Goal: Task Accomplishment & Management: Use online tool/utility

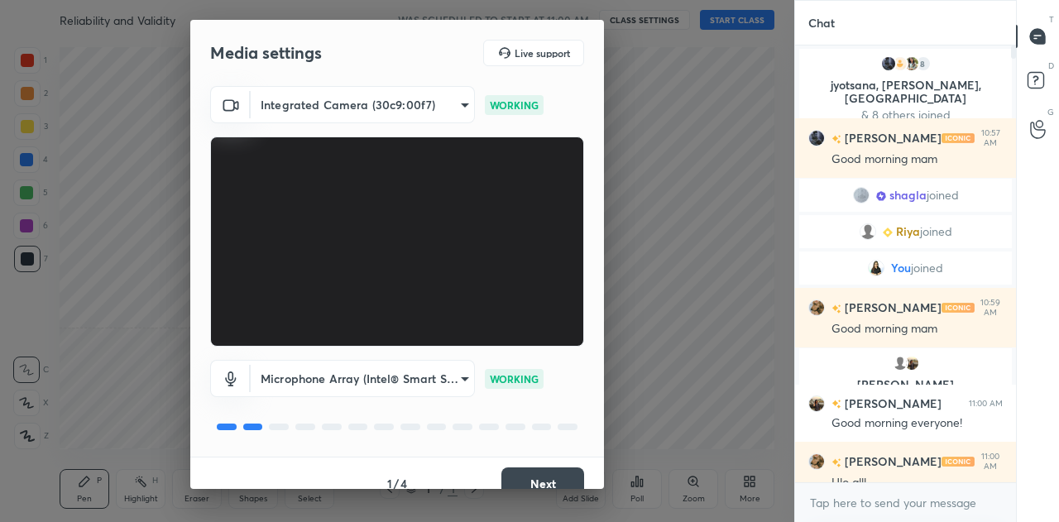
click at [386, 107] on body "1 2 3 4 5 6 7 C X Z C X Z E E Erase all H H Reliability and Validity WAS SCHEDU…" at bounding box center [529, 261] width 1059 height 522
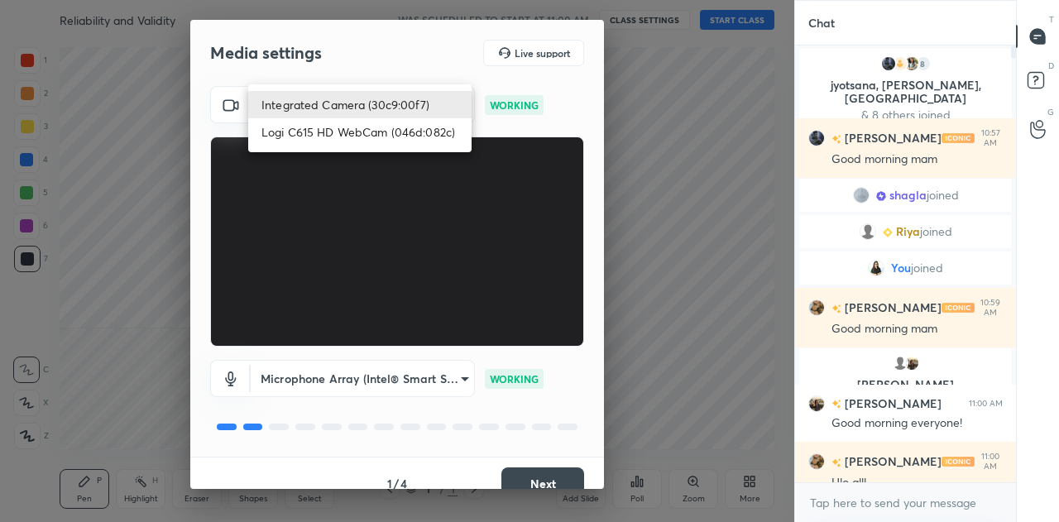
click at [354, 128] on li "Logi C615 HD WebCam (046d:082c)" at bounding box center [359, 131] width 223 height 27
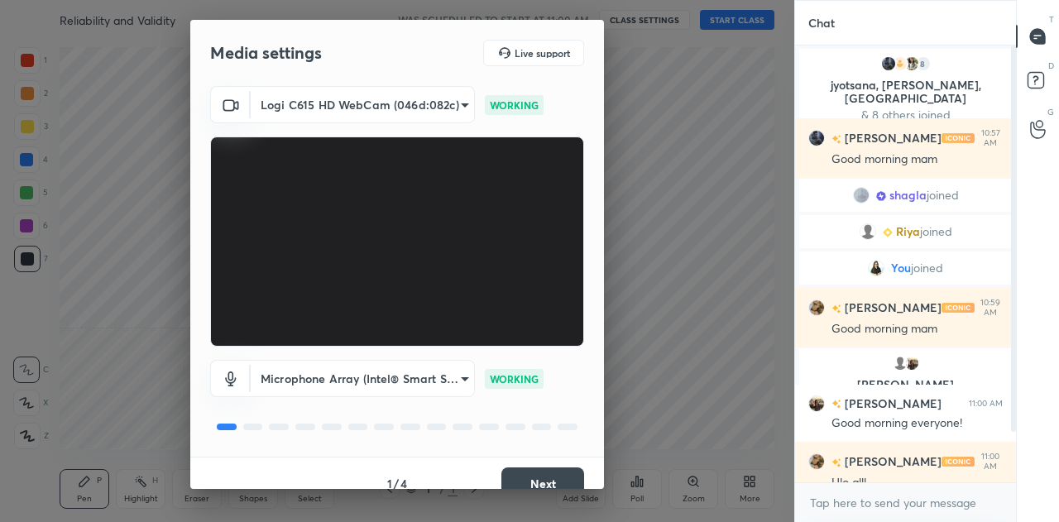
click at [392, 103] on body "1 2 3 4 5 6 7 C X Z C X Z E E Erase all H H Reliability and Validity WAS SCHEDU…" at bounding box center [529, 261] width 1059 height 522
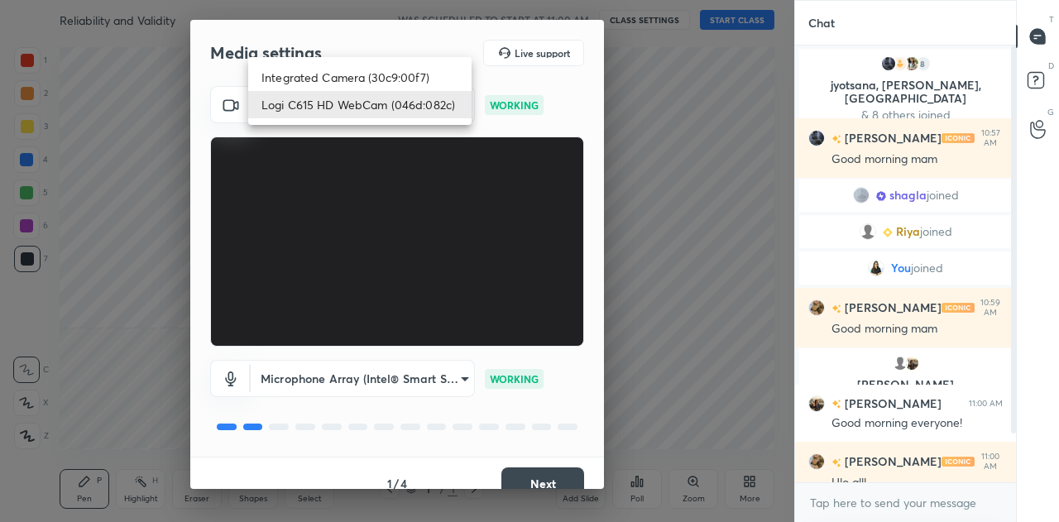
click at [366, 78] on li "Integrated Camera (30c9:00f7)" at bounding box center [359, 77] width 223 height 27
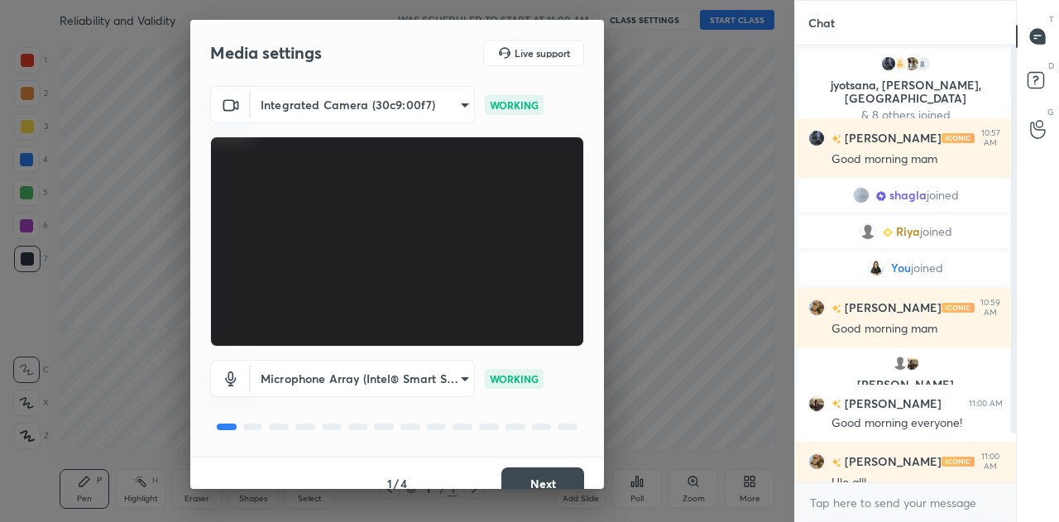
click at [363, 102] on body "1 2 3 4 5 6 7 C X Z C X Z E E Erase all H H Reliability and Validity WAS SCHEDU…" at bounding box center [529, 261] width 1059 height 522
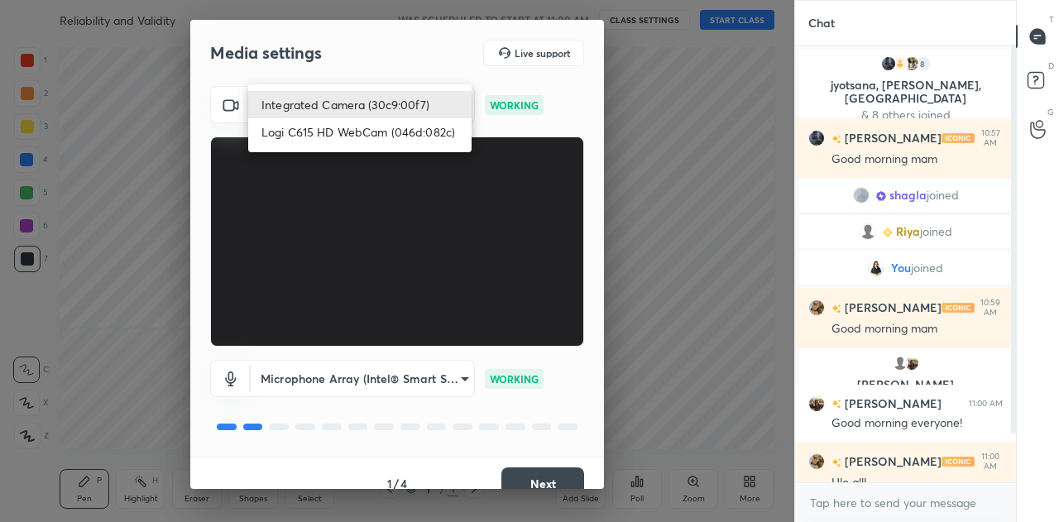
click at [348, 137] on li "Logi C615 HD WebCam (046d:082c)" at bounding box center [359, 131] width 223 height 27
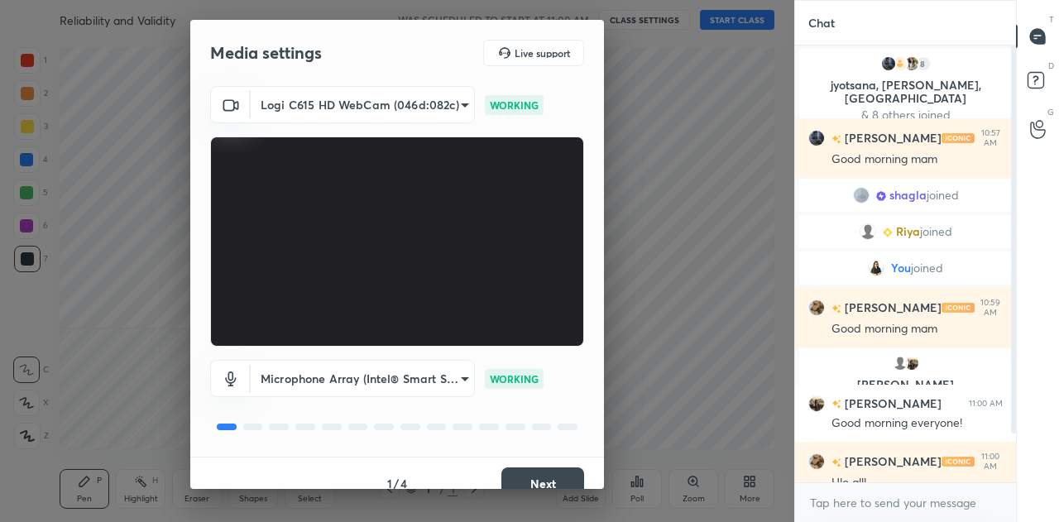
click at [338, 107] on body "1 2 3 4 5 6 7 C X Z C X Z E E Erase all H H Reliability and Validity WAS SCHEDU…" at bounding box center [529, 261] width 1059 height 522
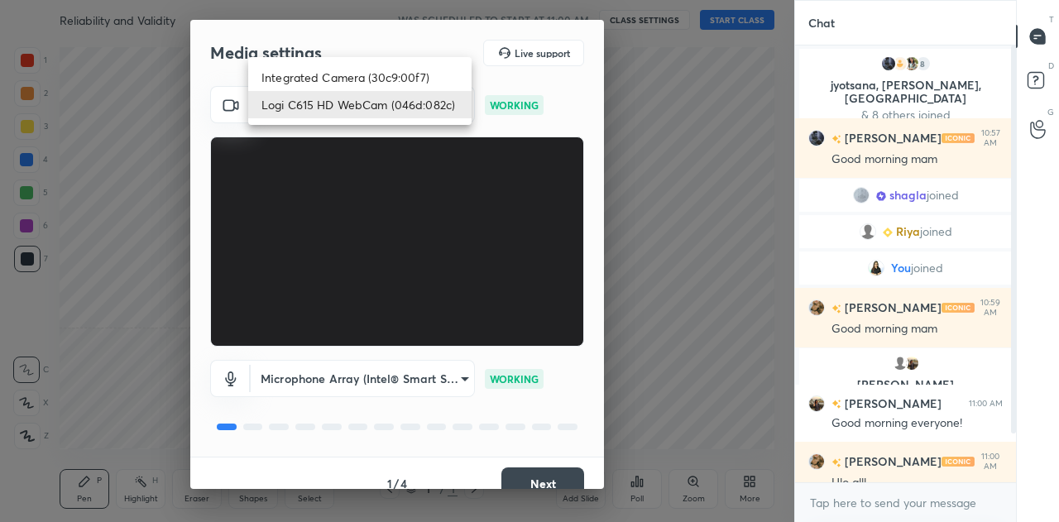
click at [342, 79] on li "Integrated Camera (30c9:00f7)" at bounding box center [359, 77] width 223 height 27
type input "f7a4ad3e2f2c47a1628354837f93a57c9fe94d05755ce87e91141b05f486a07e"
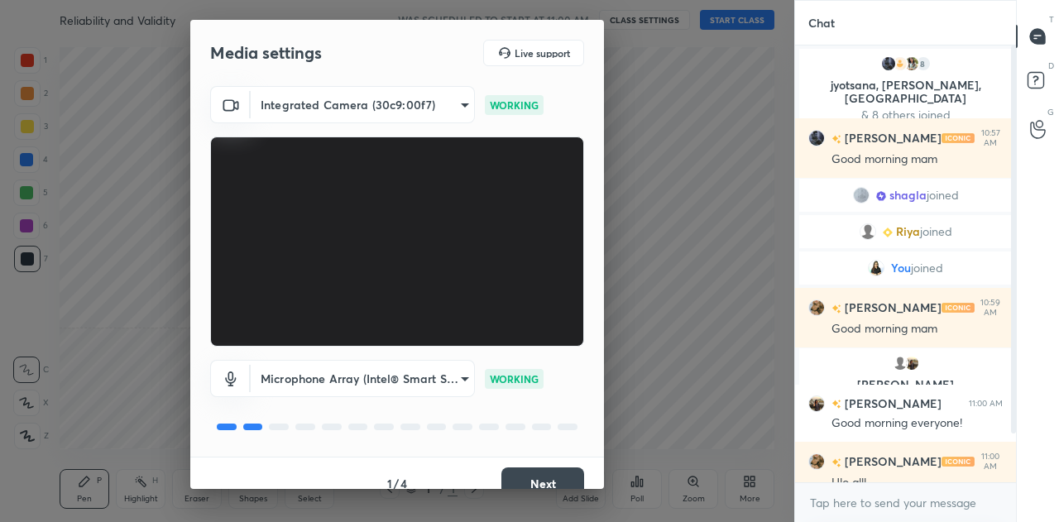
click at [423, 377] on body "1 2 3 4 5 6 7 C X Z C X Z E E Erase all H H Reliability and Validity WAS SCHEDU…" at bounding box center [529, 261] width 1059 height 522
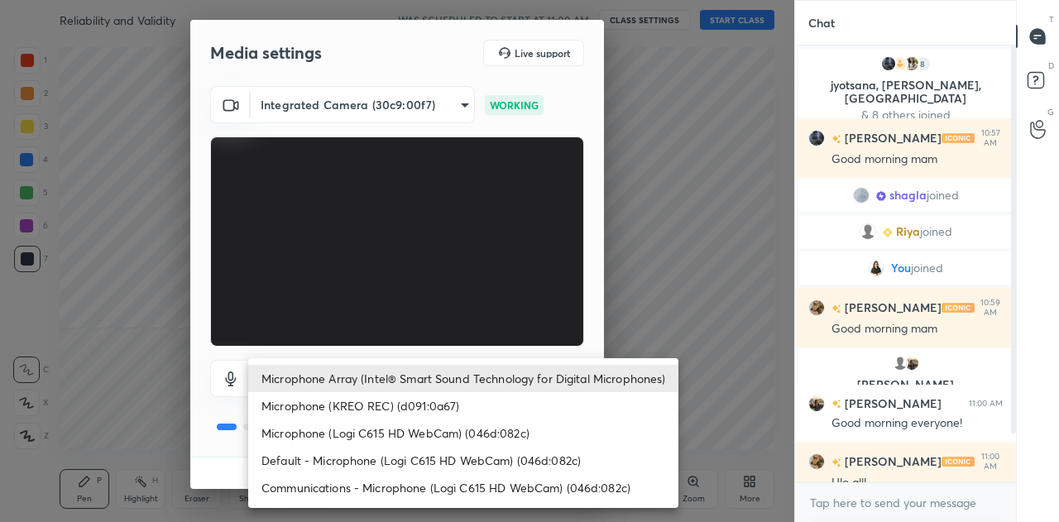
click at [422, 405] on li "Microphone (KREO REC) (d091:0a67)" at bounding box center [463, 405] width 430 height 27
type input "1841d118c951129bf1b563b9c2e50a194cc85c1576068915db00e15029234a21"
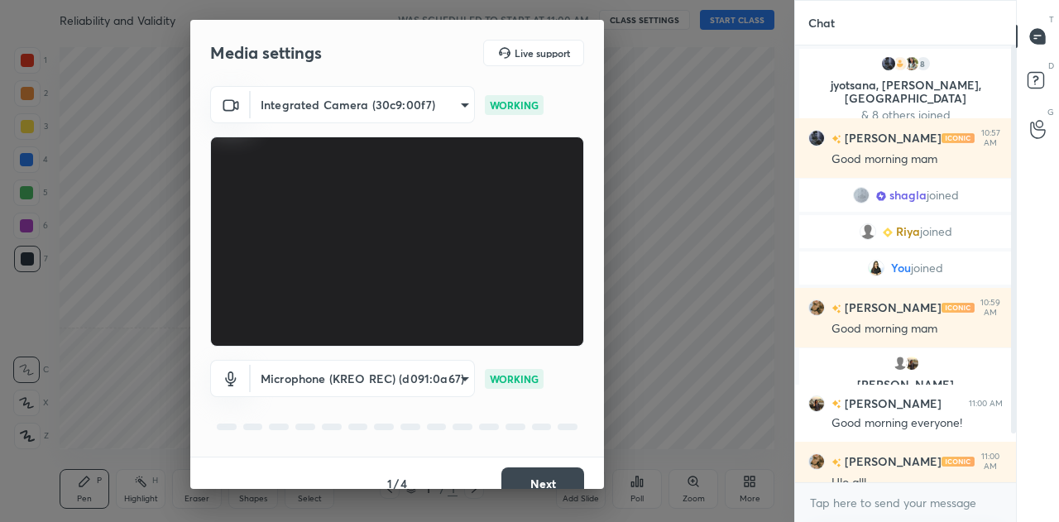
click at [532, 479] on button "Next" at bounding box center [542, 484] width 83 height 33
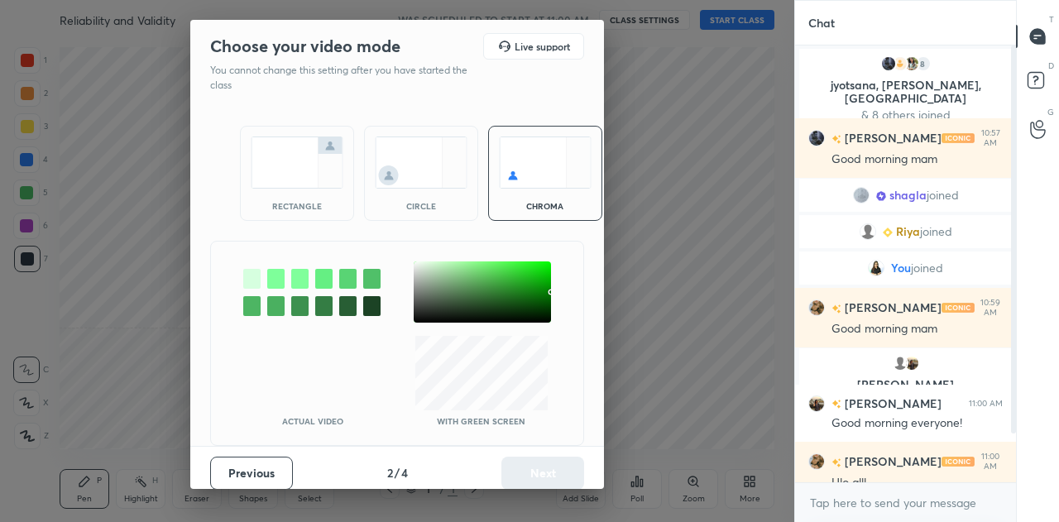
click at [290, 161] on img at bounding box center [297, 163] width 93 height 52
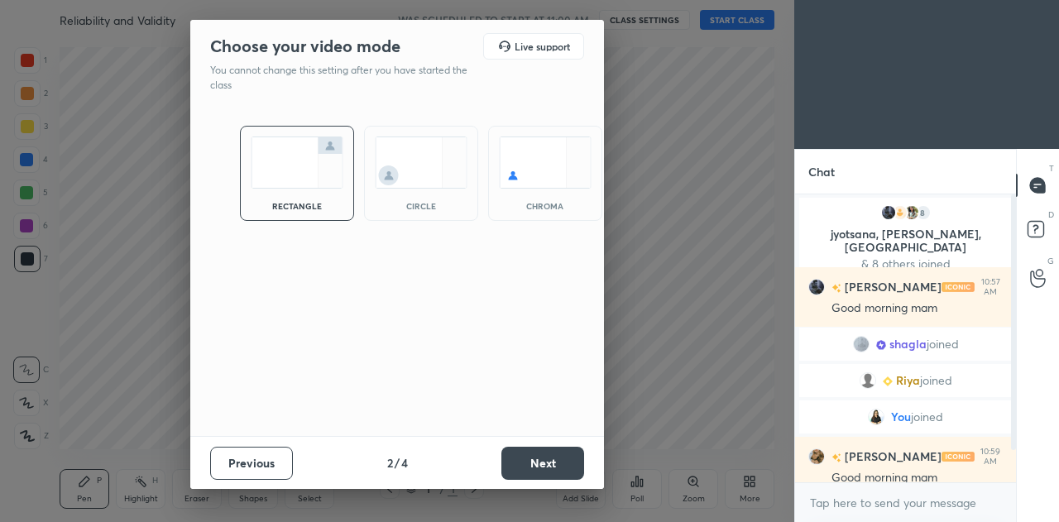
scroll to position [146, 216]
click at [536, 466] on button "Next" at bounding box center [542, 463] width 83 height 33
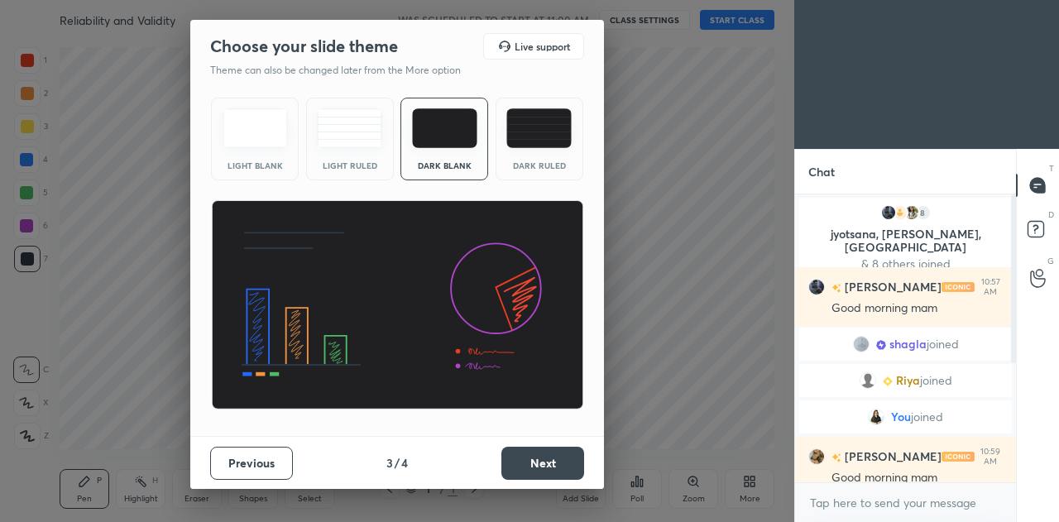
click at [536, 463] on button "Next" at bounding box center [542, 463] width 83 height 33
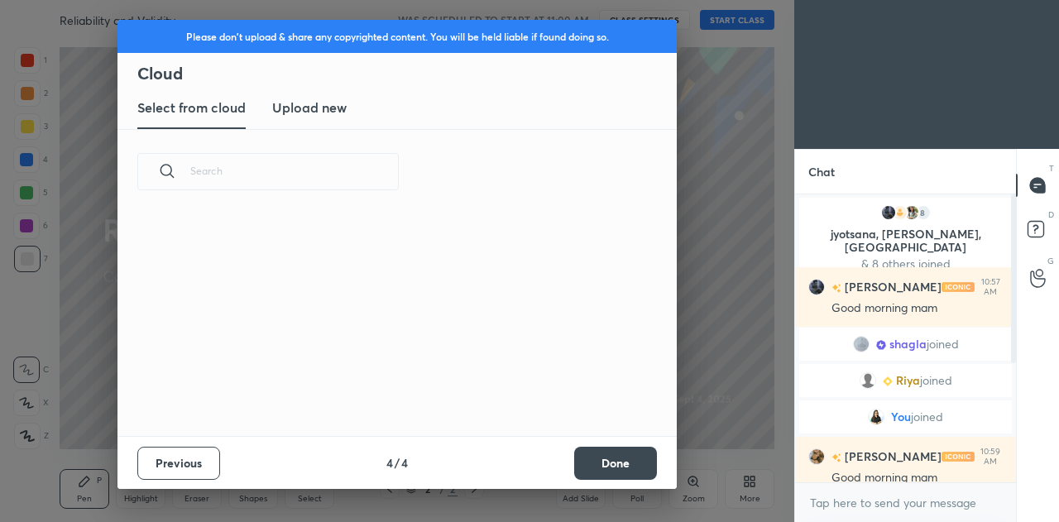
scroll to position [222, 531]
click at [611, 467] on button "Done" at bounding box center [615, 463] width 83 height 33
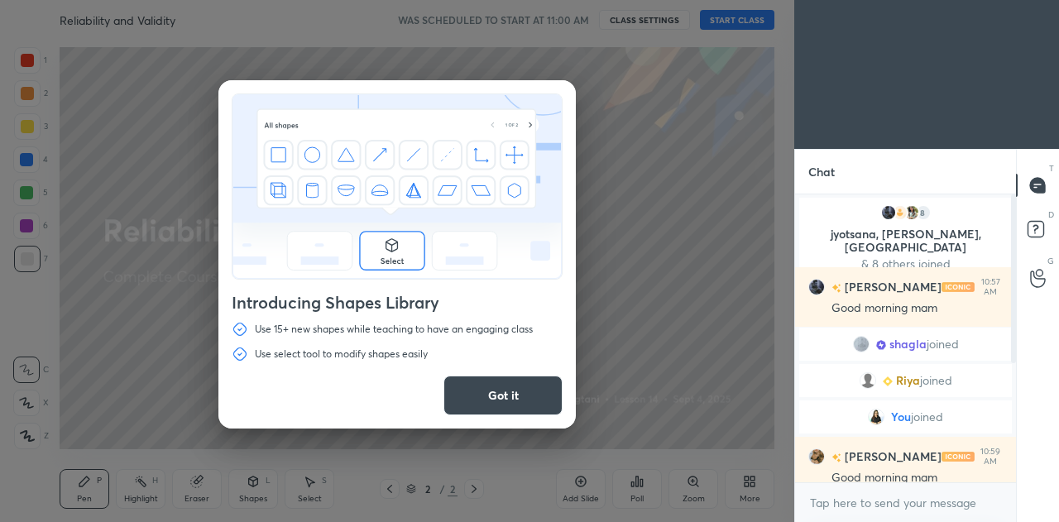
click at [480, 401] on button "Got it" at bounding box center [503, 396] width 119 height 40
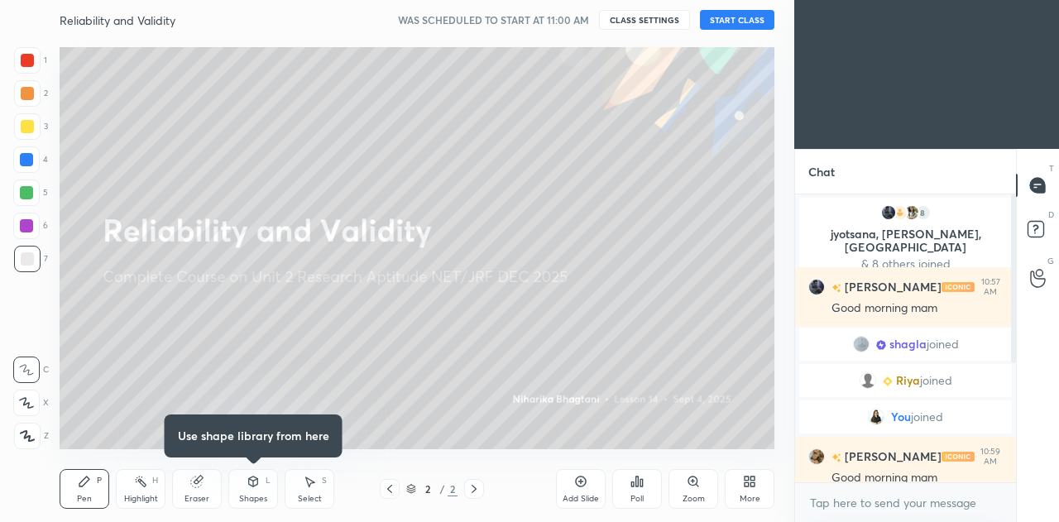
click at [735, 21] on button "START CLASS" at bounding box center [737, 20] width 74 height 20
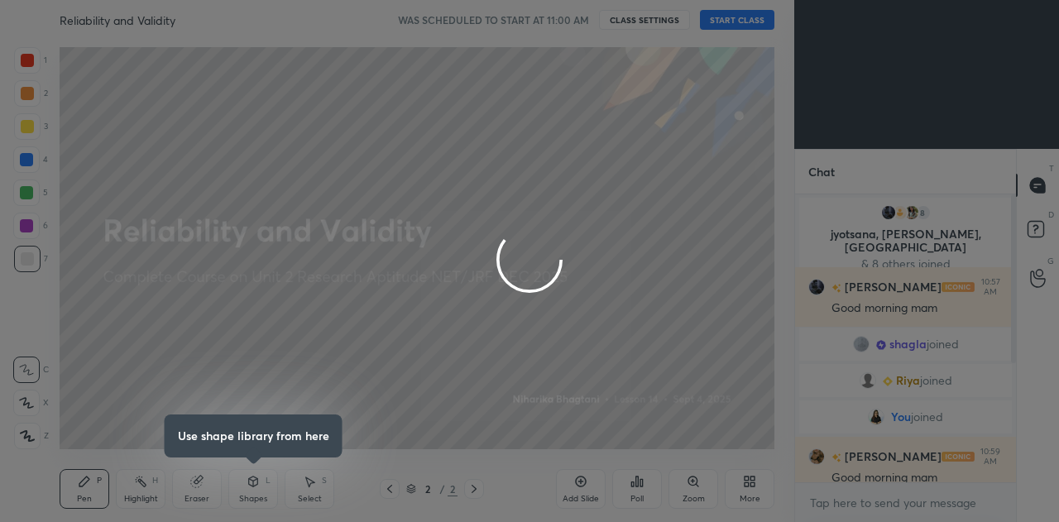
type textarea "x"
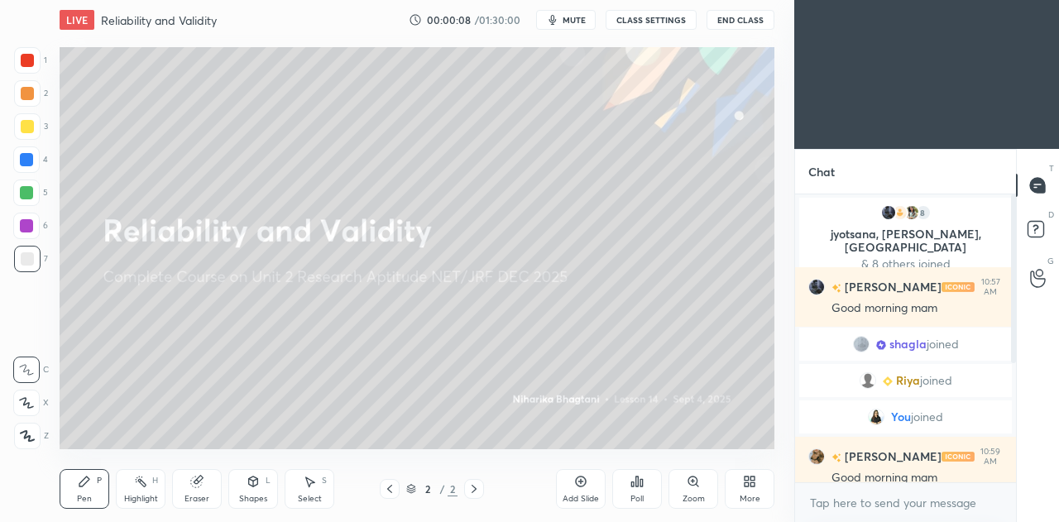
click at [747, 484] on icon at bounding box center [747, 484] width 4 height 4
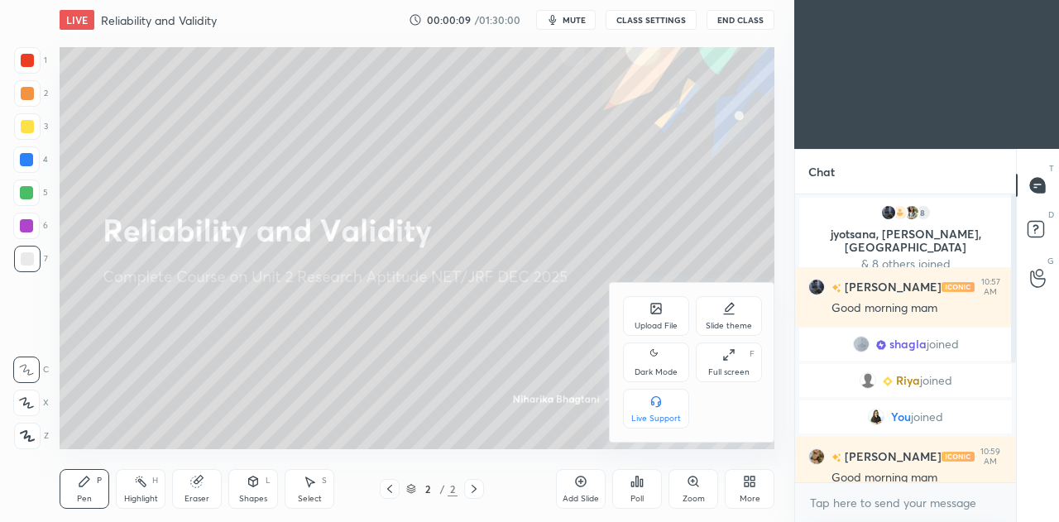
click at [652, 302] on div "Upload File" at bounding box center [656, 316] width 66 height 40
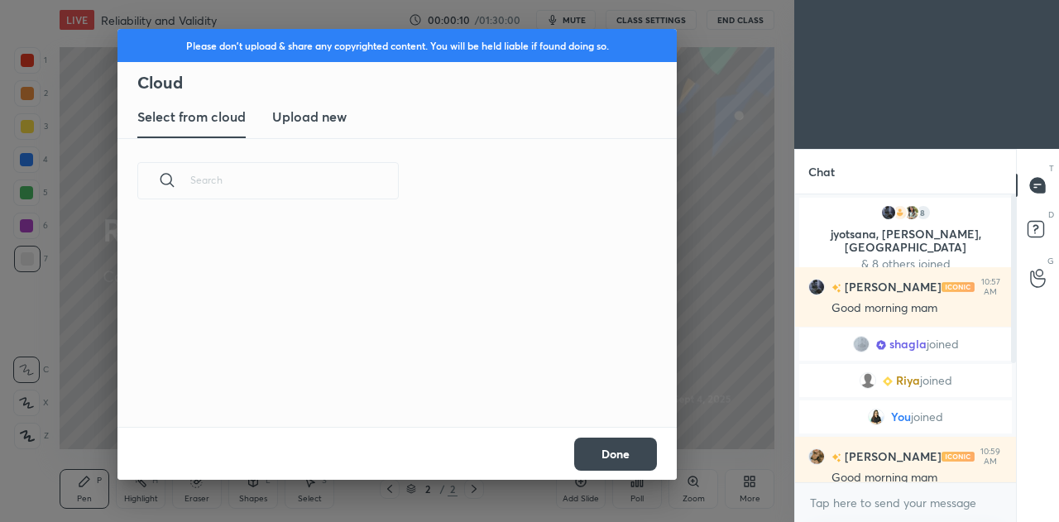
scroll to position [204, 531]
click at [319, 115] on h3 "Upload new" at bounding box center [309, 117] width 74 height 20
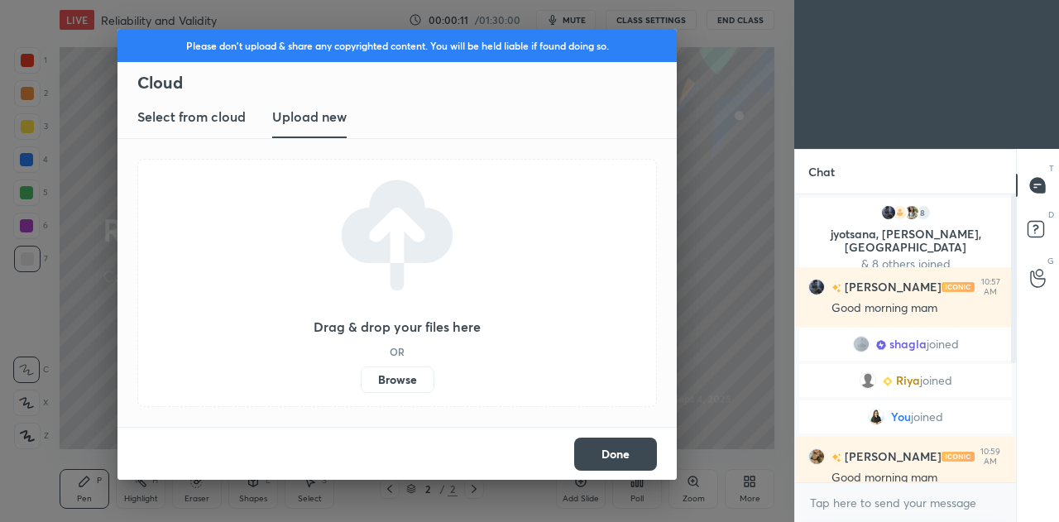
click at [387, 381] on label "Browse" at bounding box center [398, 380] width 74 height 26
click at [361, 381] on input "Browse" at bounding box center [361, 380] width 0 height 26
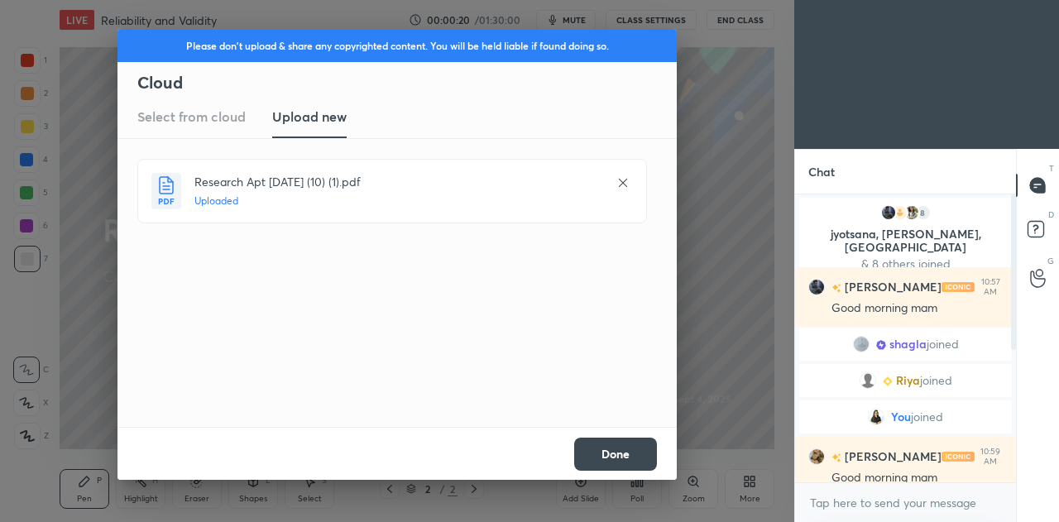
click at [609, 451] on button "Done" at bounding box center [615, 454] width 83 height 33
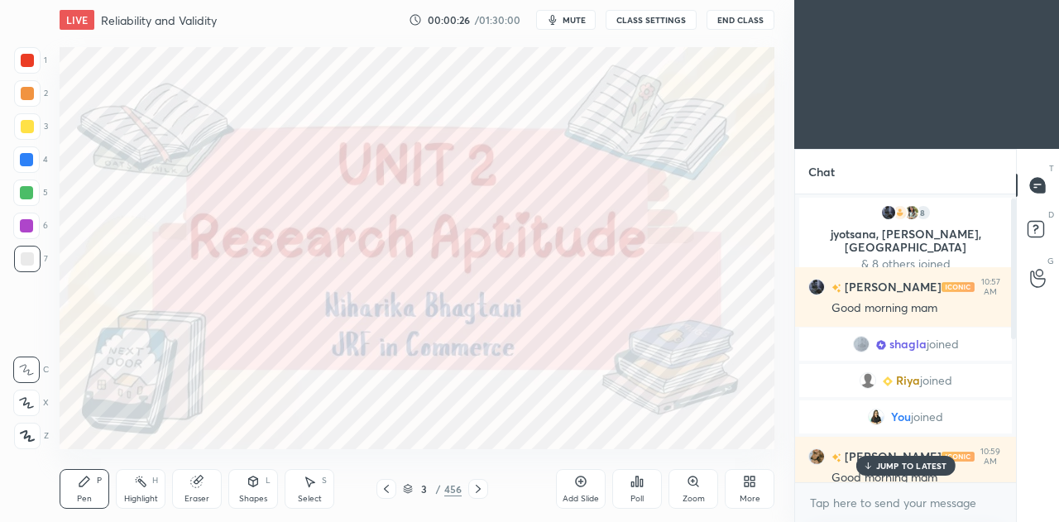
scroll to position [301, 0]
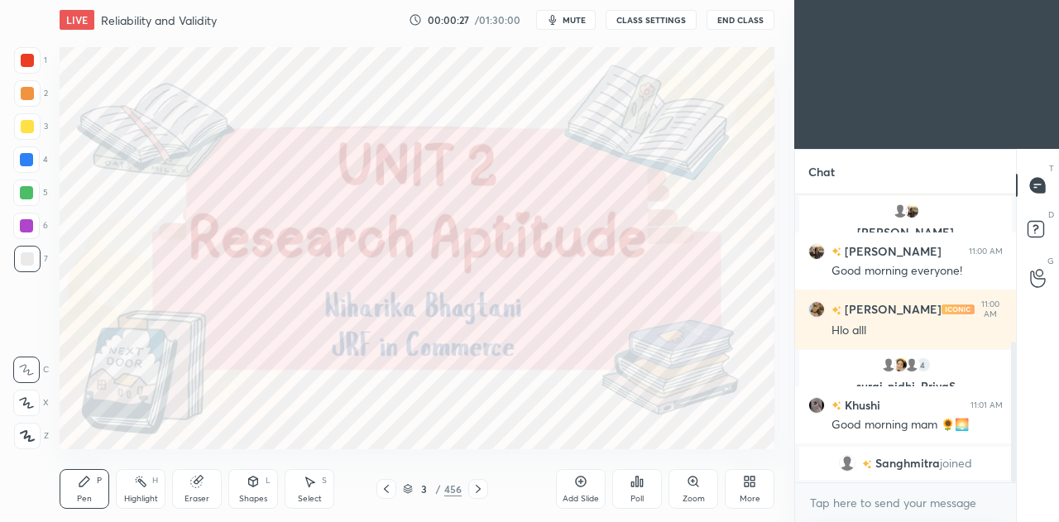
click at [31, 225] on div at bounding box center [26, 225] width 13 height 13
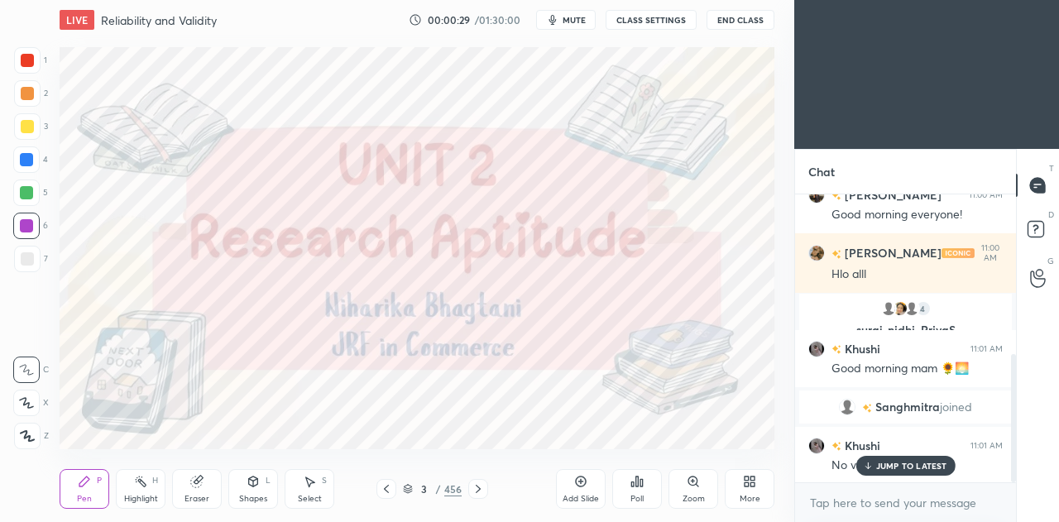
click at [410, 489] on icon at bounding box center [408, 490] width 8 height 2
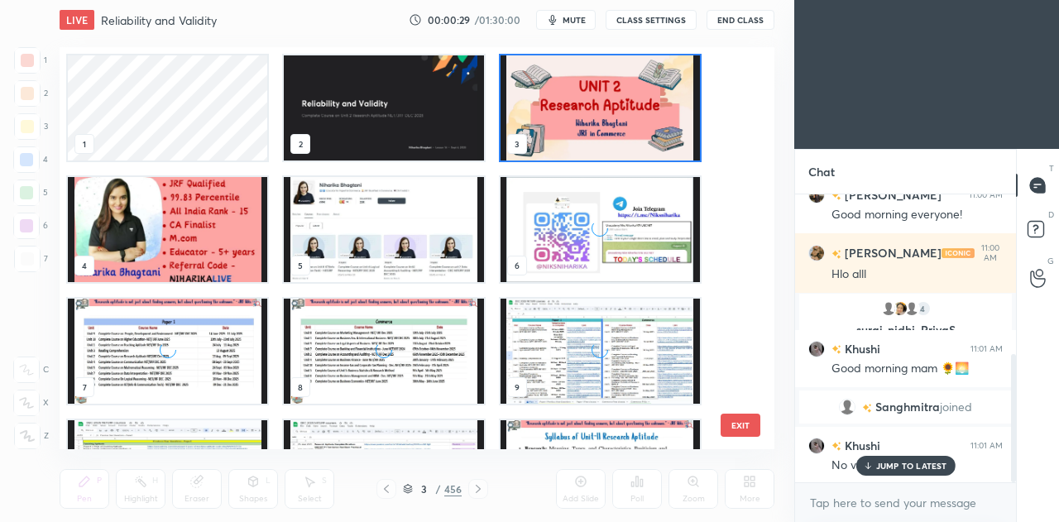
scroll to position [397, 707]
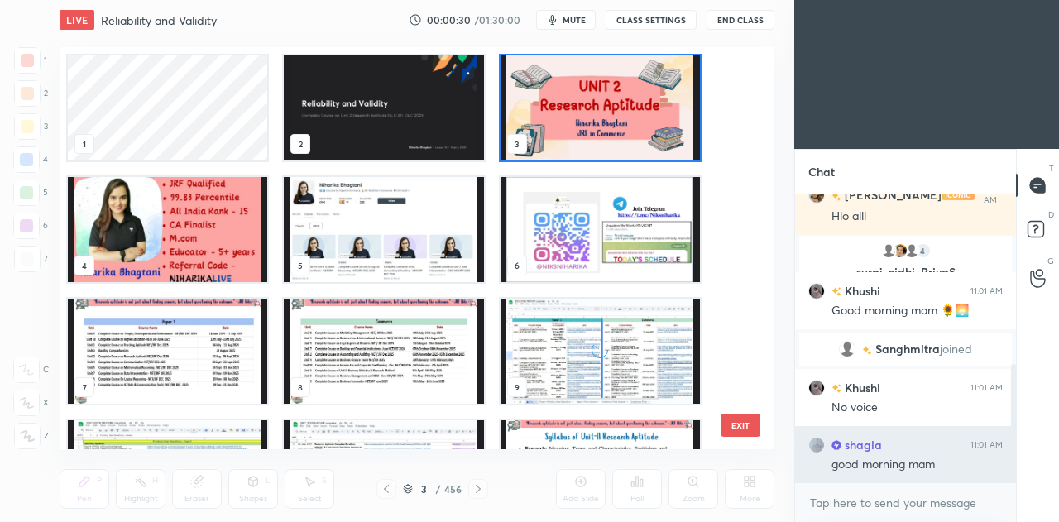
click at [882, 464] on div "good morning mam" at bounding box center [917, 465] width 171 height 17
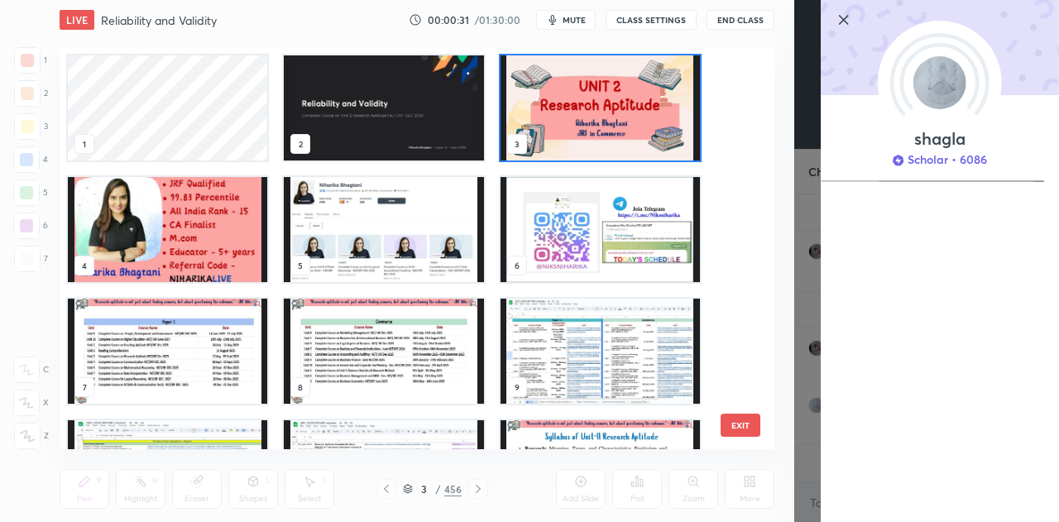
click at [589, 115] on img "grid" at bounding box center [600, 107] width 199 height 105
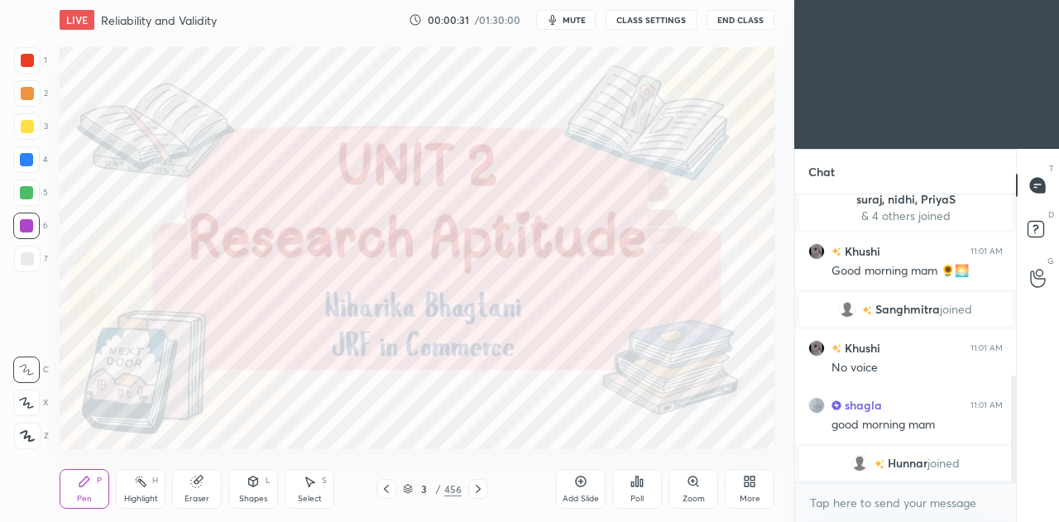
click at [588, 118] on img "grid" at bounding box center [600, 107] width 199 height 105
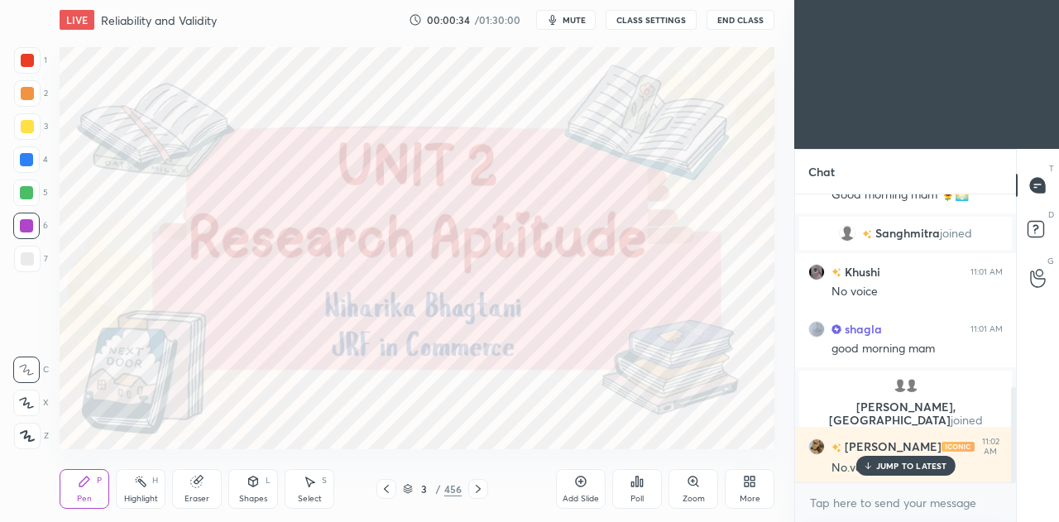
click at [664, 17] on button "CLASS SETTINGS" at bounding box center [651, 20] width 91 height 20
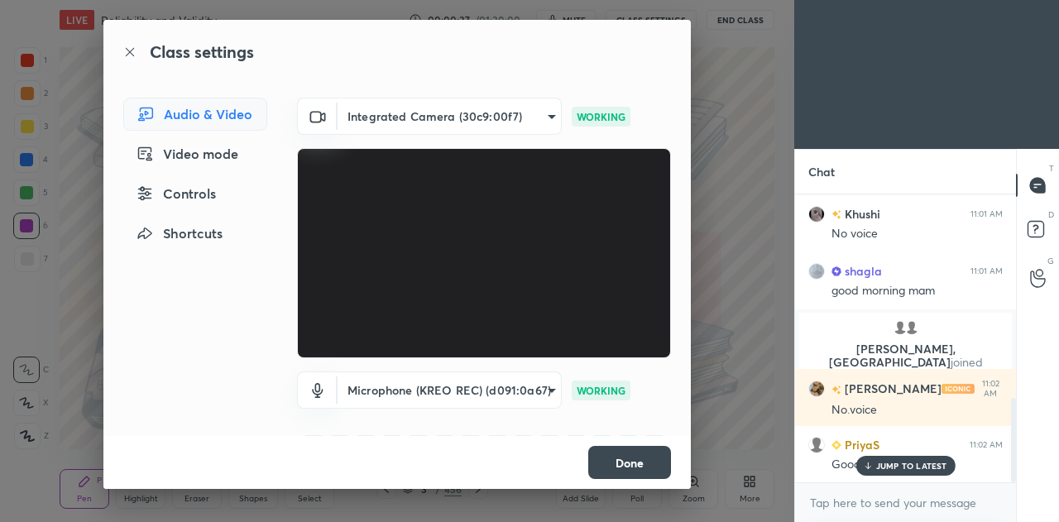
scroll to position [698, 0]
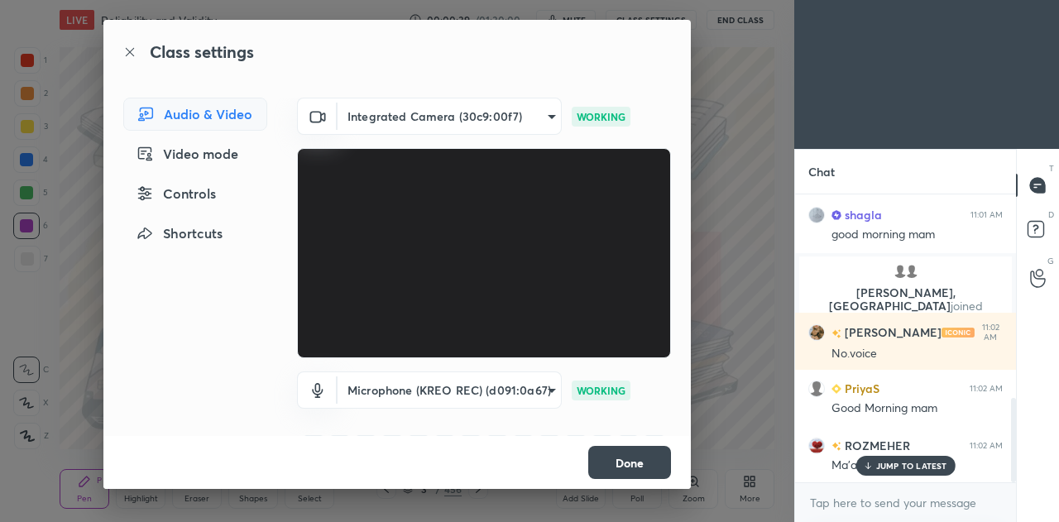
click at [609, 461] on button "Done" at bounding box center [629, 462] width 83 height 33
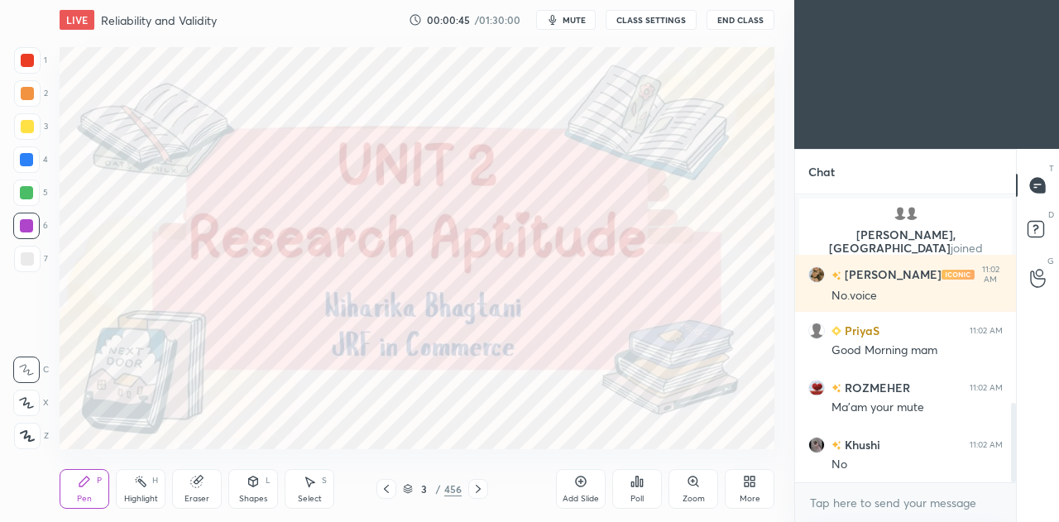
scroll to position [796, 0]
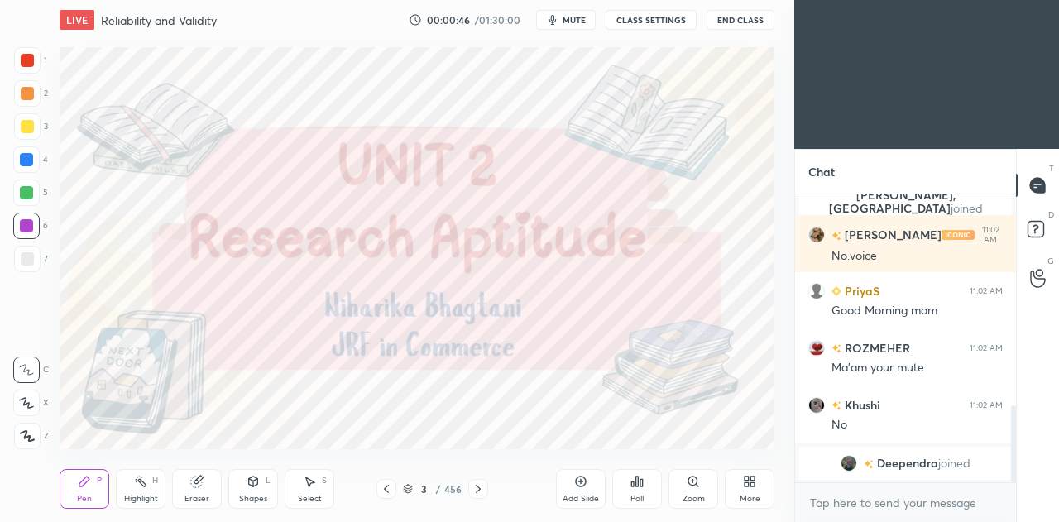
click at [650, 17] on button "CLASS SETTINGS" at bounding box center [651, 20] width 91 height 20
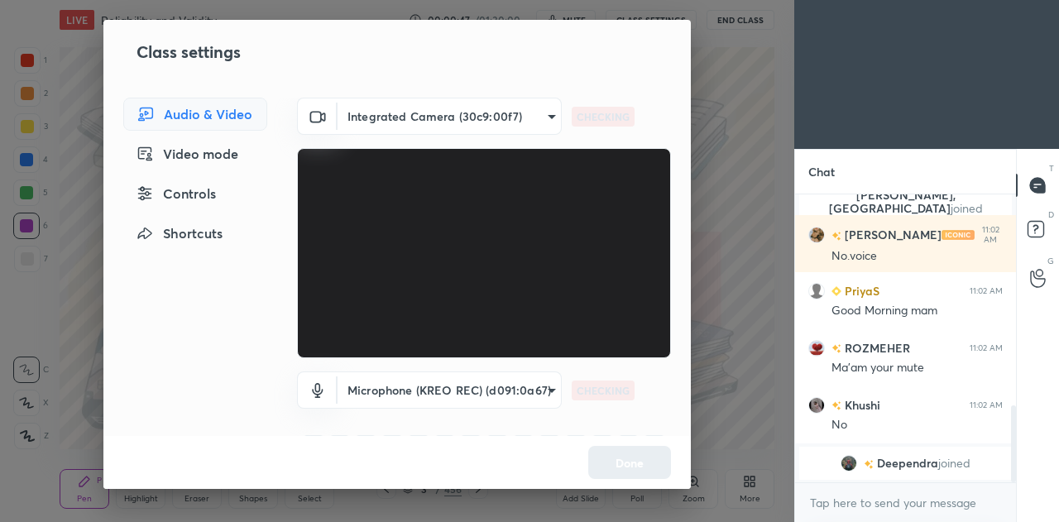
click at [483, 398] on body "1 2 3 4 5 6 7 C X Z C X Z E E Erase all H H LIVE Reliability and Validity 00:00…" at bounding box center [529, 261] width 1059 height 522
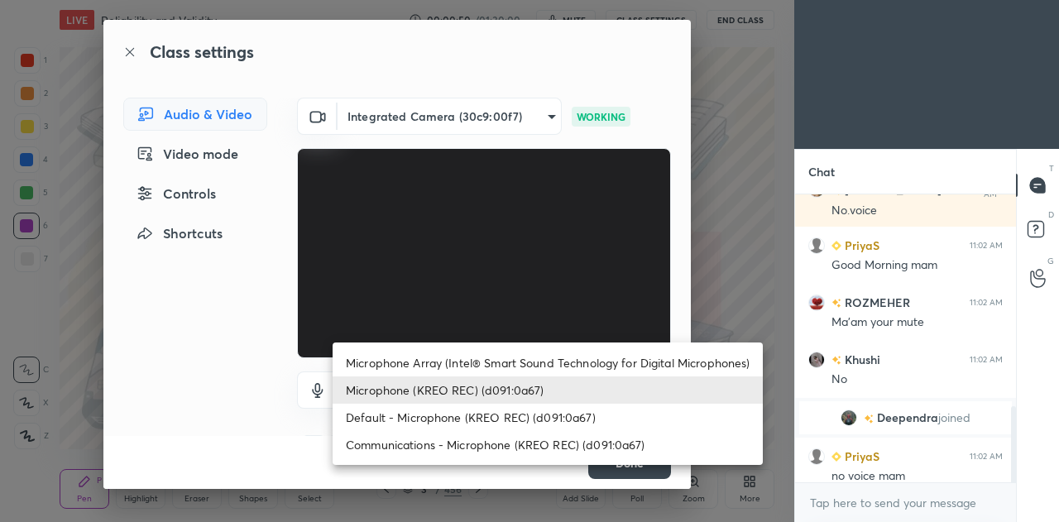
scroll to position [808, 0]
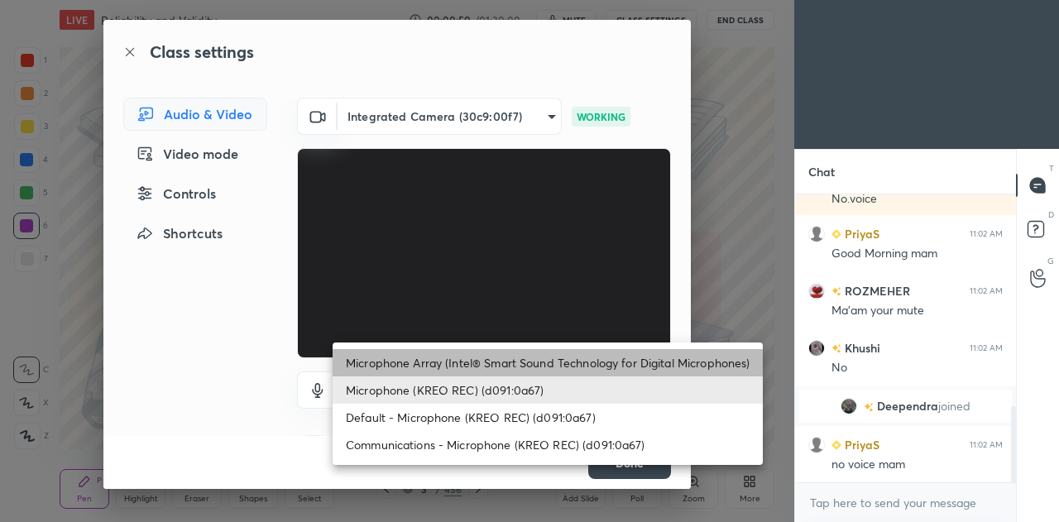
click at [492, 368] on li "Microphone Array (Intel® Smart Sound Technology for Digital Microphones)" at bounding box center [548, 362] width 430 height 27
type input "2cd67f21ab009dc8adb870f67de03847de1937a615ec10faf3e15604d4447e7a"
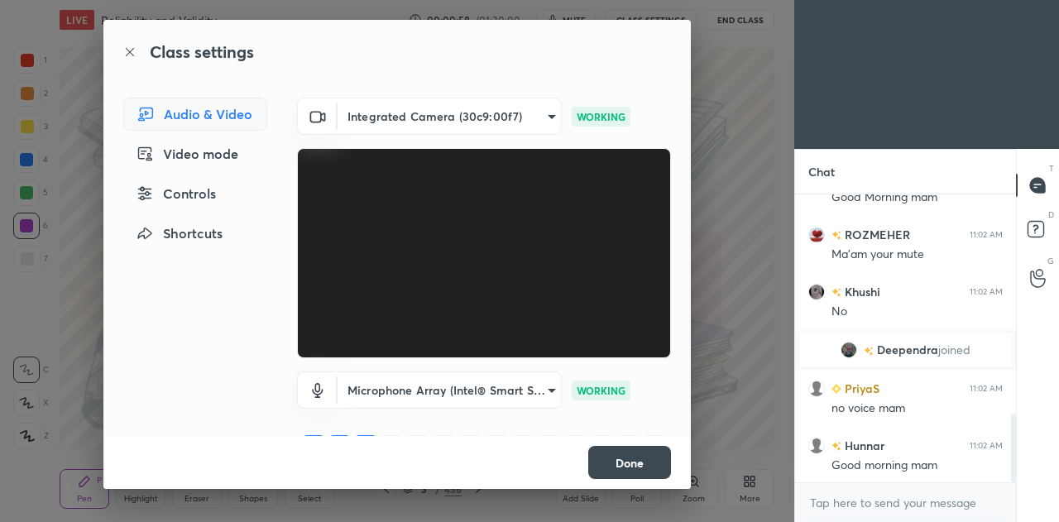
scroll to position [922, 0]
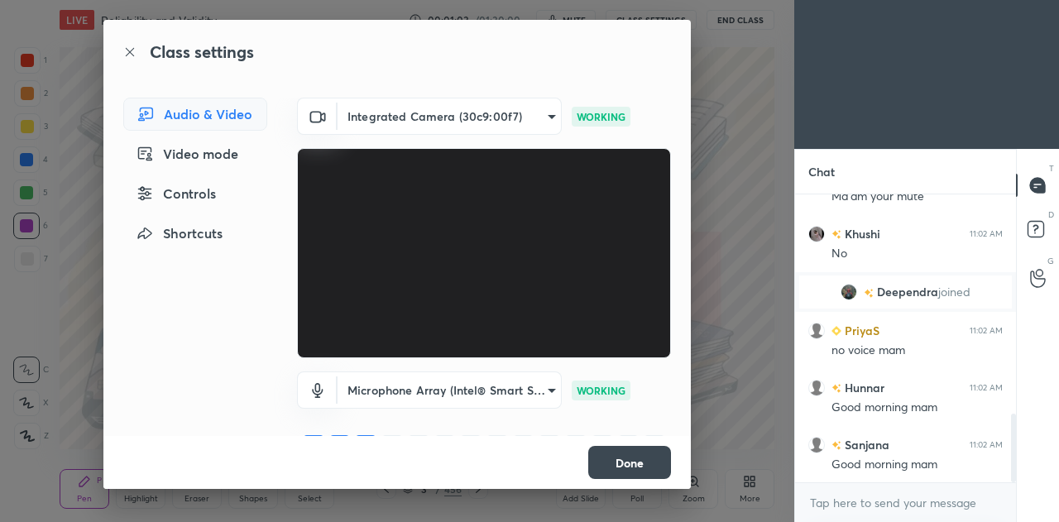
click at [614, 470] on button "Done" at bounding box center [629, 462] width 83 height 33
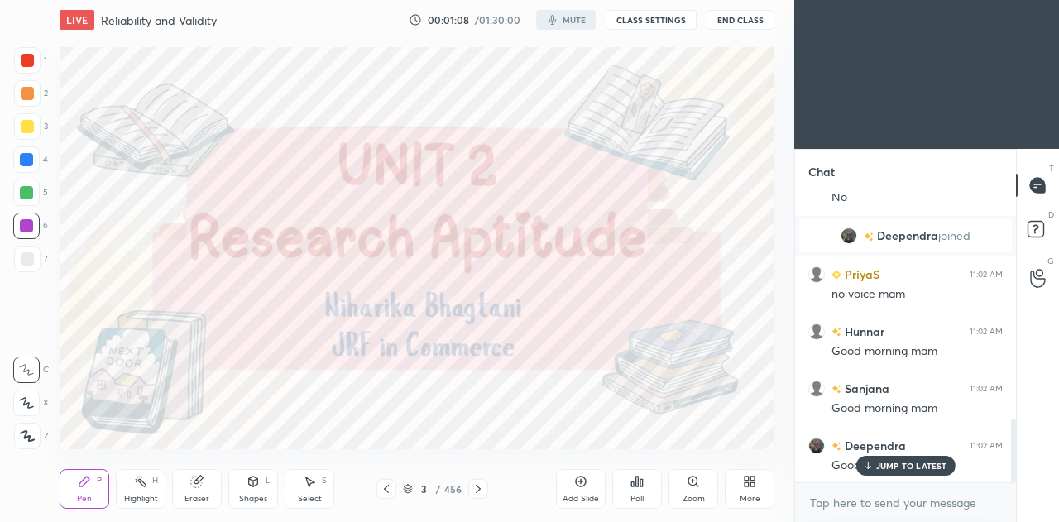
scroll to position [1018, 0]
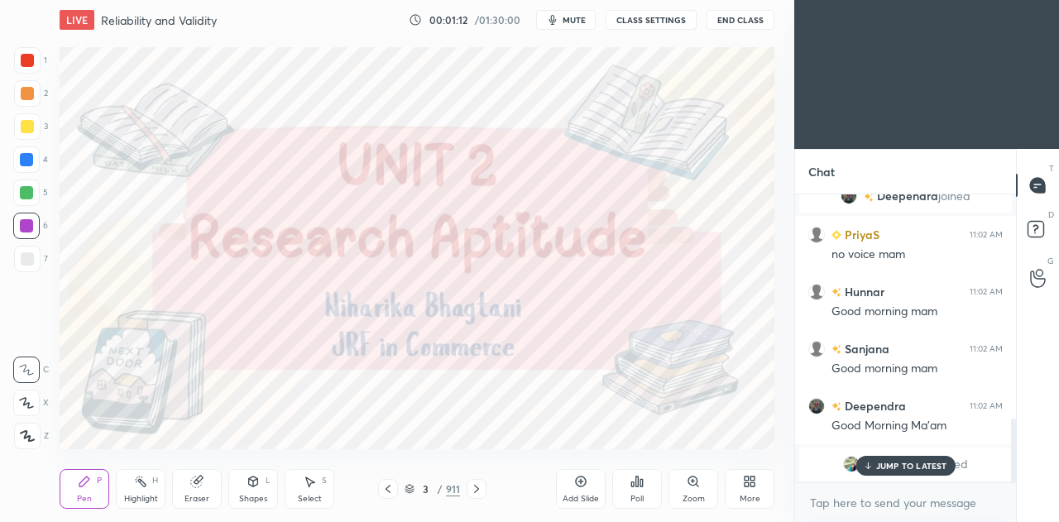
click at [643, 21] on button "CLASS SETTINGS" at bounding box center [651, 20] width 91 height 20
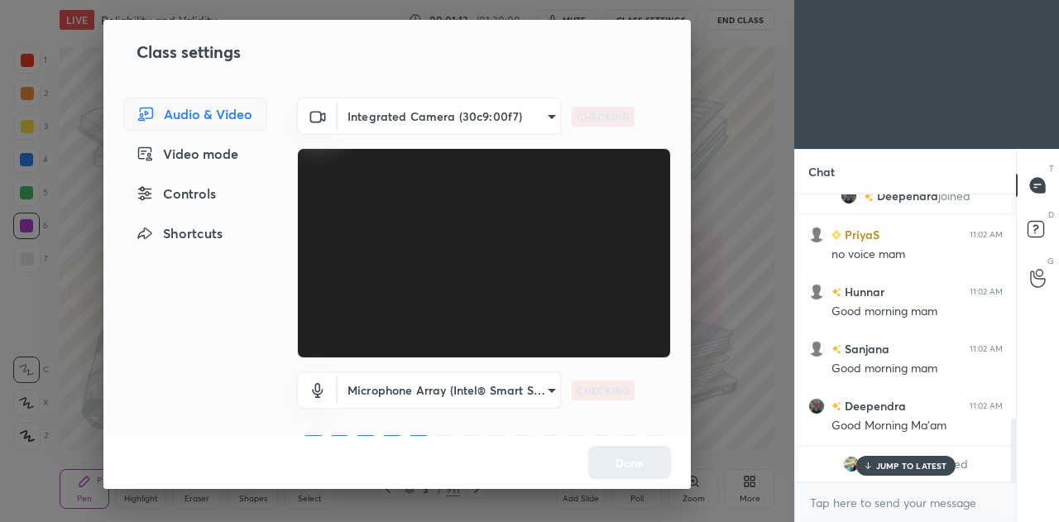
click at [479, 390] on body "1 2 3 4 5 6 7 C X Z C X Z E E Erase all H H LIVE Reliability and Validity 00:01…" at bounding box center [529, 261] width 1059 height 522
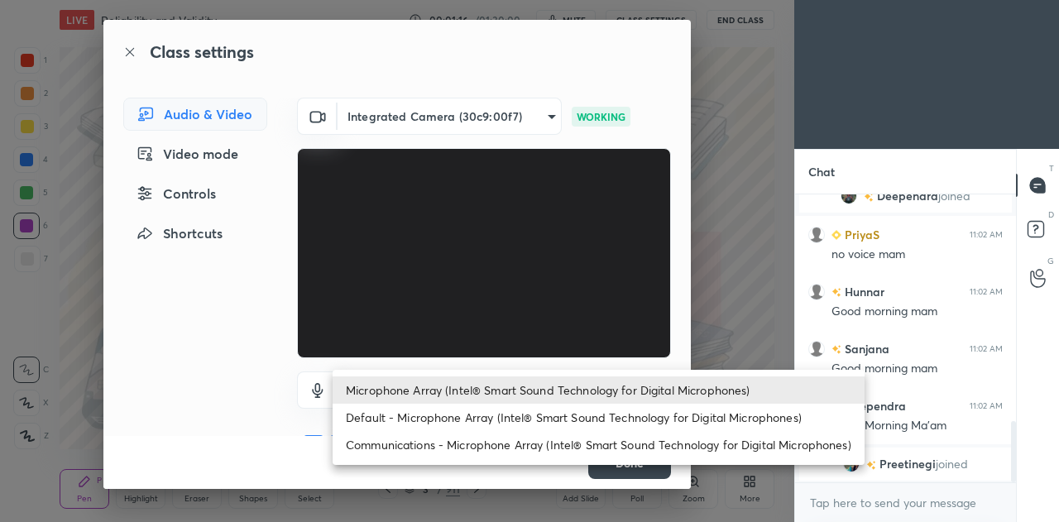
scroll to position [1076, 0]
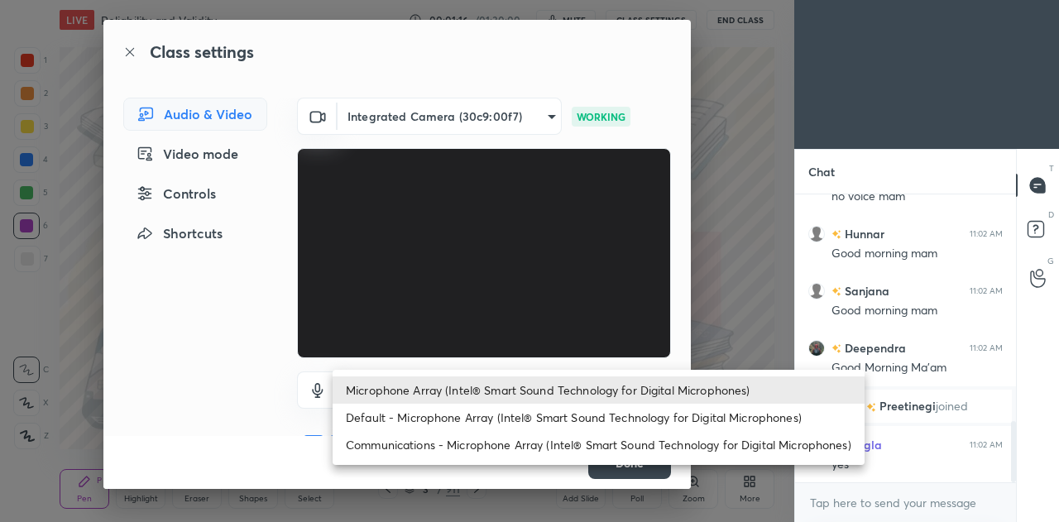
click at [552, 412] on li "Default - Microphone Array (Intel® Smart Sound Technology for Digital Microphon…" at bounding box center [599, 417] width 532 height 27
type input "default"
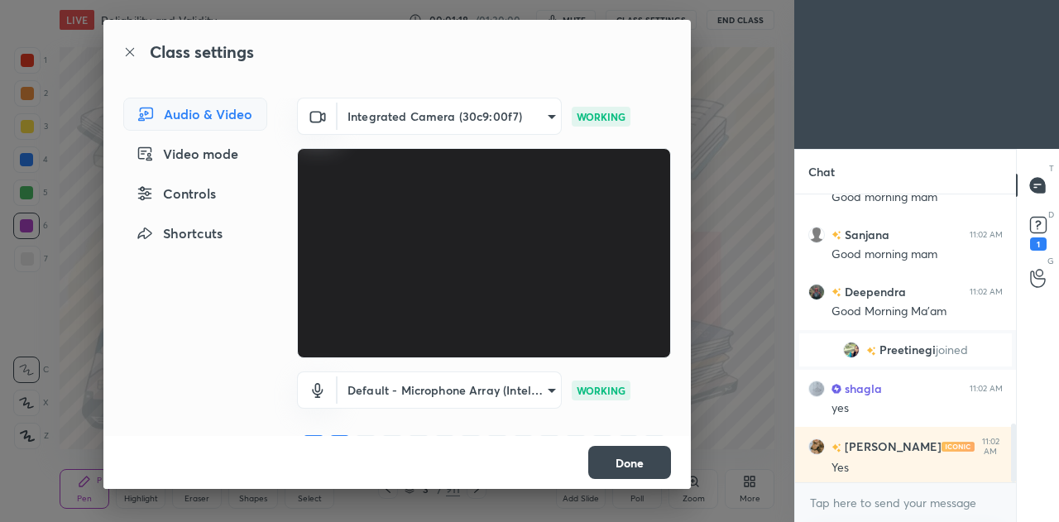
scroll to position [0, 0]
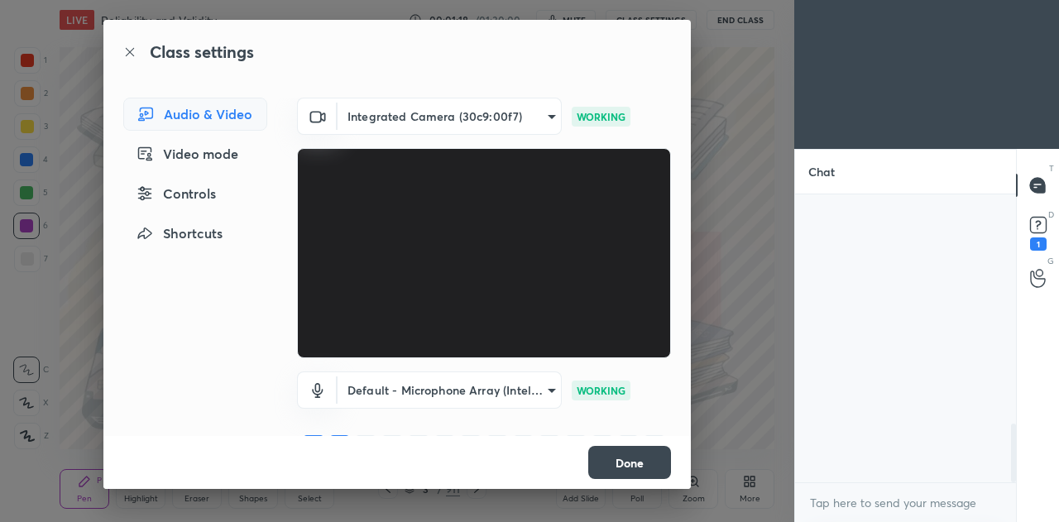
click at [624, 458] on button "Done" at bounding box center [629, 462] width 83 height 33
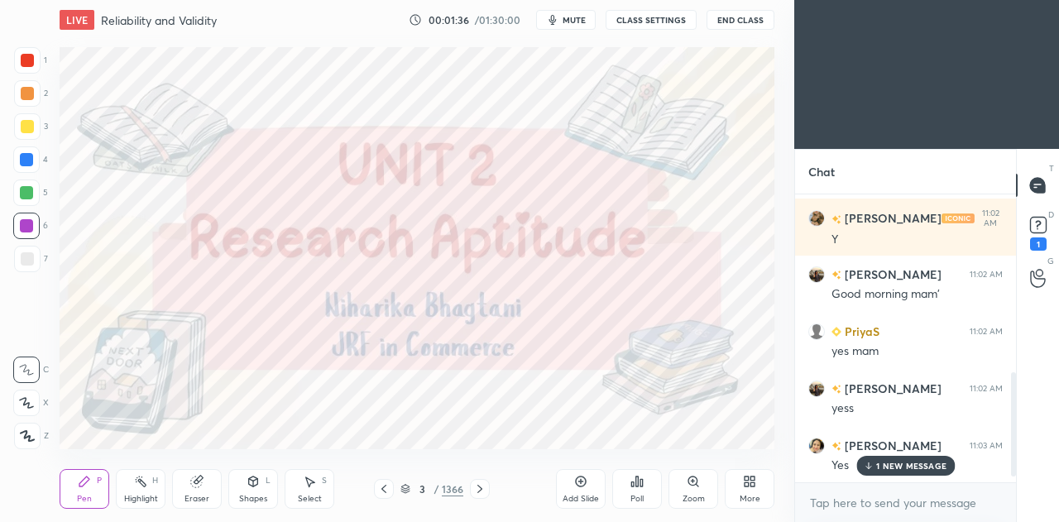
scroll to position [506, 0]
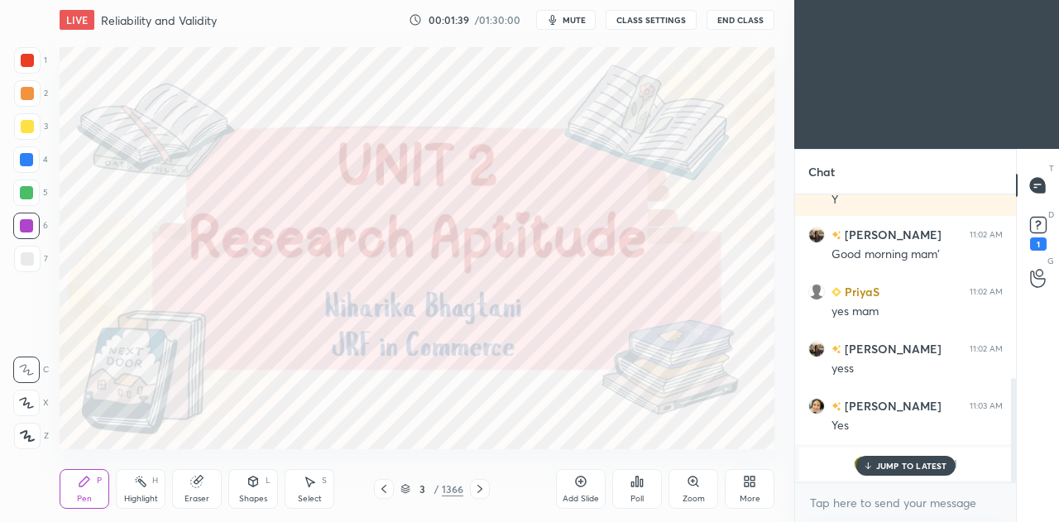
click at [920, 469] on p "JUMP TO LATEST" at bounding box center [911, 466] width 71 height 10
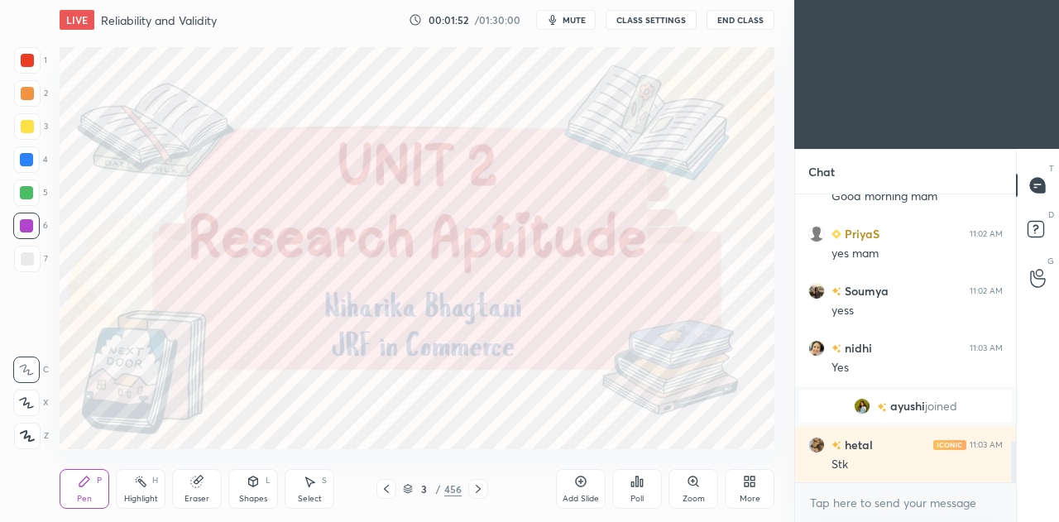
click at [409, 490] on icon at bounding box center [408, 489] width 10 height 10
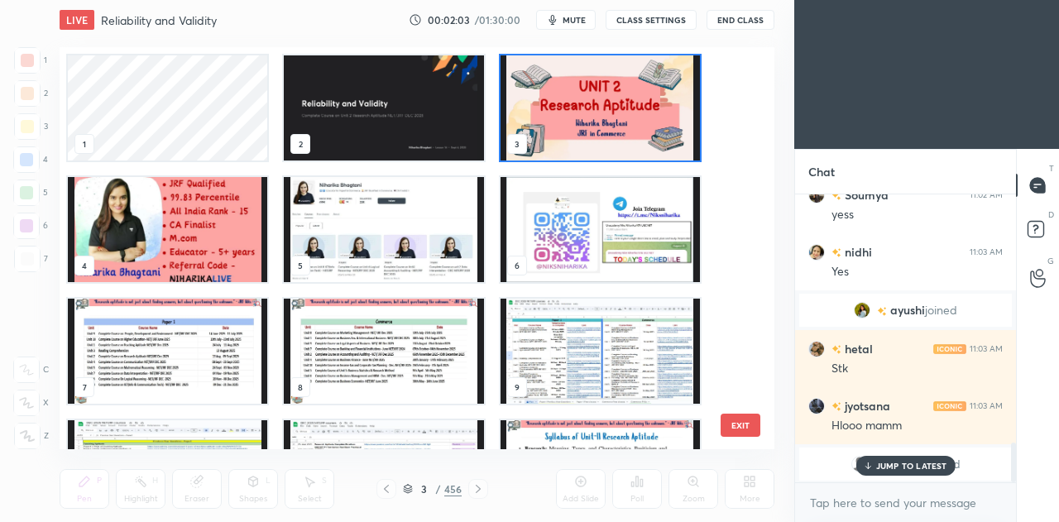
click at [584, 221] on img "grid" at bounding box center [600, 229] width 199 height 105
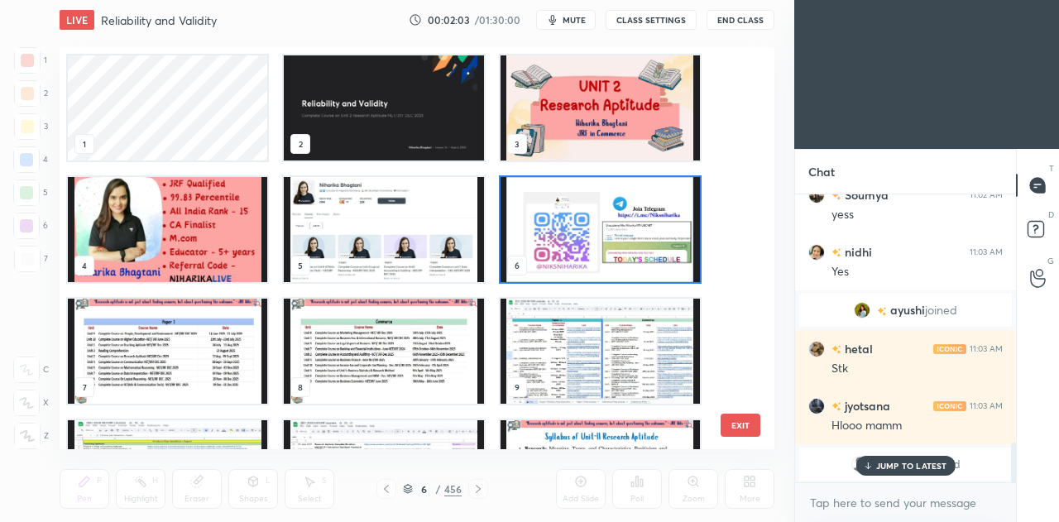
click at [584, 224] on img "grid" at bounding box center [600, 229] width 199 height 105
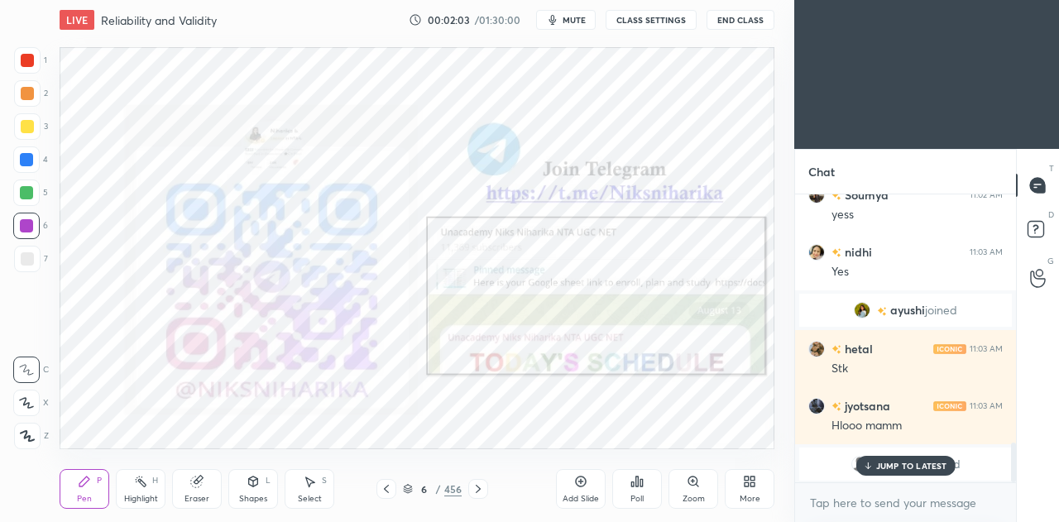
click at [589, 229] on img "grid" at bounding box center [600, 229] width 199 height 105
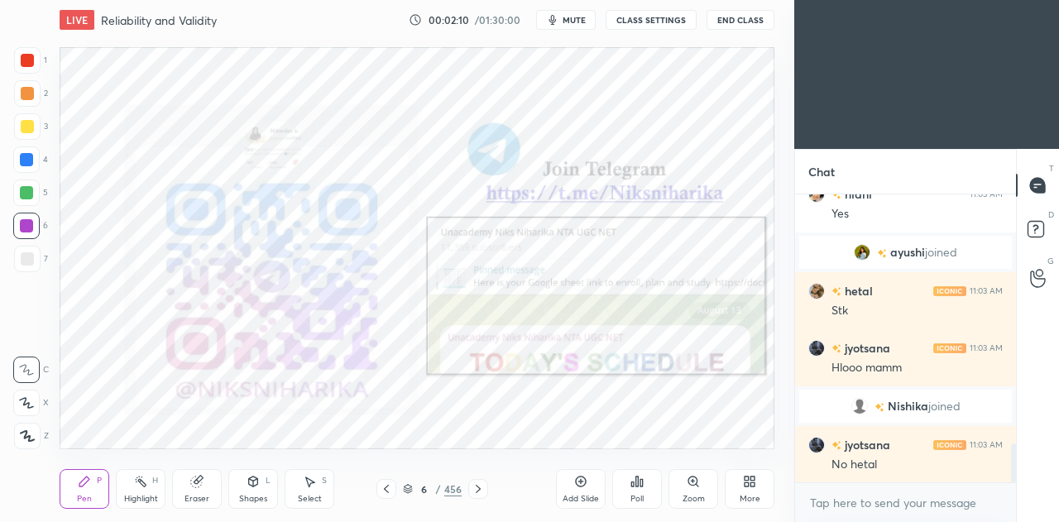
click at [409, 492] on icon at bounding box center [408, 489] width 10 height 10
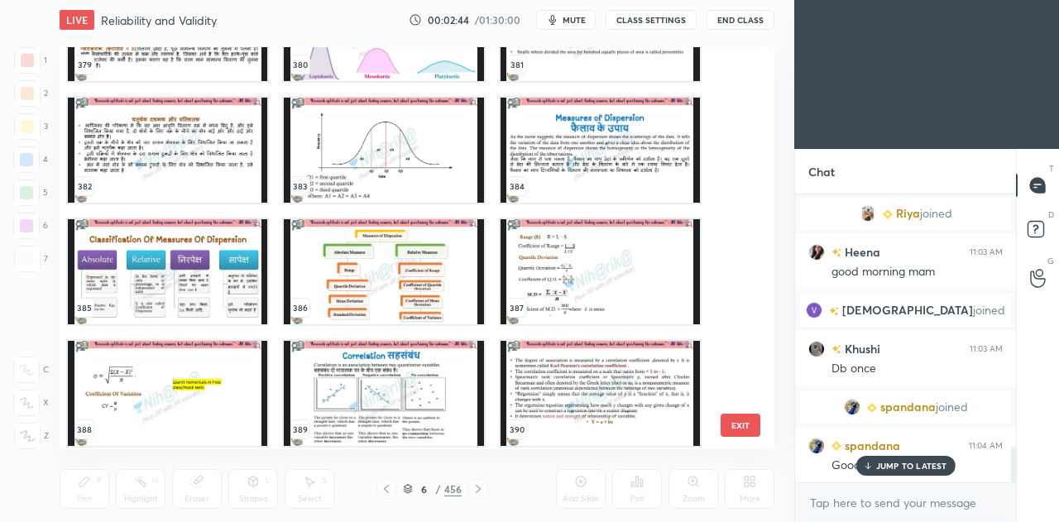
click at [218, 388] on img "grid" at bounding box center [167, 393] width 199 height 105
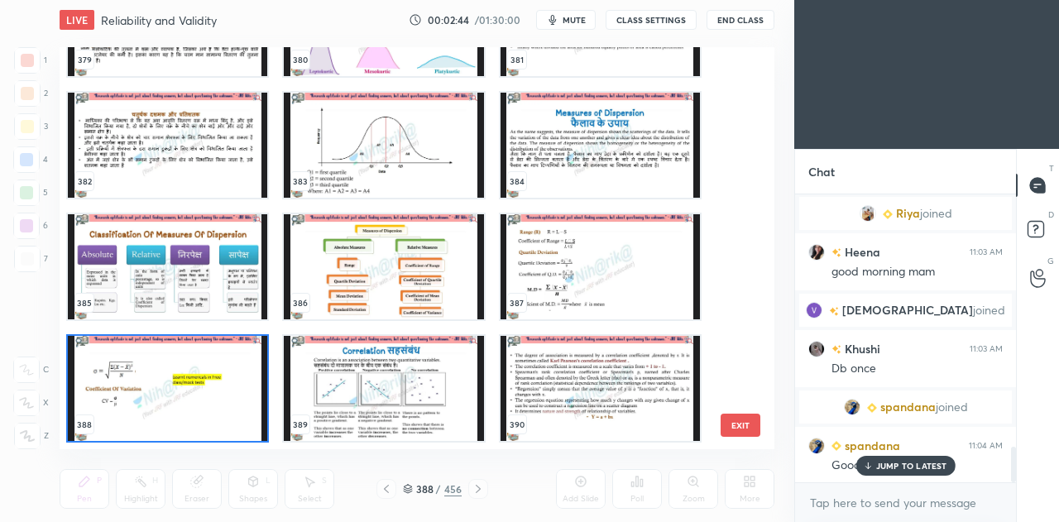
click at [222, 388] on img "grid" at bounding box center [167, 388] width 199 height 105
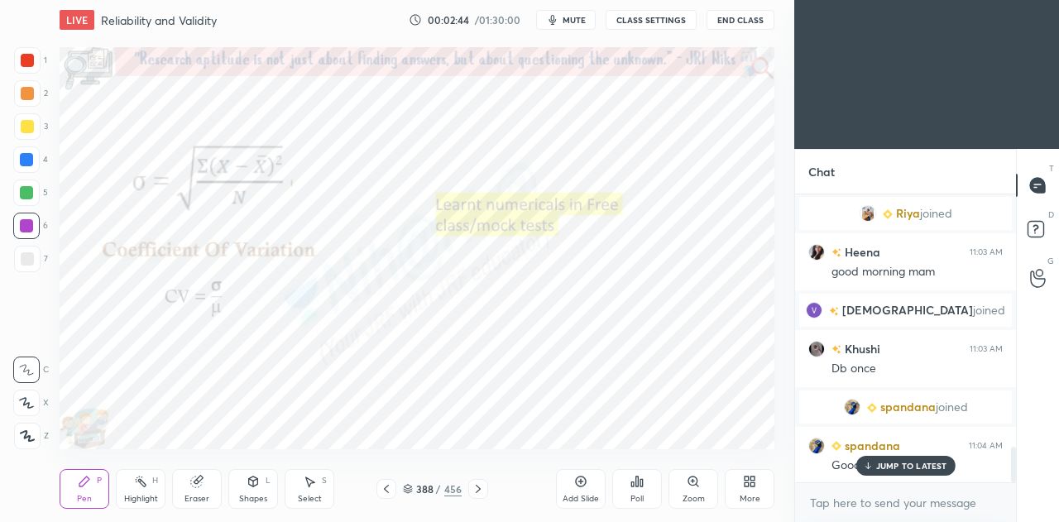
click at [223, 388] on img "grid" at bounding box center [167, 388] width 199 height 105
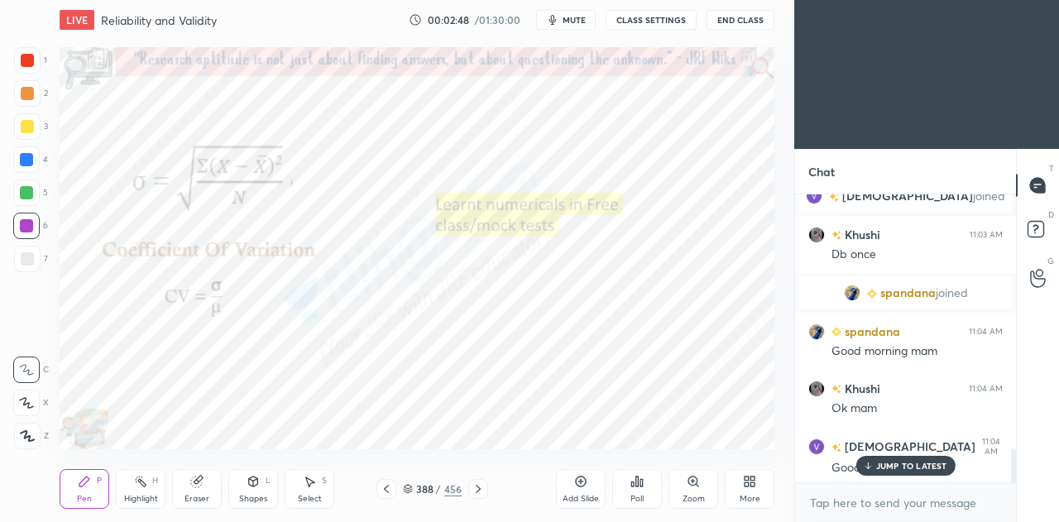
click at [27, 401] on icon at bounding box center [26, 403] width 15 height 12
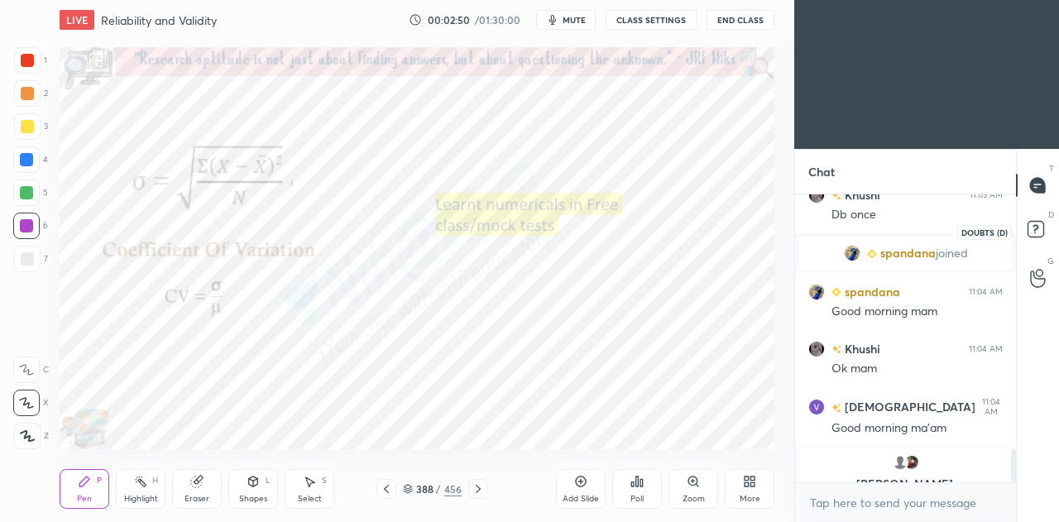
click at [1047, 233] on icon at bounding box center [1039, 232] width 30 height 30
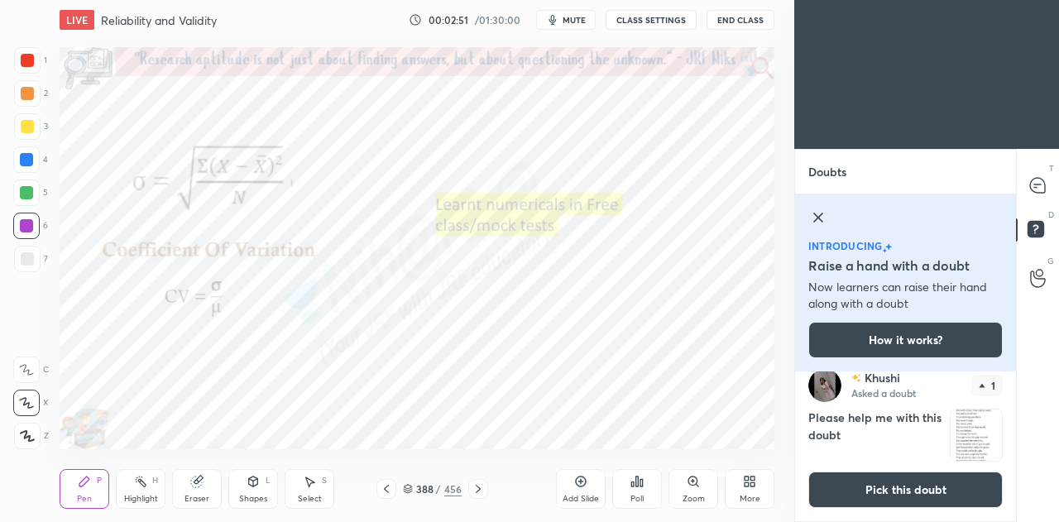
click at [819, 220] on icon at bounding box center [818, 218] width 20 height 20
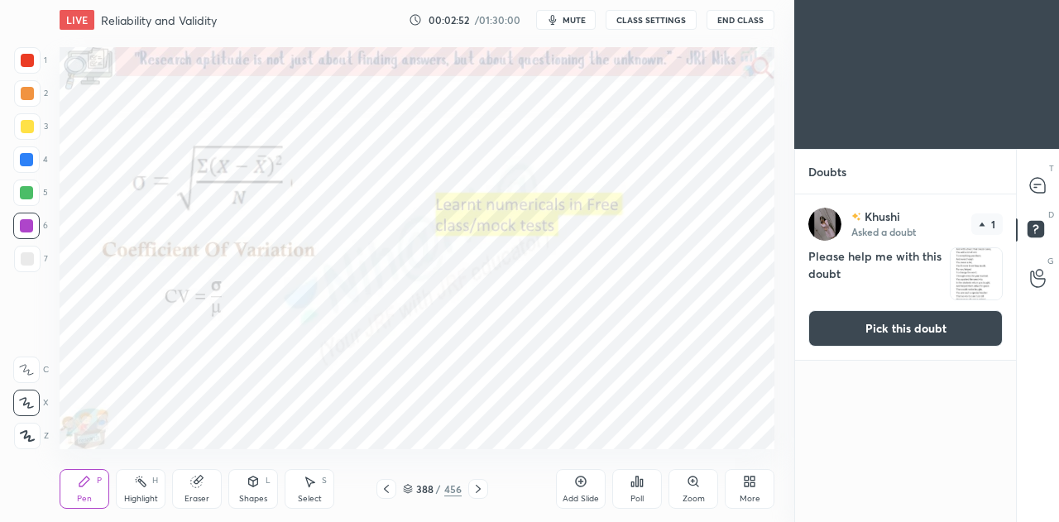
click at [894, 329] on button "Pick this doubt" at bounding box center [905, 328] width 194 height 36
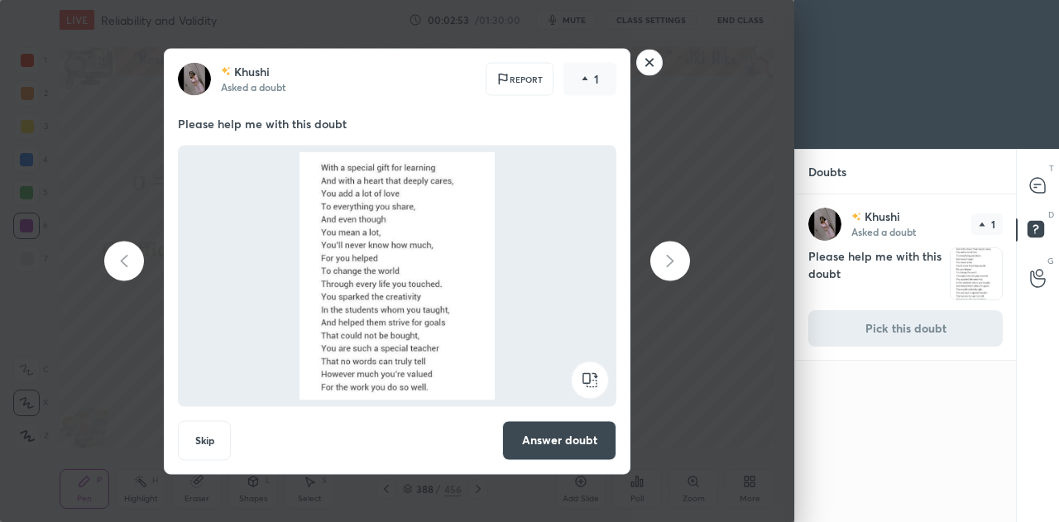
click at [558, 453] on button "Answer doubt" at bounding box center [559, 440] width 114 height 40
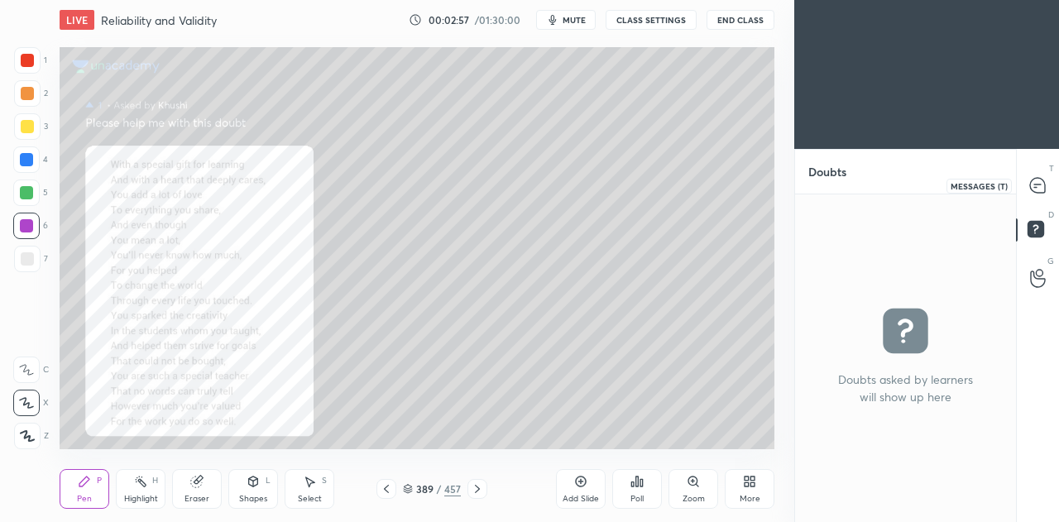
click at [1037, 188] on icon at bounding box center [1037, 185] width 15 height 15
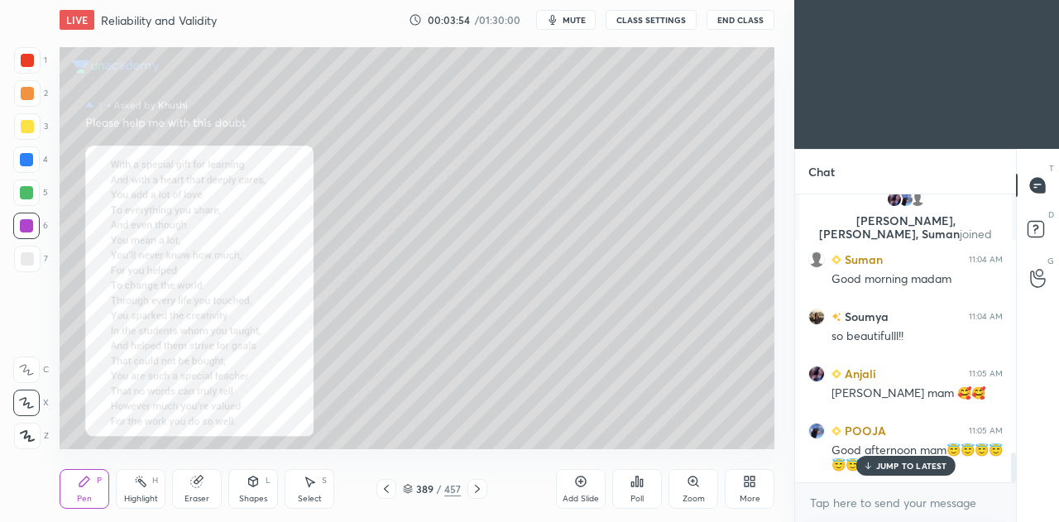
scroll to position [2487, 0]
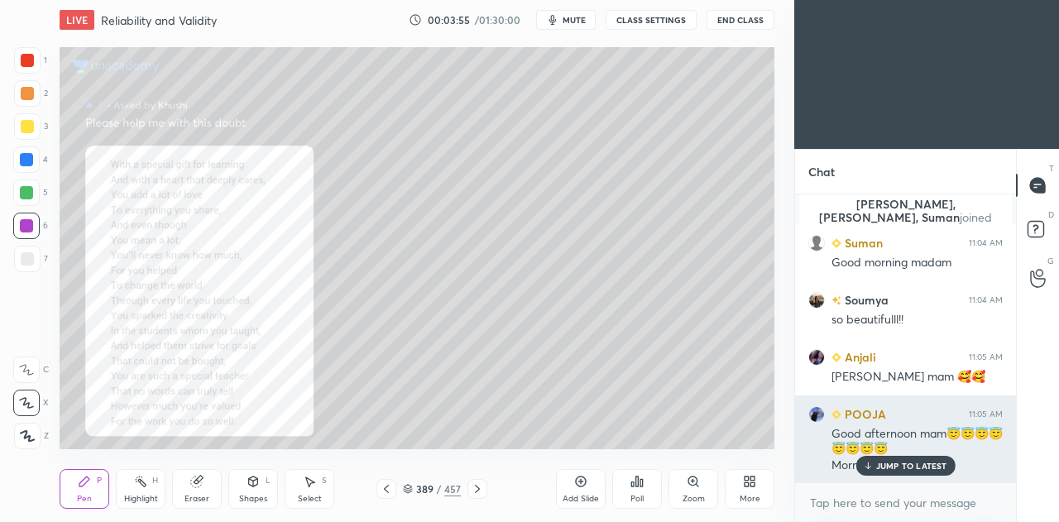
click at [895, 465] on p "JUMP TO LATEST" at bounding box center [911, 466] width 71 height 10
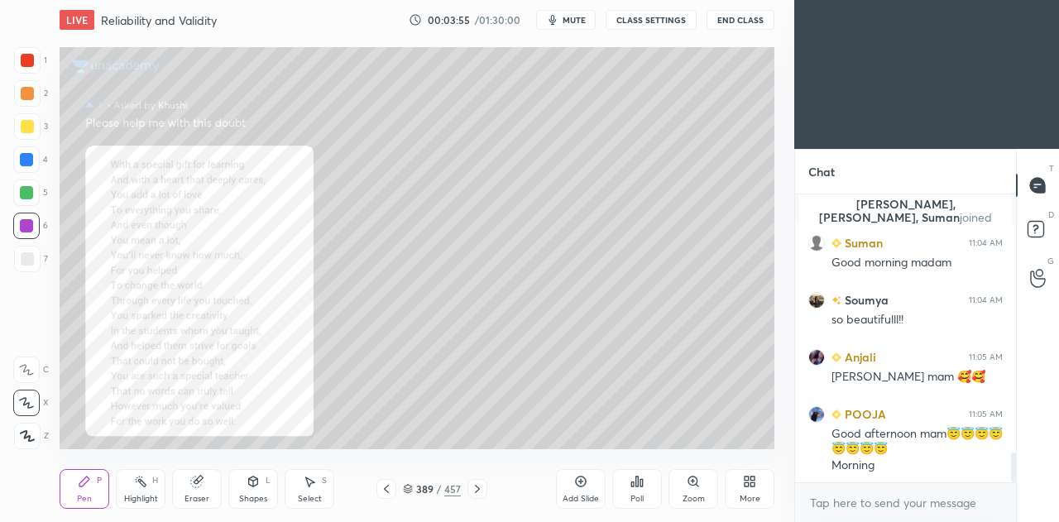
scroll to position [2559, 0]
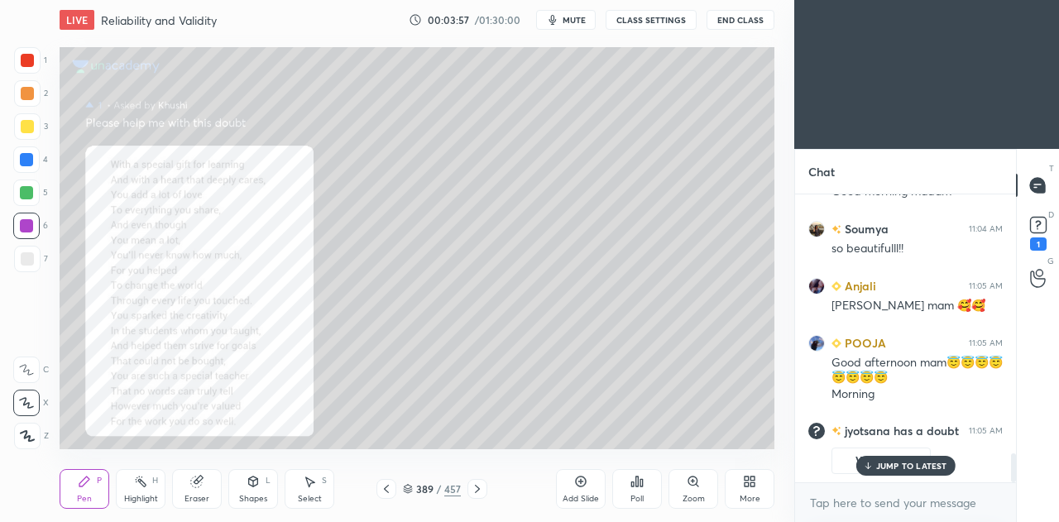
click at [941, 464] on p "JUMP TO LATEST" at bounding box center [911, 466] width 71 height 10
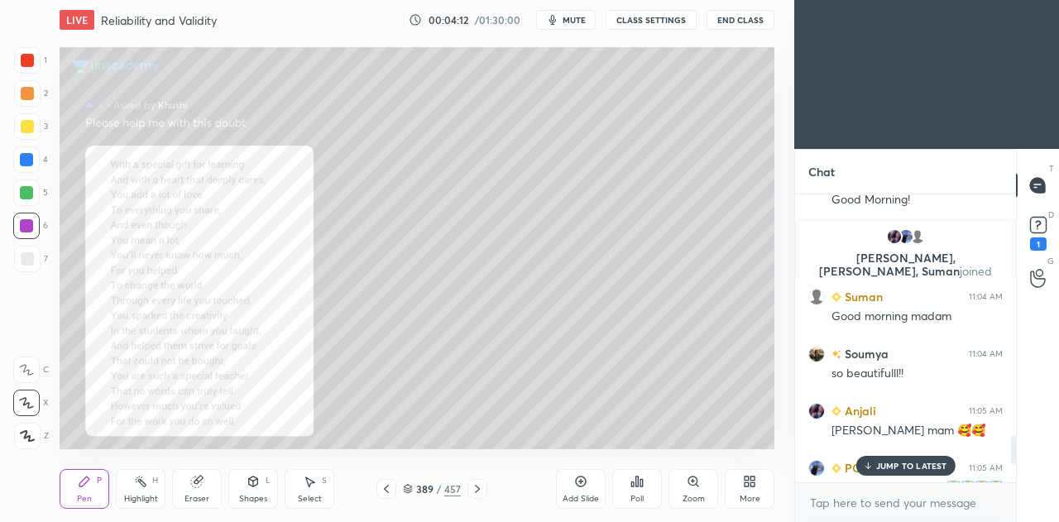
scroll to position [2383, 0]
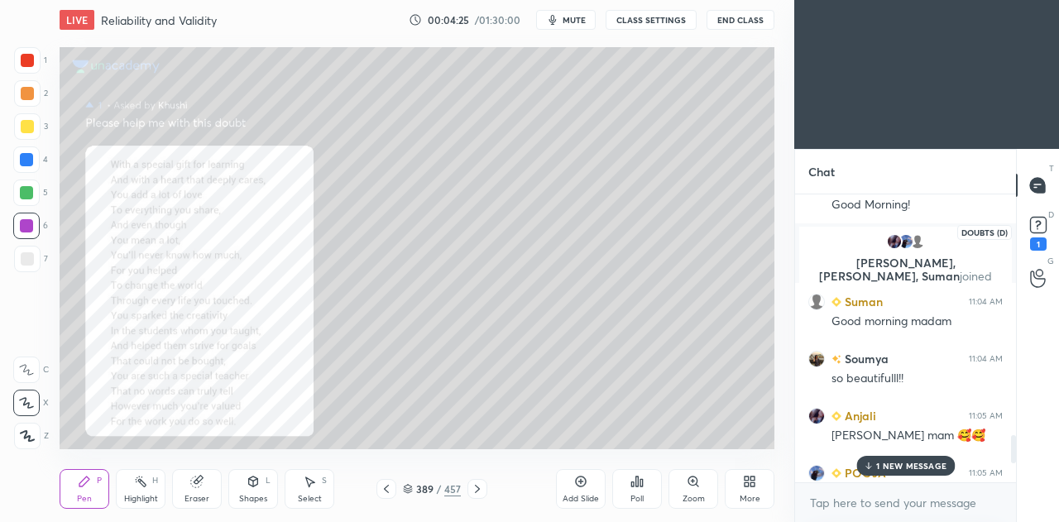
click at [1033, 229] on rect at bounding box center [1038, 226] width 16 height 16
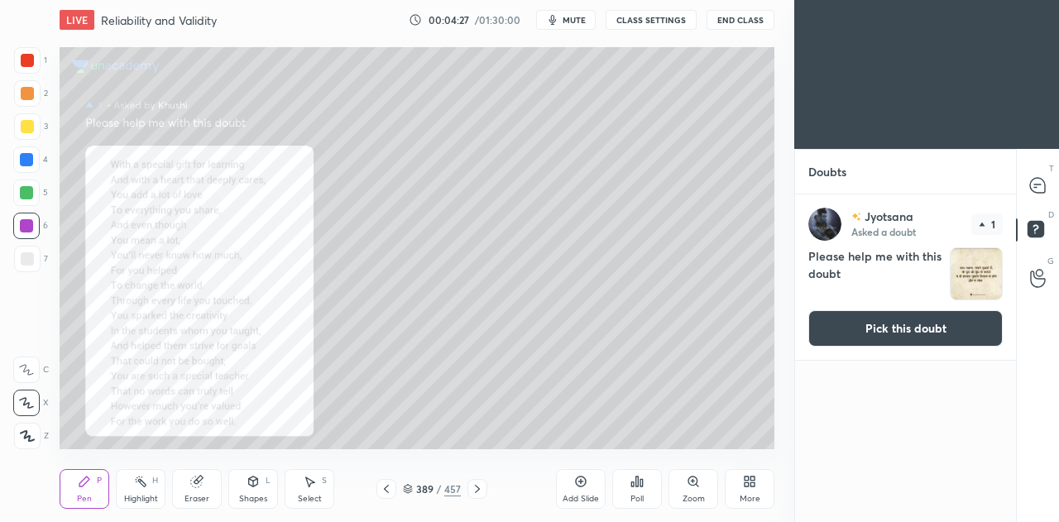
click at [919, 331] on button "Pick this doubt" at bounding box center [905, 328] width 194 height 36
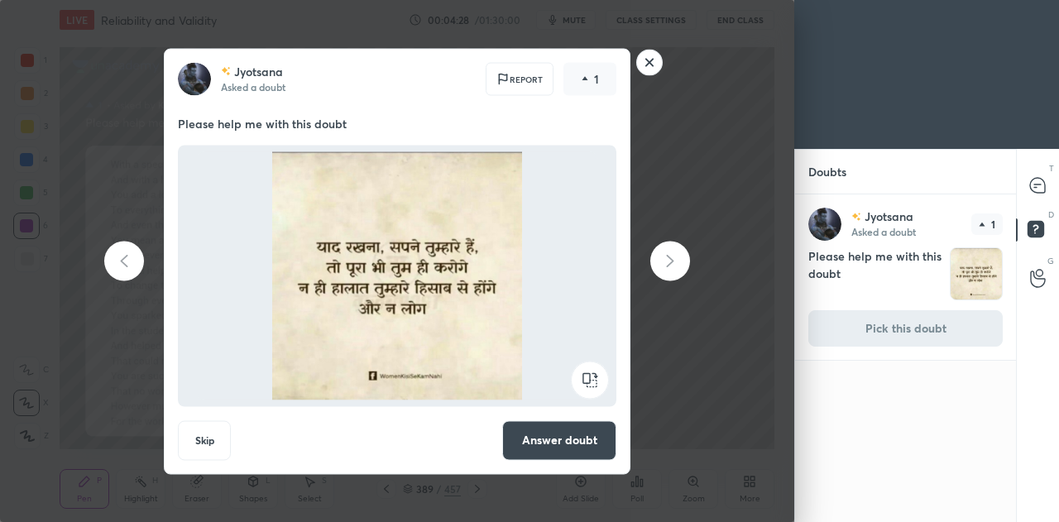
click at [562, 446] on button "Answer doubt" at bounding box center [559, 440] width 114 height 40
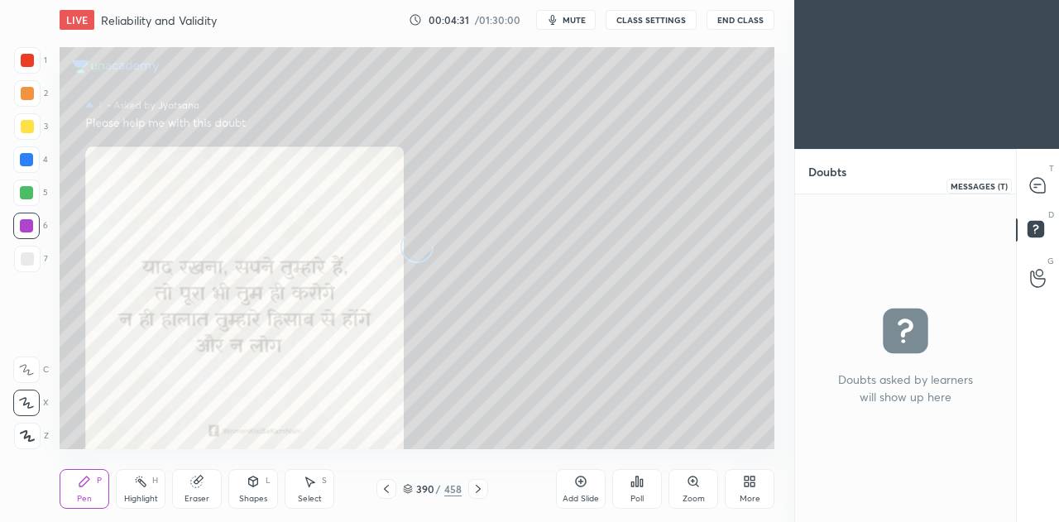
click at [1036, 191] on icon at bounding box center [1037, 185] width 15 height 15
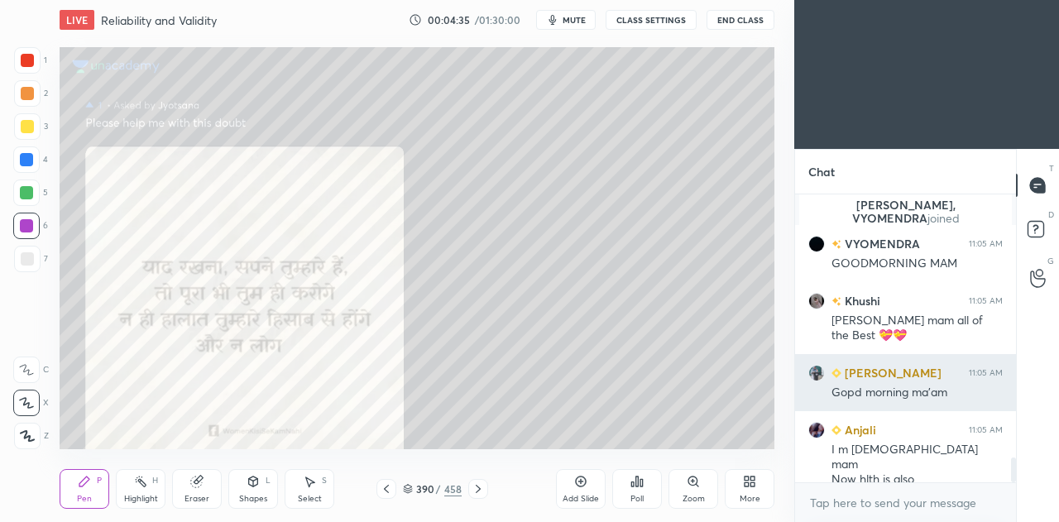
scroll to position [3103, 0]
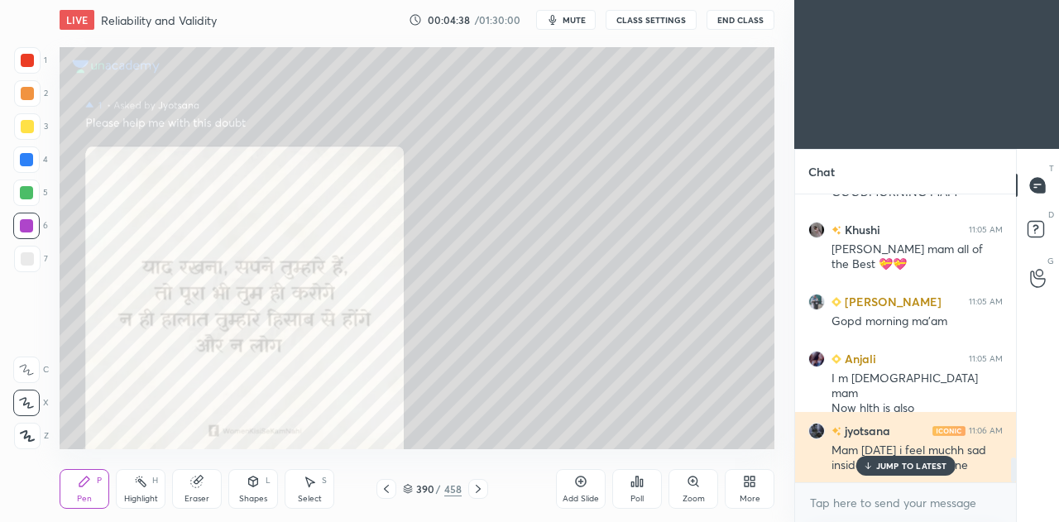
click at [905, 467] on p "JUMP TO LATEST" at bounding box center [911, 466] width 71 height 10
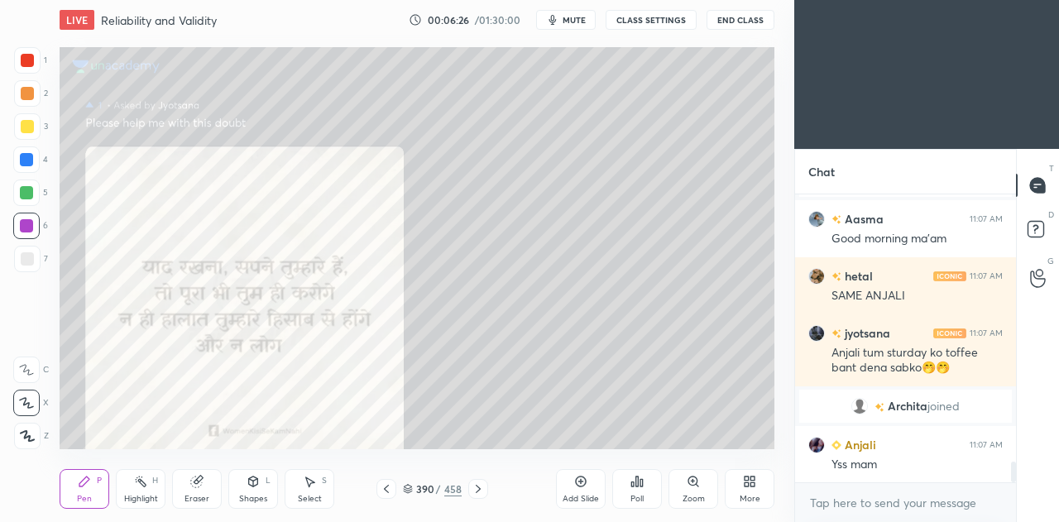
scroll to position [3828, 0]
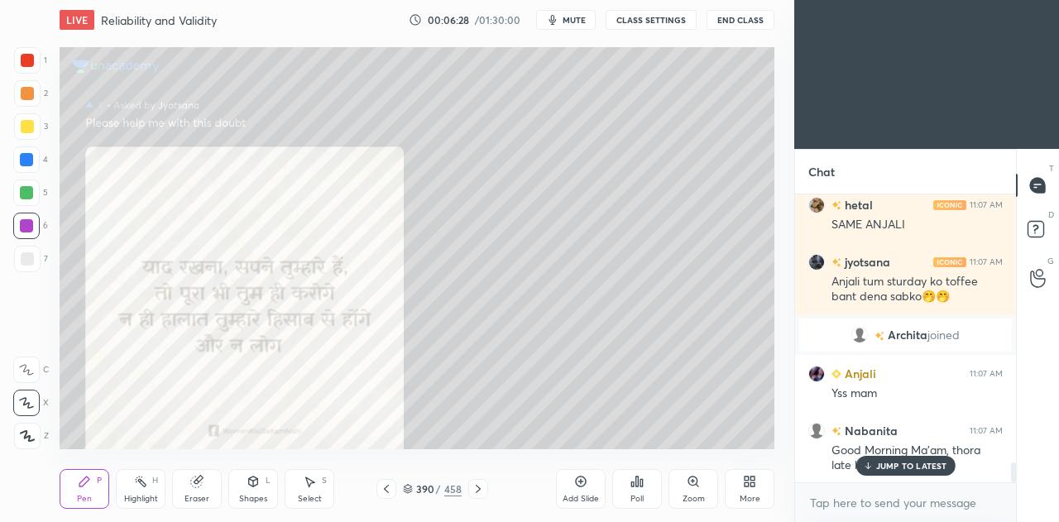
click at [906, 464] on p "JUMP TO LATEST" at bounding box center [911, 466] width 71 height 10
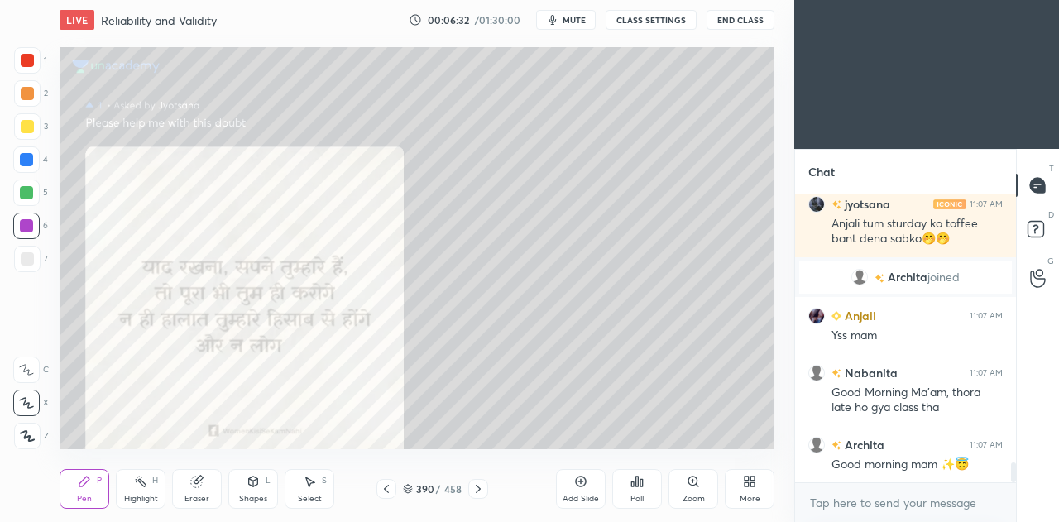
click at [479, 490] on icon at bounding box center [478, 489] width 5 height 8
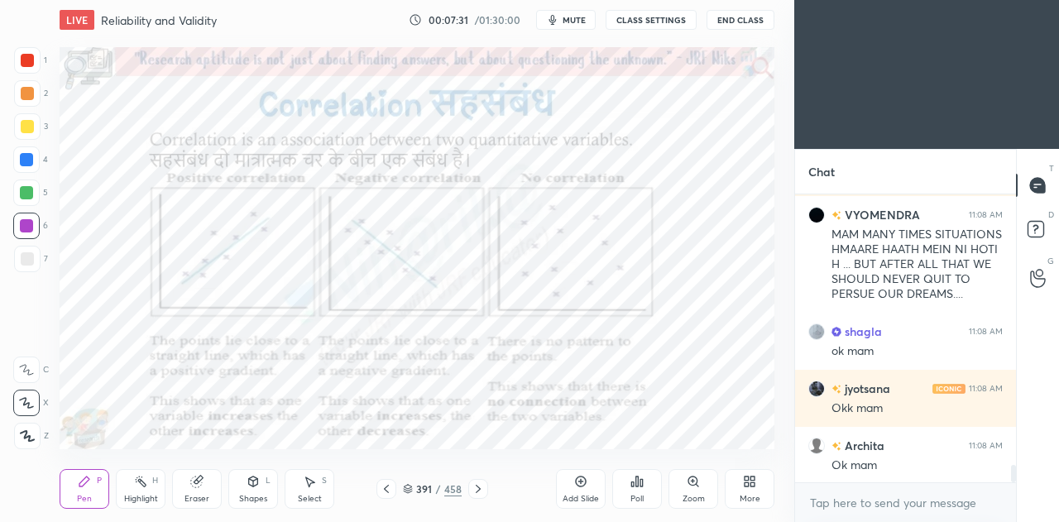
scroll to position [4432, 0]
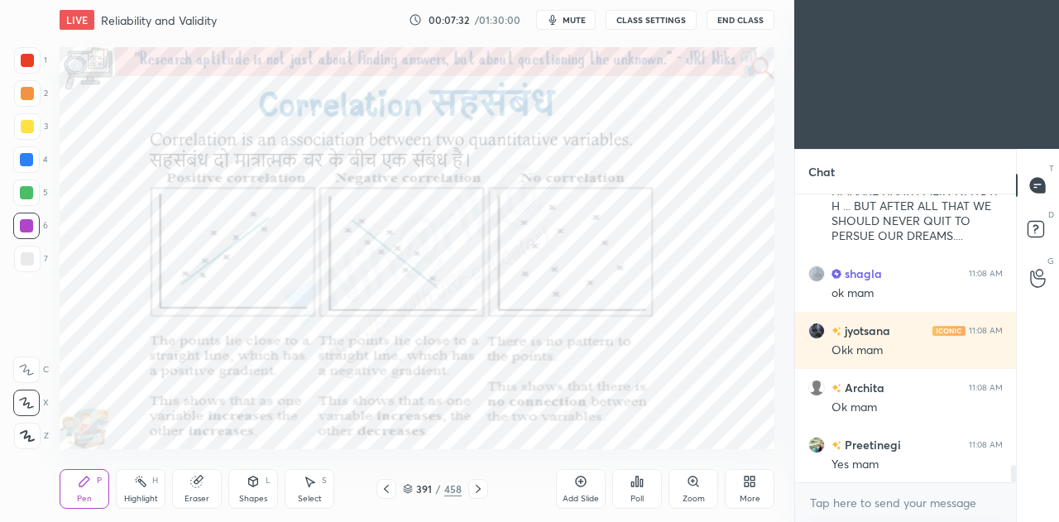
click at [583, 486] on icon at bounding box center [581, 482] width 11 height 11
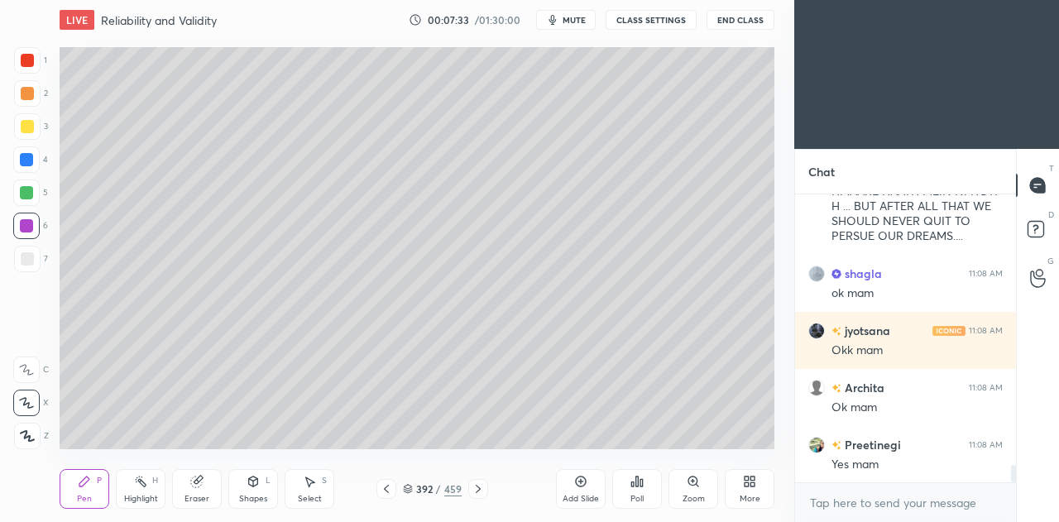
click at [262, 495] on div "Shapes" at bounding box center [253, 499] width 28 height 8
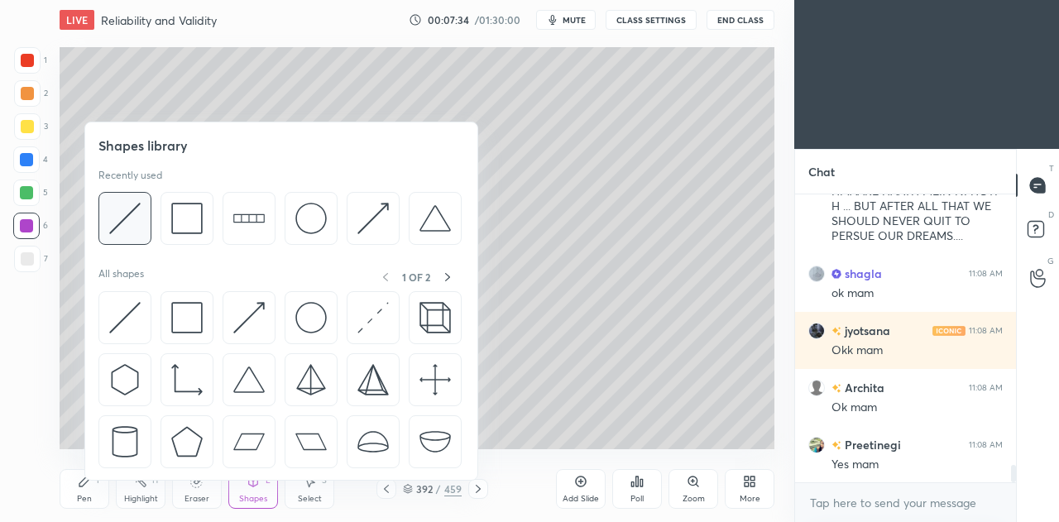
scroll to position [4503, 0]
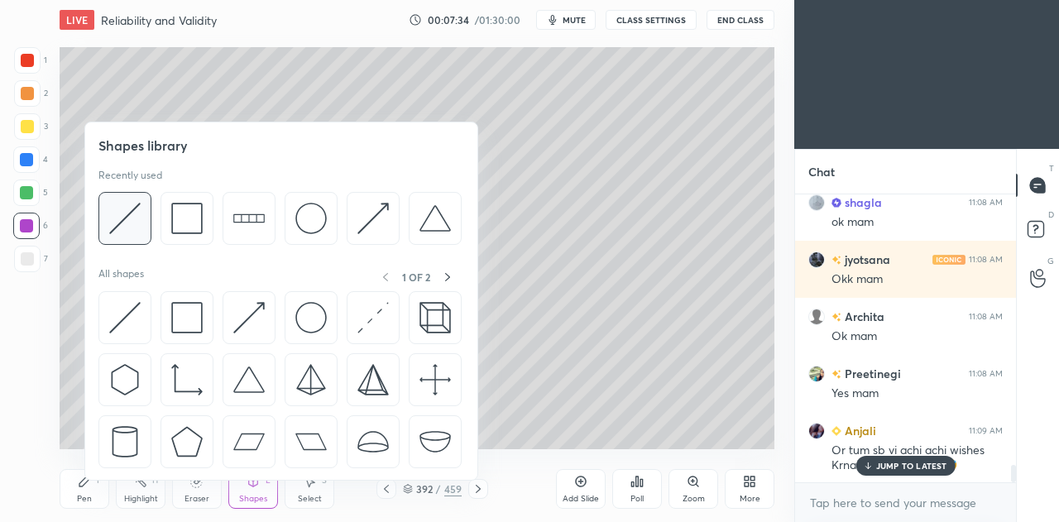
click at [131, 209] on img at bounding box center [124, 218] width 31 height 31
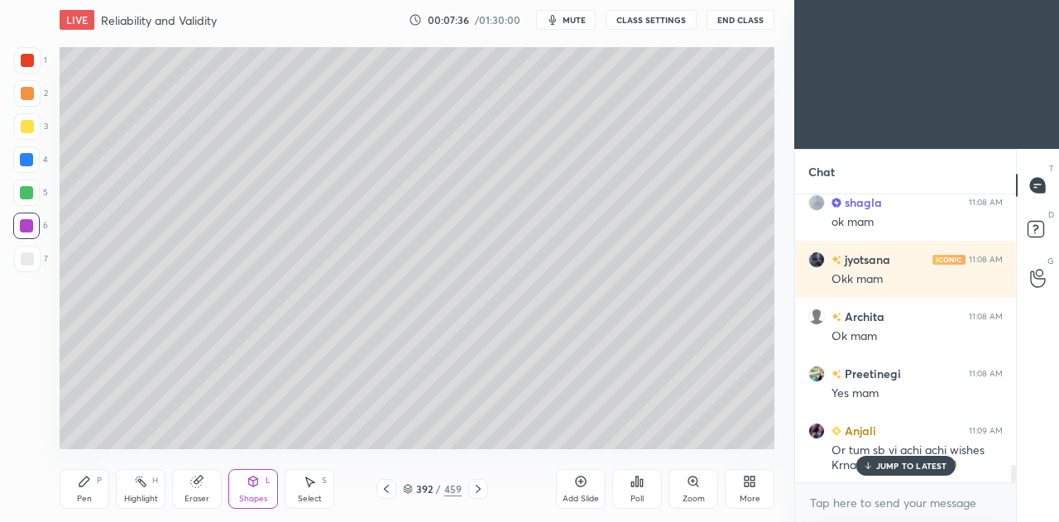
click at [89, 486] on icon at bounding box center [84, 481] width 13 height 13
click at [33, 257] on div at bounding box center [27, 259] width 26 height 26
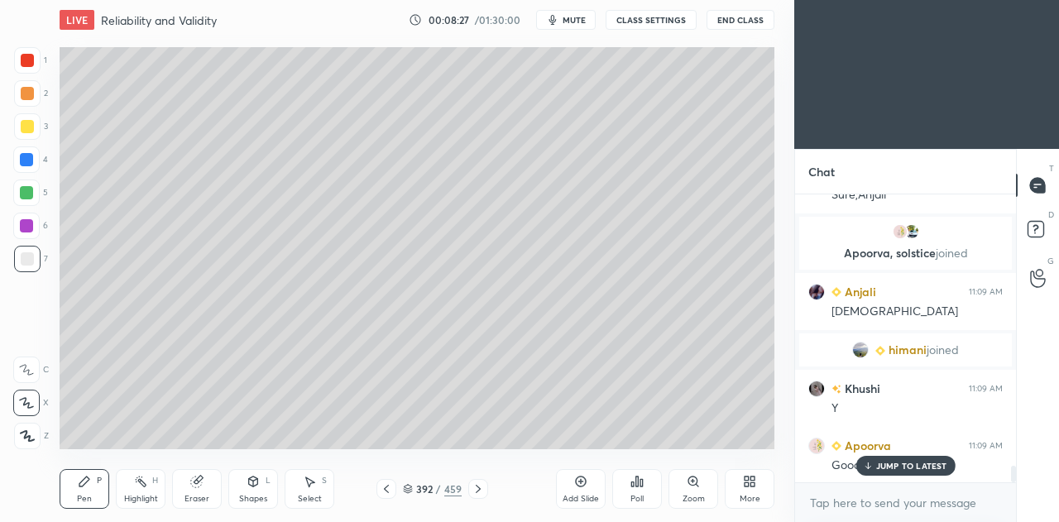
scroll to position [4713, 0]
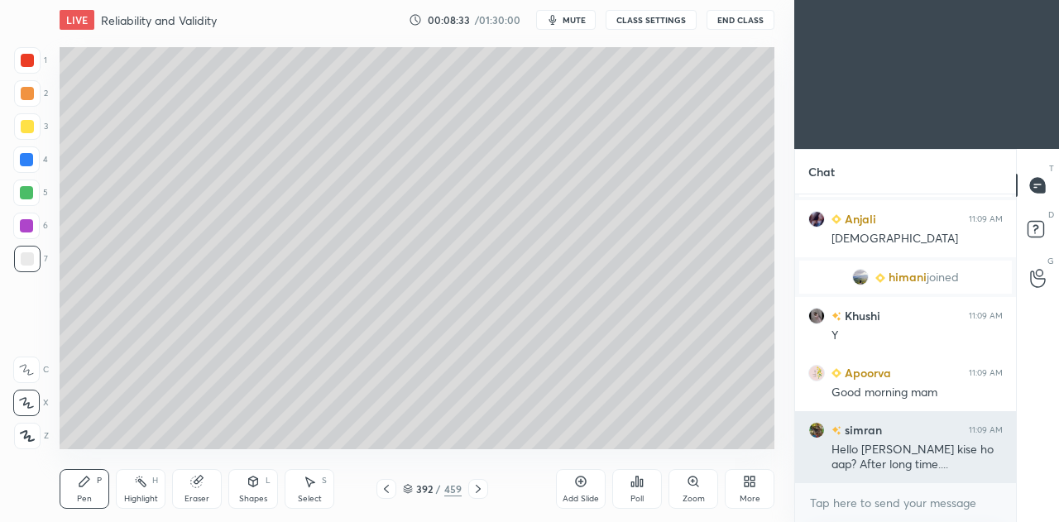
click at [929, 468] on div "Hello [PERSON_NAME] kise ho aap? After long time...." at bounding box center [917, 457] width 171 height 31
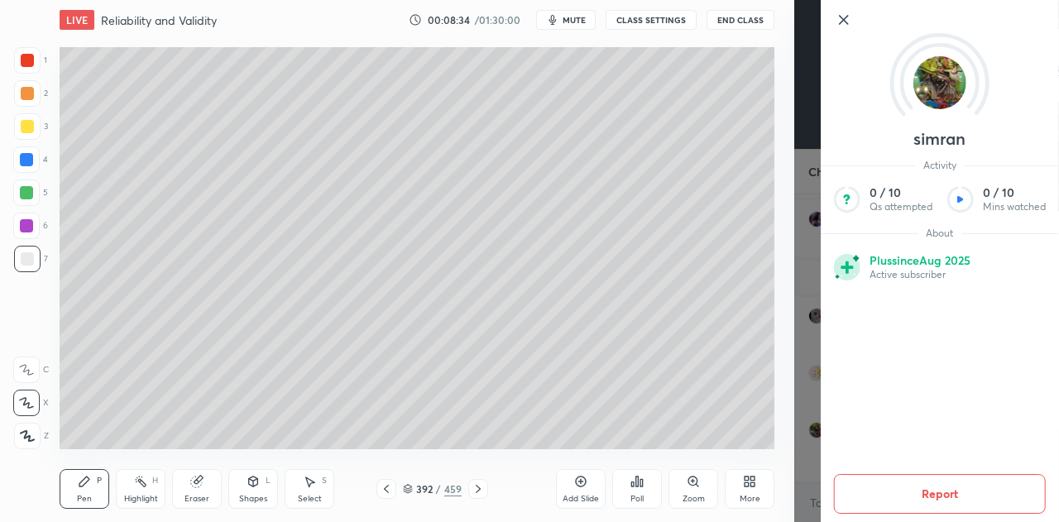
click at [846, 19] on icon at bounding box center [844, 20] width 20 height 20
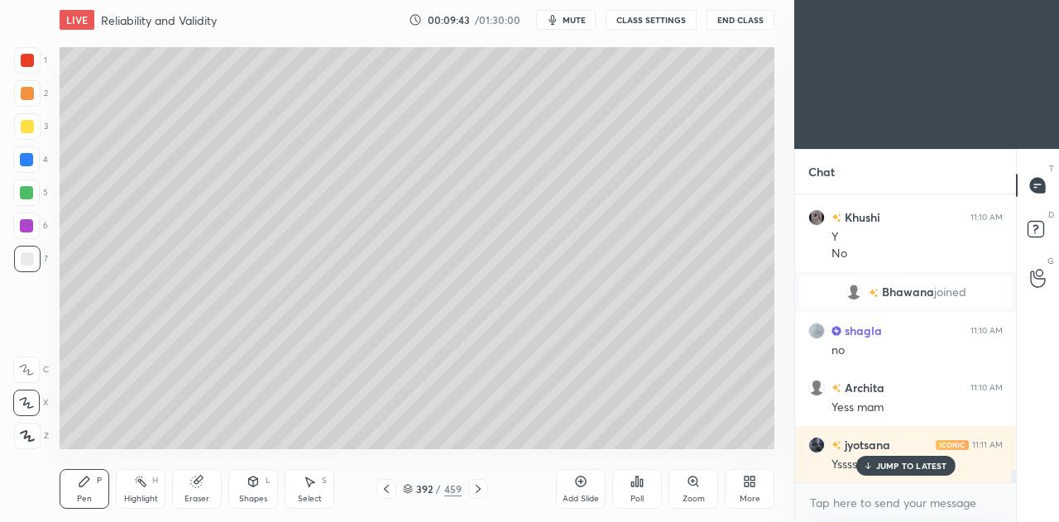
scroll to position [6285, 0]
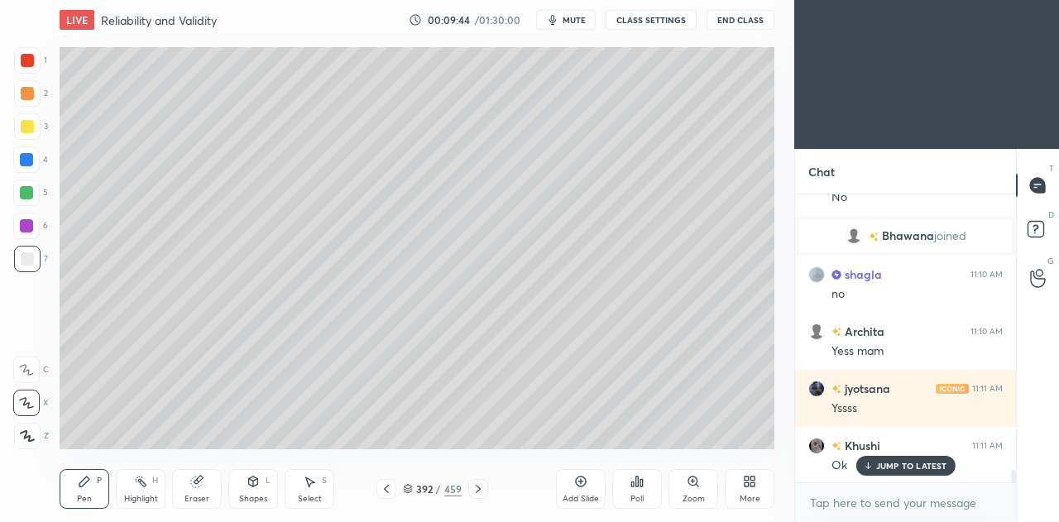
click at [28, 122] on div at bounding box center [27, 126] width 13 height 13
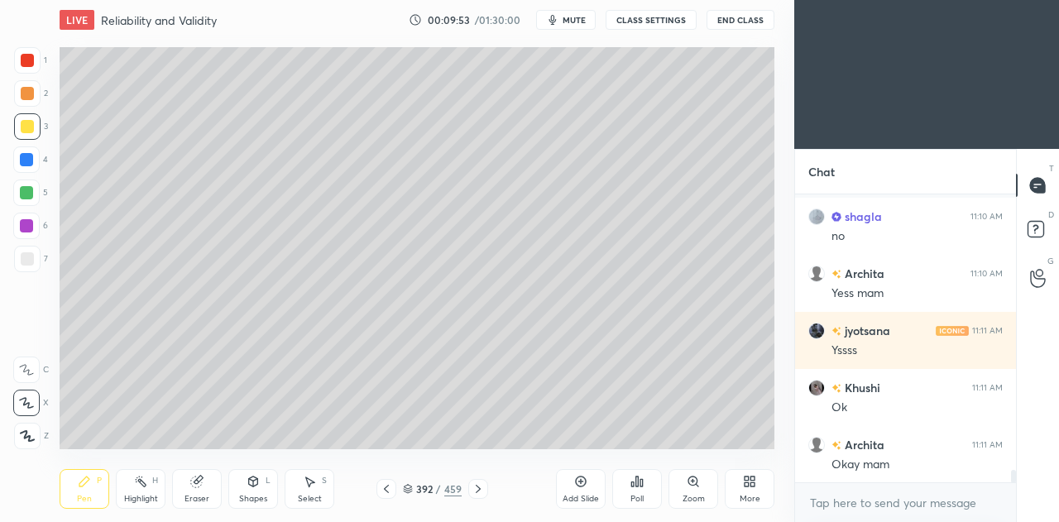
click at [23, 257] on div at bounding box center [27, 258] width 13 height 13
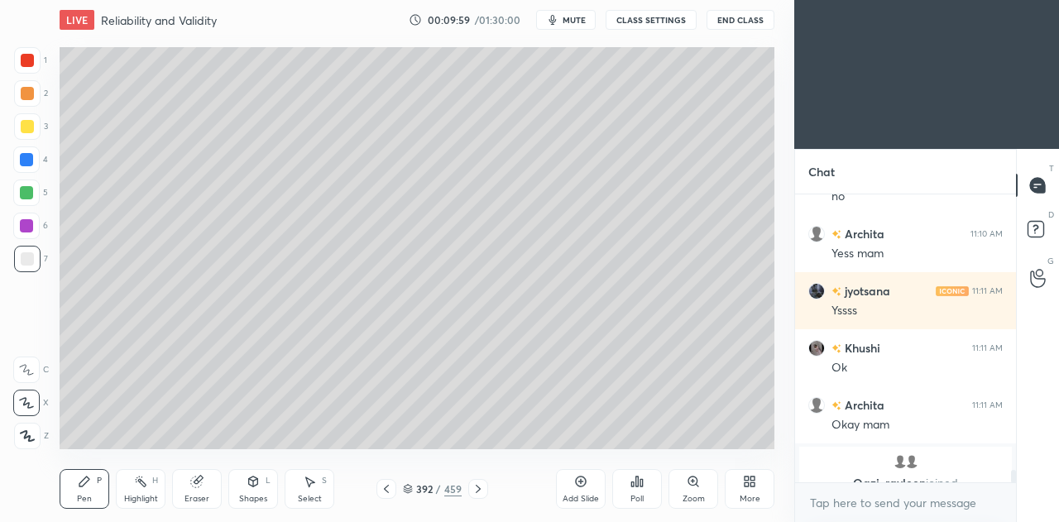
scroll to position [6403, 0]
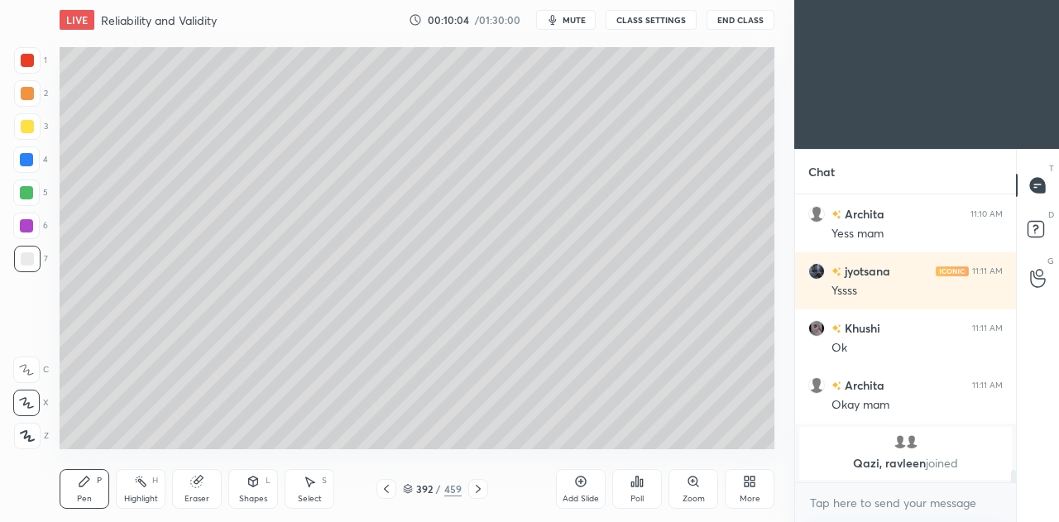
click at [197, 483] on icon at bounding box center [196, 482] width 11 height 11
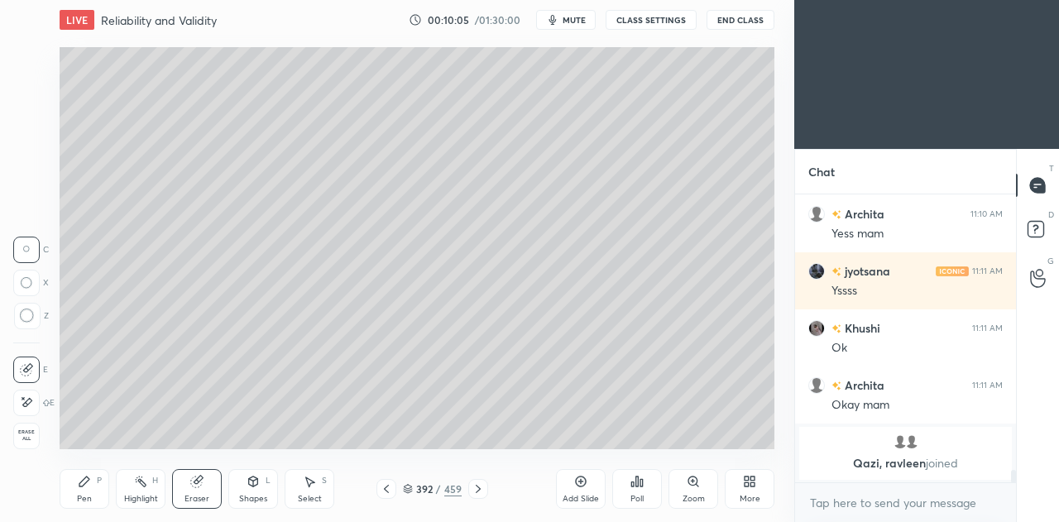
click at [89, 487] on icon at bounding box center [84, 481] width 13 height 13
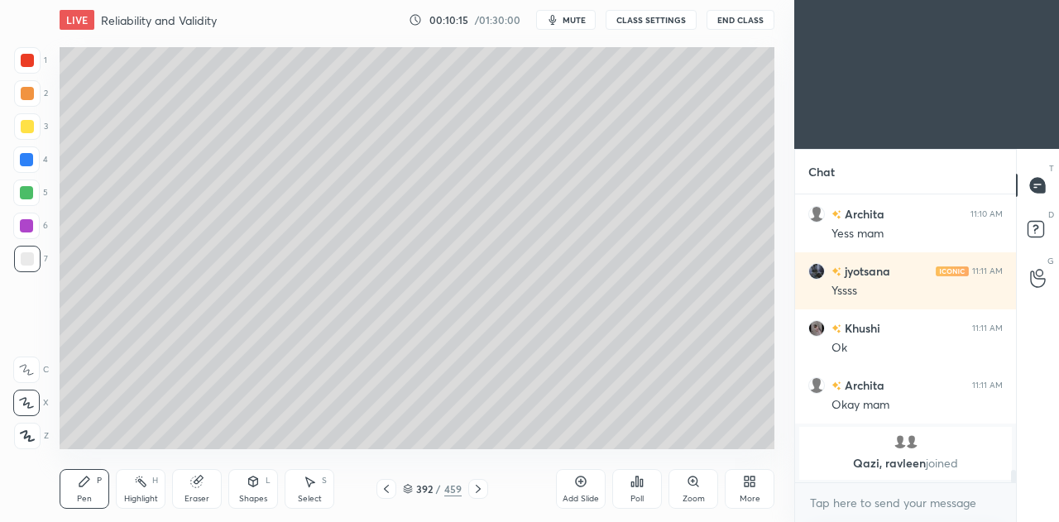
click at [197, 487] on icon at bounding box center [196, 482] width 11 height 11
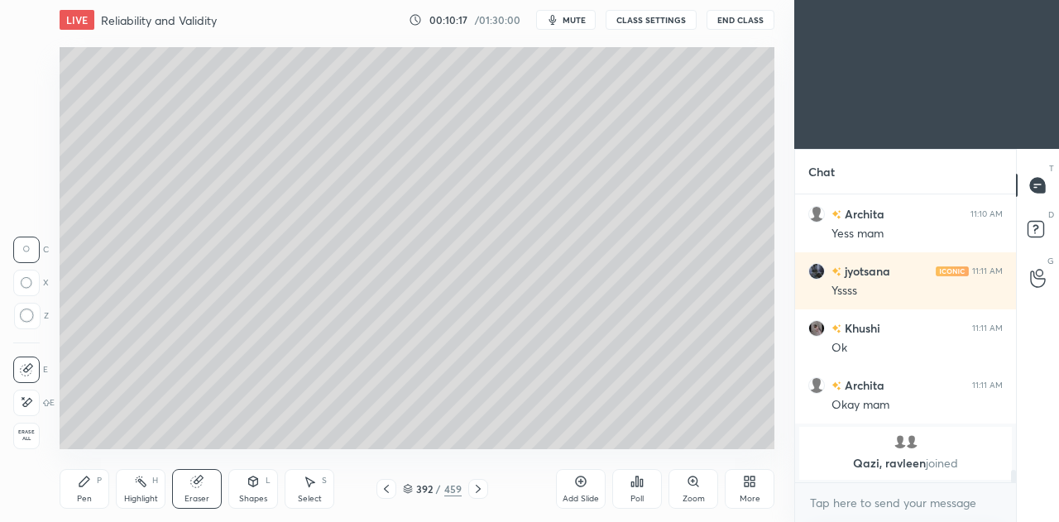
click at [93, 482] on div "Pen P" at bounding box center [85, 489] width 50 height 40
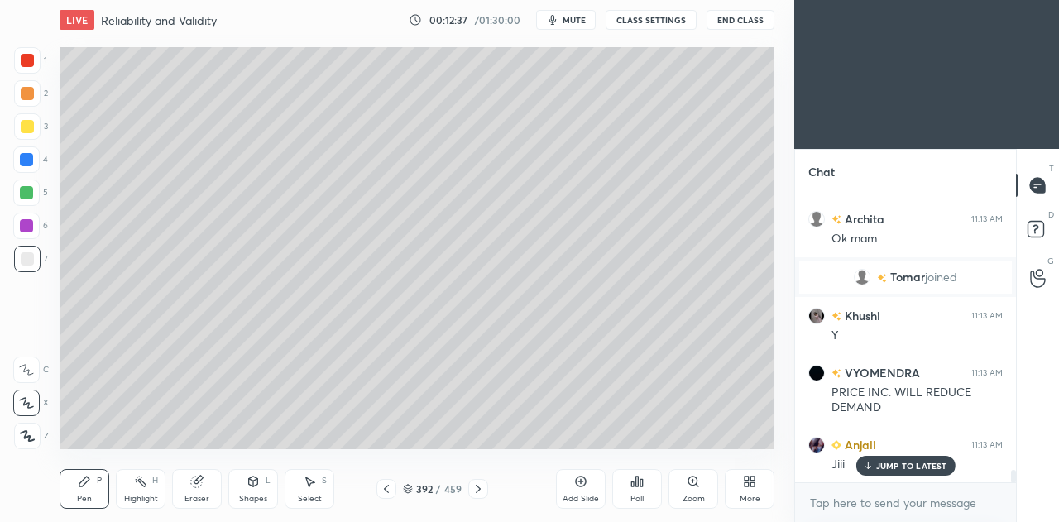
scroll to position [6610, 0]
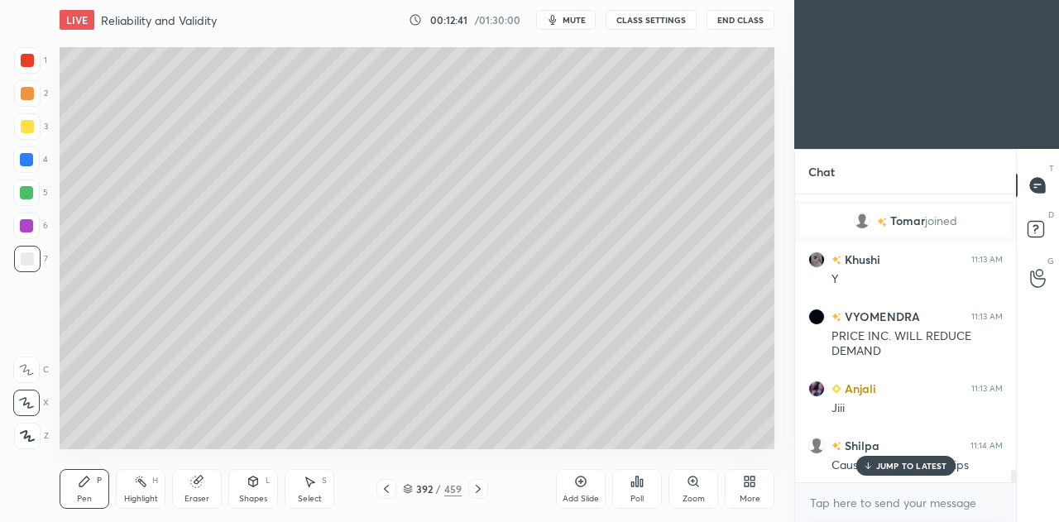
click at [583, 485] on icon at bounding box center [580, 481] width 13 height 13
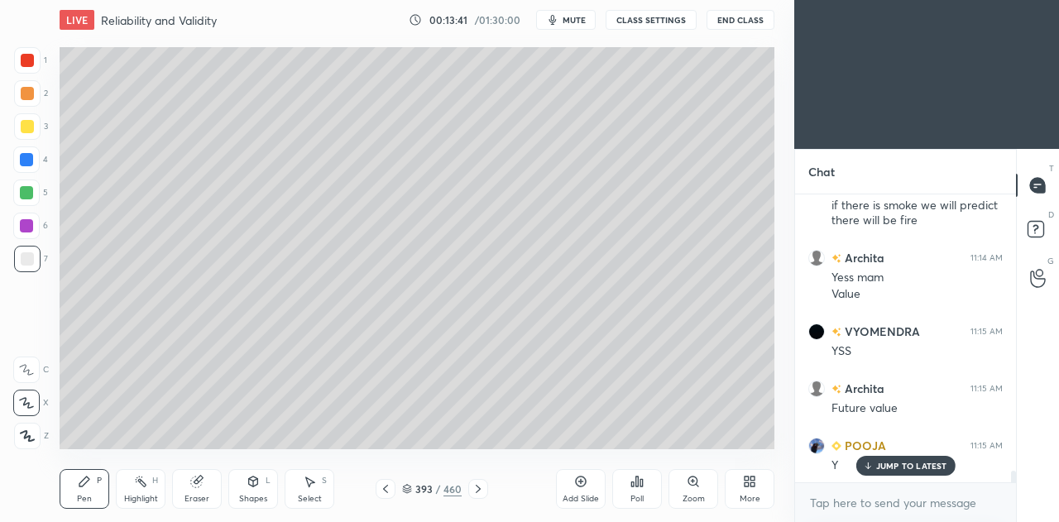
scroll to position [6860, 0]
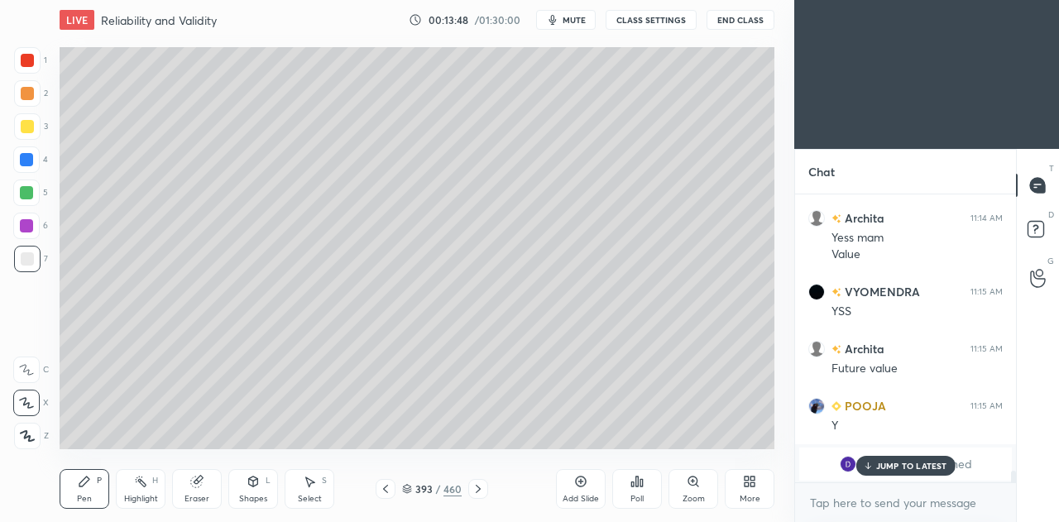
click at [30, 120] on div at bounding box center [27, 126] width 13 height 13
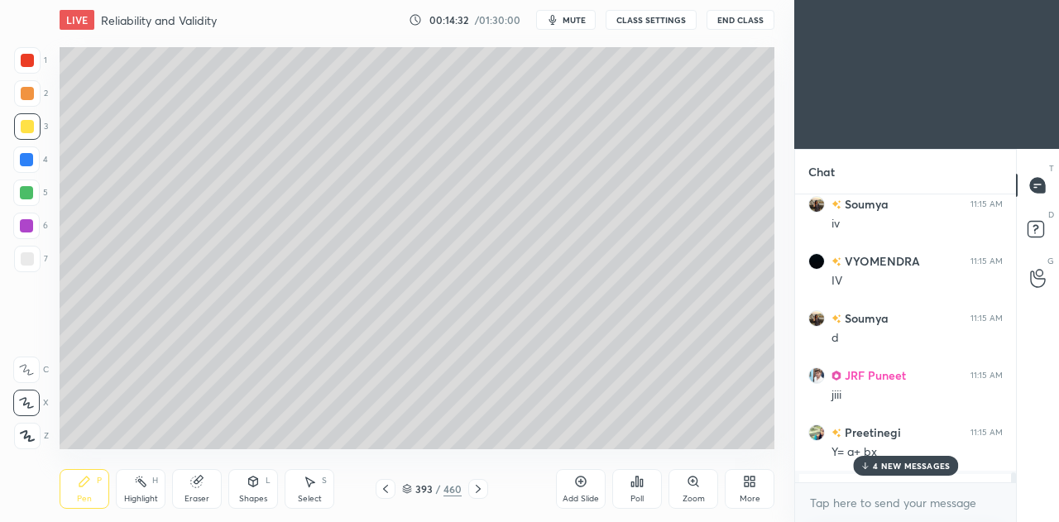
scroll to position [7887, 0]
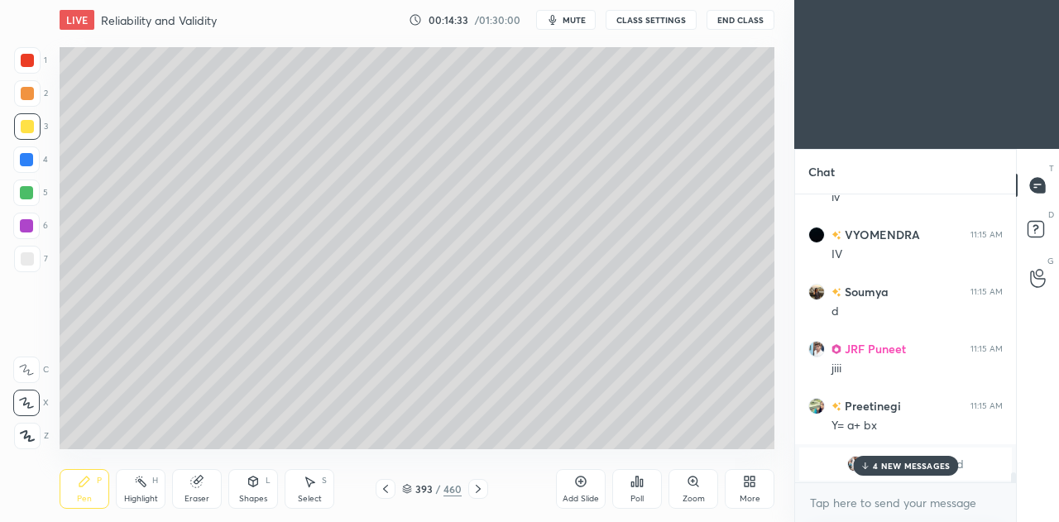
click at [895, 473] on div "4 NEW MESSAGES" at bounding box center [905, 466] width 105 height 20
click at [394, 489] on div at bounding box center [386, 489] width 20 height 20
click at [480, 490] on icon at bounding box center [478, 488] width 13 height 13
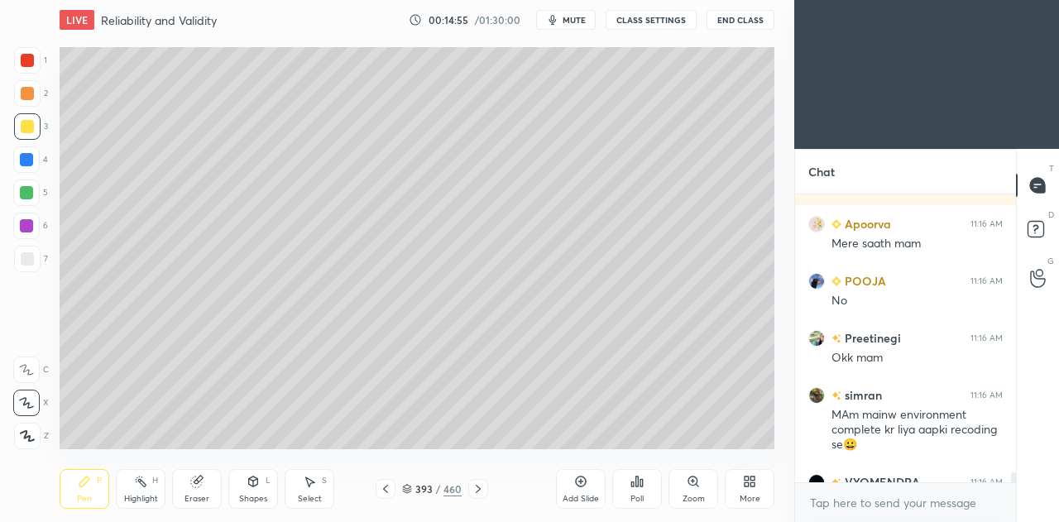
scroll to position [8348, 0]
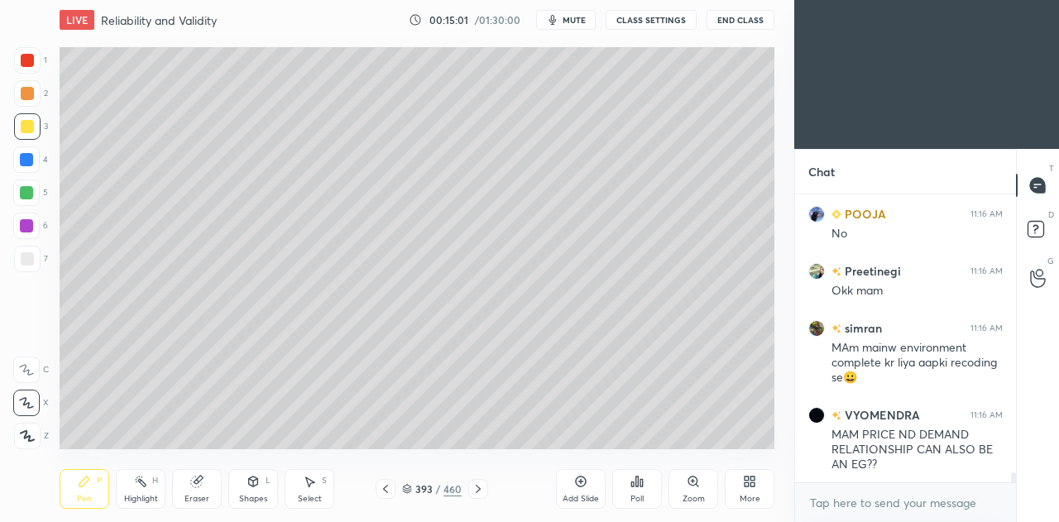
click at [26, 188] on div at bounding box center [26, 192] width 13 height 13
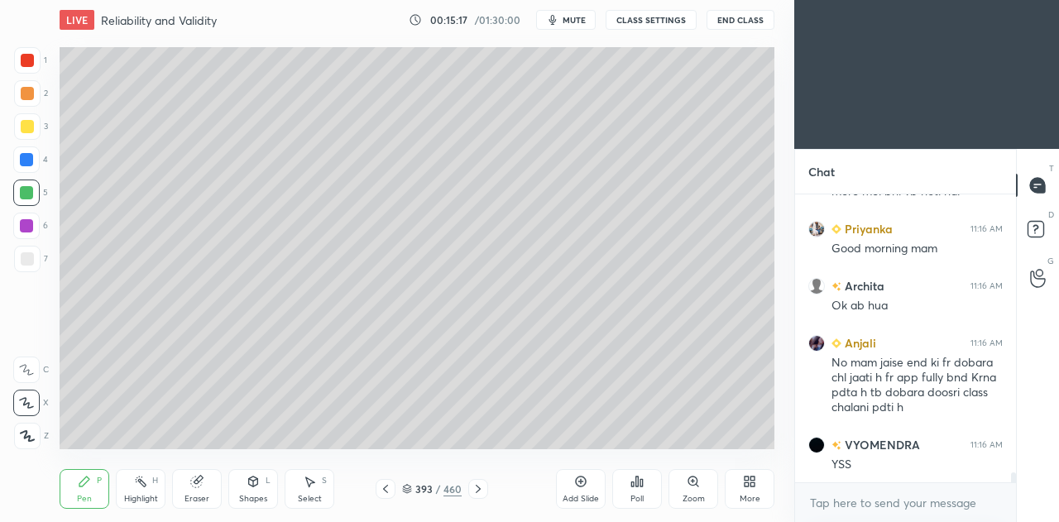
scroll to position [8305, 0]
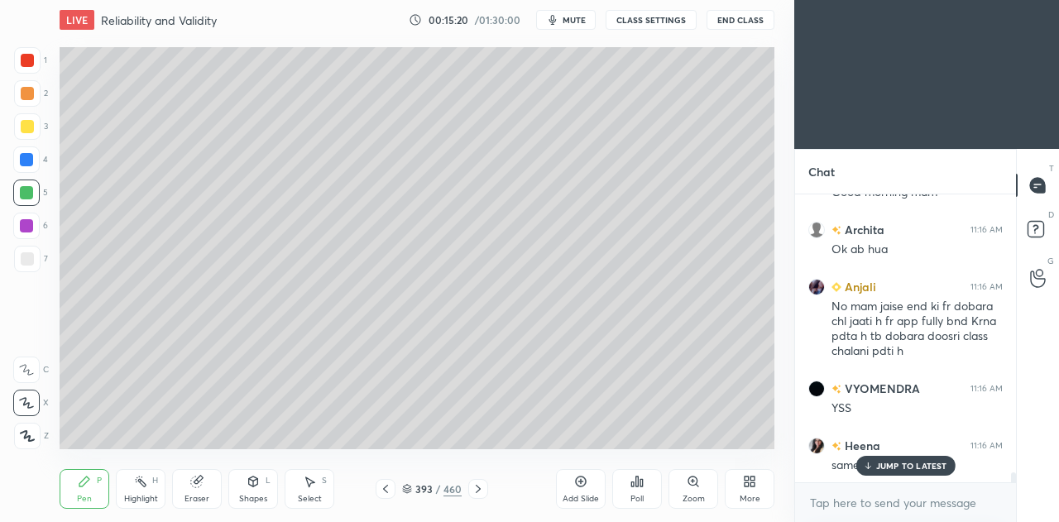
click at [380, 484] on icon at bounding box center [385, 488] width 13 height 13
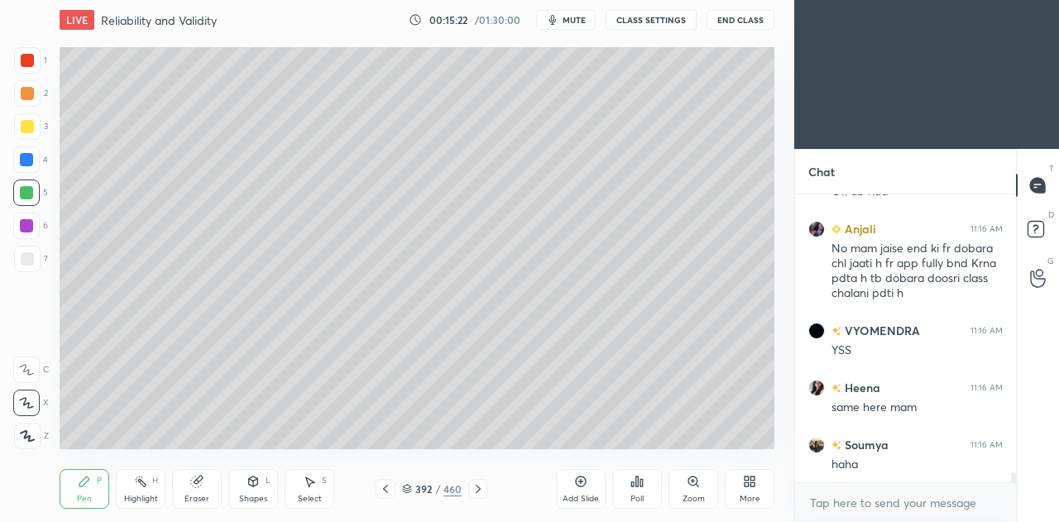
click at [485, 492] on div at bounding box center [478, 489] width 20 height 20
click at [483, 492] on icon at bounding box center [478, 488] width 13 height 13
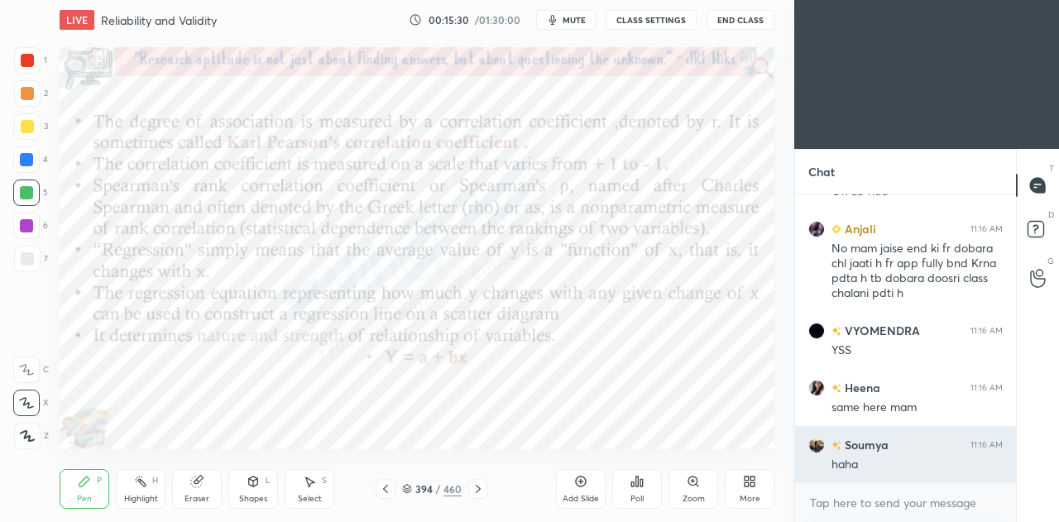
scroll to position [8463, 0]
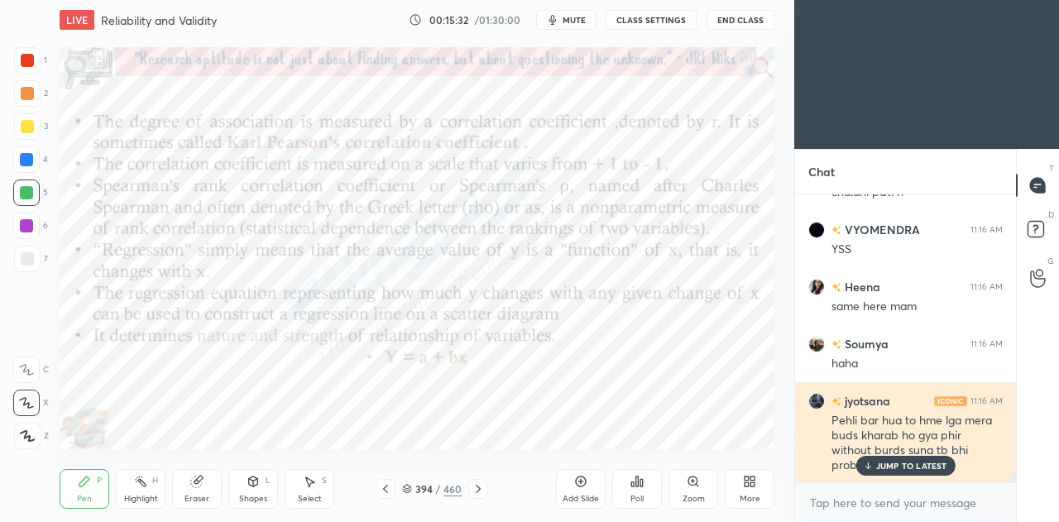
click at [909, 461] on p "JUMP TO LATEST" at bounding box center [911, 466] width 71 height 10
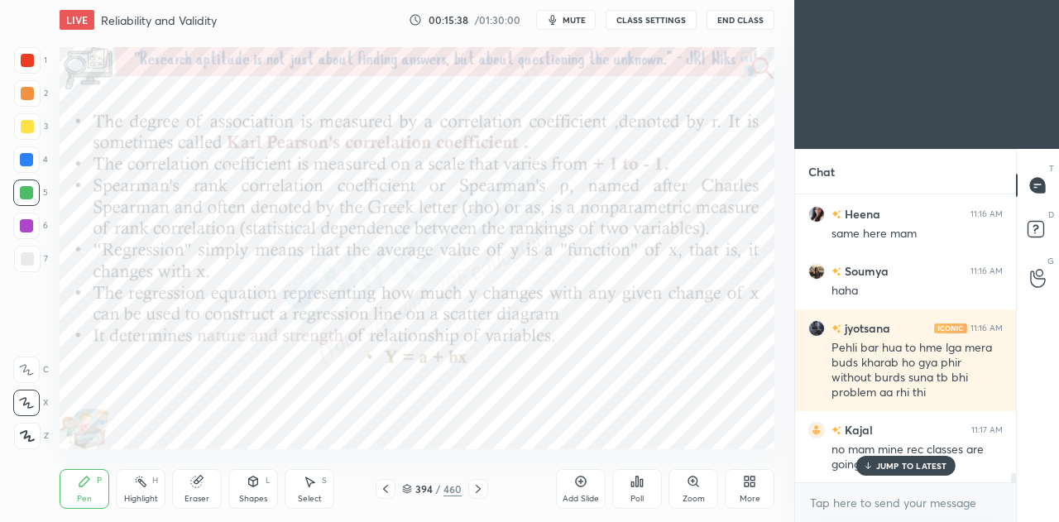
scroll to position [8592, 0]
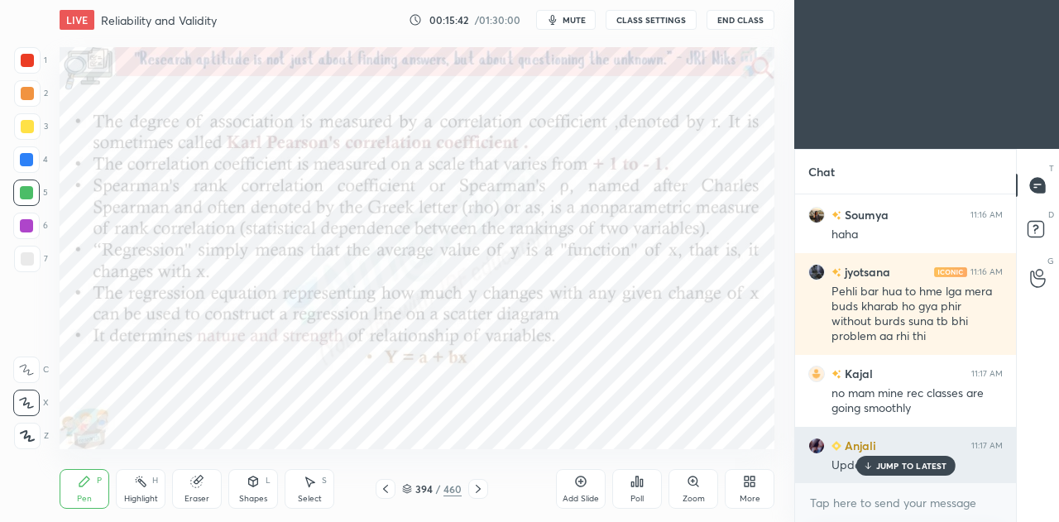
click at [885, 463] on p "JUMP TO LATEST" at bounding box center [911, 466] width 71 height 10
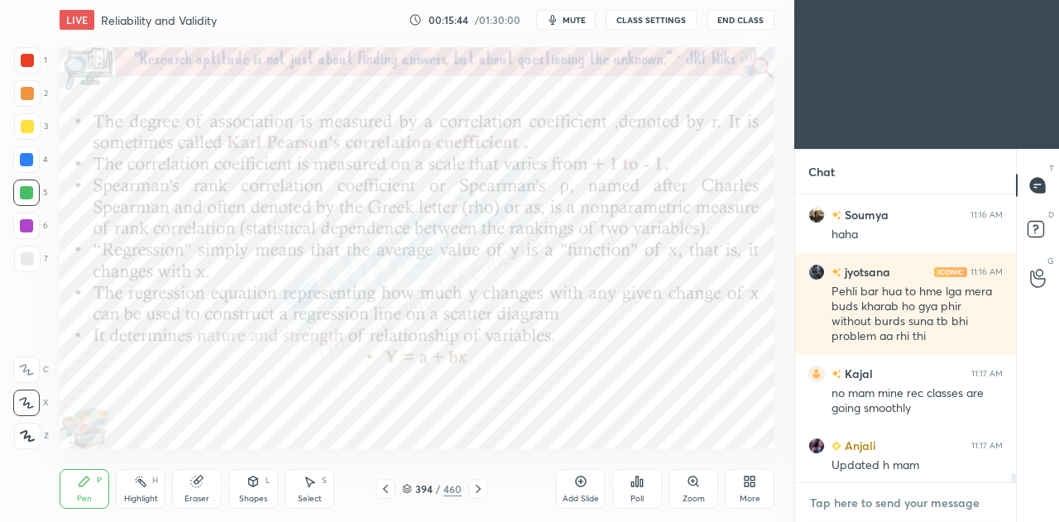
click at [872, 501] on textarea at bounding box center [905, 503] width 194 height 26
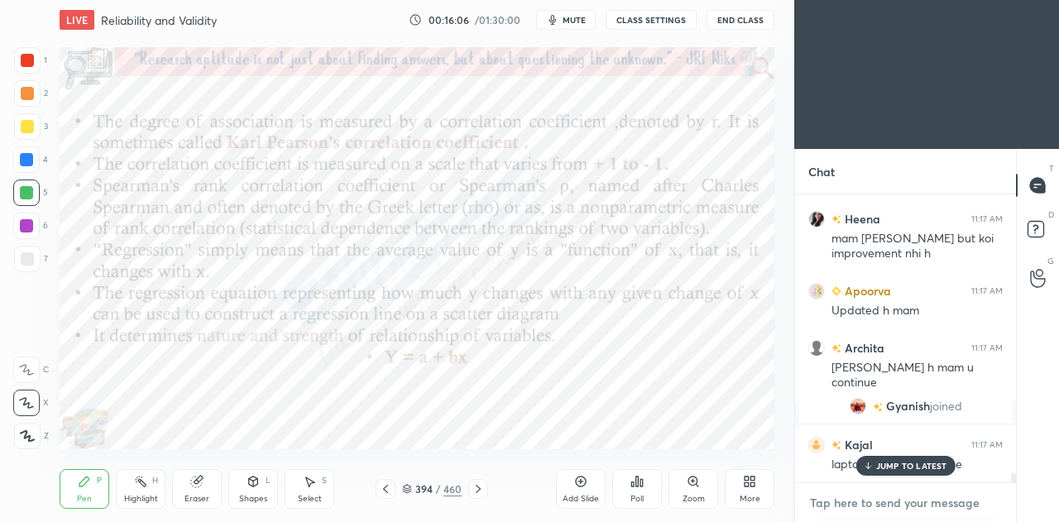
scroll to position [8685, 0]
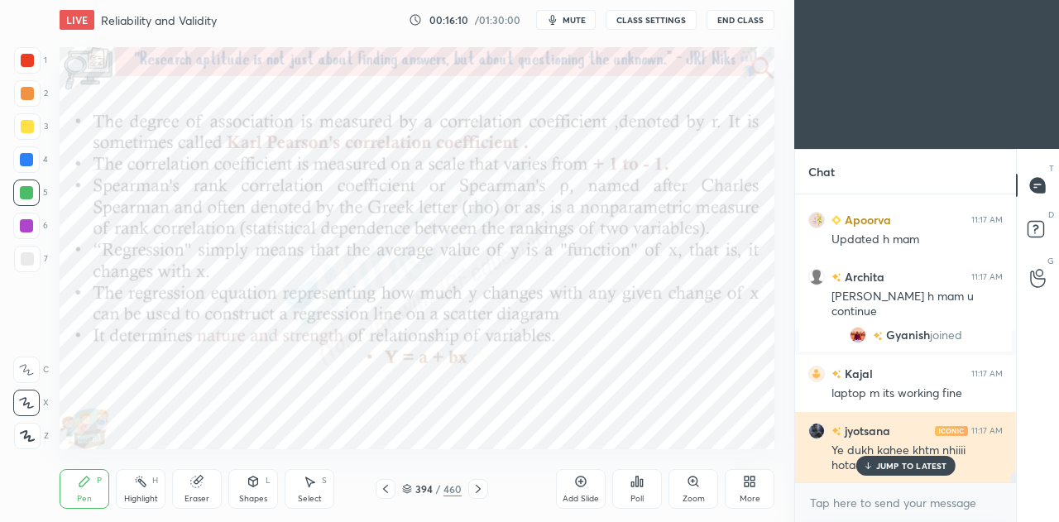
click at [890, 469] on p "JUMP TO LATEST" at bounding box center [911, 466] width 71 height 10
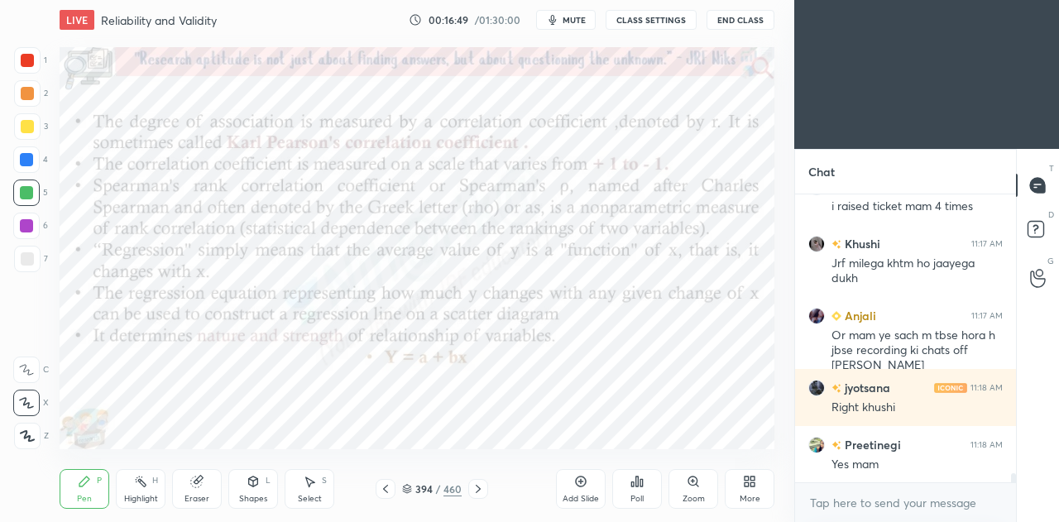
scroll to position [9187, 0]
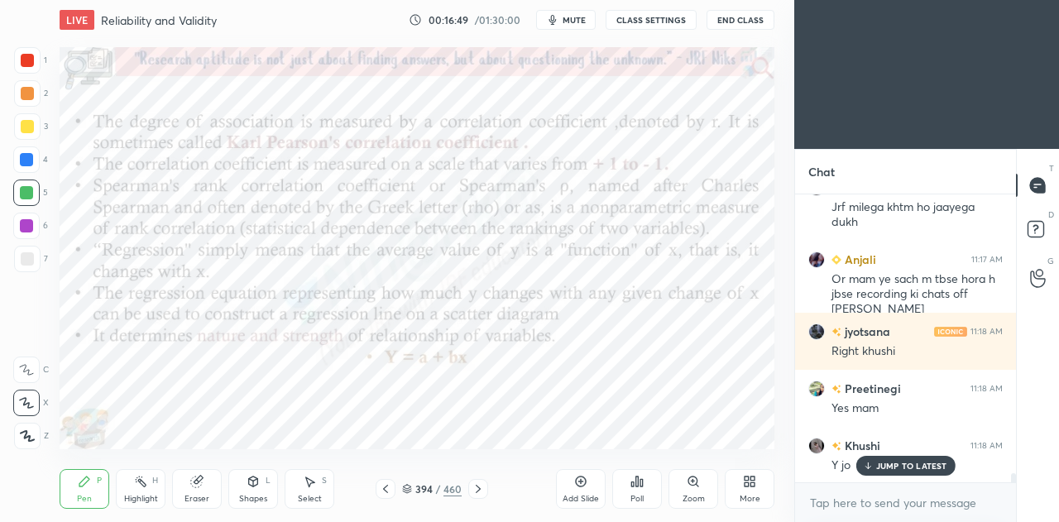
click at [390, 484] on icon at bounding box center [385, 488] width 13 height 13
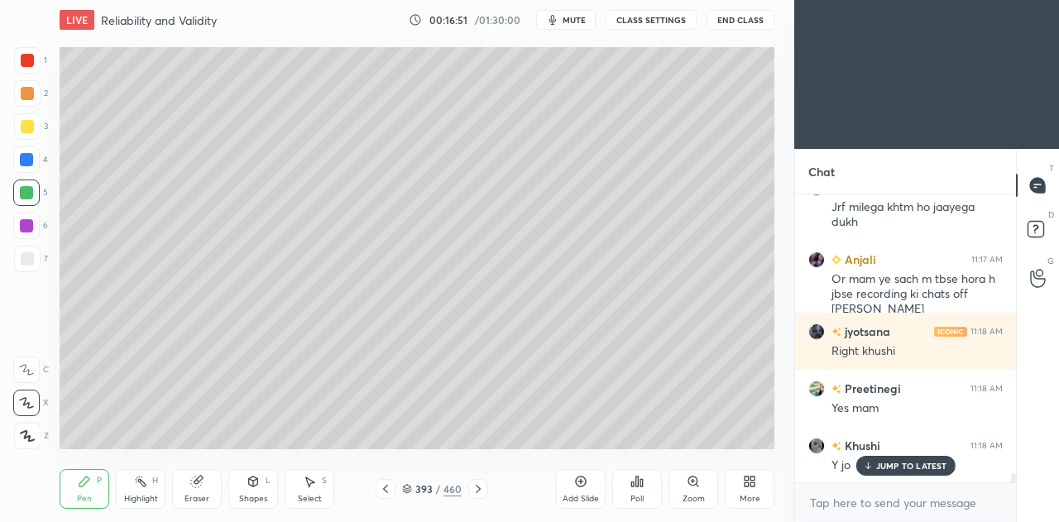
click at [478, 489] on icon at bounding box center [478, 488] width 13 height 13
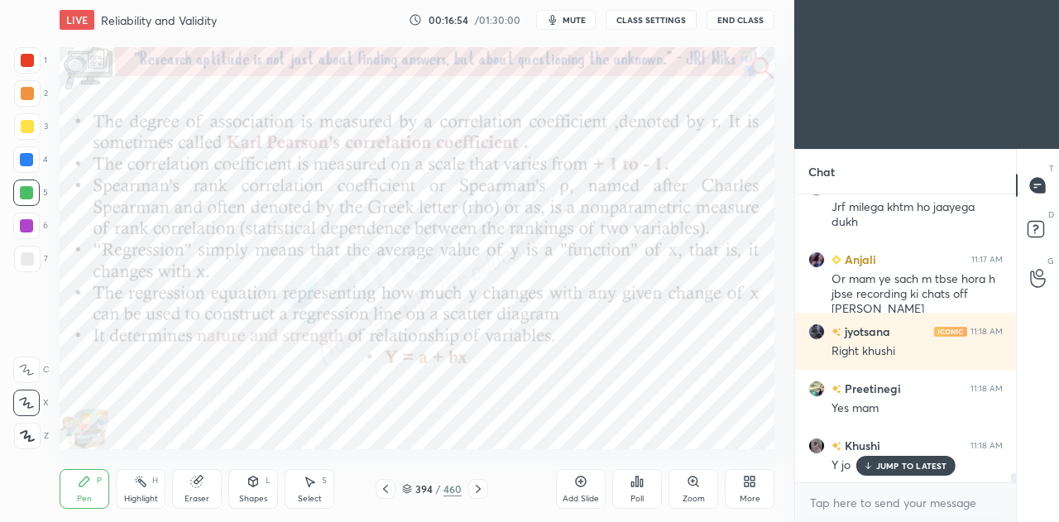
click at [386, 487] on icon at bounding box center [385, 488] width 13 height 13
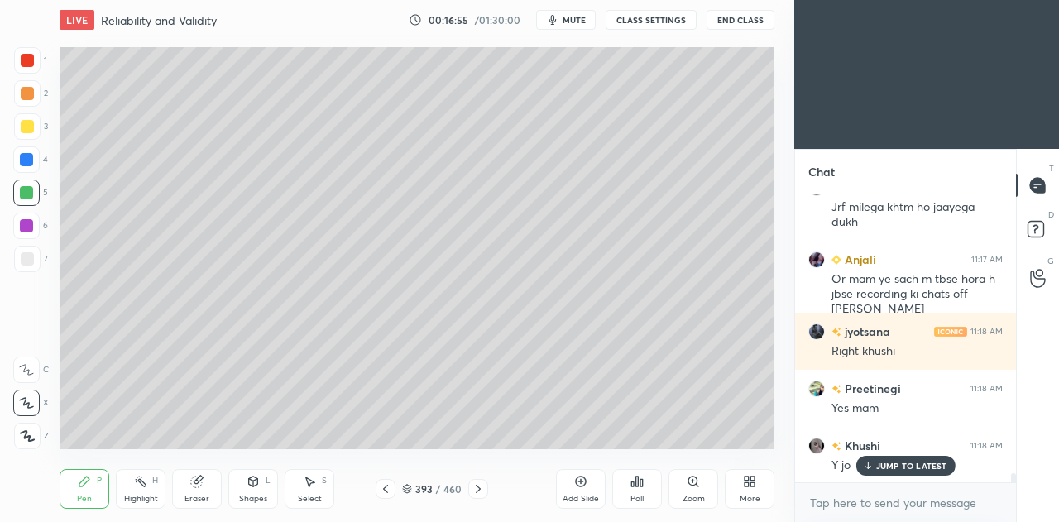
click at [194, 487] on icon at bounding box center [196, 482] width 11 height 11
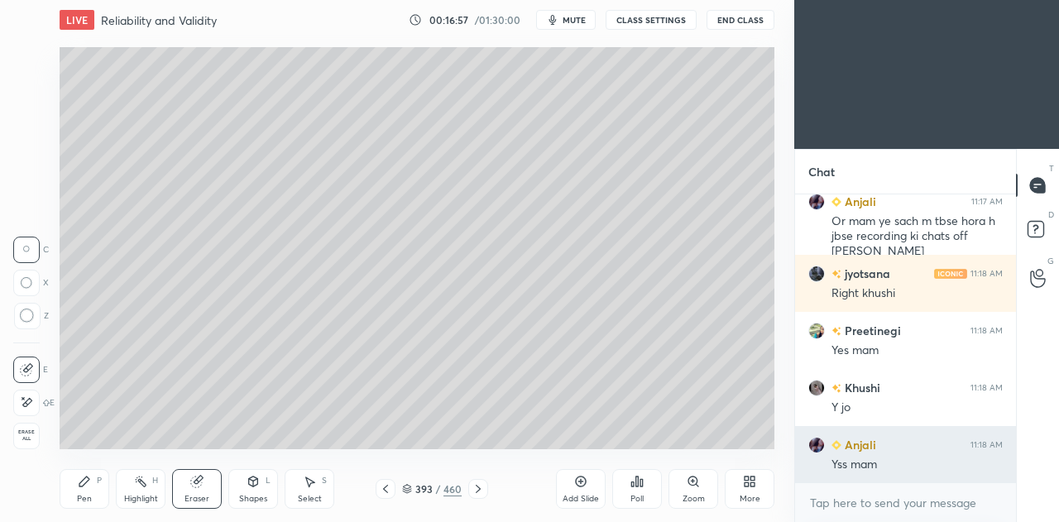
scroll to position [9316, 0]
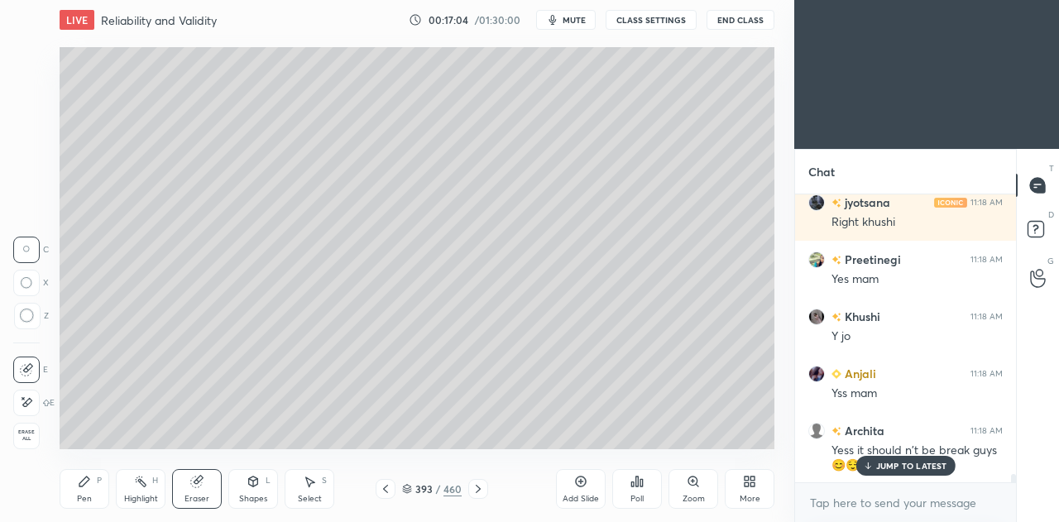
click at [79, 485] on icon at bounding box center [84, 481] width 13 height 13
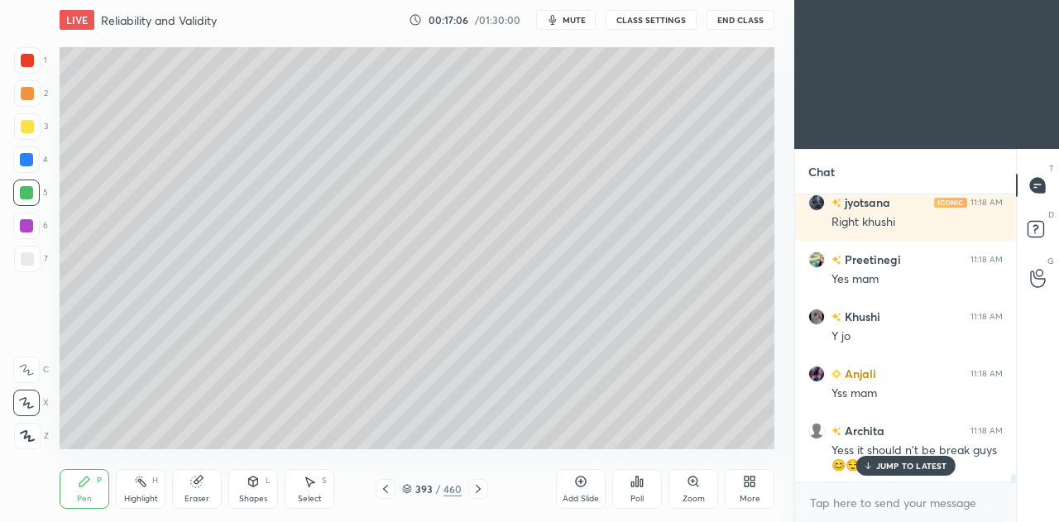
click at [27, 259] on div at bounding box center [27, 258] width 13 height 13
click at [482, 488] on icon at bounding box center [478, 488] width 13 height 13
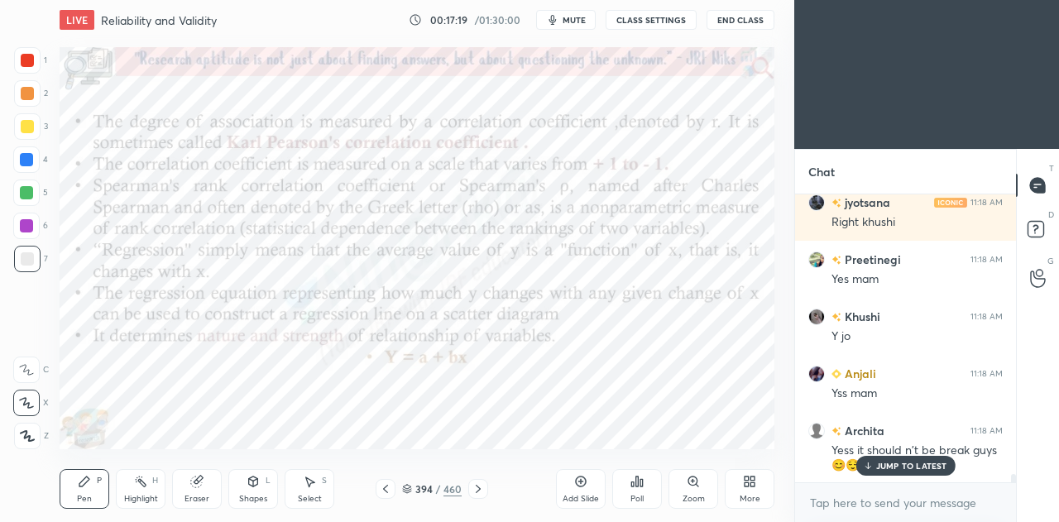
scroll to position [9355, 0]
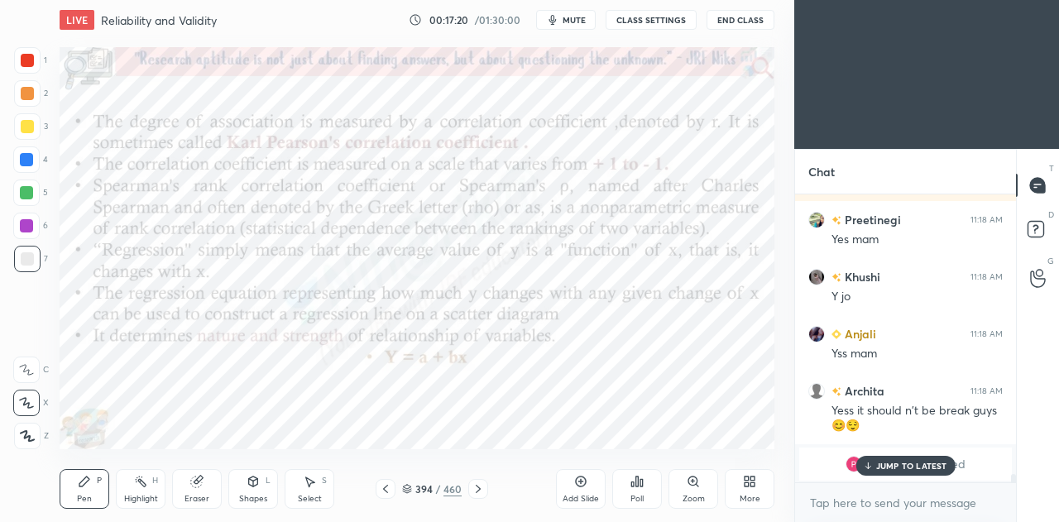
click at [386, 484] on icon at bounding box center [385, 488] width 13 height 13
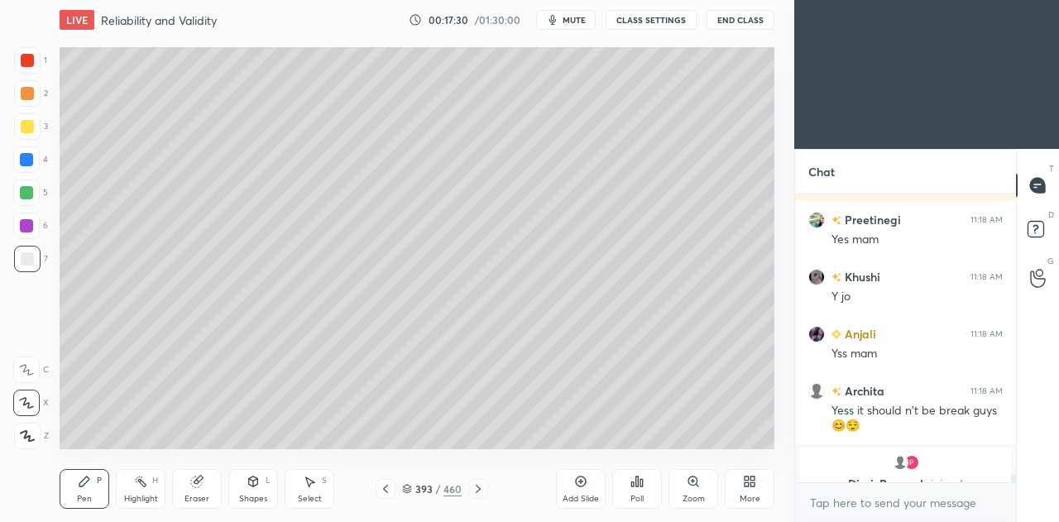
click at [389, 494] on icon at bounding box center [385, 488] width 13 height 13
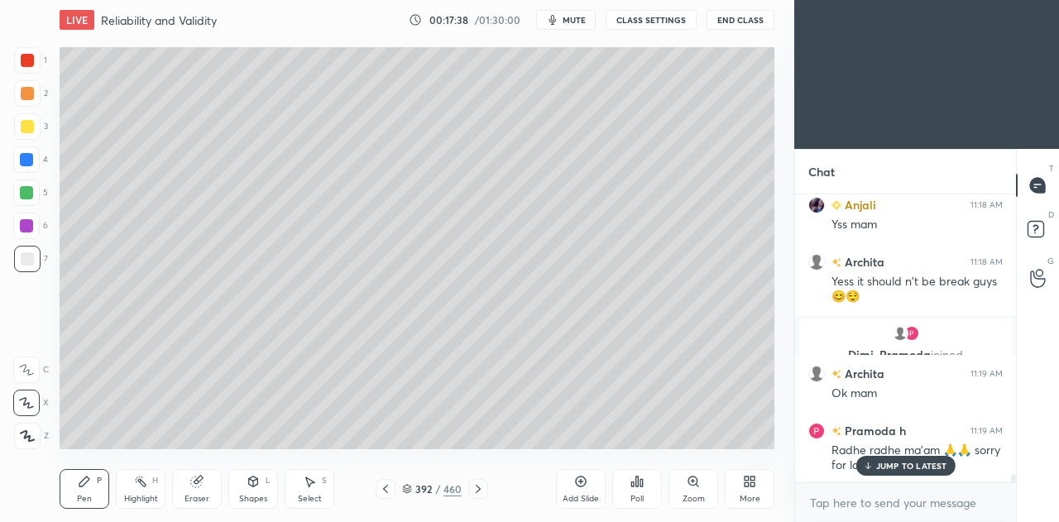
scroll to position [9524, 0]
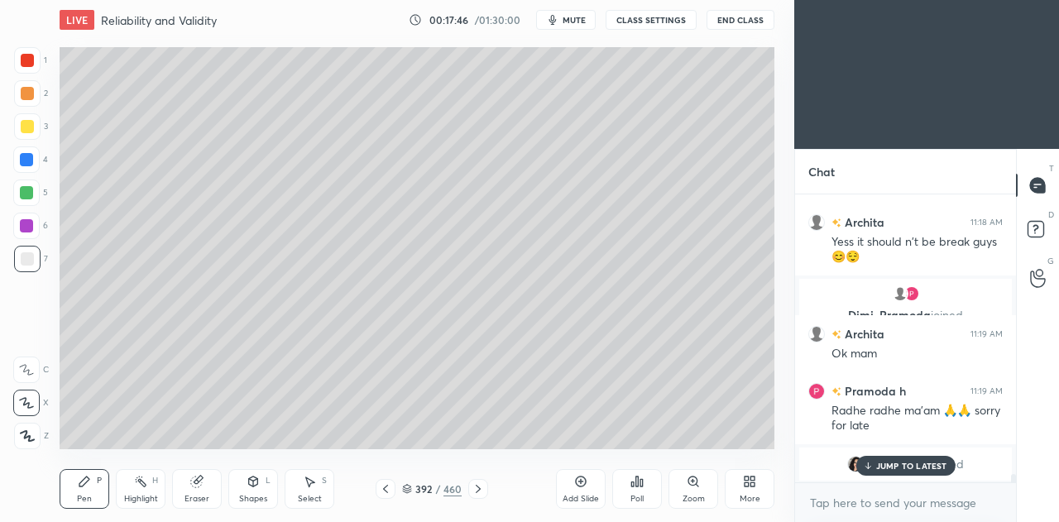
click at [482, 489] on icon at bounding box center [478, 488] width 13 height 13
click at [482, 496] on div at bounding box center [478, 489] width 20 height 20
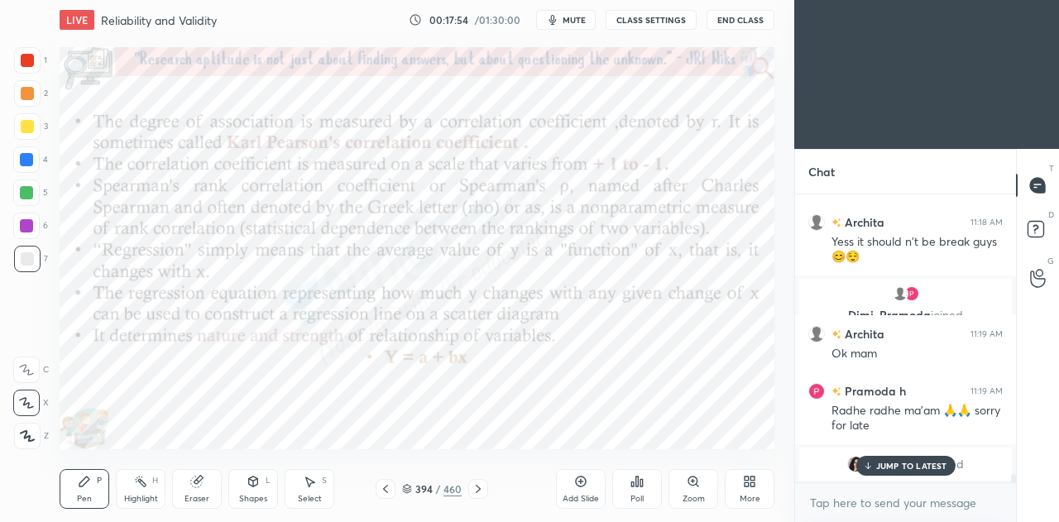
click at [26, 228] on div at bounding box center [26, 225] width 13 height 13
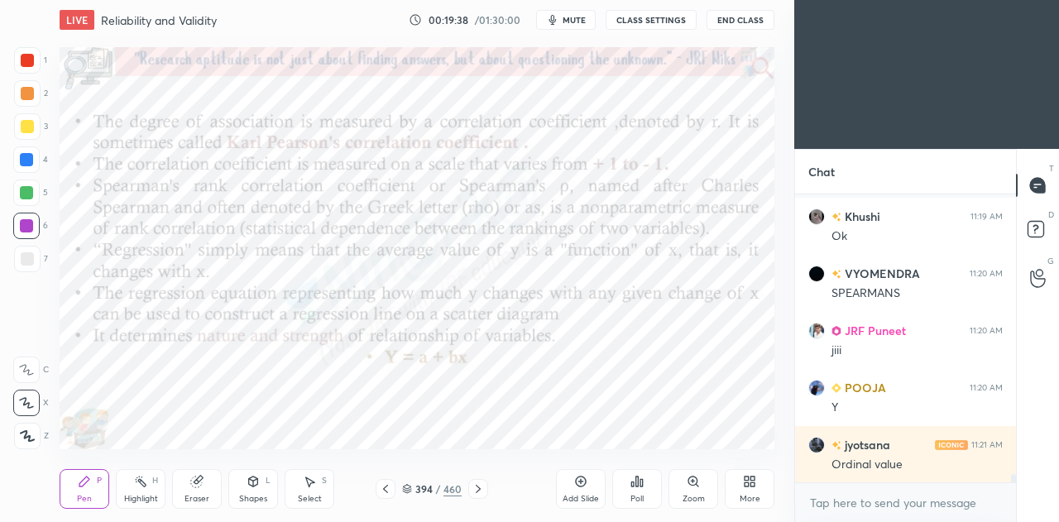
scroll to position [9867, 0]
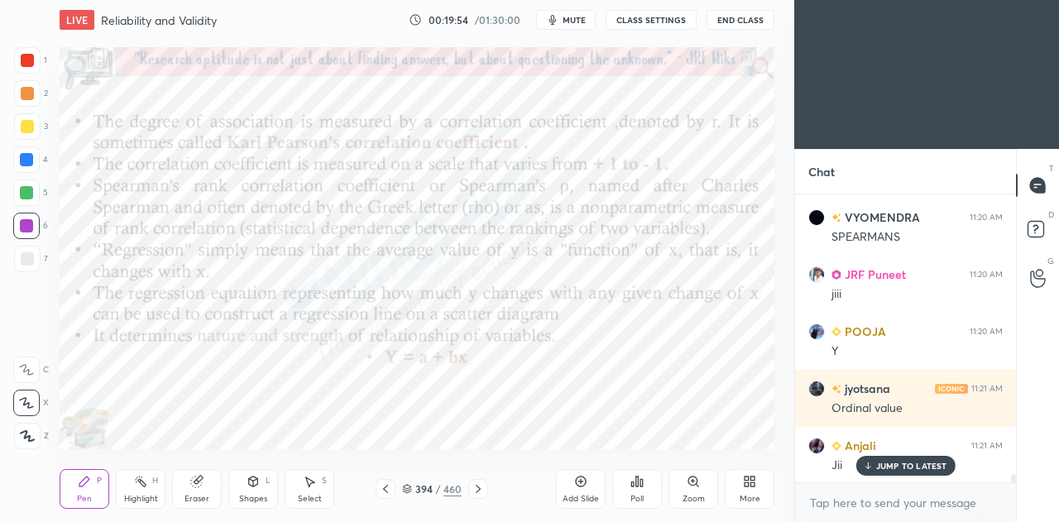
click at [482, 483] on icon at bounding box center [478, 488] width 13 height 13
click at [477, 486] on icon at bounding box center [478, 488] width 13 height 13
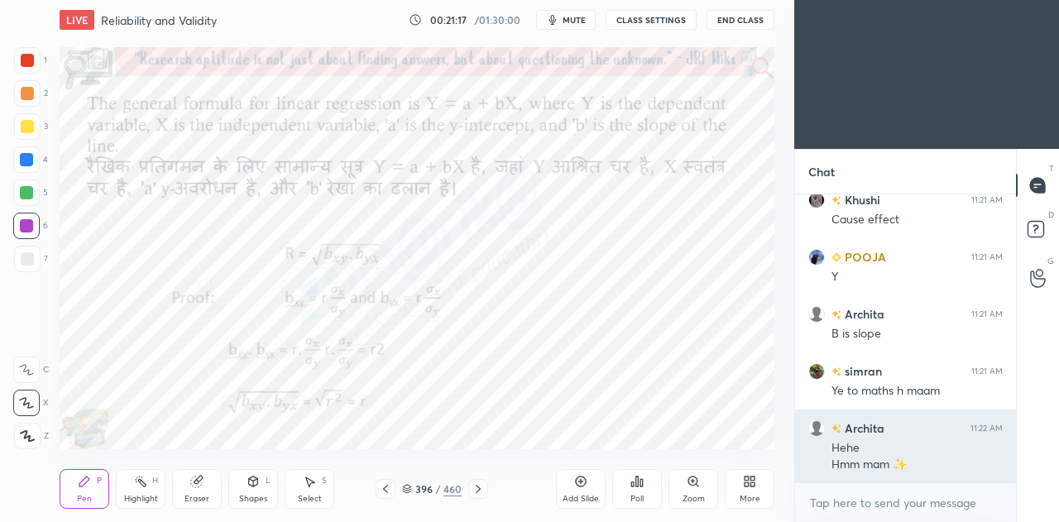
scroll to position [10226, 0]
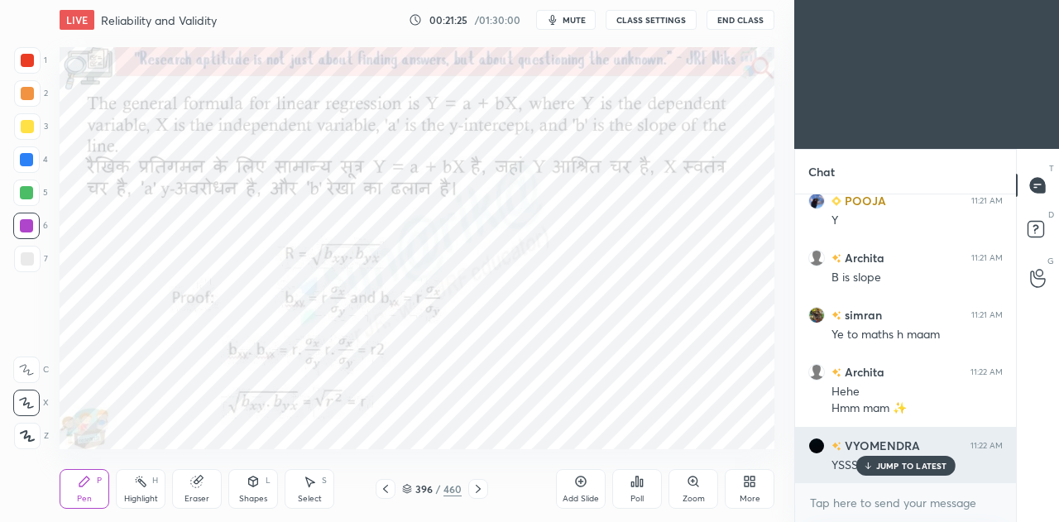
click at [904, 463] on p "JUMP TO LATEST" at bounding box center [911, 466] width 71 height 10
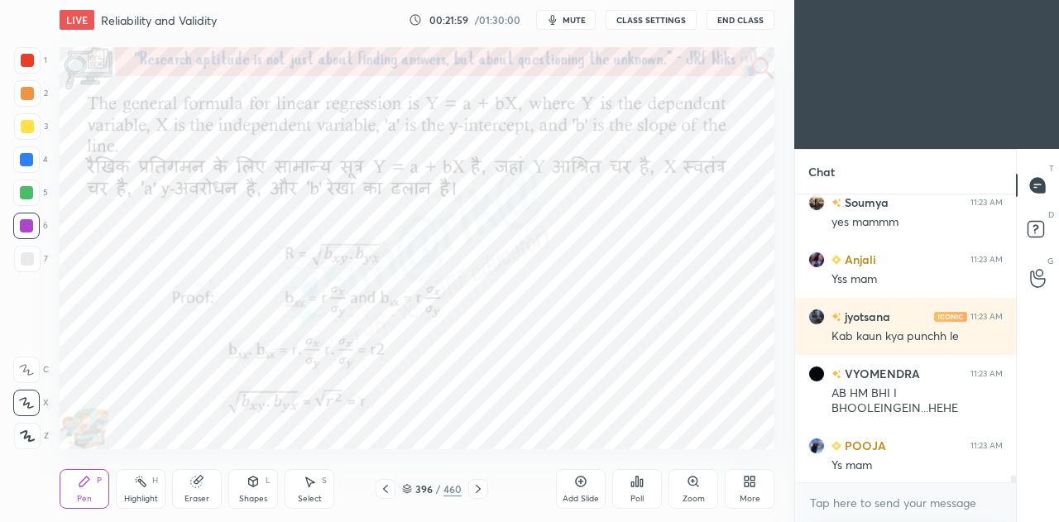
scroll to position [10770, 0]
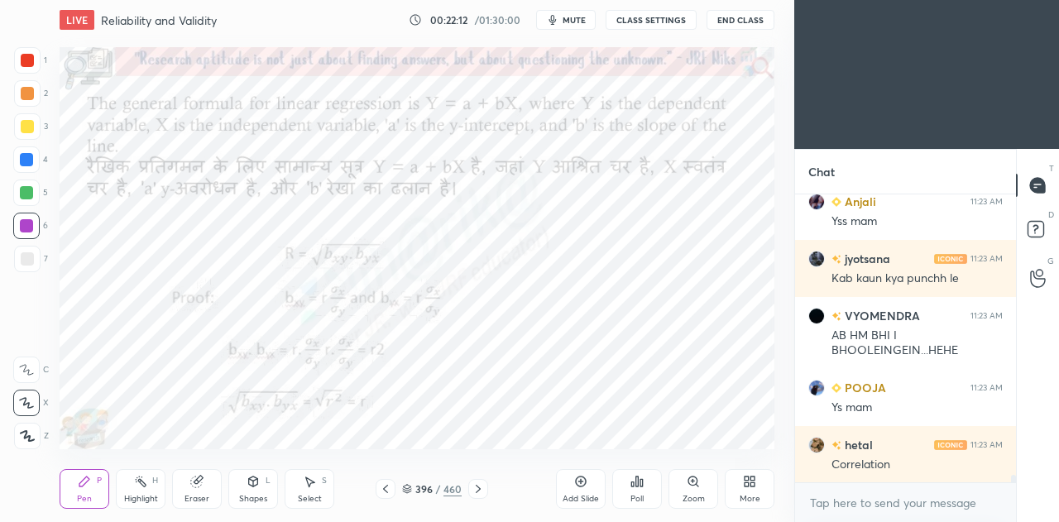
click at [584, 481] on icon at bounding box center [580, 481] width 13 height 13
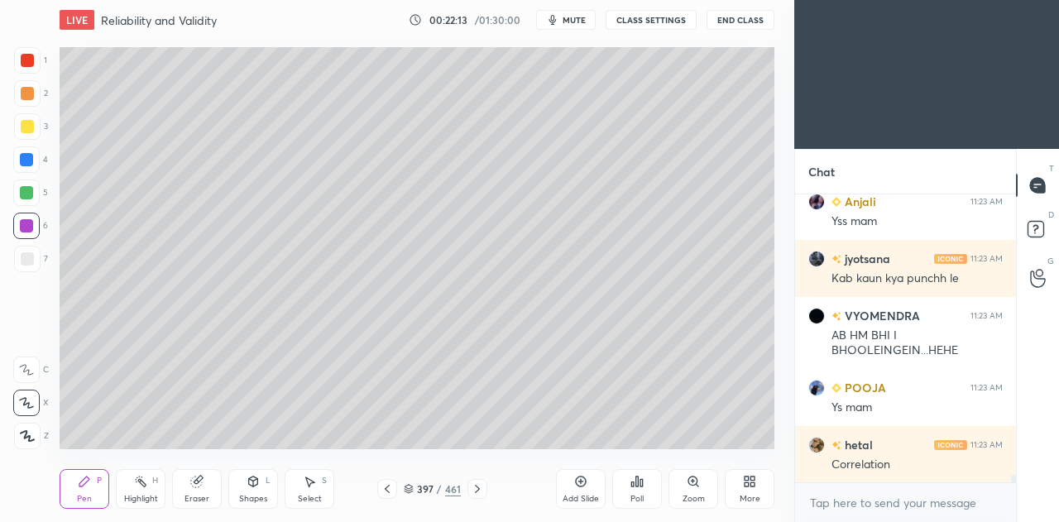
click at [30, 266] on div at bounding box center [27, 259] width 26 height 26
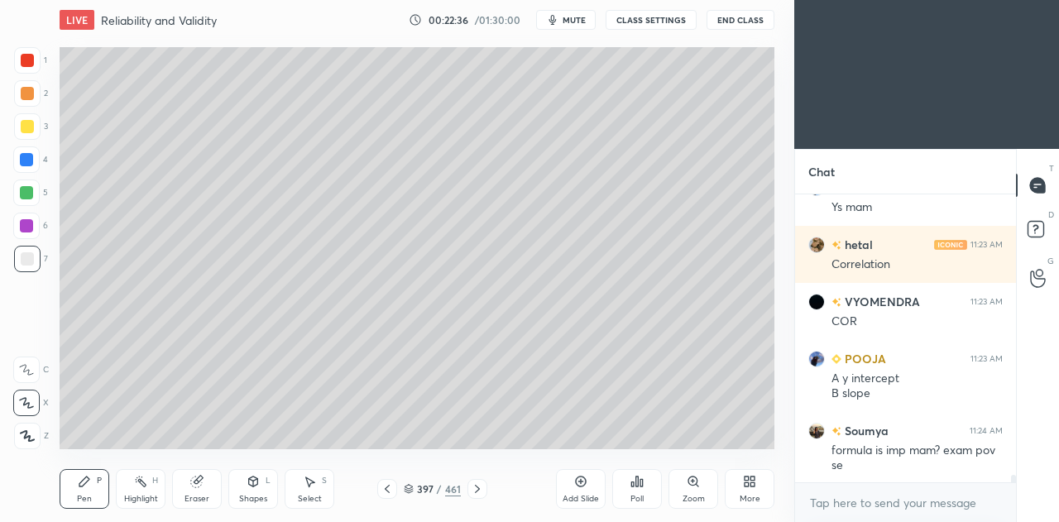
scroll to position [11042, 0]
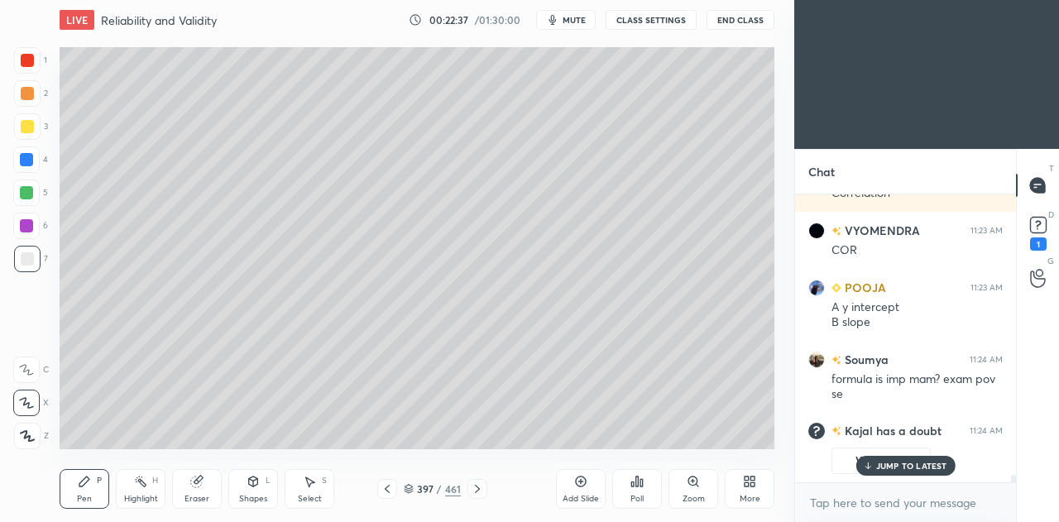
click at [389, 490] on icon at bounding box center [387, 488] width 13 height 13
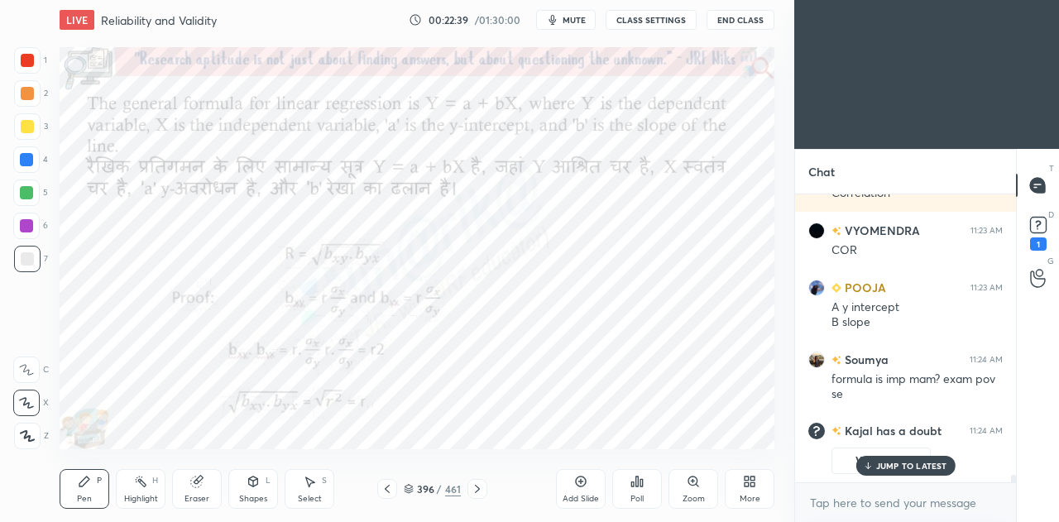
scroll to position [10190, 0]
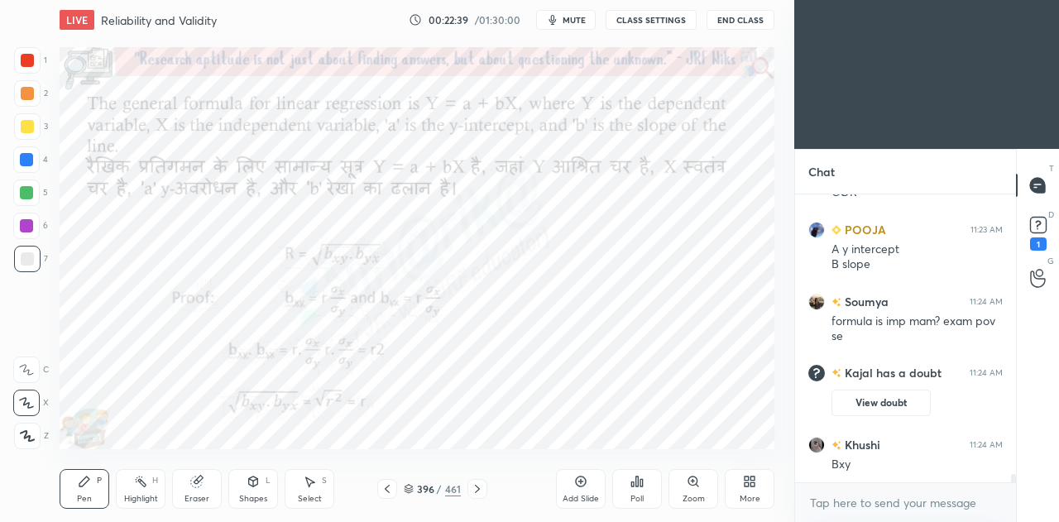
click at [480, 492] on icon at bounding box center [477, 488] width 13 height 13
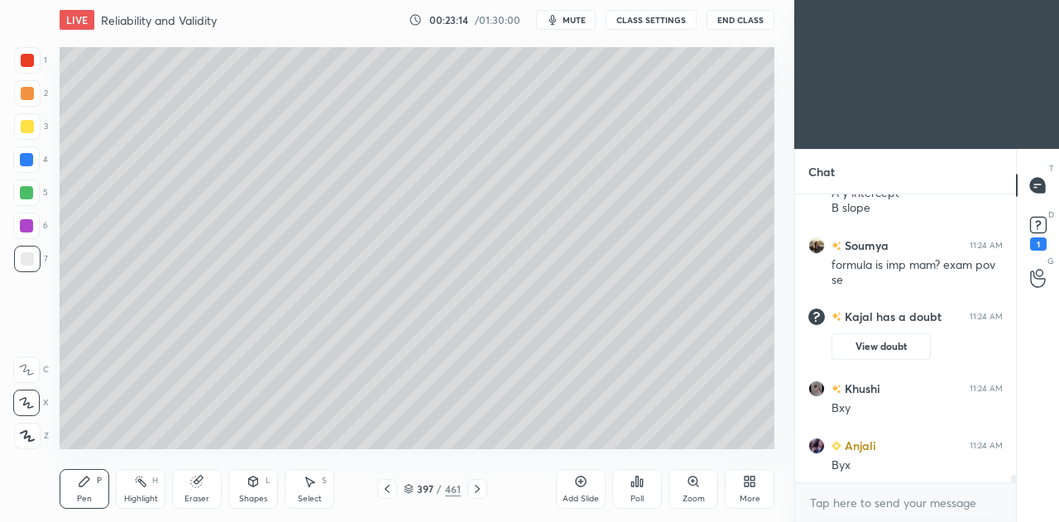
scroll to position [10319, 0]
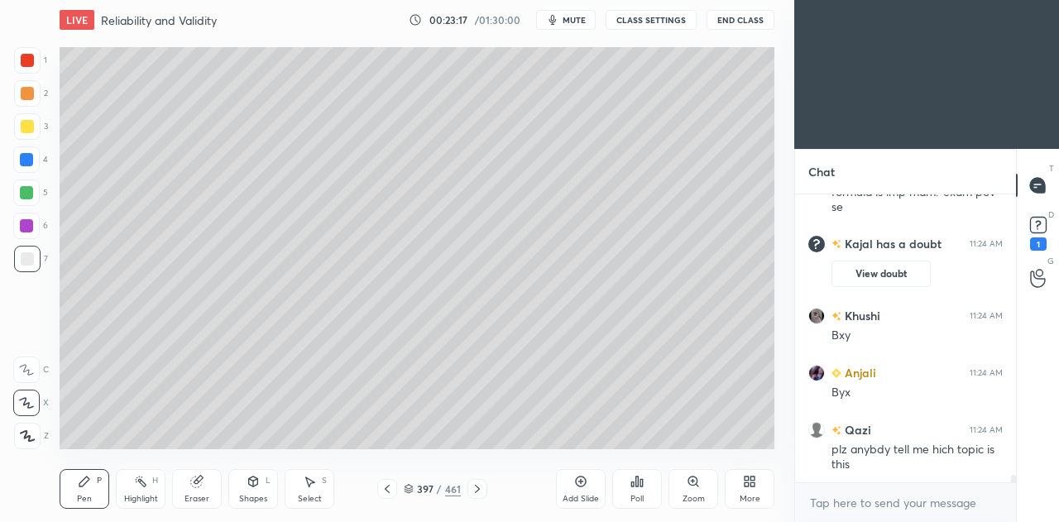
click at [395, 484] on div at bounding box center [387, 489] width 20 height 20
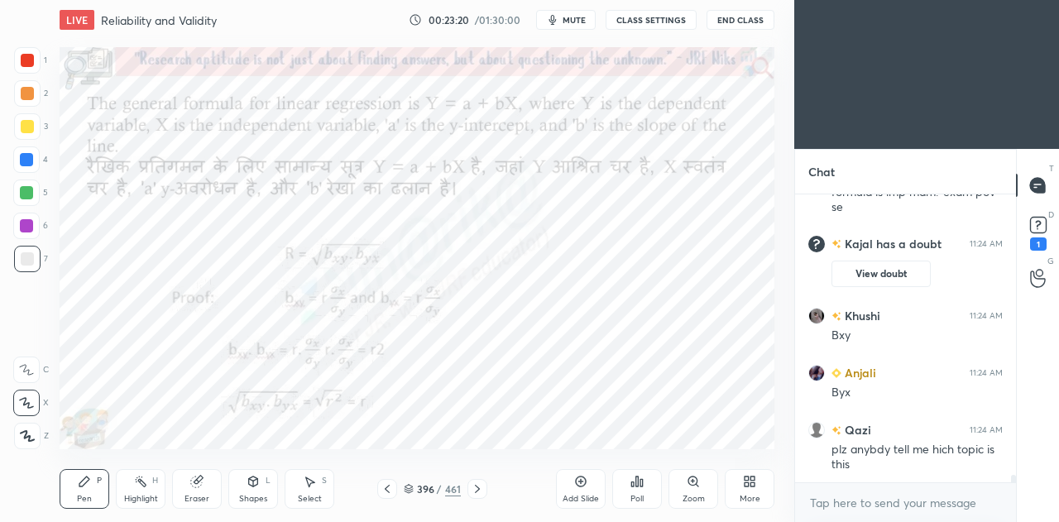
scroll to position [10375, 0]
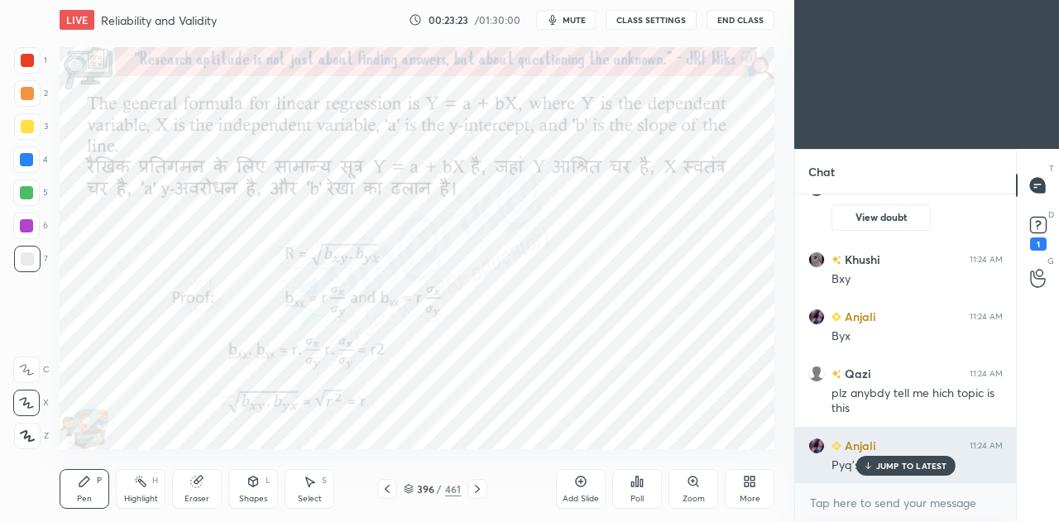
click at [894, 470] on p "JUMP TO LATEST" at bounding box center [911, 466] width 71 height 10
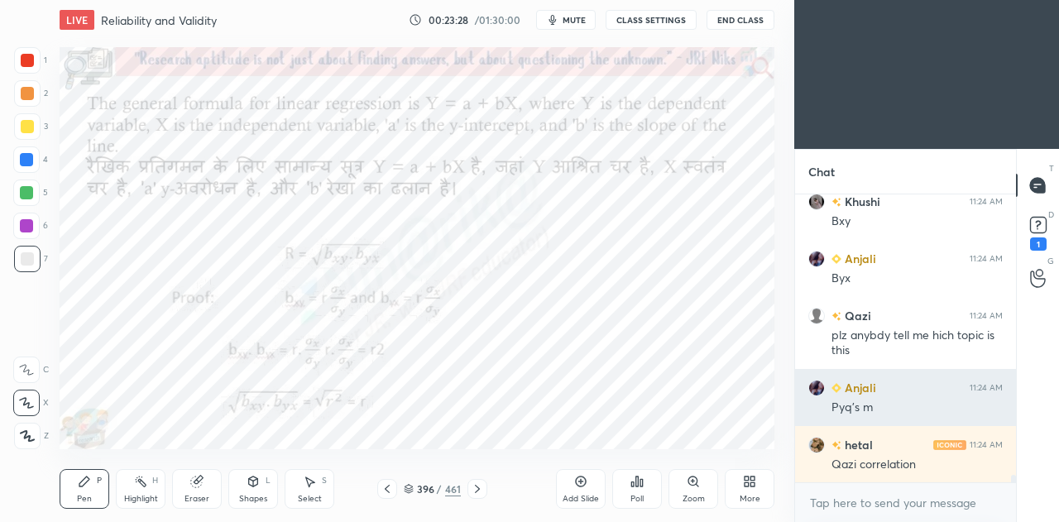
scroll to position [10489, 0]
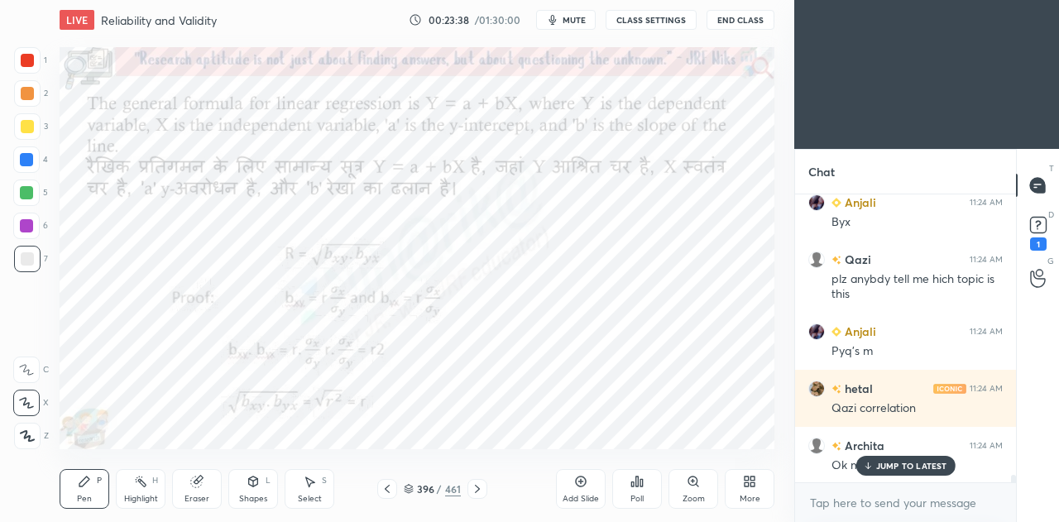
click at [28, 219] on div at bounding box center [26, 225] width 13 height 13
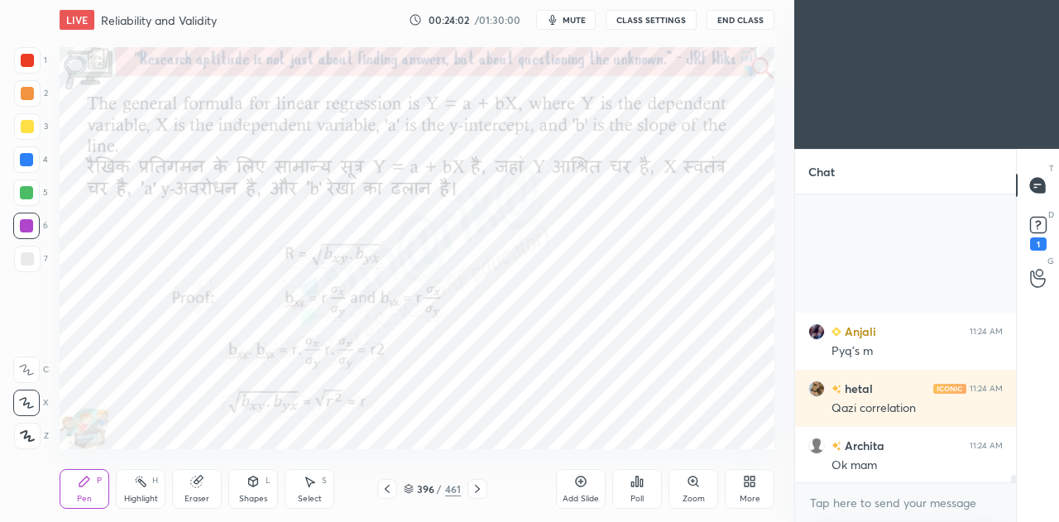
scroll to position [10681, 0]
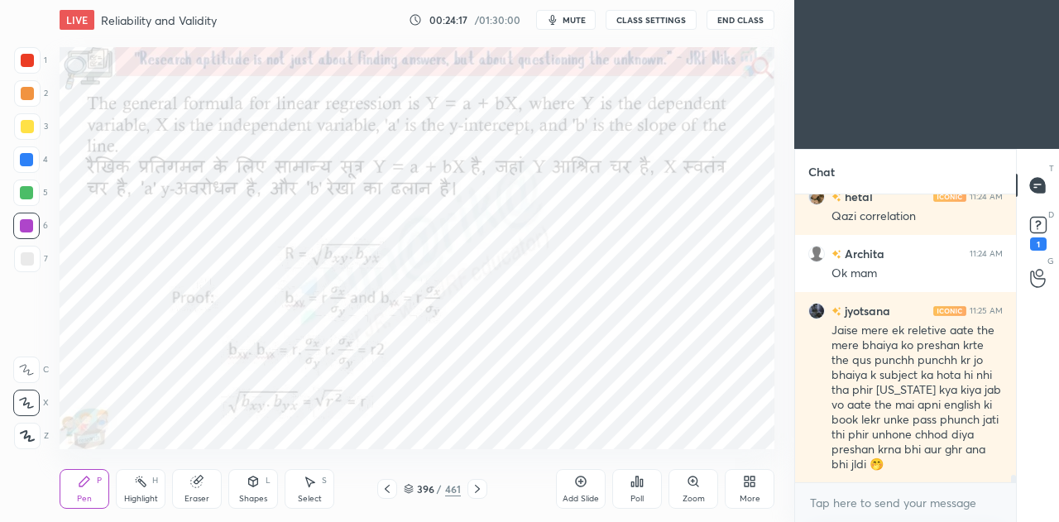
click at [478, 490] on icon at bounding box center [477, 489] width 5 height 8
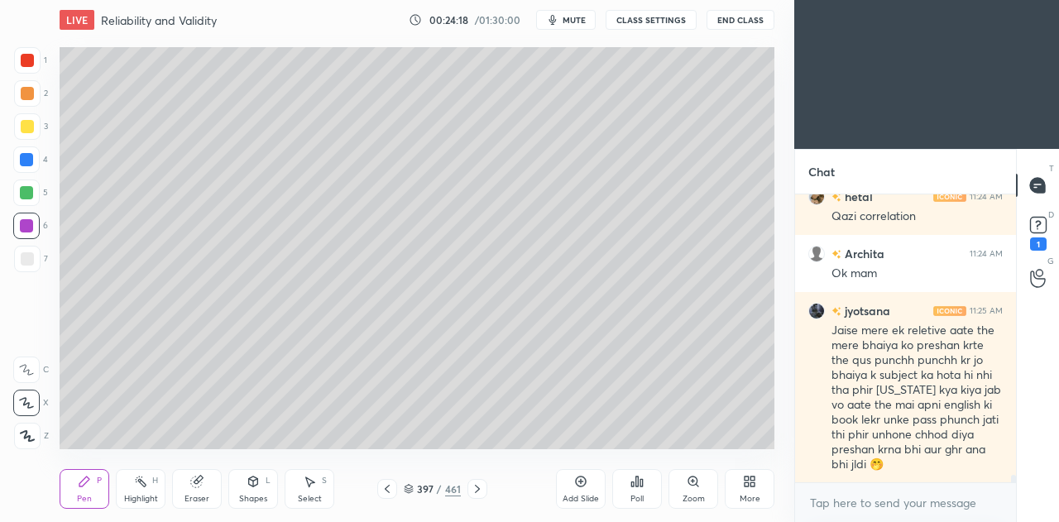
click at [583, 484] on icon at bounding box center [580, 481] width 13 height 13
click at [31, 260] on div at bounding box center [27, 258] width 13 height 13
click at [389, 486] on icon at bounding box center [386, 488] width 13 height 13
click at [388, 487] on icon at bounding box center [386, 488] width 13 height 13
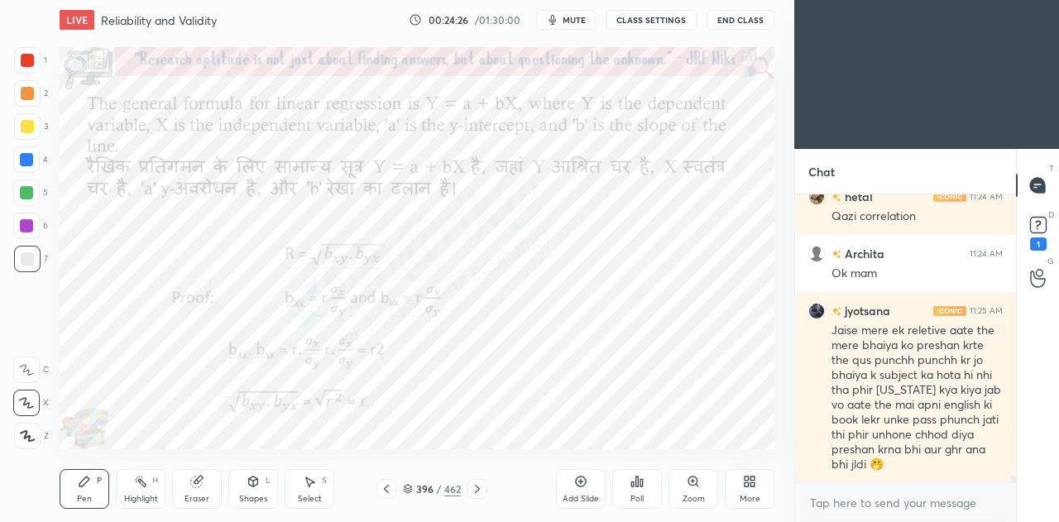
click at [474, 493] on icon at bounding box center [477, 488] width 13 height 13
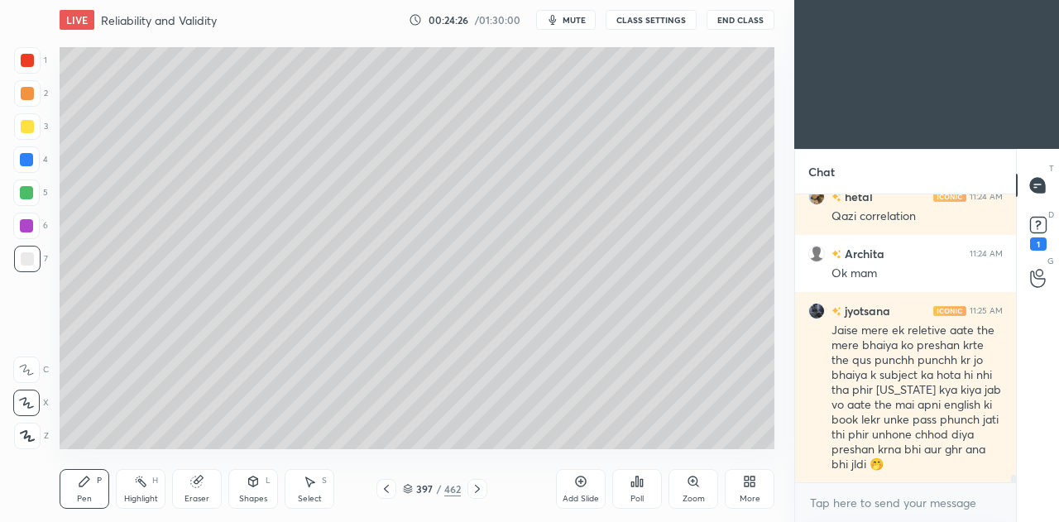
click at [475, 491] on icon at bounding box center [477, 488] width 13 height 13
click at [199, 491] on div "Eraser" at bounding box center [197, 489] width 50 height 40
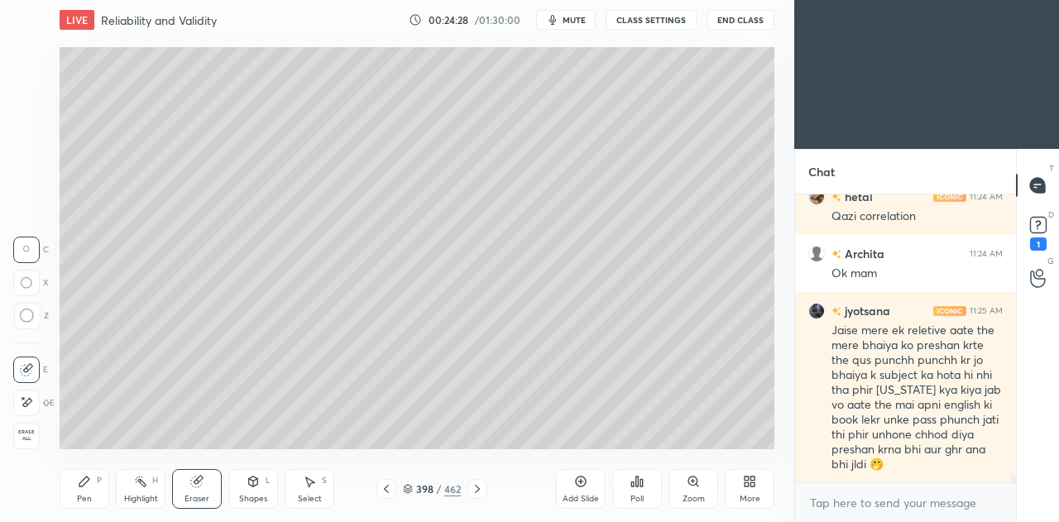
click at [76, 501] on div "Pen P" at bounding box center [85, 489] width 50 height 40
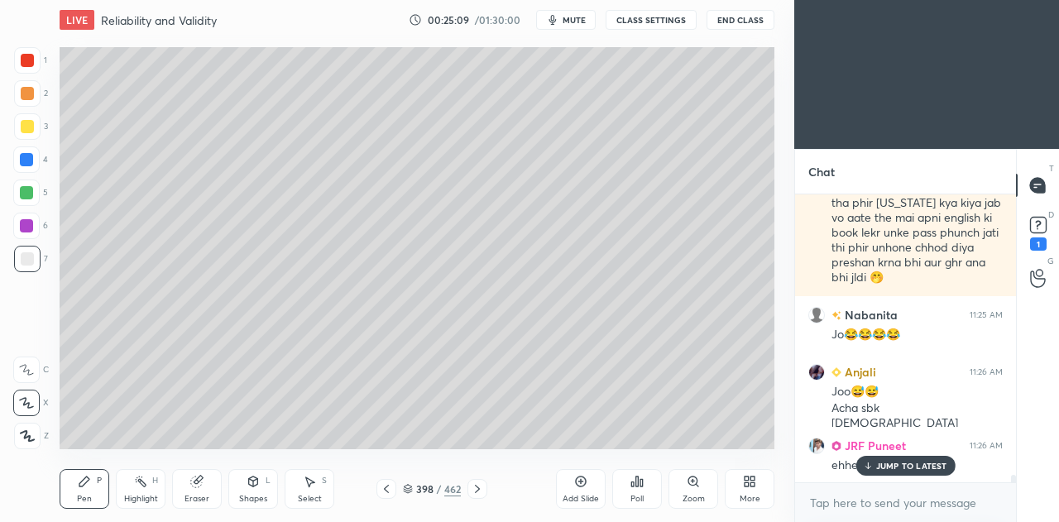
scroll to position [10908, 0]
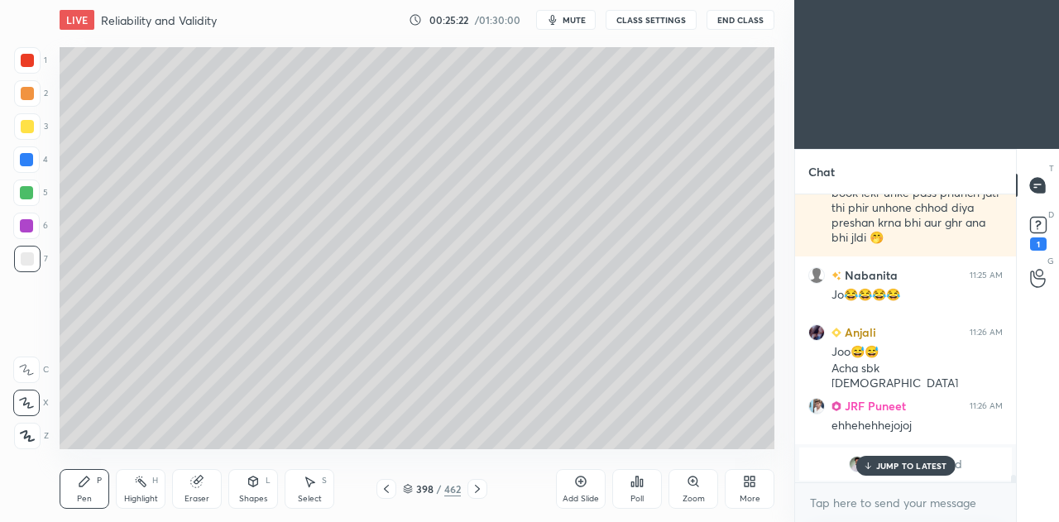
click at [18, 127] on div at bounding box center [27, 126] width 26 height 26
click at [28, 256] on div at bounding box center [27, 258] width 13 height 13
click at [909, 465] on p "JUMP TO LATEST" at bounding box center [911, 466] width 71 height 10
click at [387, 485] on icon at bounding box center [386, 488] width 13 height 13
click at [481, 488] on icon at bounding box center [477, 488] width 13 height 13
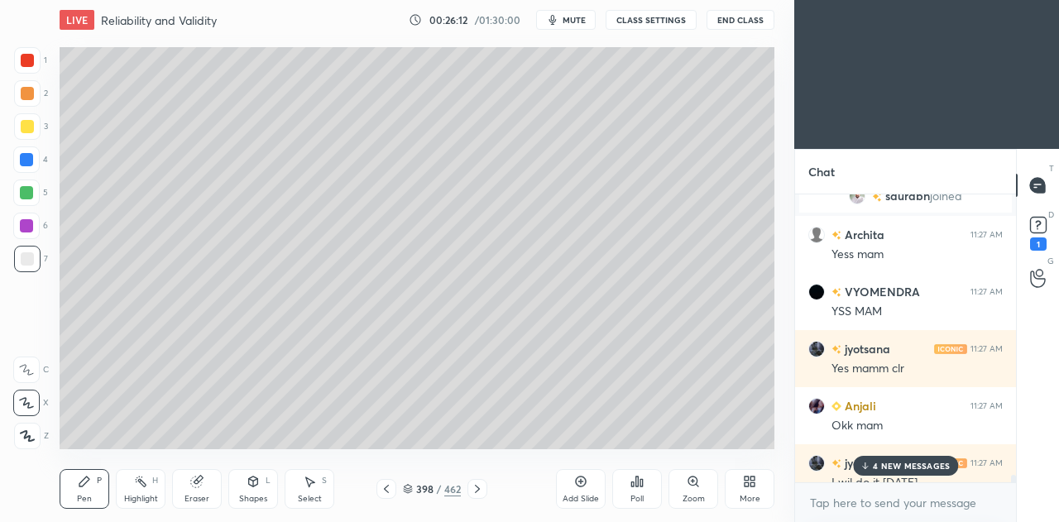
scroll to position [11194, 0]
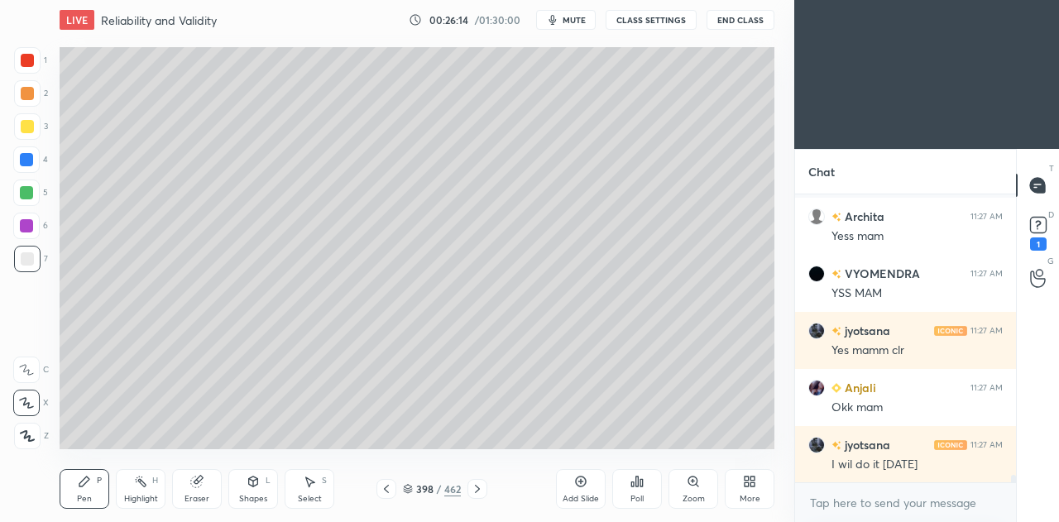
click at [480, 491] on icon at bounding box center [477, 488] width 13 height 13
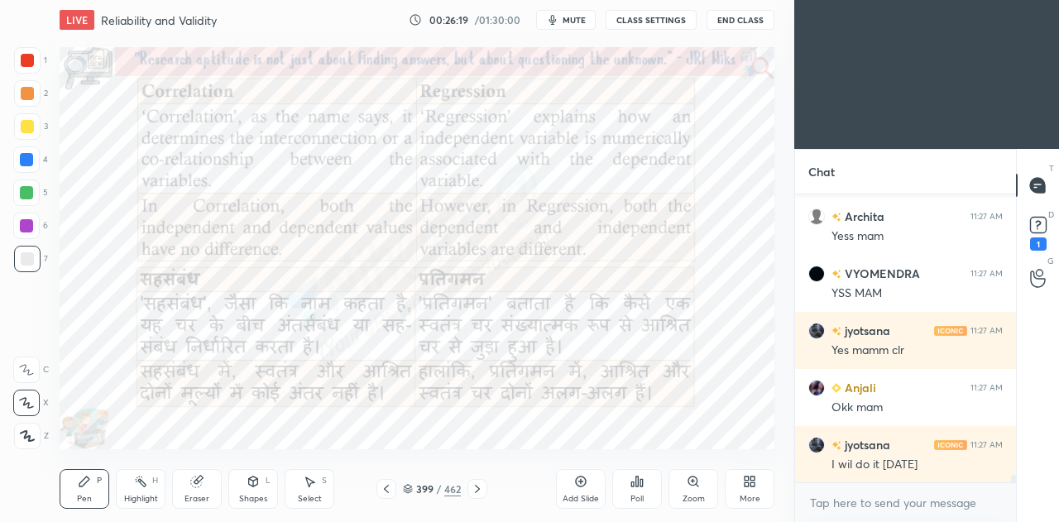
click at [26, 160] on div at bounding box center [26, 159] width 13 height 13
click at [481, 487] on icon at bounding box center [477, 488] width 13 height 13
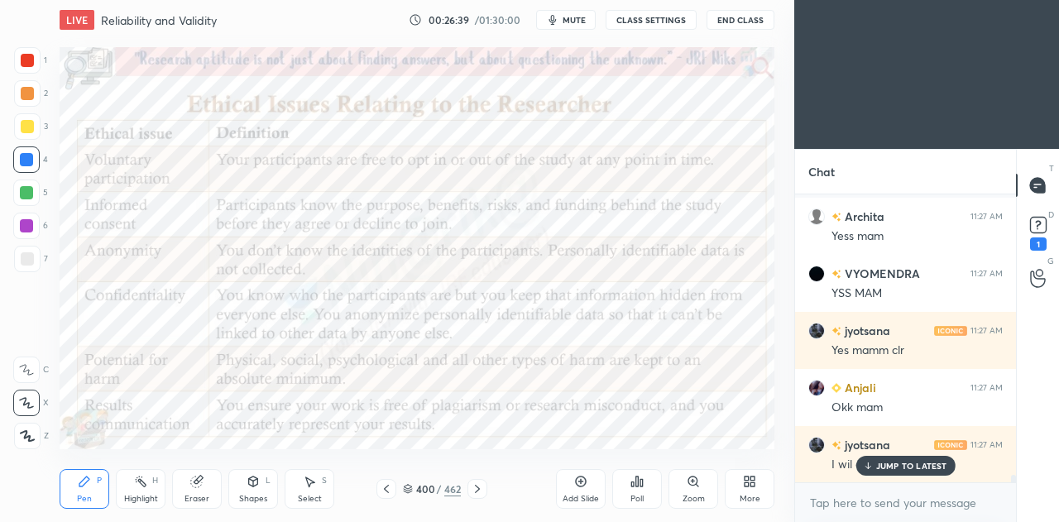
scroll to position [11280, 0]
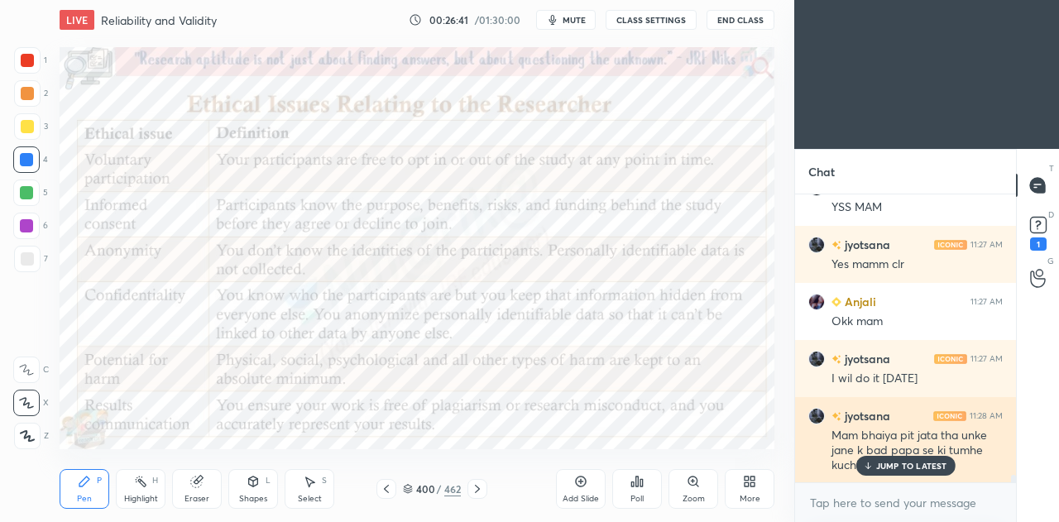
click at [896, 470] on p "JUMP TO LATEST" at bounding box center [911, 466] width 71 height 10
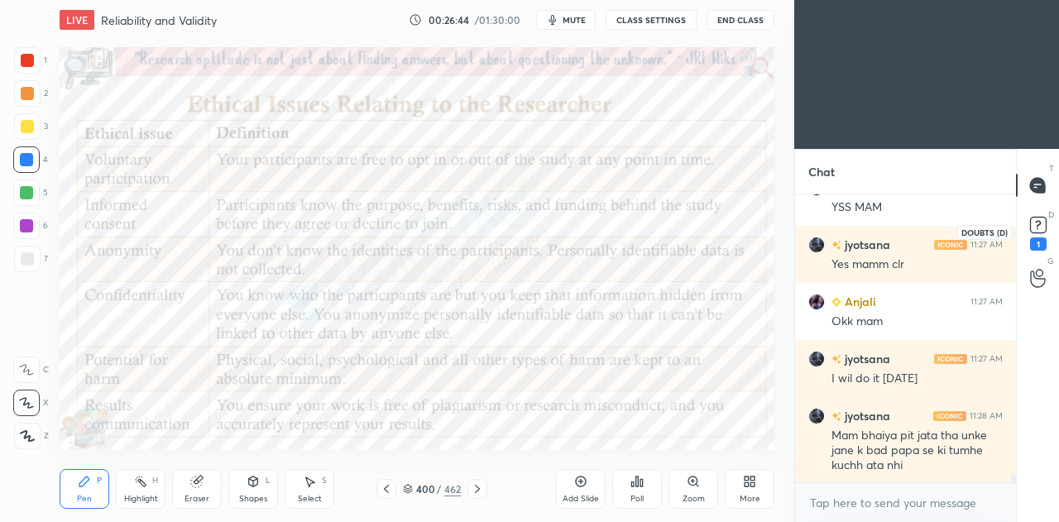
click at [1043, 229] on rect at bounding box center [1038, 226] width 16 height 16
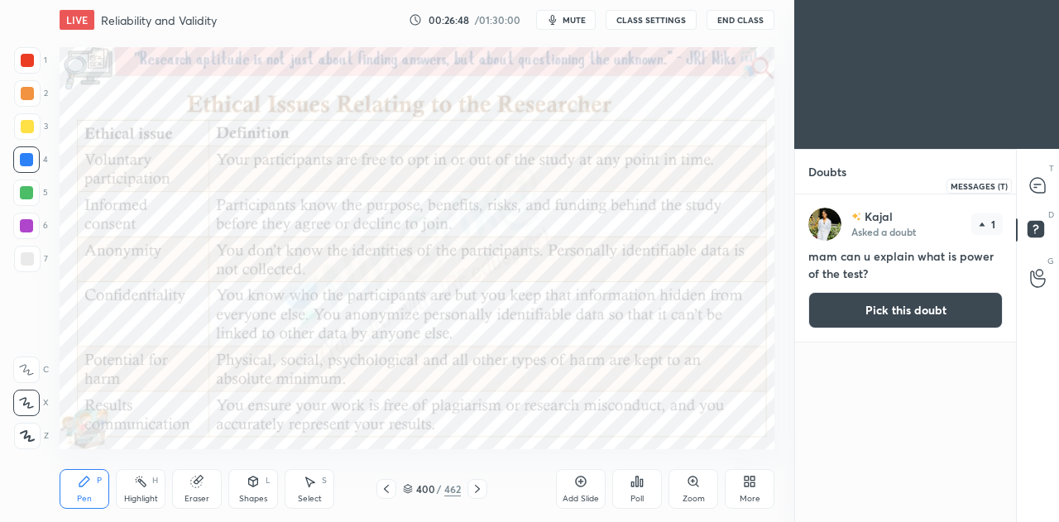
click at [1039, 186] on icon at bounding box center [1037, 185] width 15 height 15
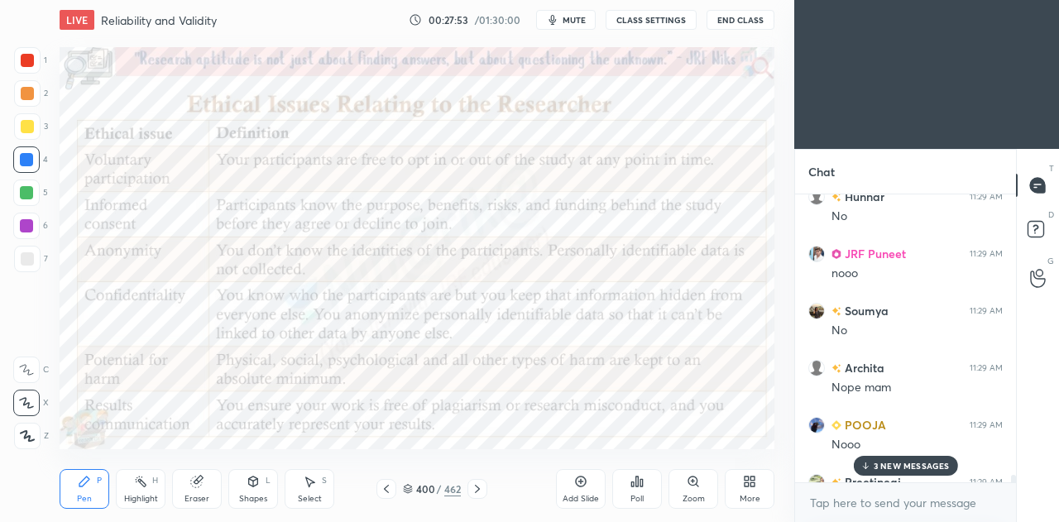
scroll to position [12823, 0]
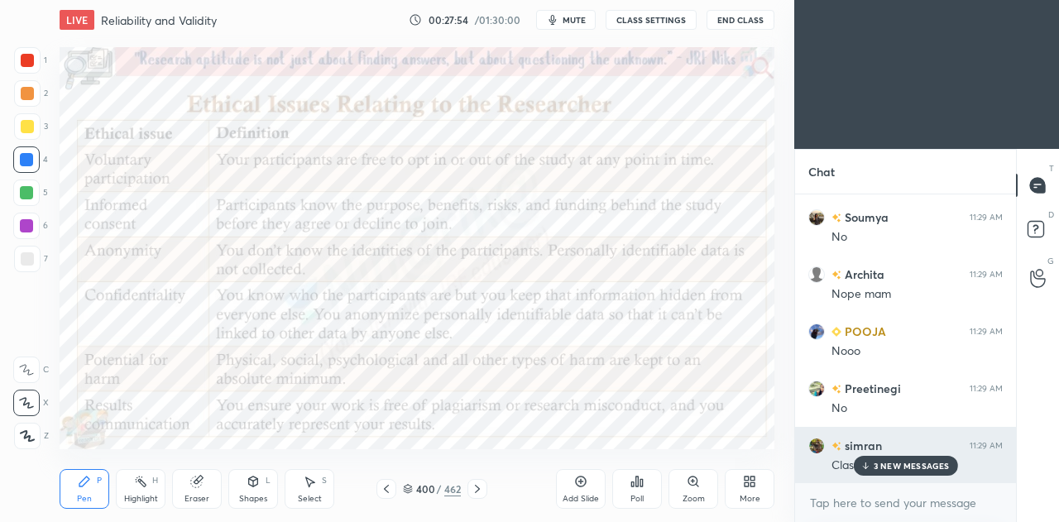
click at [888, 466] on p "3 NEW MESSAGES" at bounding box center [912, 466] width 76 height 10
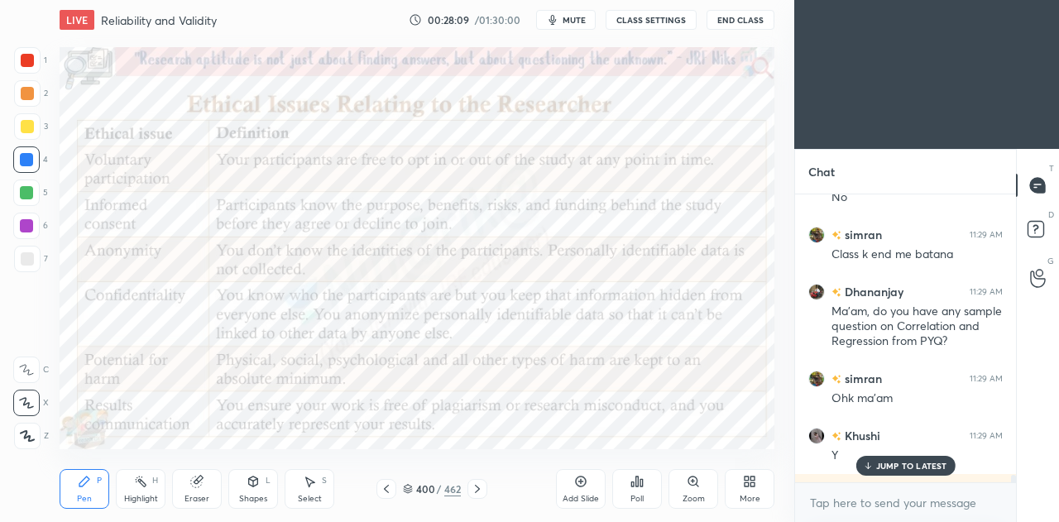
scroll to position [13022, 0]
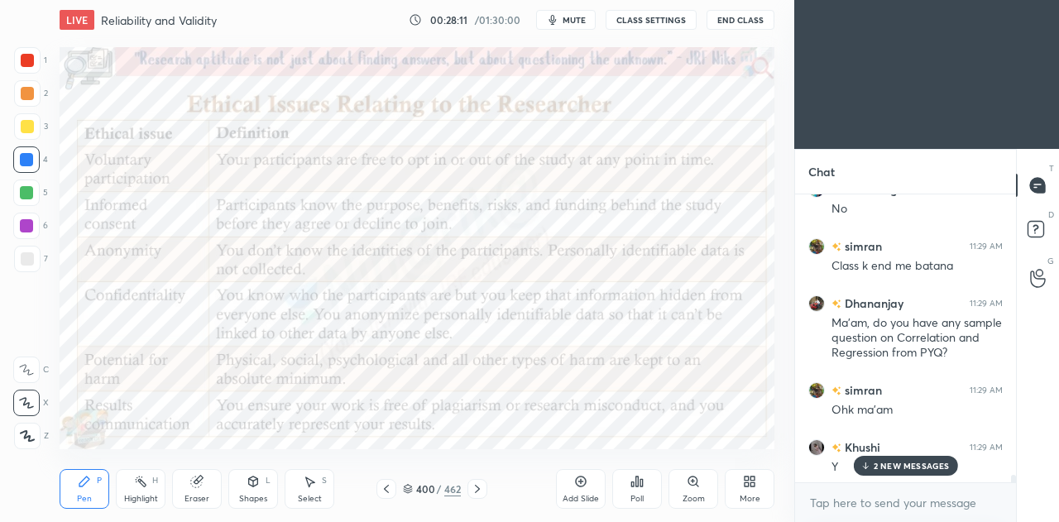
click at [386, 489] on icon at bounding box center [386, 488] width 13 height 13
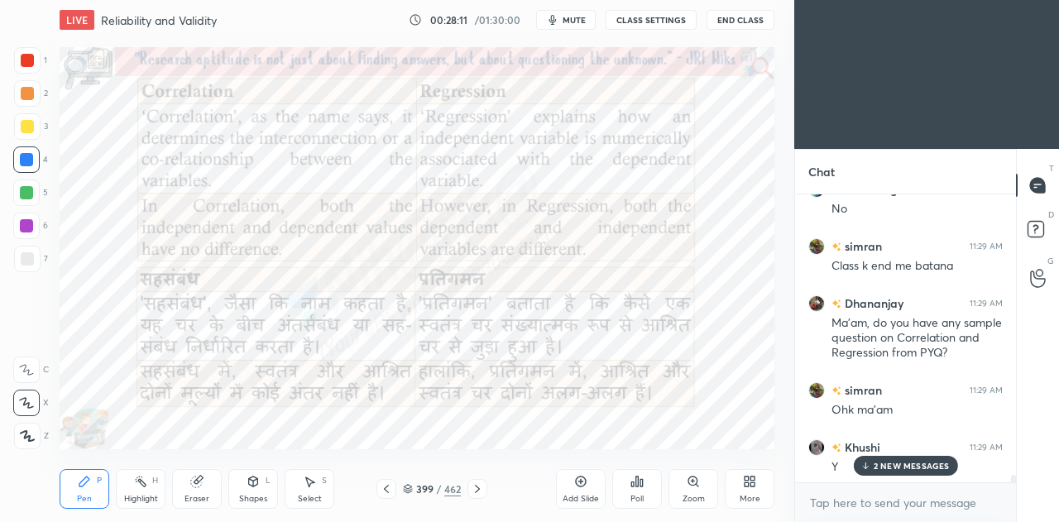
click at [388, 487] on icon at bounding box center [386, 488] width 13 height 13
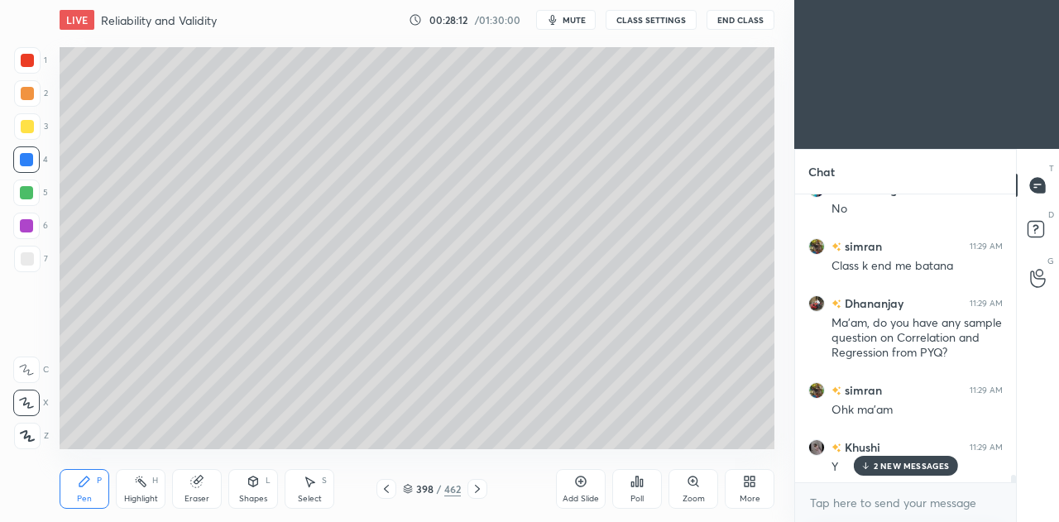
click at [387, 488] on icon at bounding box center [386, 488] width 13 height 13
click at [872, 466] on div "4 NEW MESSAGES" at bounding box center [905, 466] width 105 height 20
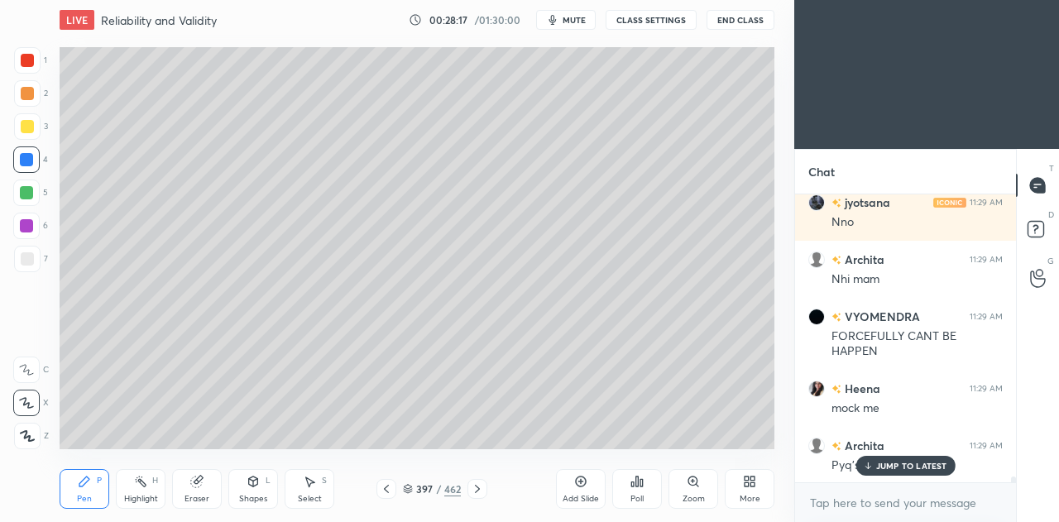
click at [875, 467] on div "JUMP TO LATEST" at bounding box center [905, 466] width 99 height 20
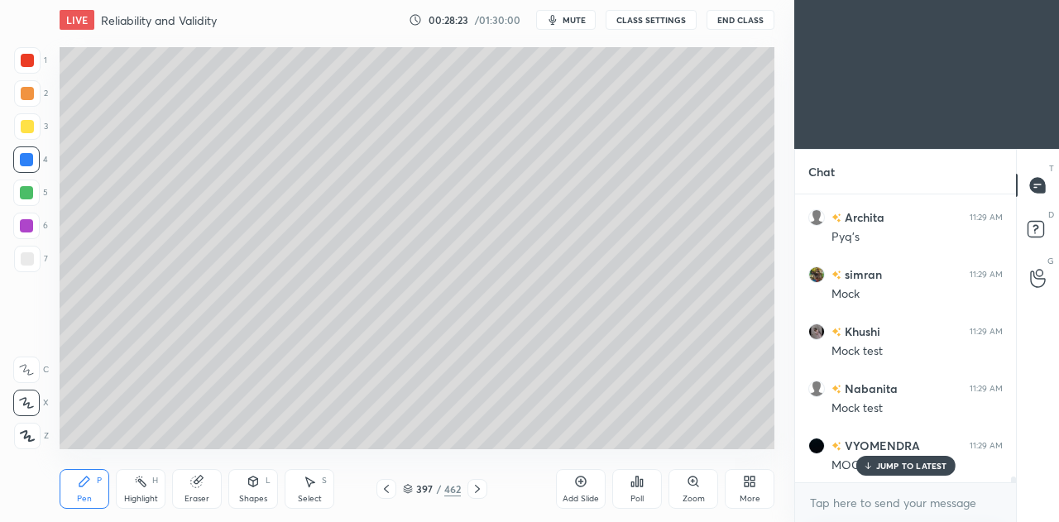
scroll to position [13610, 0]
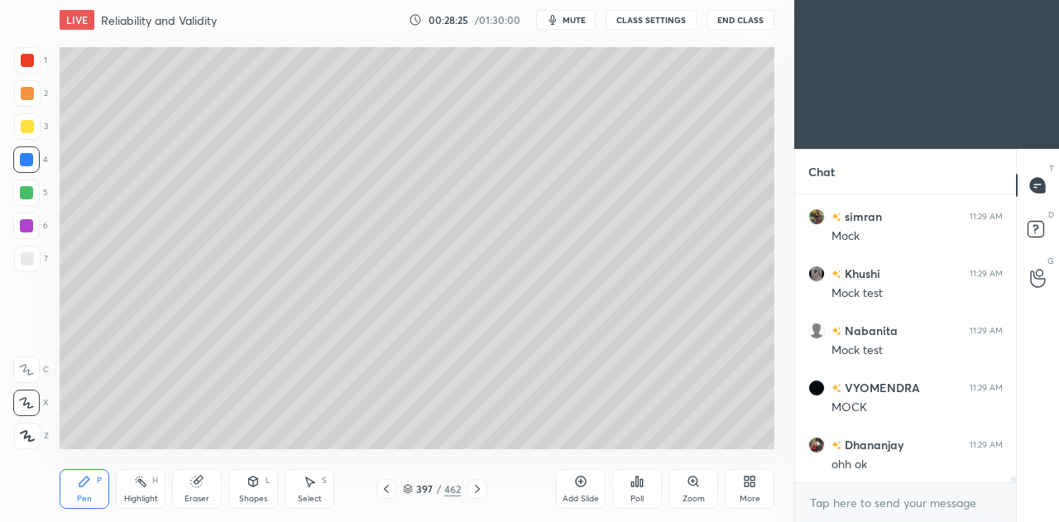
click at [478, 492] on icon at bounding box center [477, 488] width 13 height 13
click at [477, 492] on icon at bounding box center [477, 488] width 13 height 13
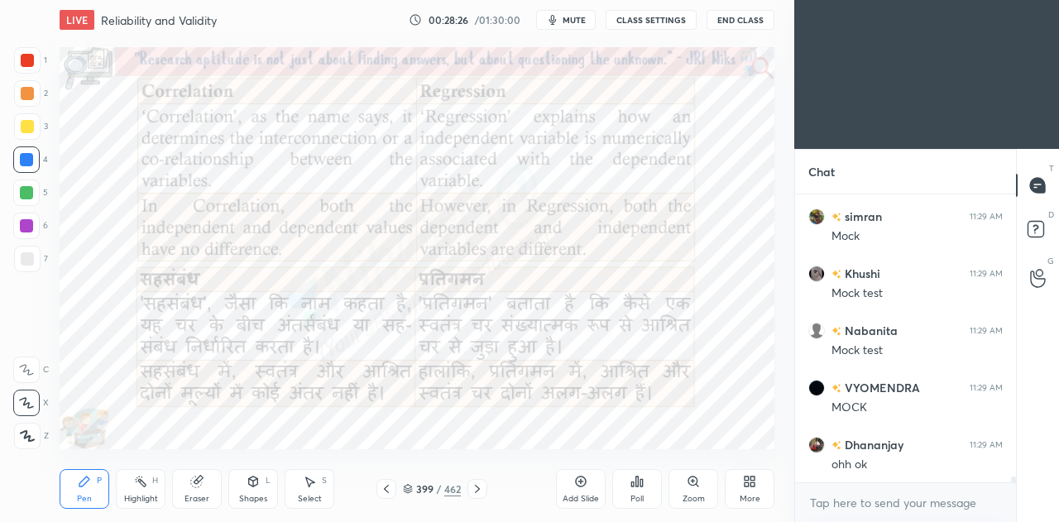
click at [476, 489] on icon at bounding box center [477, 488] width 13 height 13
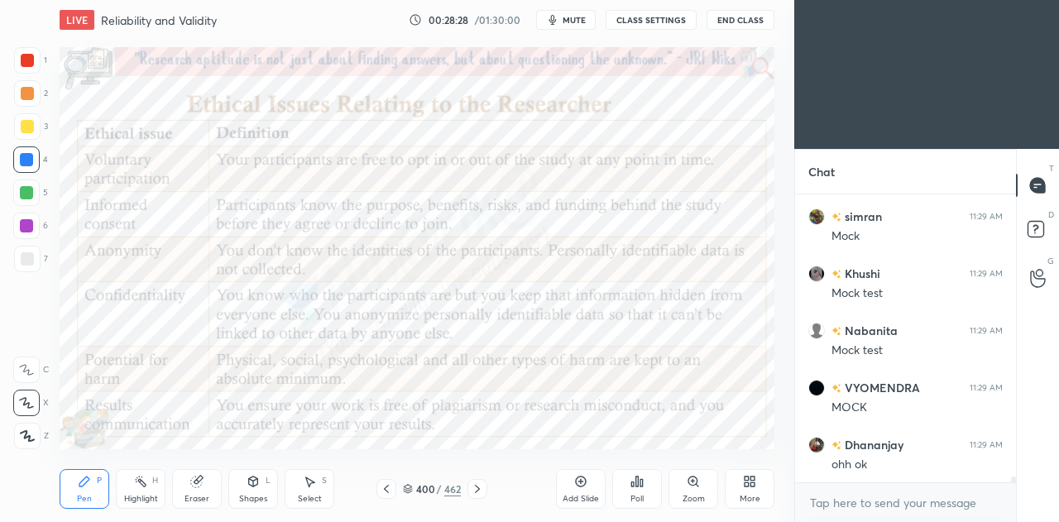
click at [138, 492] on div "Highlight H" at bounding box center [141, 489] width 50 height 40
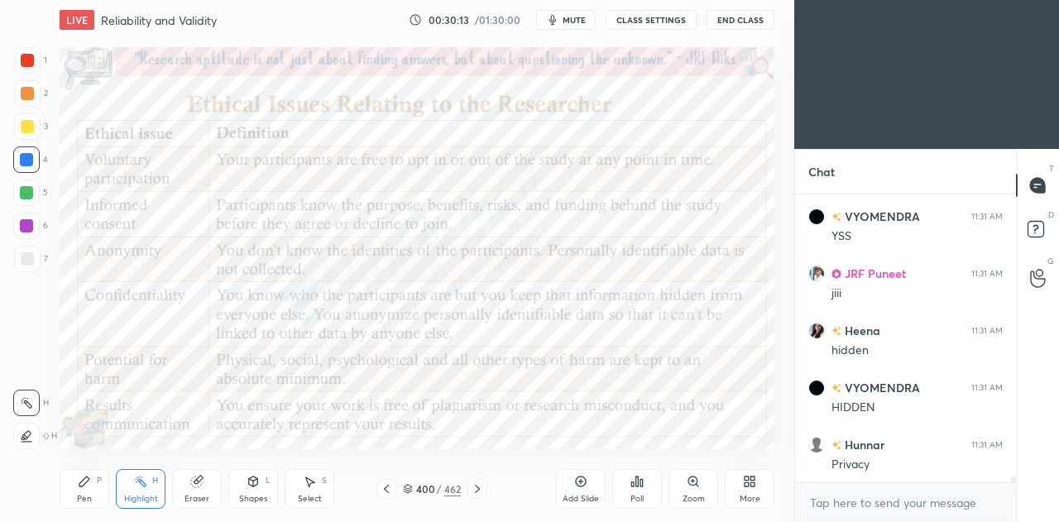
scroll to position [14742, 0]
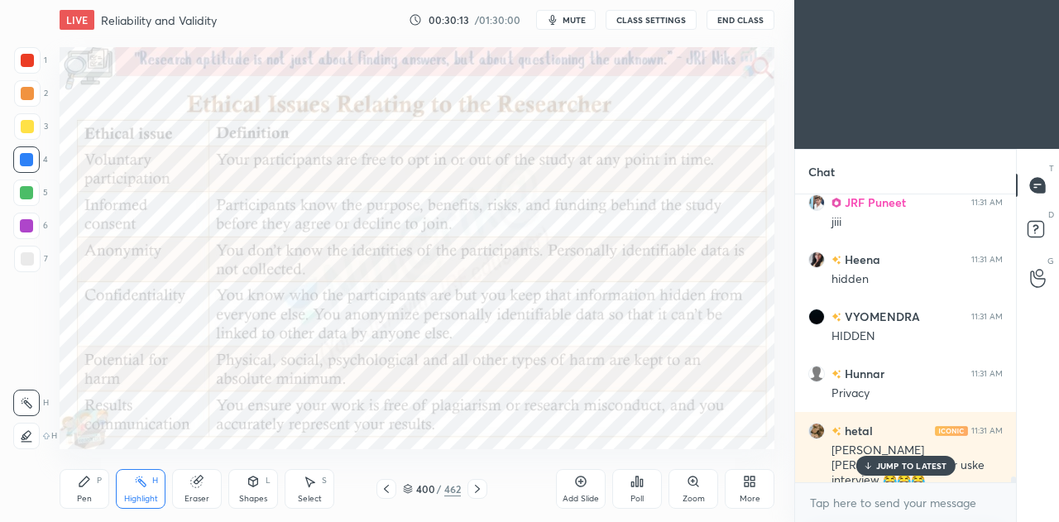
click at [583, 481] on icon at bounding box center [580, 481] width 13 height 13
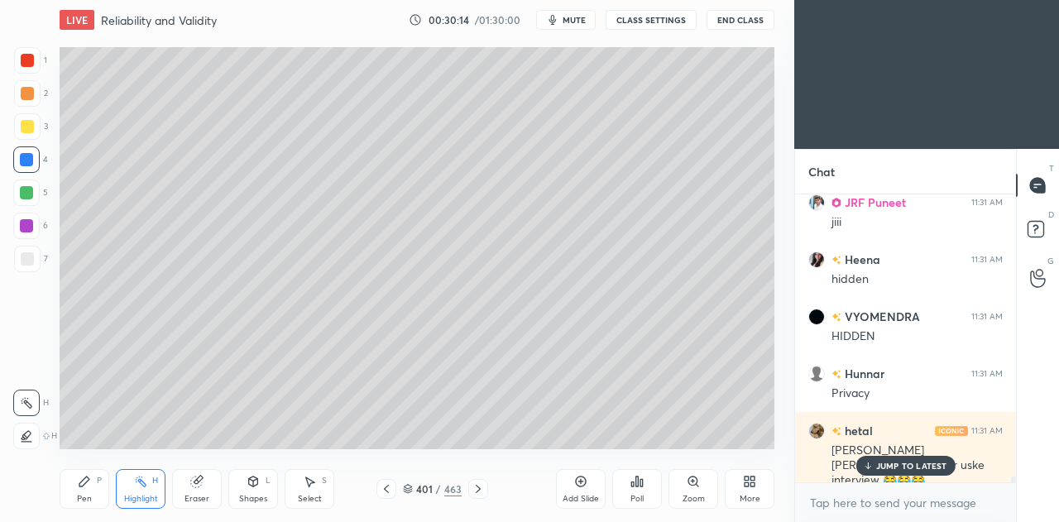
click at [74, 494] on div "Pen P" at bounding box center [85, 489] width 50 height 40
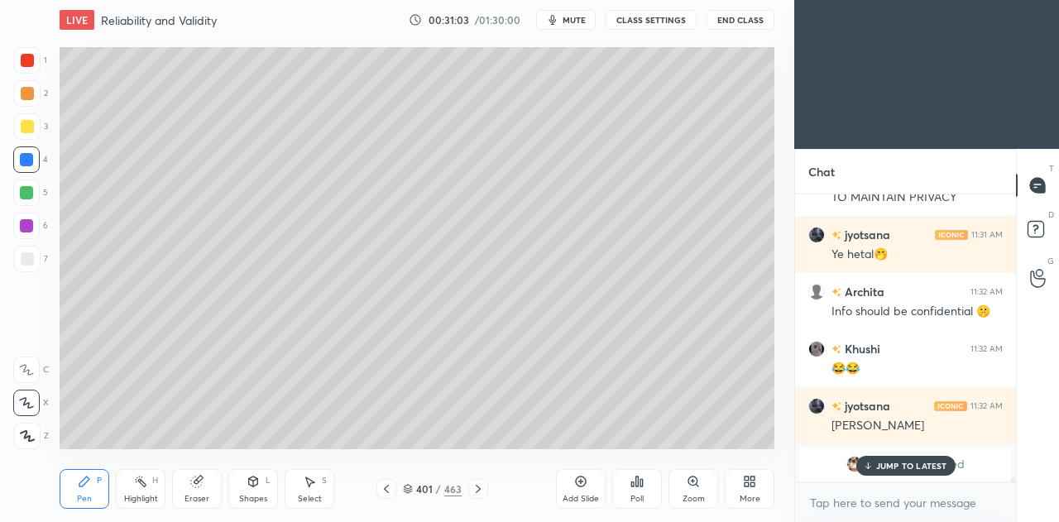
scroll to position [15312, 0]
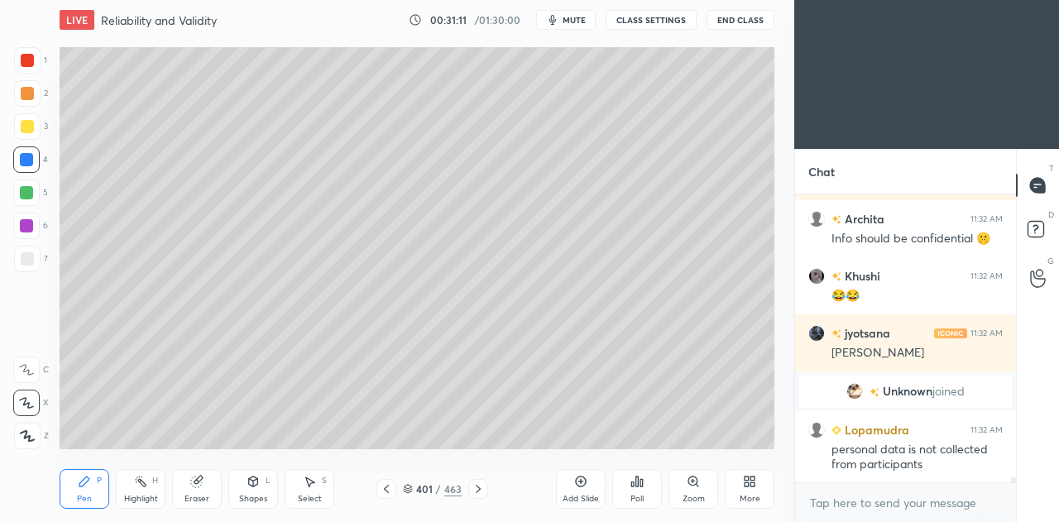
click at [390, 492] on icon at bounding box center [386, 488] width 13 height 13
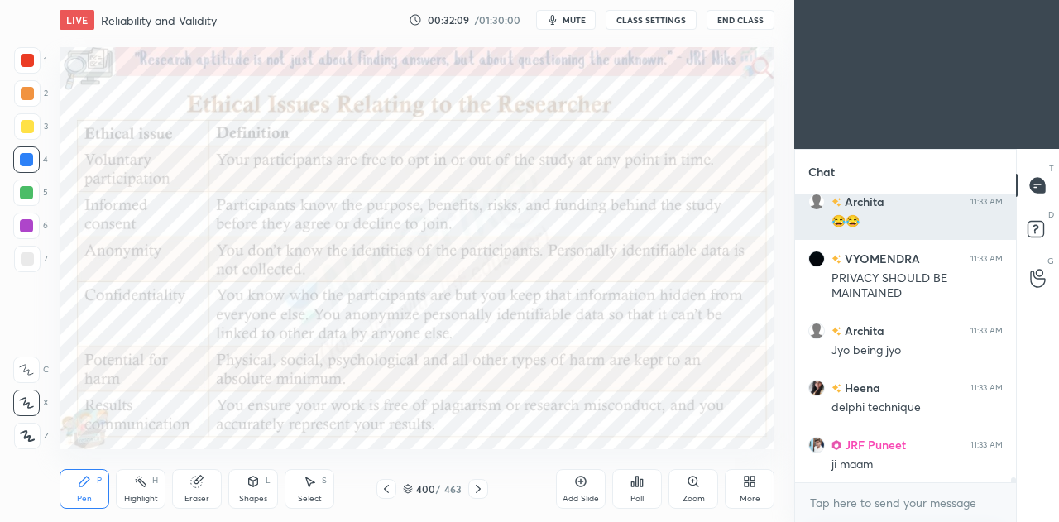
scroll to position [16098, 0]
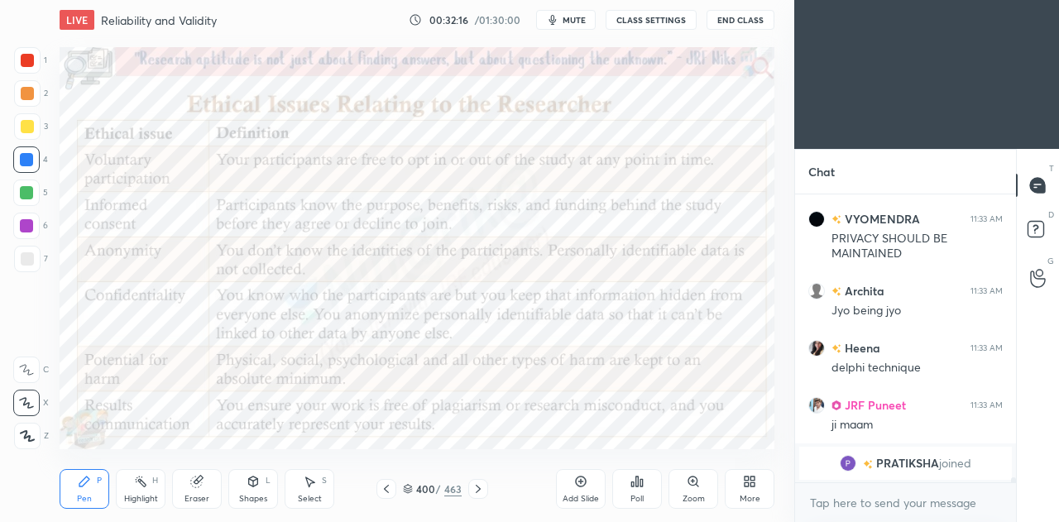
click at [481, 488] on icon at bounding box center [478, 488] width 13 height 13
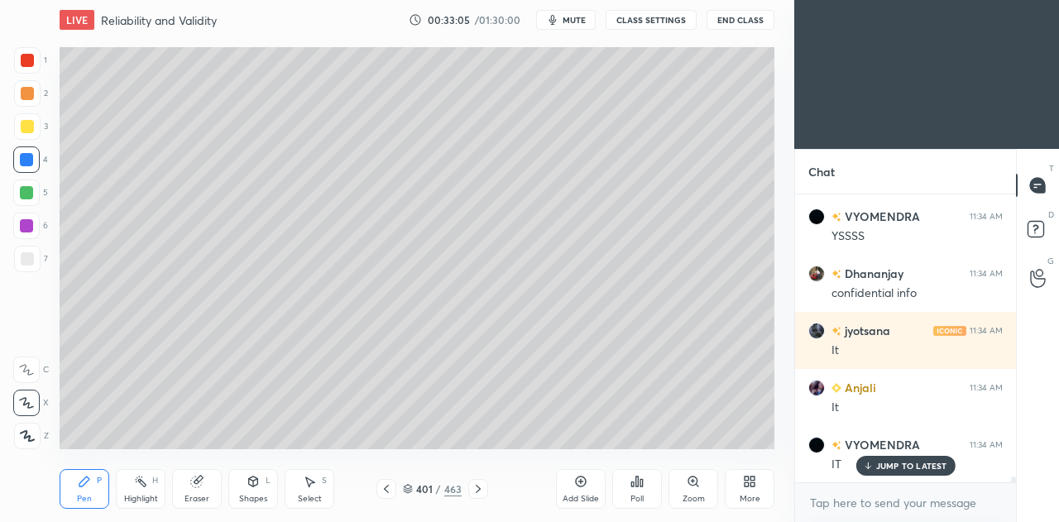
scroll to position [14631, 0]
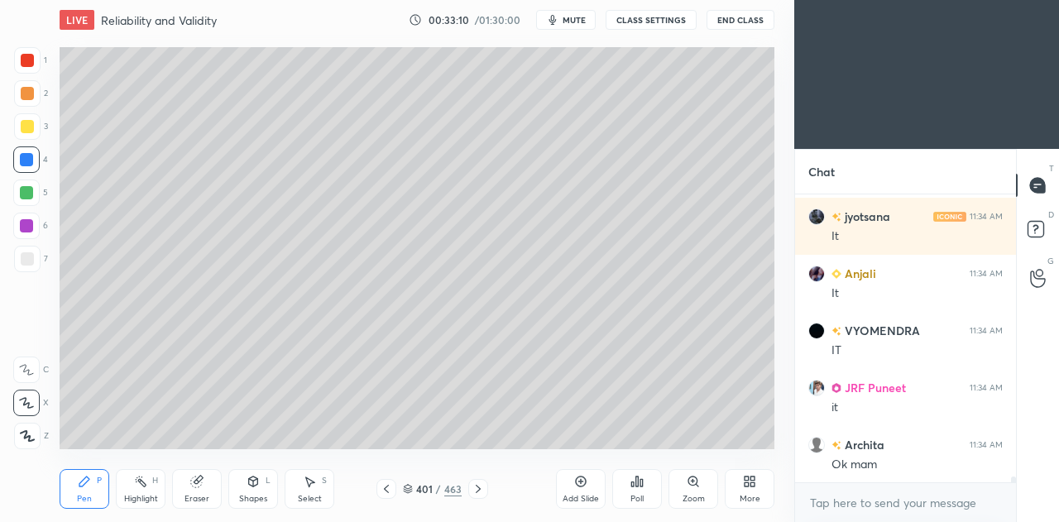
click at [390, 493] on icon at bounding box center [386, 488] width 13 height 13
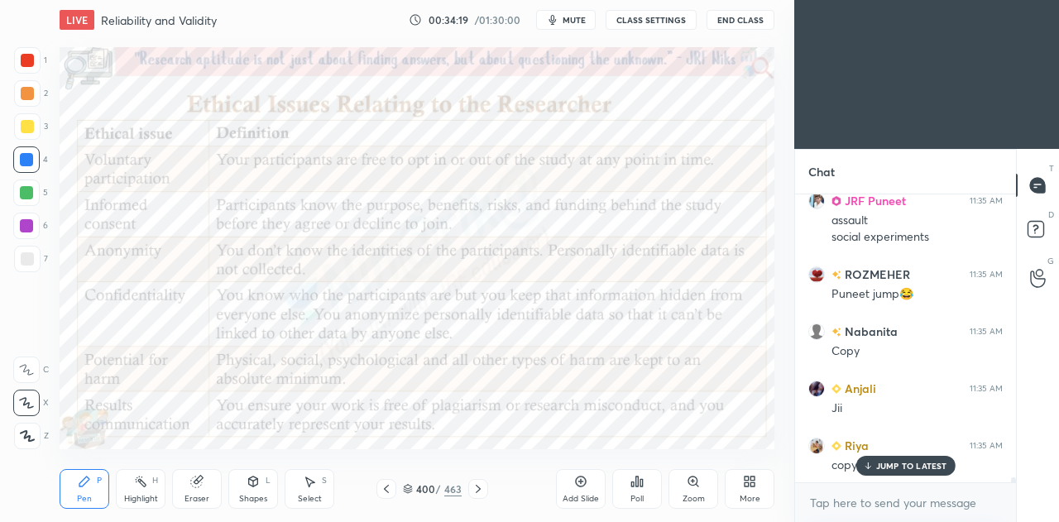
scroll to position [15307, 0]
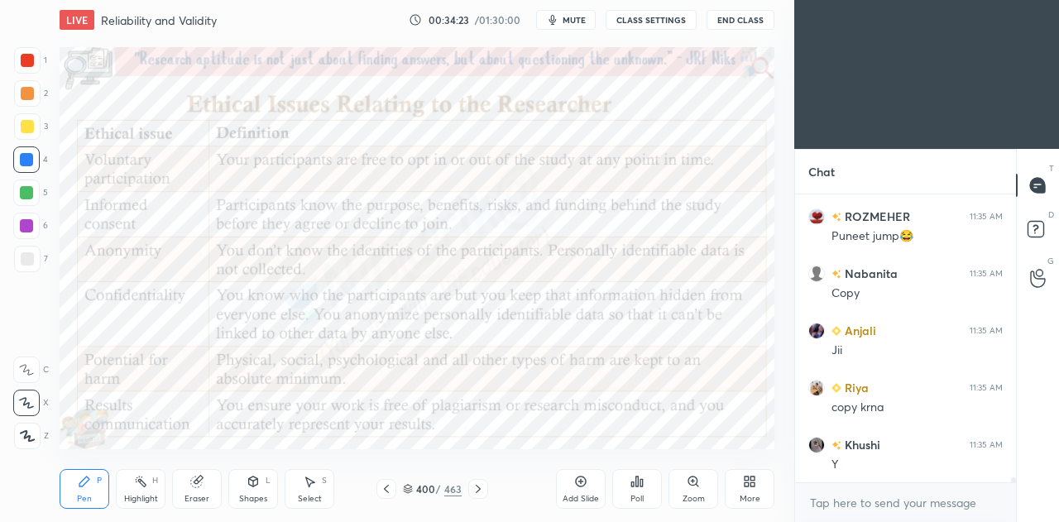
click at [482, 492] on icon at bounding box center [478, 488] width 13 height 13
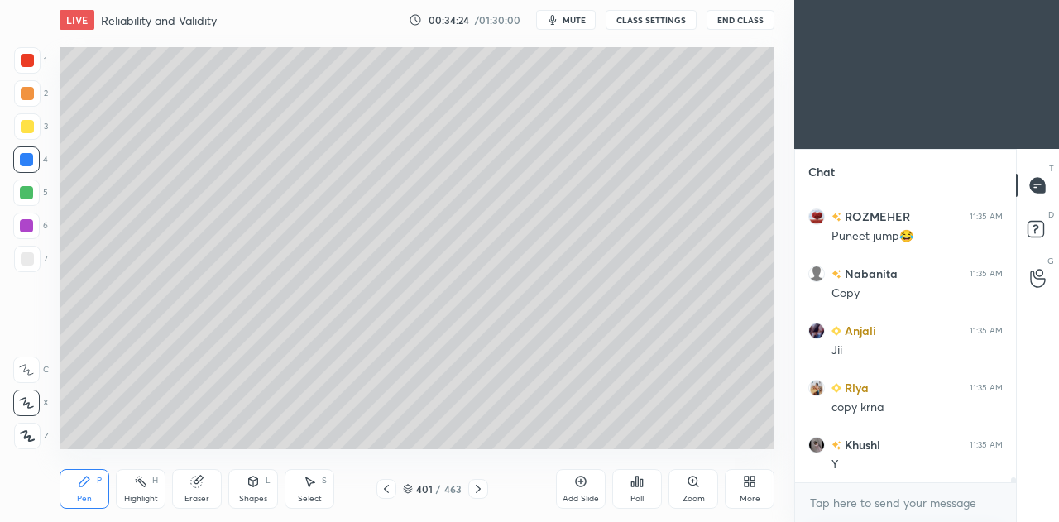
click at [482, 488] on icon at bounding box center [478, 488] width 13 height 13
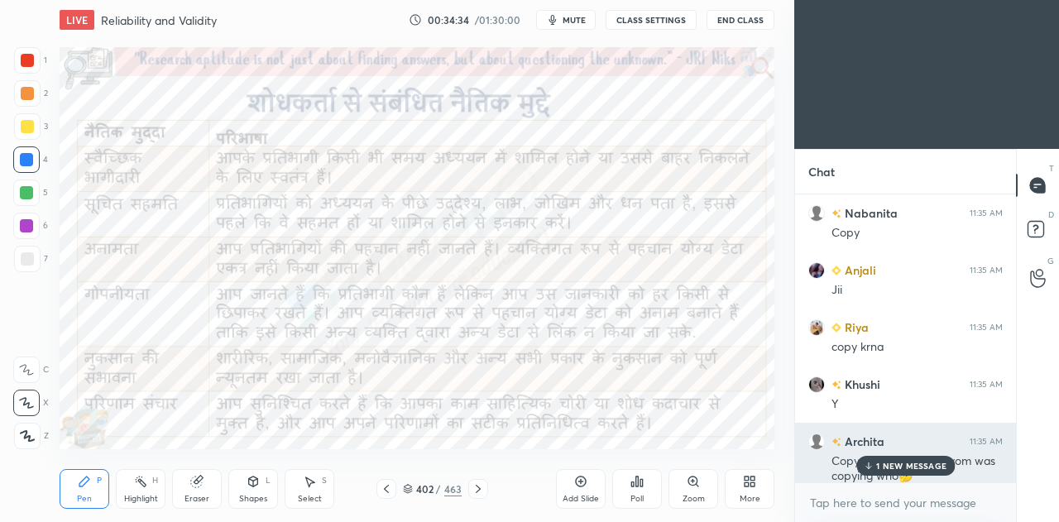
scroll to position [15378, 0]
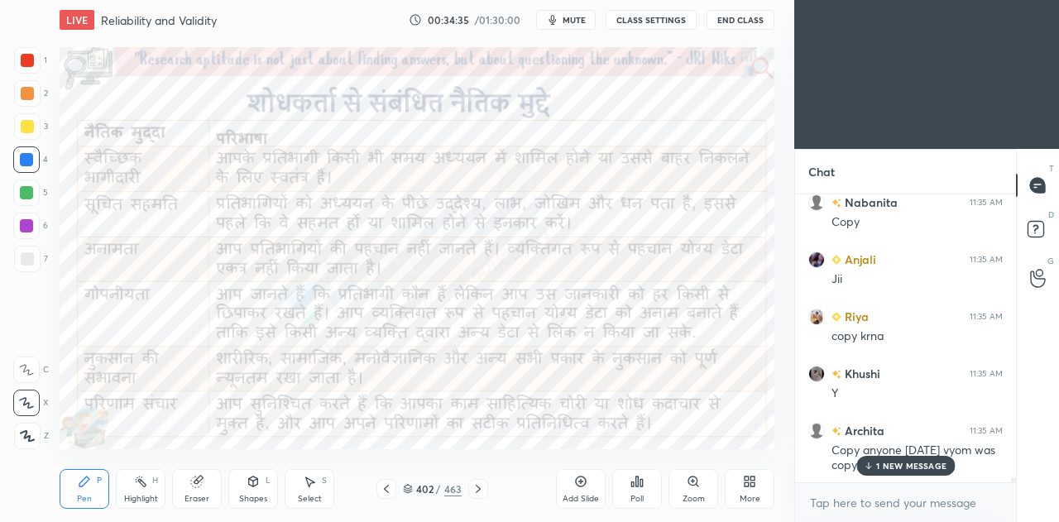
click at [894, 464] on p "1 NEW MESSAGE" at bounding box center [911, 466] width 70 height 10
click at [478, 496] on icon at bounding box center [478, 488] width 13 height 13
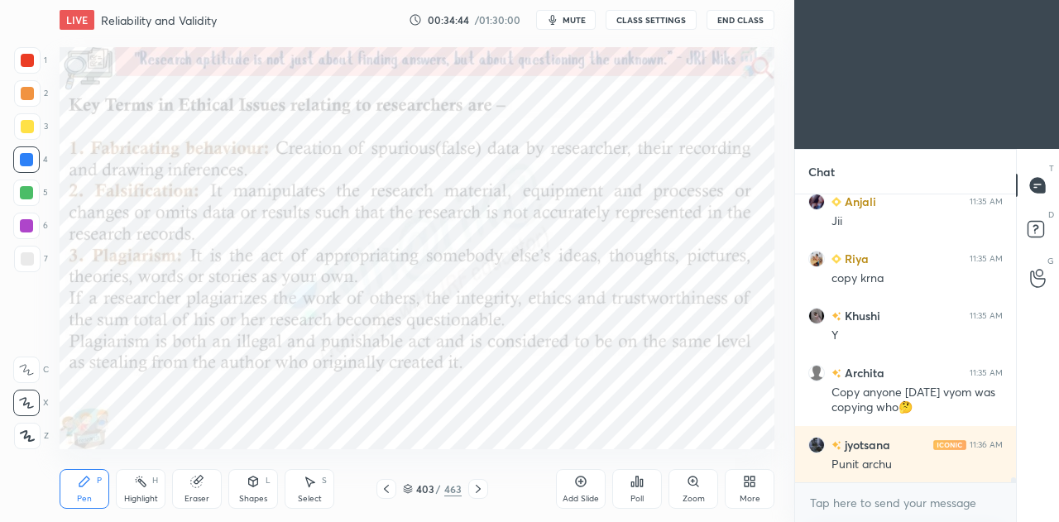
scroll to position [15492, 0]
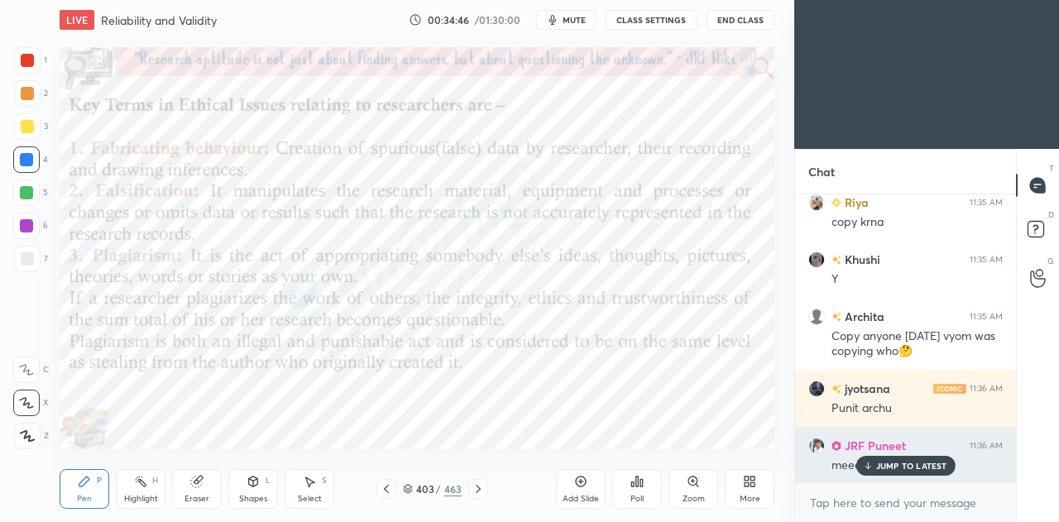
click at [878, 469] on p "JUMP TO LATEST" at bounding box center [911, 466] width 71 height 10
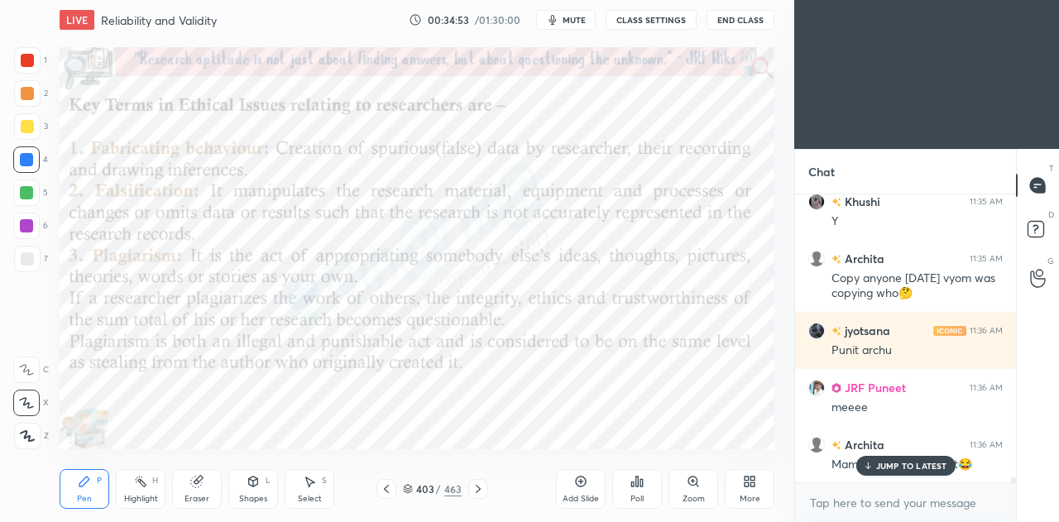
scroll to position [15606, 0]
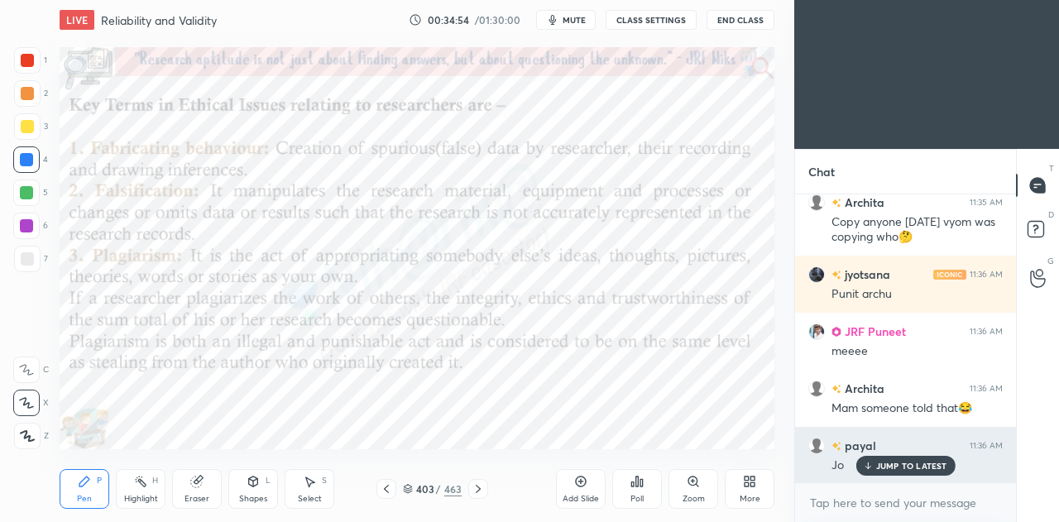
click at [914, 468] on p "JUMP TO LATEST" at bounding box center [911, 466] width 71 height 10
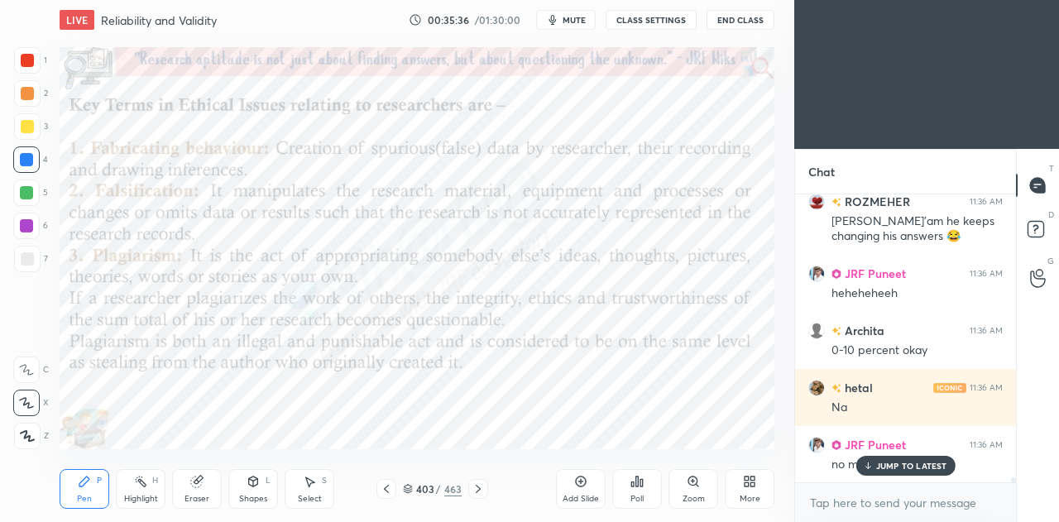
scroll to position [16336, 0]
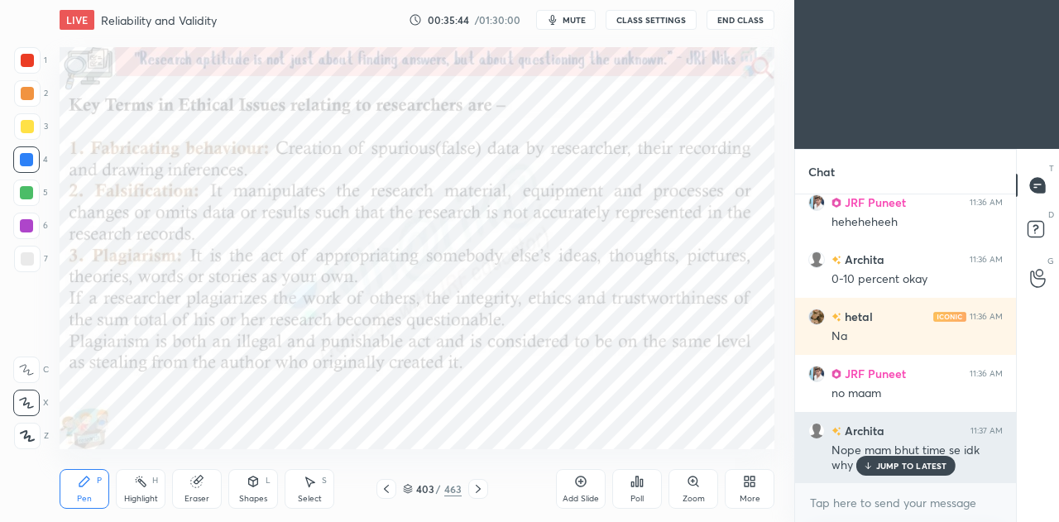
click at [897, 465] on p "JUMP TO LATEST" at bounding box center [911, 466] width 71 height 10
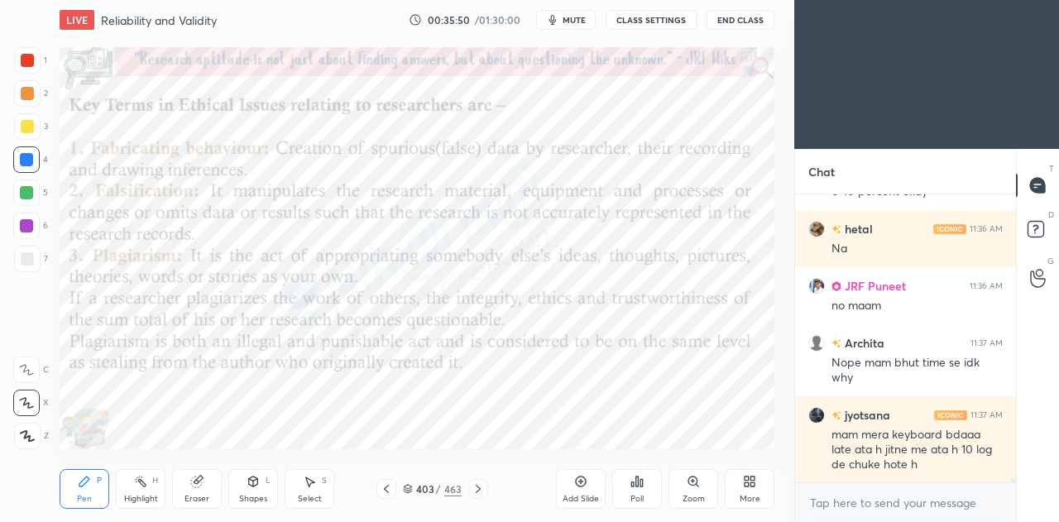
scroll to position [16480, 0]
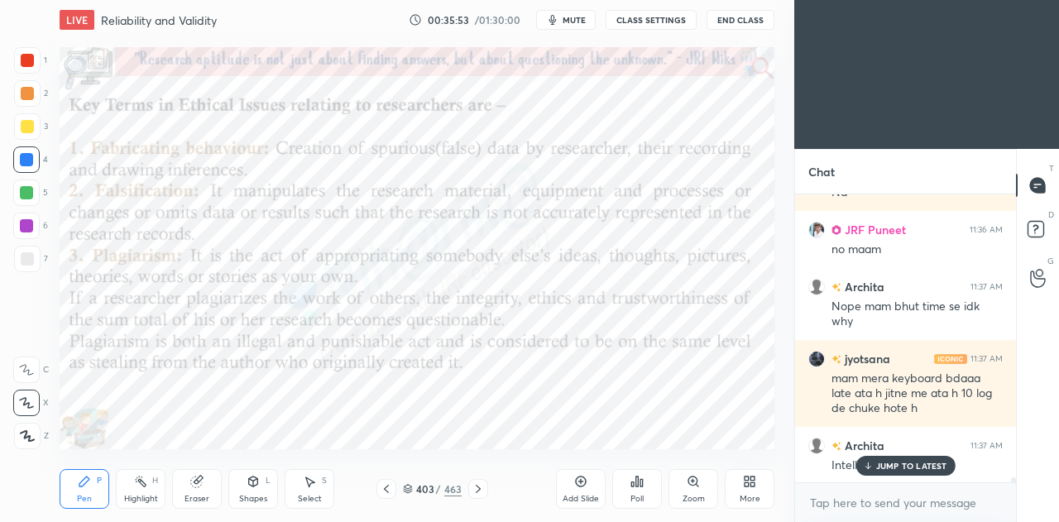
click at [915, 468] on p "JUMP TO LATEST" at bounding box center [911, 466] width 71 height 10
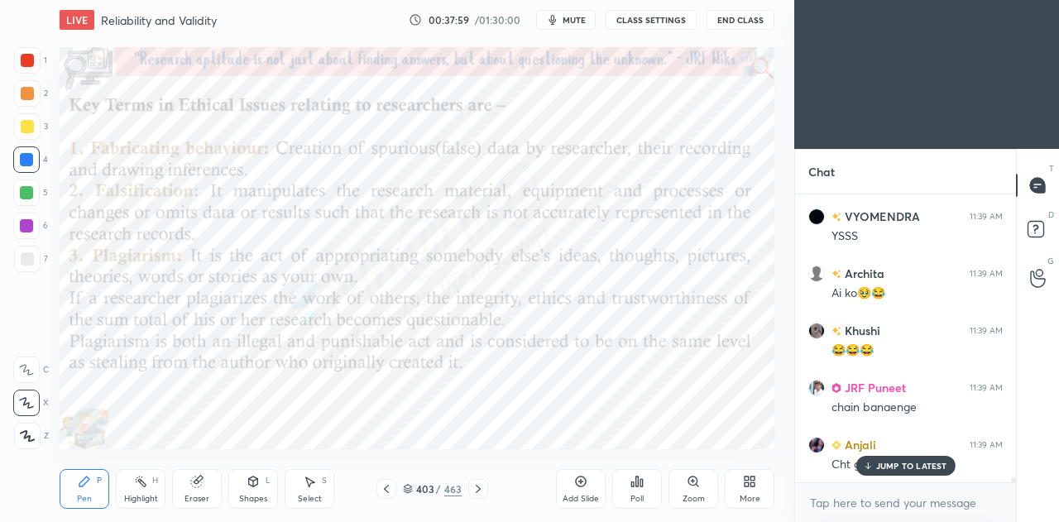
scroll to position [17033, 0]
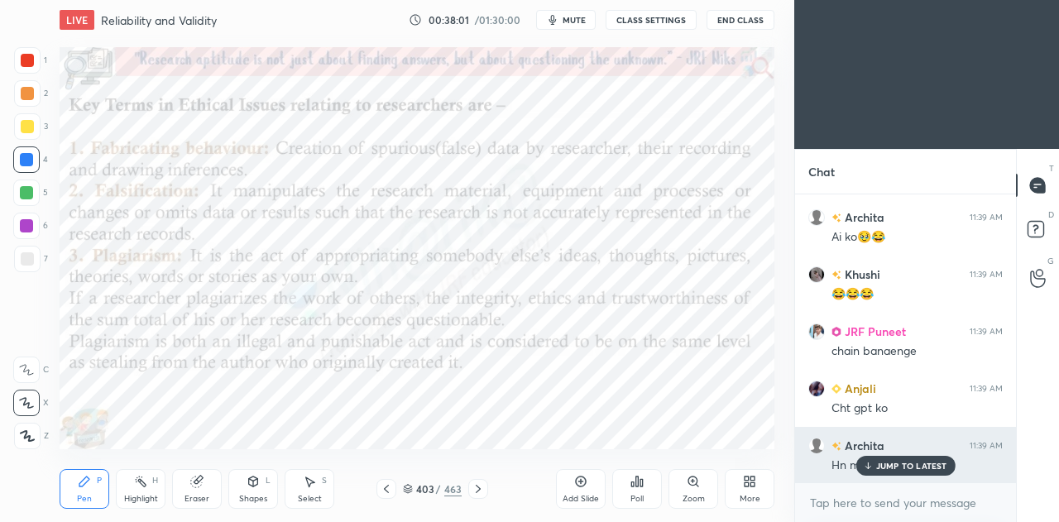
click at [899, 472] on div "JUMP TO LATEST" at bounding box center [905, 466] width 99 height 20
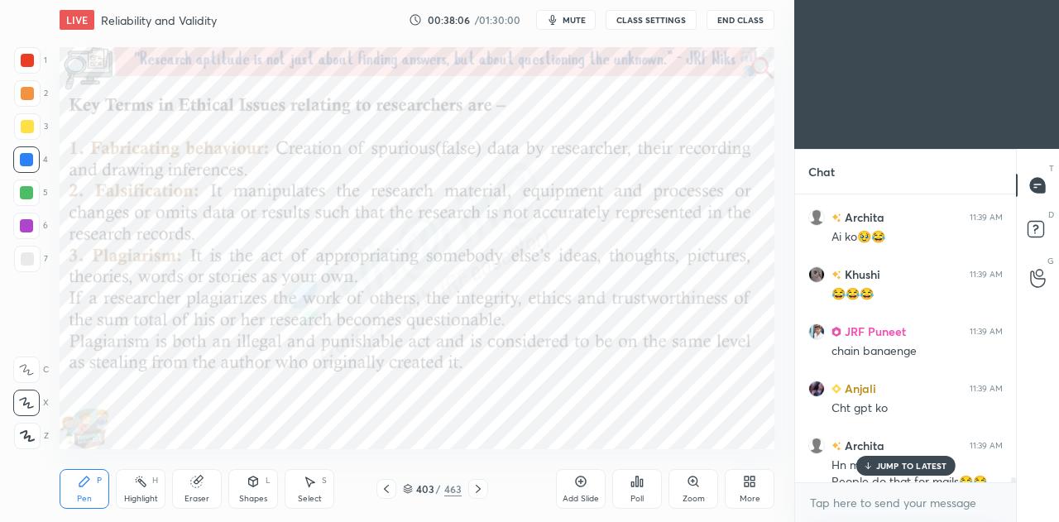
scroll to position [17049, 0]
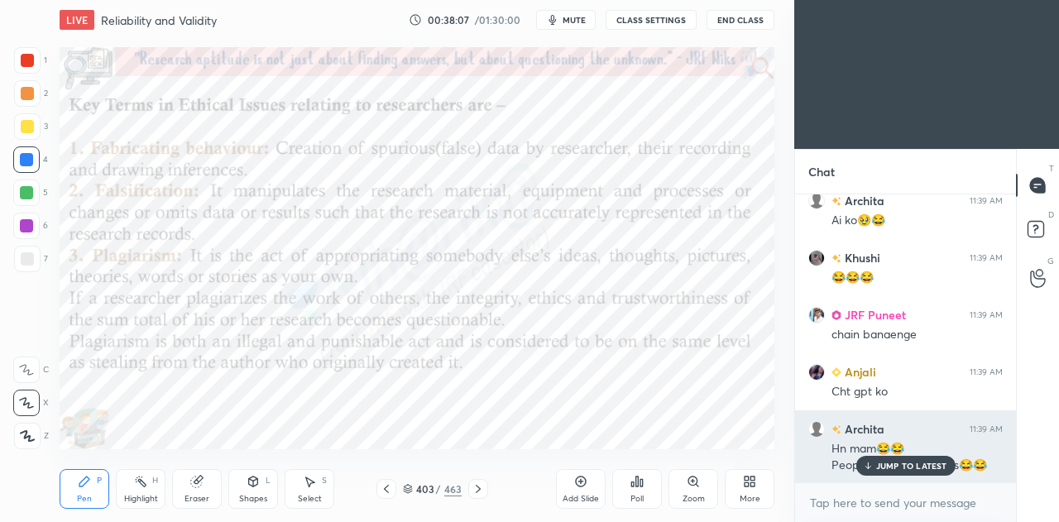
click at [889, 466] on p "JUMP TO LATEST" at bounding box center [911, 466] width 71 height 10
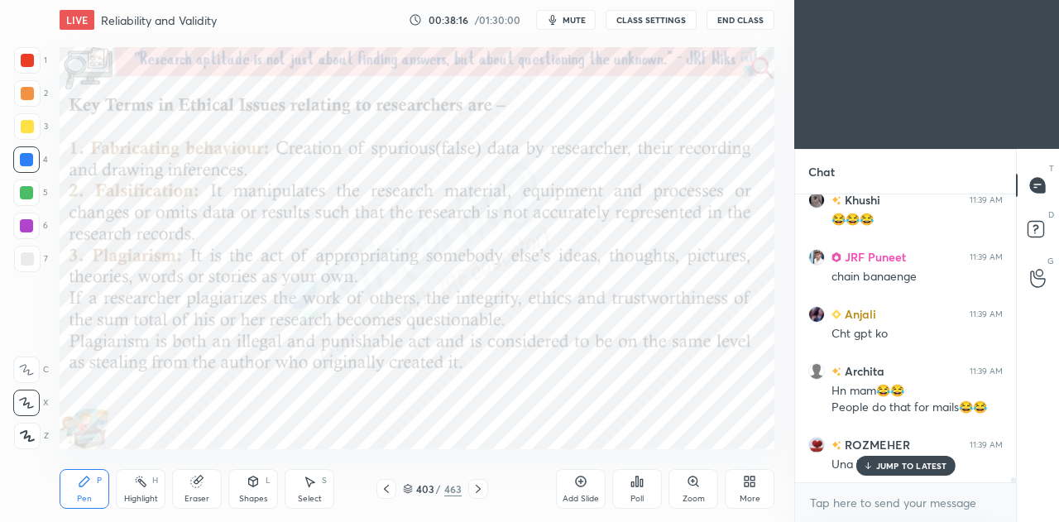
scroll to position [17163, 0]
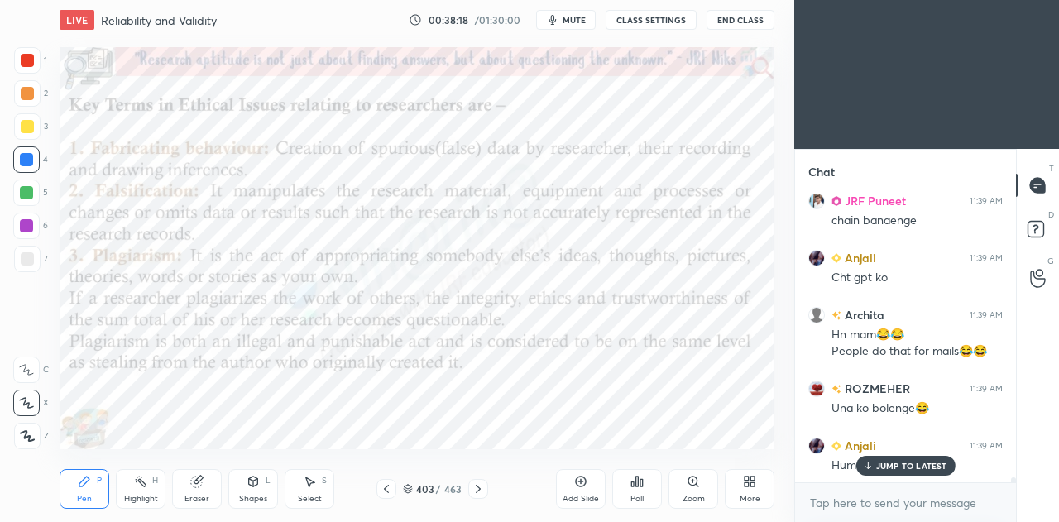
click at [916, 461] on p "JUMP TO LATEST" at bounding box center [911, 466] width 71 height 10
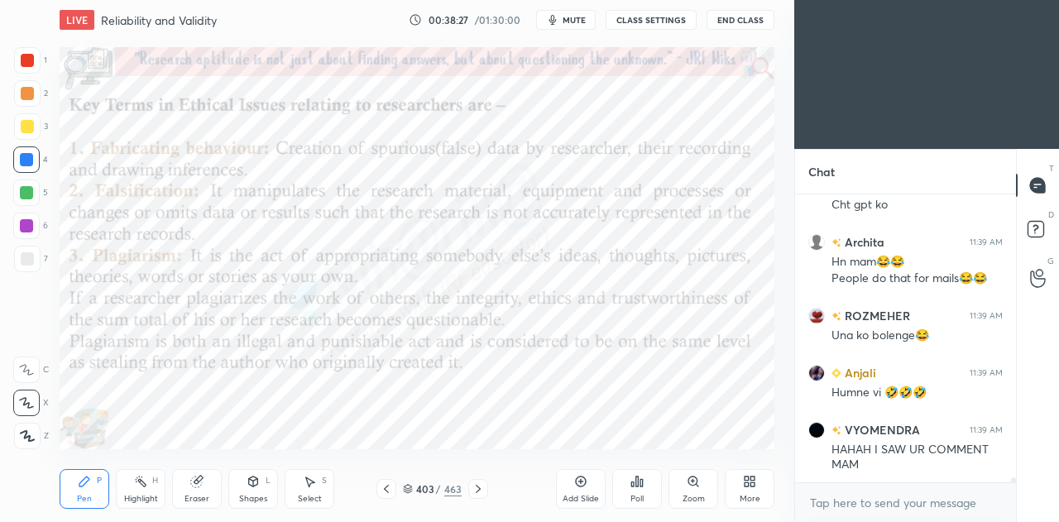
click at [137, 488] on icon at bounding box center [140, 481] width 13 height 13
click at [28, 431] on icon at bounding box center [26, 435] width 8 height 8
click at [29, 196] on div at bounding box center [26, 192] width 13 height 13
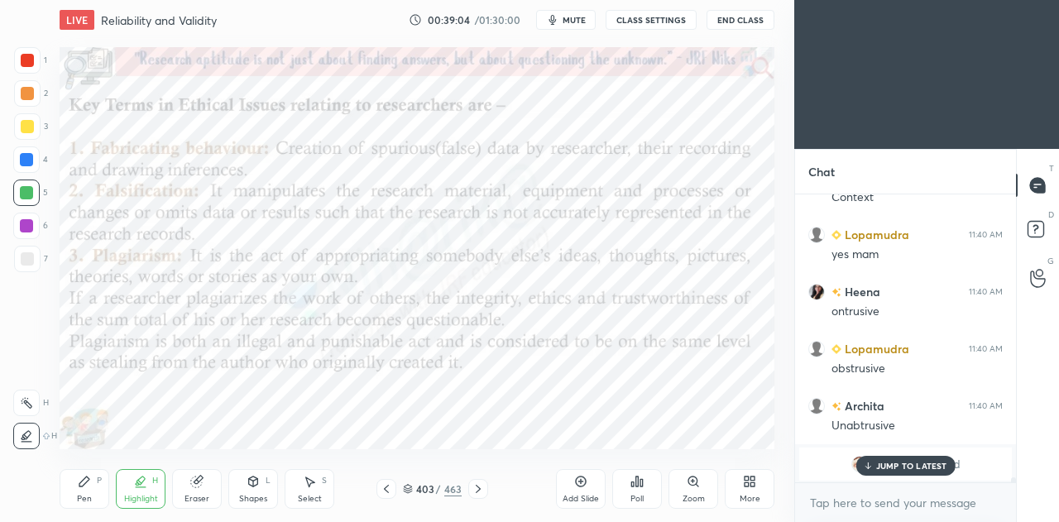
scroll to position [18065, 0]
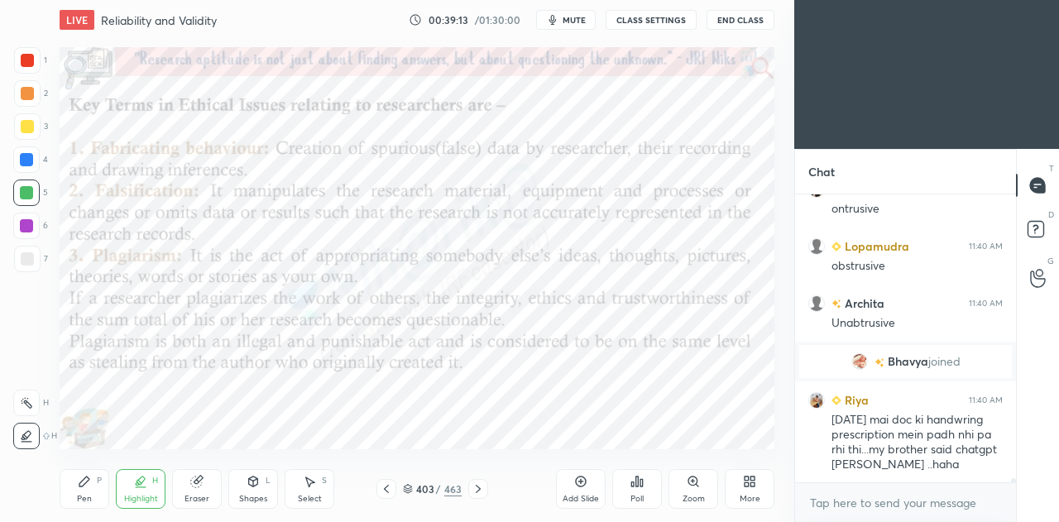
click at [83, 485] on icon at bounding box center [84, 482] width 10 height 10
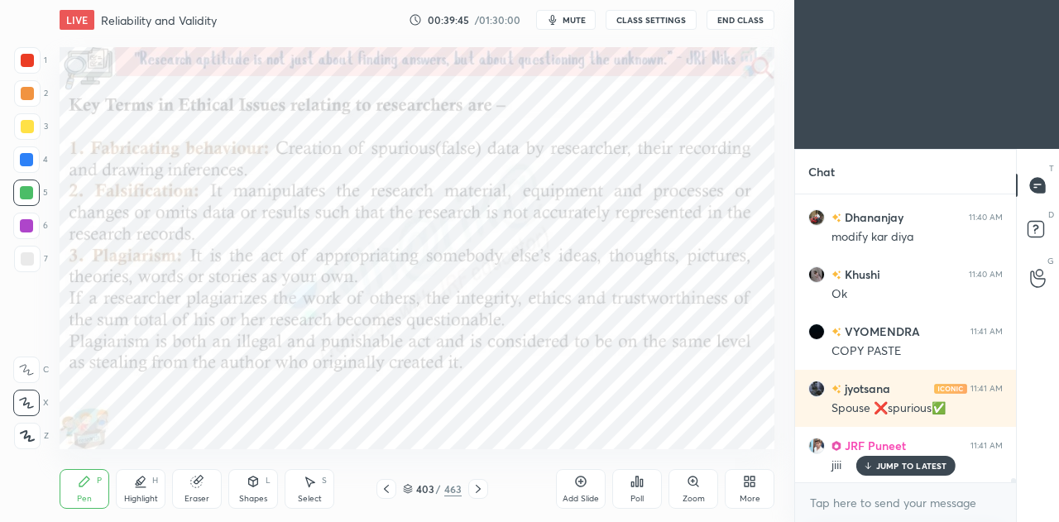
scroll to position [18408, 0]
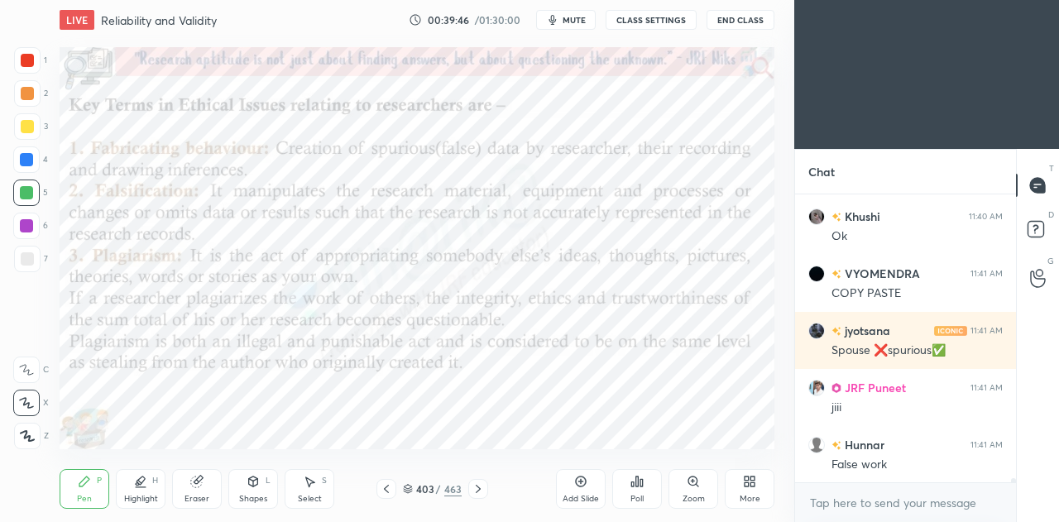
click at [482, 487] on icon at bounding box center [478, 488] width 13 height 13
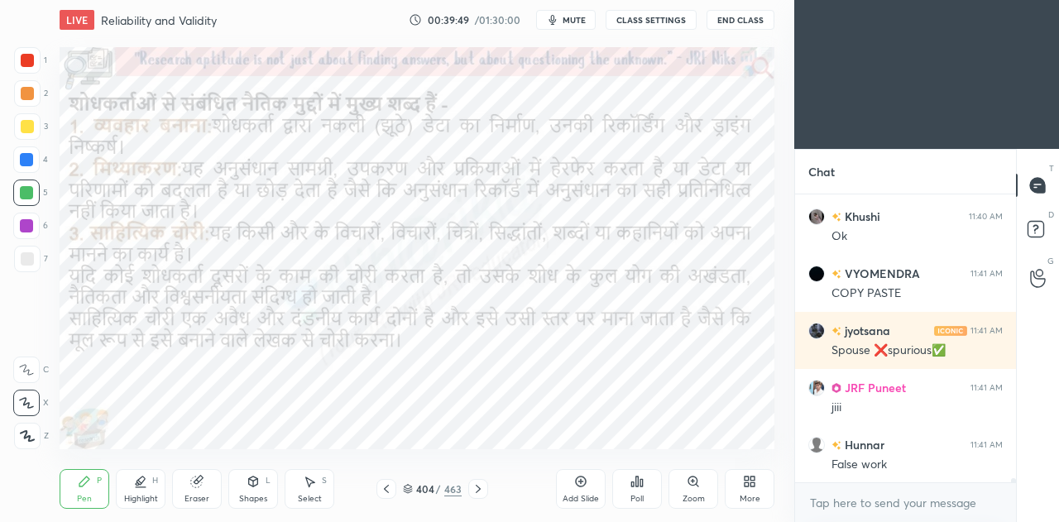
scroll to position [18464, 0]
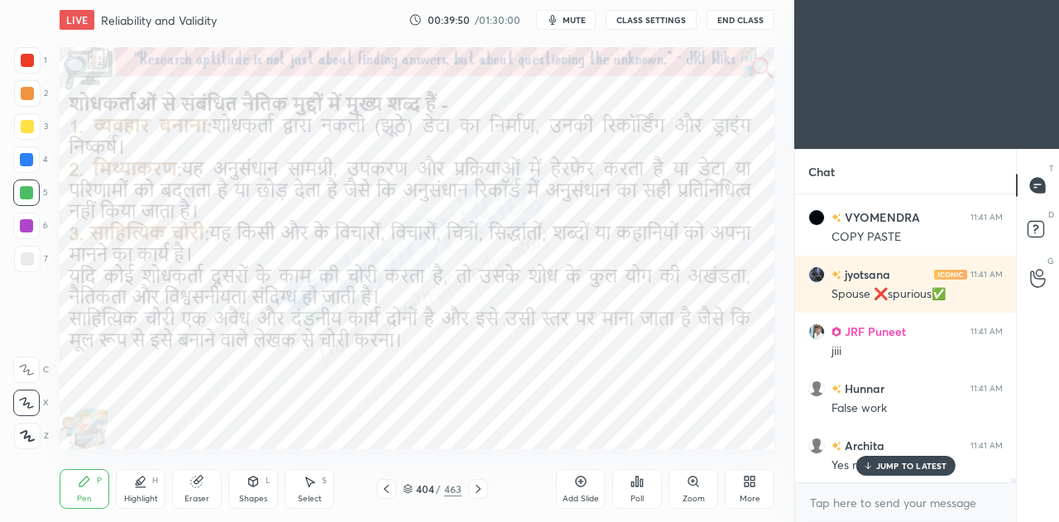
click at [480, 492] on icon at bounding box center [478, 488] width 13 height 13
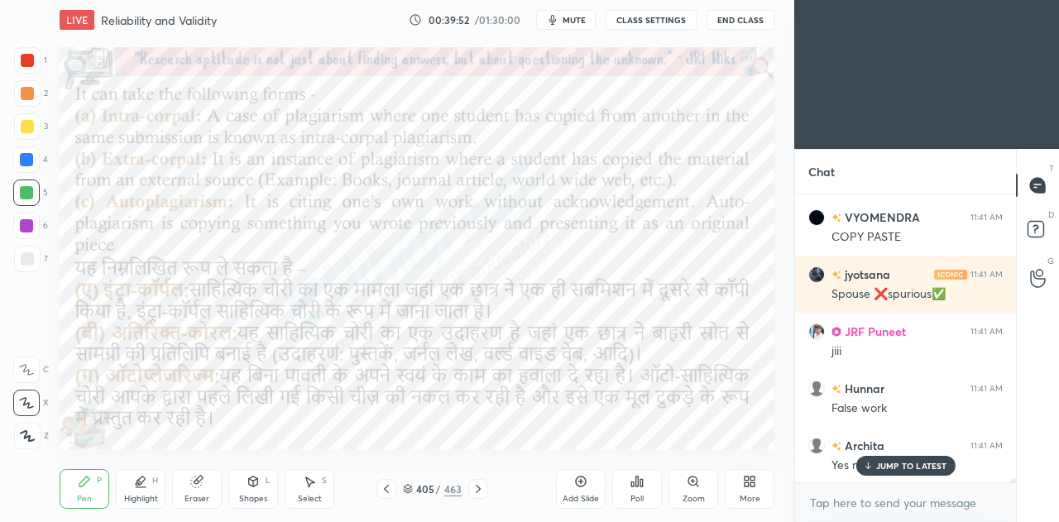
click at [890, 469] on p "JUMP TO LATEST" at bounding box center [911, 466] width 71 height 10
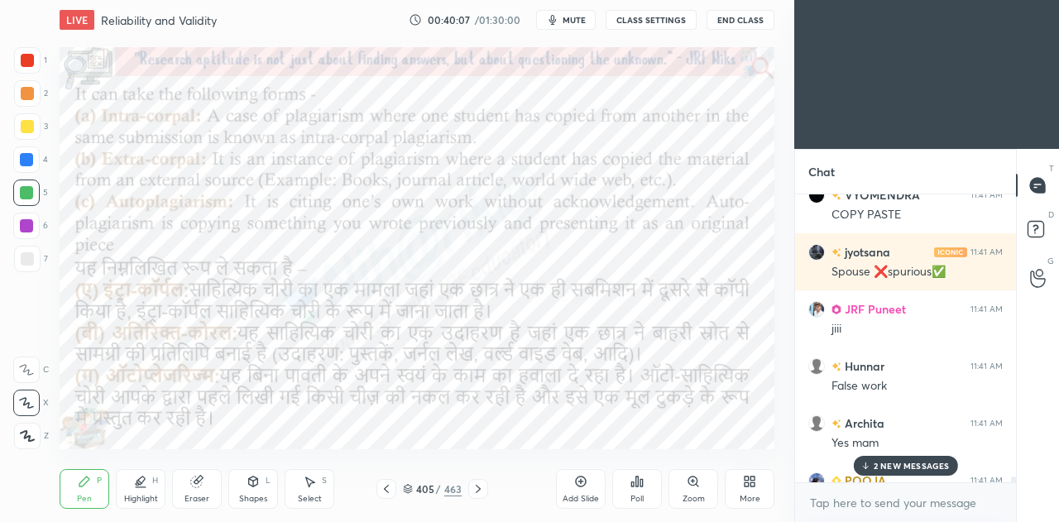
scroll to position [18578, 0]
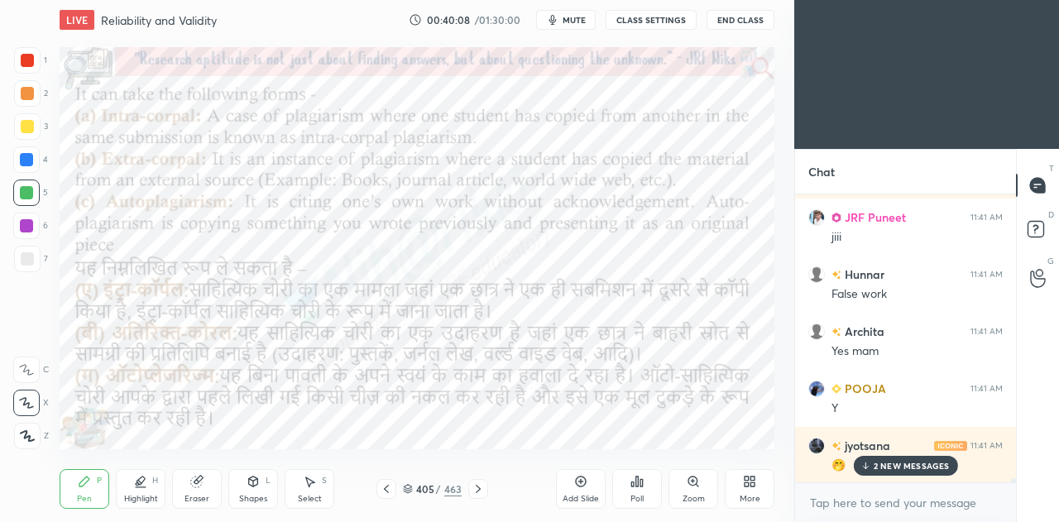
click at [885, 468] on p "2 NEW MESSAGES" at bounding box center [912, 466] width 76 height 10
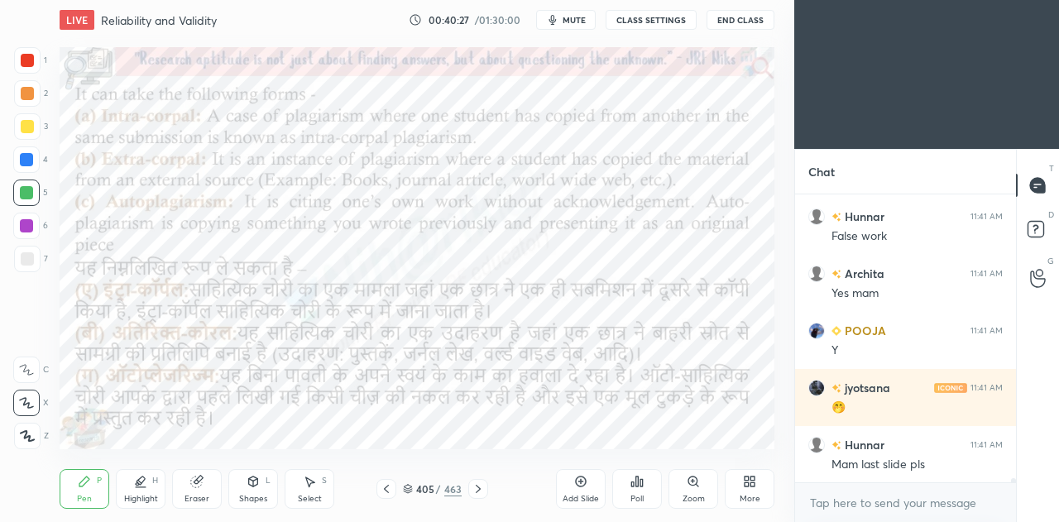
click at [385, 487] on icon at bounding box center [386, 488] width 13 height 13
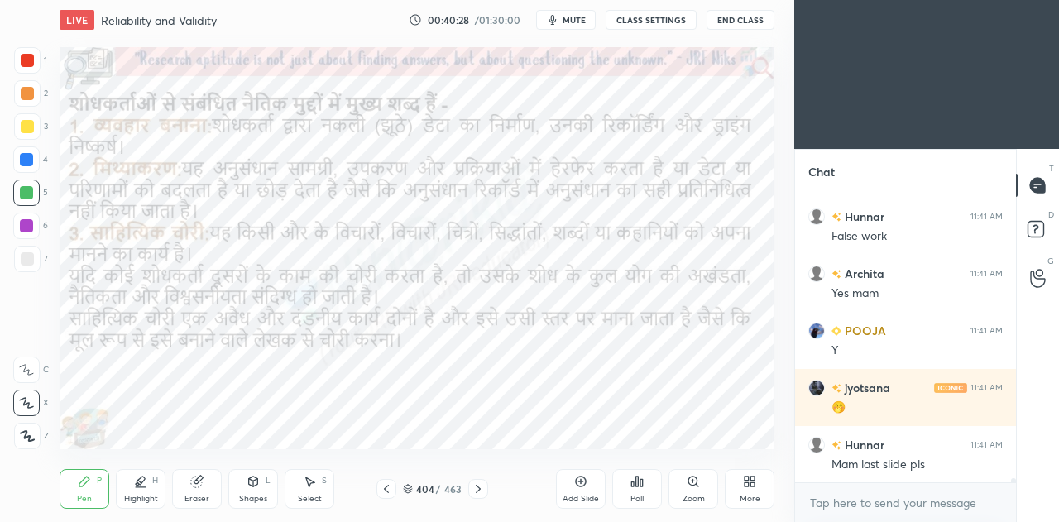
click at [386, 487] on icon at bounding box center [386, 489] width 5 height 8
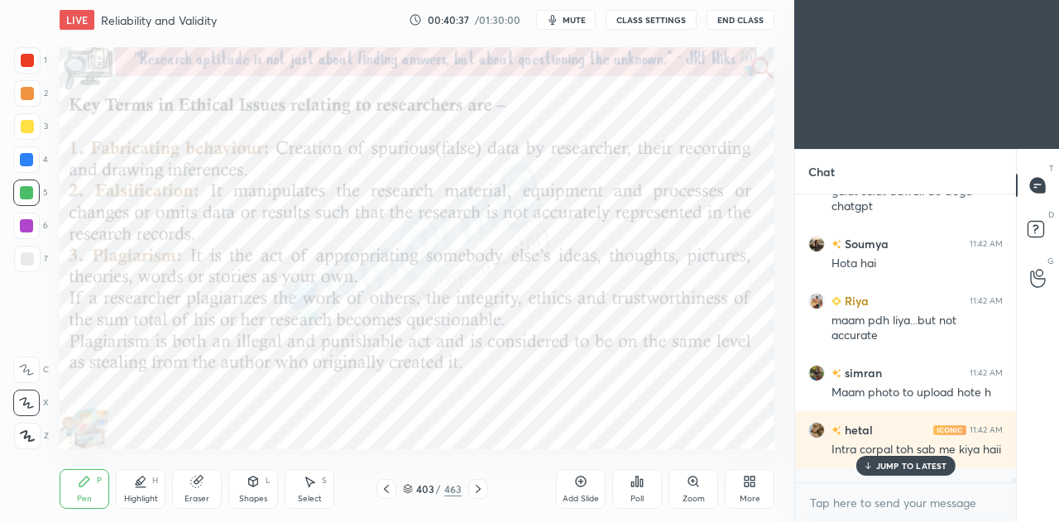
scroll to position [19095, 0]
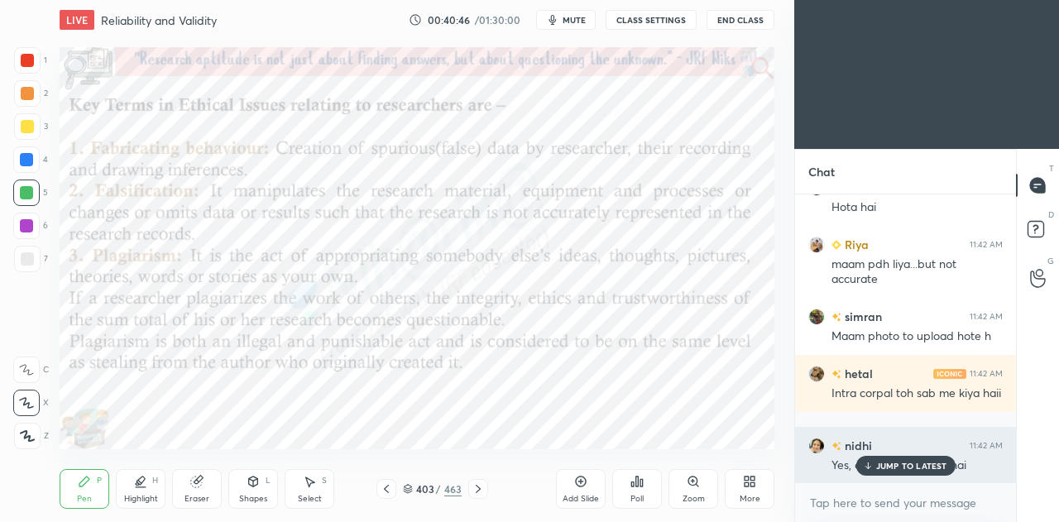
click at [907, 467] on p "JUMP TO LATEST" at bounding box center [911, 466] width 71 height 10
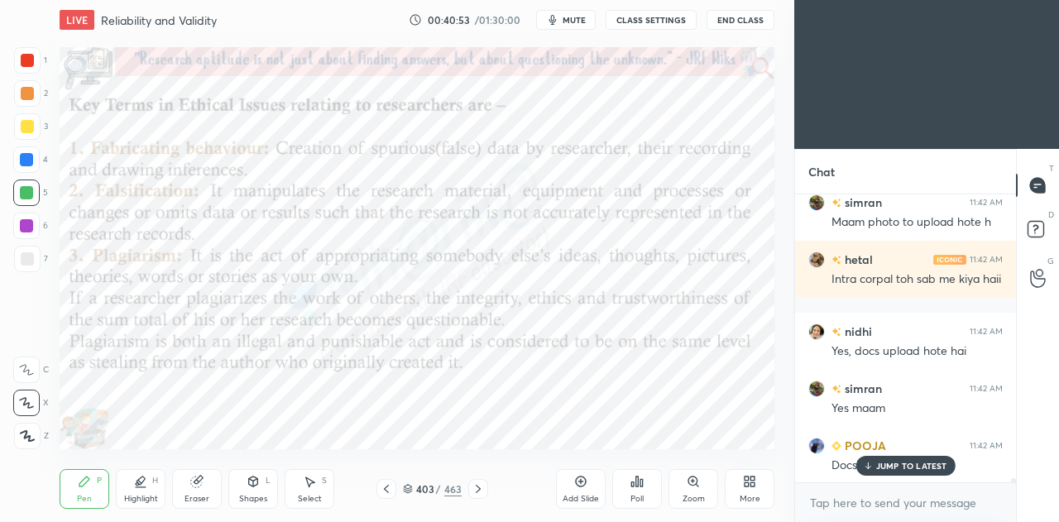
scroll to position [19267, 0]
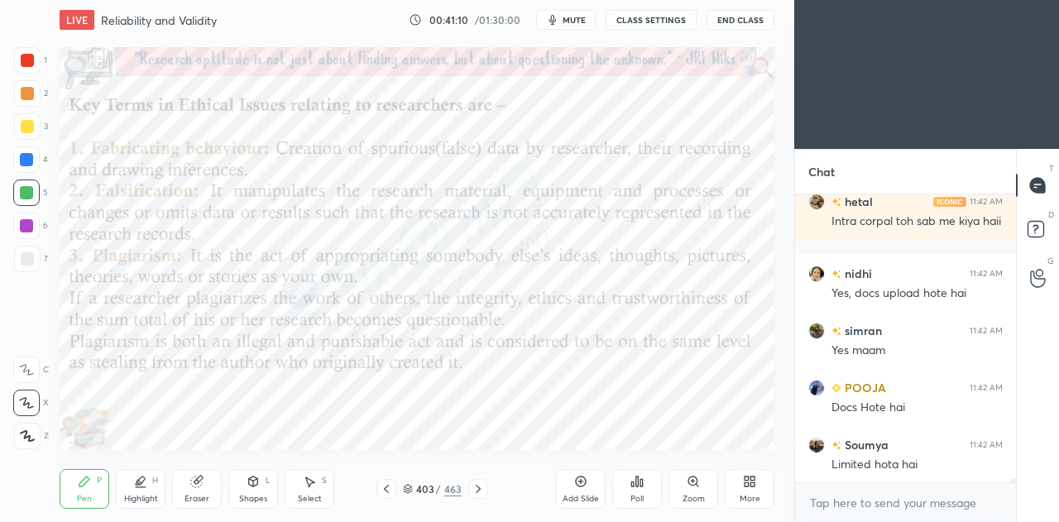
click at [475, 487] on icon at bounding box center [478, 488] width 13 height 13
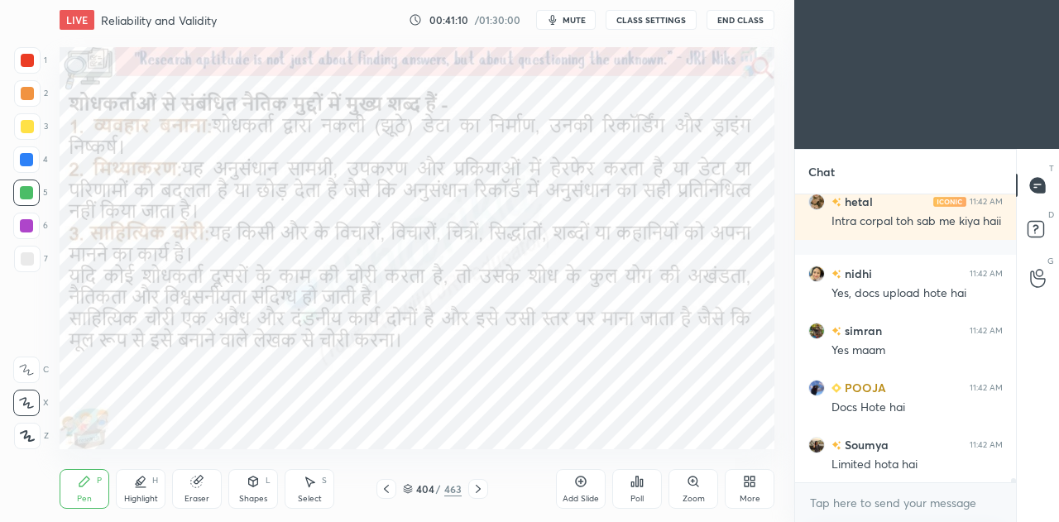
click at [475, 488] on icon at bounding box center [478, 488] width 13 height 13
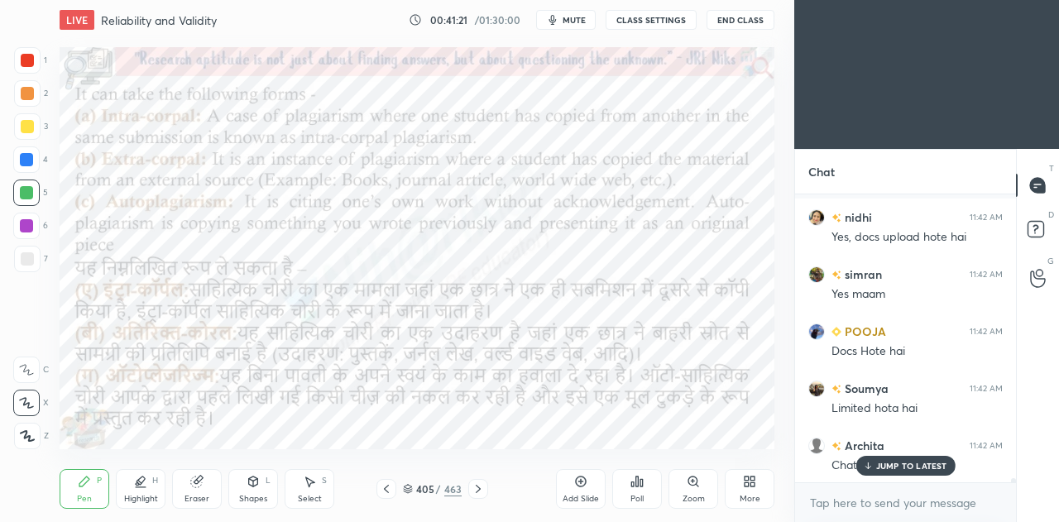
scroll to position [19340, 0]
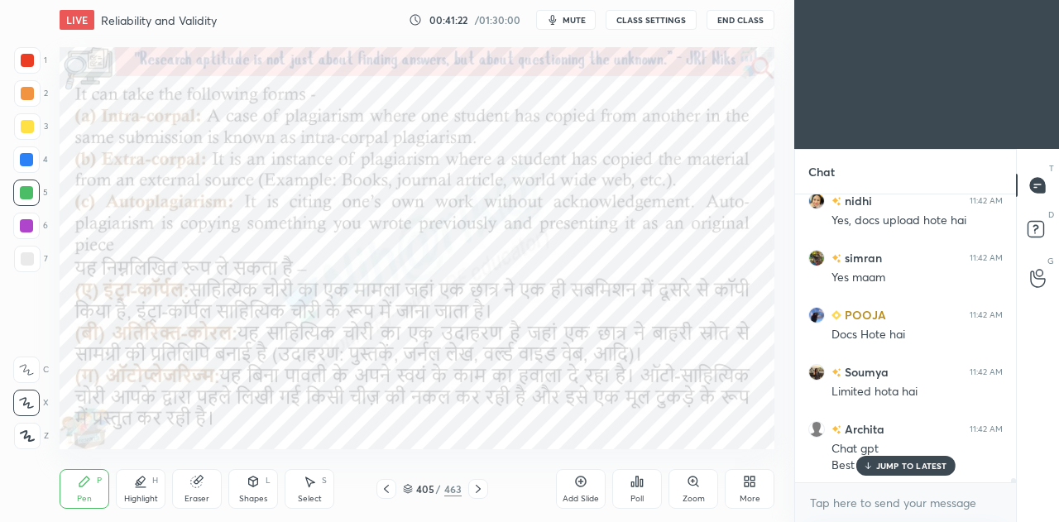
click at [584, 479] on icon at bounding box center [581, 482] width 11 height 11
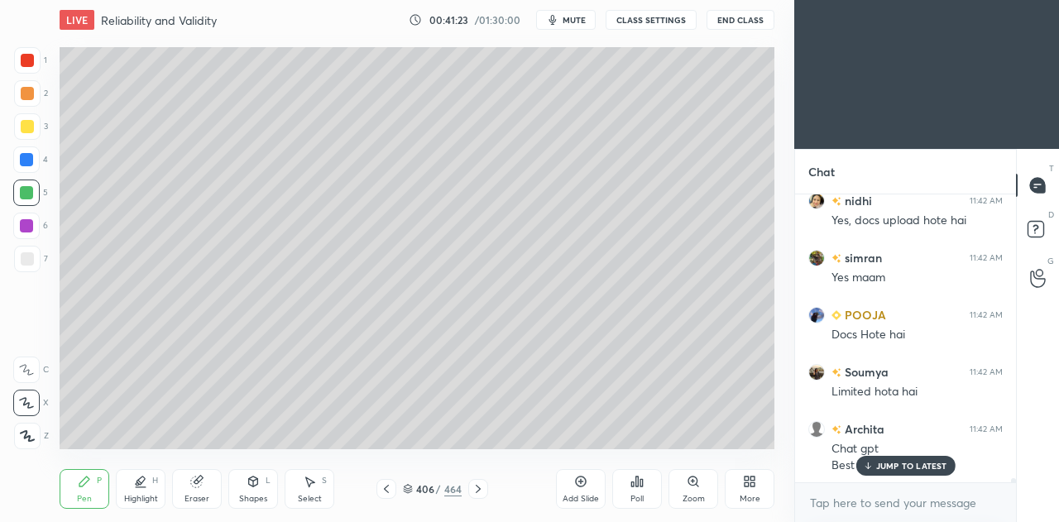
click at [31, 259] on div at bounding box center [27, 258] width 13 height 13
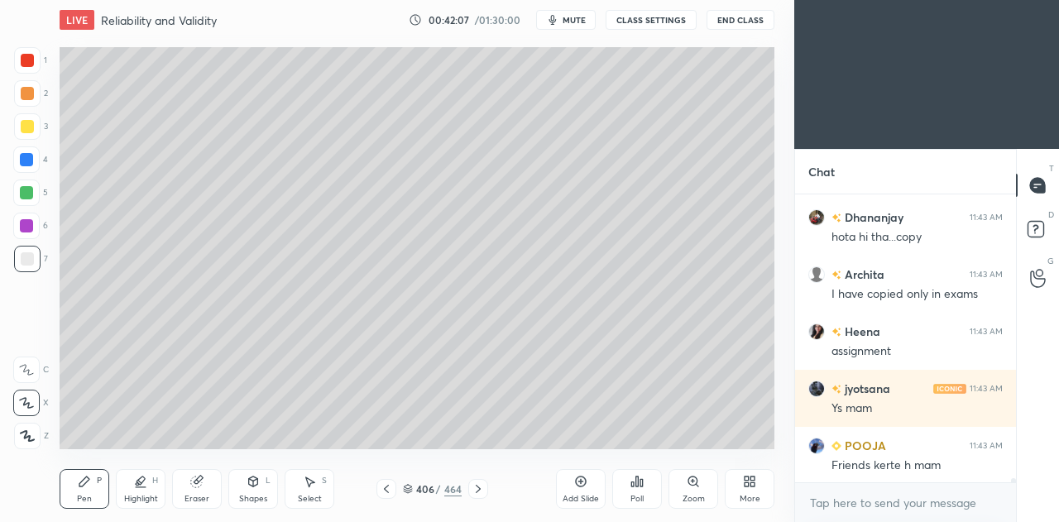
scroll to position [20242, 0]
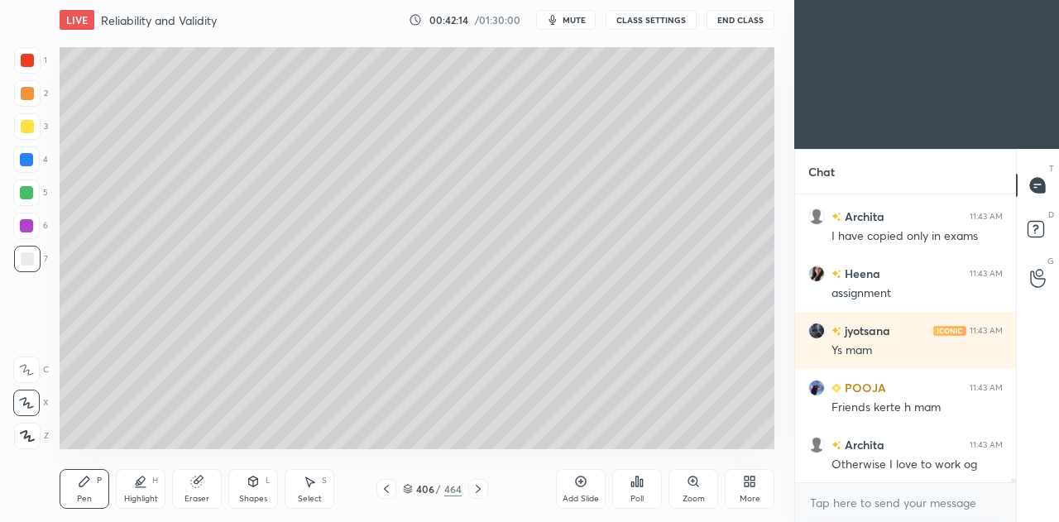
click at [387, 487] on icon at bounding box center [386, 489] width 5 height 8
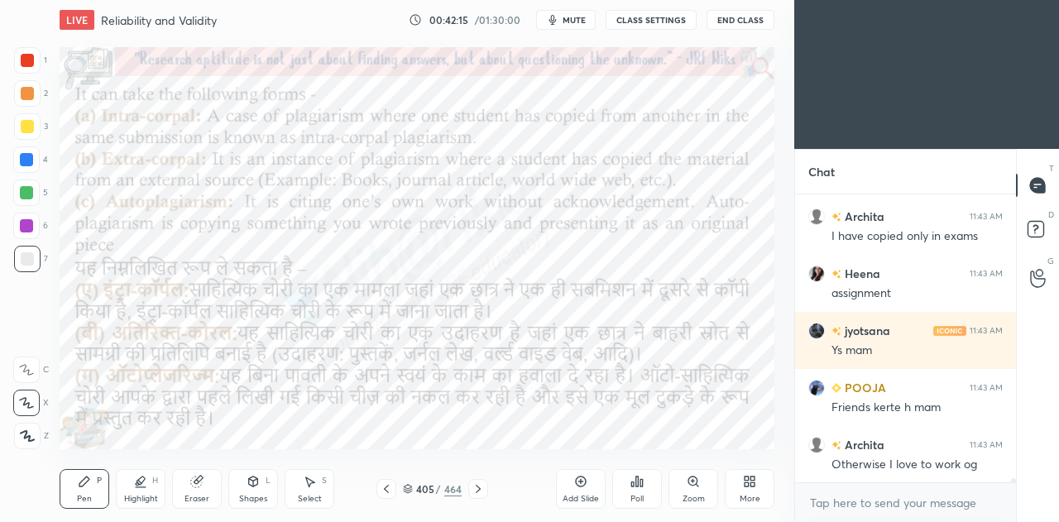
scroll to position [20298, 0]
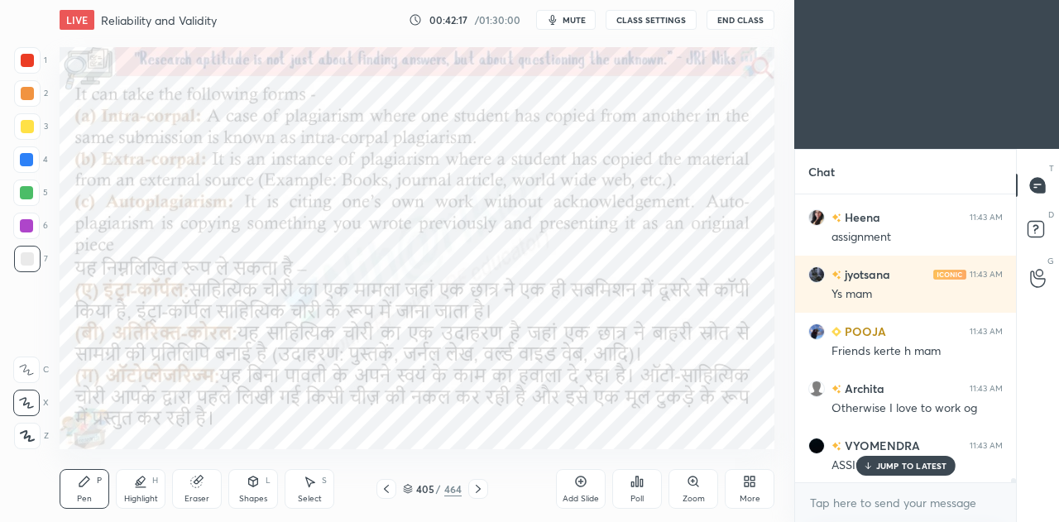
click at [23, 98] on div at bounding box center [27, 93] width 13 height 13
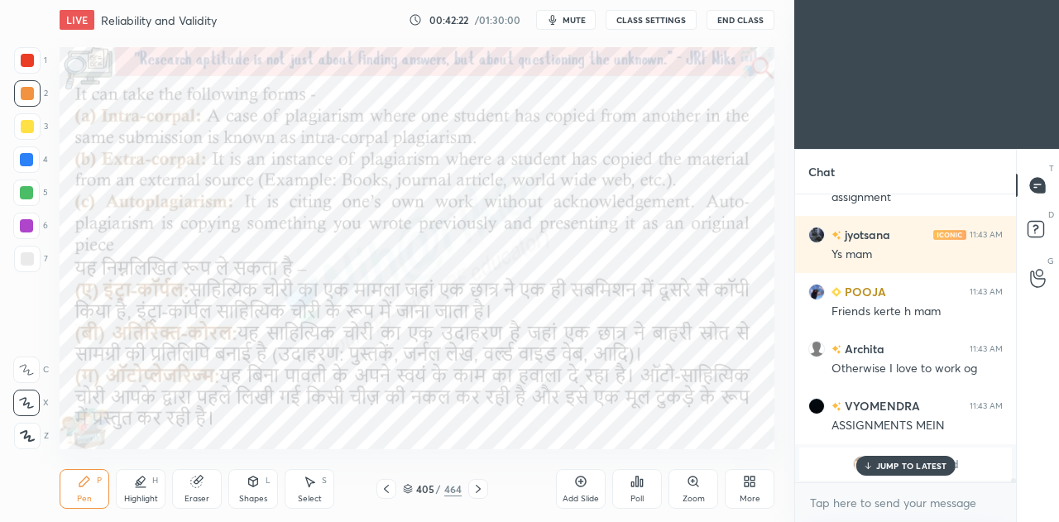
click at [468, 489] on div at bounding box center [478, 489] width 20 height 20
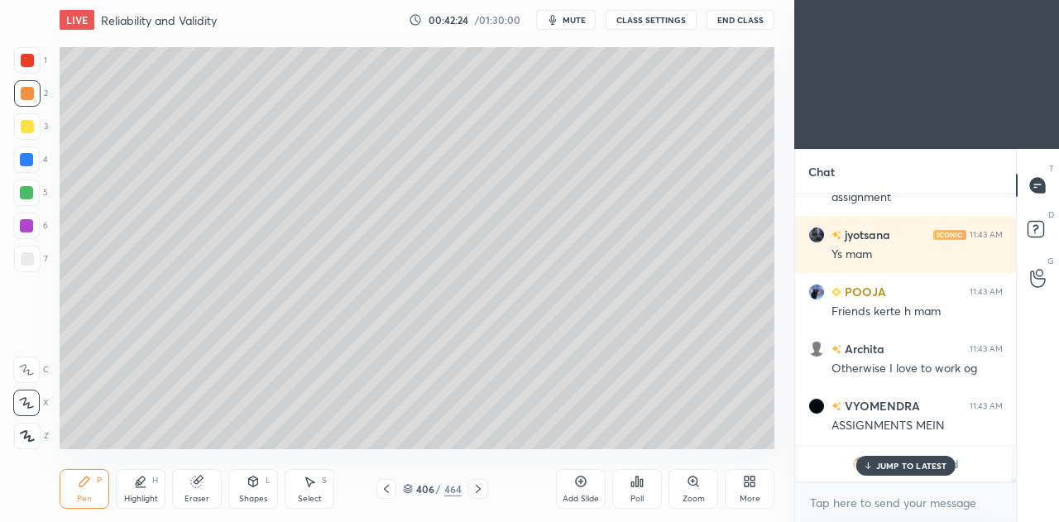
click at [33, 88] on div at bounding box center [27, 93] width 26 height 26
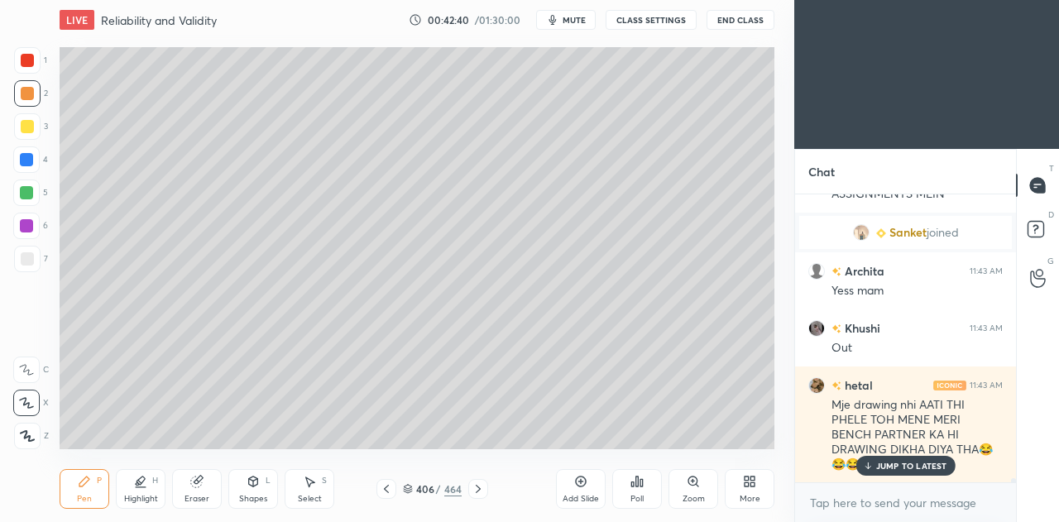
scroll to position [20626, 0]
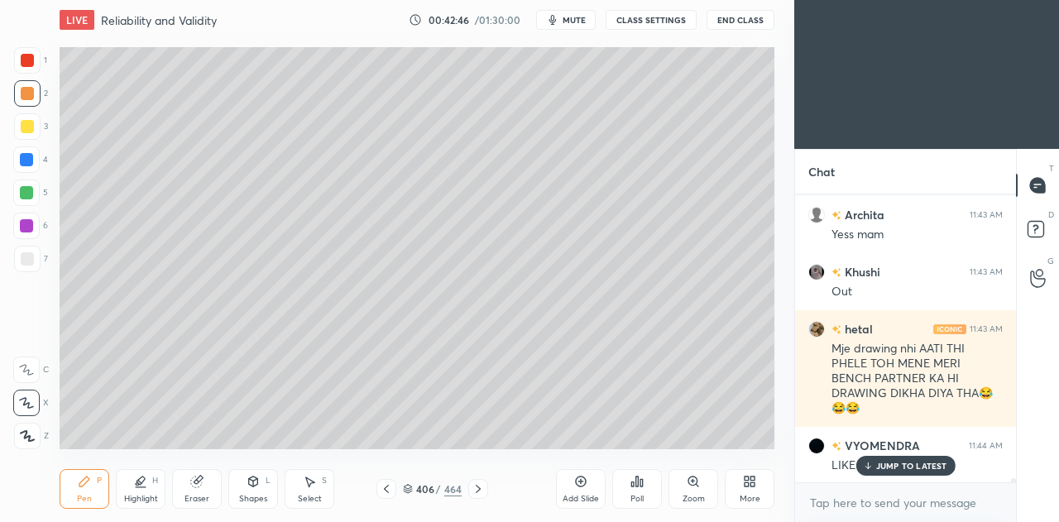
click at [384, 491] on icon at bounding box center [386, 488] width 13 height 13
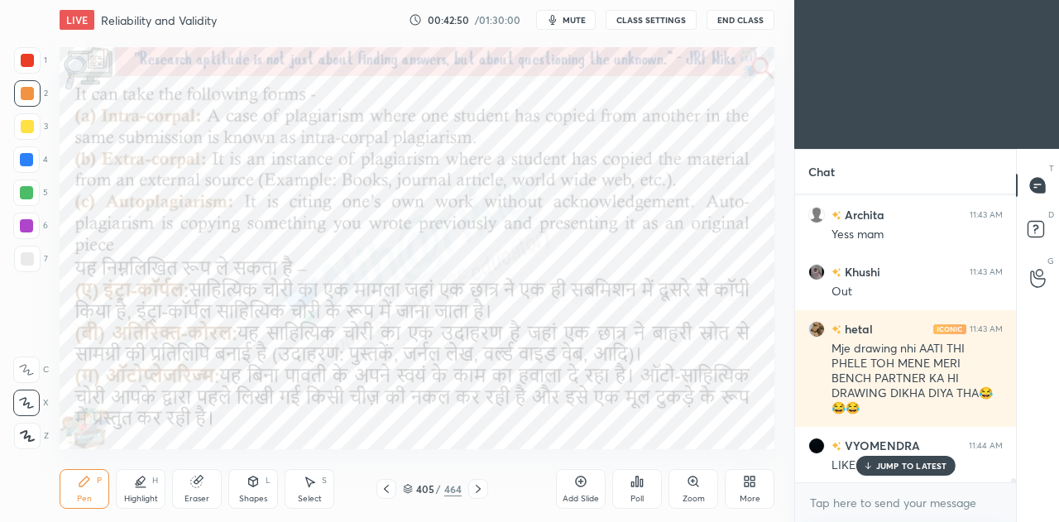
click at [480, 492] on icon at bounding box center [478, 488] width 13 height 13
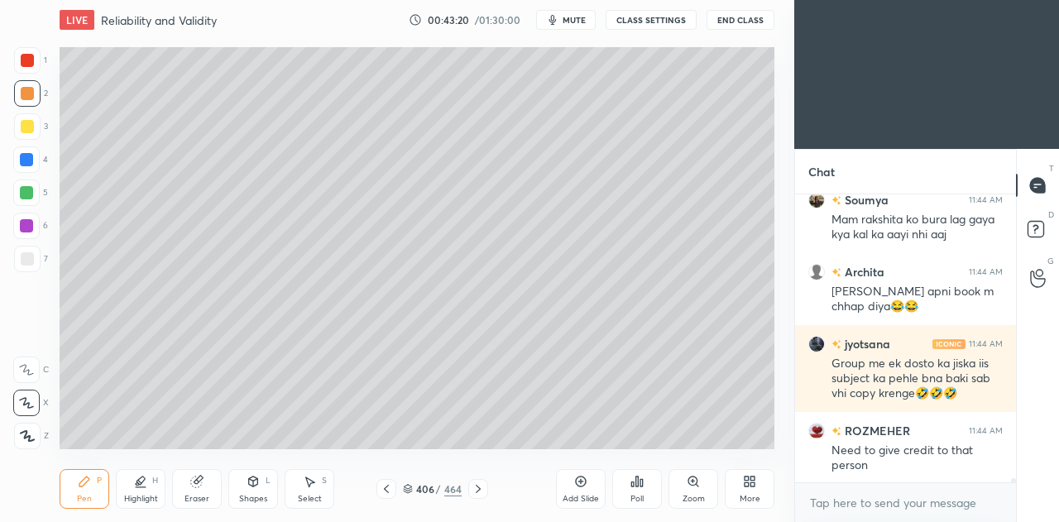
scroll to position [20986, 0]
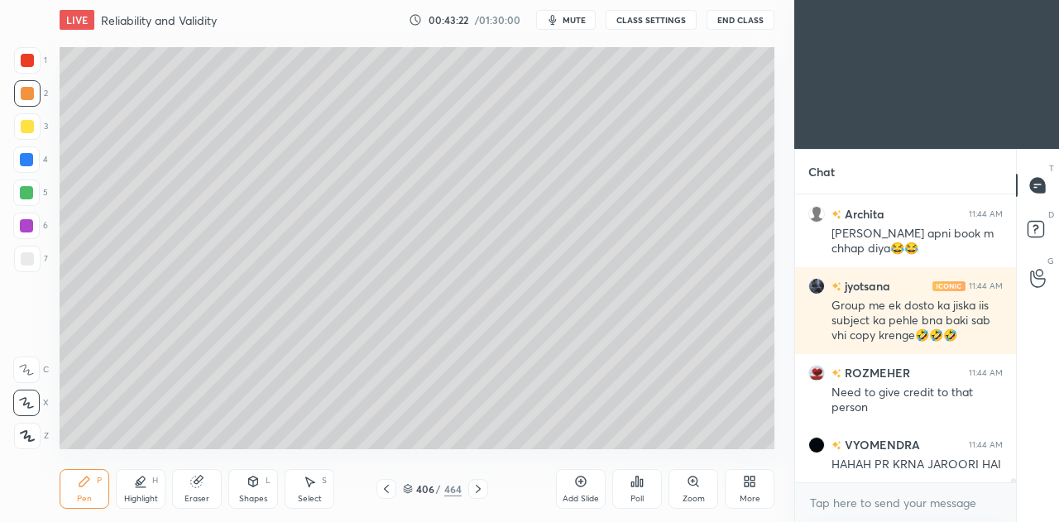
click at [391, 490] on icon at bounding box center [386, 488] width 13 height 13
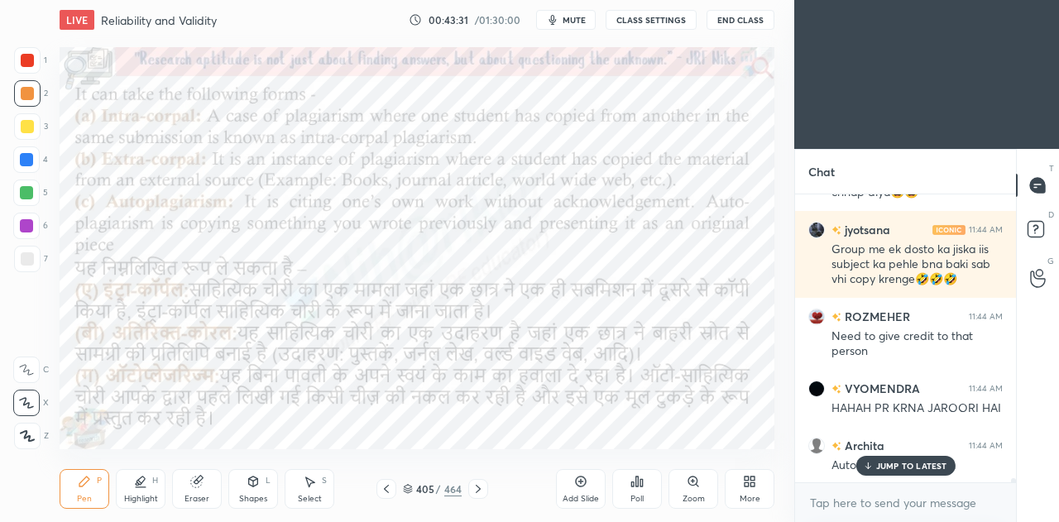
scroll to position [21157, 0]
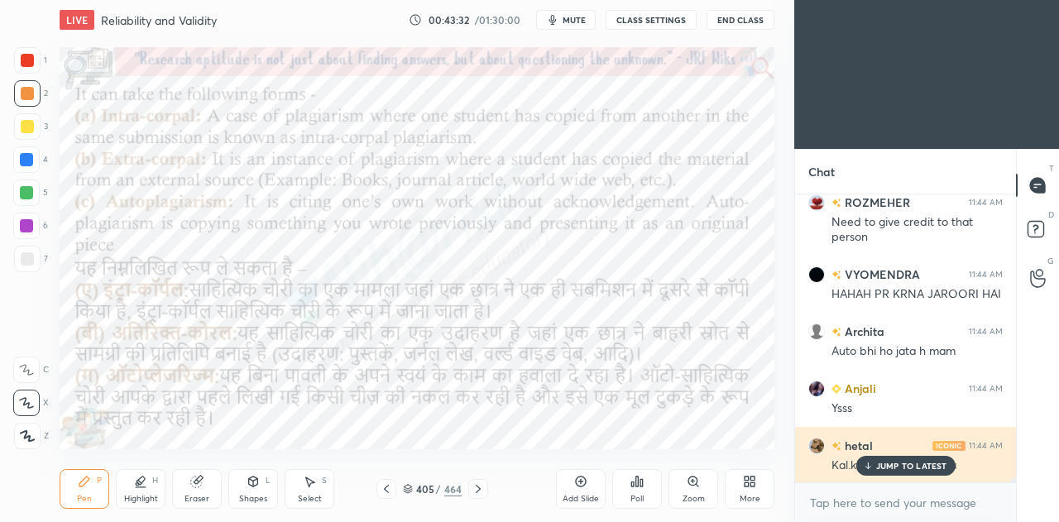
click at [885, 468] on p "JUMP TO LATEST" at bounding box center [911, 466] width 71 height 10
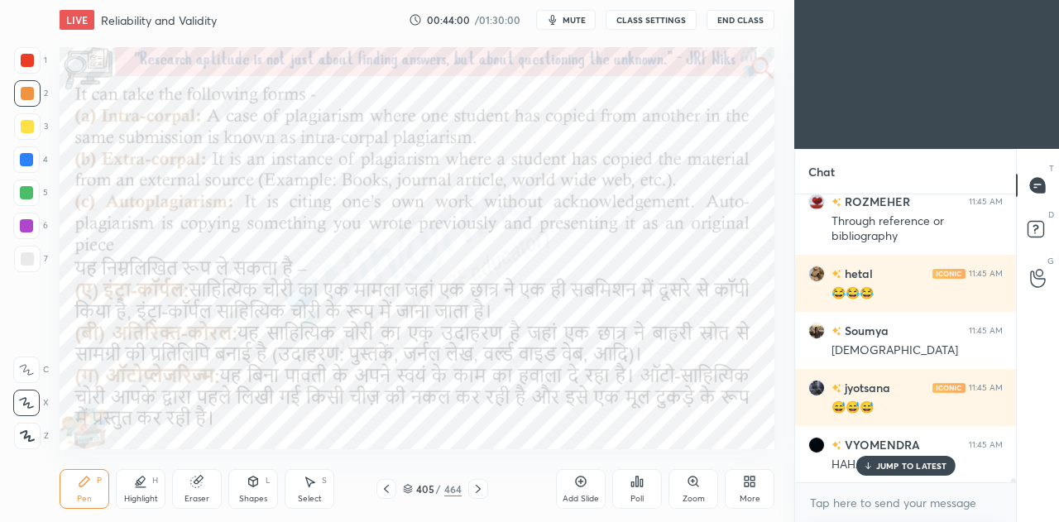
scroll to position [21514, 0]
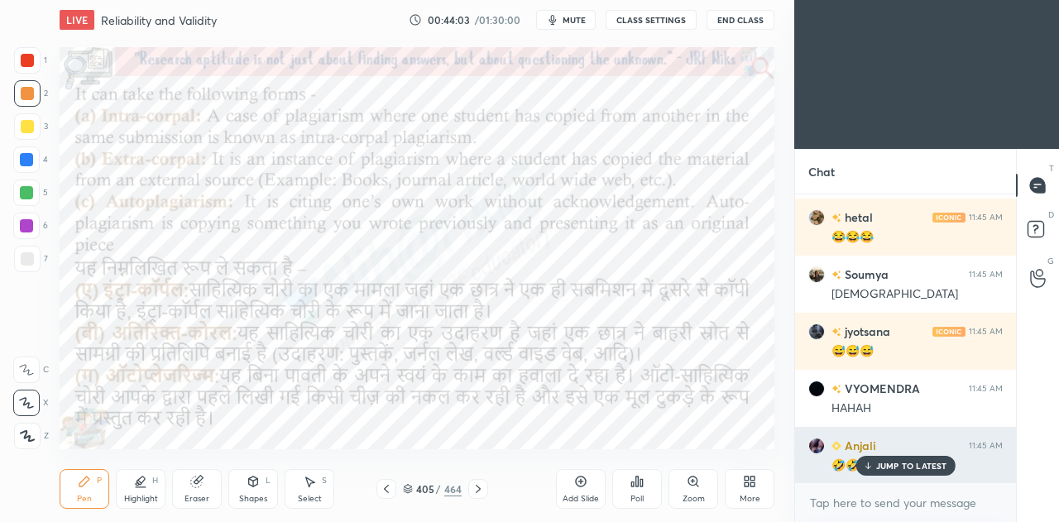
click at [882, 468] on p "JUMP TO LATEST" at bounding box center [911, 466] width 71 height 10
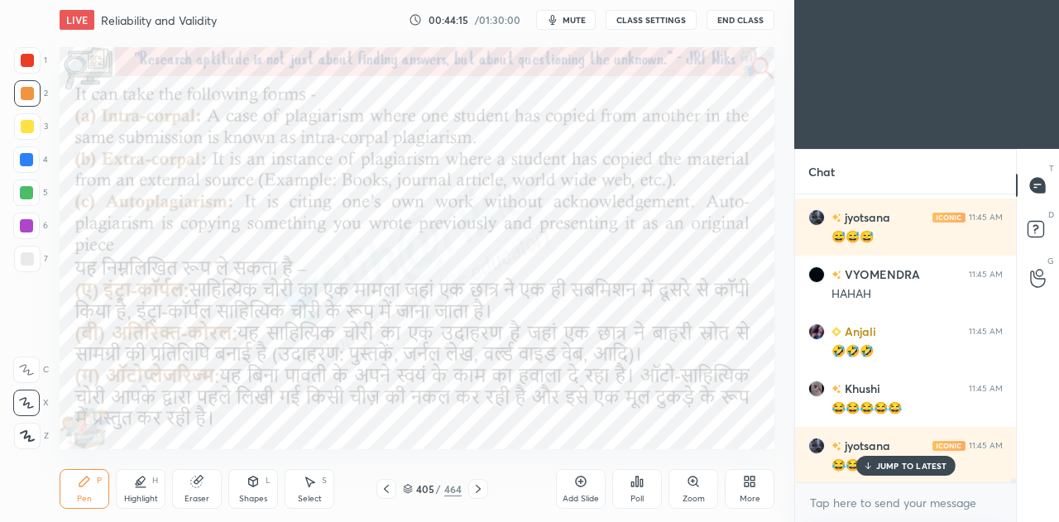
scroll to position [21743, 0]
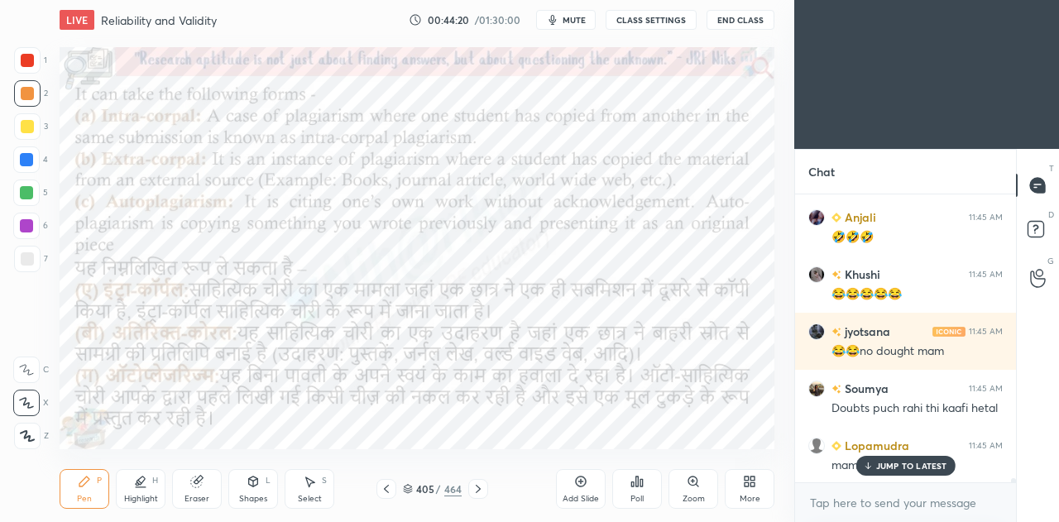
click at [899, 465] on p "JUMP TO LATEST" at bounding box center [911, 466] width 71 height 10
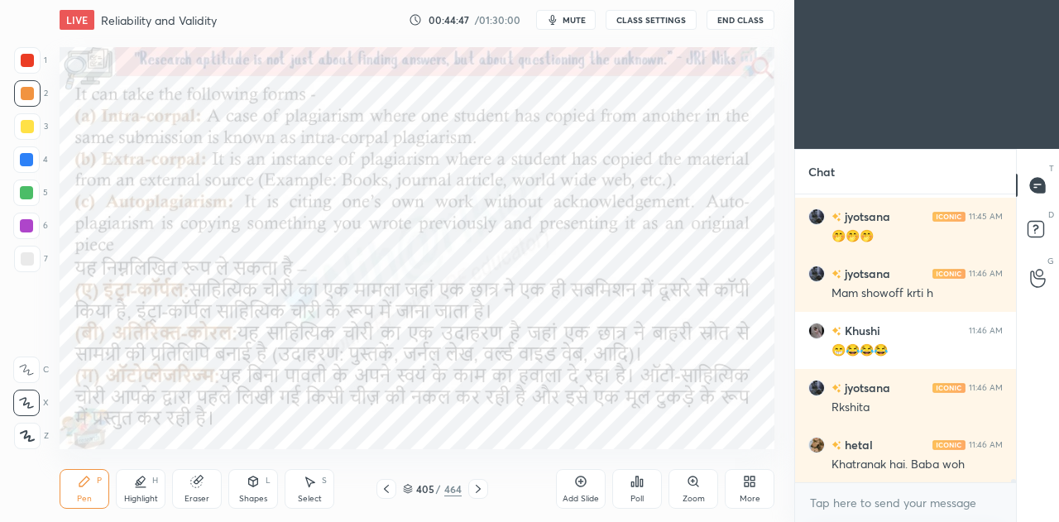
scroll to position [22343, 0]
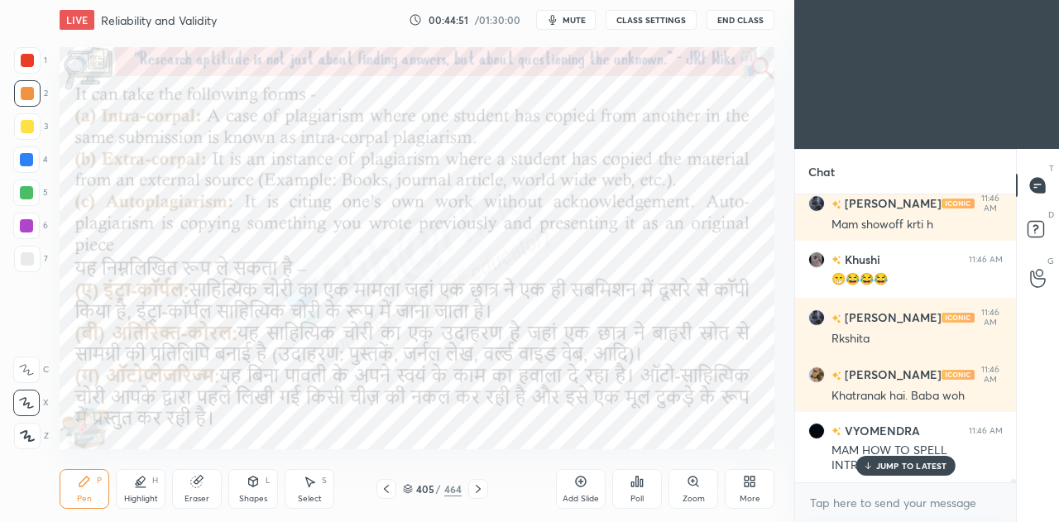
click at [938, 468] on p "JUMP TO LATEST" at bounding box center [911, 466] width 71 height 10
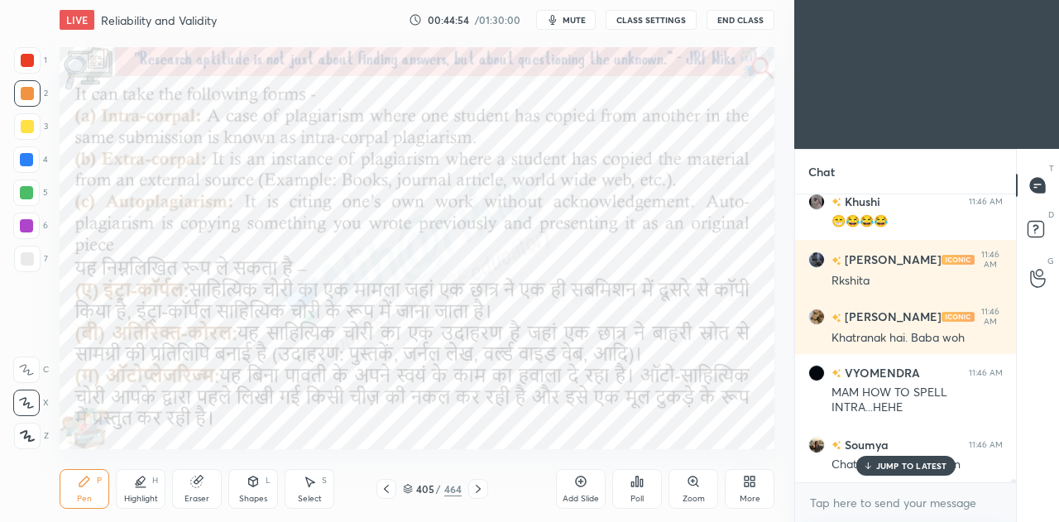
scroll to position [22487, 0]
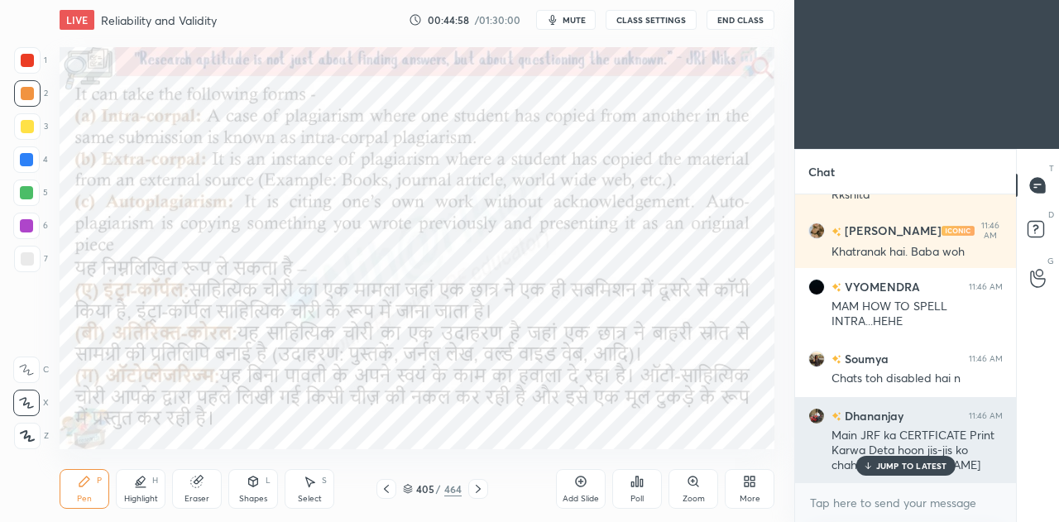
click at [885, 468] on p "JUMP TO LATEST" at bounding box center [911, 466] width 71 height 10
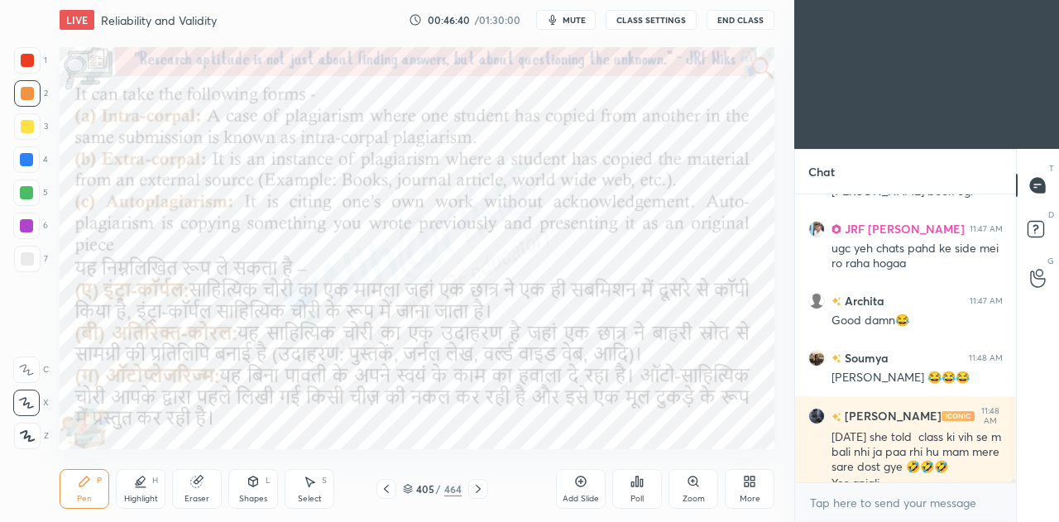
scroll to position [24036, 0]
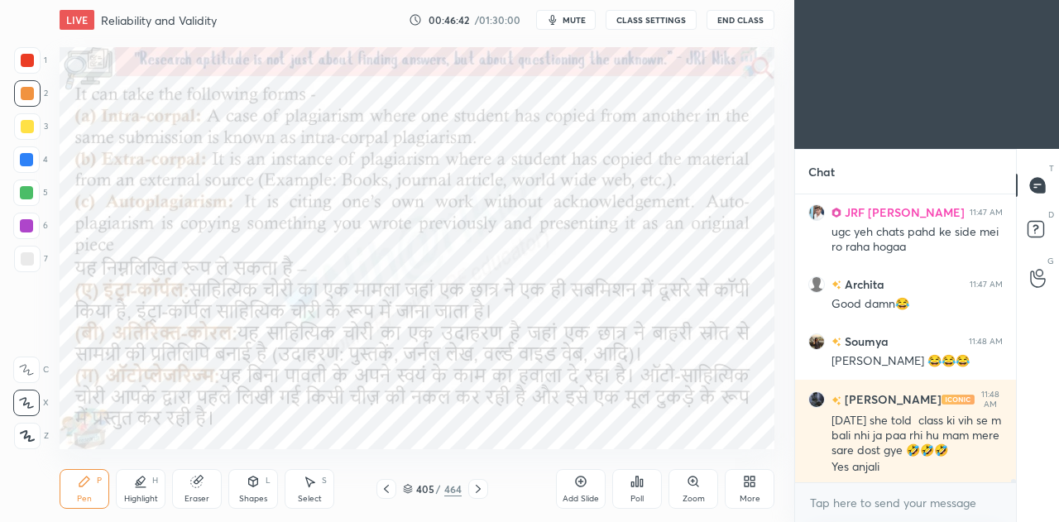
click at [482, 491] on icon at bounding box center [478, 488] width 13 height 13
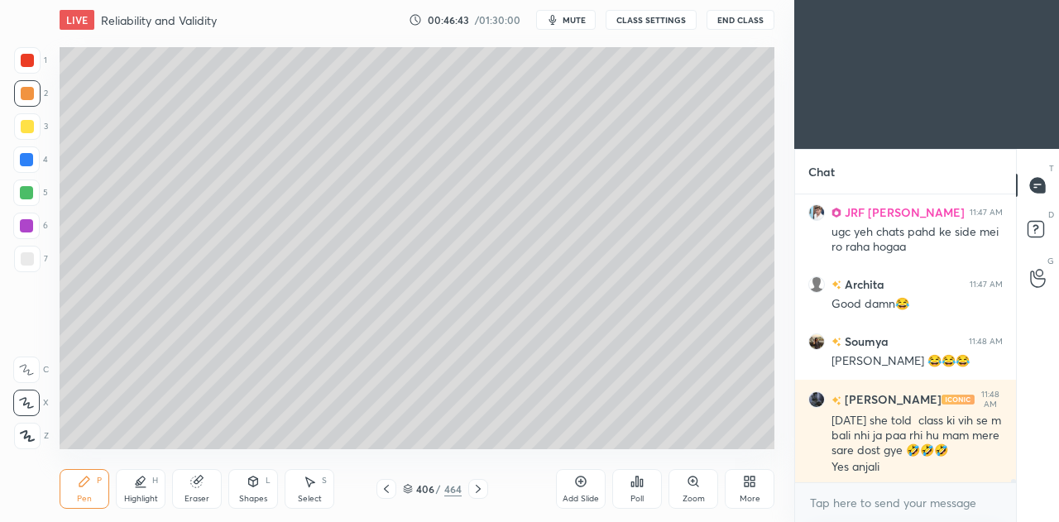
click at [482, 488] on icon at bounding box center [478, 488] width 13 height 13
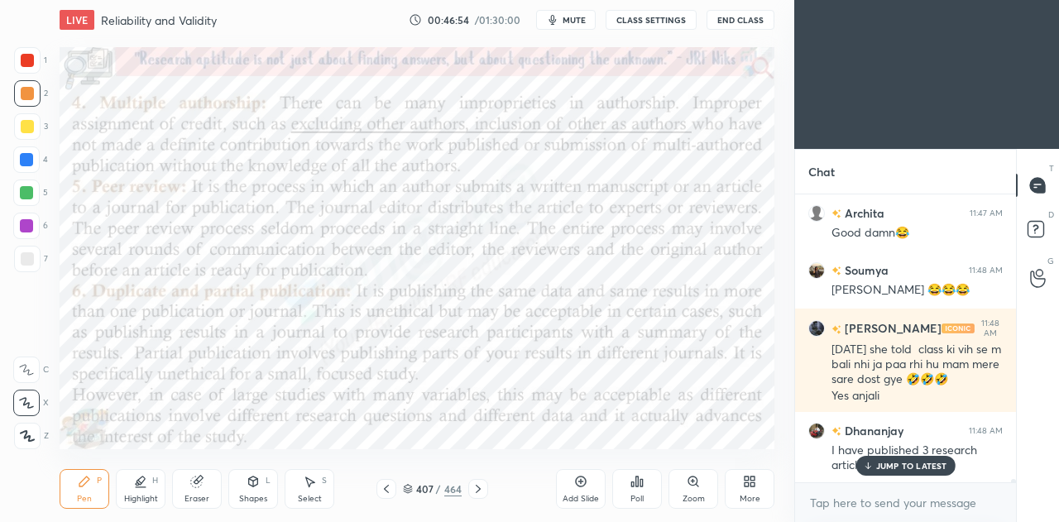
scroll to position [24166, 0]
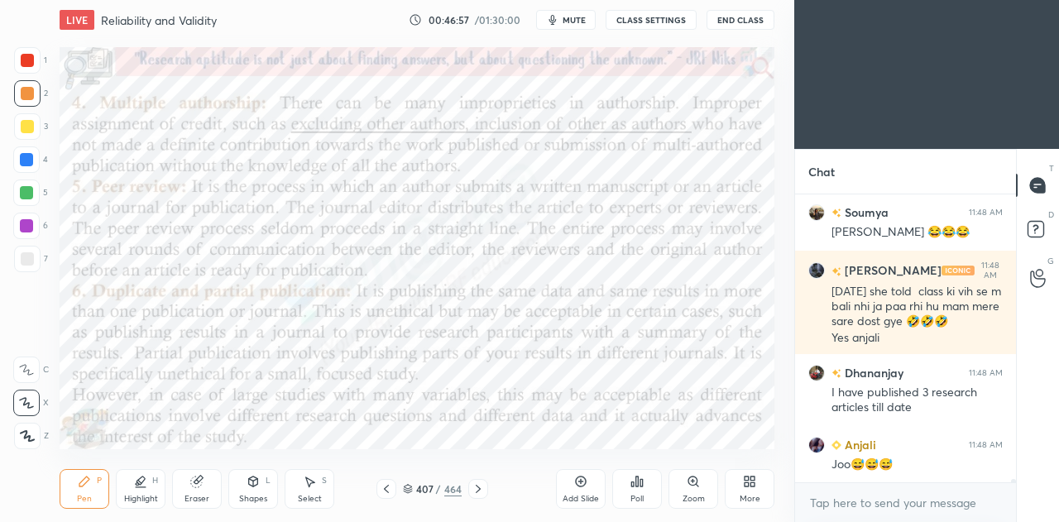
click at [584, 482] on icon at bounding box center [580, 481] width 13 height 13
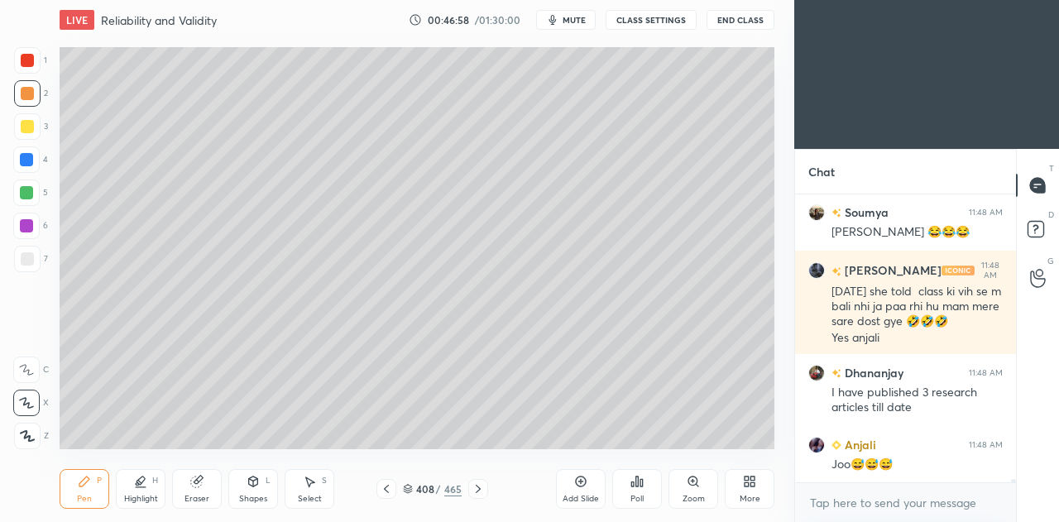
click at [259, 475] on icon at bounding box center [253, 481] width 13 height 13
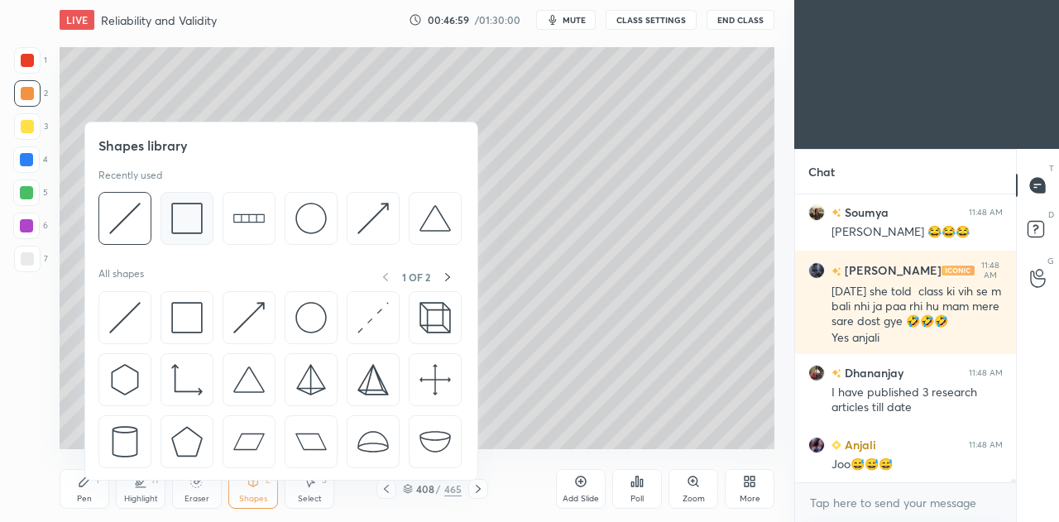
click at [194, 217] on img at bounding box center [186, 218] width 31 height 31
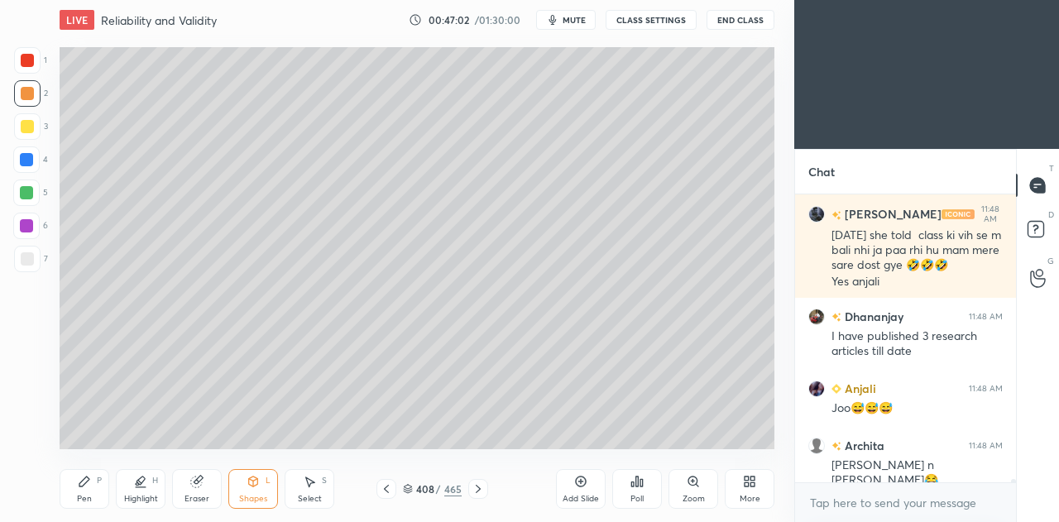
click at [81, 492] on div "Pen P" at bounding box center [85, 489] width 50 height 40
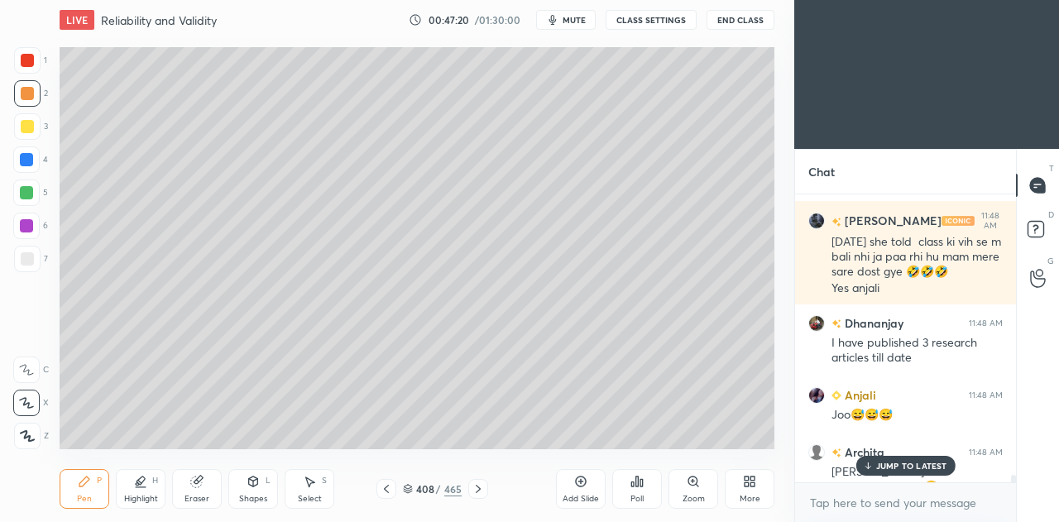
scroll to position [24198, 0]
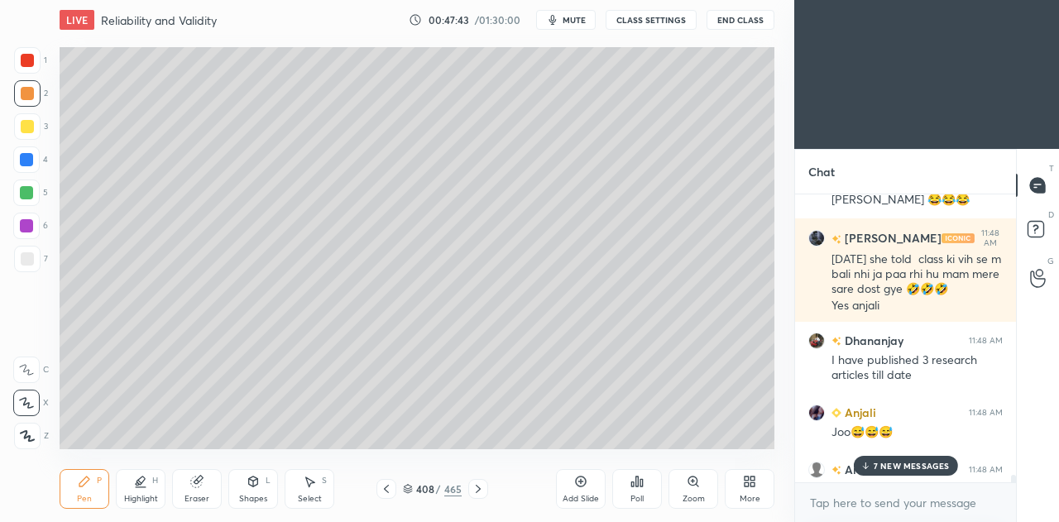
click at [879, 466] on p "7 NEW MESSAGES" at bounding box center [912, 466] width 76 height 10
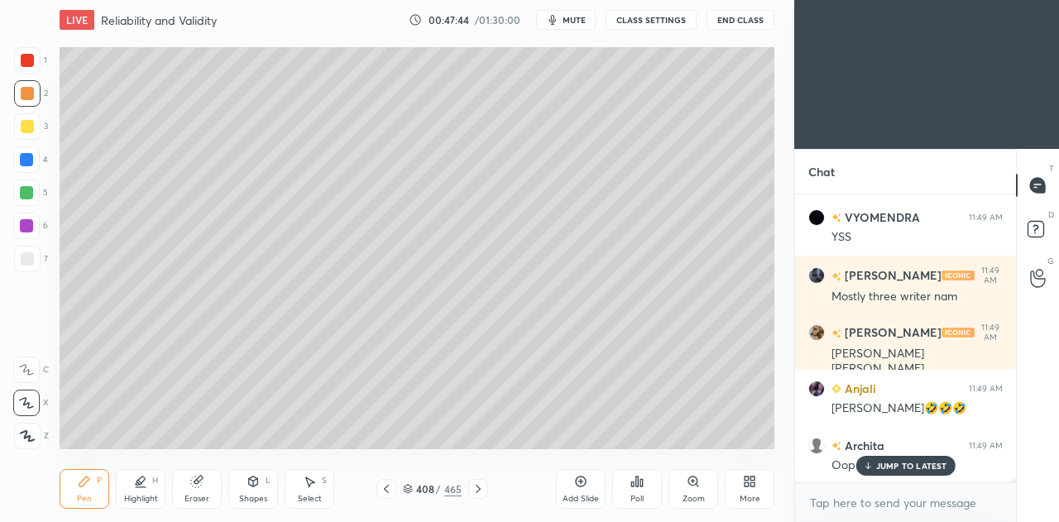
click at [882, 467] on p "JUMP TO LATEST" at bounding box center [911, 466] width 71 height 10
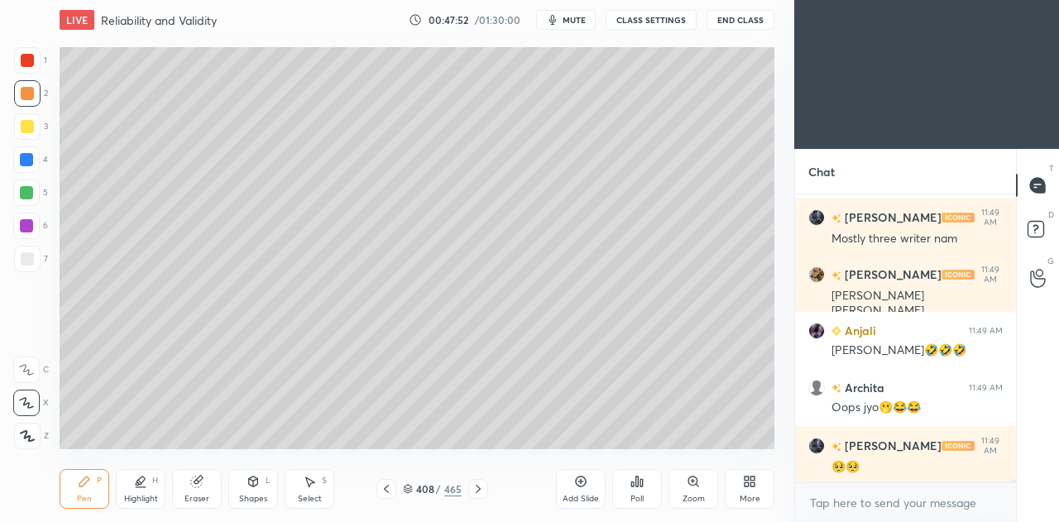
click at [35, 130] on div at bounding box center [27, 126] width 26 height 26
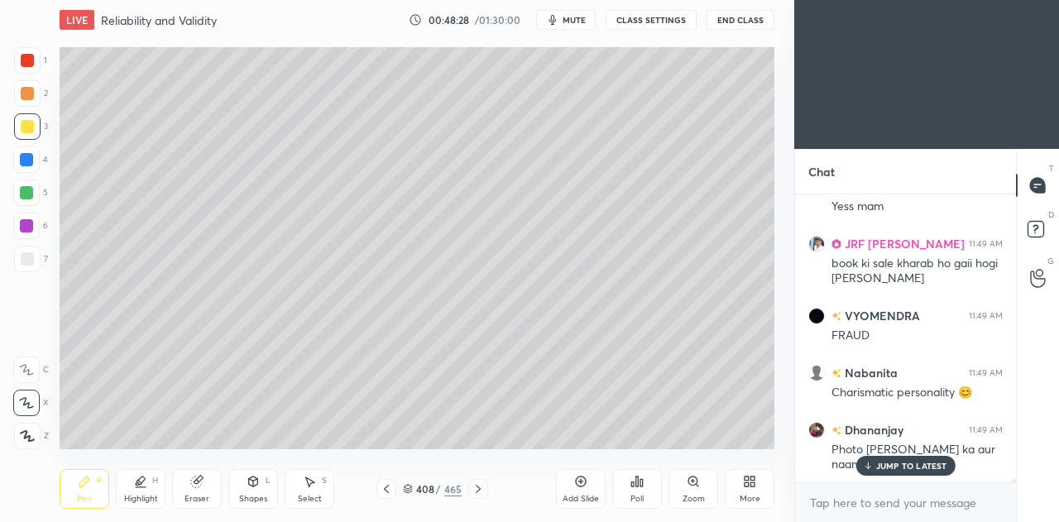
scroll to position [26238, 0]
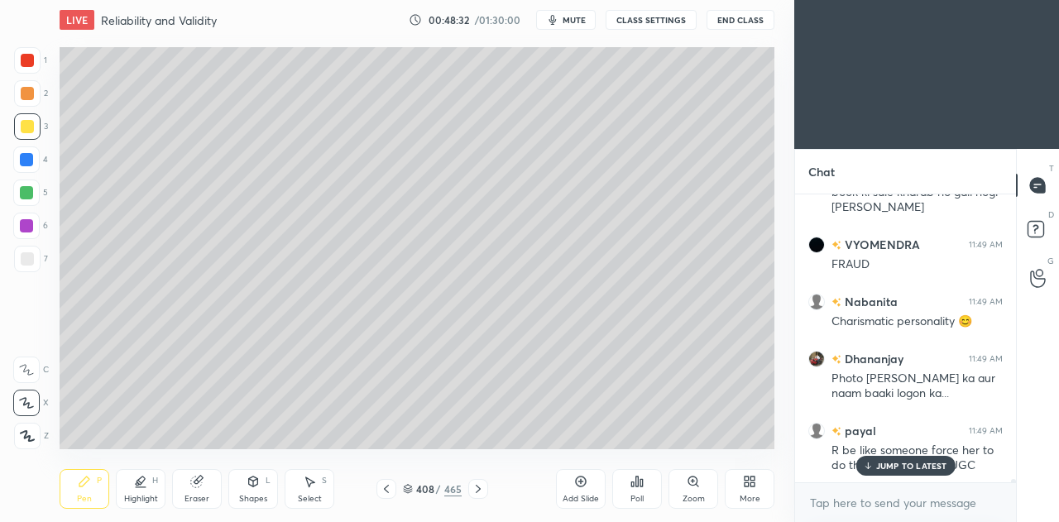
click at [389, 486] on icon at bounding box center [386, 488] width 13 height 13
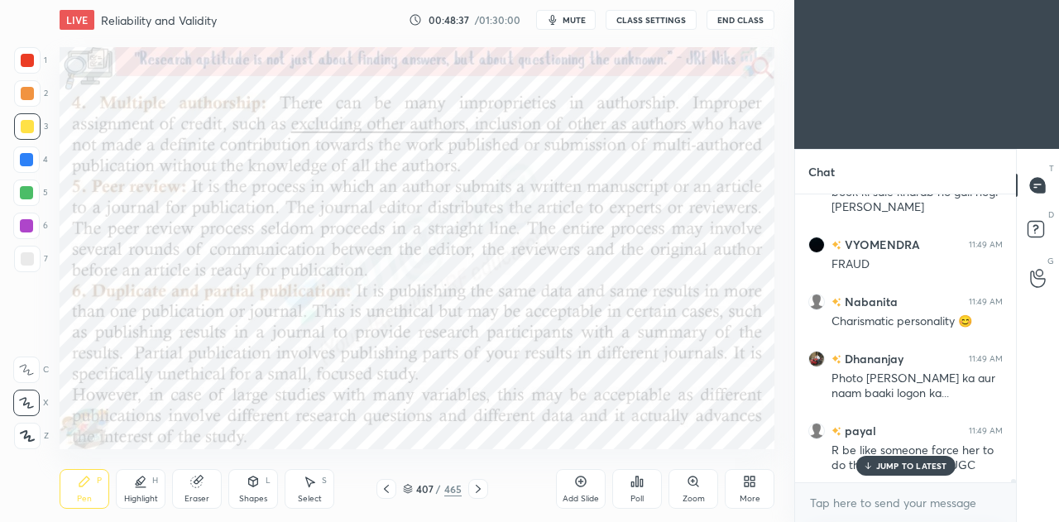
click at [31, 164] on div at bounding box center [26, 159] width 13 height 13
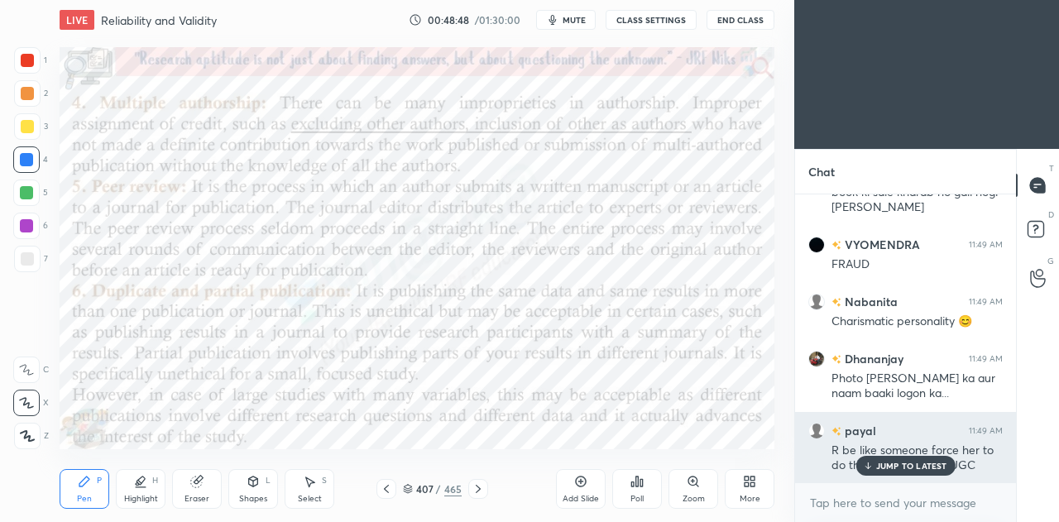
click at [912, 469] on p "JUMP TO LATEST" at bounding box center [911, 466] width 71 height 10
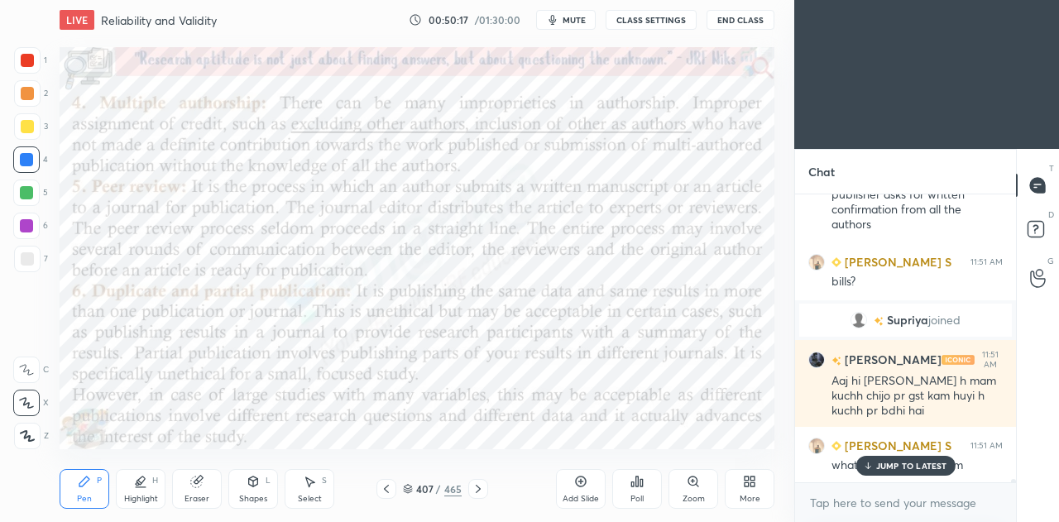
scroll to position [27027, 0]
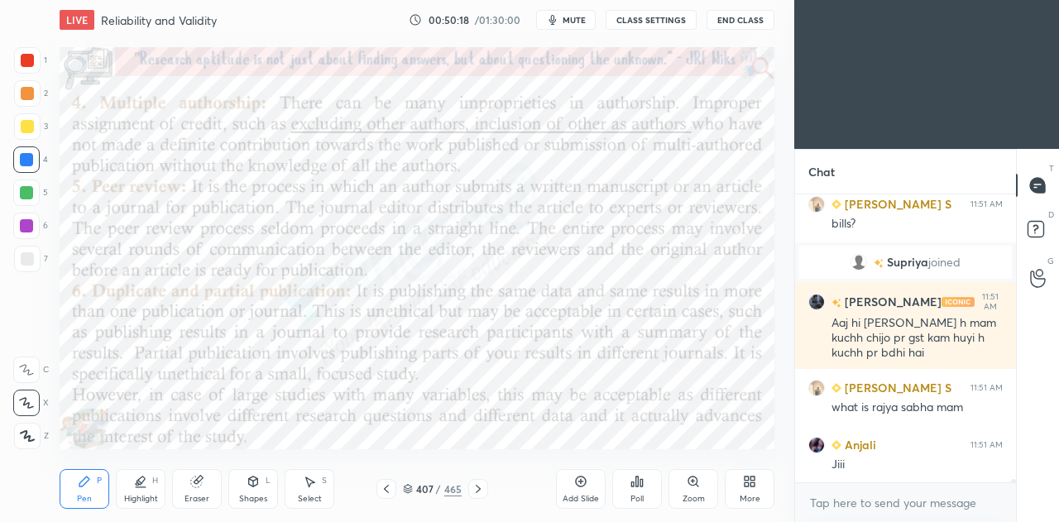
click at [478, 487] on icon at bounding box center [478, 489] width 5 height 8
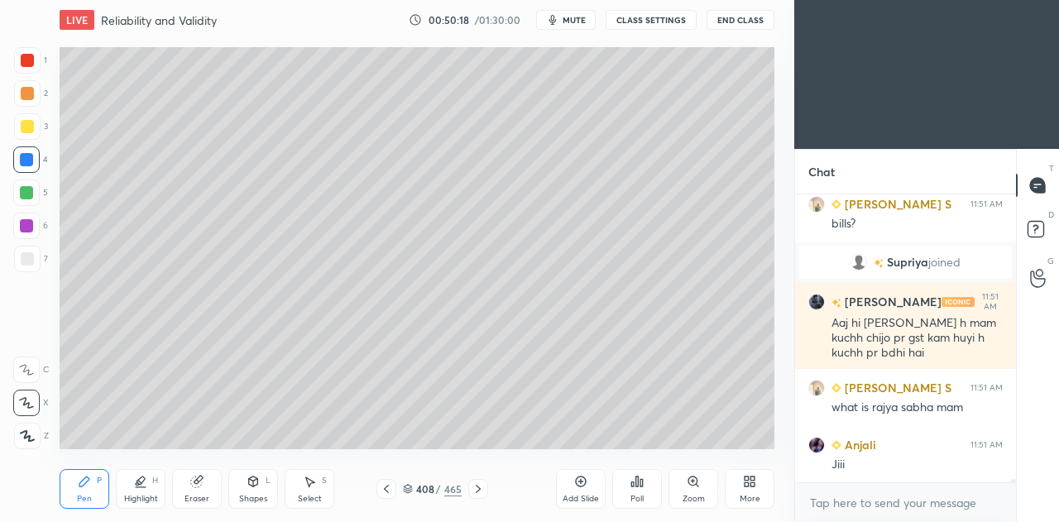
click at [480, 487] on icon at bounding box center [478, 488] width 13 height 13
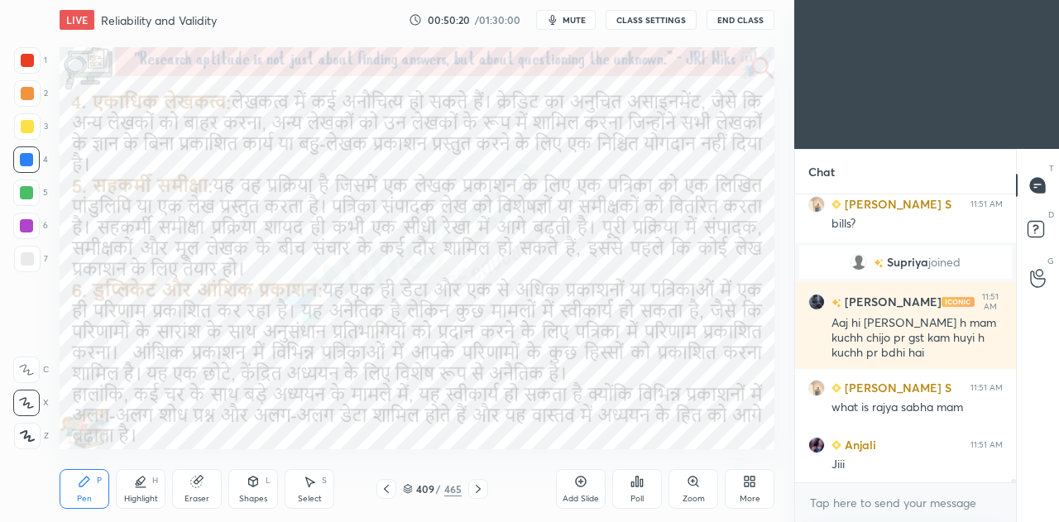
scroll to position [27083, 0]
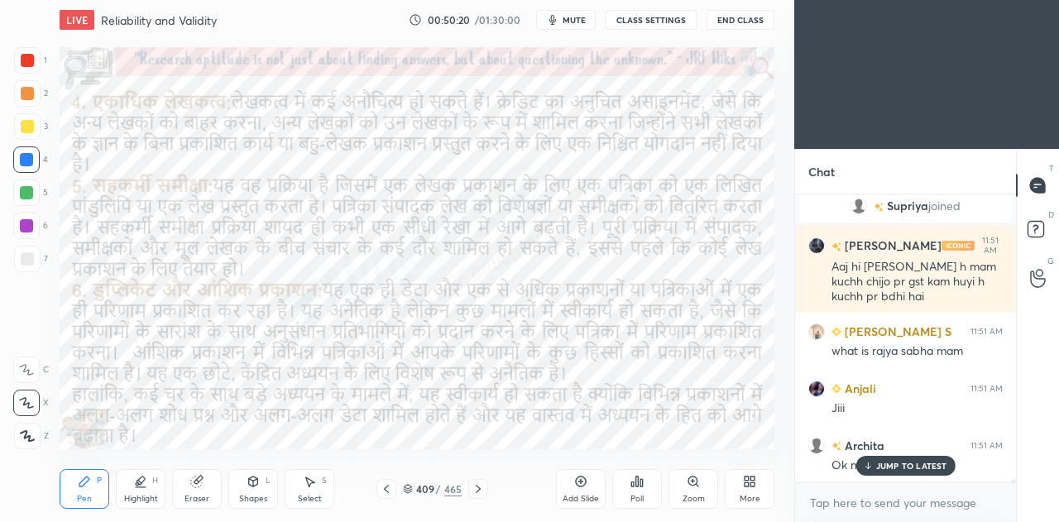
click at [480, 485] on icon at bounding box center [478, 488] width 13 height 13
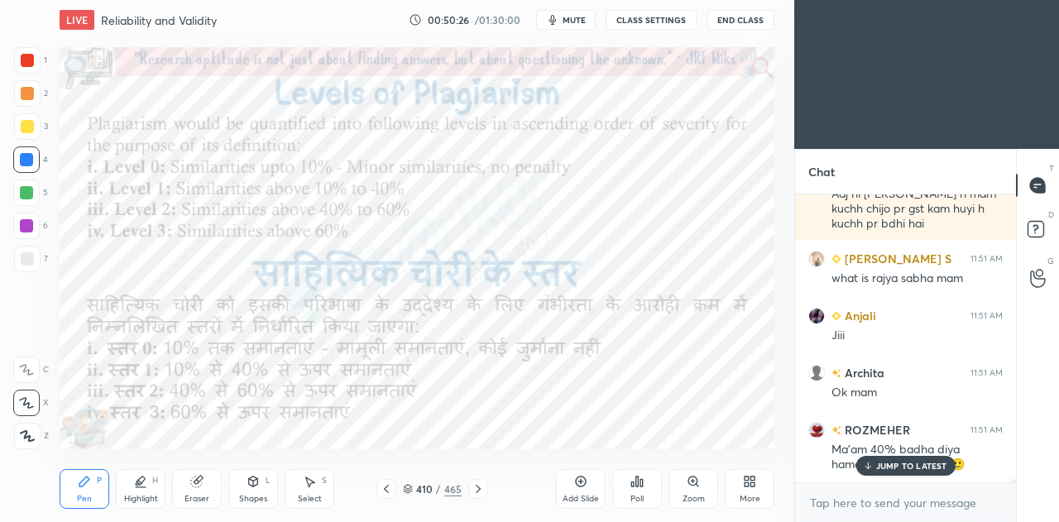
scroll to position [27212, 0]
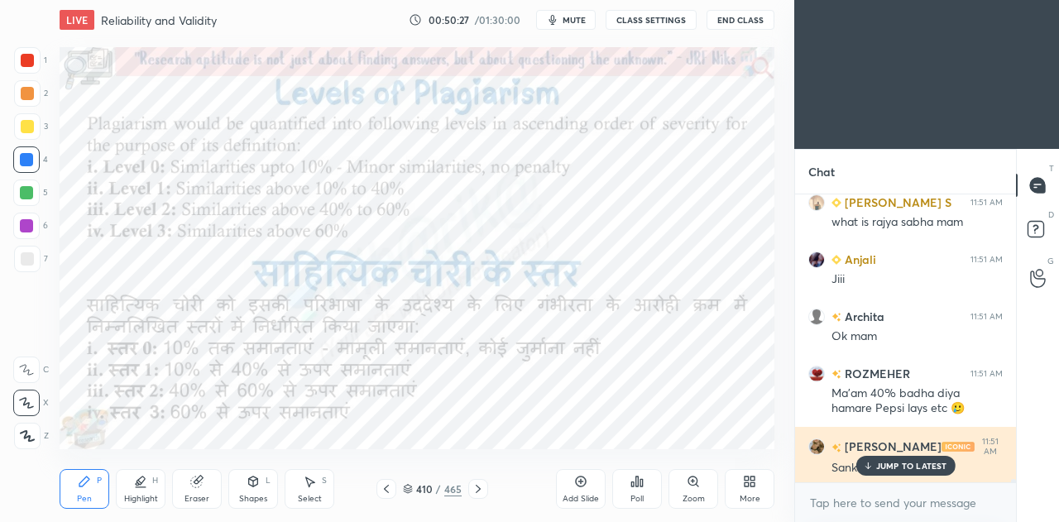
click at [891, 467] on p "JUMP TO LATEST" at bounding box center [911, 466] width 71 height 10
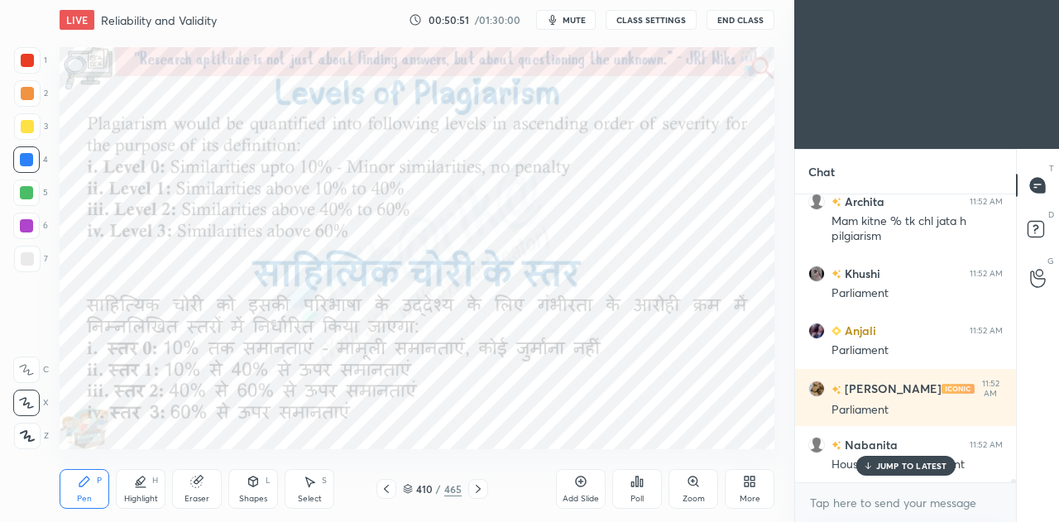
scroll to position [27684, 0]
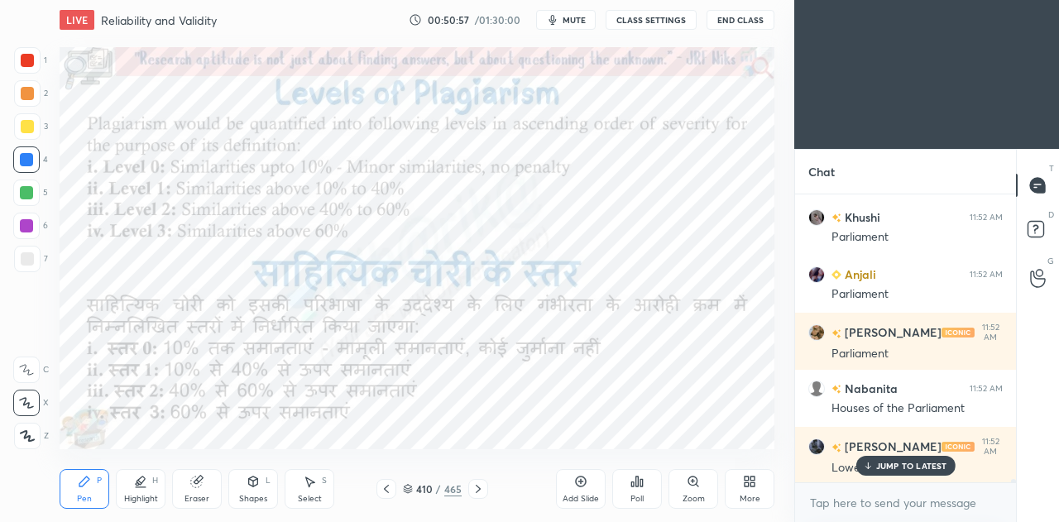
click at [899, 463] on p "JUMP TO LATEST" at bounding box center [911, 466] width 71 height 10
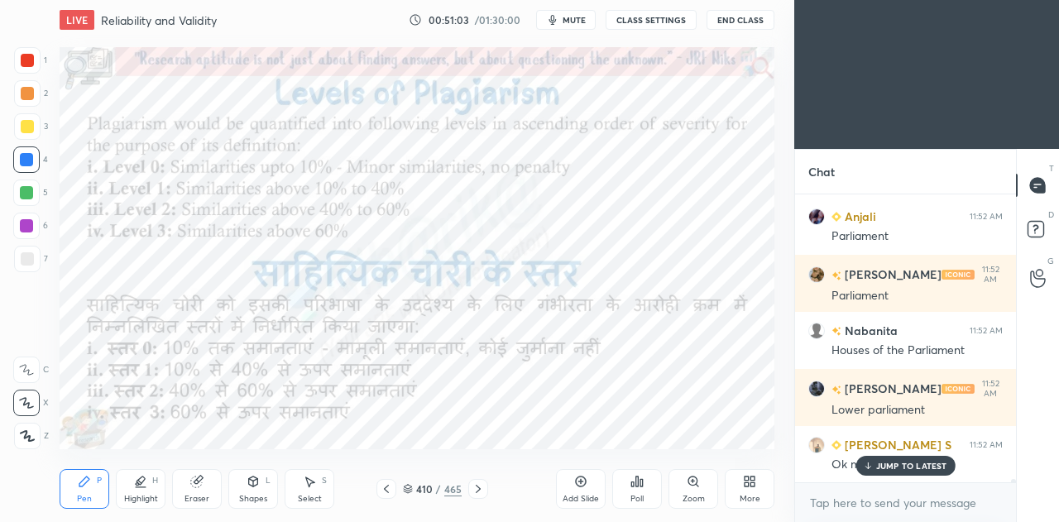
scroll to position [27798, 0]
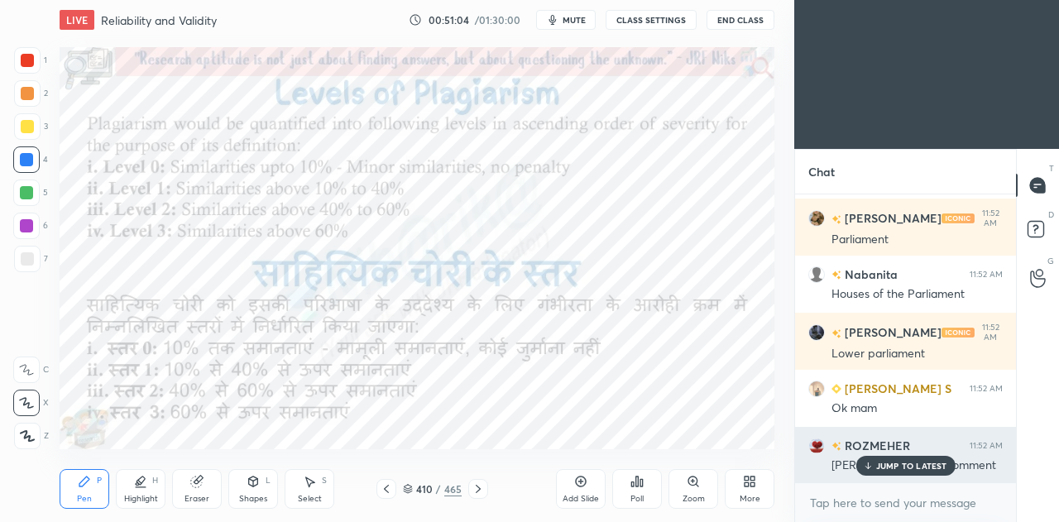
click at [904, 468] on p "JUMP TO LATEST" at bounding box center [911, 466] width 71 height 10
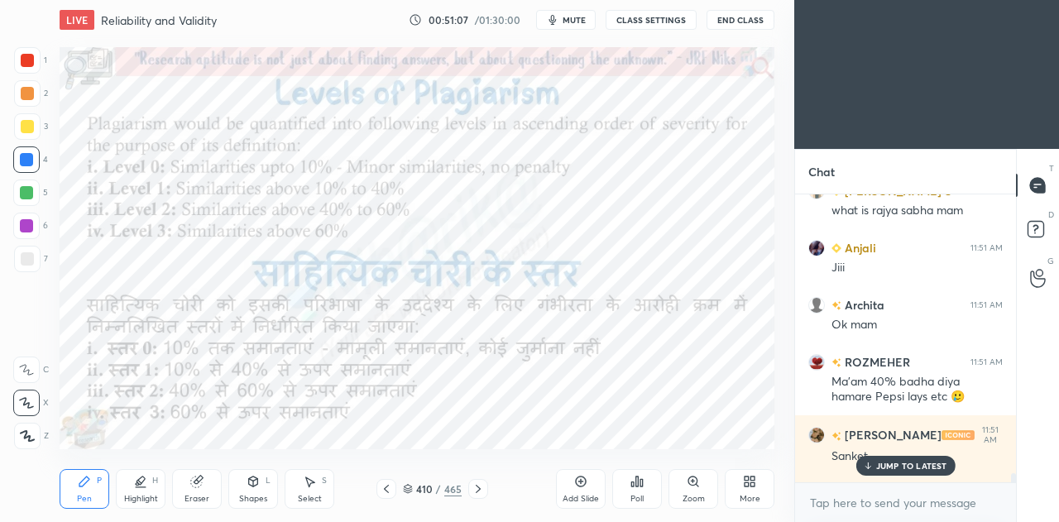
scroll to position [27225, 0]
click at [905, 464] on p "JUMP TO LATEST" at bounding box center [911, 466] width 71 height 10
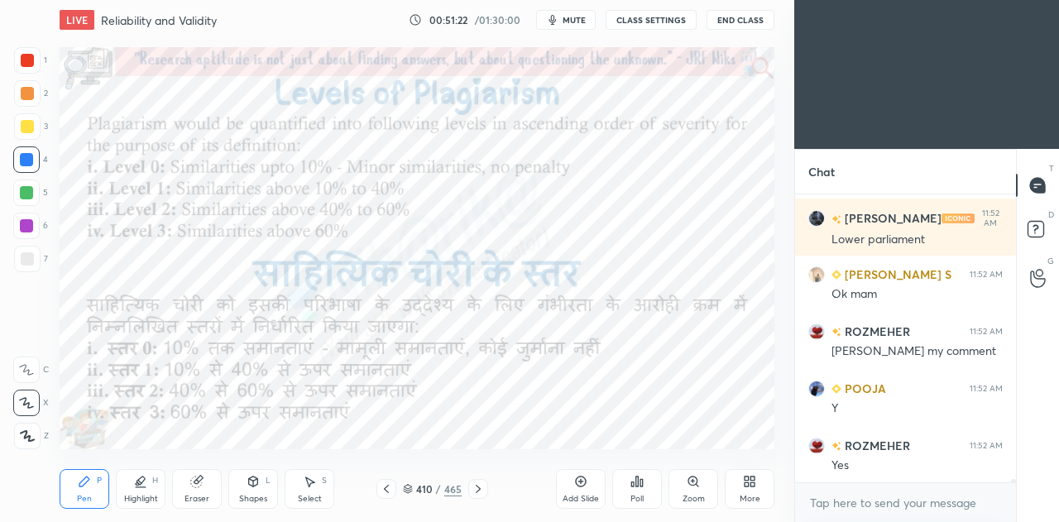
scroll to position [27970, 0]
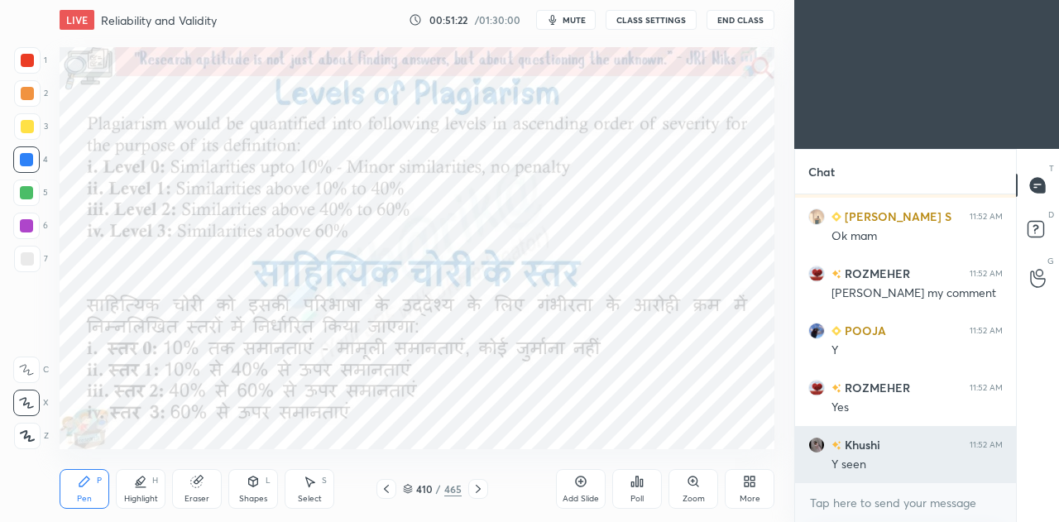
click at [892, 464] on div "Y seen" at bounding box center [917, 465] width 171 height 17
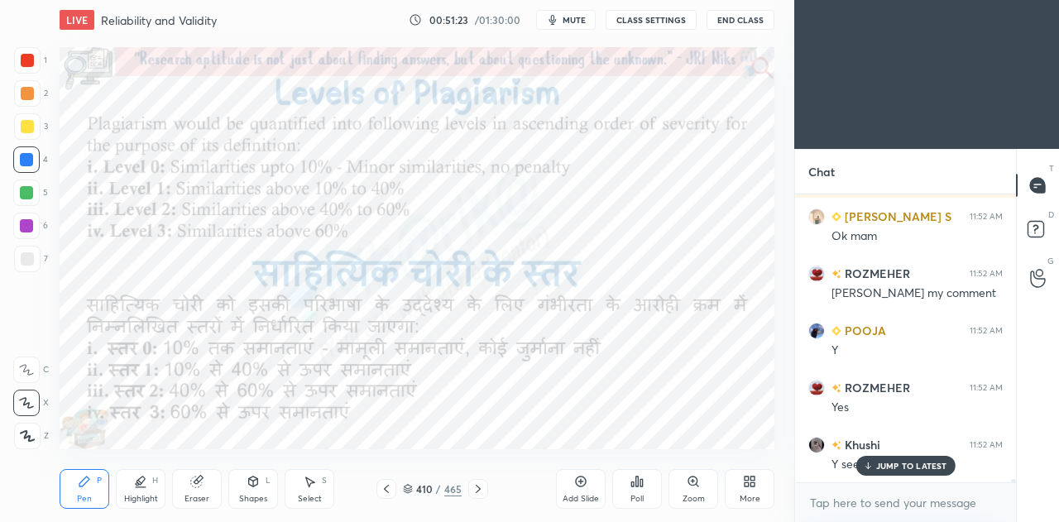
scroll to position [28041, 0]
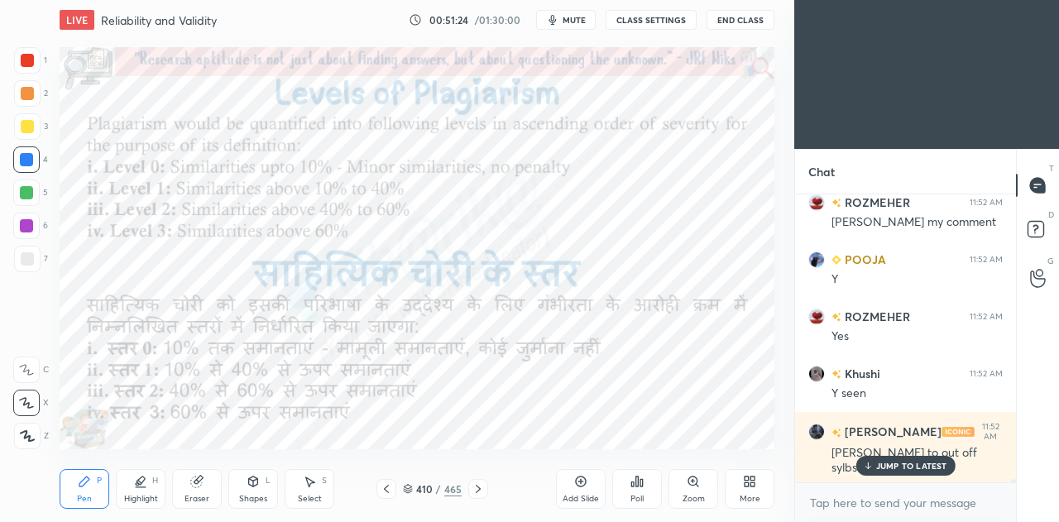
click at [903, 468] on p "JUMP TO LATEST" at bounding box center [911, 466] width 71 height 10
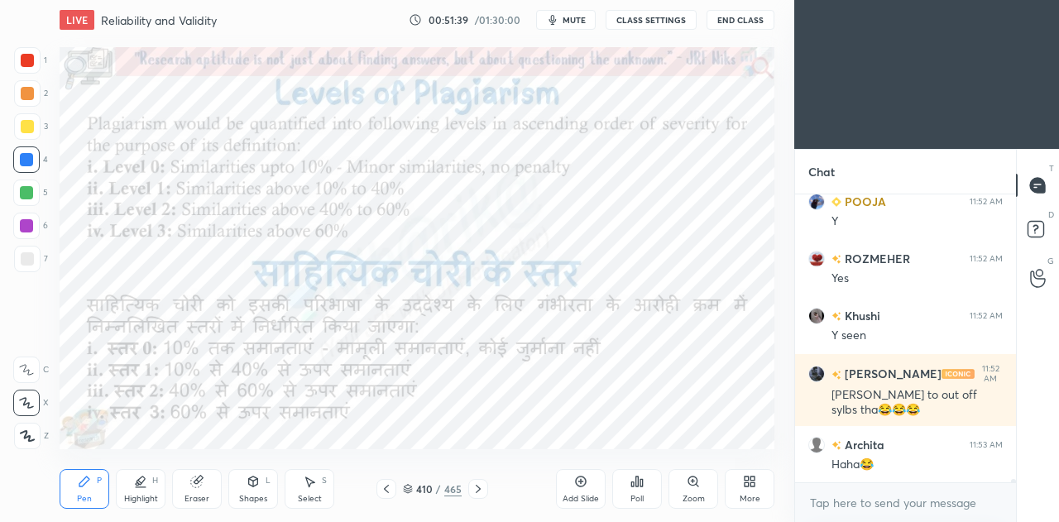
scroll to position [28171, 0]
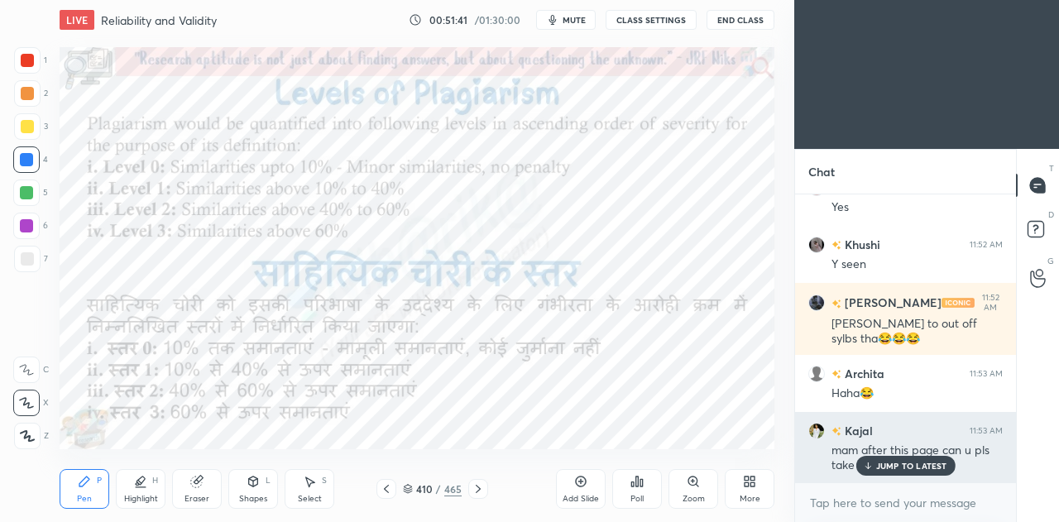
click at [885, 463] on p "JUMP TO LATEST" at bounding box center [911, 466] width 71 height 10
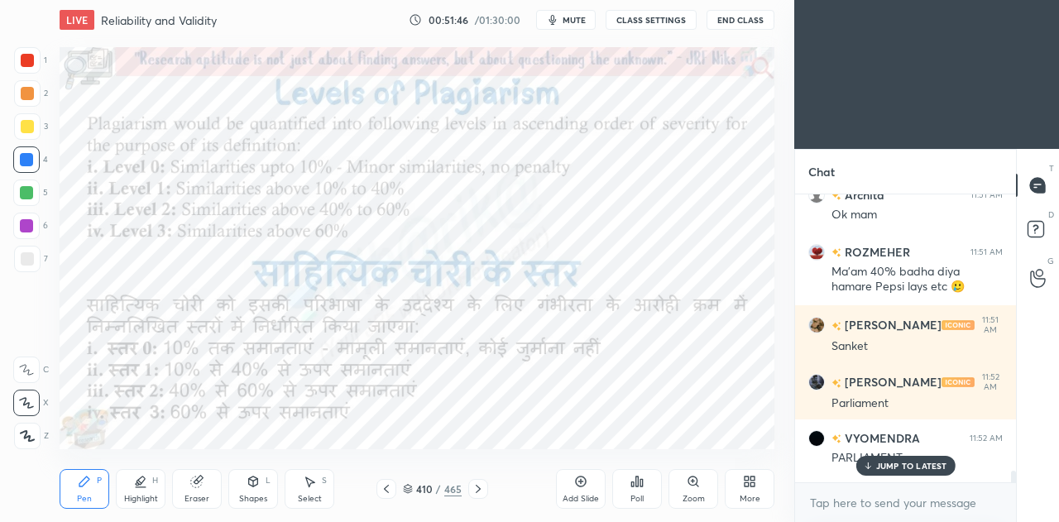
scroll to position [27330, 0]
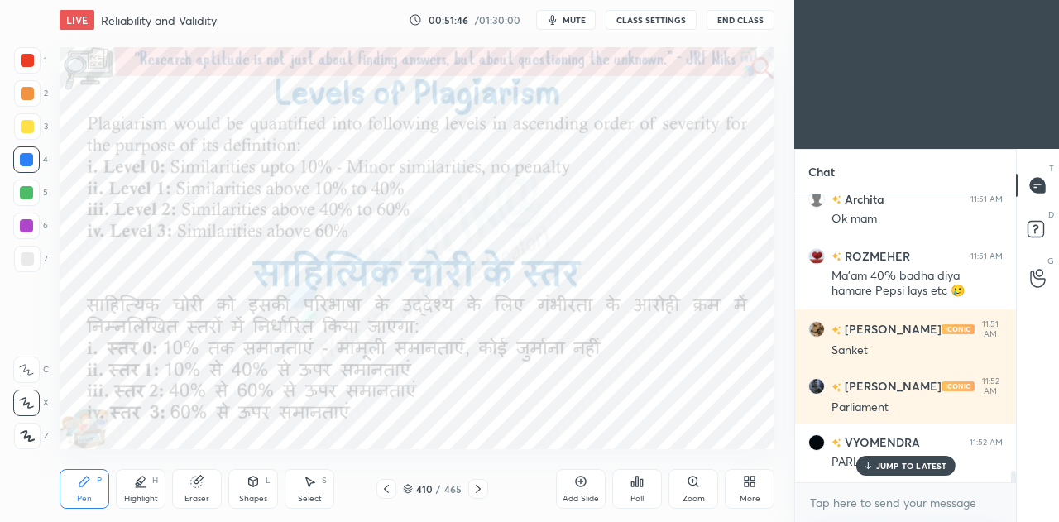
click at [1044, 228] on icon at bounding box center [1039, 232] width 30 height 30
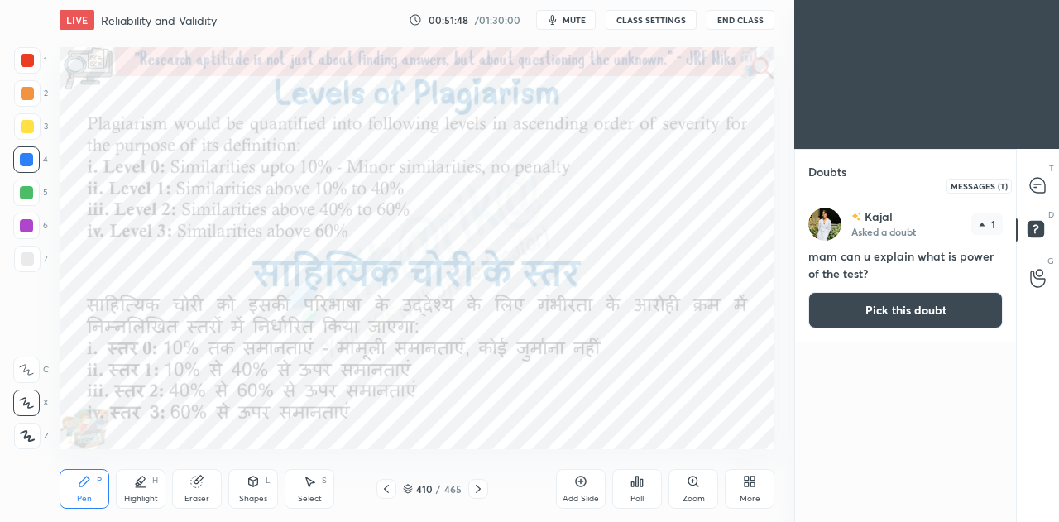
click at [1038, 193] on icon at bounding box center [1037, 185] width 17 height 17
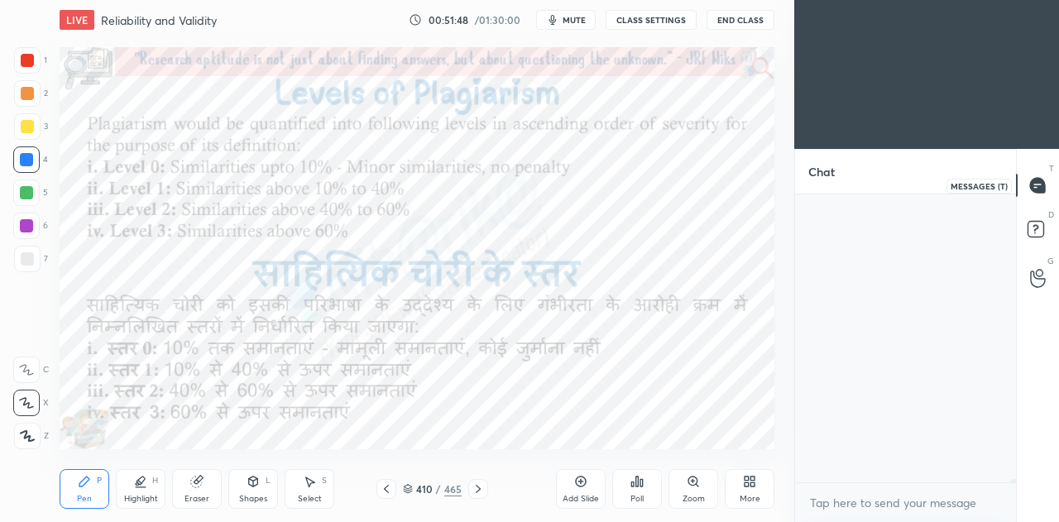
scroll to position [283, 216]
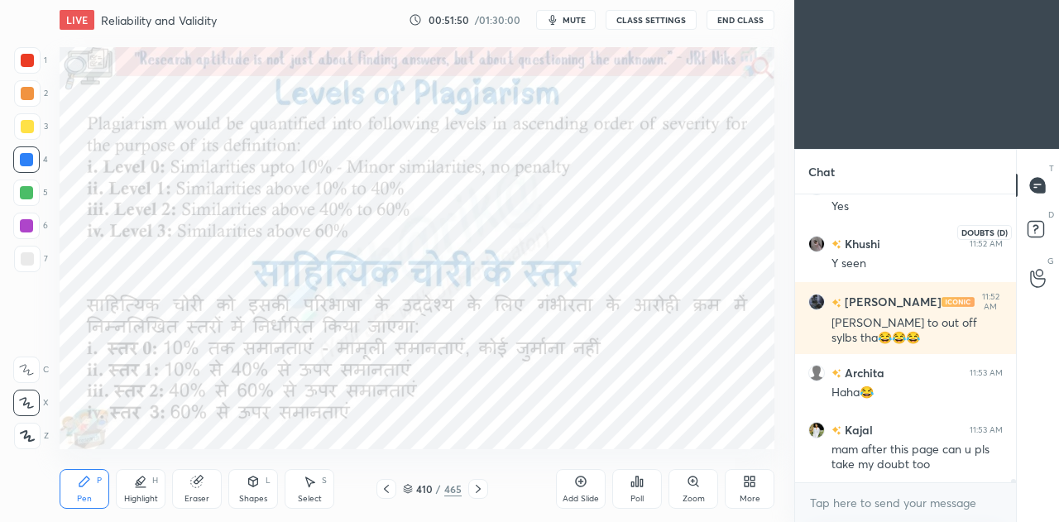
click at [1034, 230] on icon at bounding box center [1036, 228] width 6 height 7
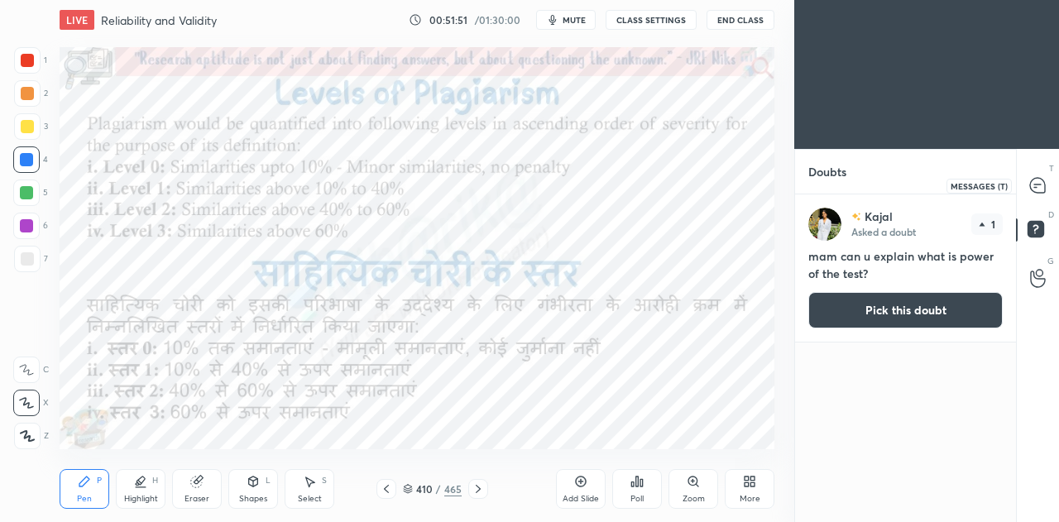
click at [1038, 196] on div at bounding box center [1038, 185] width 33 height 30
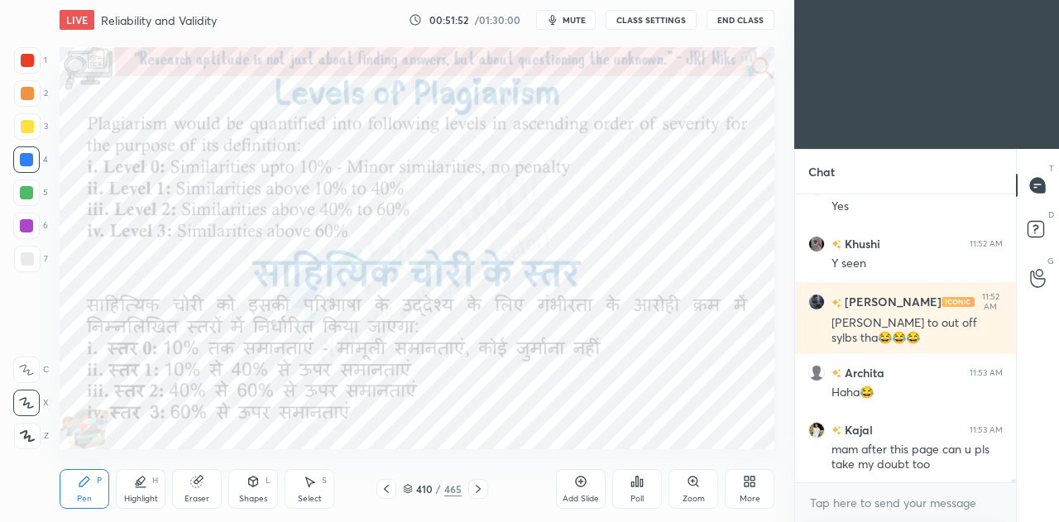
scroll to position [28442, 0]
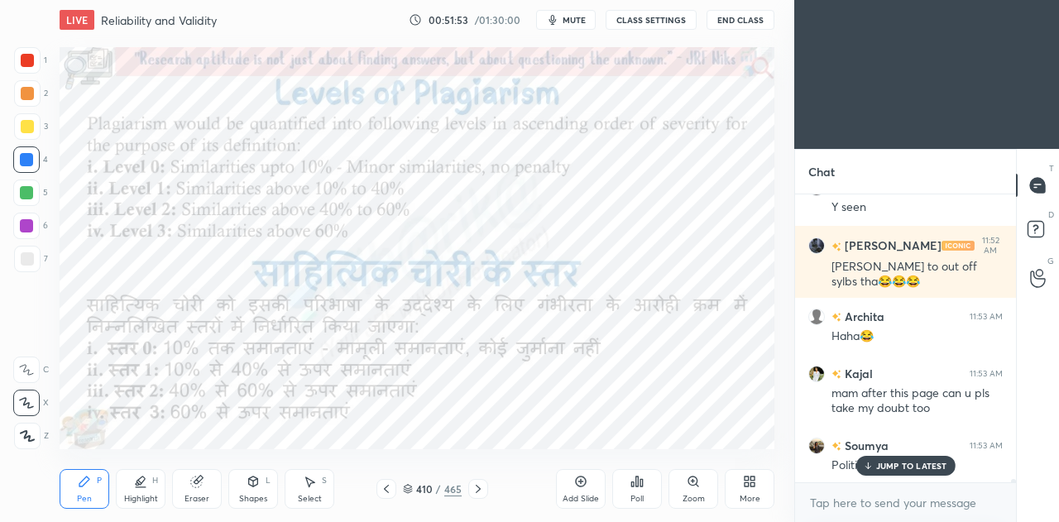
click at [885, 467] on p "JUMP TO LATEST" at bounding box center [911, 466] width 71 height 10
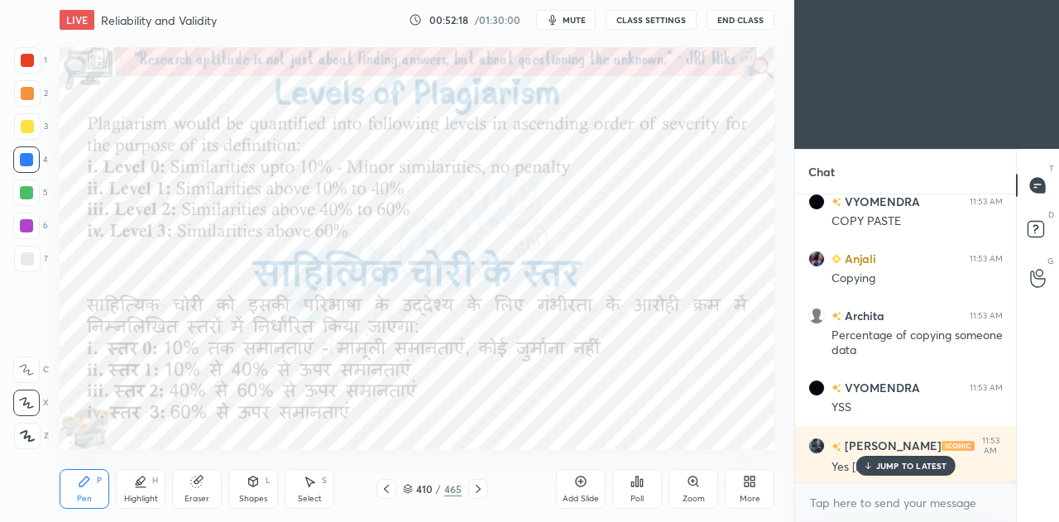
scroll to position [29068, 0]
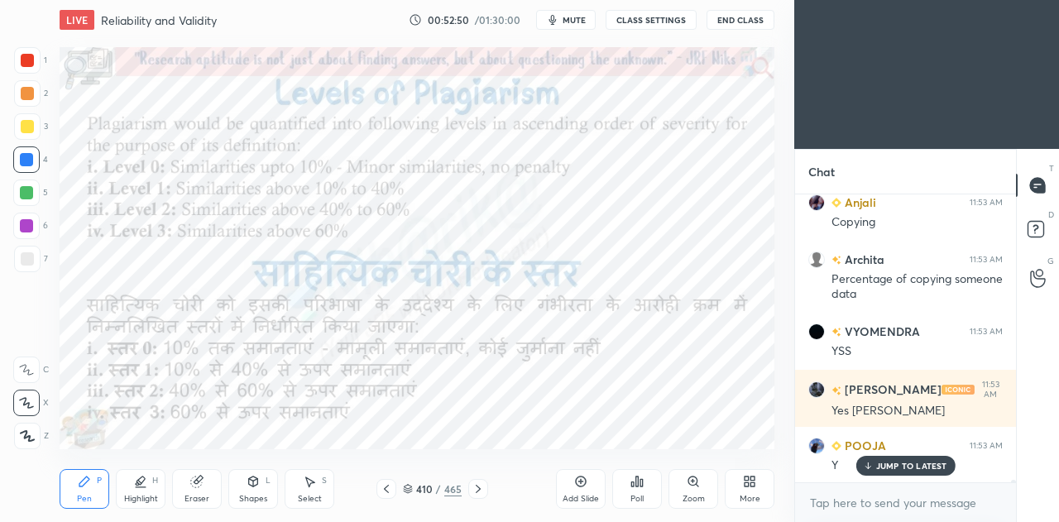
click at [139, 491] on div "Highlight H" at bounding box center [141, 489] width 50 height 40
click at [31, 402] on icon at bounding box center [26, 402] width 13 height 13
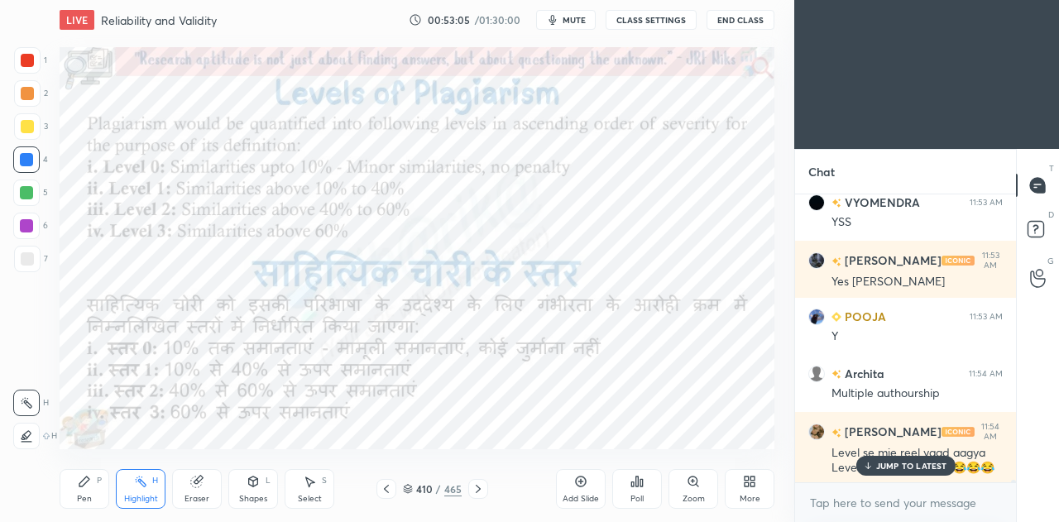
scroll to position [29269, 0]
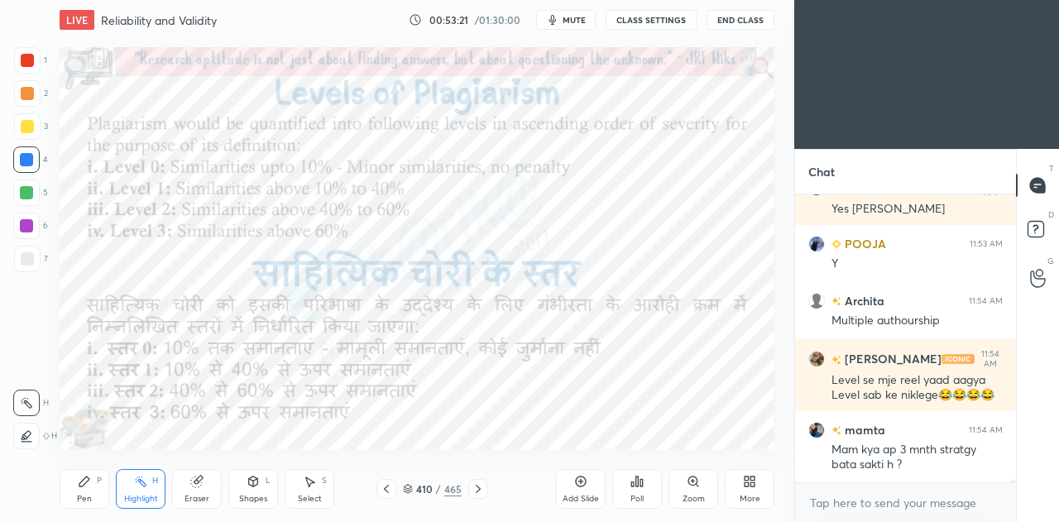
click at [476, 496] on div at bounding box center [478, 489] width 20 height 20
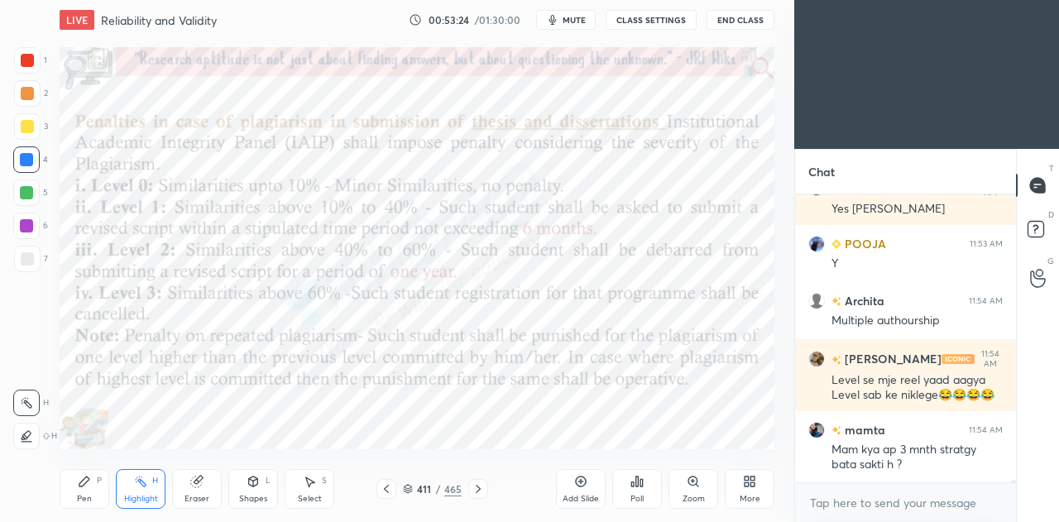
scroll to position [29326, 0]
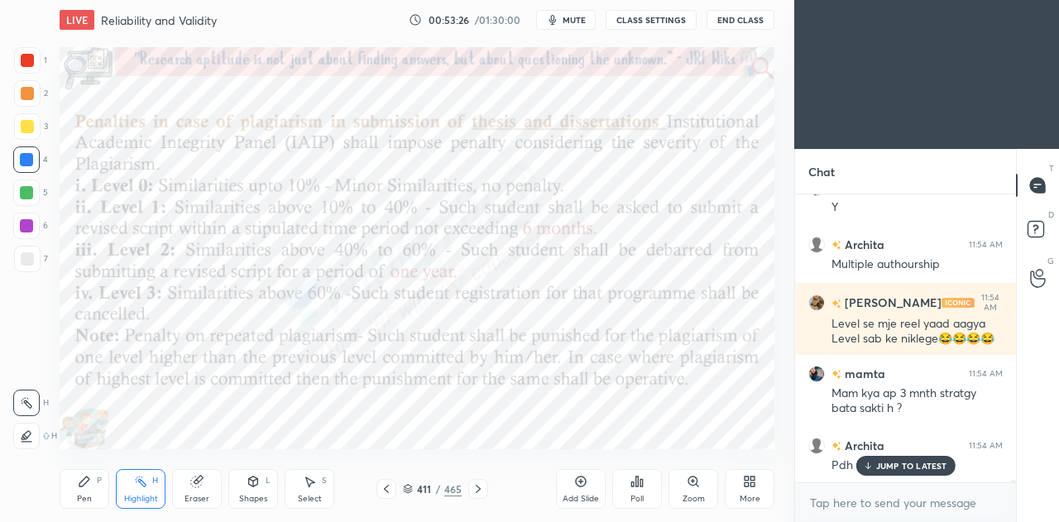
click at [88, 489] on div "Pen P" at bounding box center [85, 489] width 50 height 40
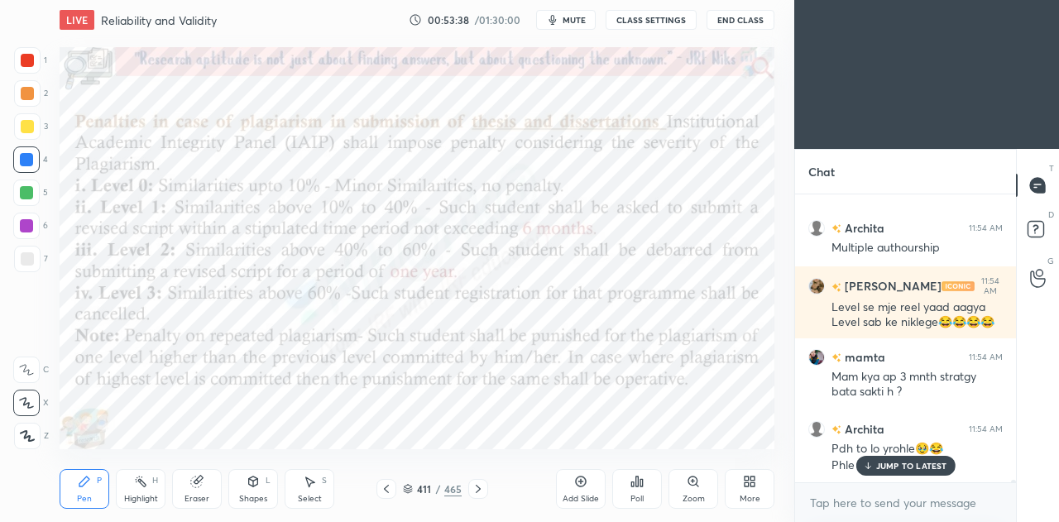
scroll to position [29400, 0]
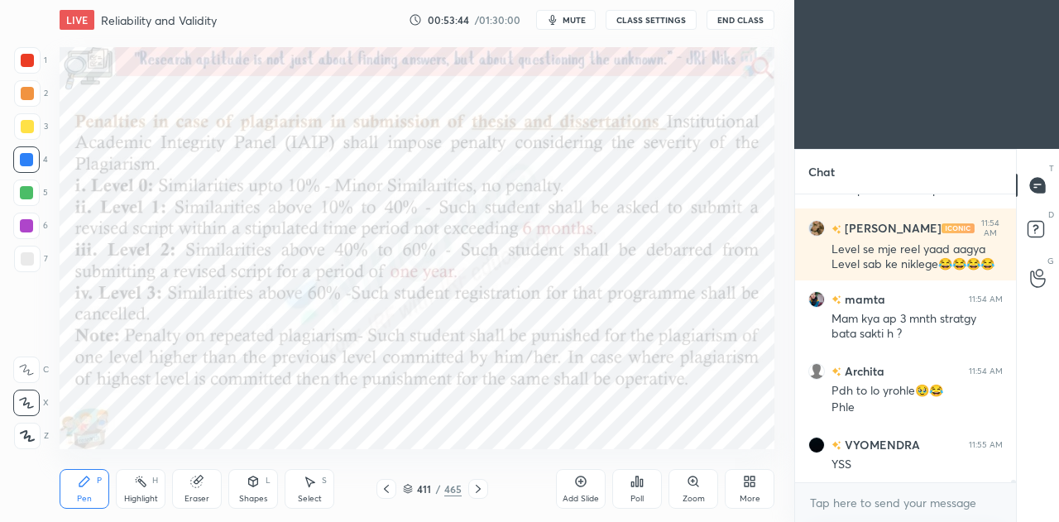
click at [194, 482] on icon at bounding box center [196, 482] width 11 height 11
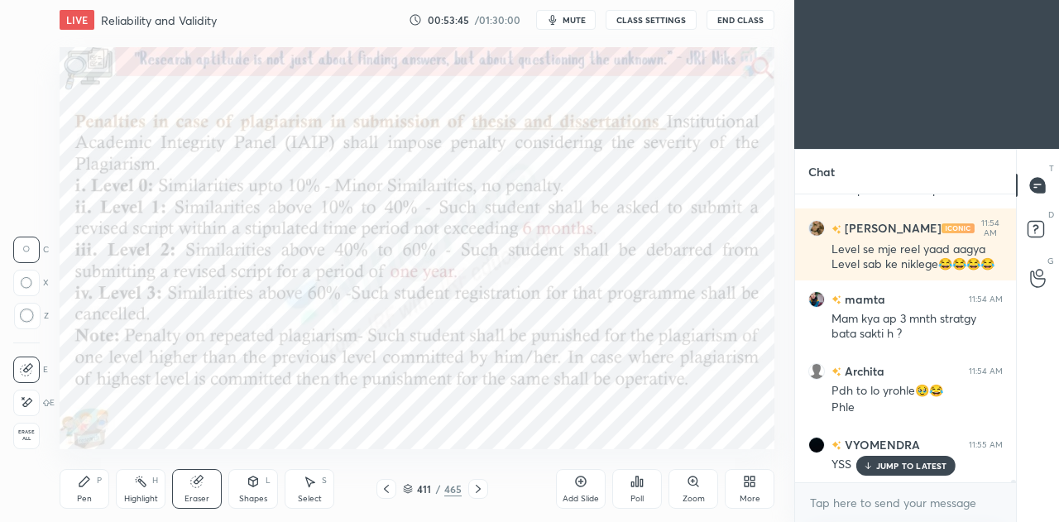
scroll to position [29456, 0]
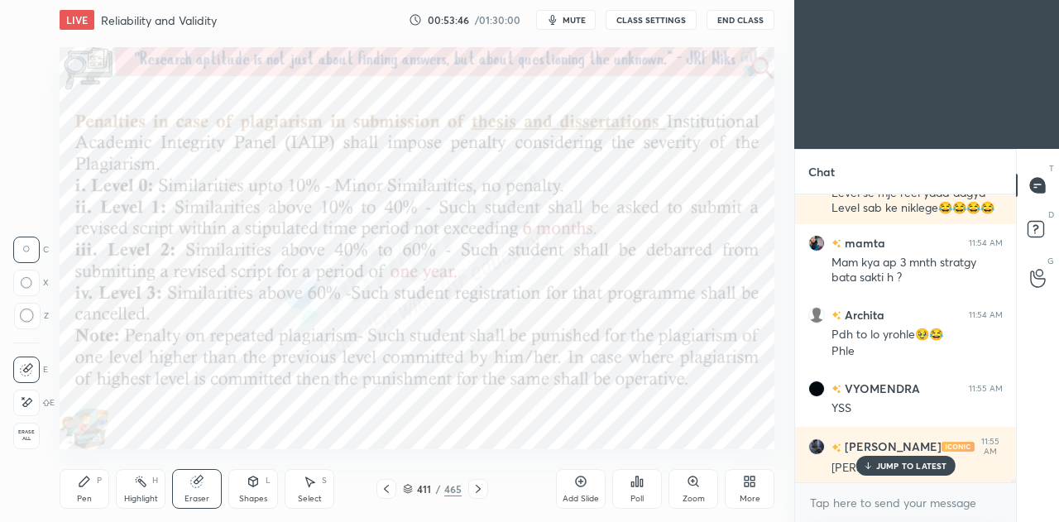
click at [78, 482] on icon at bounding box center [84, 481] width 13 height 13
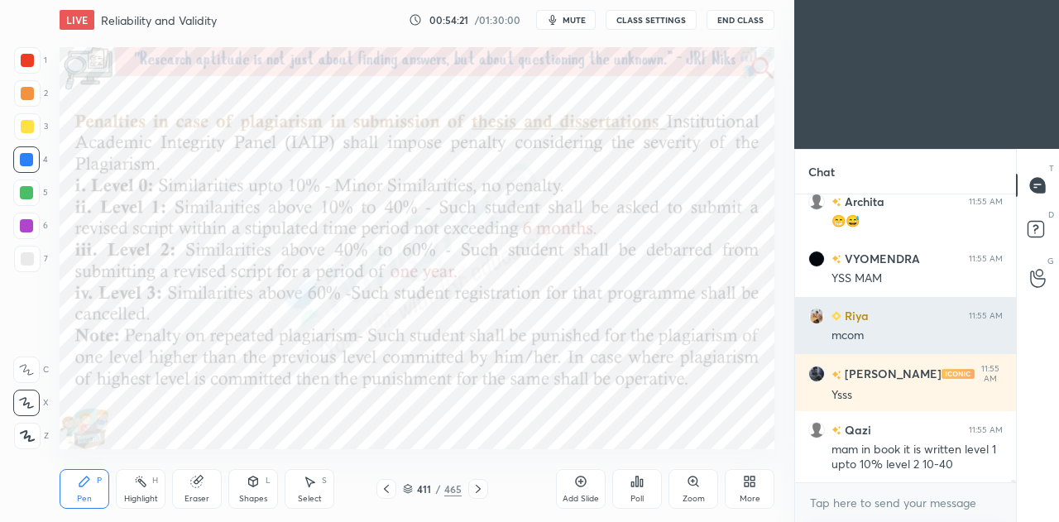
scroll to position [29928, 0]
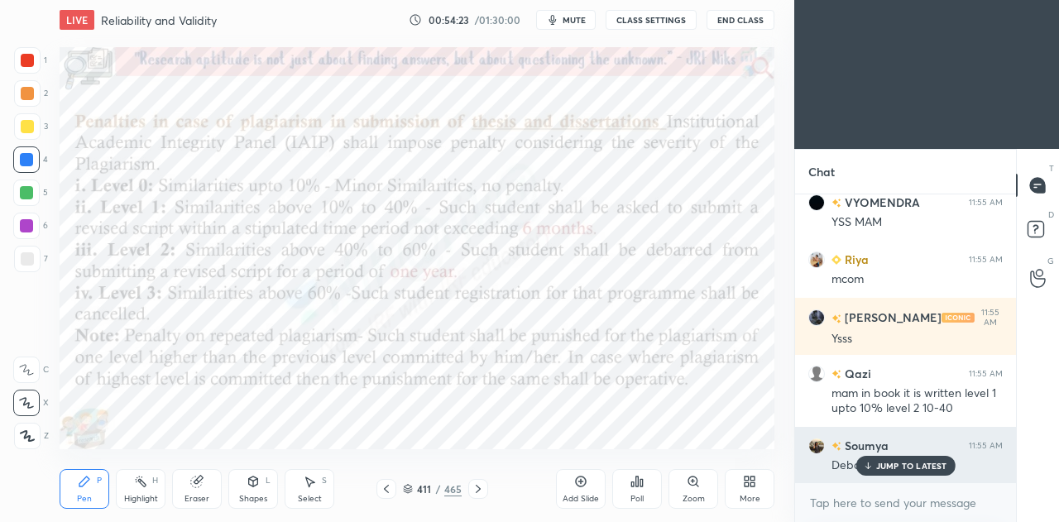
click at [910, 463] on p "JUMP TO LATEST" at bounding box center [911, 466] width 71 height 10
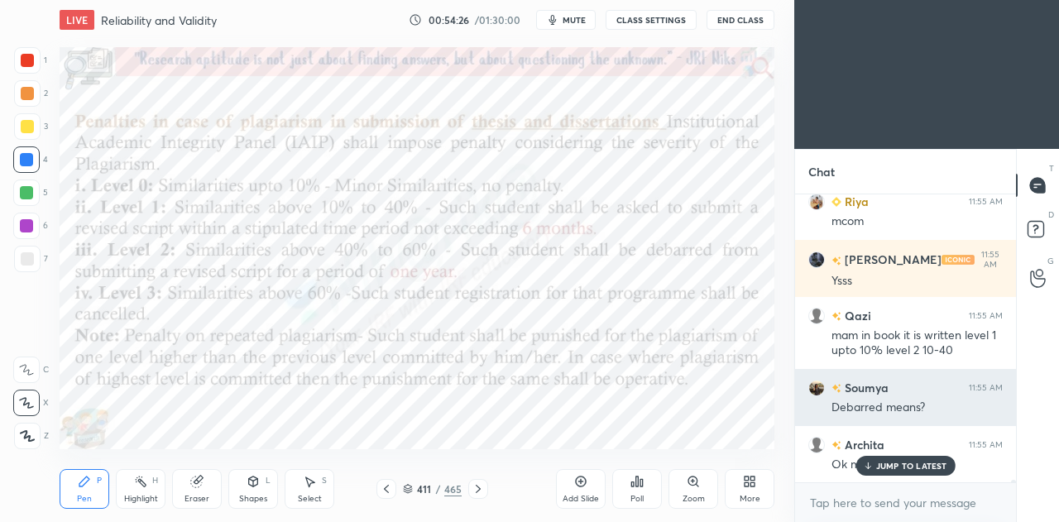
scroll to position [30042, 0]
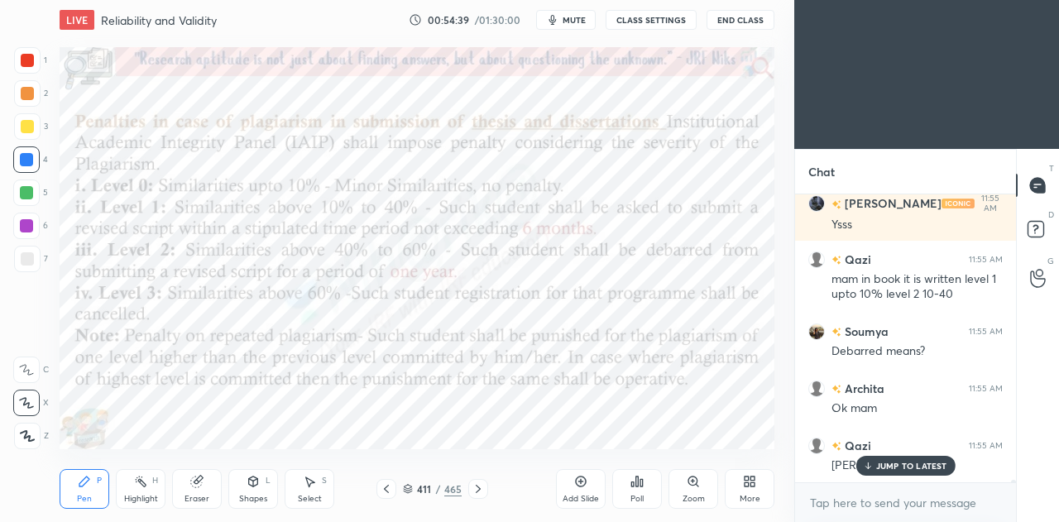
click at [144, 490] on div "Highlight H" at bounding box center [141, 489] width 50 height 40
click at [31, 424] on div at bounding box center [26, 436] width 26 height 26
click at [84, 489] on div "Pen P" at bounding box center [85, 489] width 50 height 40
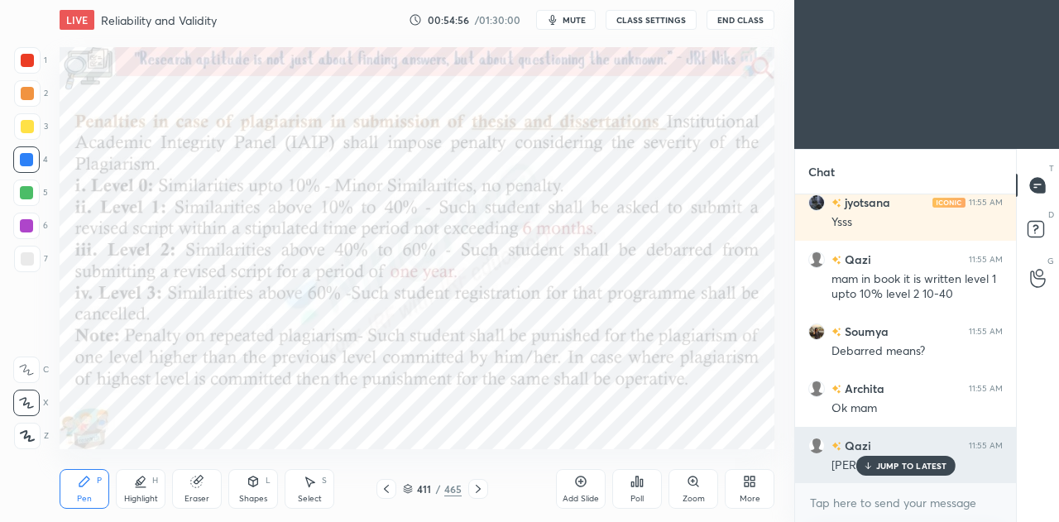
click at [895, 468] on p "JUMP TO LATEST" at bounding box center [911, 466] width 71 height 10
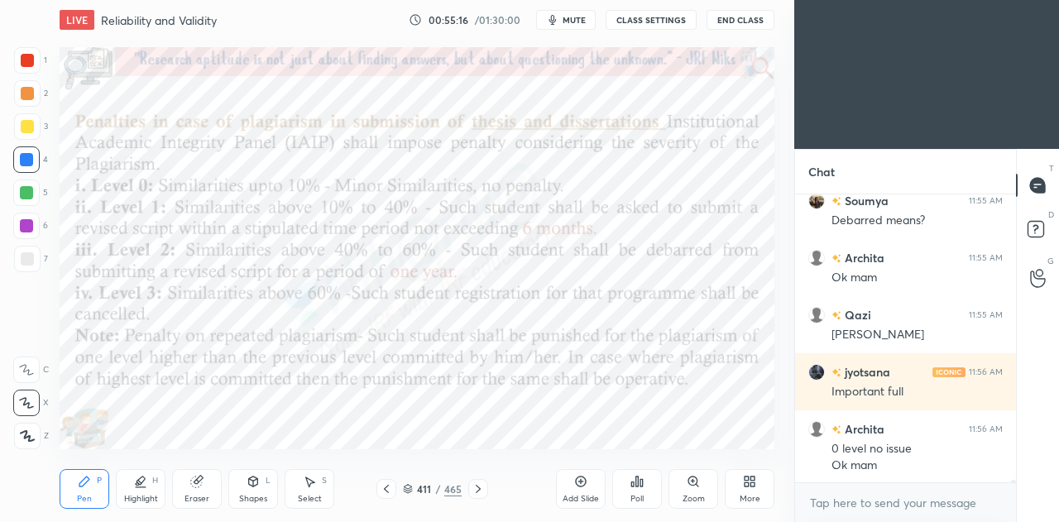
scroll to position [30231, 0]
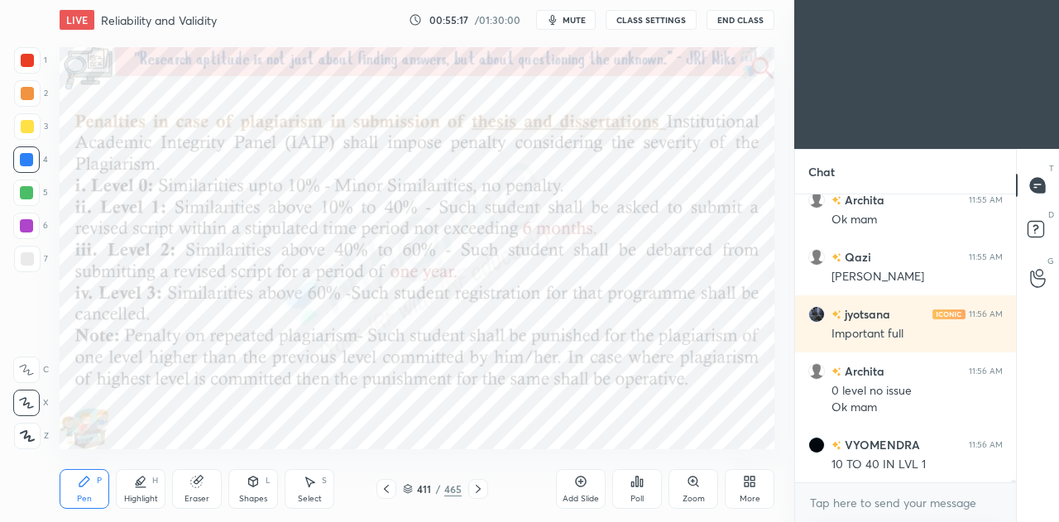
click at [146, 477] on icon at bounding box center [140, 481] width 13 height 13
click at [201, 502] on div "Eraser" at bounding box center [197, 499] width 25 height 8
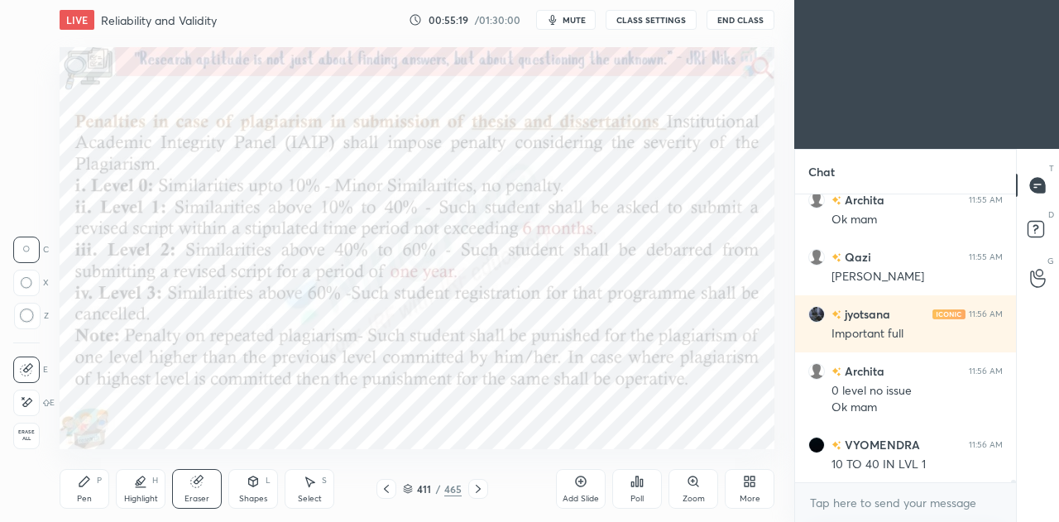
scroll to position [30302, 0]
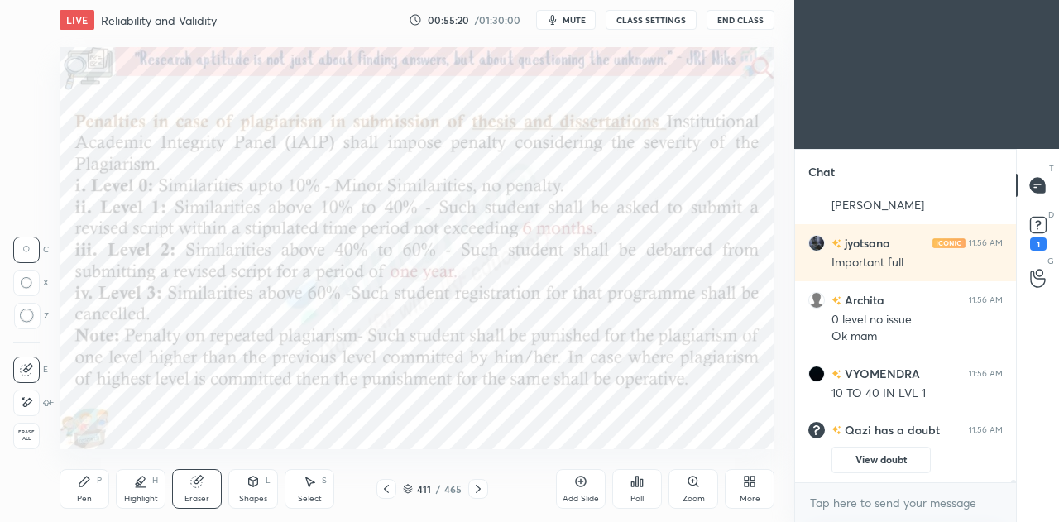
click at [90, 489] on div "Pen P" at bounding box center [85, 489] width 50 height 40
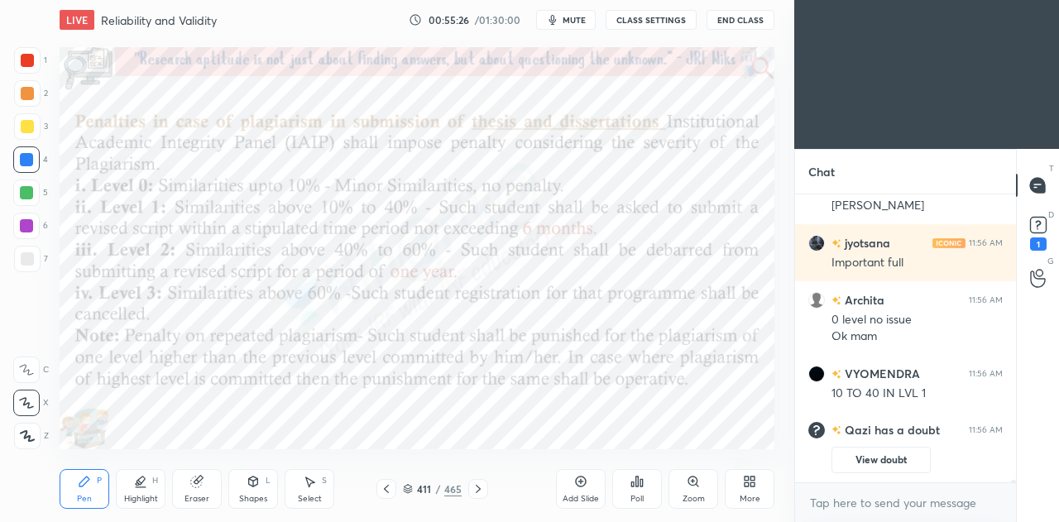
click at [386, 486] on icon at bounding box center [386, 488] width 13 height 13
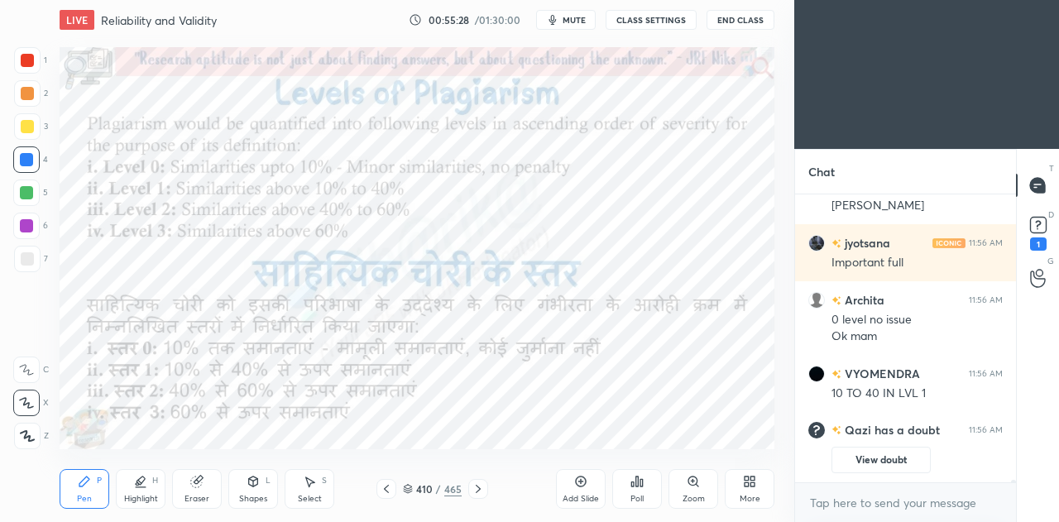
click at [482, 486] on icon at bounding box center [478, 488] width 13 height 13
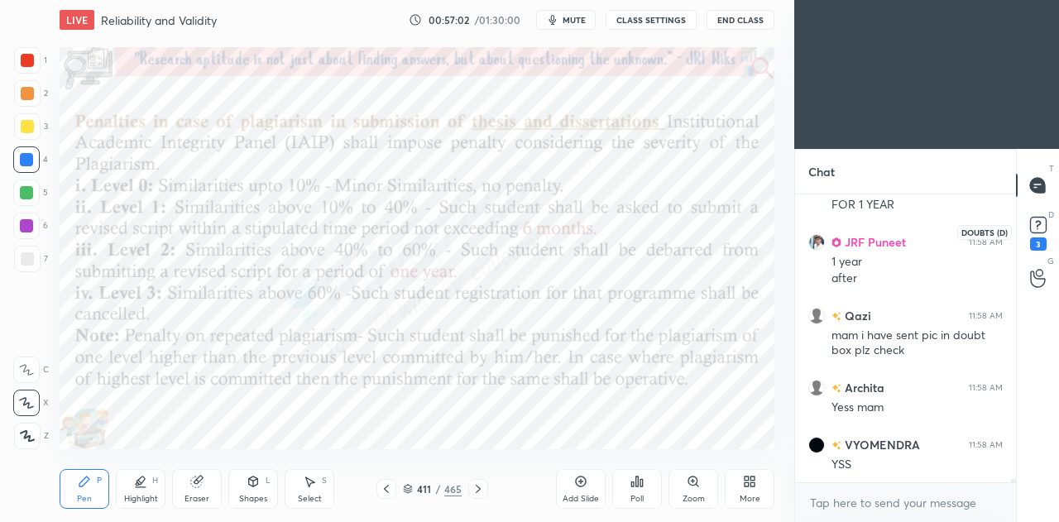
scroll to position [26602, 0]
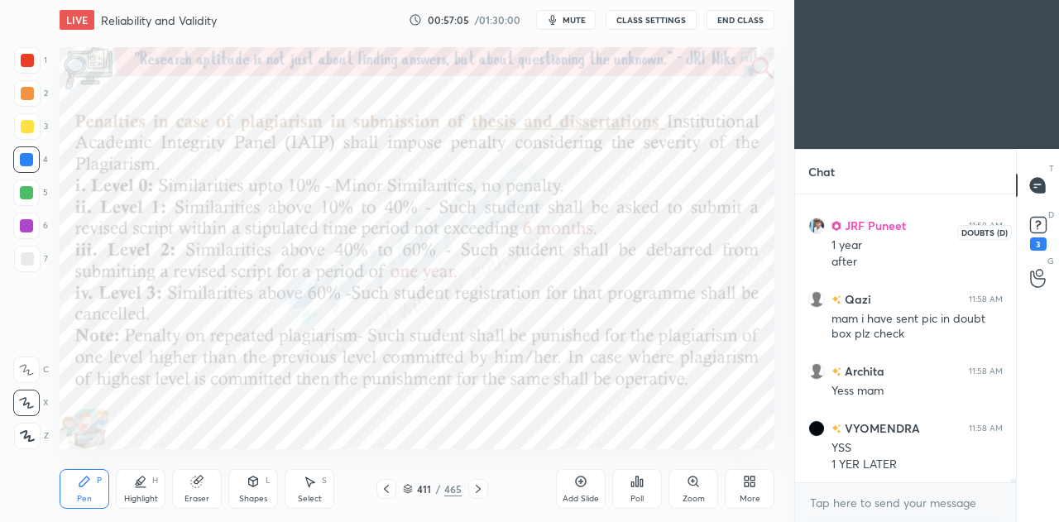
click at [1040, 224] on icon at bounding box center [1038, 224] width 6 height 7
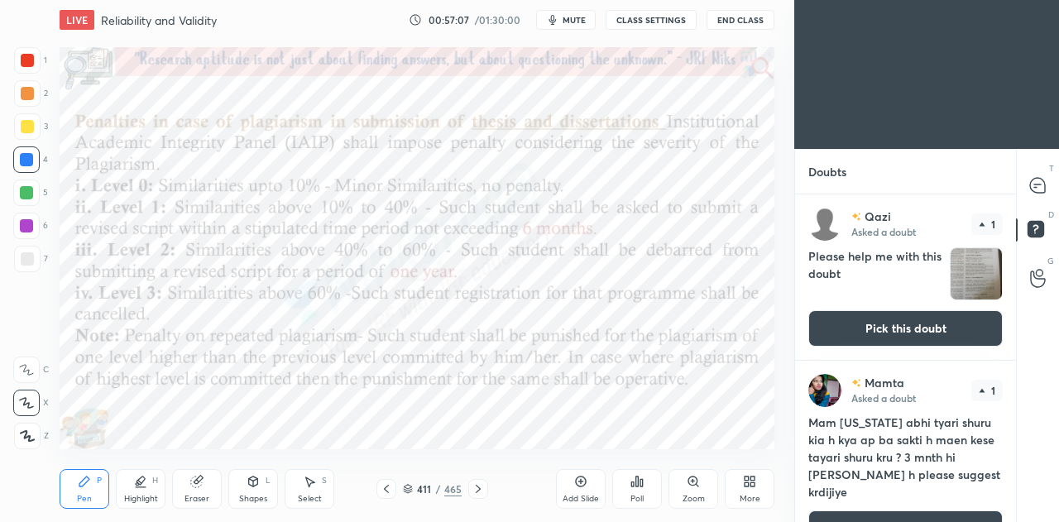
click at [917, 328] on button "Pick this doubt" at bounding box center [905, 328] width 194 height 36
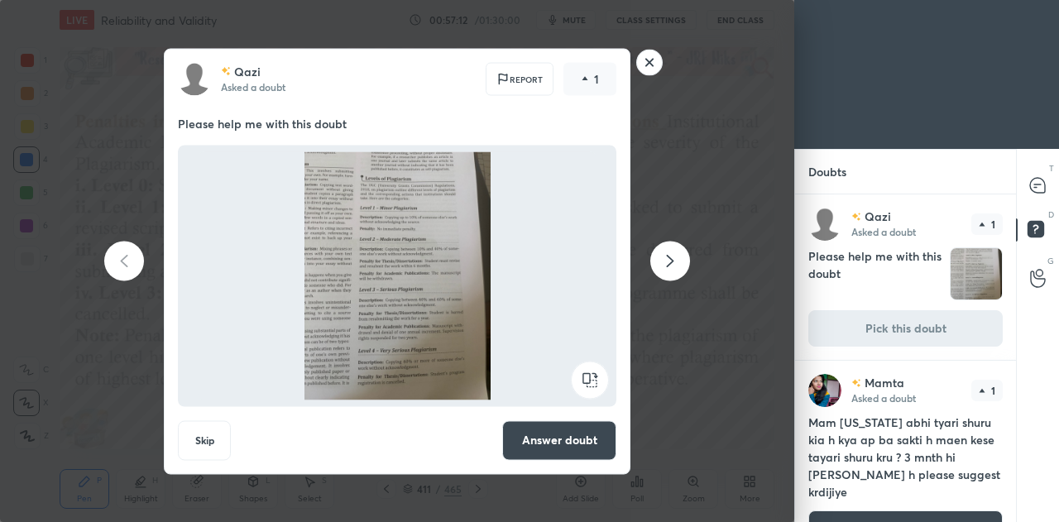
click at [649, 65] on rect at bounding box center [650, 63] width 26 height 26
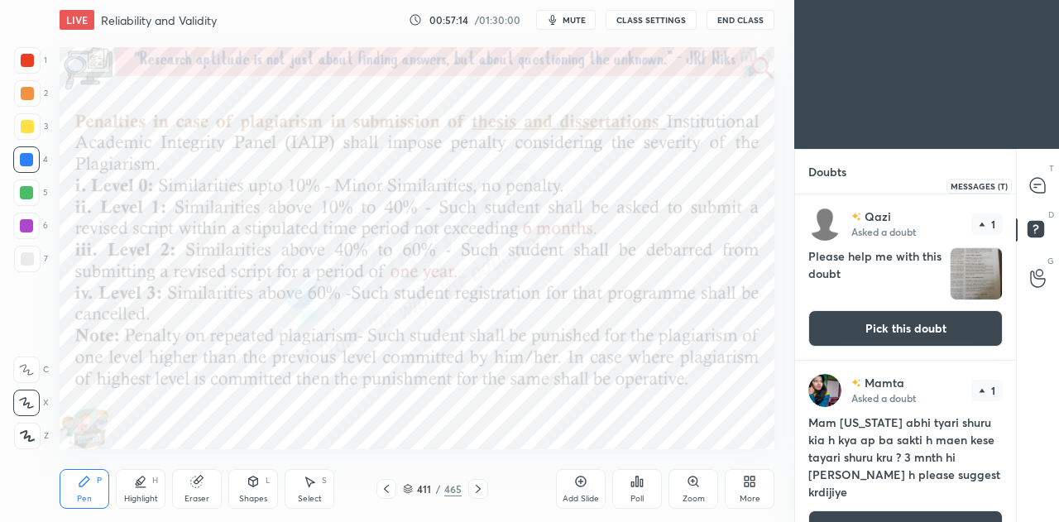
click at [1038, 188] on icon at bounding box center [1037, 185] width 15 height 15
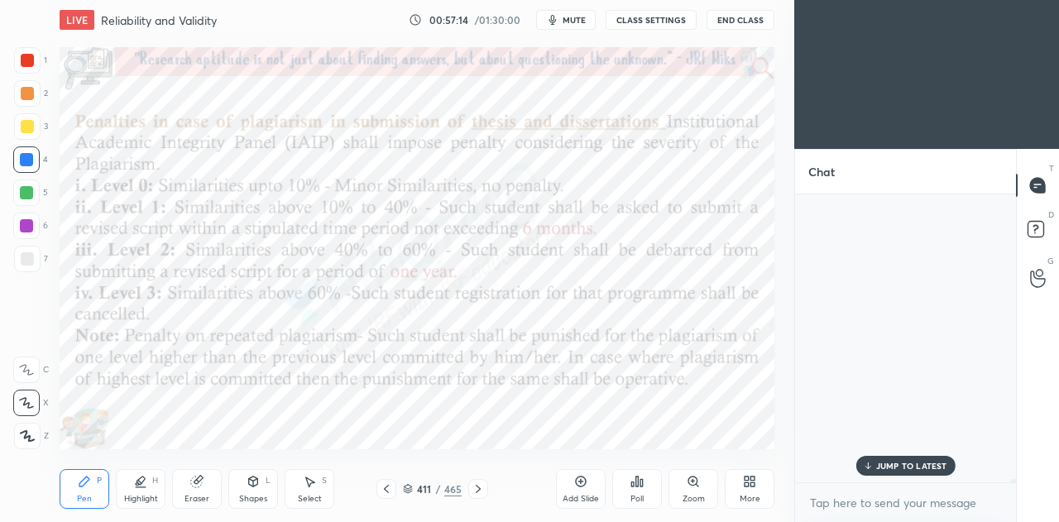
scroll to position [283, 216]
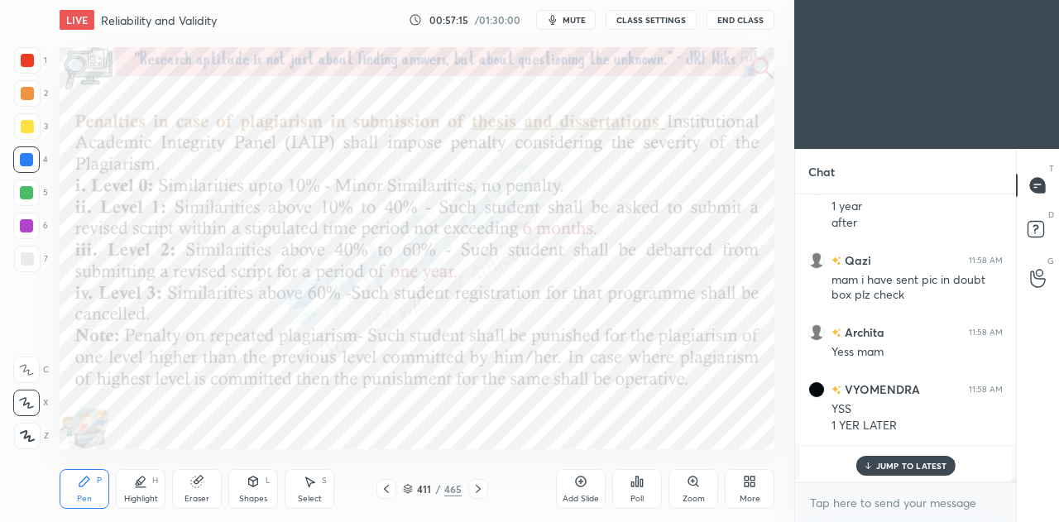
click at [895, 464] on p "JUMP TO LATEST" at bounding box center [911, 466] width 71 height 10
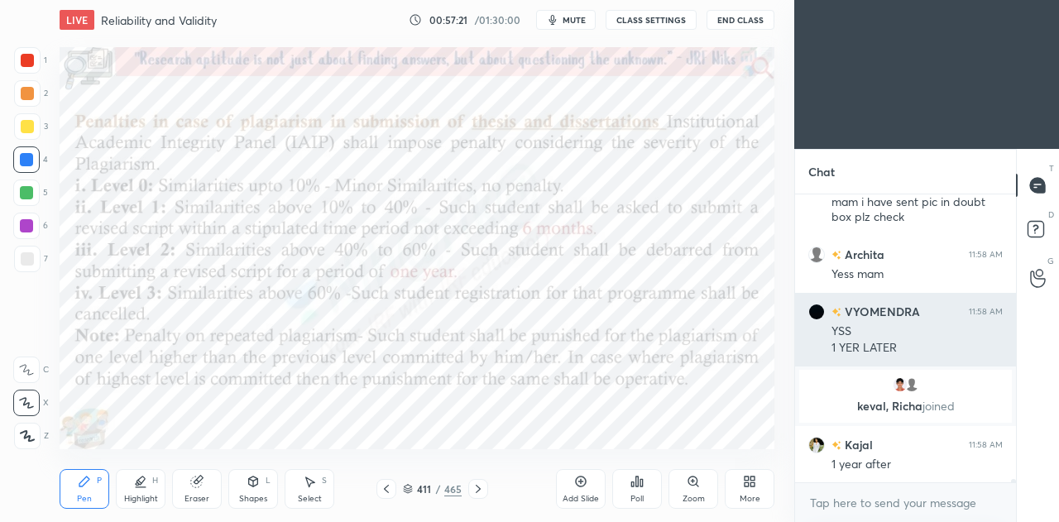
scroll to position [26555, 0]
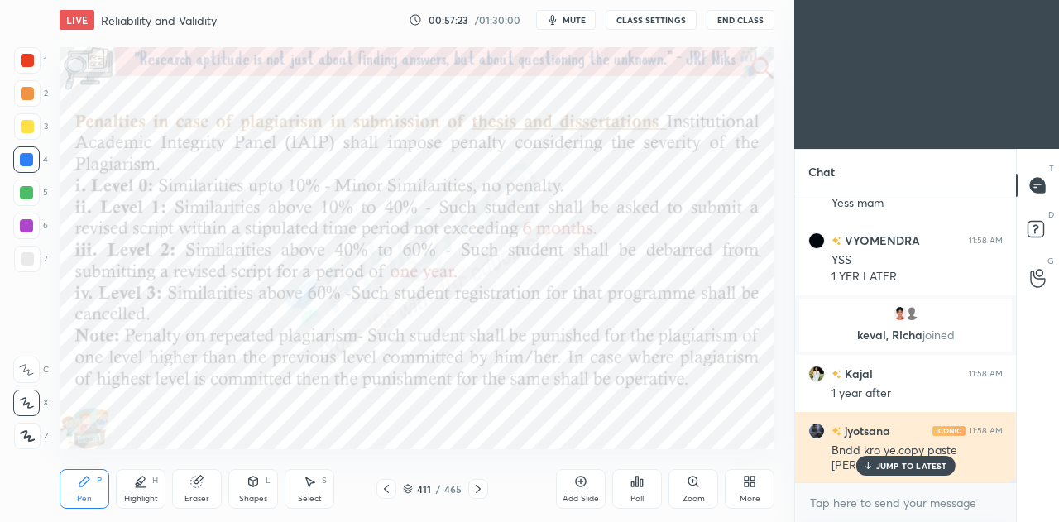
click at [899, 469] on p "JUMP TO LATEST" at bounding box center [911, 466] width 71 height 10
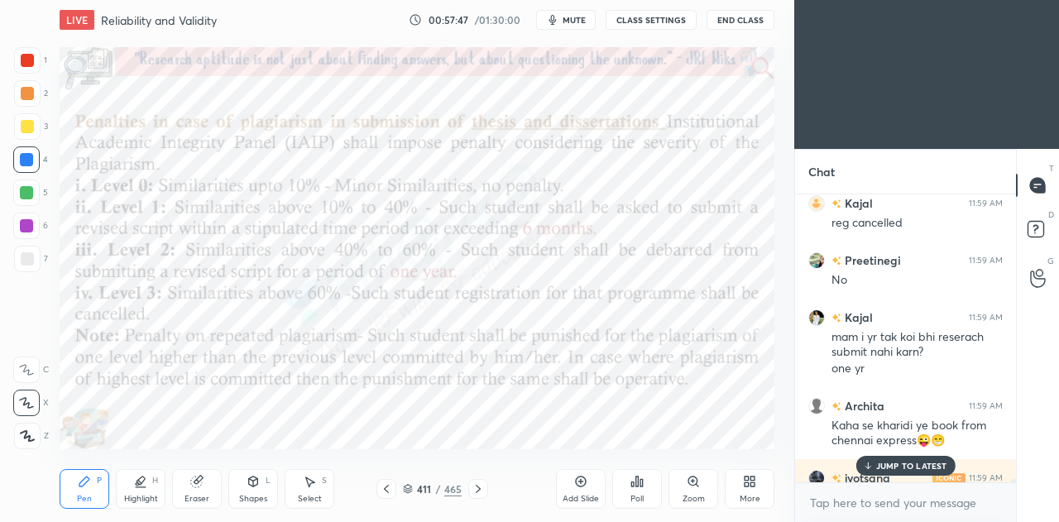
scroll to position [26852, 0]
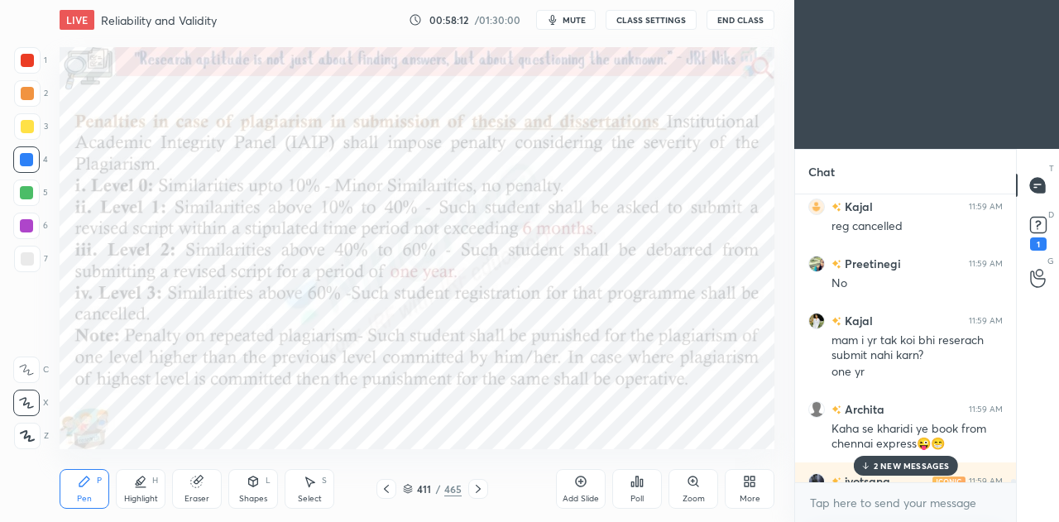
click at [886, 471] on p "2 NEW MESSAGES" at bounding box center [912, 466] width 76 height 10
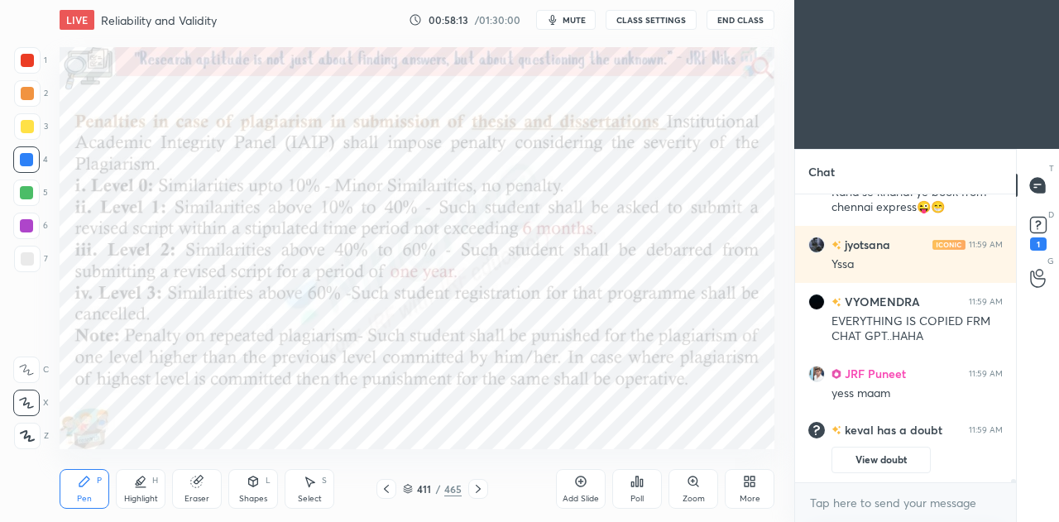
scroll to position [27144, 0]
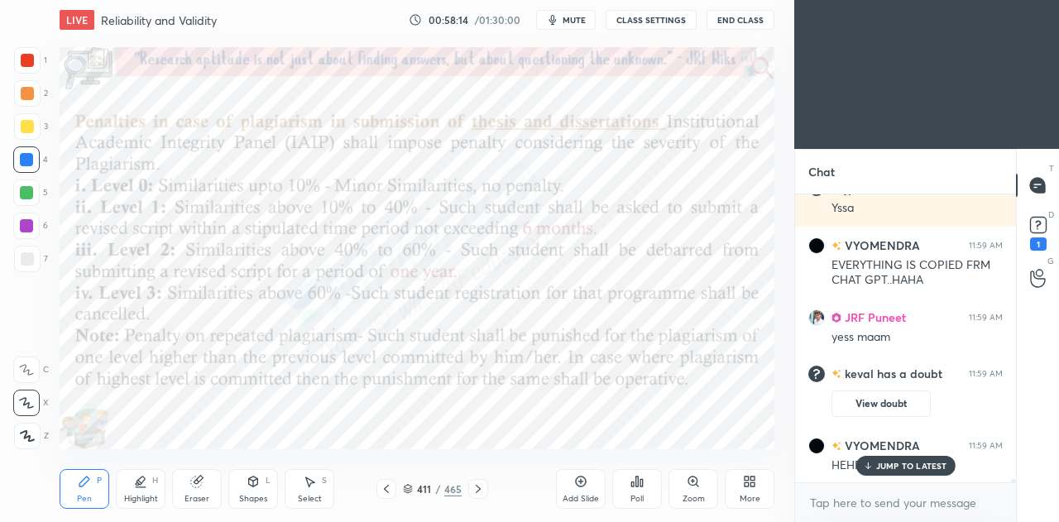
click at [890, 468] on p "JUMP TO LATEST" at bounding box center [911, 466] width 71 height 10
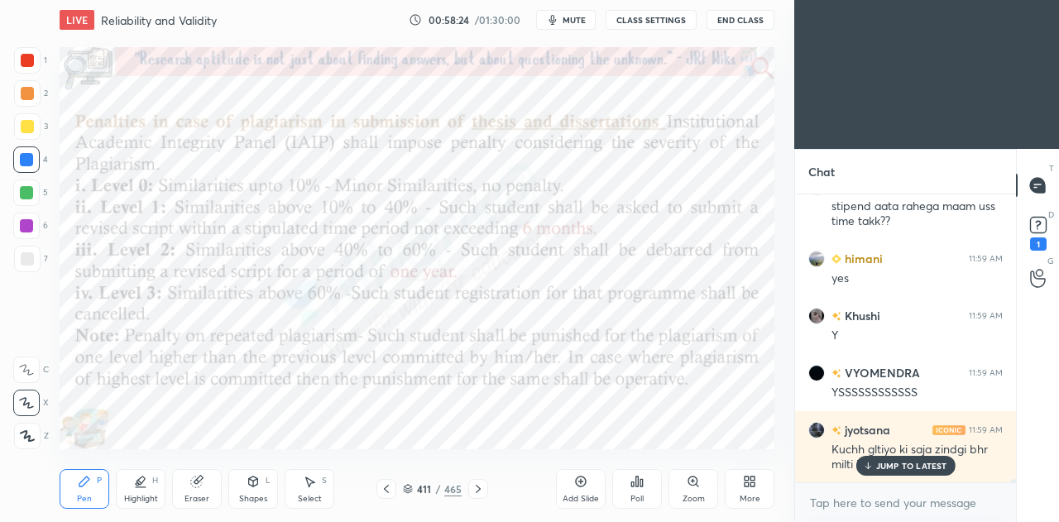
scroll to position [27285, 0]
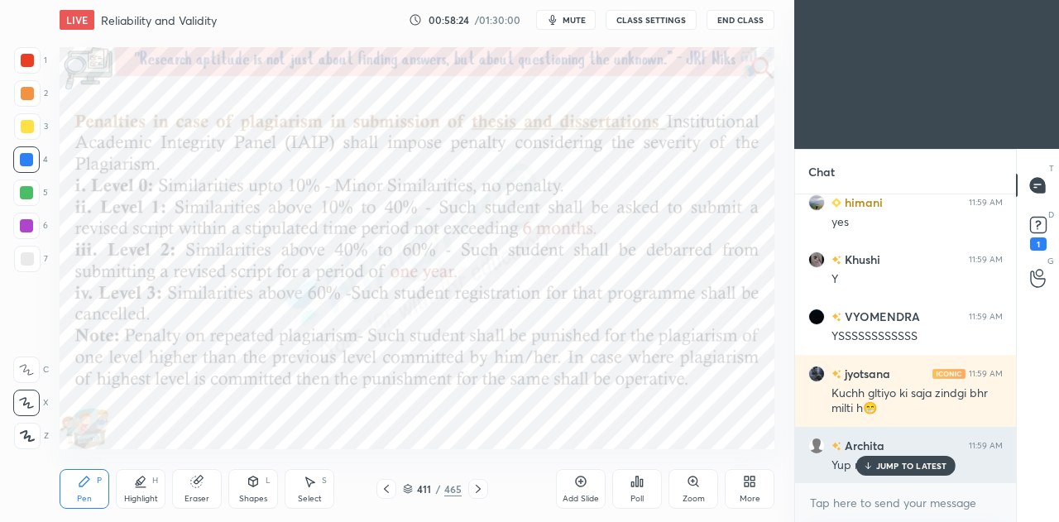
click at [914, 461] on p "JUMP TO LATEST" at bounding box center [911, 466] width 71 height 10
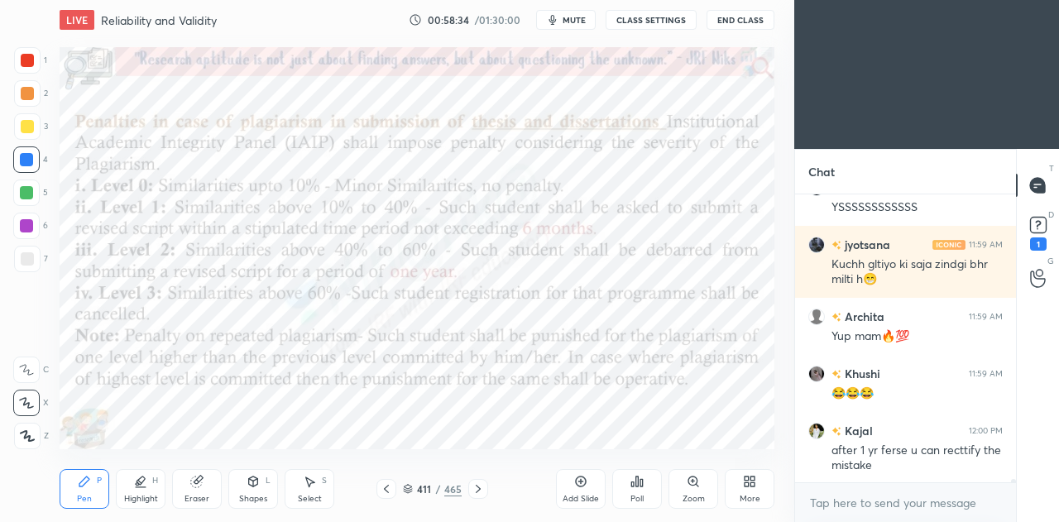
scroll to position [27472, 0]
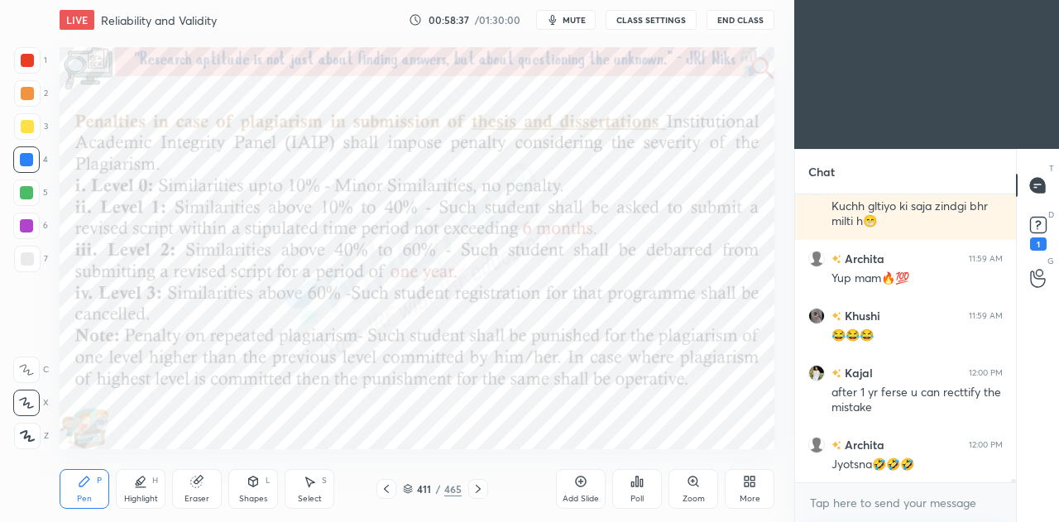
click at [141, 491] on div "Highlight H" at bounding box center [141, 489] width 50 height 40
click at [30, 405] on rect at bounding box center [28, 404] width 8 height 8
click at [96, 485] on div "Pen P" at bounding box center [85, 489] width 50 height 40
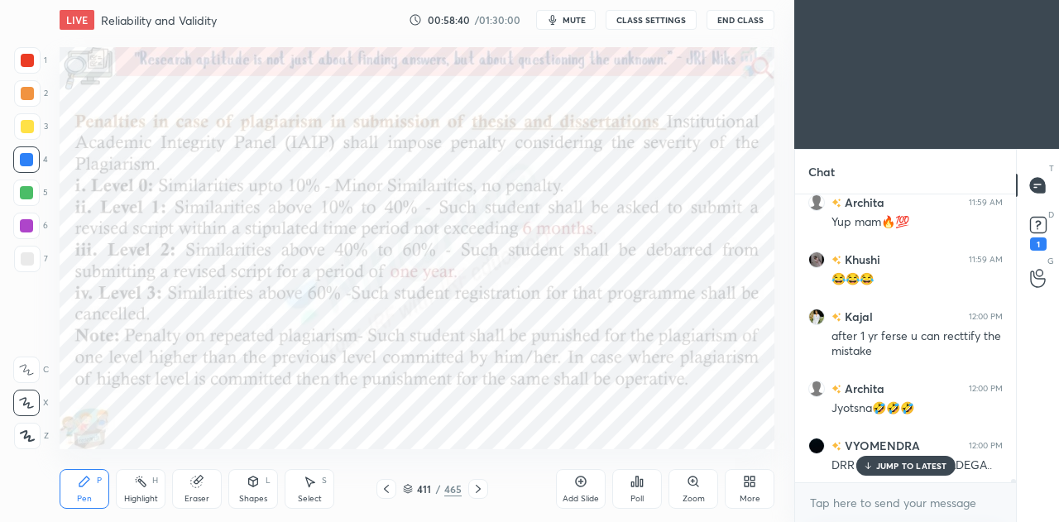
click at [589, 477] on div "Add Slide" at bounding box center [581, 489] width 50 height 40
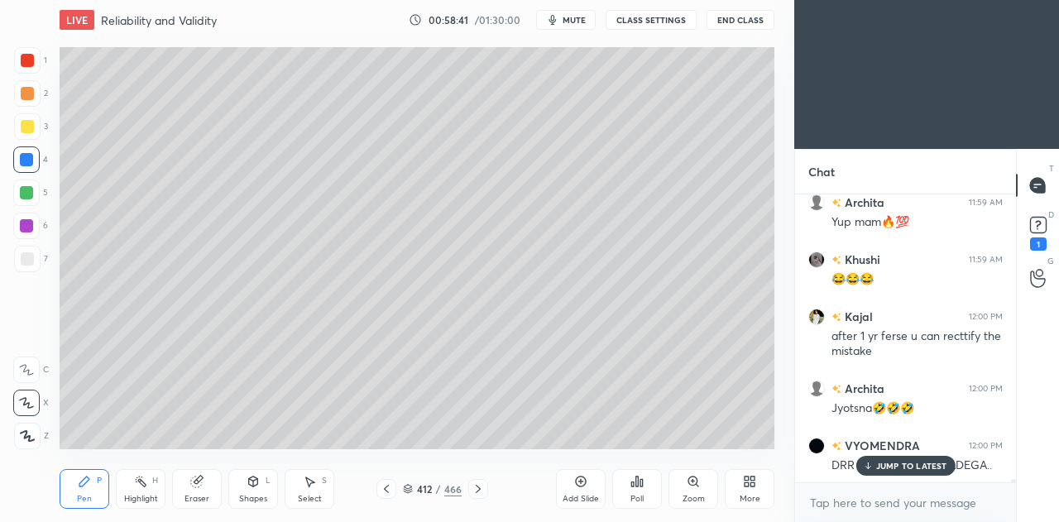
click at [22, 263] on div at bounding box center [27, 258] width 13 height 13
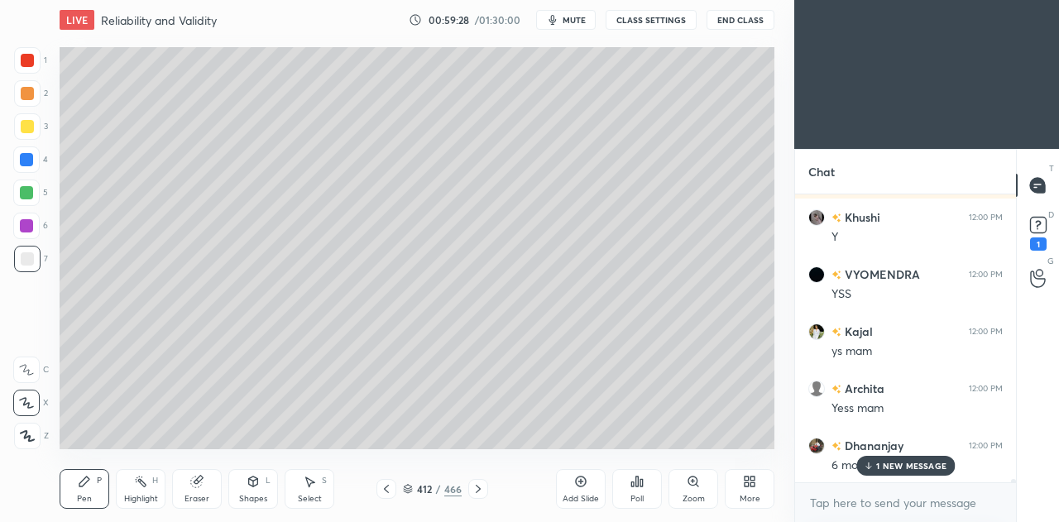
scroll to position [28286, 0]
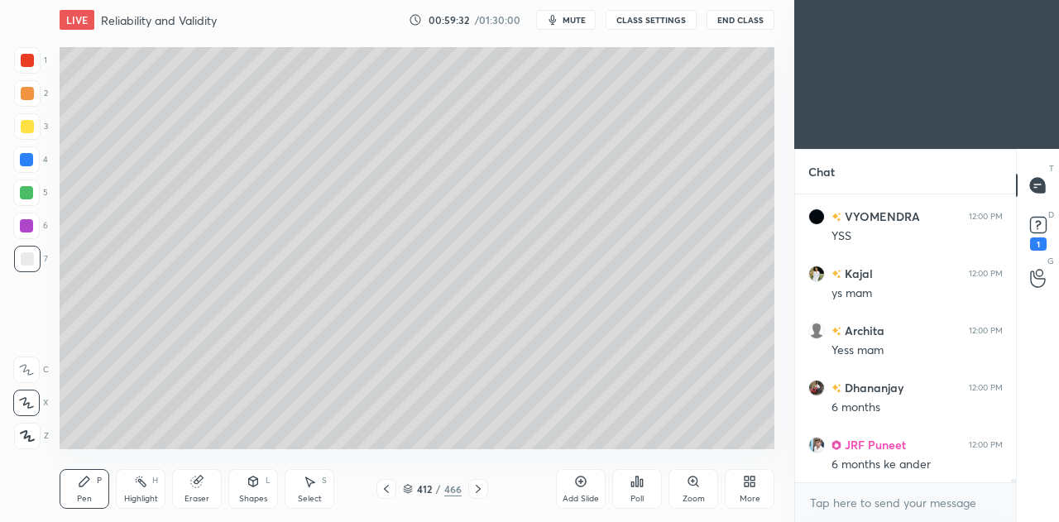
click at [391, 488] on icon at bounding box center [386, 488] width 13 height 13
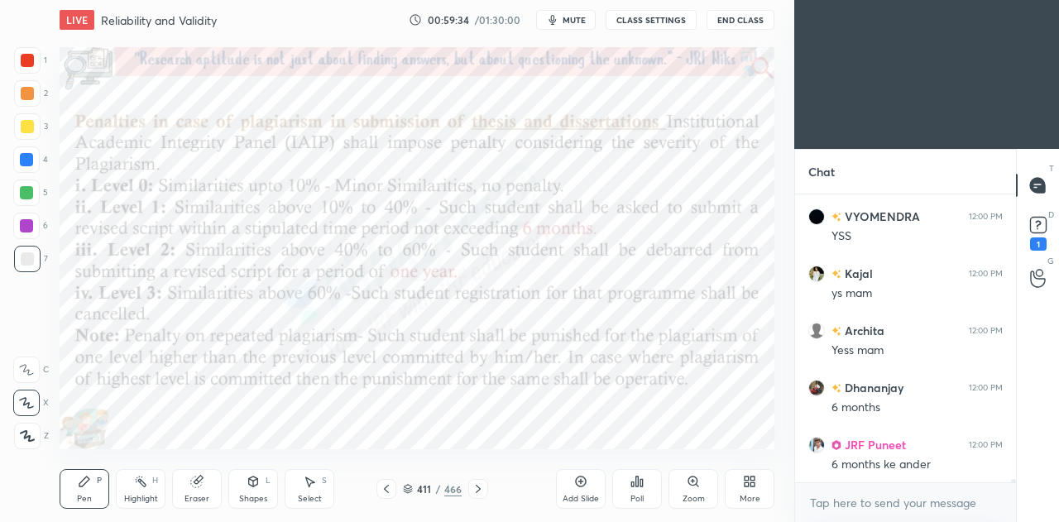
click at [477, 494] on icon at bounding box center [478, 488] width 13 height 13
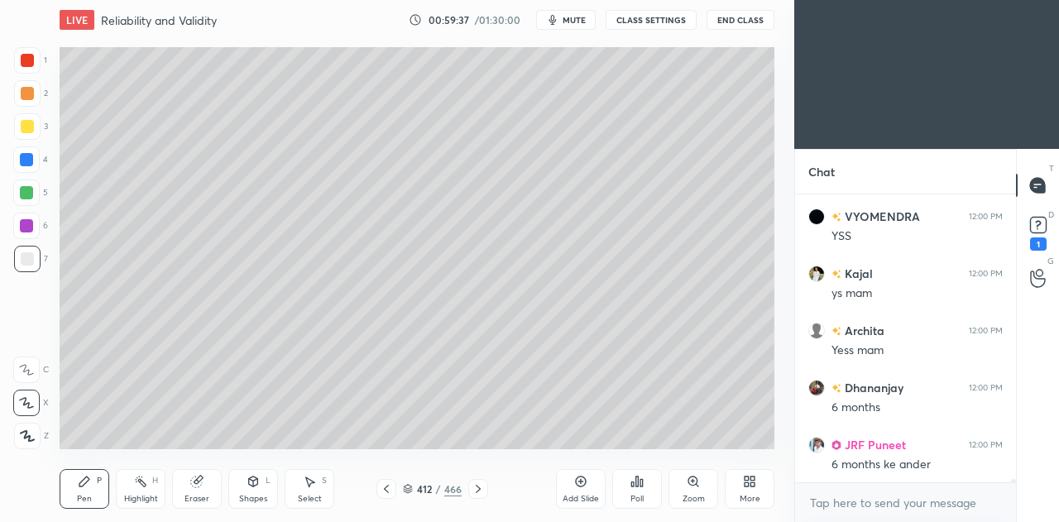
scroll to position [28326, 0]
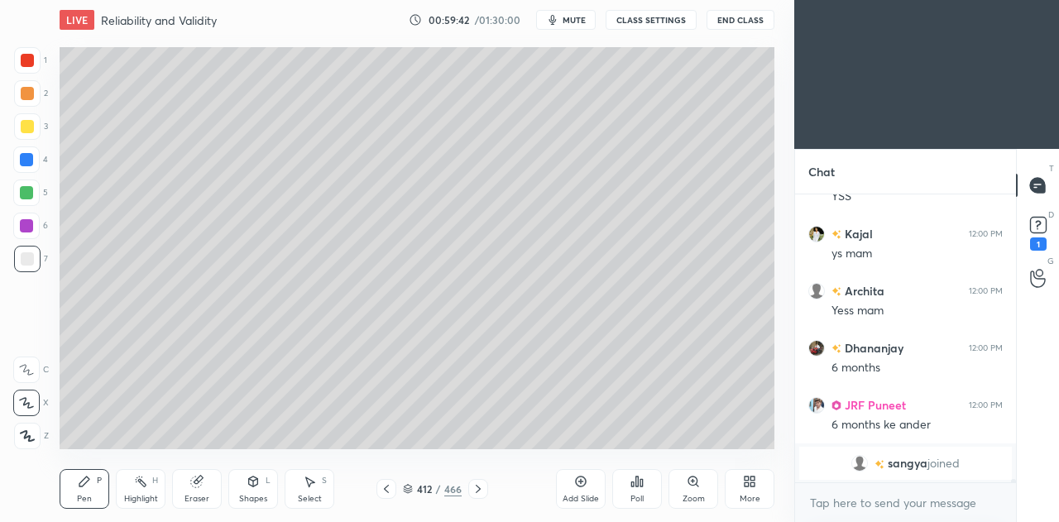
click at [389, 489] on icon at bounding box center [386, 488] width 13 height 13
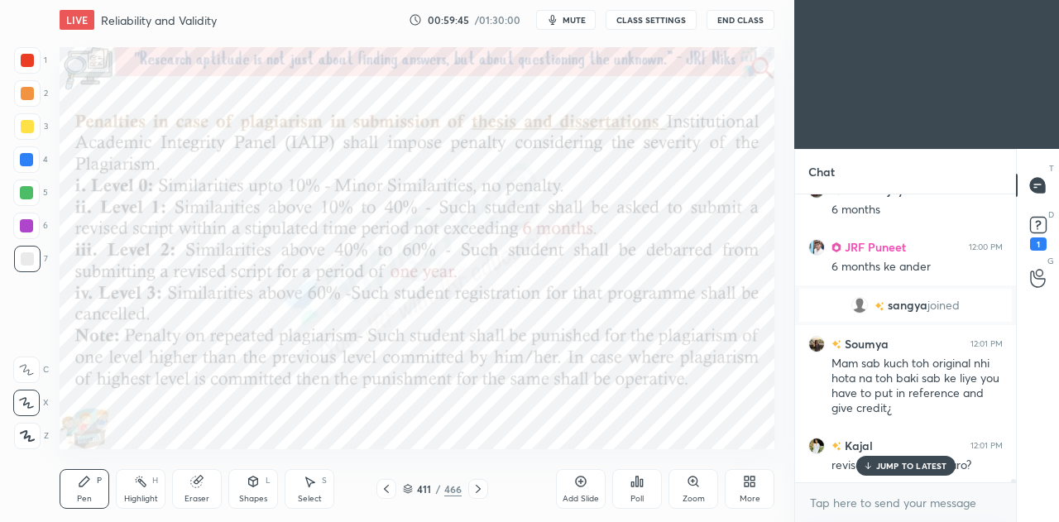
scroll to position [28010, 0]
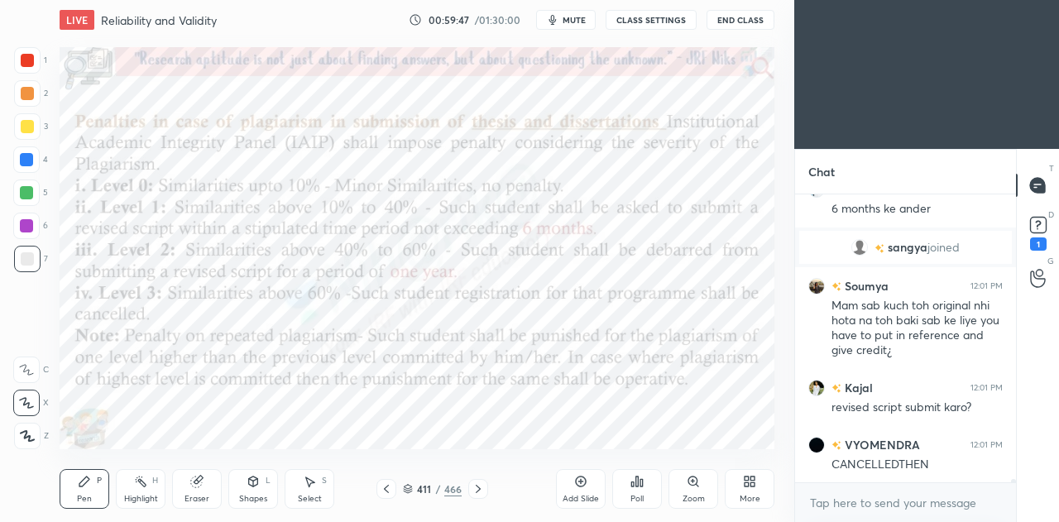
click at [26, 218] on div at bounding box center [26, 226] width 26 height 26
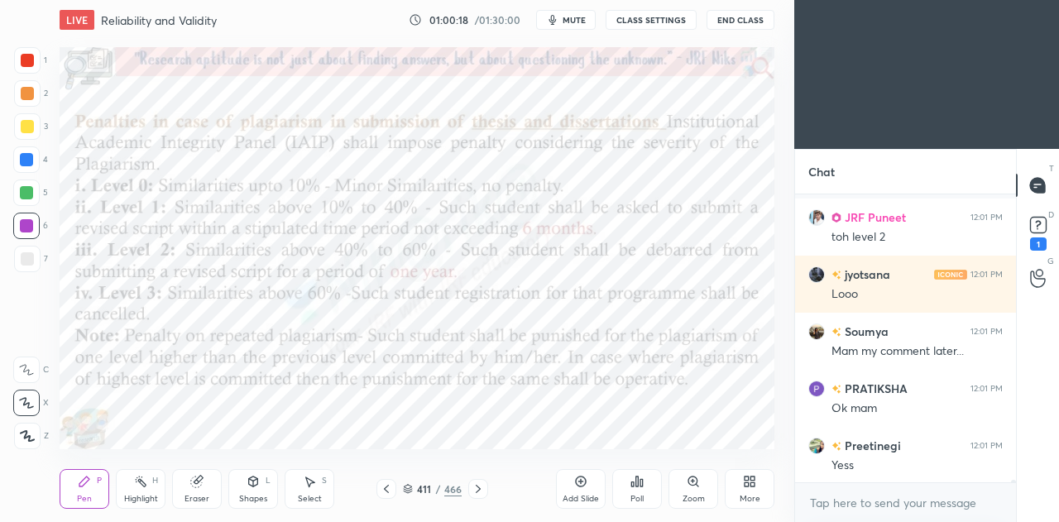
scroll to position [28770, 0]
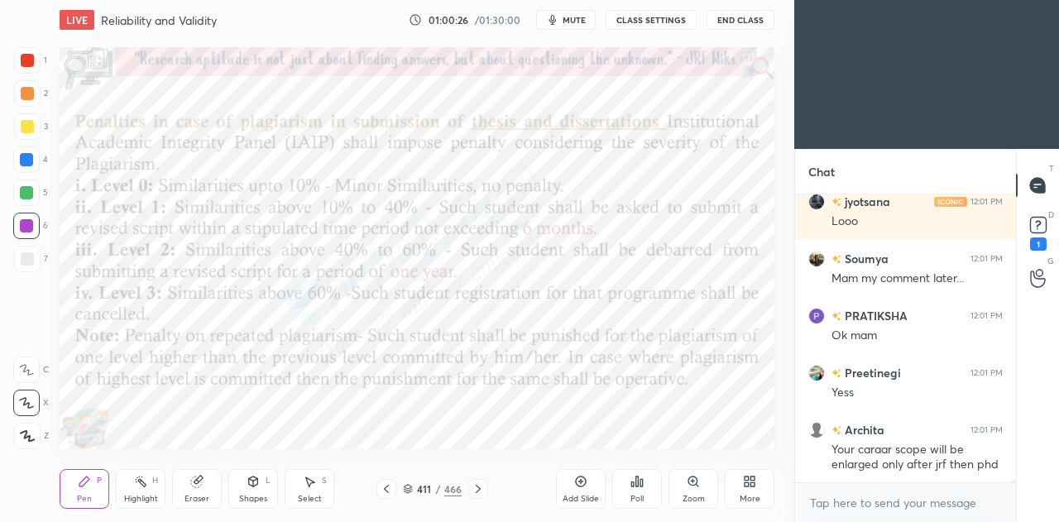
click at [478, 491] on icon at bounding box center [478, 489] width 5 height 8
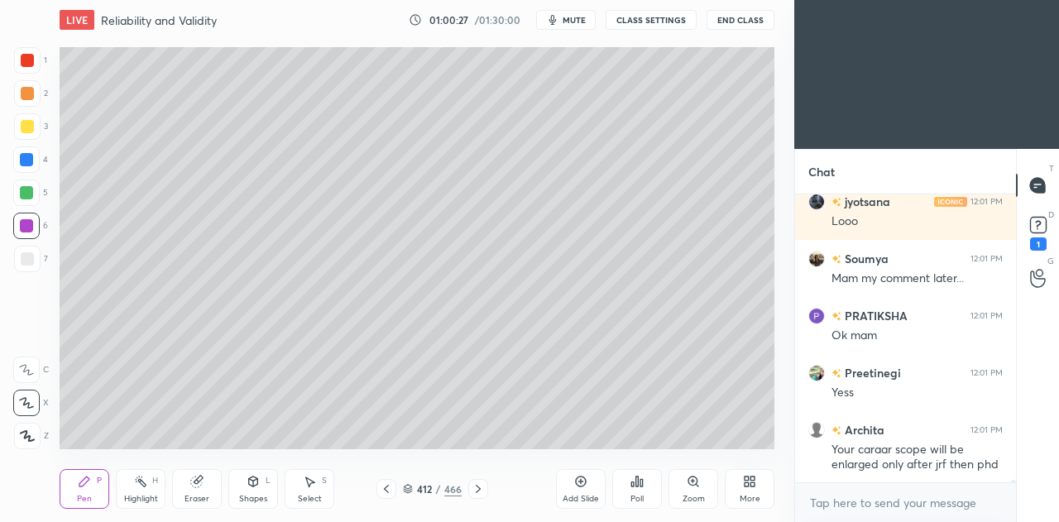
click at [480, 492] on icon at bounding box center [478, 488] width 13 height 13
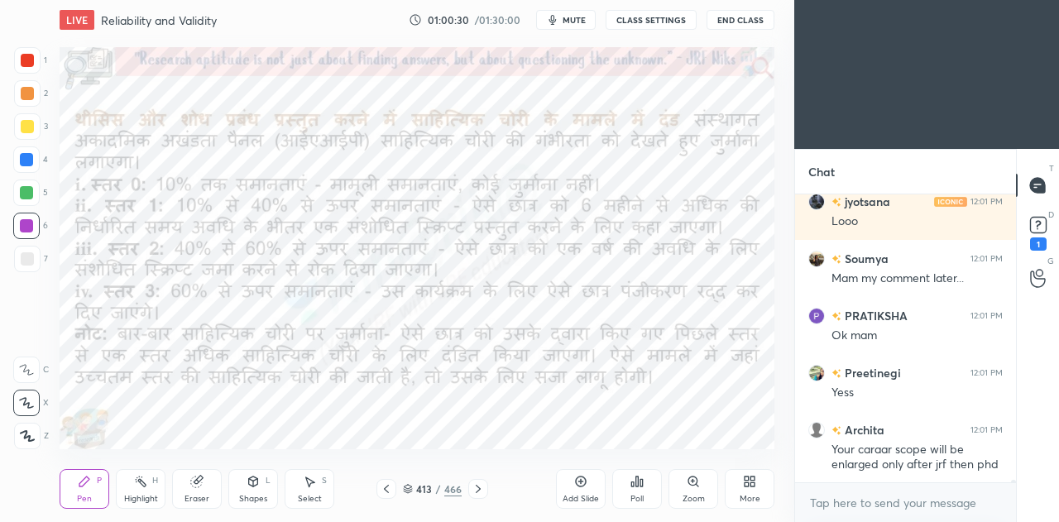
click at [481, 492] on icon at bounding box center [478, 488] width 13 height 13
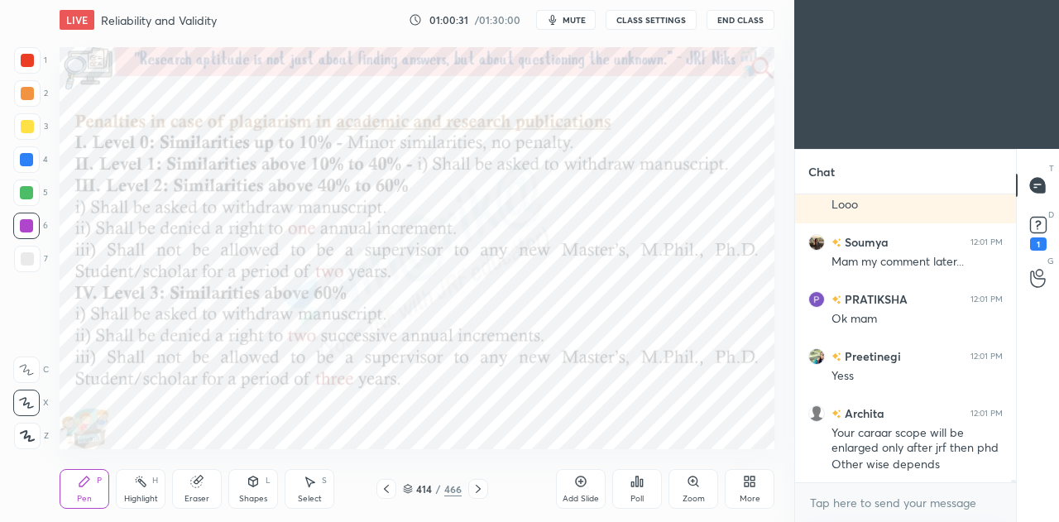
scroll to position [28857, 0]
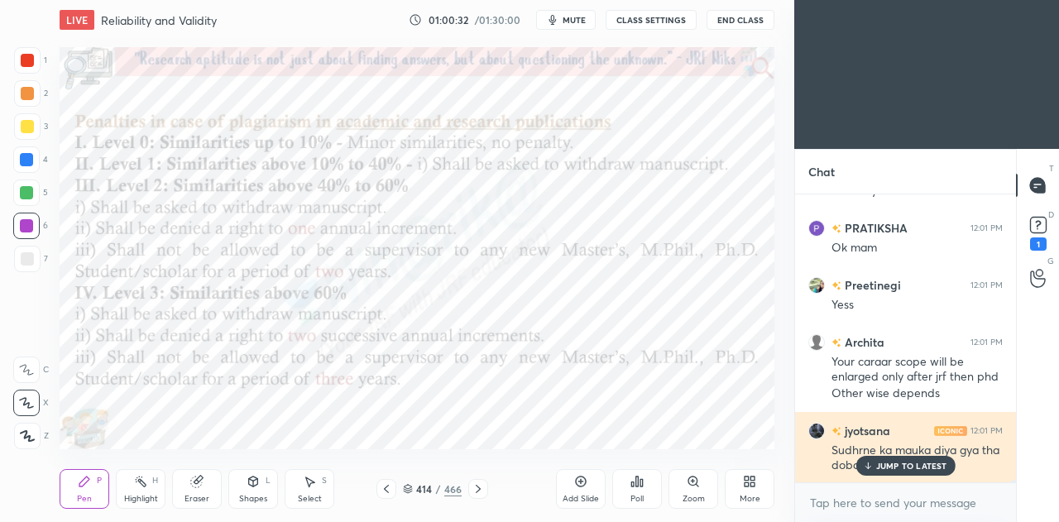
click at [885, 467] on p "JUMP TO LATEST" at bounding box center [911, 466] width 71 height 10
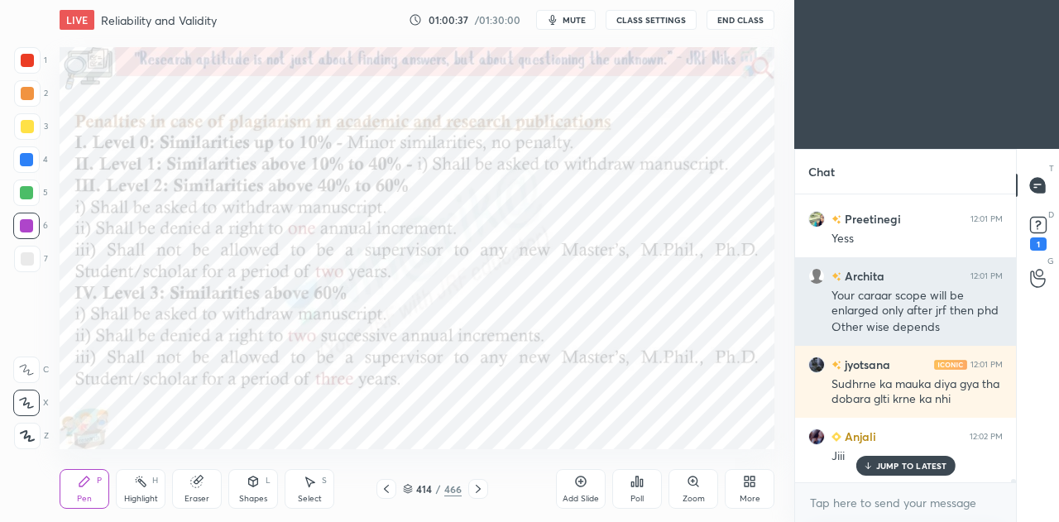
scroll to position [28924, 0]
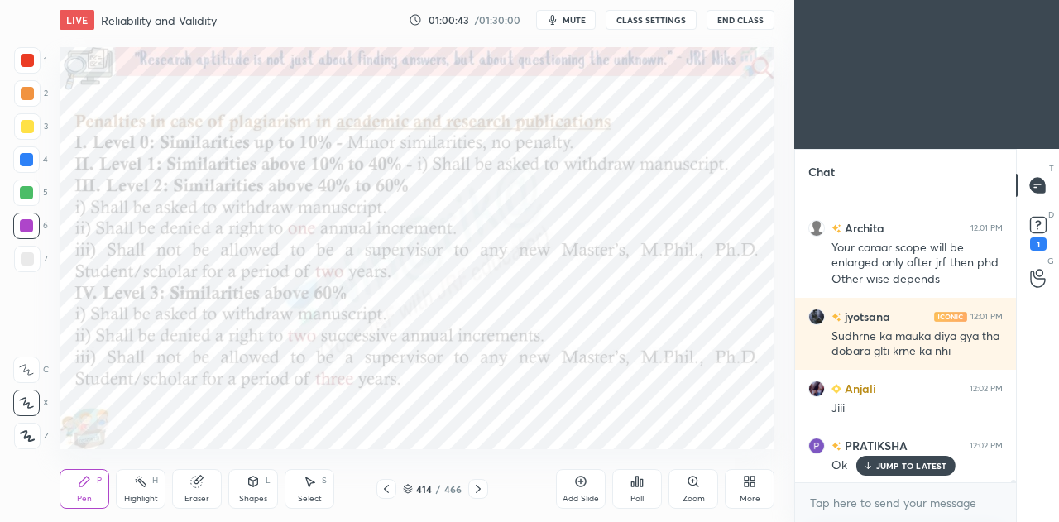
click at [896, 469] on p "JUMP TO LATEST" at bounding box center [911, 466] width 71 height 10
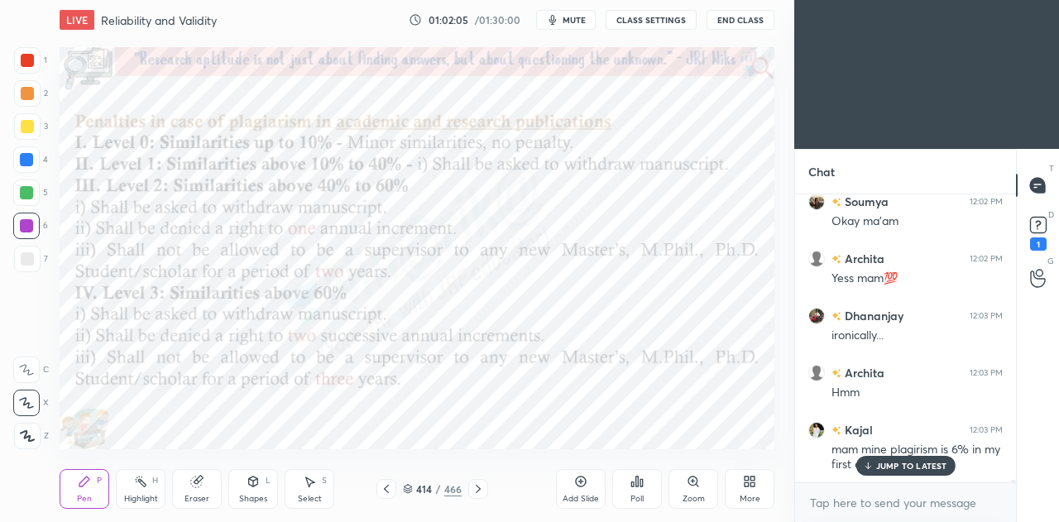
scroll to position [29857, 0]
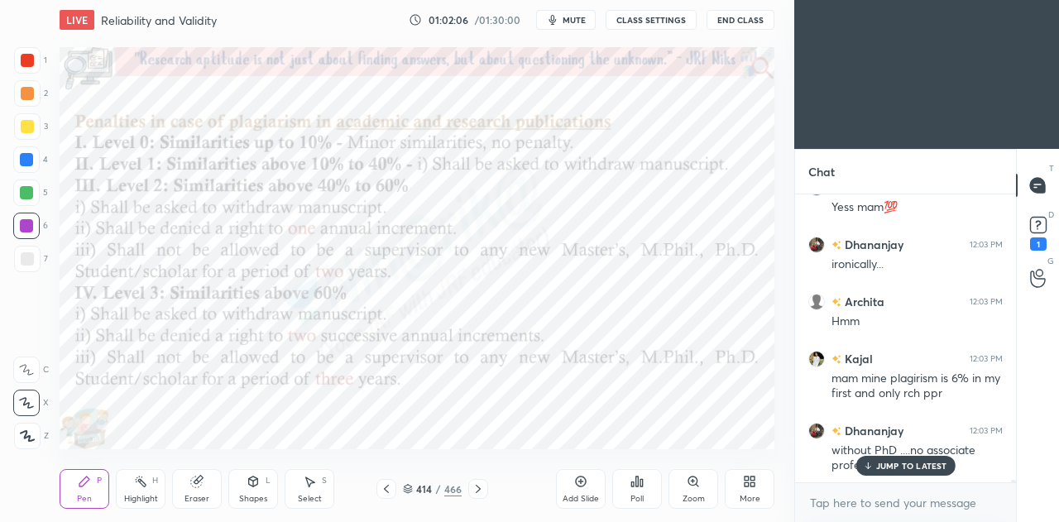
click at [914, 466] on p "JUMP TO LATEST" at bounding box center [911, 466] width 71 height 10
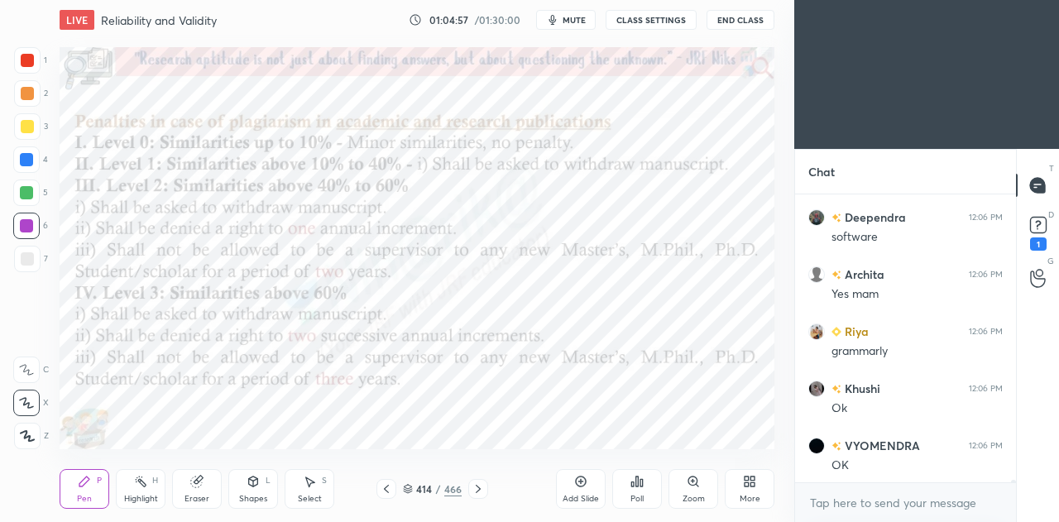
scroll to position [31351, 0]
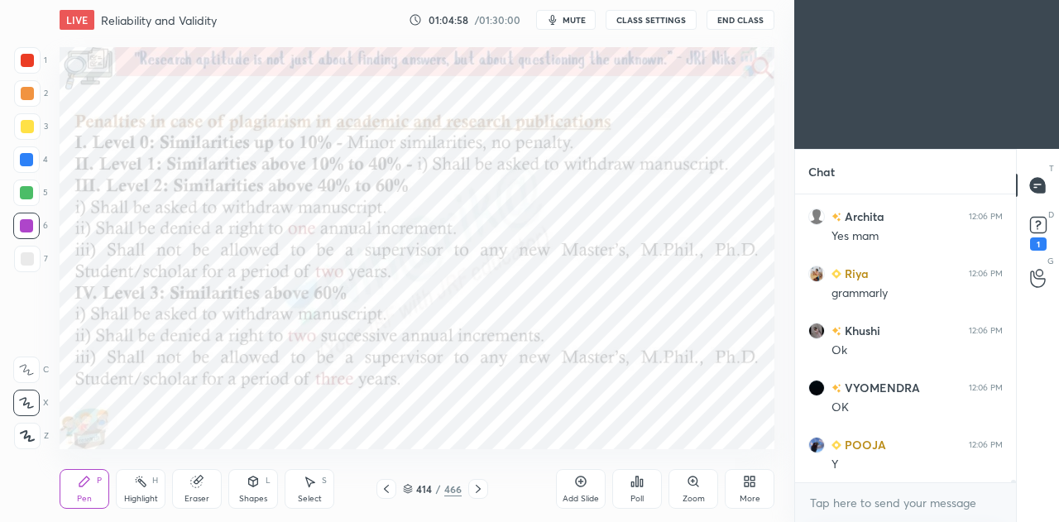
click at [479, 494] on icon at bounding box center [478, 488] width 13 height 13
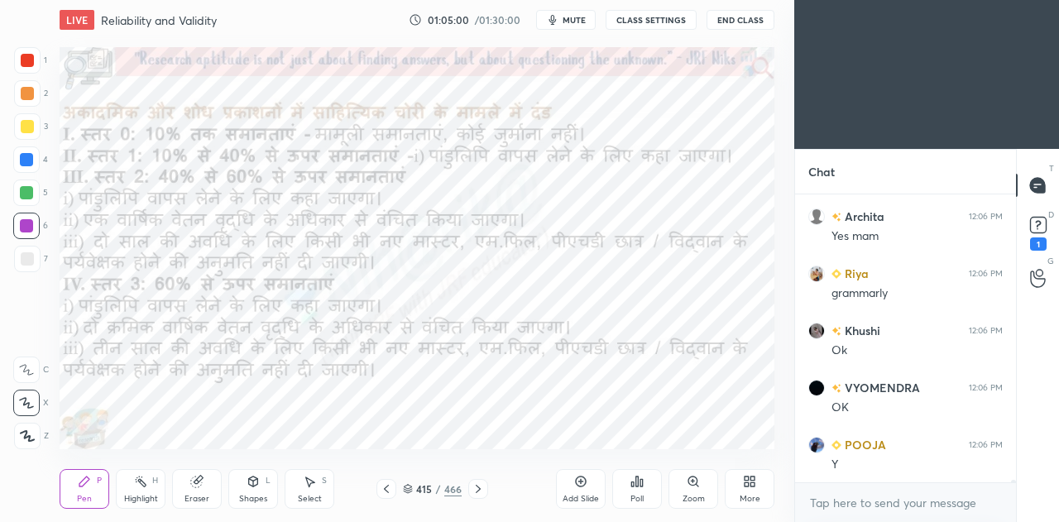
click at [479, 486] on icon at bounding box center [478, 488] width 13 height 13
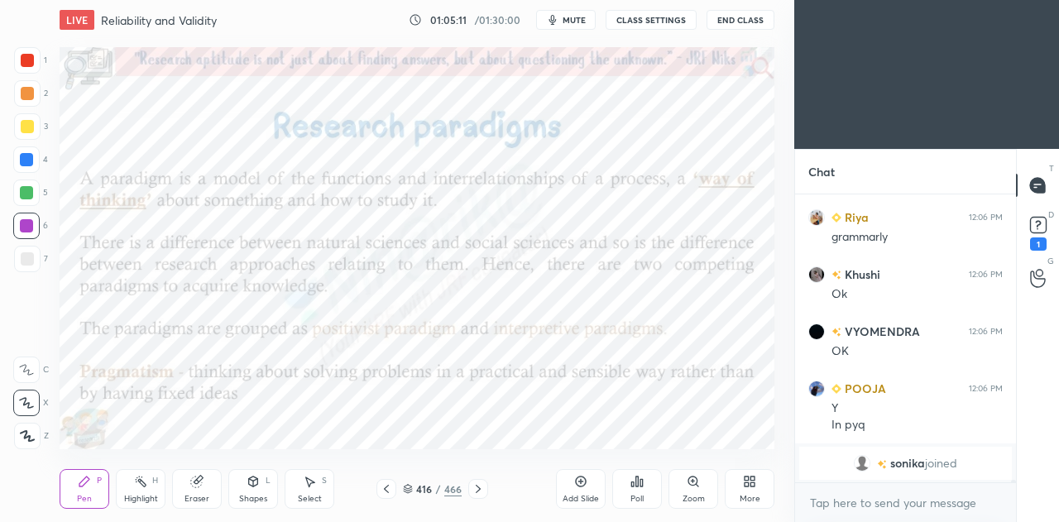
scroll to position [30133, 0]
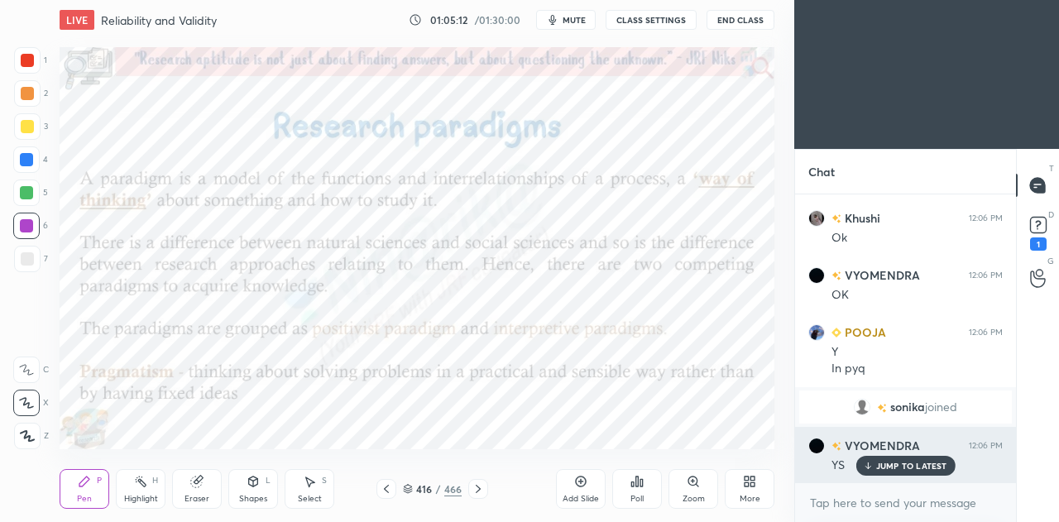
click at [912, 467] on p "JUMP TO LATEST" at bounding box center [911, 466] width 71 height 10
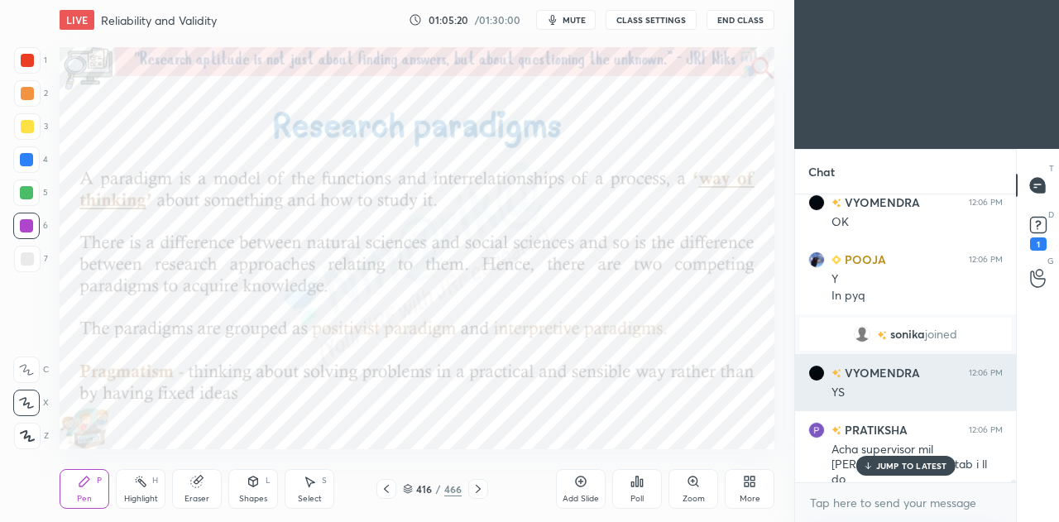
scroll to position [30277, 0]
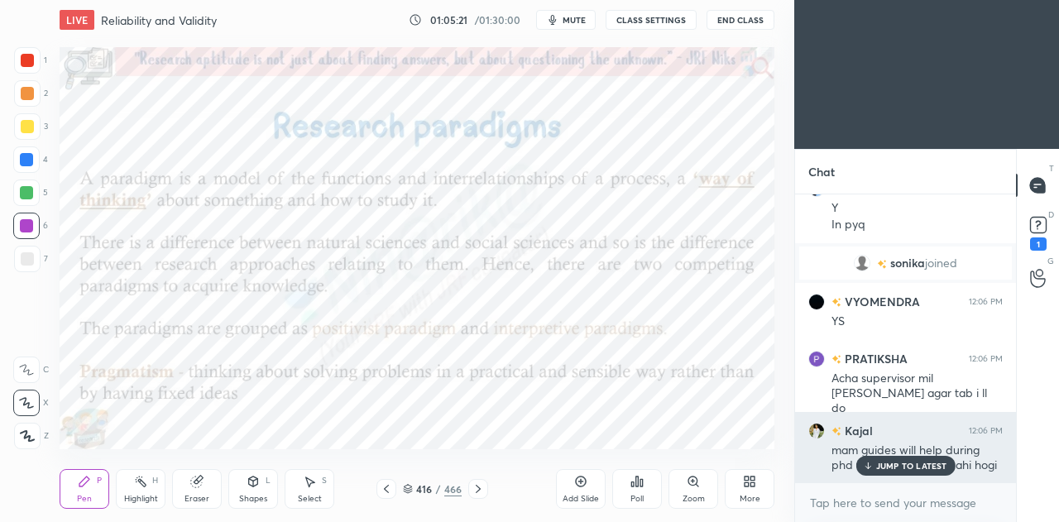
click at [883, 464] on p "JUMP TO LATEST" at bounding box center [911, 466] width 71 height 10
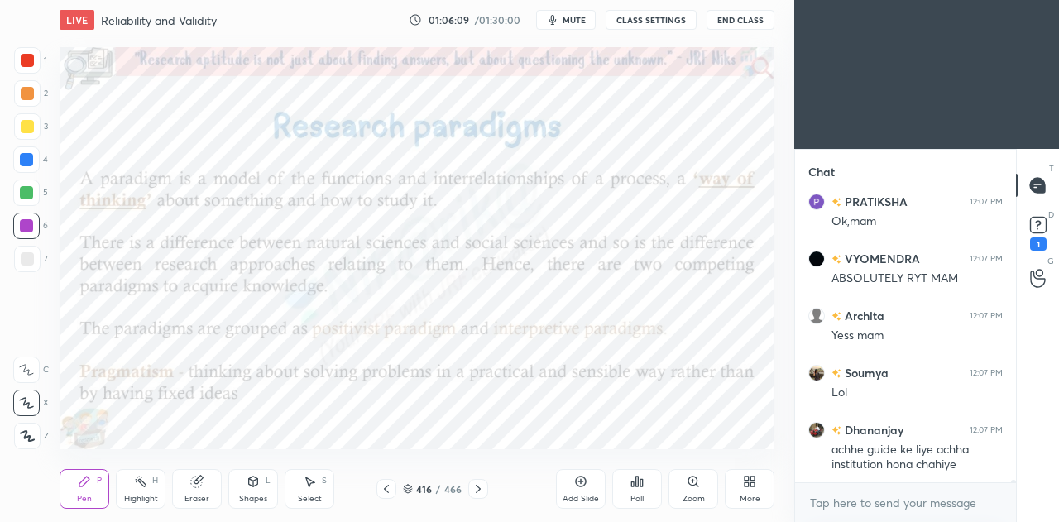
scroll to position [30635, 0]
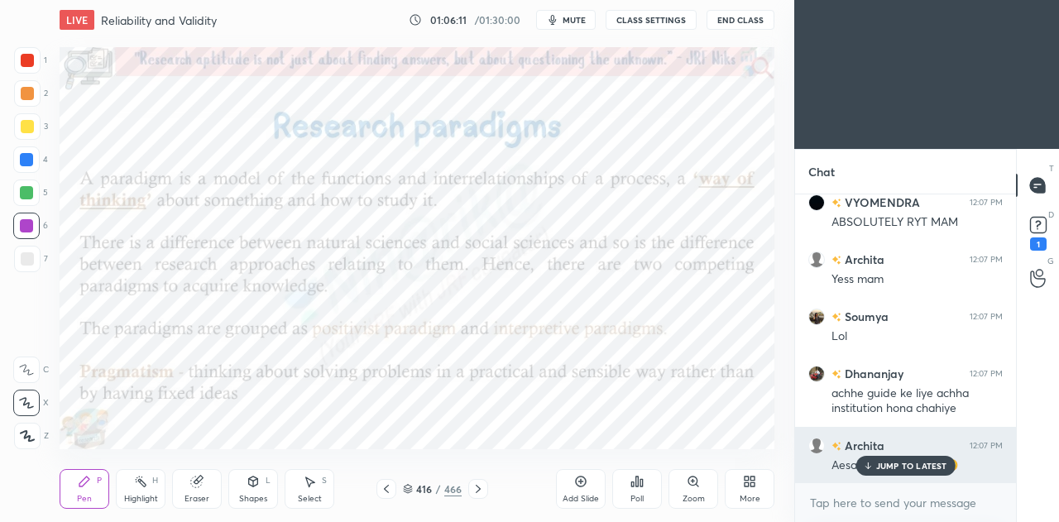
click at [894, 468] on p "JUMP TO LATEST" at bounding box center [911, 466] width 71 height 10
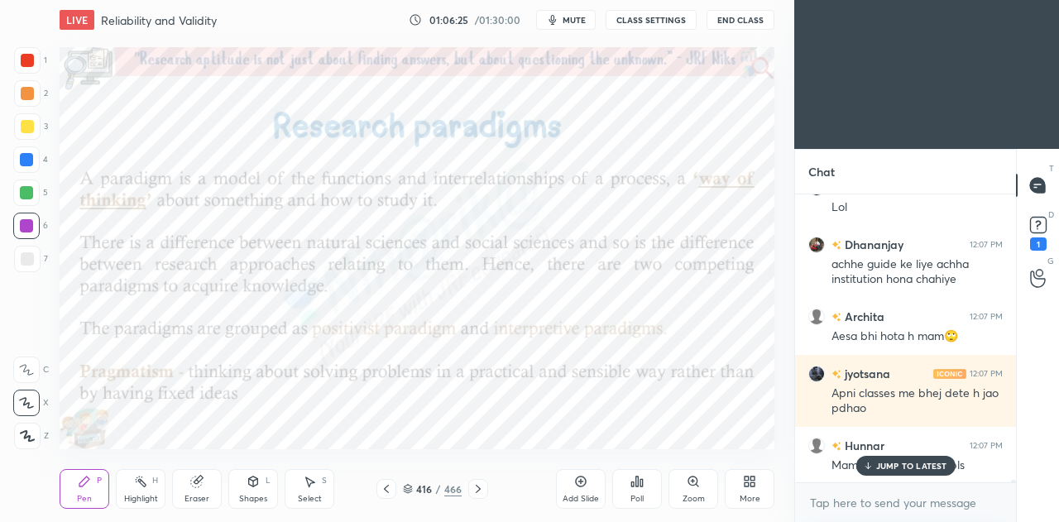
scroll to position [30822, 0]
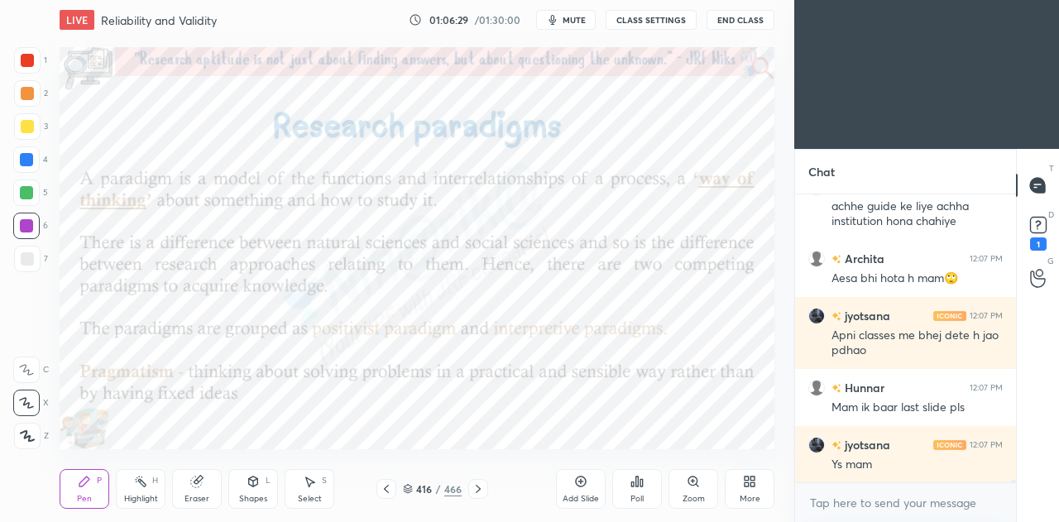
click at [386, 489] on icon at bounding box center [386, 488] width 13 height 13
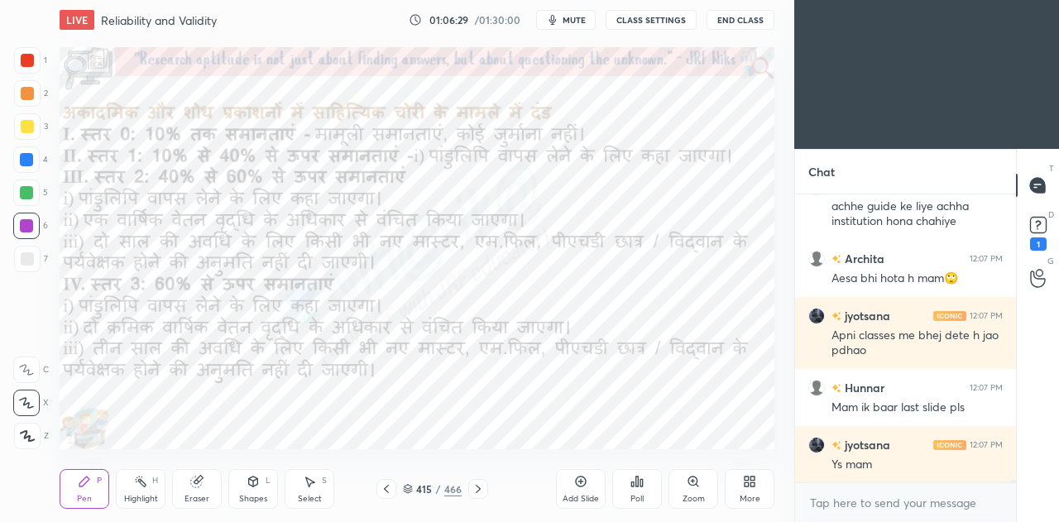
click at [386, 489] on icon at bounding box center [386, 488] width 13 height 13
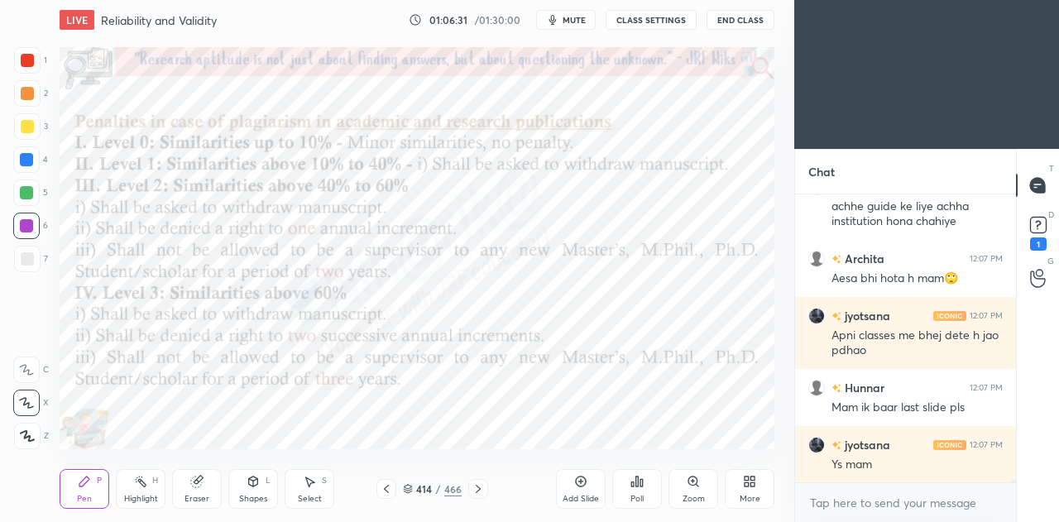
click at [407, 491] on icon at bounding box center [408, 490] width 8 height 2
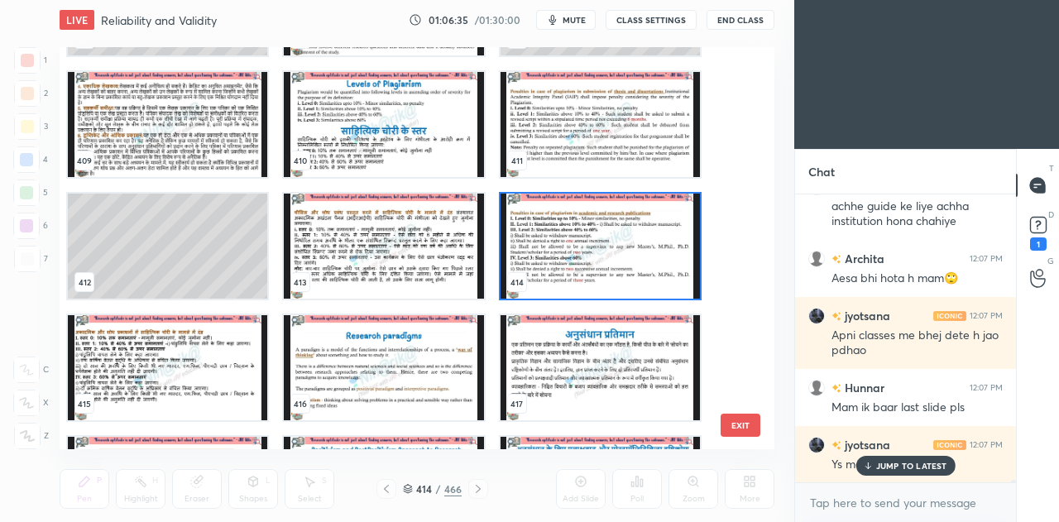
scroll to position [30878, 0]
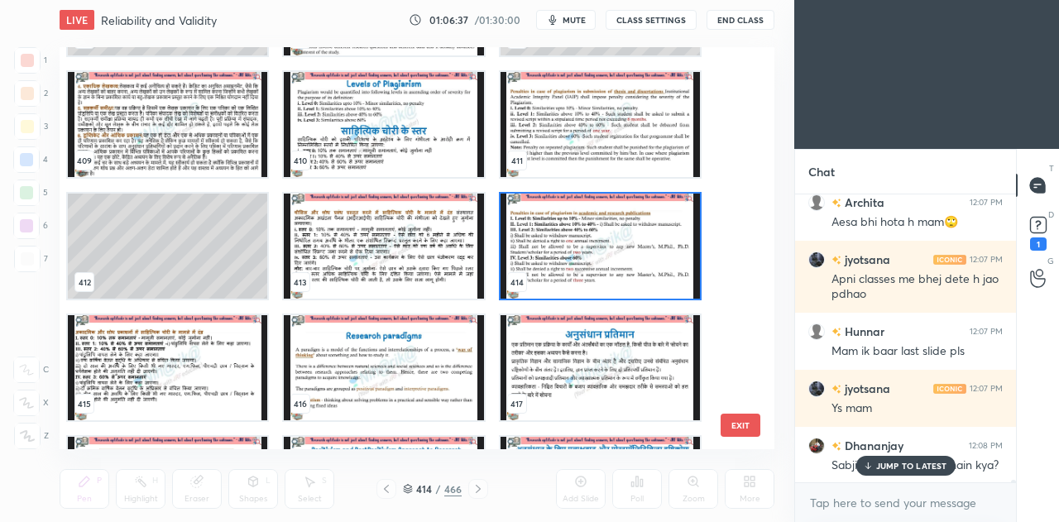
click at [880, 468] on p "JUMP TO LATEST" at bounding box center [911, 466] width 71 height 10
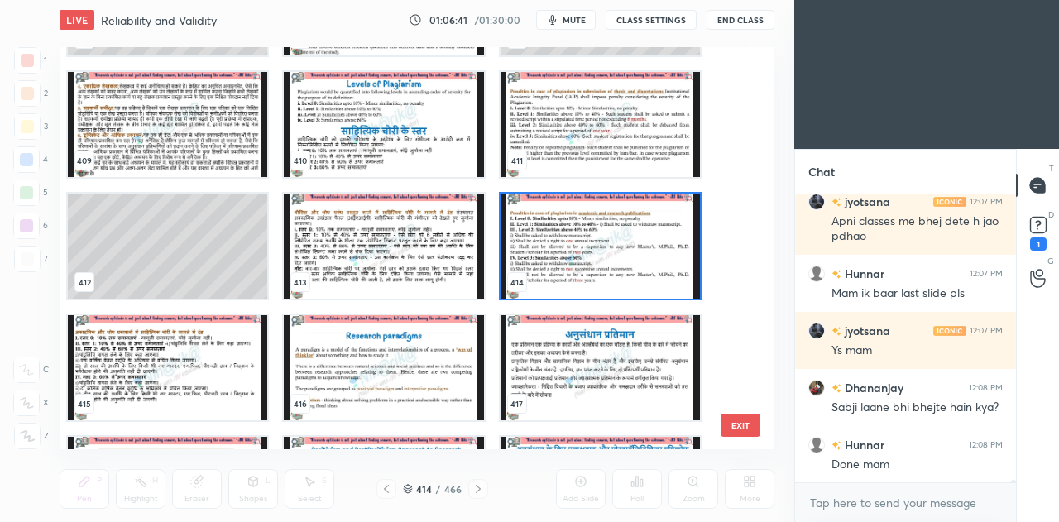
click at [624, 252] on img "grid" at bounding box center [600, 246] width 199 height 105
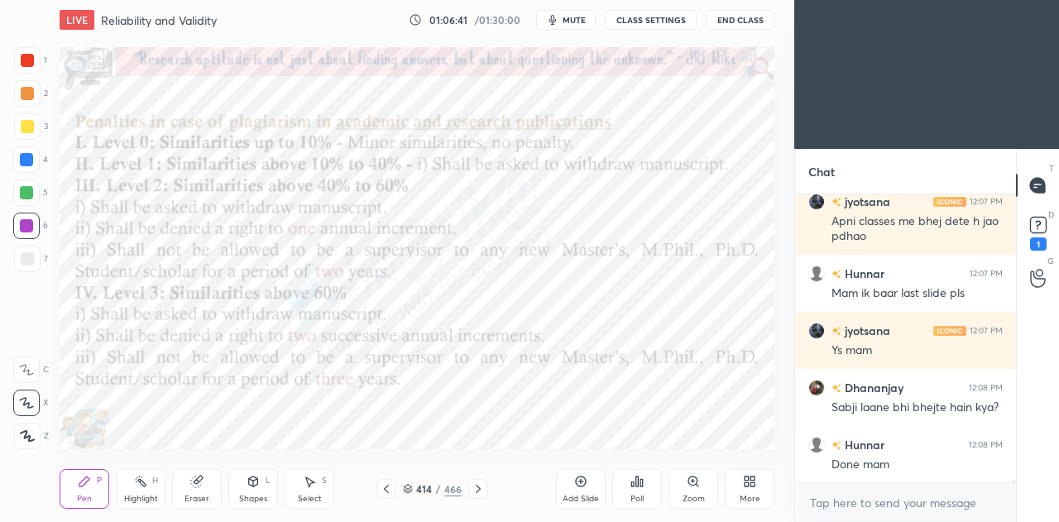
click at [630, 252] on img "grid" at bounding box center [600, 246] width 199 height 105
click at [479, 490] on icon at bounding box center [478, 489] width 5 height 8
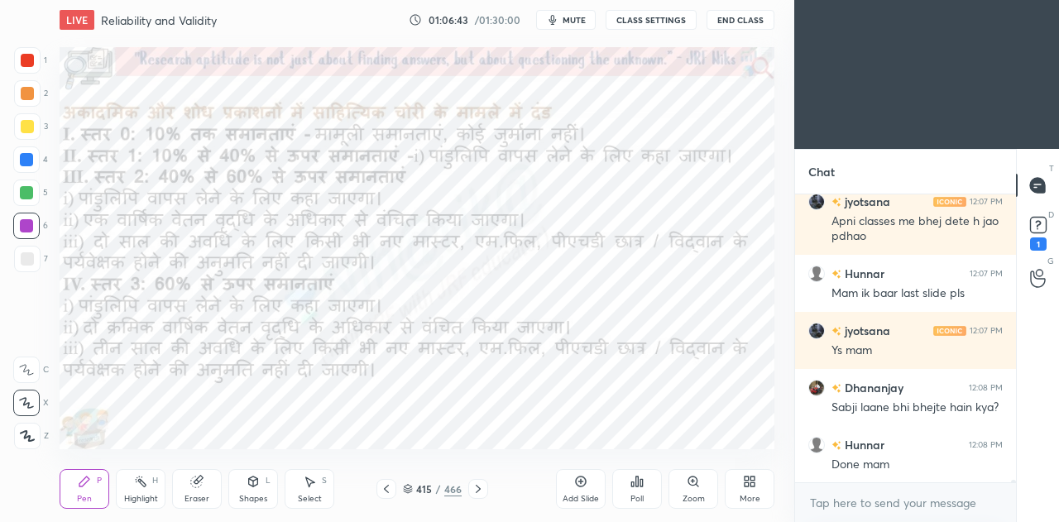
click at [478, 487] on icon at bounding box center [478, 488] width 13 height 13
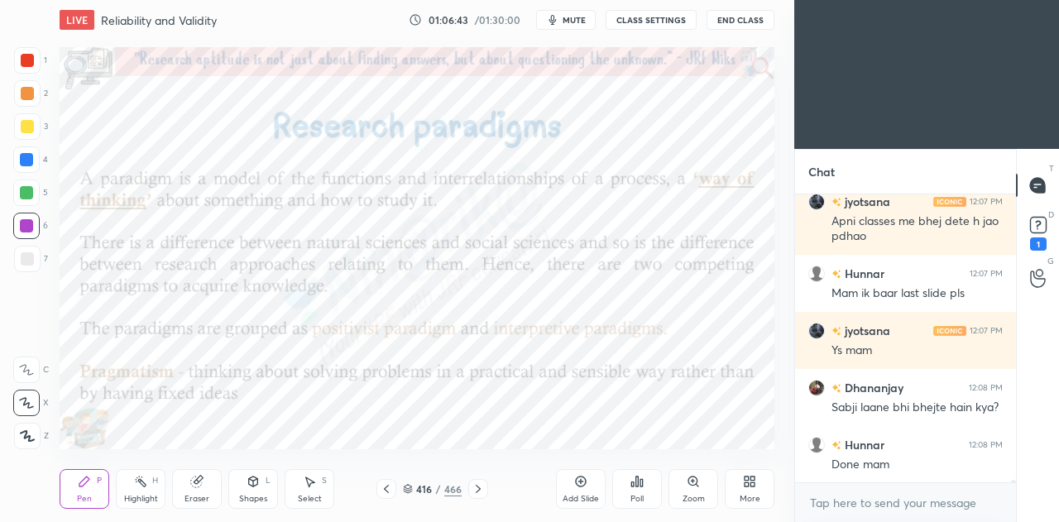
scroll to position [30992, 0]
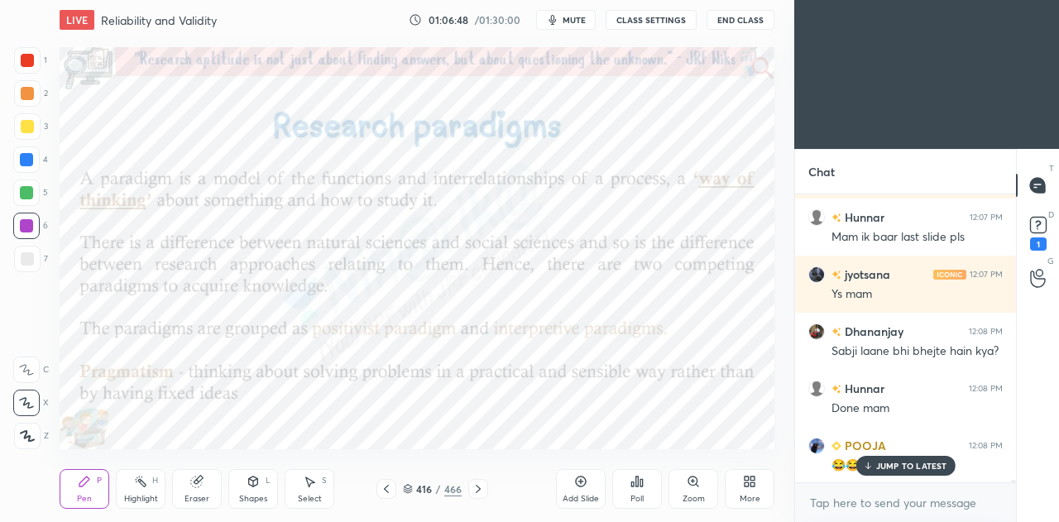
click at [384, 487] on icon at bounding box center [386, 488] width 13 height 13
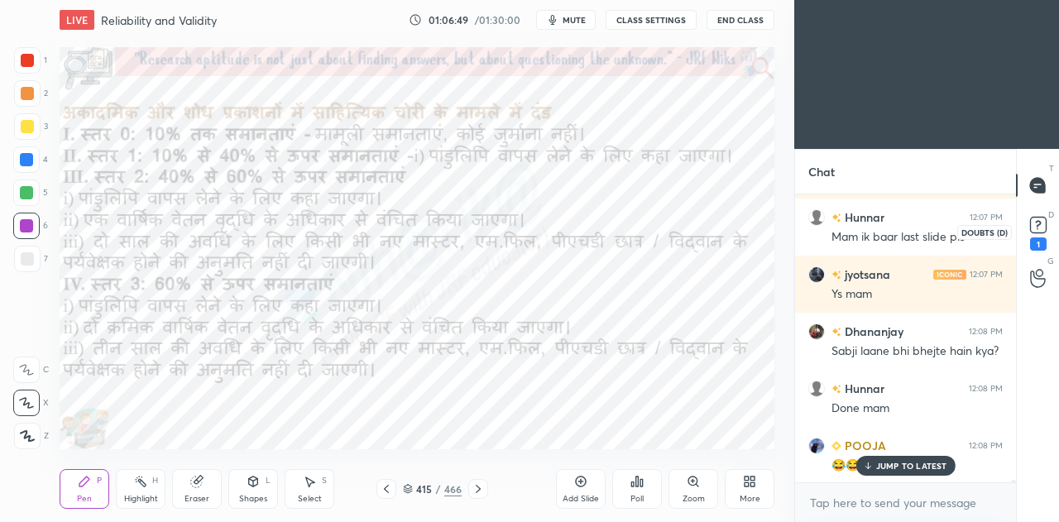
click at [1033, 231] on rect at bounding box center [1038, 226] width 16 height 16
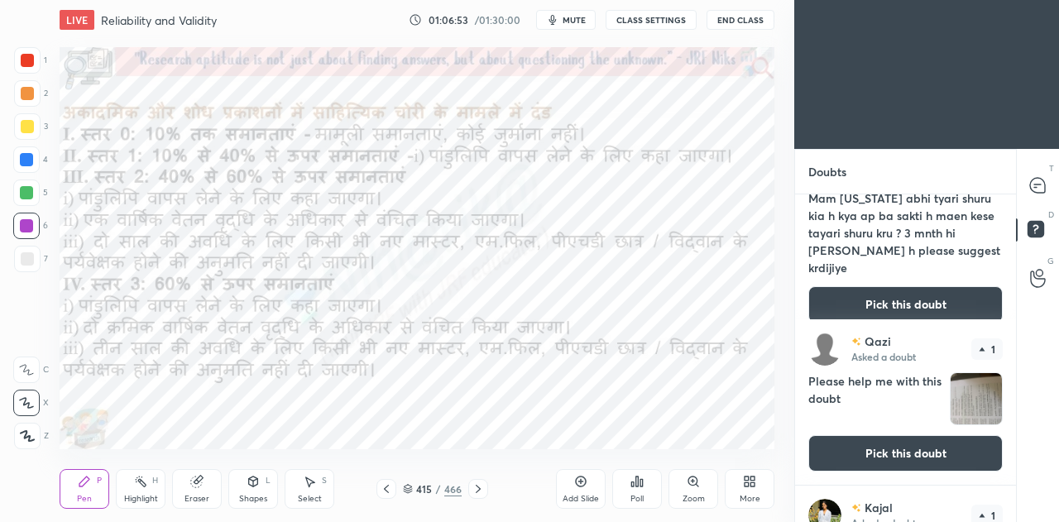
scroll to position [501, 0]
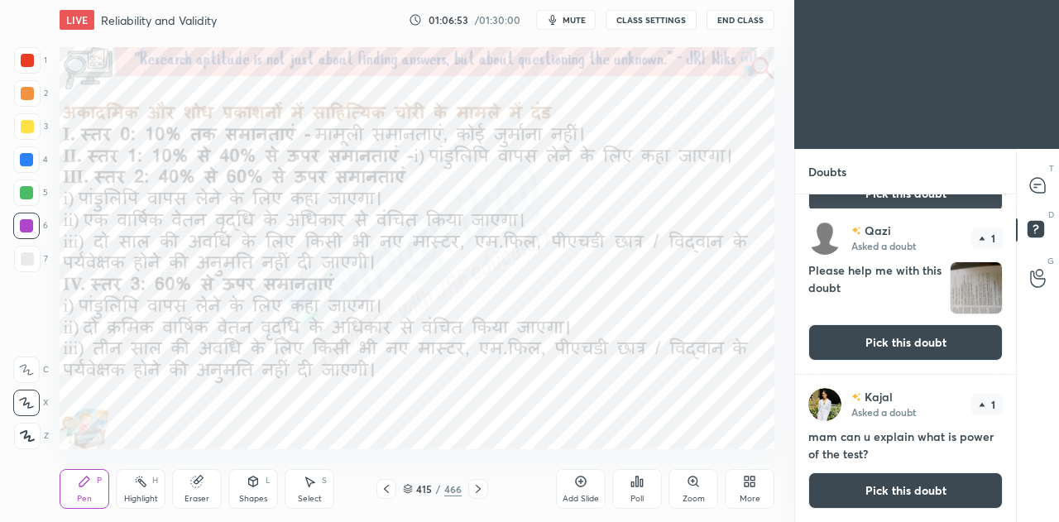
click at [851, 482] on button "Pick this doubt" at bounding box center [905, 490] width 194 height 36
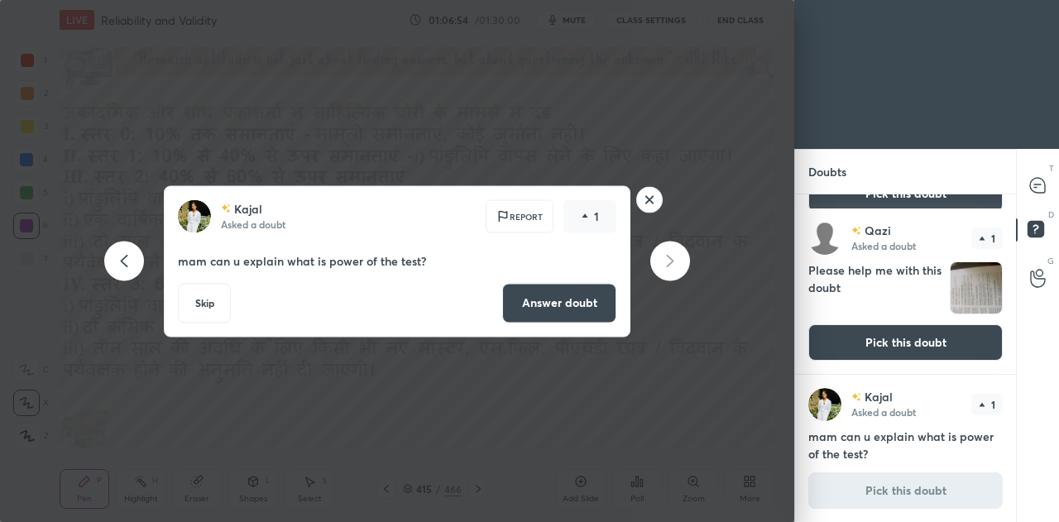
click at [548, 292] on button "Answer doubt" at bounding box center [559, 303] width 114 height 40
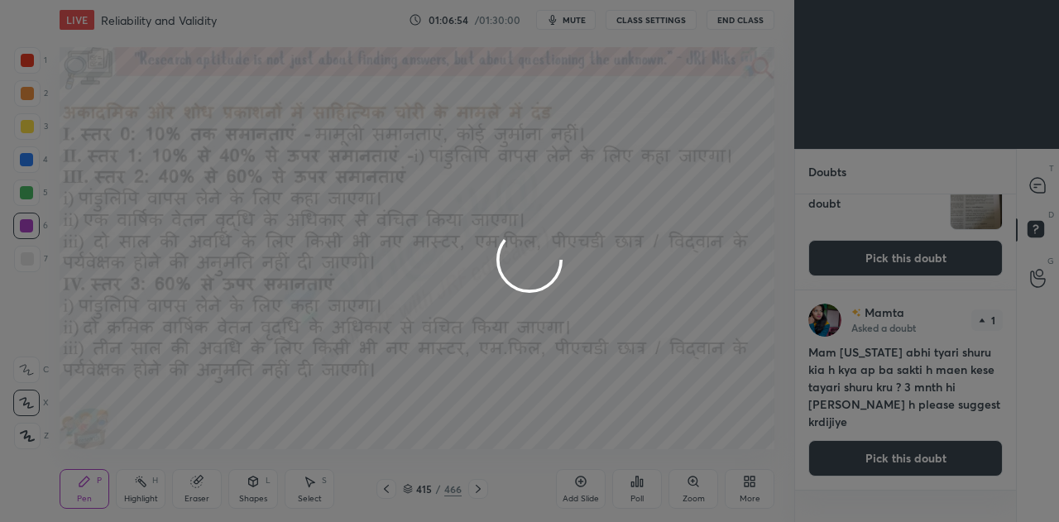
scroll to position [0, 0]
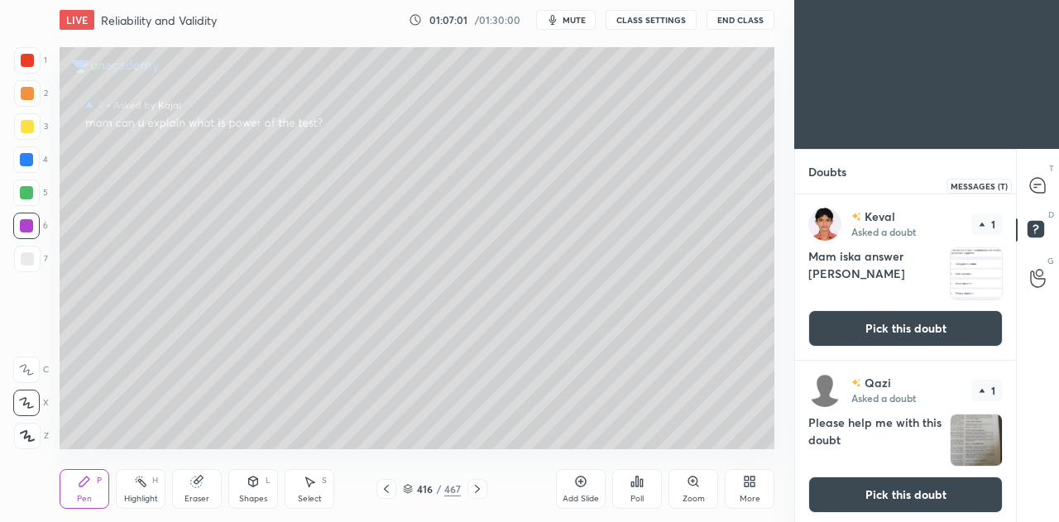
click at [1031, 185] on icon at bounding box center [1037, 185] width 15 height 15
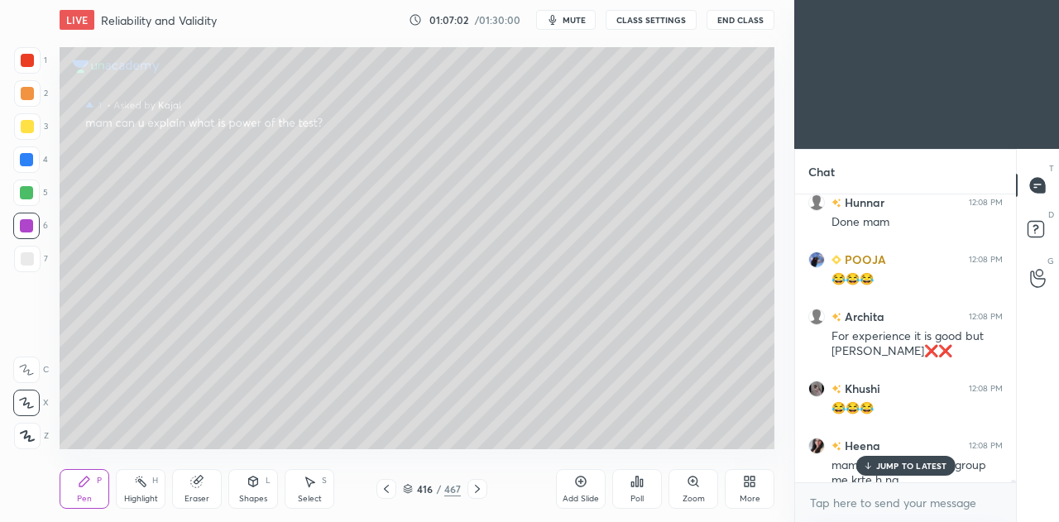
scroll to position [31368, 0]
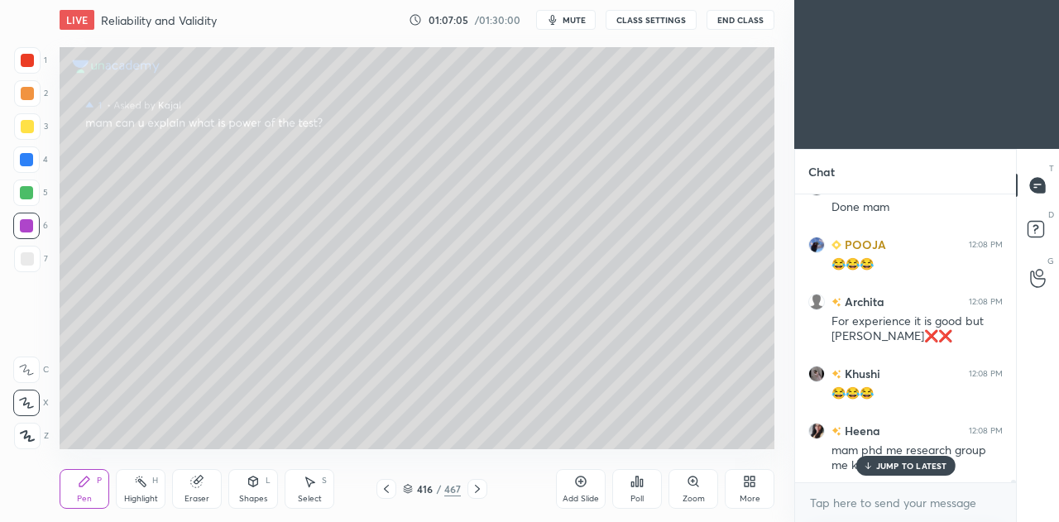
click at [409, 487] on icon at bounding box center [408, 489] width 10 height 10
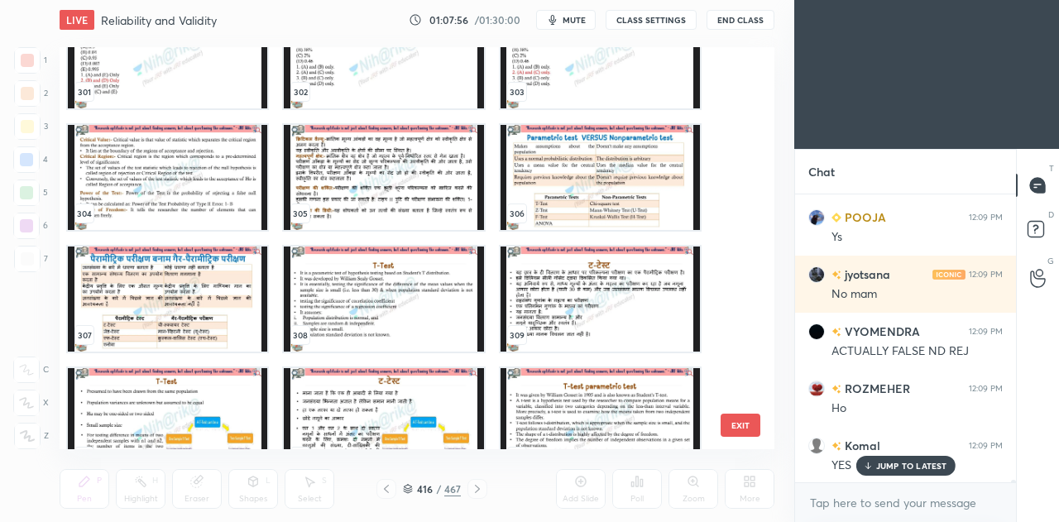
scroll to position [12203, 0]
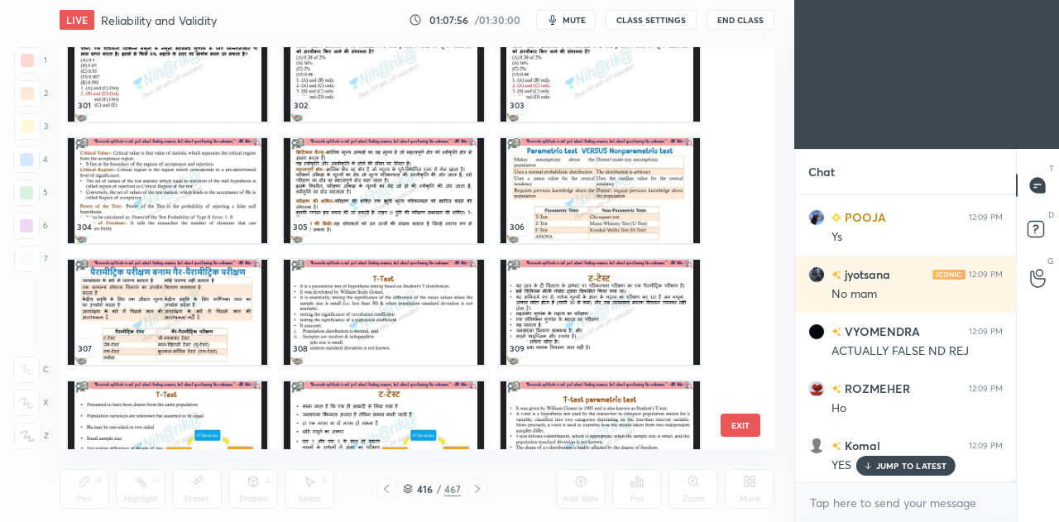
click at [413, 327] on img "grid" at bounding box center [383, 312] width 199 height 105
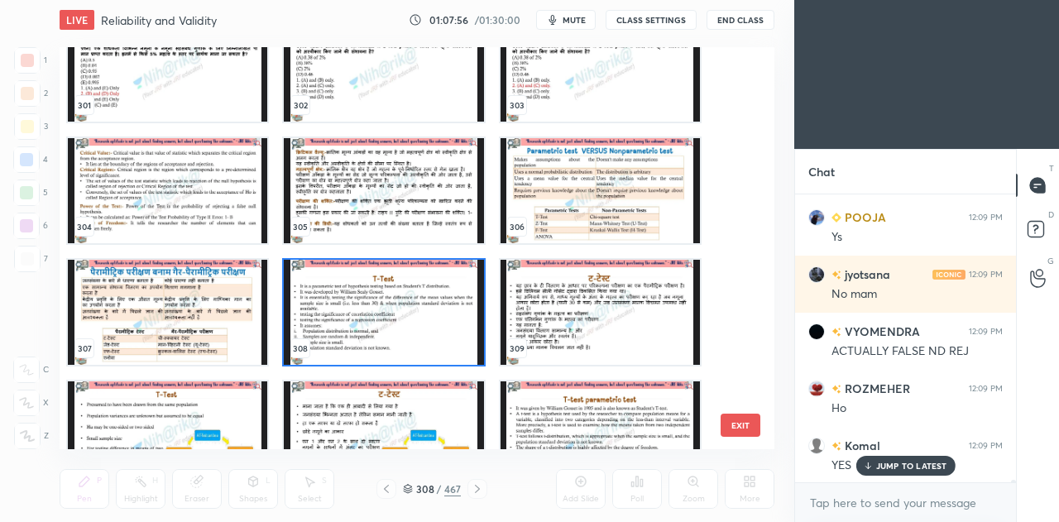
click at [413, 327] on img "grid" at bounding box center [383, 312] width 199 height 105
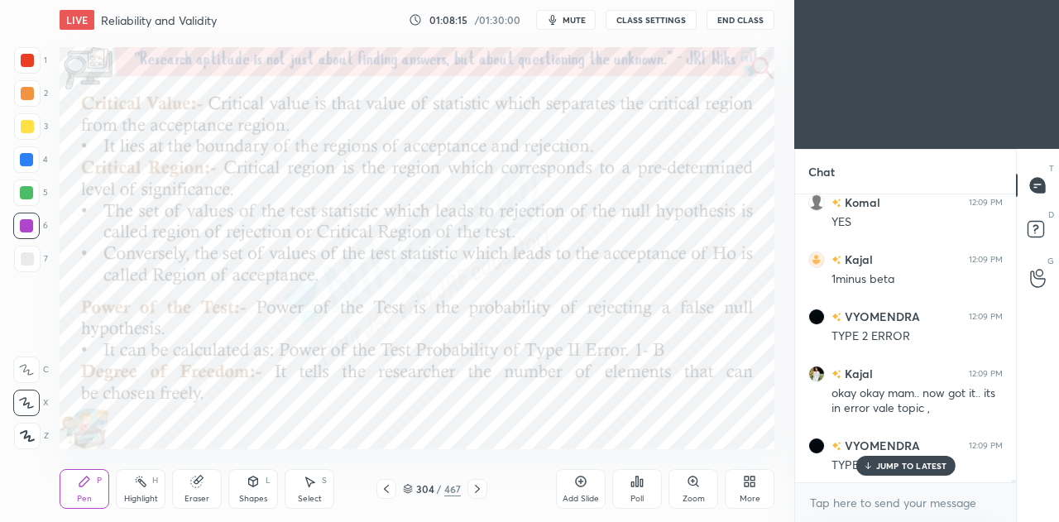
scroll to position [32369, 0]
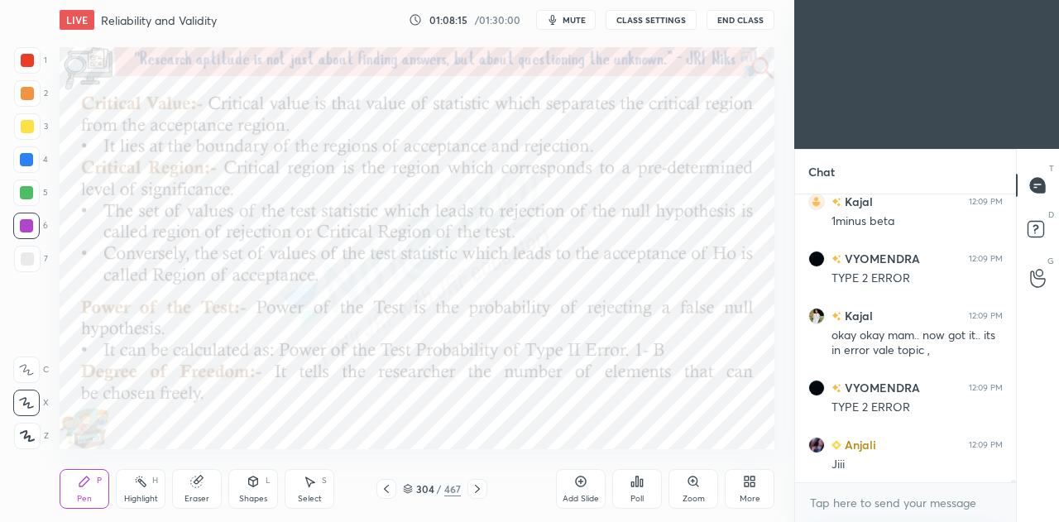
click at [413, 488] on div "304 / 467" at bounding box center [432, 489] width 58 height 15
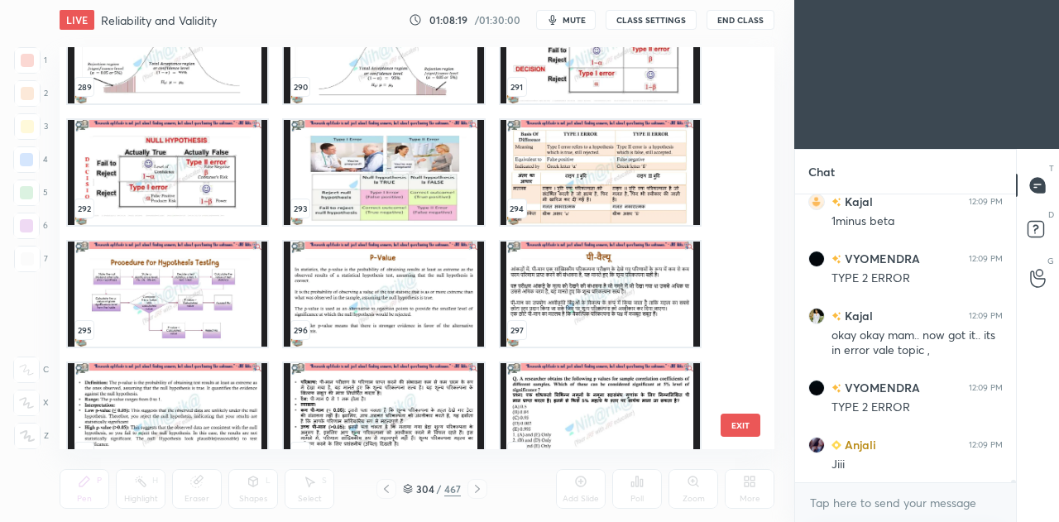
scroll to position [11730, 0]
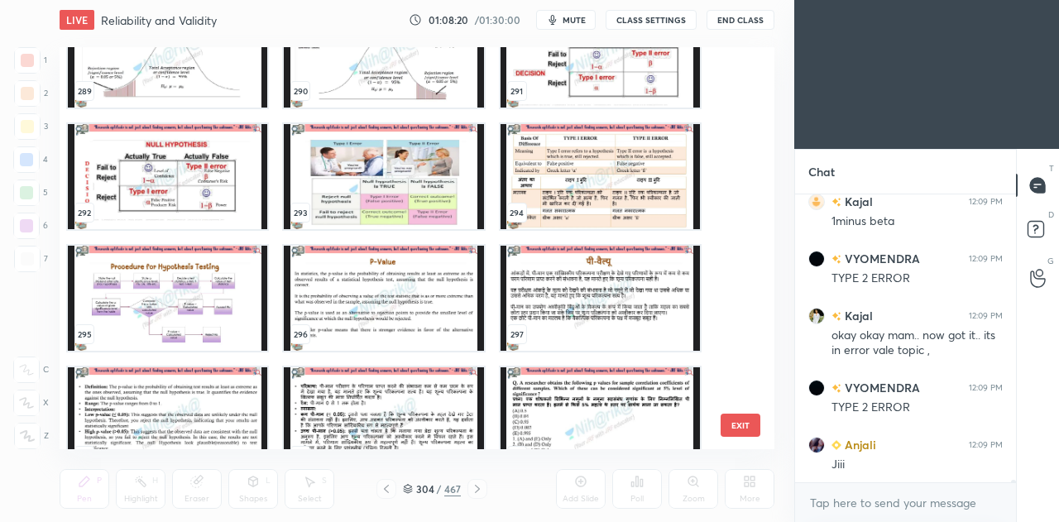
click at [619, 79] on img "grid" at bounding box center [600, 54] width 199 height 105
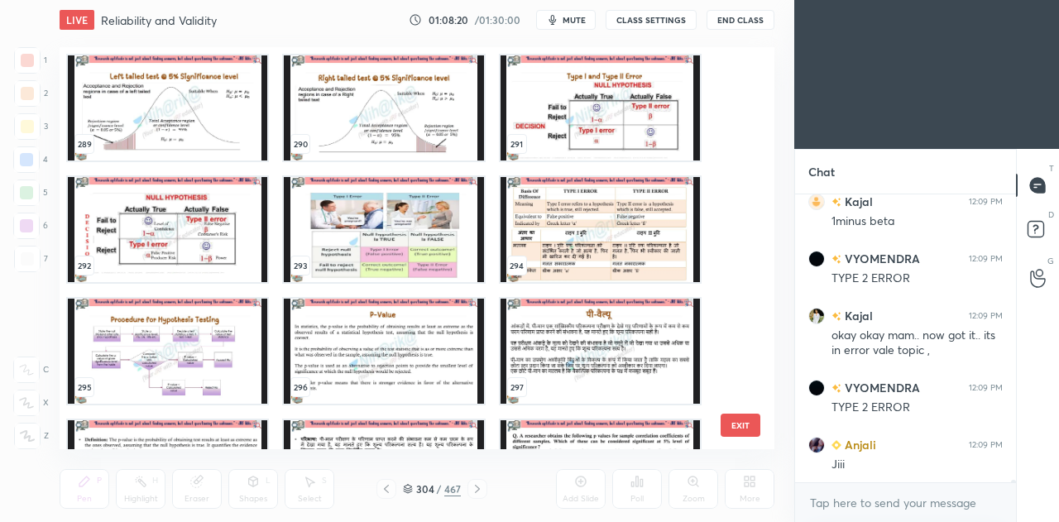
click at [617, 79] on img "grid" at bounding box center [600, 107] width 199 height 105
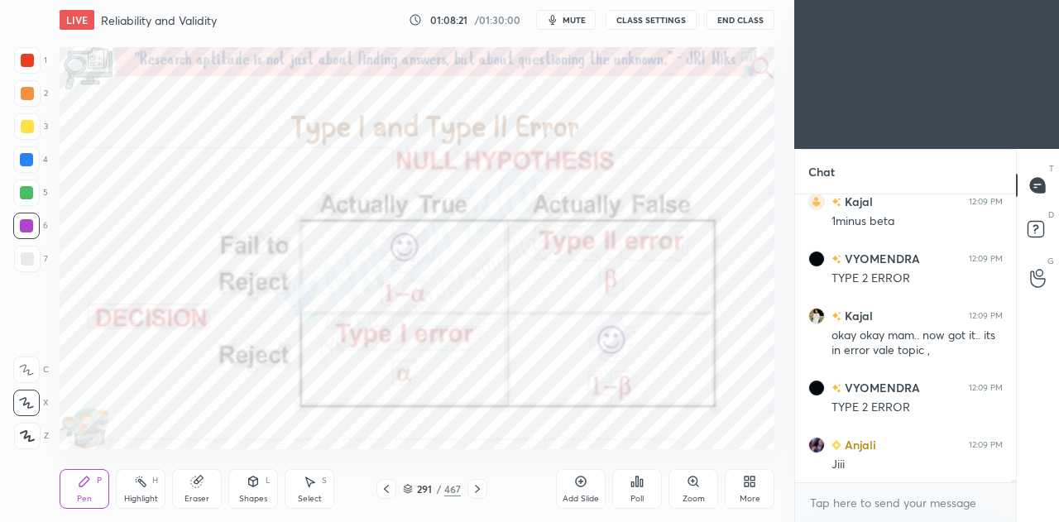
click at [617, 84] on img "grid" at bounding box center [600, 107] width 199 height 105
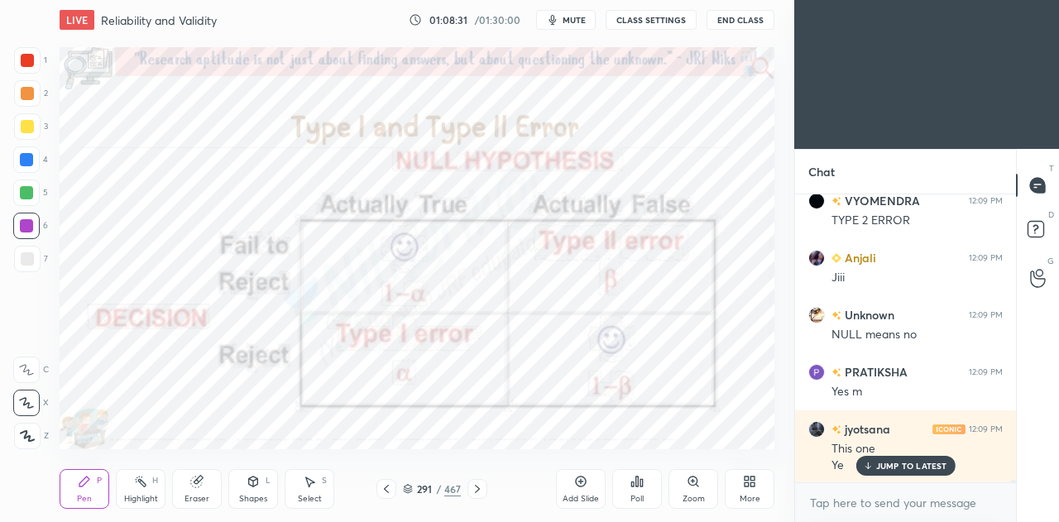
click at [882, 461] on p "JUMP TO LATEST" at bounding box center [911, 466] width 71 height 10
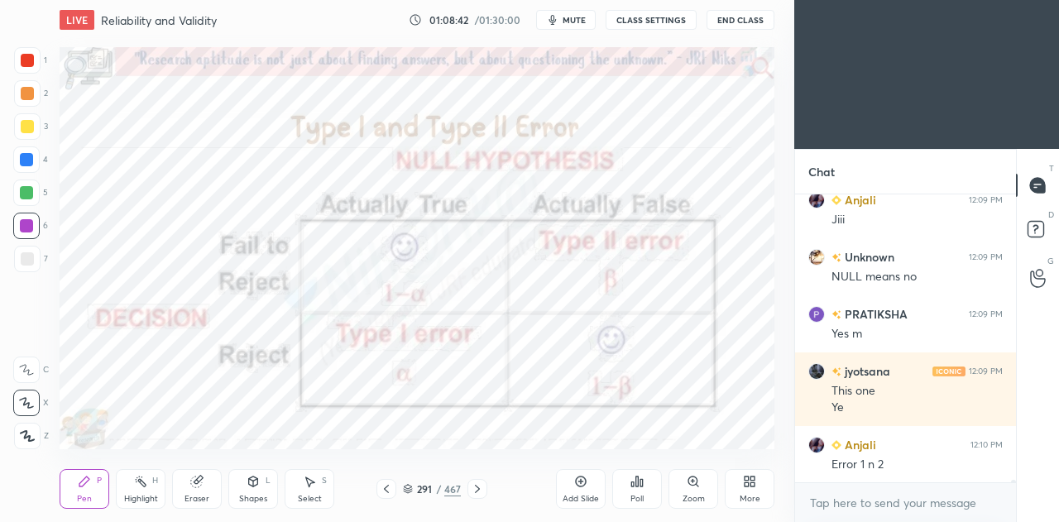
scroll to position [32670, 0]
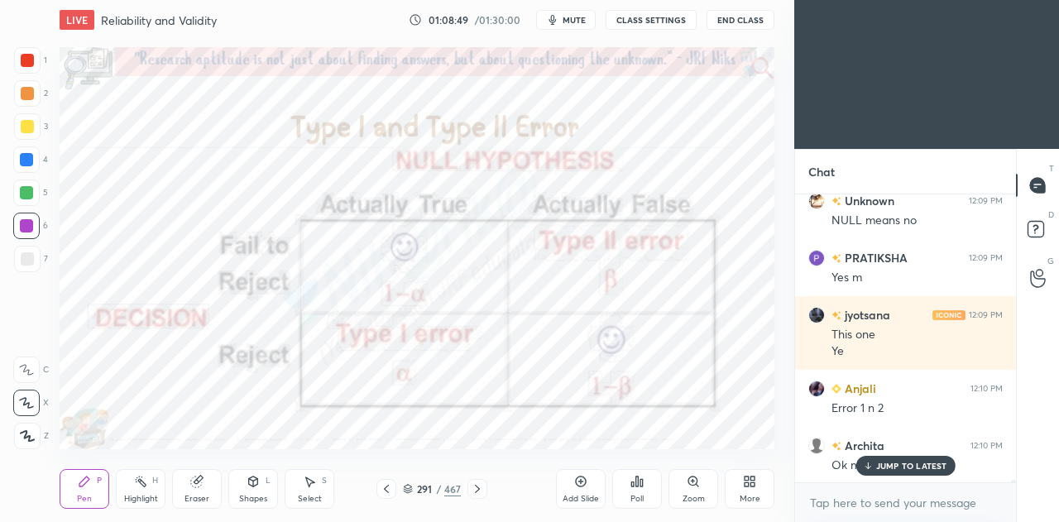
click at [922, 468] on p "JUMP TO LATEST" at bounding box center [911, 466] width 71 height 10
click at [407, 486] on icon at bounding box center [408, 487] width 8 height 4
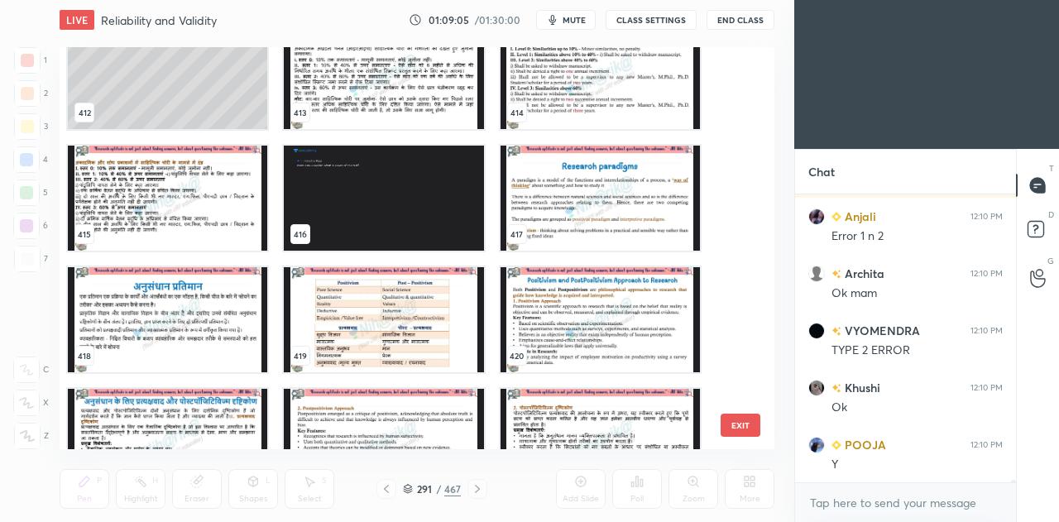
scroll to position [16693, 0]
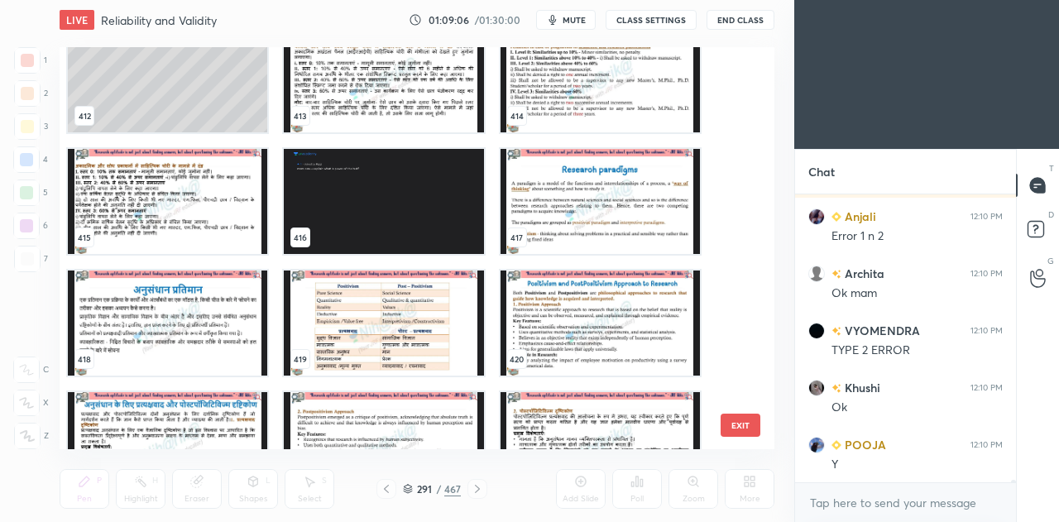
click at [591, 193] on img "grid" at bounding box center [600, 201] width 199 height 105
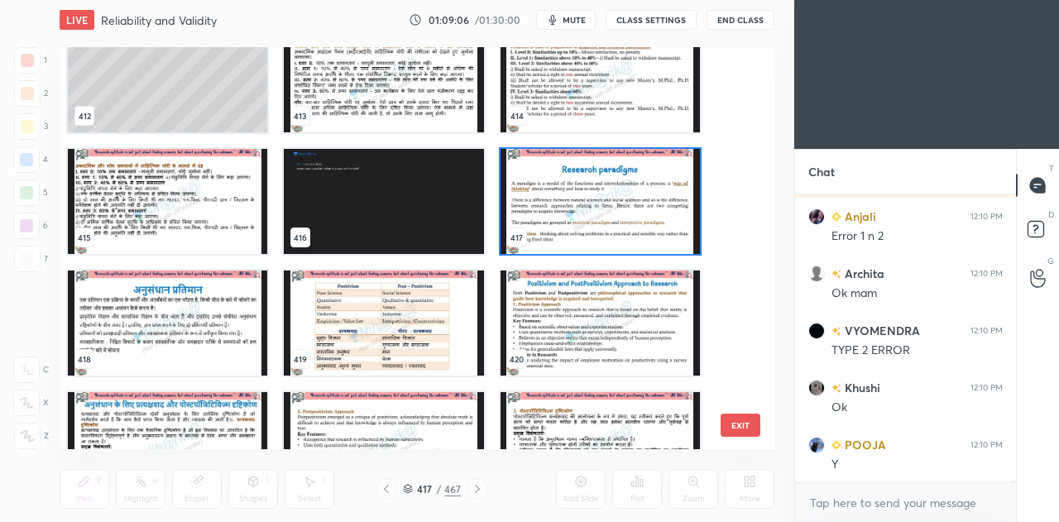
click at [591, 193] on img "grid" at bounding box center [600, 201] width 199 height 105
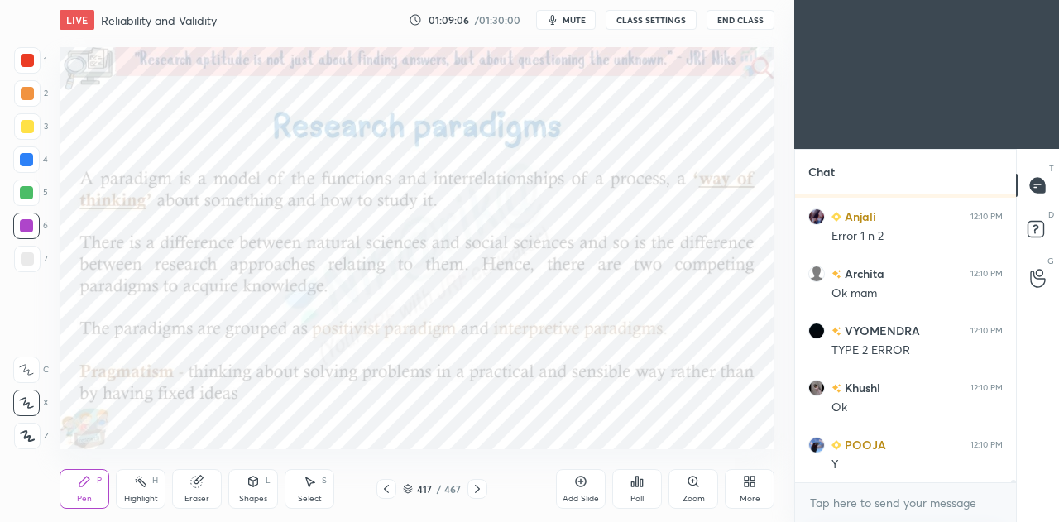
click at [591, 193] on img "grid" at bounding box center [600, 201] width 199 height 105
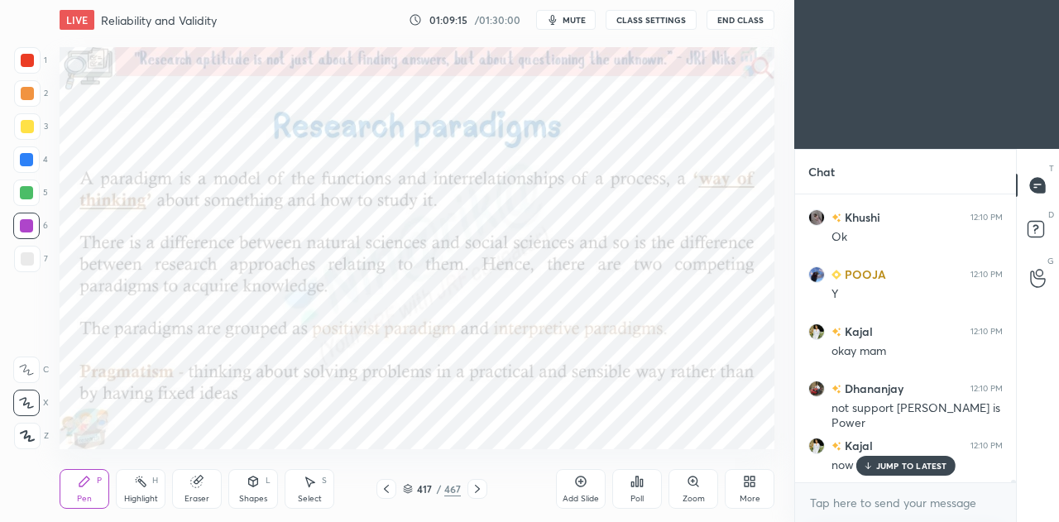
scroll to position [33071, 0]
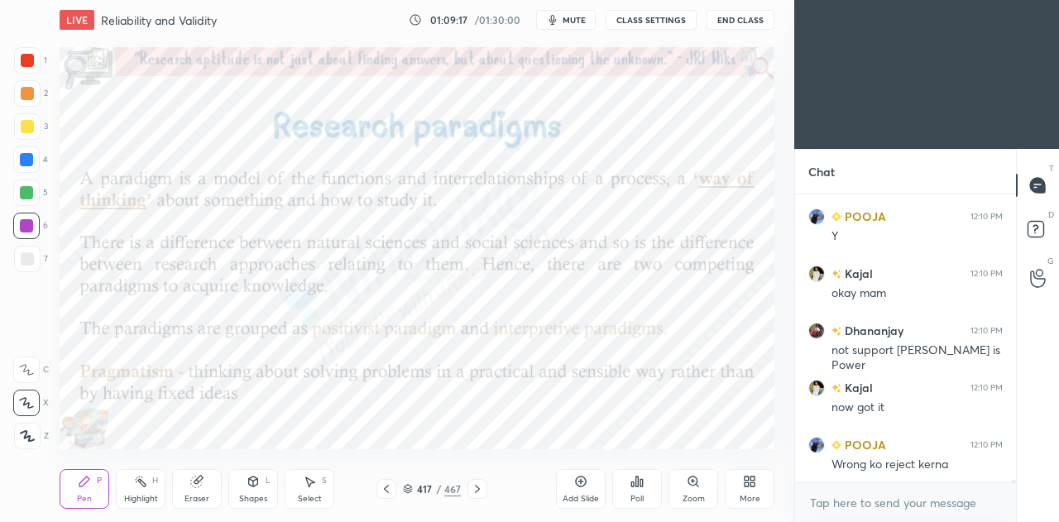
click at [136, 481] on icon at bounding box center [140, 481] width 13 height 13
click at [26, 424] on div at bounding box center [26, 436] width 26 height 26
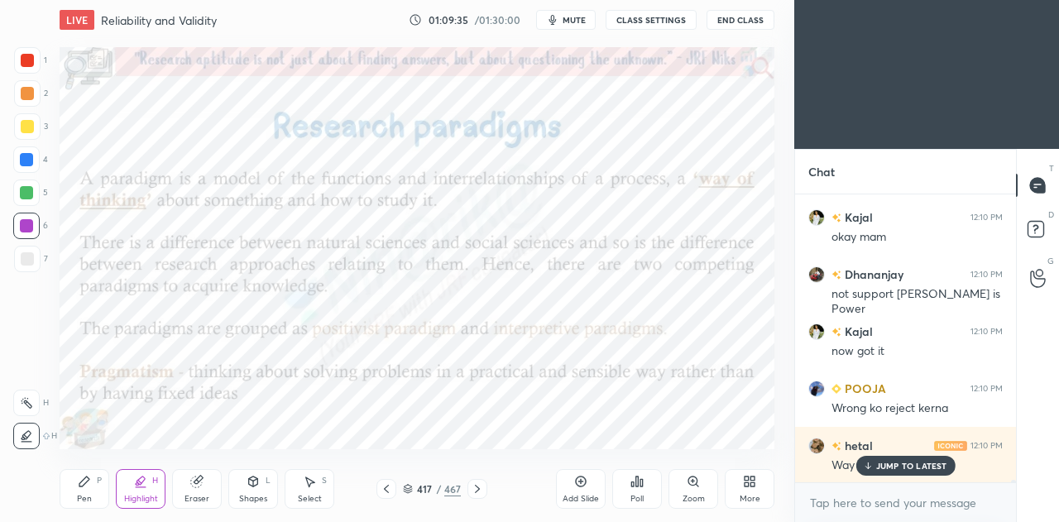
scroll to position [33185, 0]
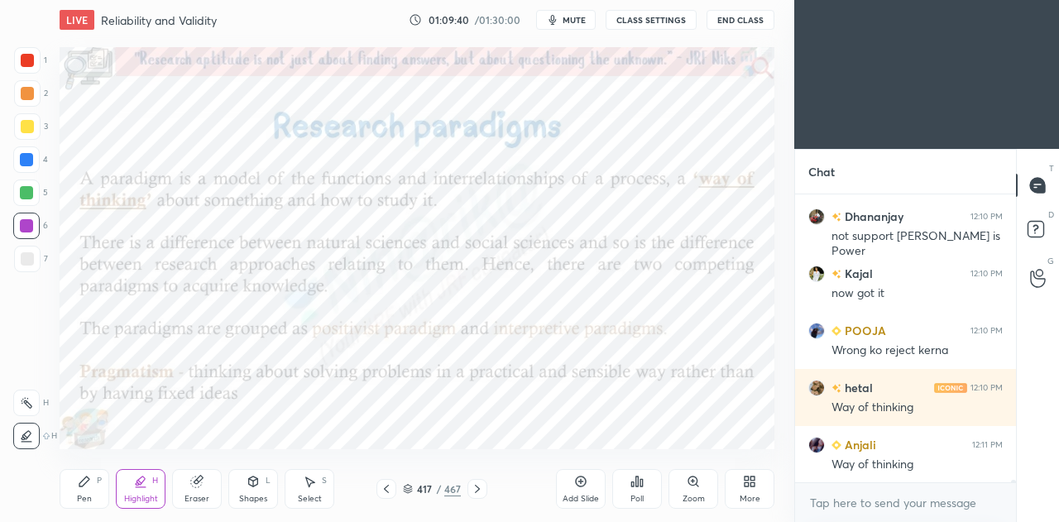
click at [96, 488] on div "Pen P" at bounding box center [85, 489] width 50 height 40
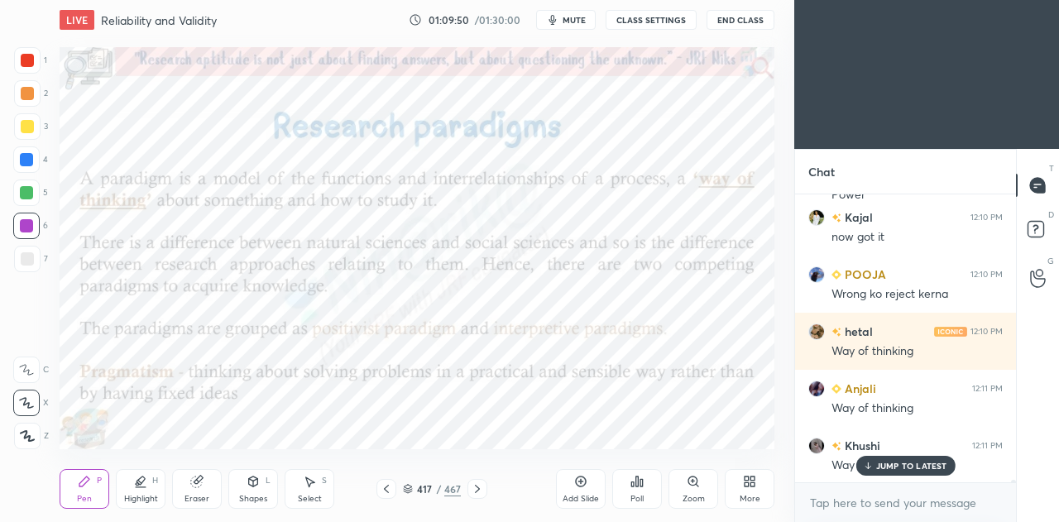
click at [580, 485] on icon at bounding box center [580, 481] width 13 height 13
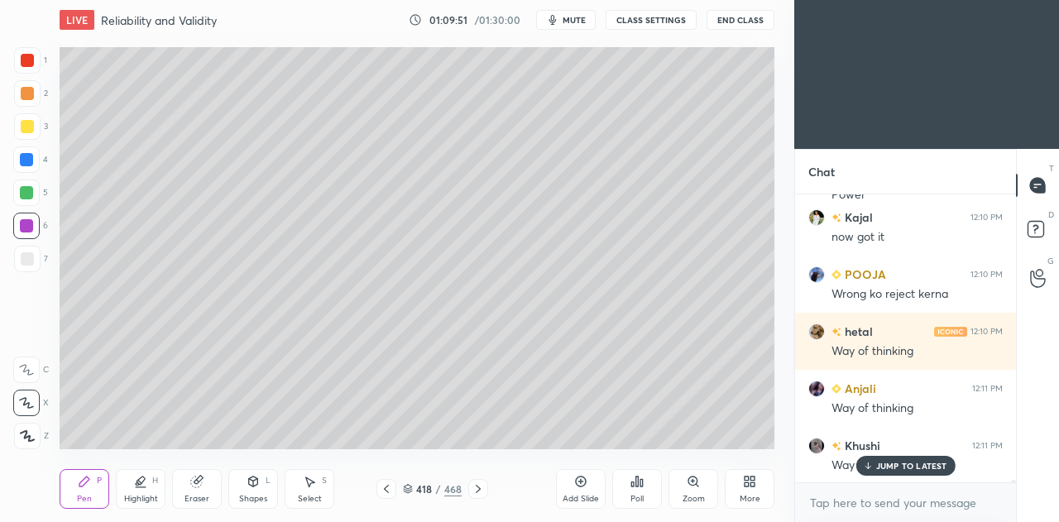
click at [261, 498] on div "Shapes" at bounding box center [253, 499] width 28 height 8
click at [84, 495] on div "Pen" at bounding box center [84, 499] width 15 height 8
click at [26, 252] on div at bounding box center [27, 259] width 26 height 26
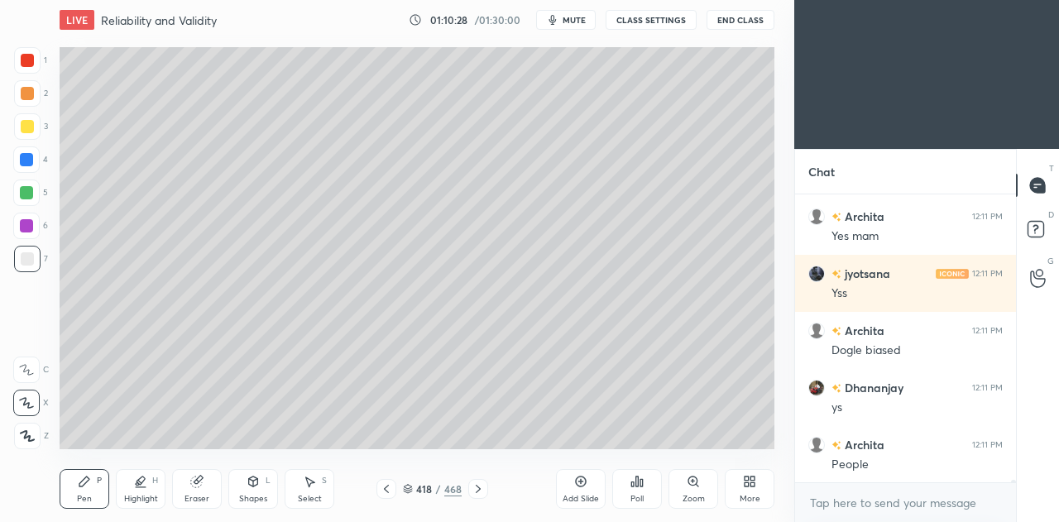
scroll to position [33698, 0]
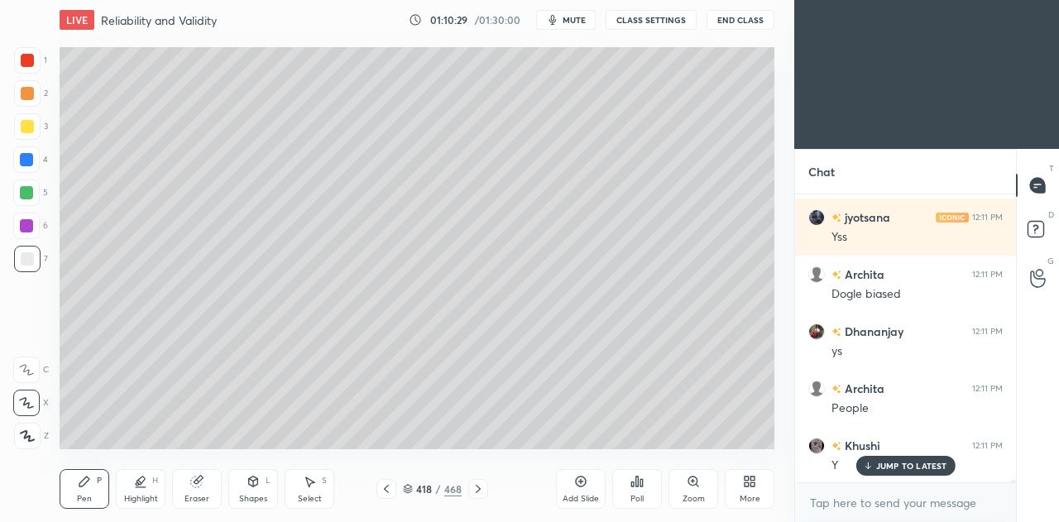
click at [388, 488] on icon at bounding box center [386, 488] width 13 height 13
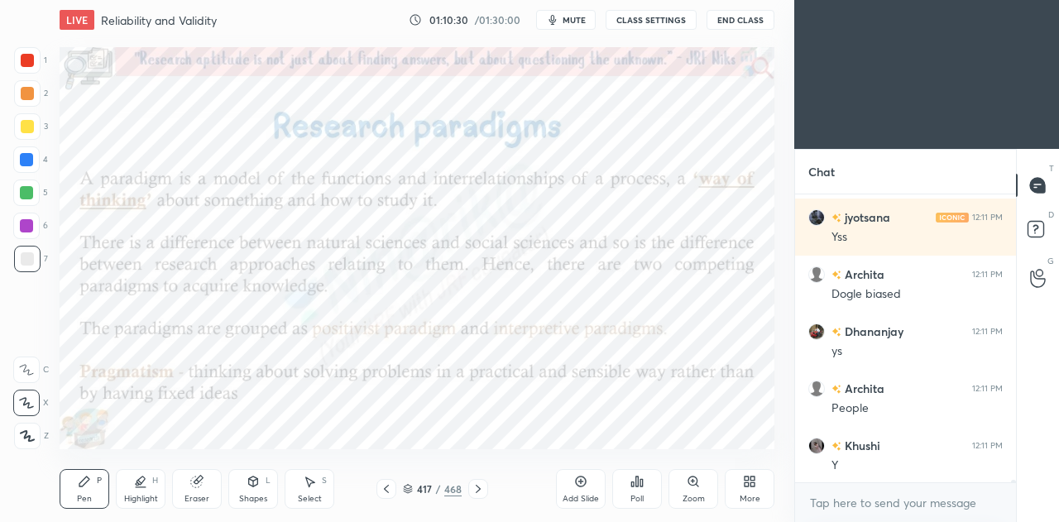
scroll to position [33756, 0]
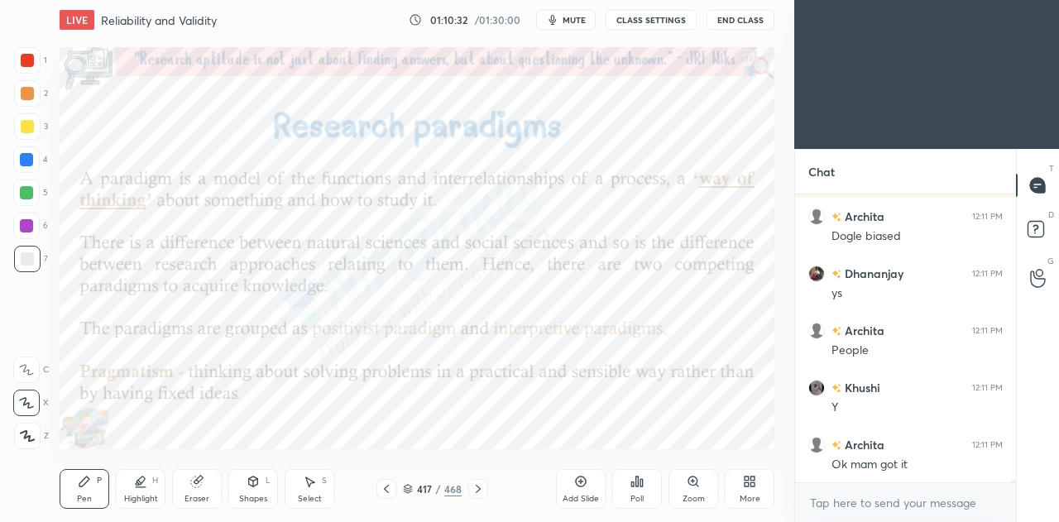
click at [31, 227] on div at bounding box center [26, 225] width 13 height 13
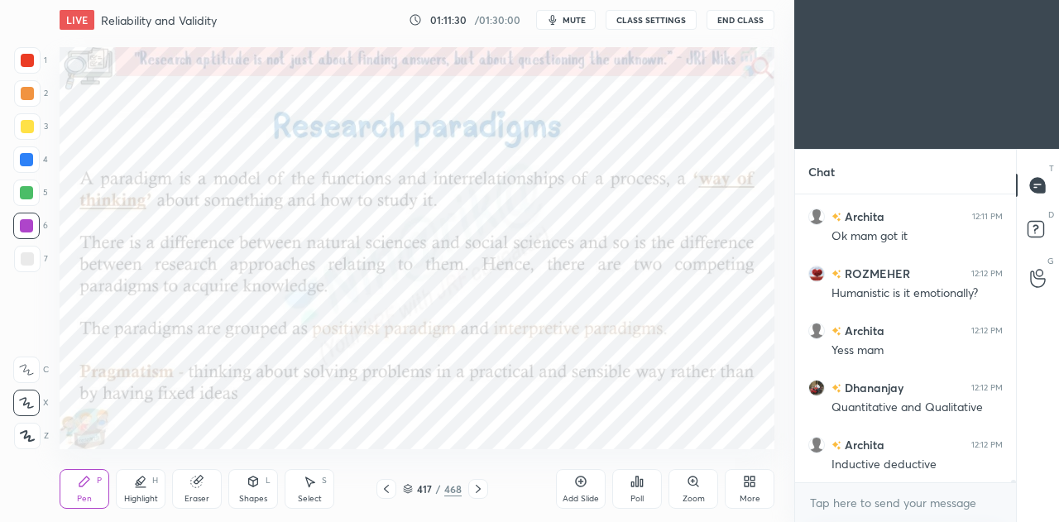
scroll to position [34041, 0]
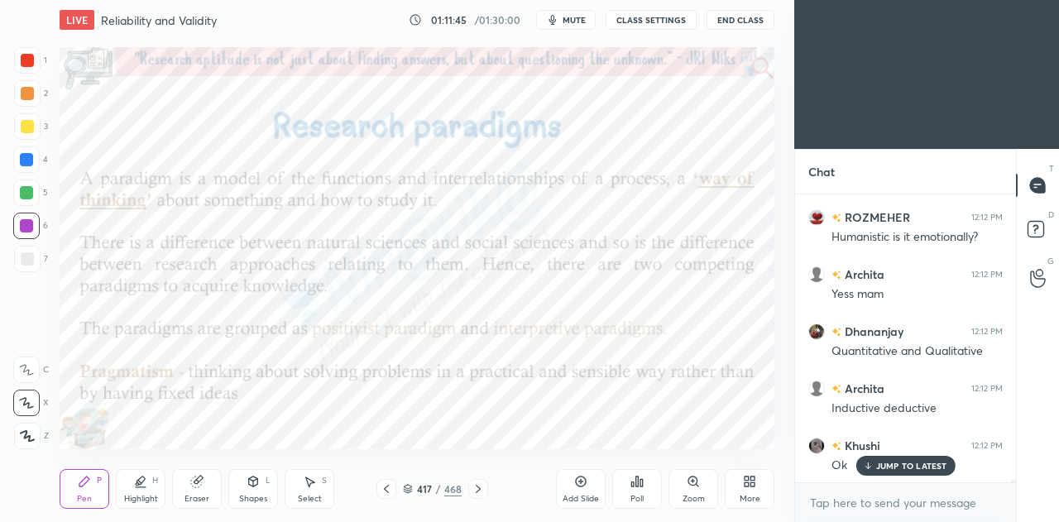
click at [482, 486] on icon at bounding box center [478, 488] width 13 height 13
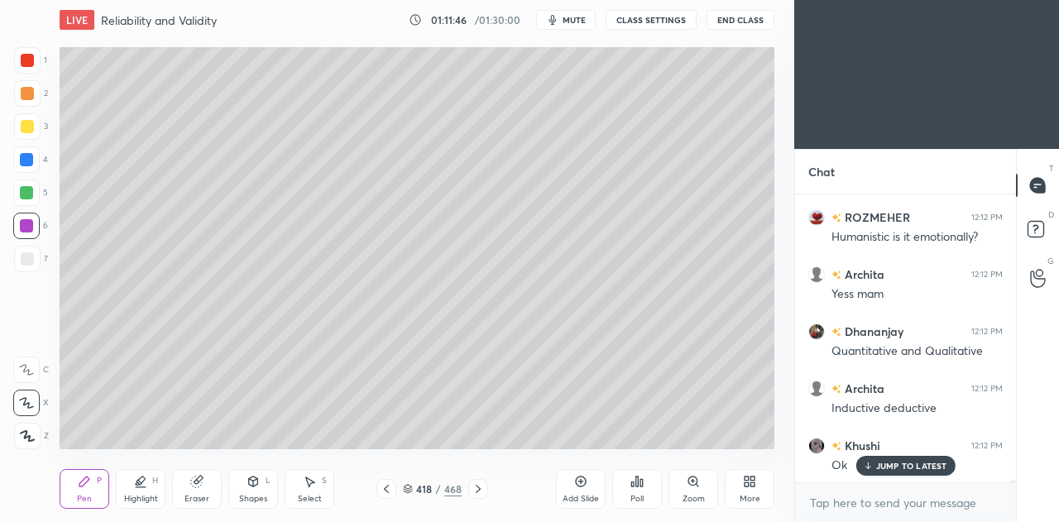
click at [481, 487] on icon at bounding box center [478, 488] width 13 height 13
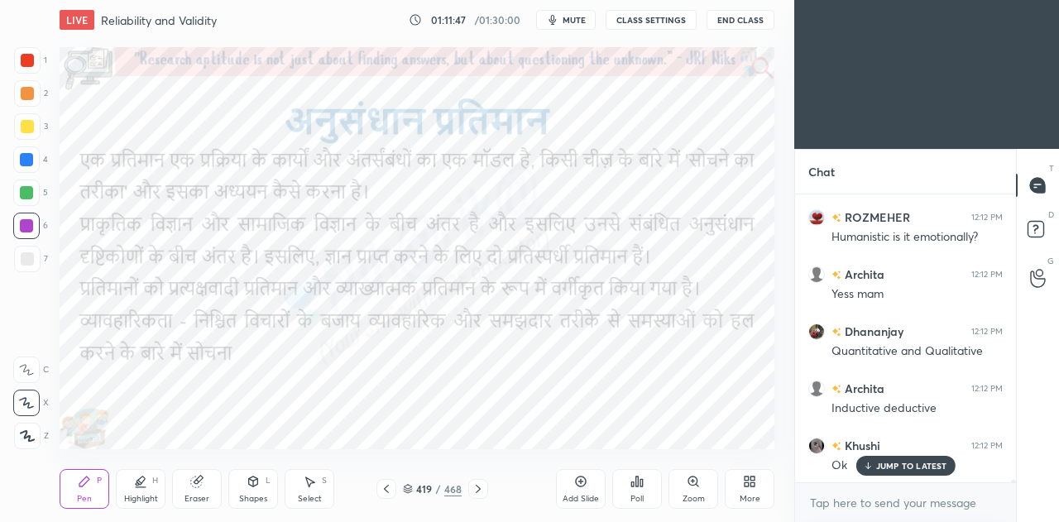
click at [482, 487] on icon at bounding box center [478, 488] width 13 height 13
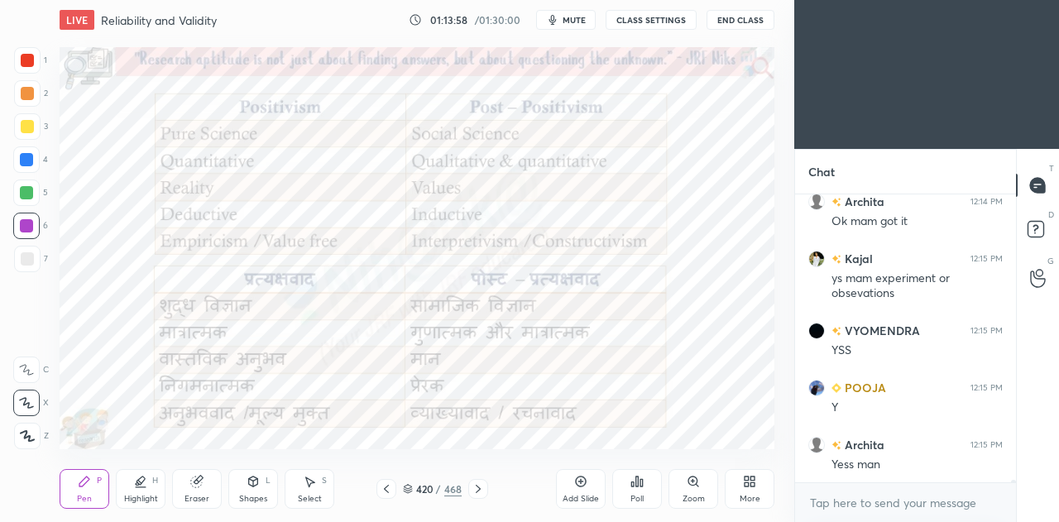
scroll to position [35143, 0]
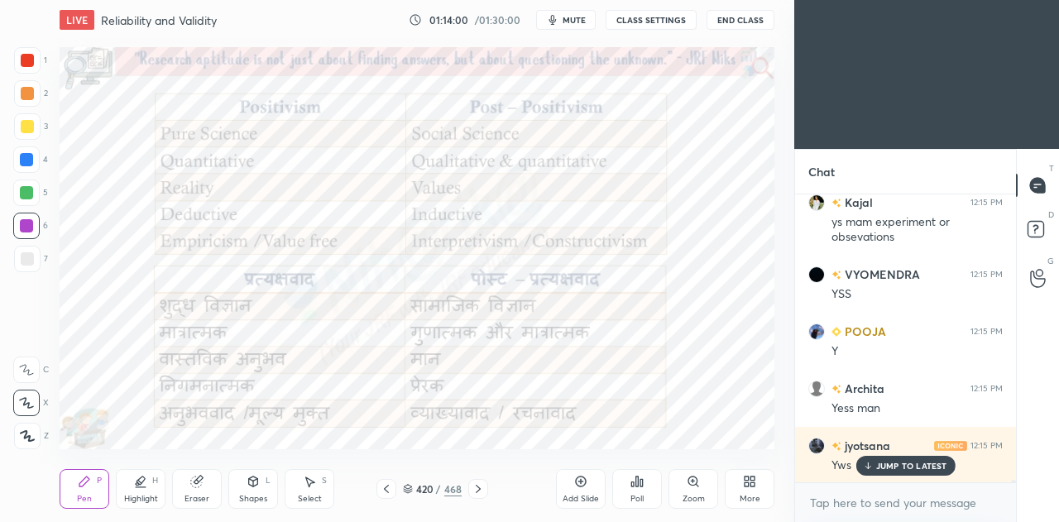
click at [387, 488] on icon at bounding box center [386, 488] width 13 height 13
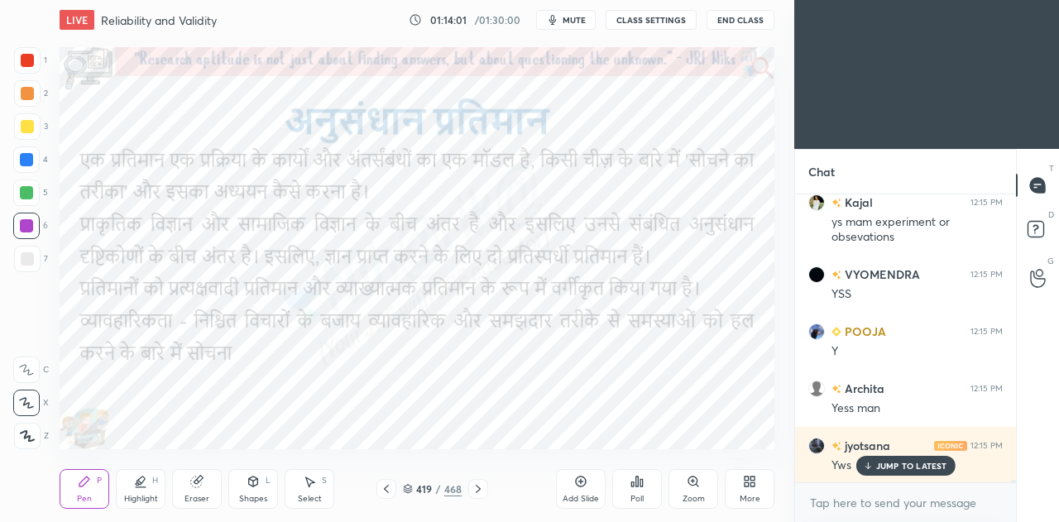
click at [387, 489] on icon at bounding box center [386, 488] width 13 height 13
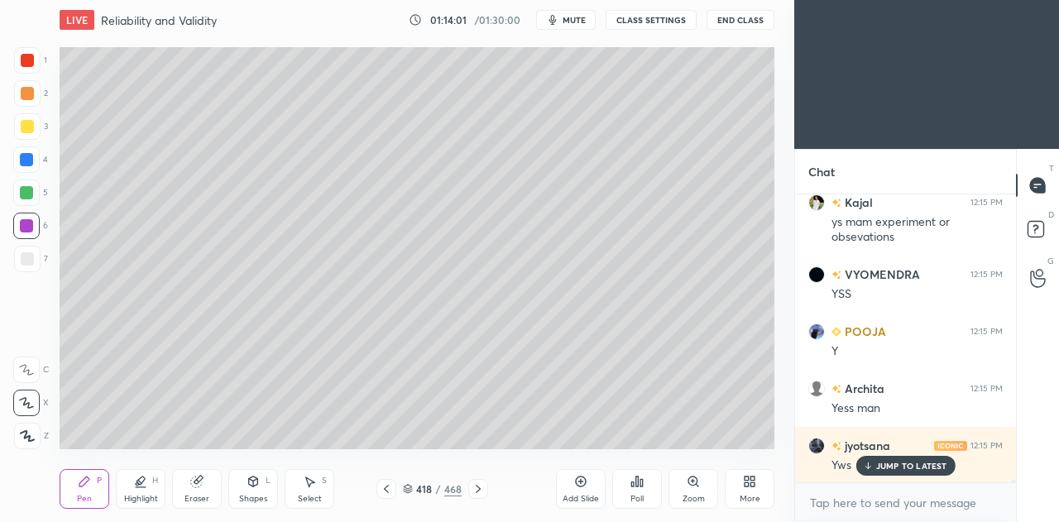
scroll to position [35216, 0]
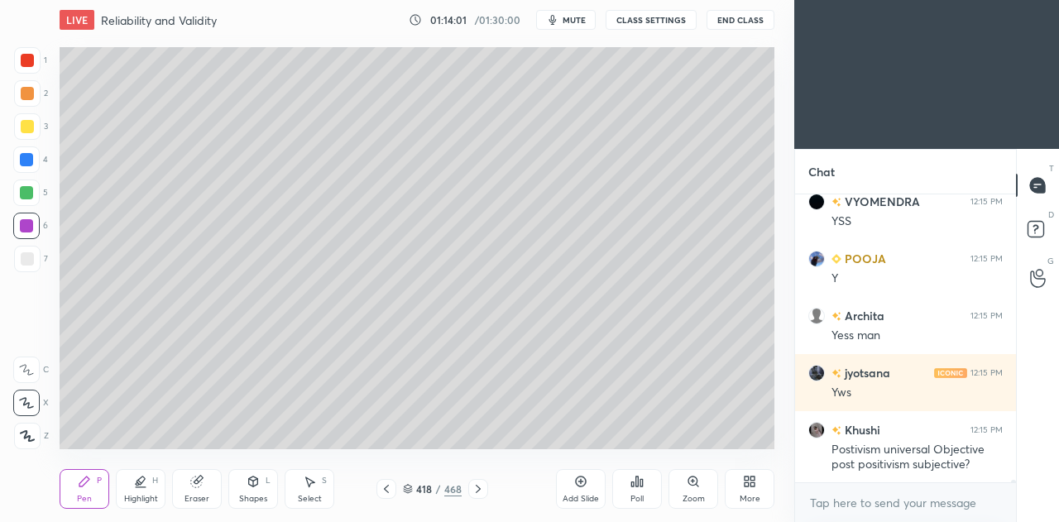
click at [386, 492] on icon at bounding box center [386, 489] width 5 height 8
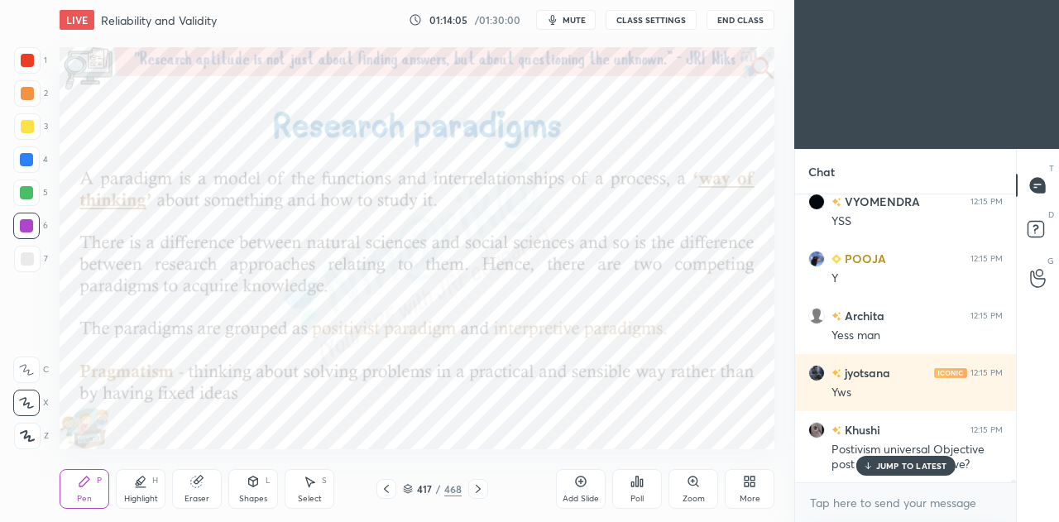
scroll to position [35272, 0]
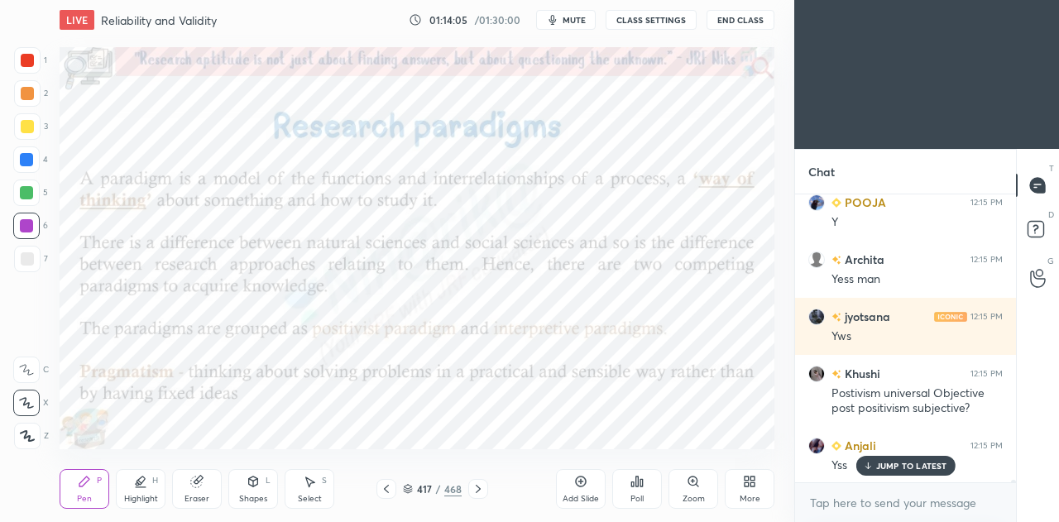
click at [477, 486] on icon at bounding box center [478, 488] width 13 height 13
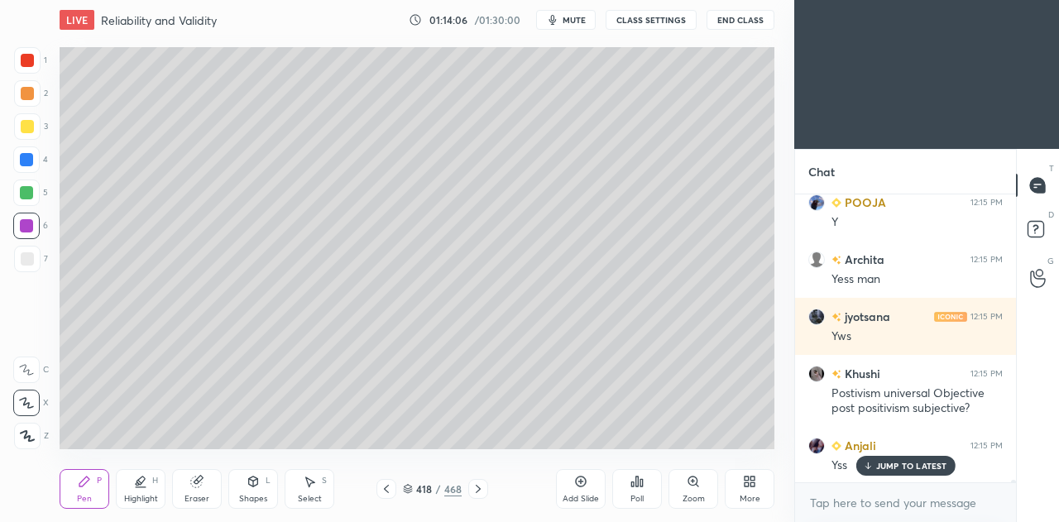
click at [476, 491] on icon at bounding box center [478, 488] width 13 height 13
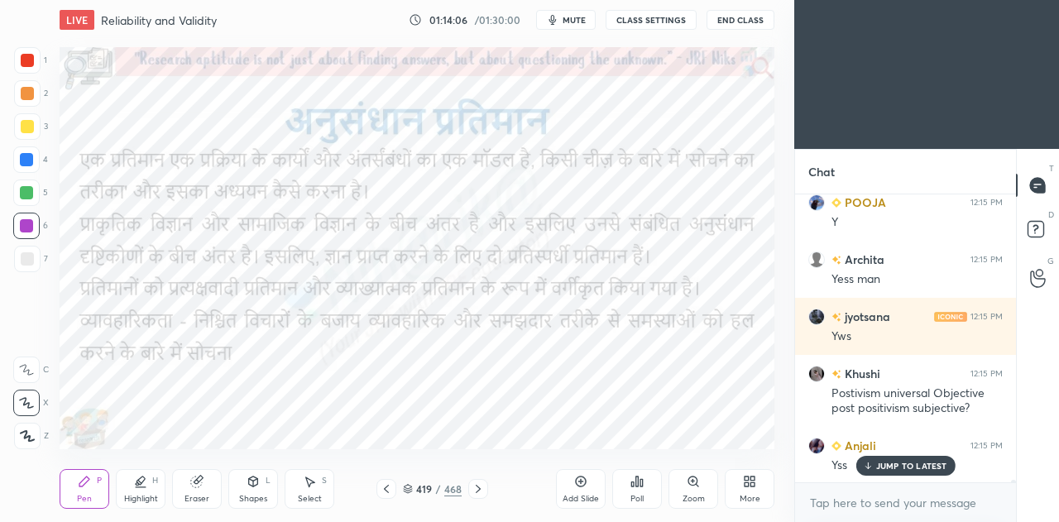
click at [480, 491] on icon at bounding box center [478, 488] width 13 height 13
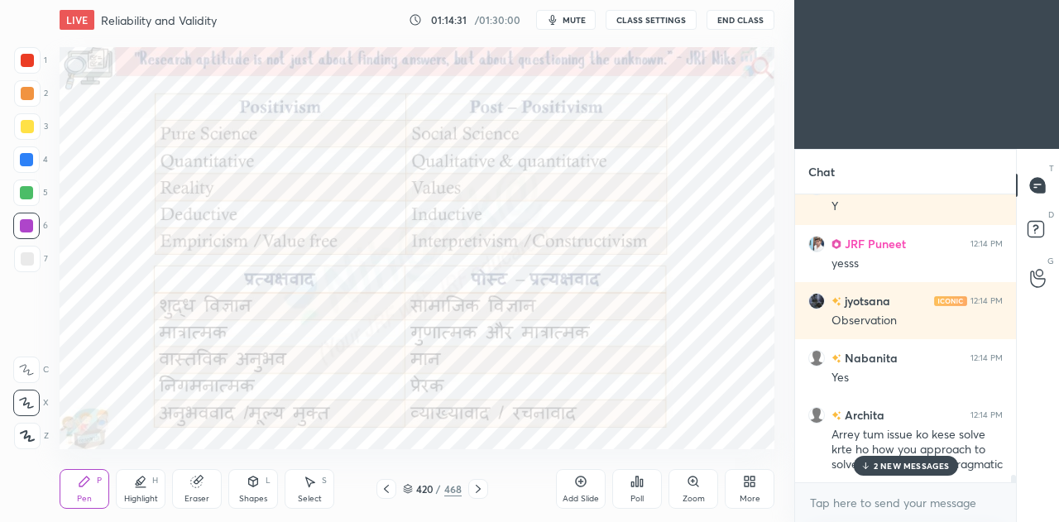
scroll to position [34718, 0]
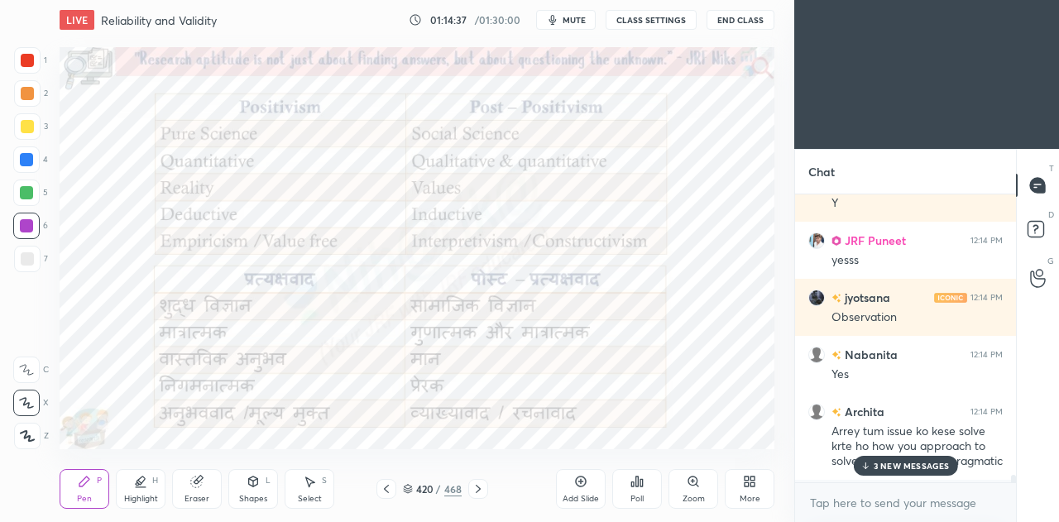
click at [387, 494] on icon at bounding box center [386, 488] width 13 height 13
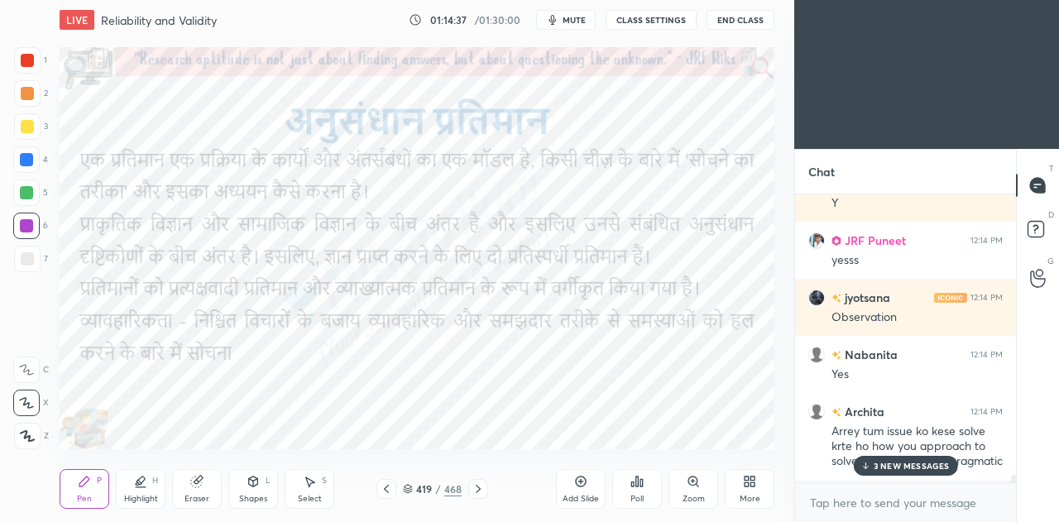
click at [389, 487] on icon at bounding box center [386, 488] width 13 height 13
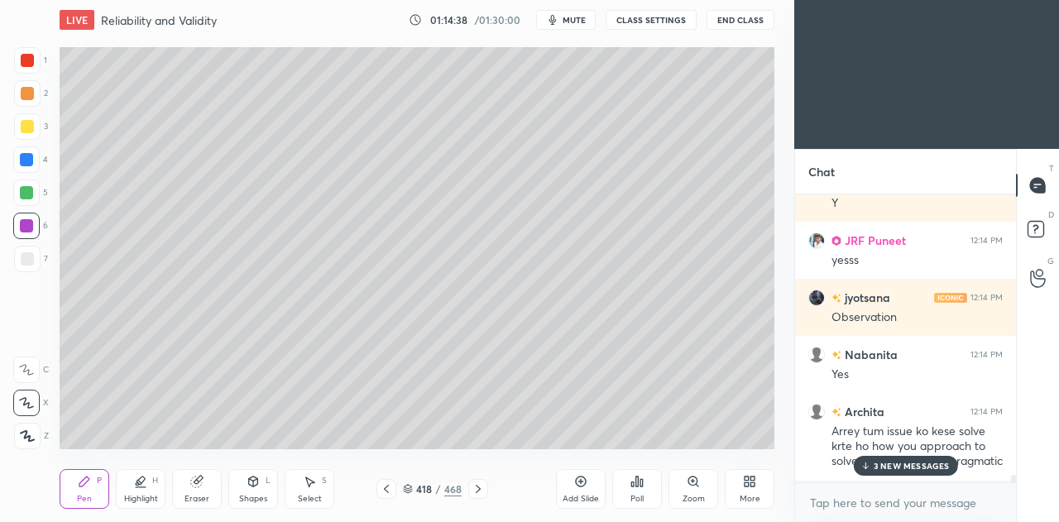
click at [387, 482] on div at bounding box center [387, 489] width 20 height 20
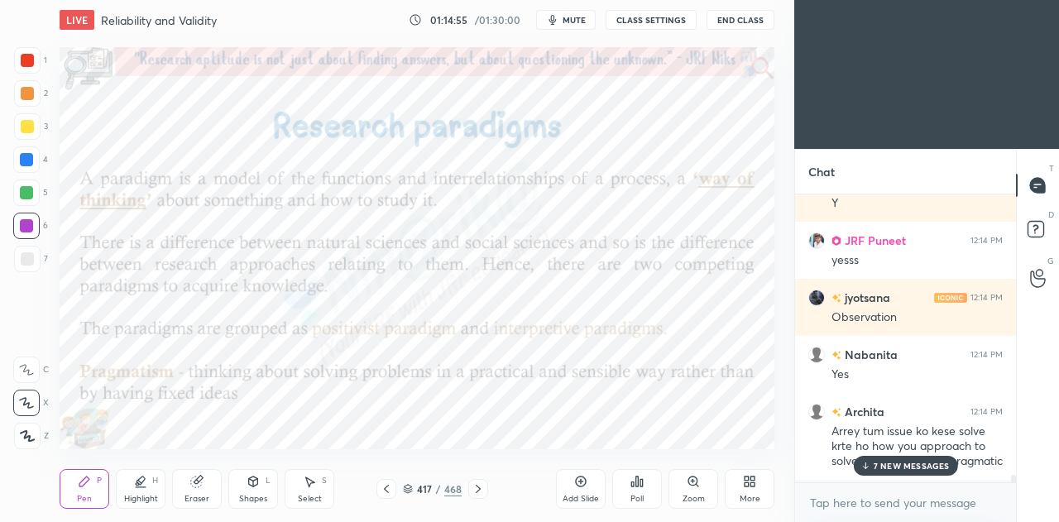
click at [904, 464] on p "7 NEW MESSAGES" at bounding box center [912, 466] width 76 height 10
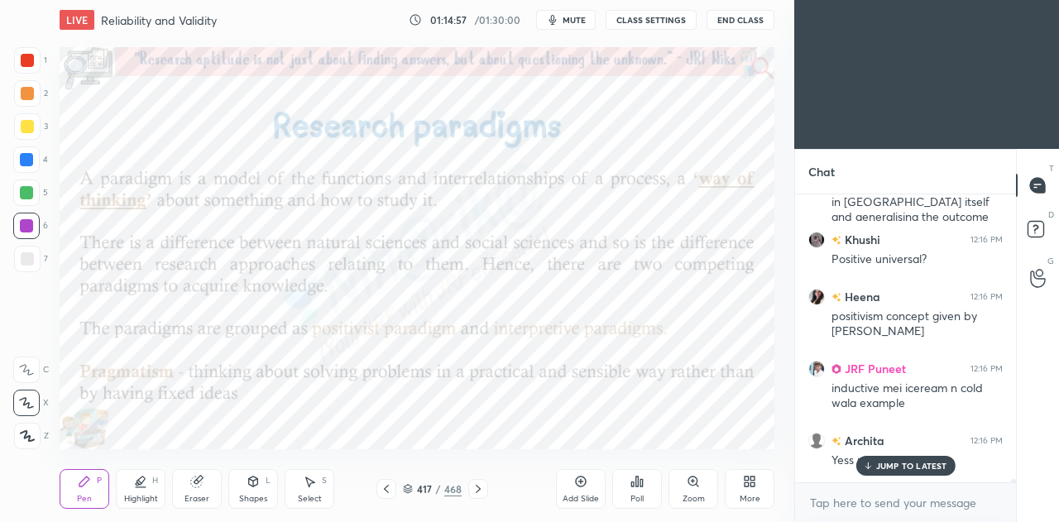
scroll to position [35707, 0]
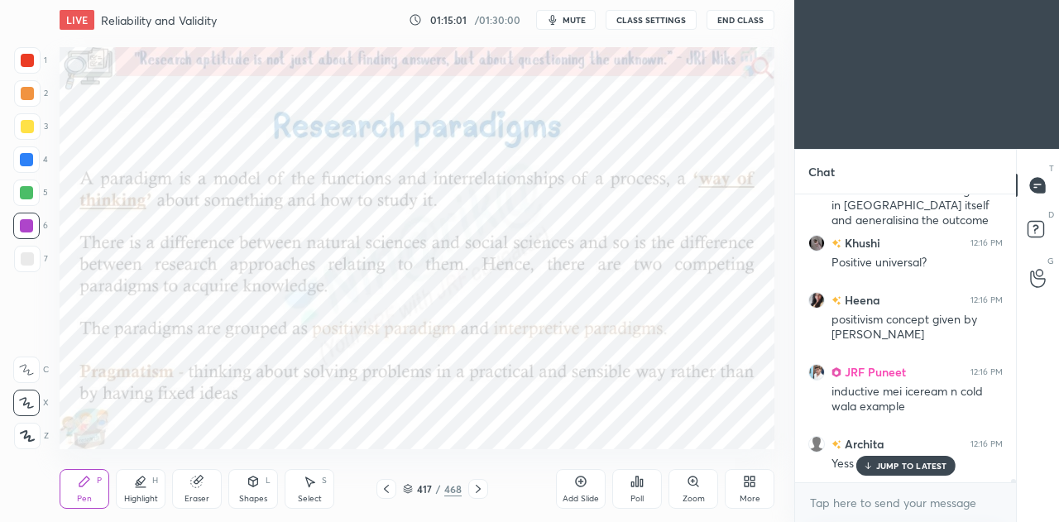
click at [475, 487] on icon at bounding box center [478, 488] width 13 height 13
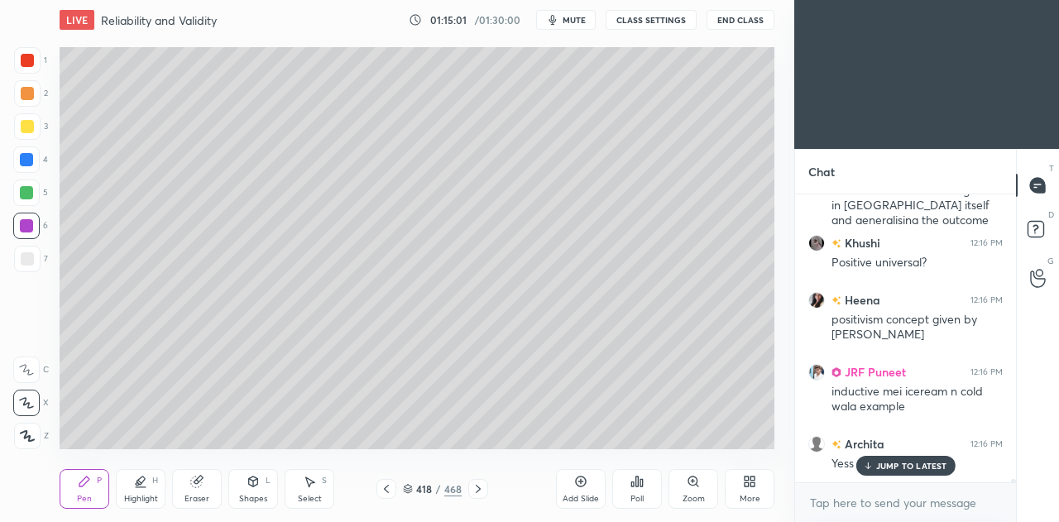
click at [479, 490] on icon at bounding box center [478, 489] width 5 height 8
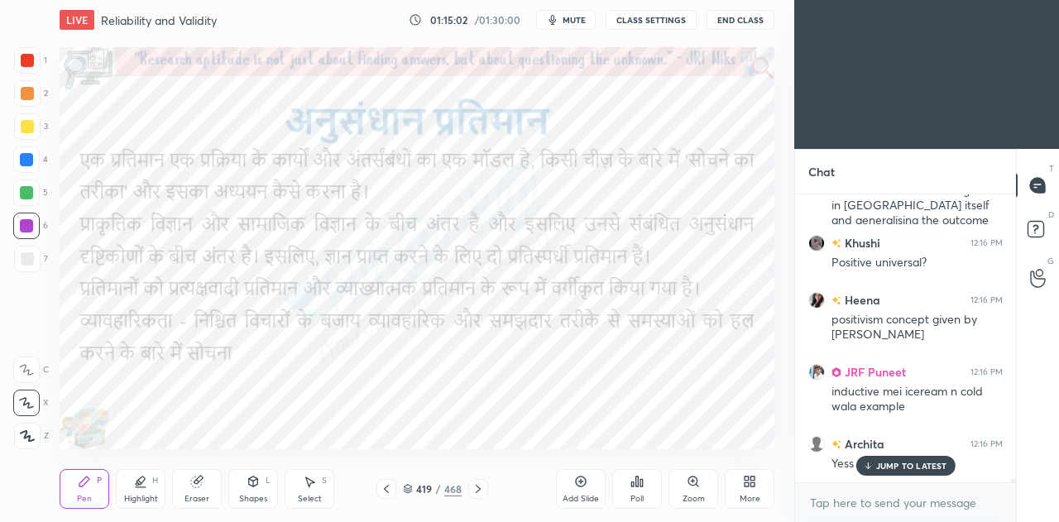
click at [476, 487] on icon at bounding box center [478, 488] width 13 height 13
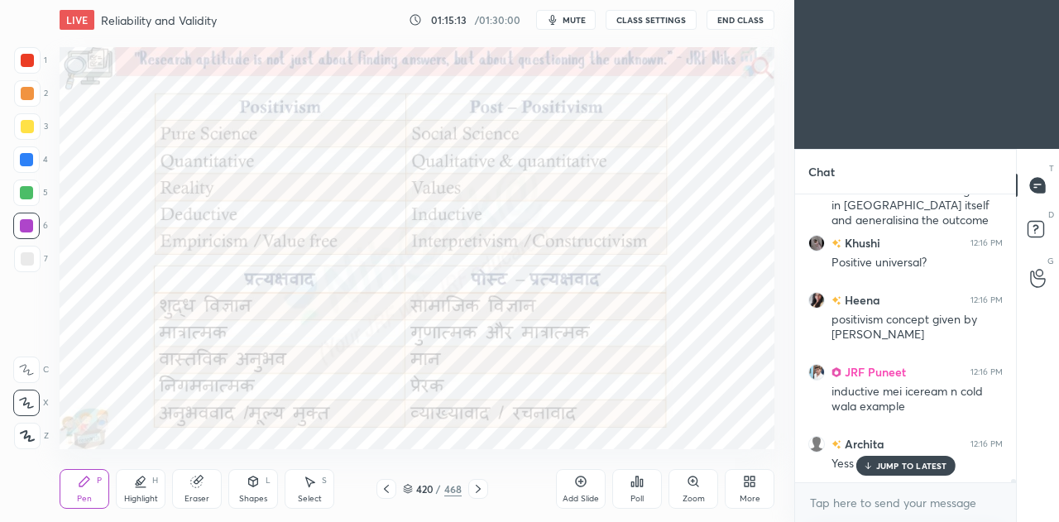
click at [472, 497] on div at bounding box center [478, 489] width 20 height 20
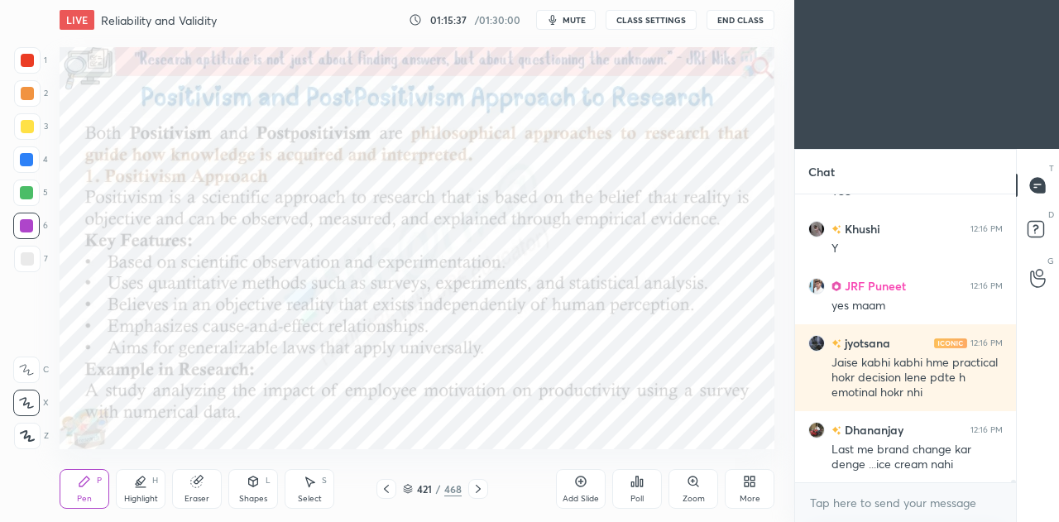
scroll to position [36108, 0]
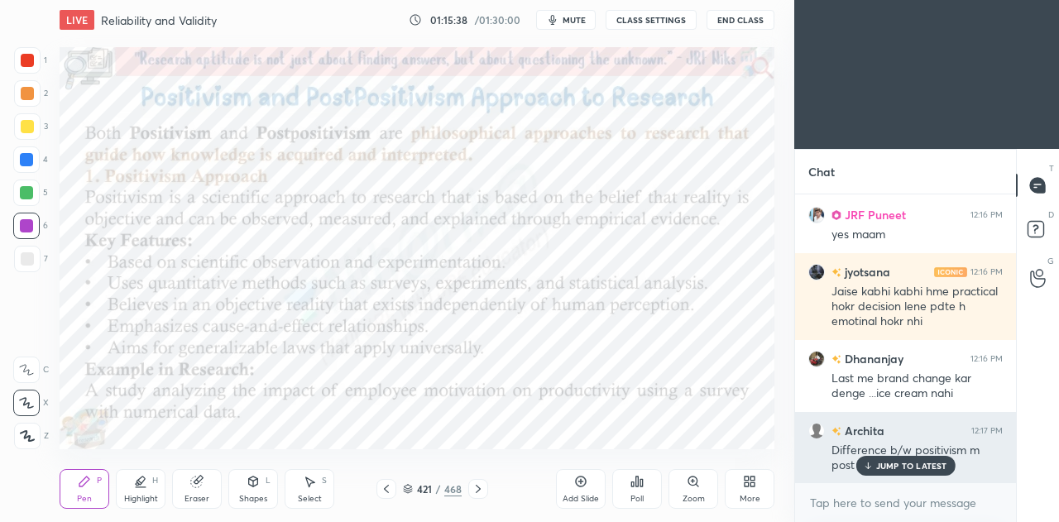
click at [884, 468] on p "JUMP TO LATEST" at bounding box center [911, 466] width 71 height 10
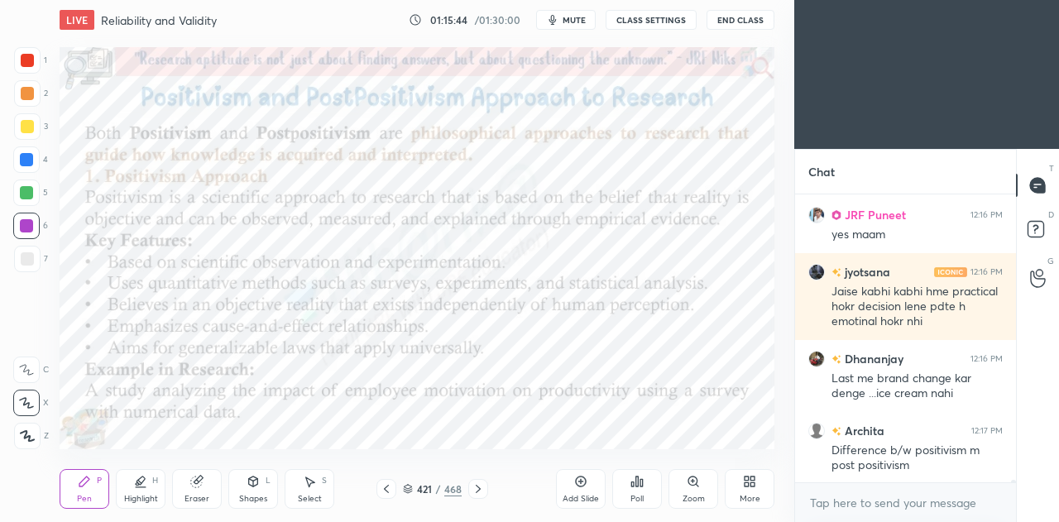
click at [391, 487] on icon at bounding box center [386, 488] width 13 height 13
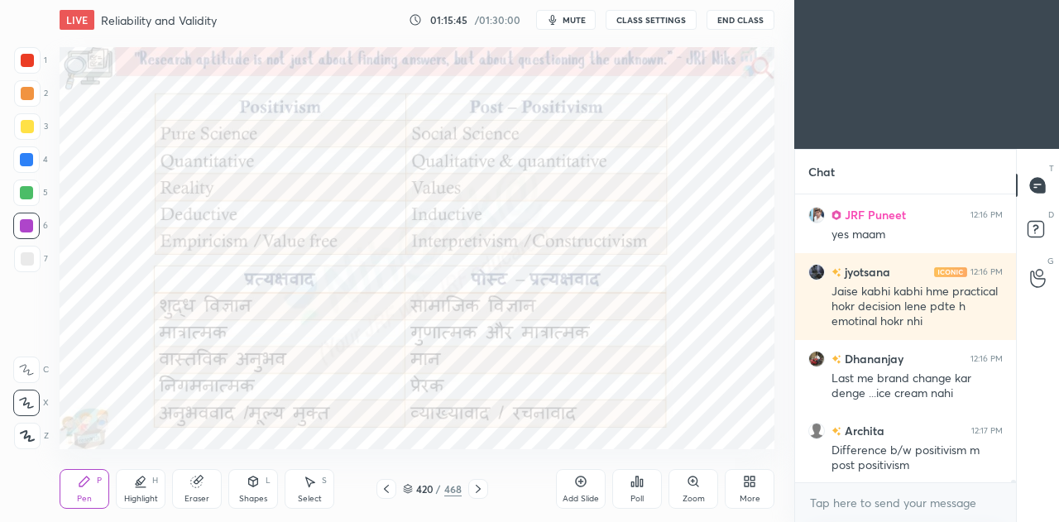
scroll to position [36166, 0]
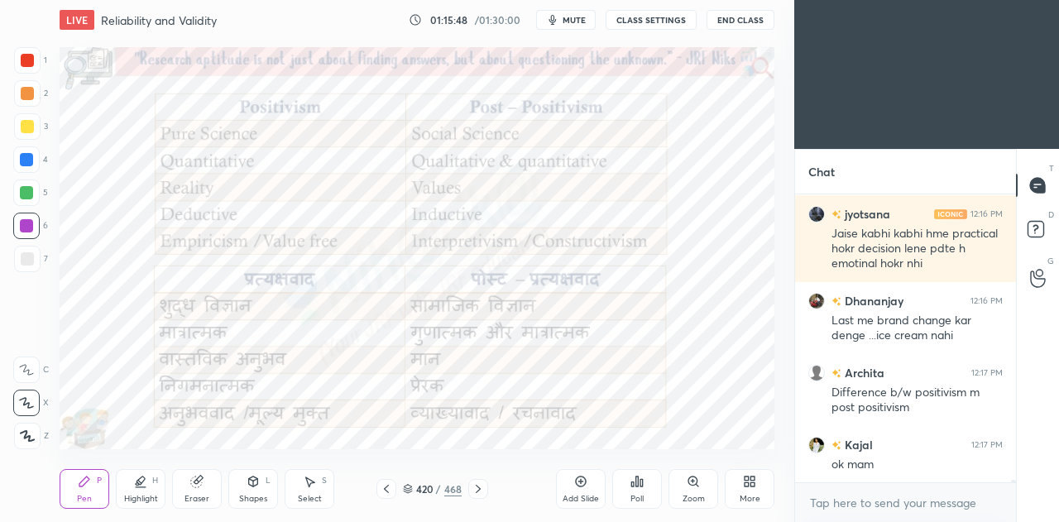
click at [141, 491] on div "Highlight H" at bounding box center [141, 489] width 50 height 40
click at [26, 403] on icon at bounding box center [26, 402] width 13 height 13
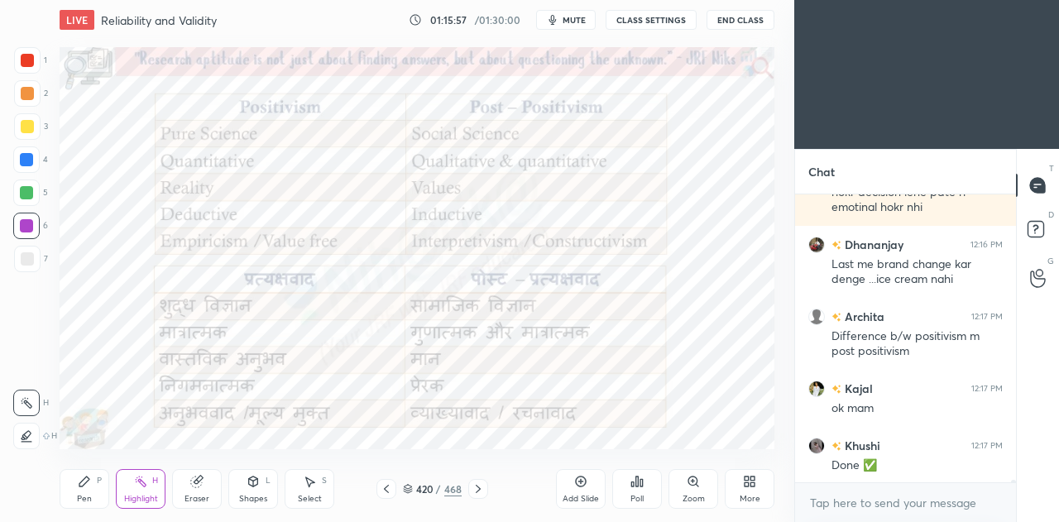
scroll to position [36280, 0]
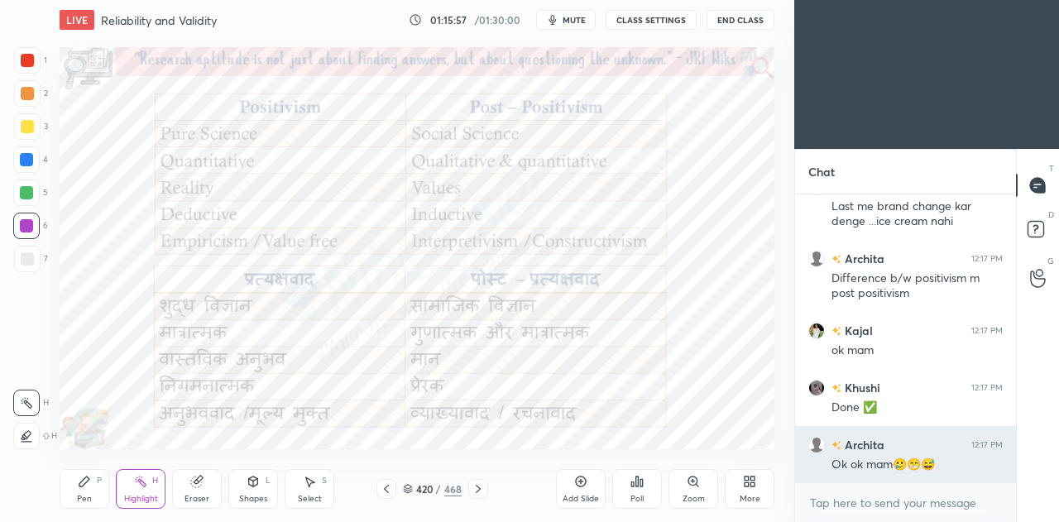
click at [898, 463] on div "Ok ok mam🥲😁😅" at bounding box center [917, 465] width 171 height 17
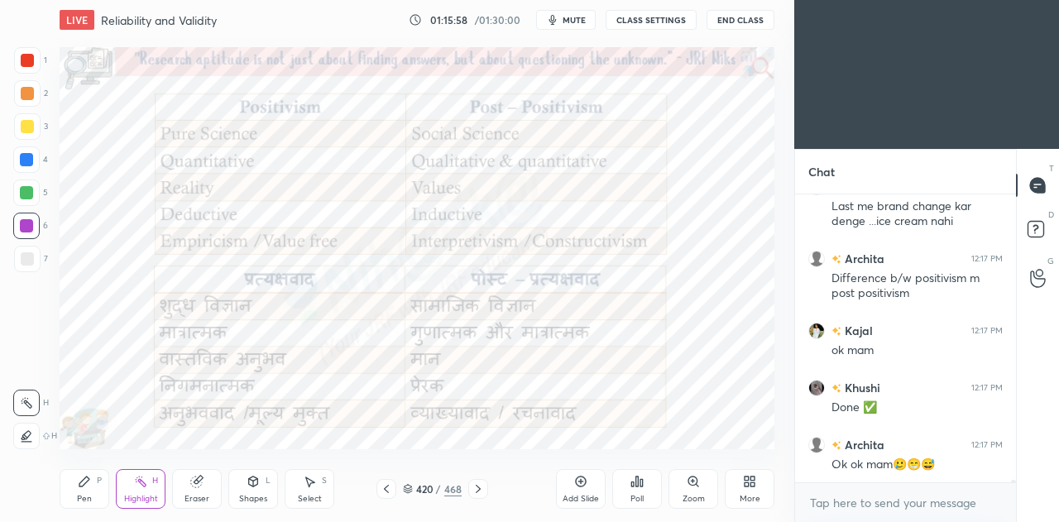
scroll to position [36336, 0]
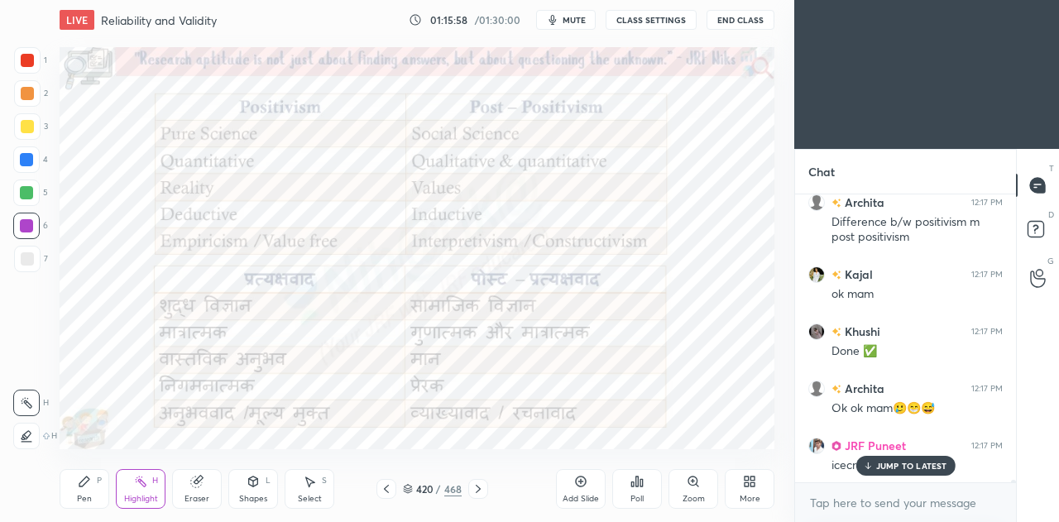
click at [478, 491] on icon at bounding box center [478, 489] width 5 height 8
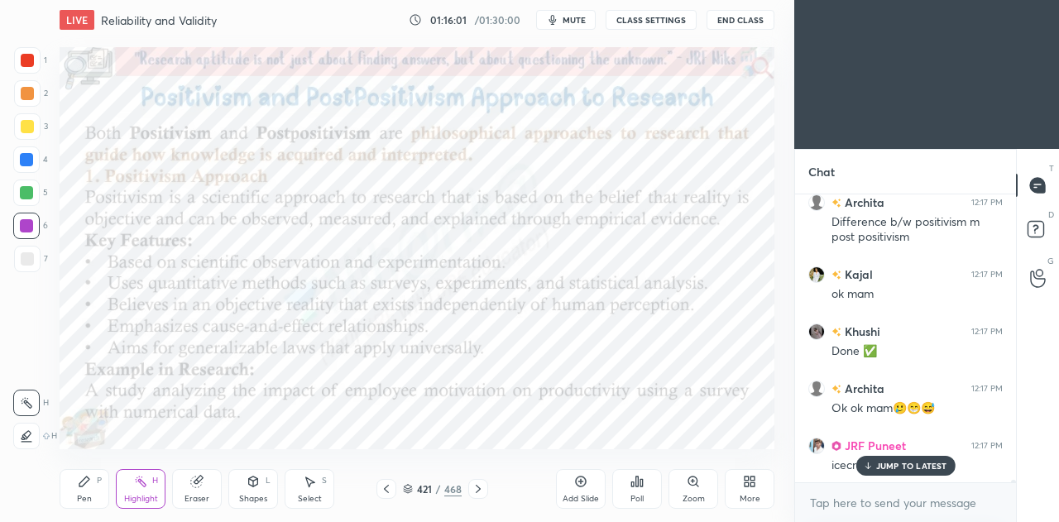
click at [88, 478] on icon at bounding box center [84, 482] width 10 height 10
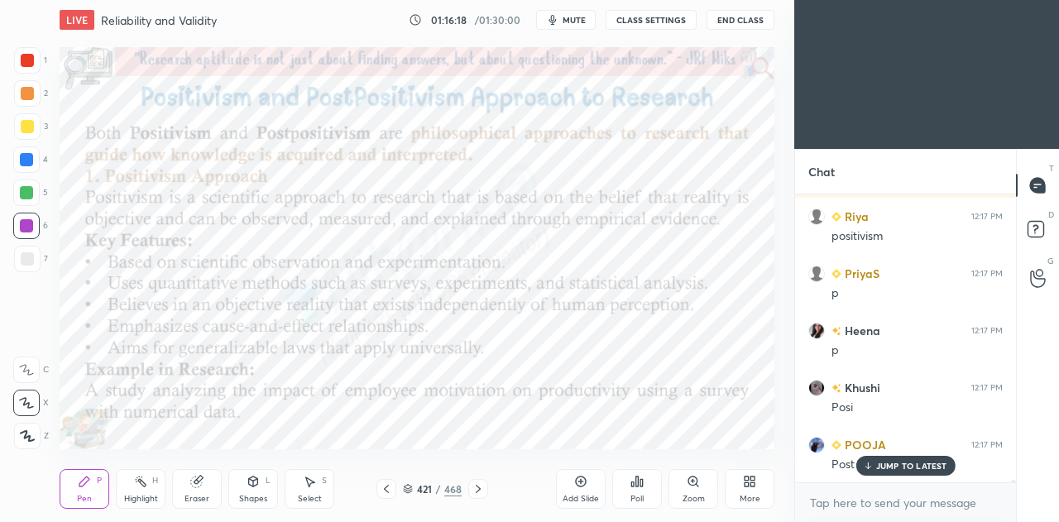
scroll to position [37135, 0]
click at [187, 487] on div "Eraser" at bounding box center [197, 489] width 50 height 40
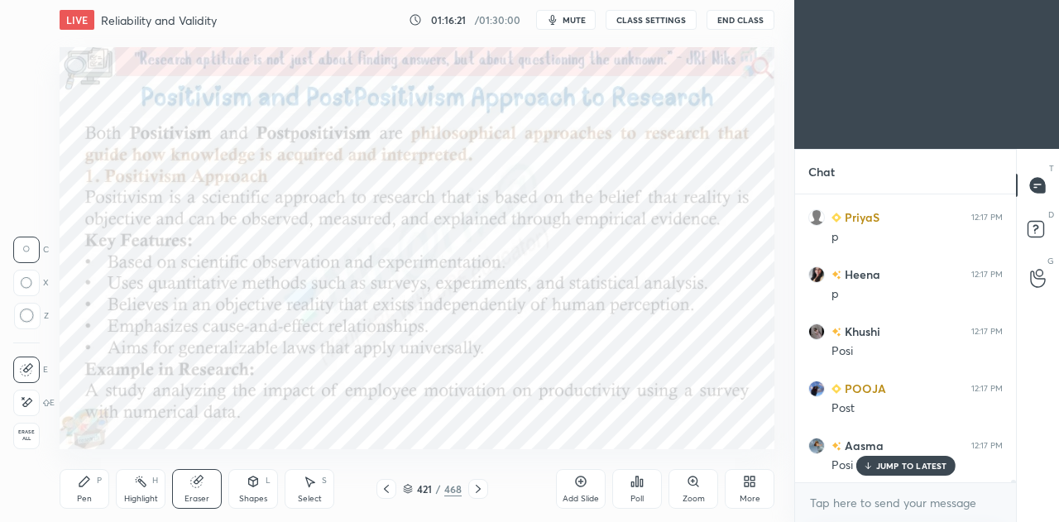
click at [79, 487] on icon at bounding box center [84, 481] width 13 height 13
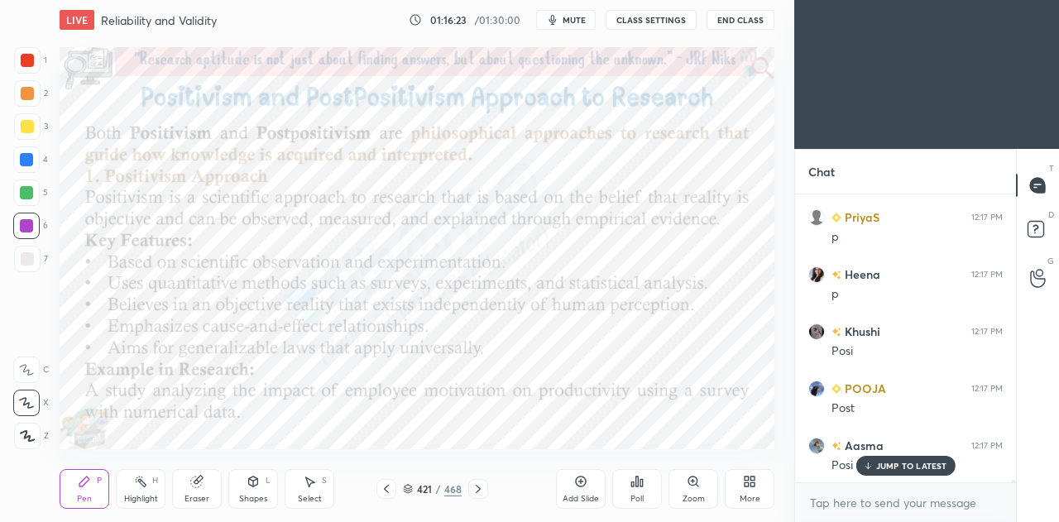
scroll to position [37193, 0]
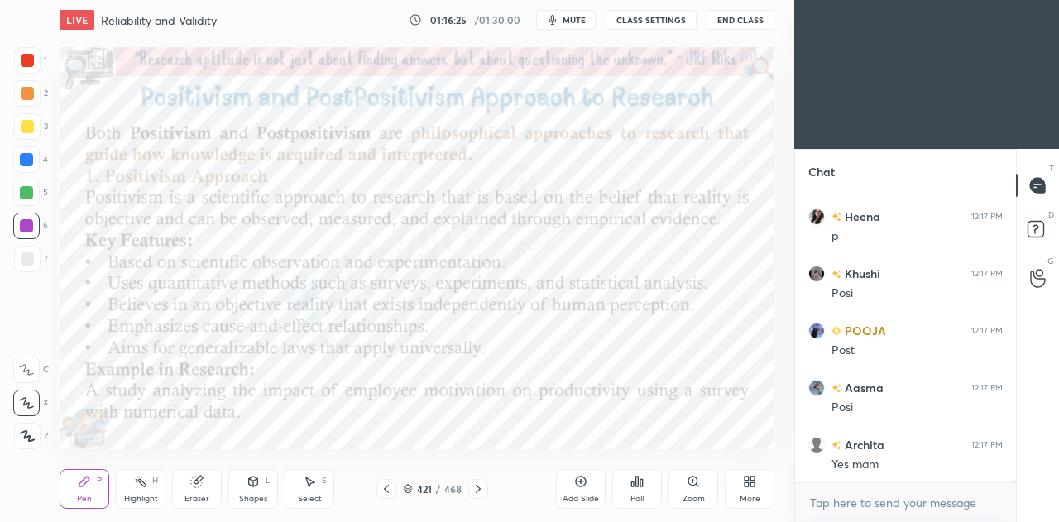
click at [142, 490] on div "Highlight H" at bounding box center [141, 489] width 50 height 40
click at [28, 430] on icon at bounding box center [26, 435] width 13 height 13
click at [391, 489] on icon at bounding box center [386, 488] width 13 height 13
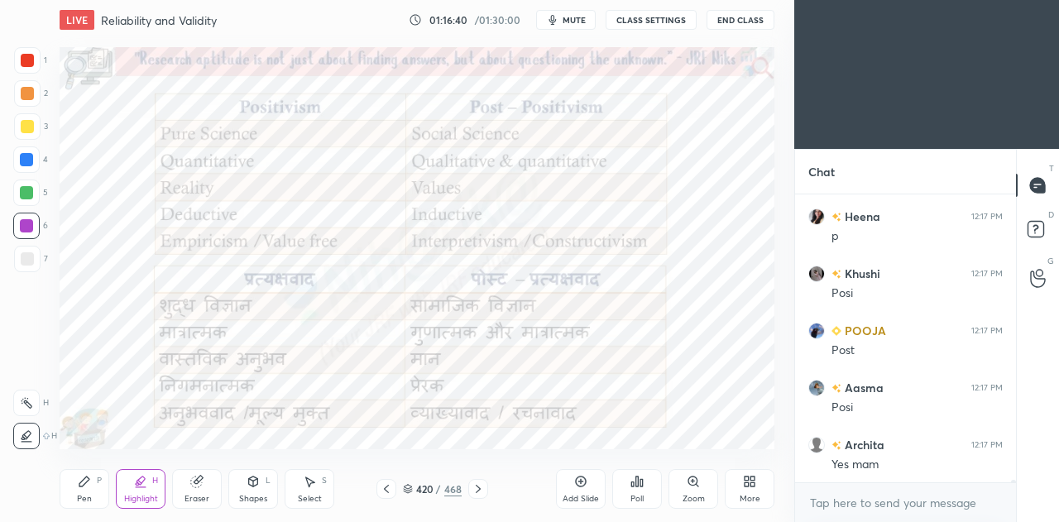
click at [479, 484] on icon at bounding box center [478, 488] width 13 height 13
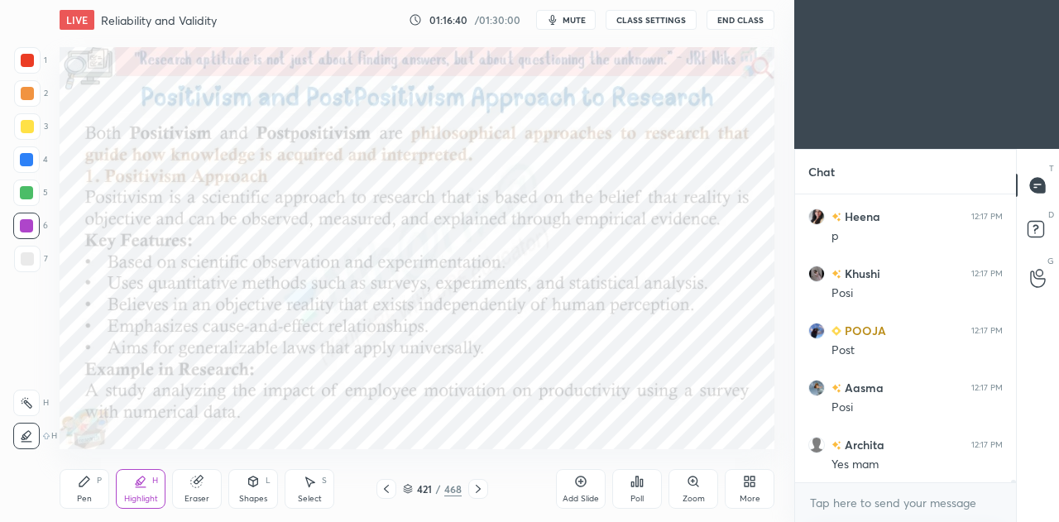
scroll to position [37250, 0]
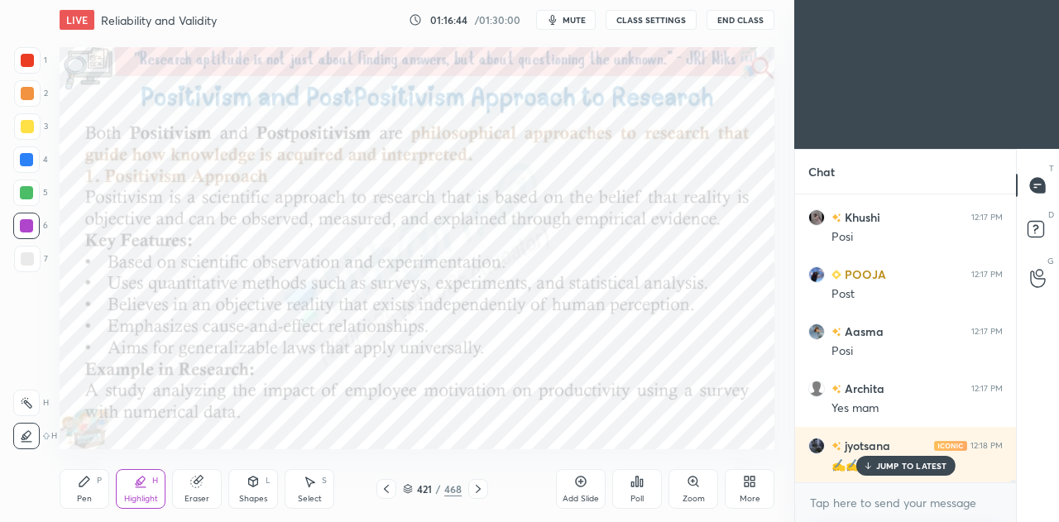
click at [383, 489] on icon at bounding box center [386, 488] width 13 height 13
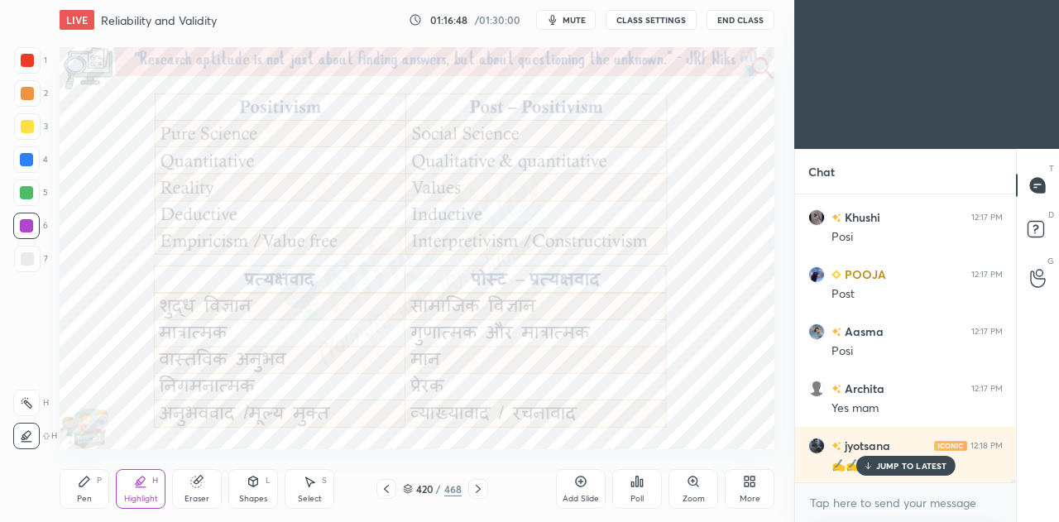
click at [479, 497] on div at bounding box center [478, 489] width 20 height 20
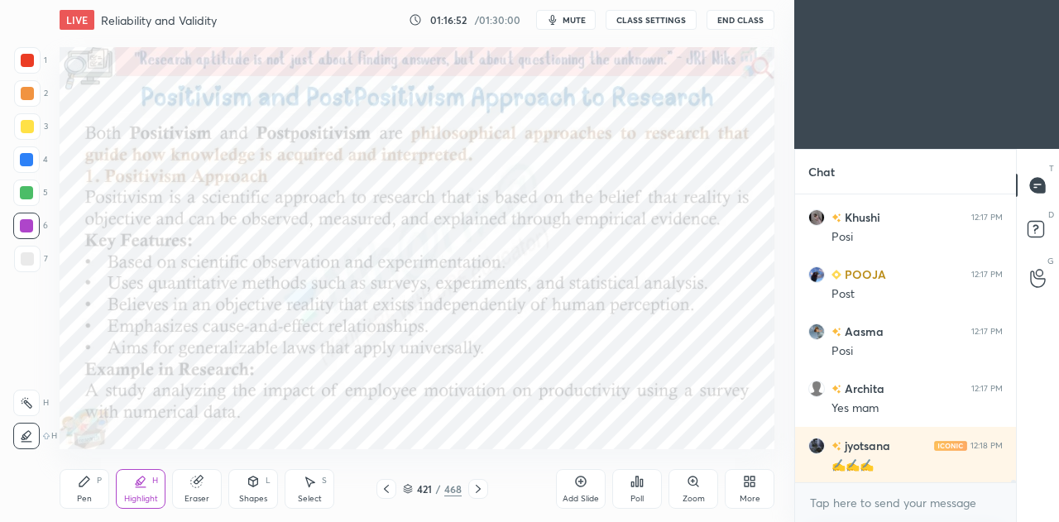
scroll to position [37308, 0]
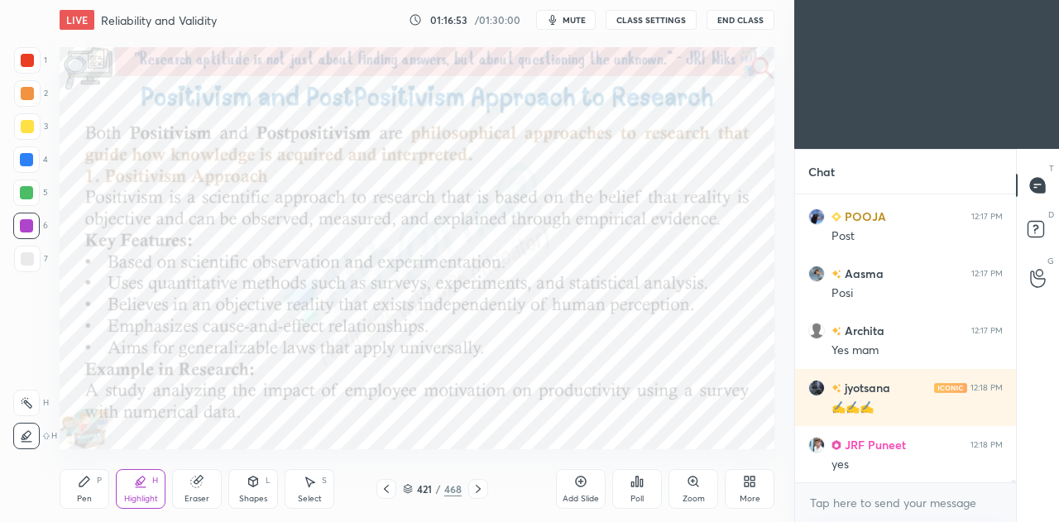
click at [391, 492] on icon at bounding box center [386, 488] width 13 height 13
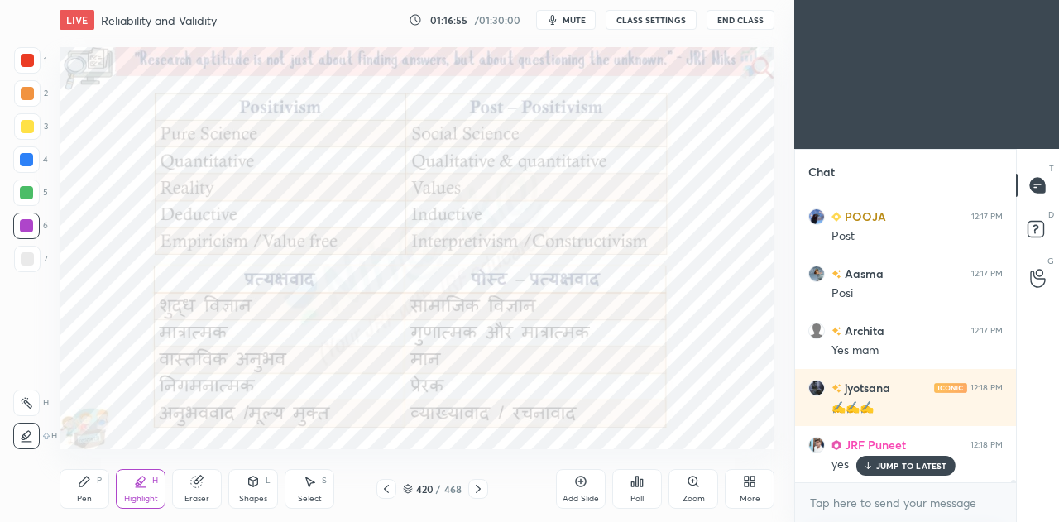
scroll to position [37379, 0]
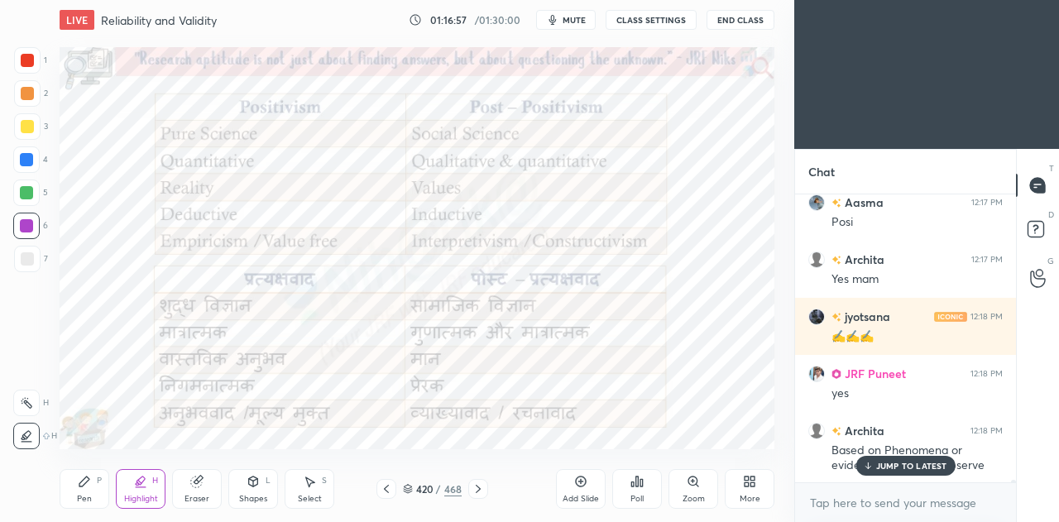
click at [479, 484] on icon at bounding box center [478, 488] width 13 height 13
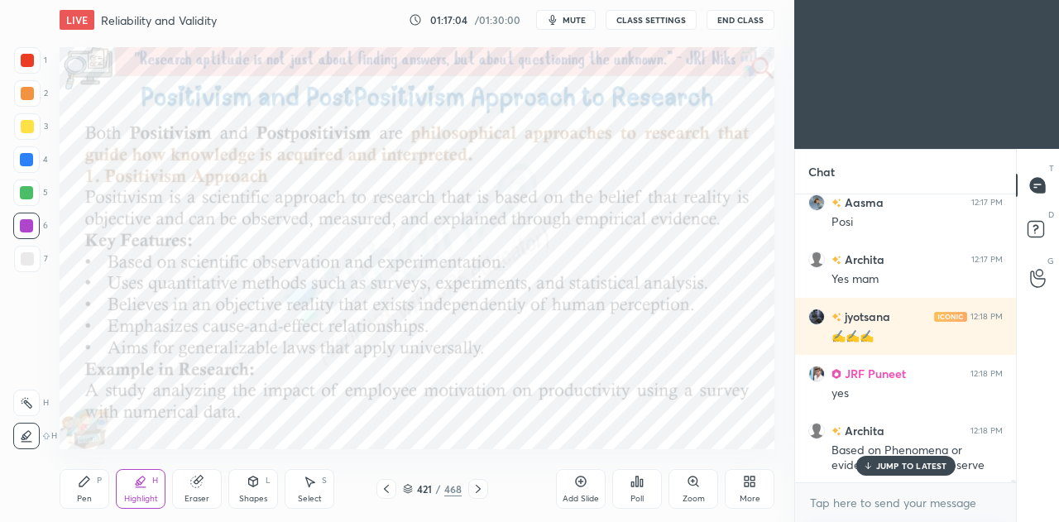
click at [36, 161] on div at bounding box center [26, 159] width 26 height 26
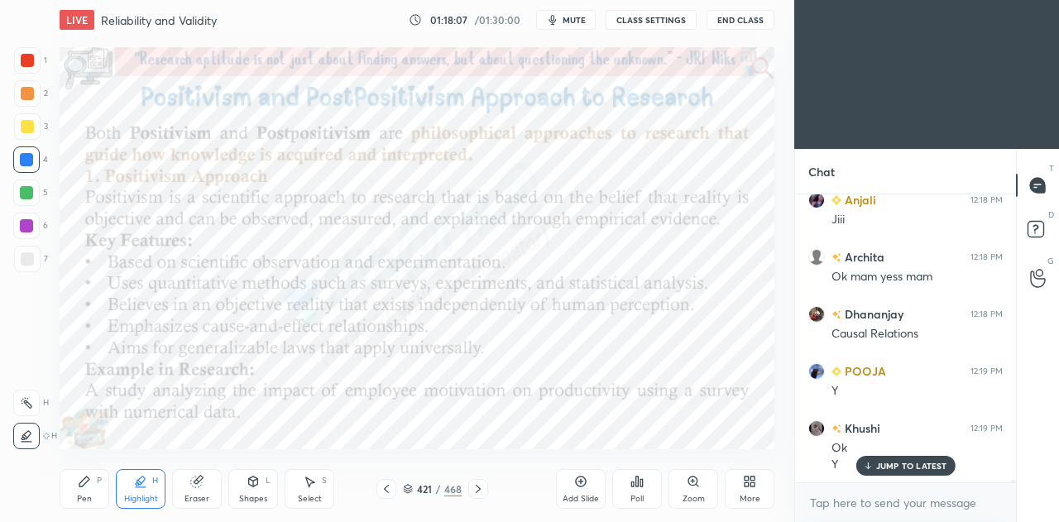
scroll to position [37738, 0]
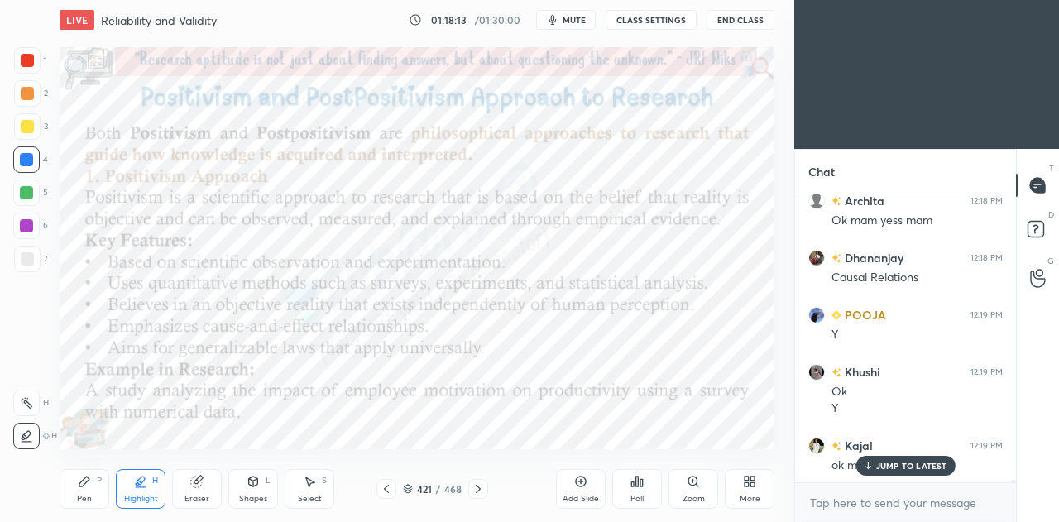
click at [479, 492] on icon at bounding box center [478, 488] width 13 height 13
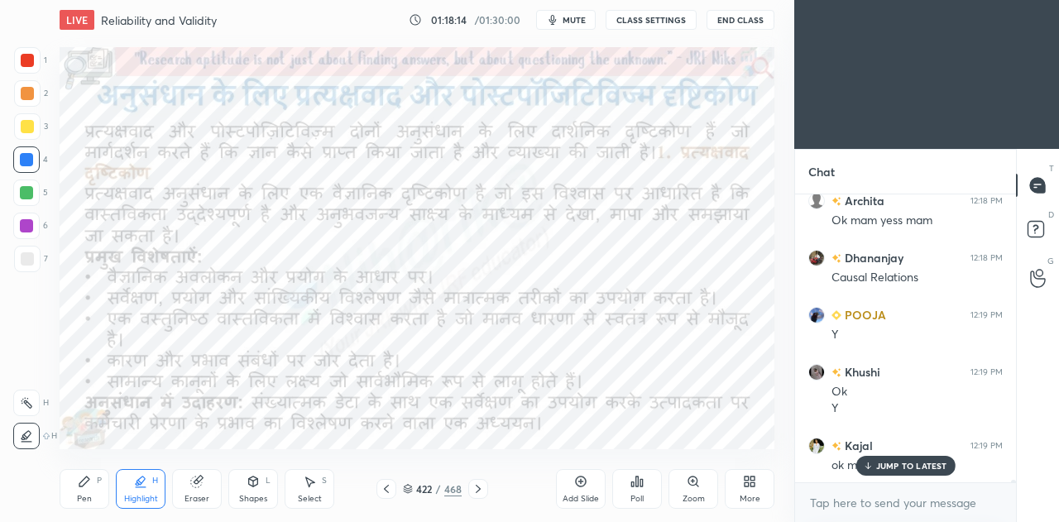
click at [478, 489] on icon at bounding box center [478, 488] width 13 height 13
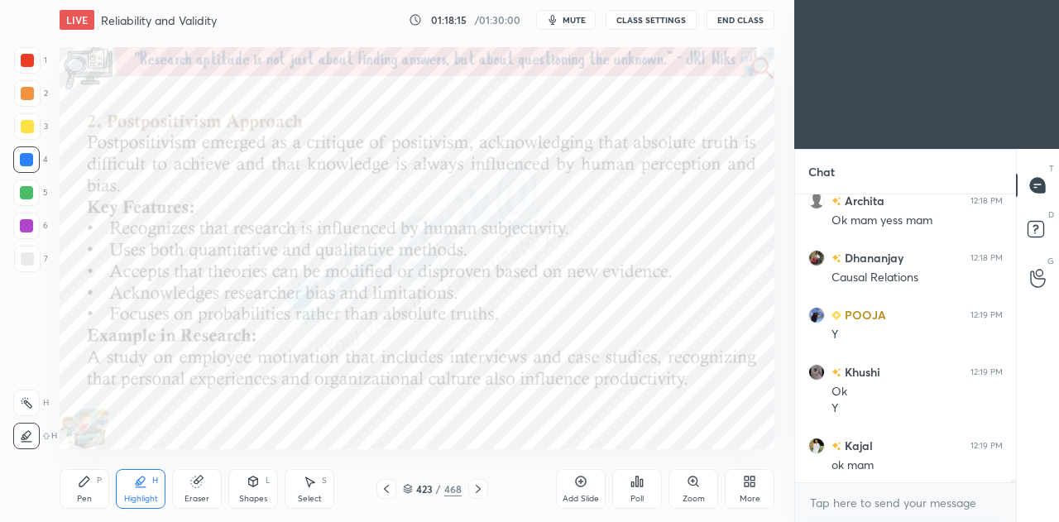
scroll to position [37796, 0]
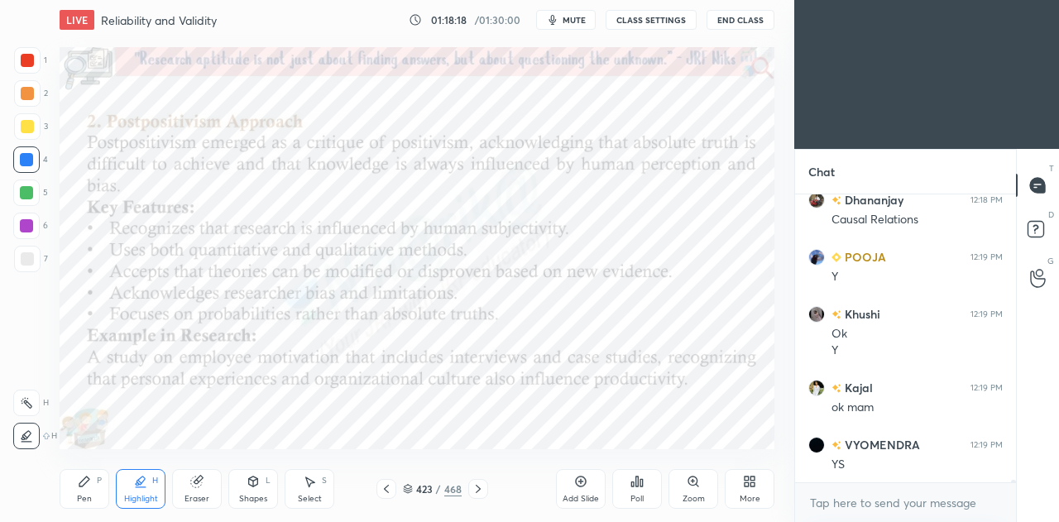
click at [387, 487] on icon at bounding box center [386, 488] width 13 height 13
click at [385, 489] on icon at bounding box center [386, 488] width 13 height 13
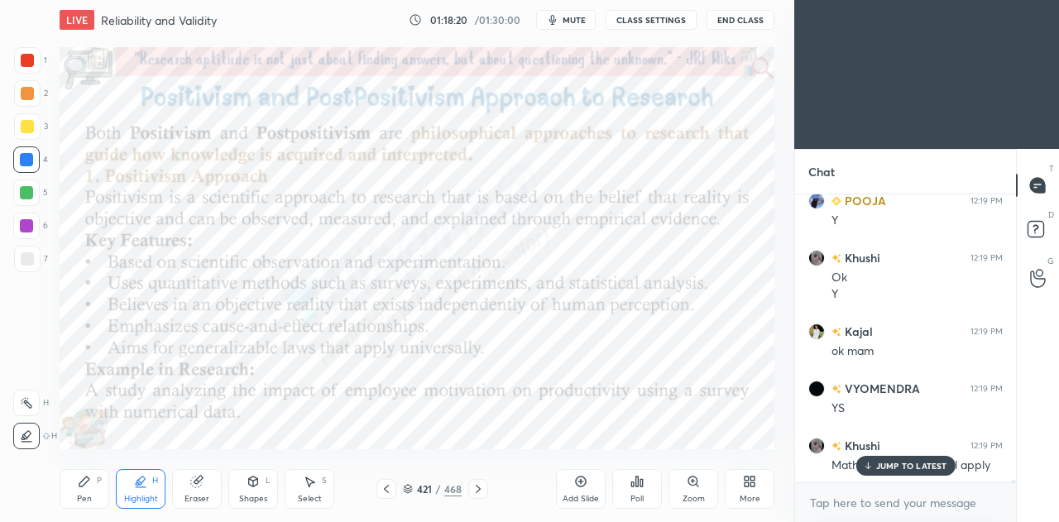
click at [478, 489] on icon at bounding box center [478, 489] width 5 height 8
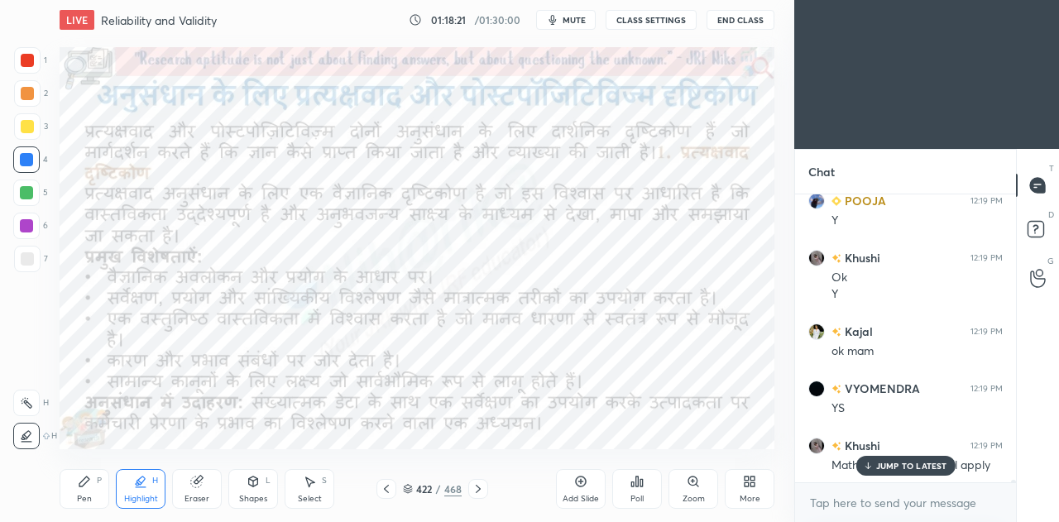
click at [480, 487] on icon at bounding box center [478, 488] width 13 height 13
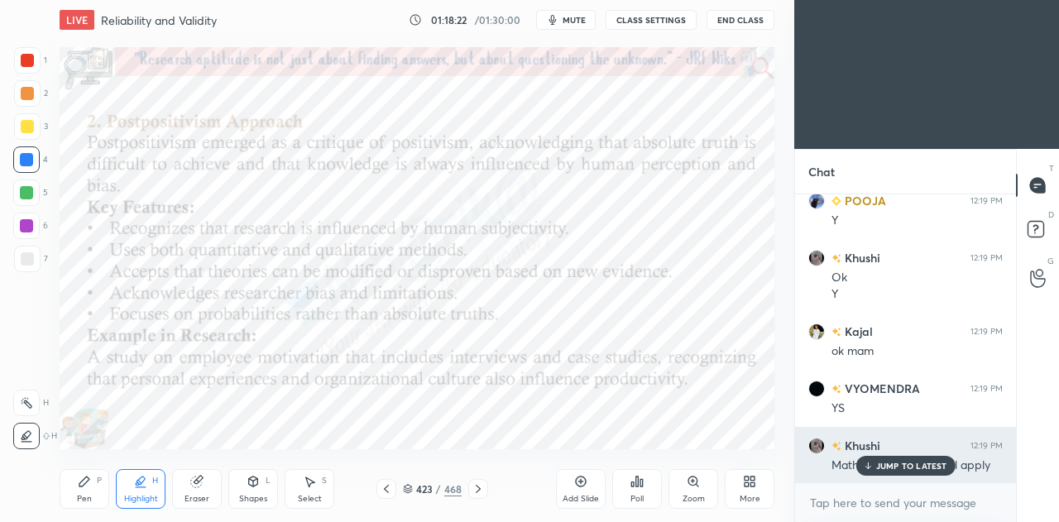
click at [872, 466] on icon at bounding box center [867, 466] width 11 height 10
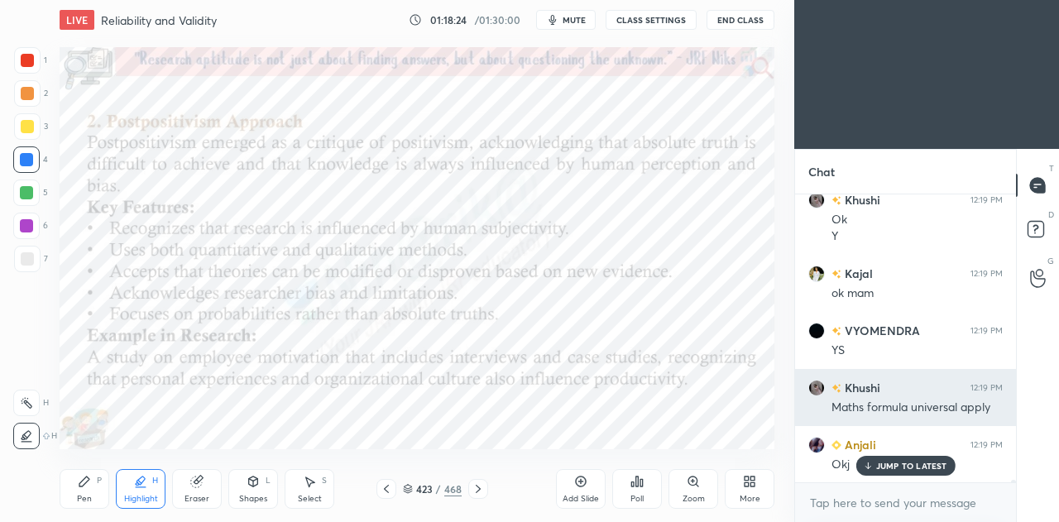
scroll to position [37966, 0]
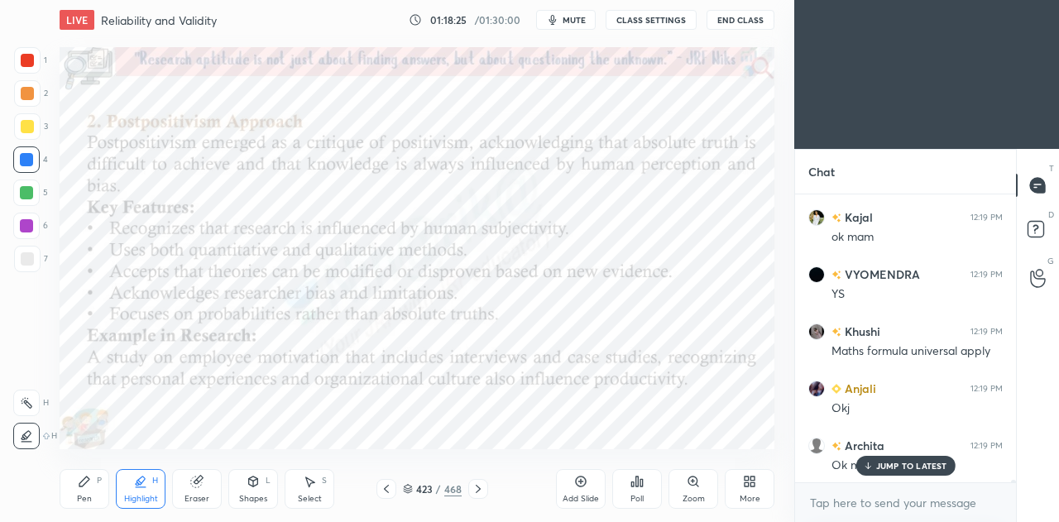
click at [389, 489] on icon at bounding box center [386, 488] width 13 height 13
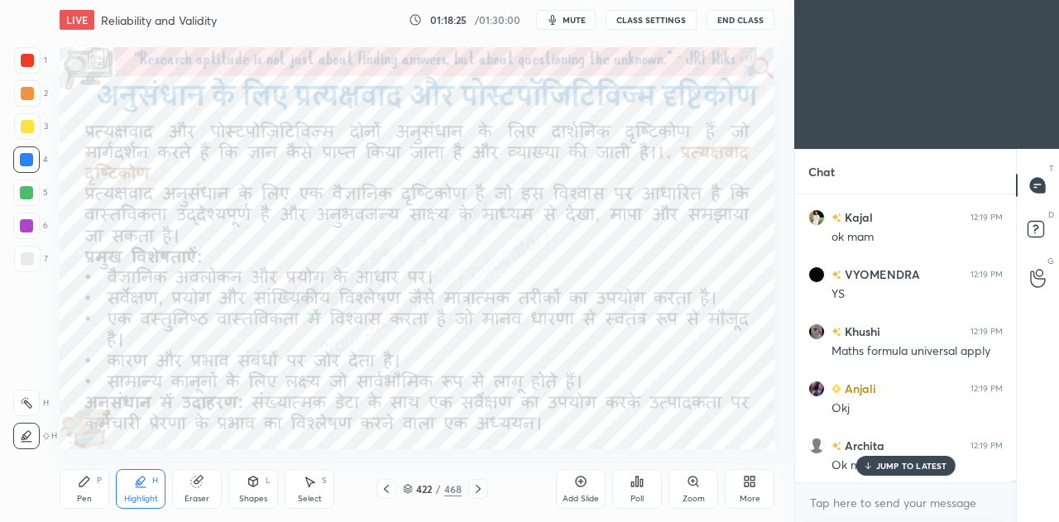
click at [388, 486] on icon at bounding box center [386, 489] width 5 height 8
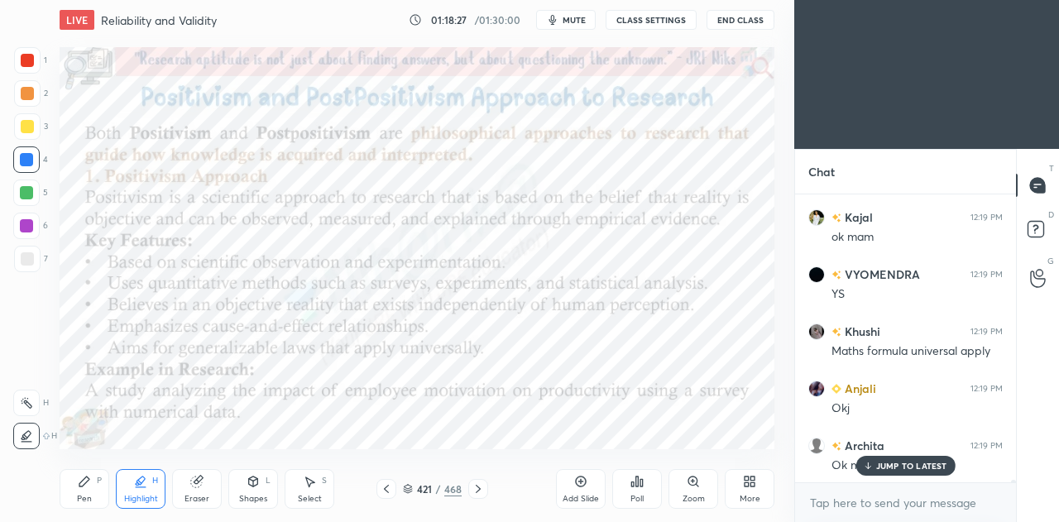
click at [32, 189] on div at bounding box center [26, 192] width 13 height 13
click at [89, 492] on div "Pen P" at bounding box center [85, 489] width 50 height 40
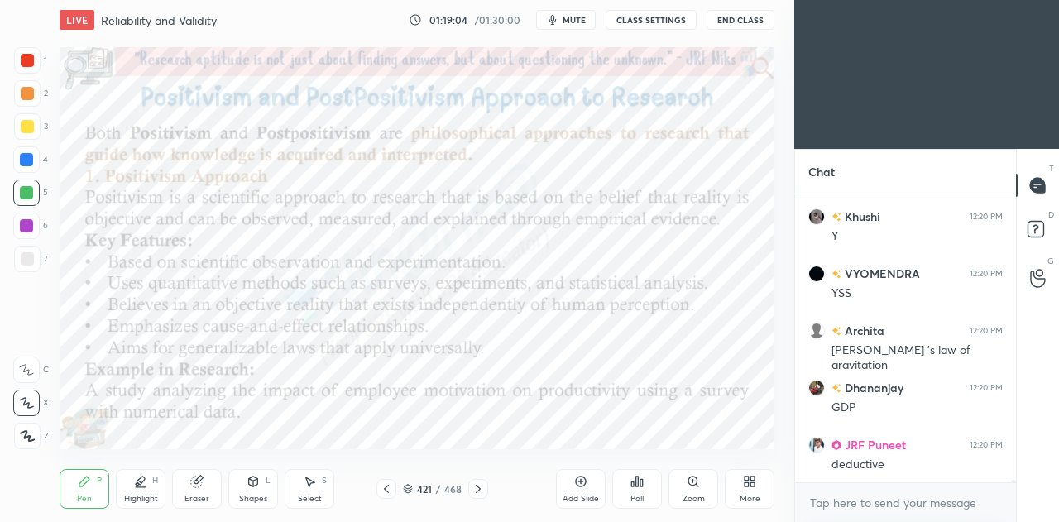
scroll to position [35962, 0]
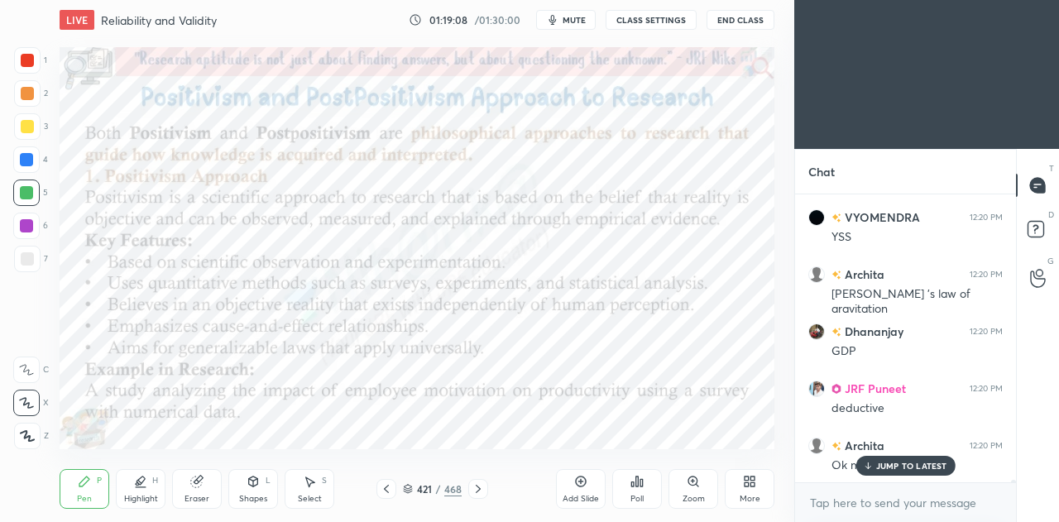
click at [389, 491] on icon at bounding box center [386, 488] width 13 height 13
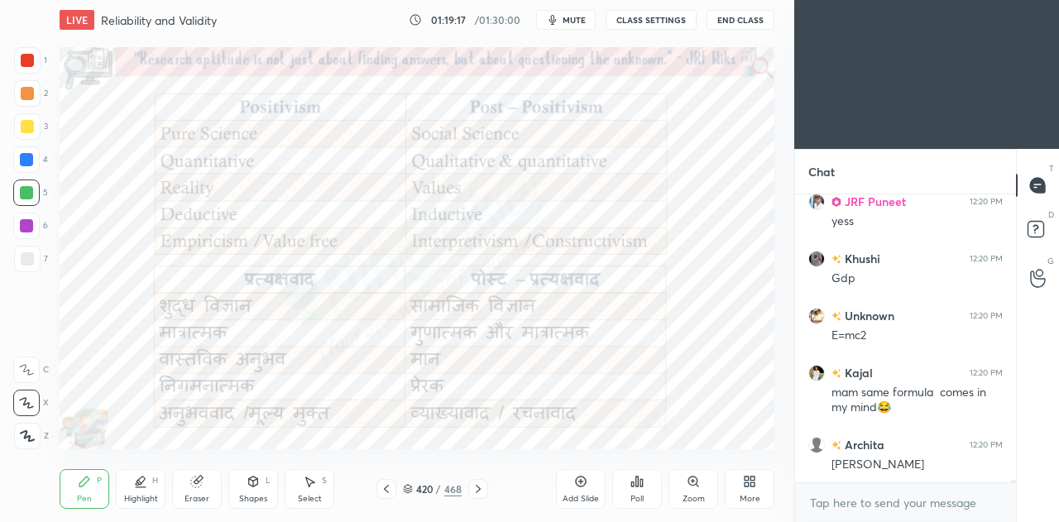
scroll to position [36319, 0]
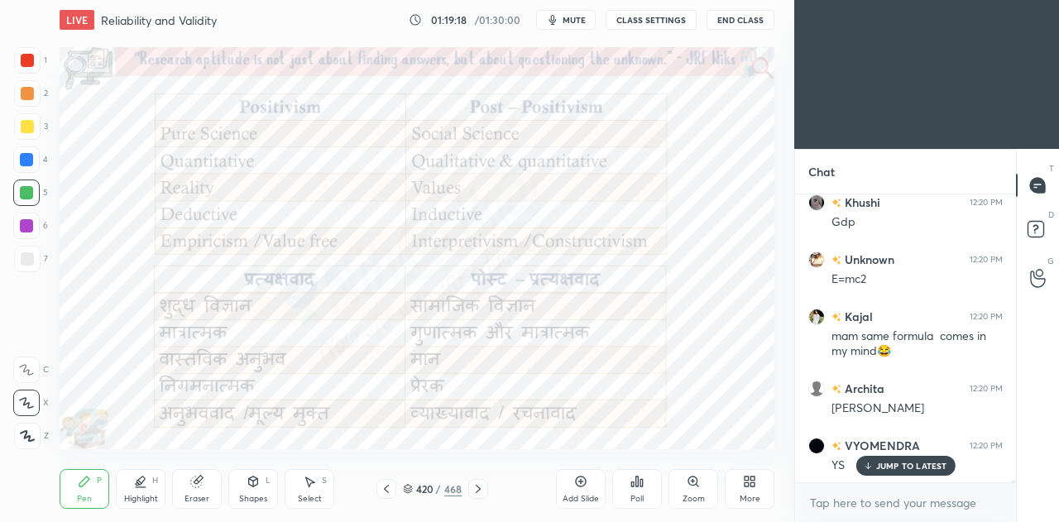
click at [480, 487] on icon at bounding box center [478, 488] width 13 height 13
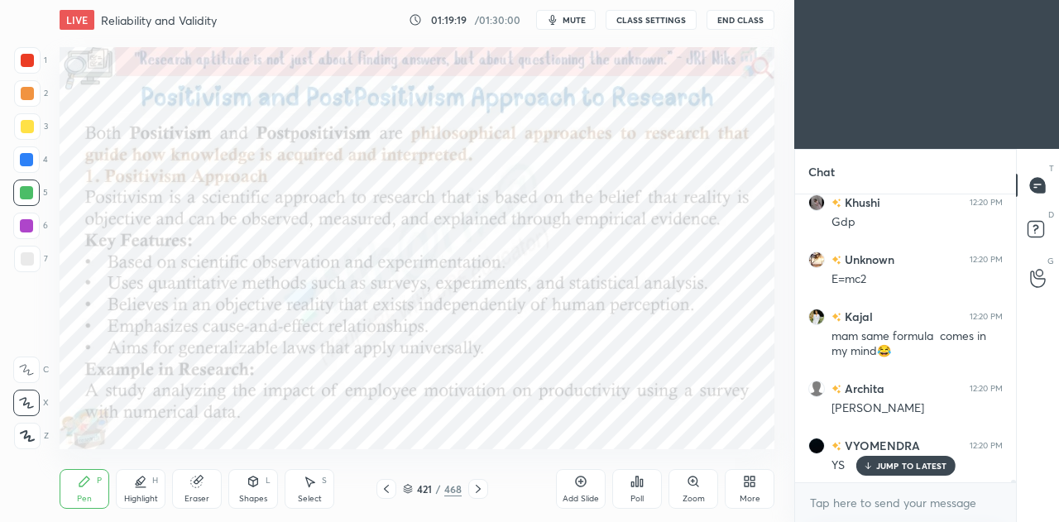
click at [386, 492] on icon at bounding box center [386, 489] width 5 height 8
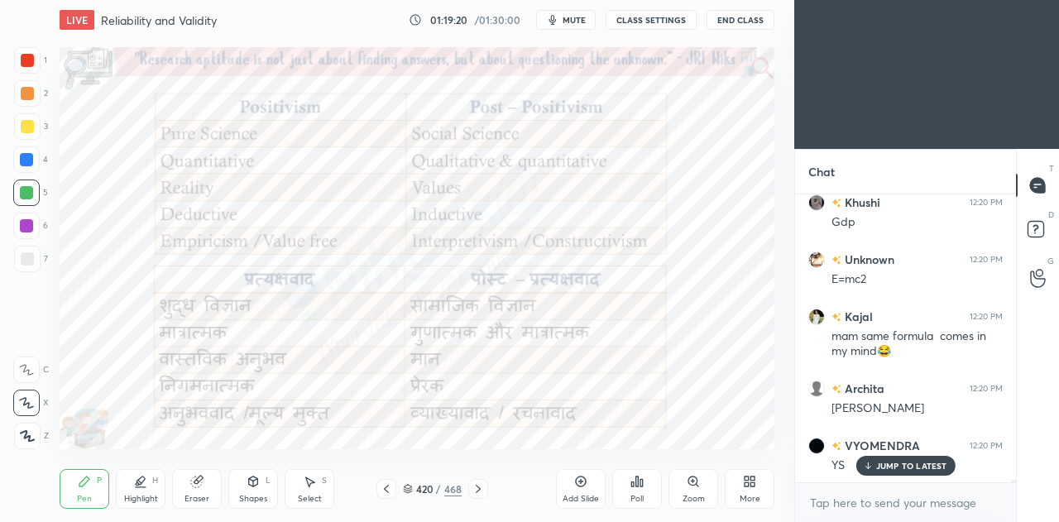
click at [480, 491] on icon at bounding box center [478, 488] width 13 height 13
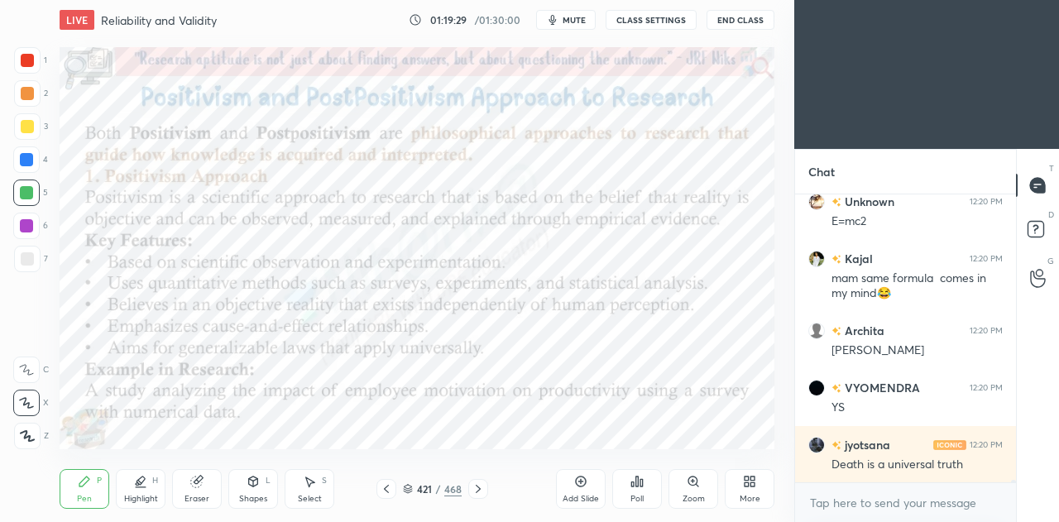
scroll to position [36434, 0]
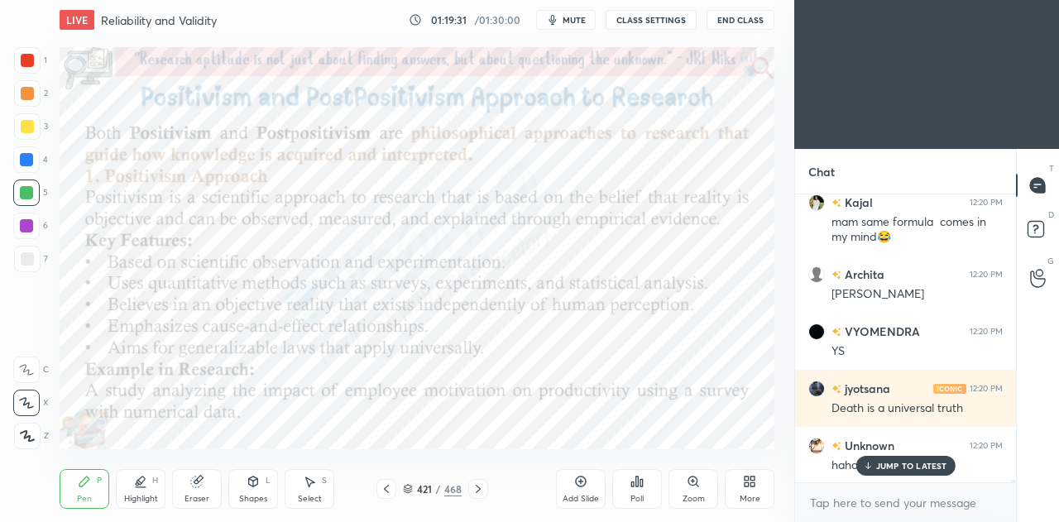
click at [480, 489] on icon at bounding box center [478, 488] width 13 height 13
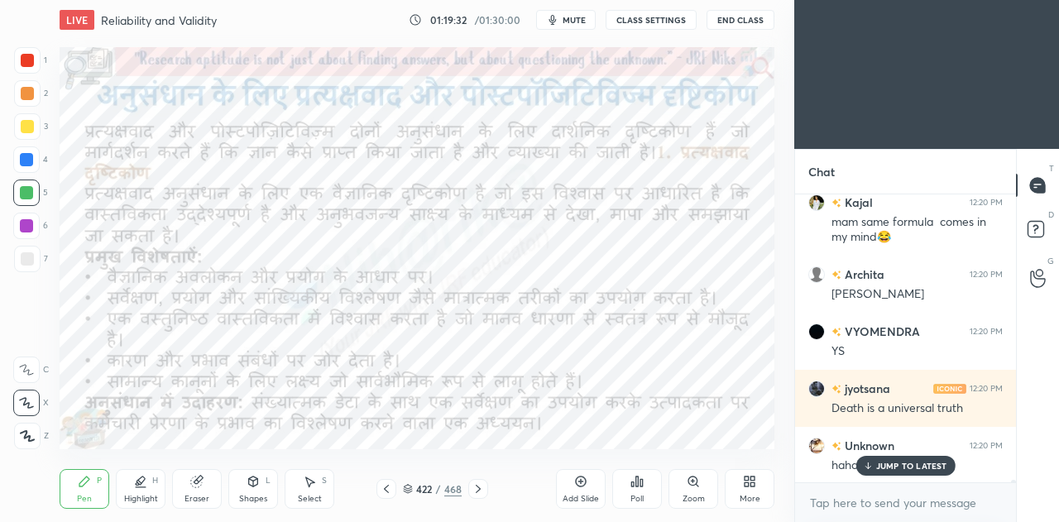
click at [479, 491] on icon at bounding box center [478, 488] width 13 height 13
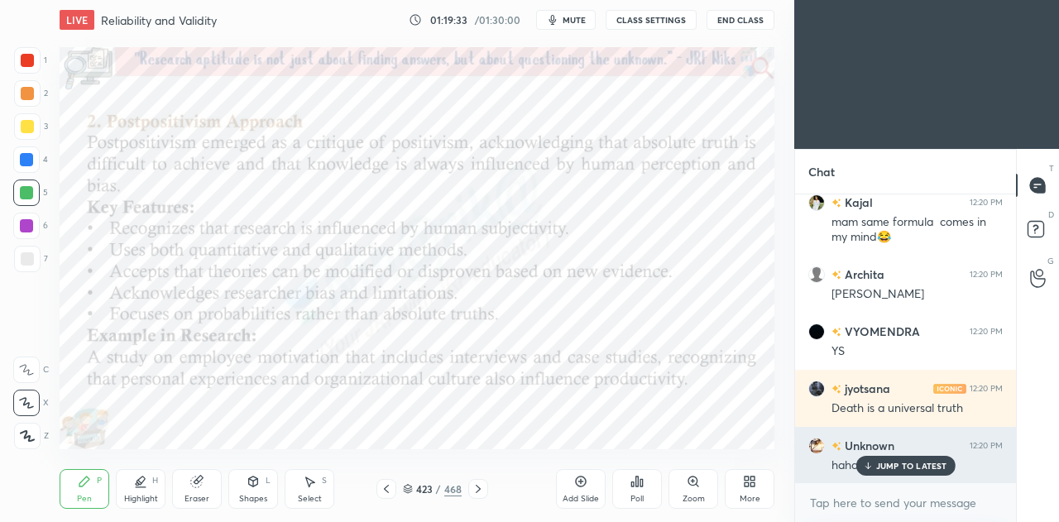
click at [887, 459] on div "JUMP TO LATEST" at bounding box center [905, 466] width 99 height 20
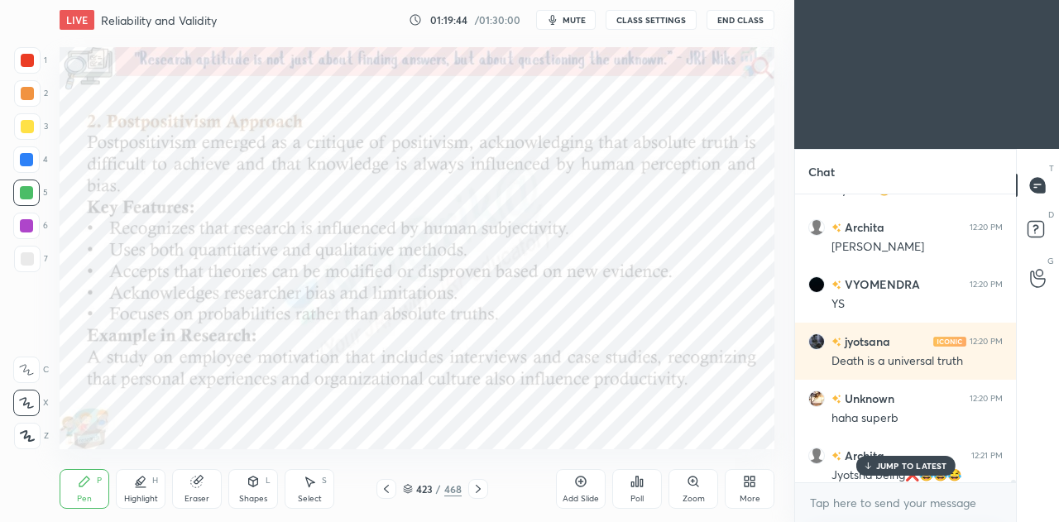
scroll to position [36632, 0]
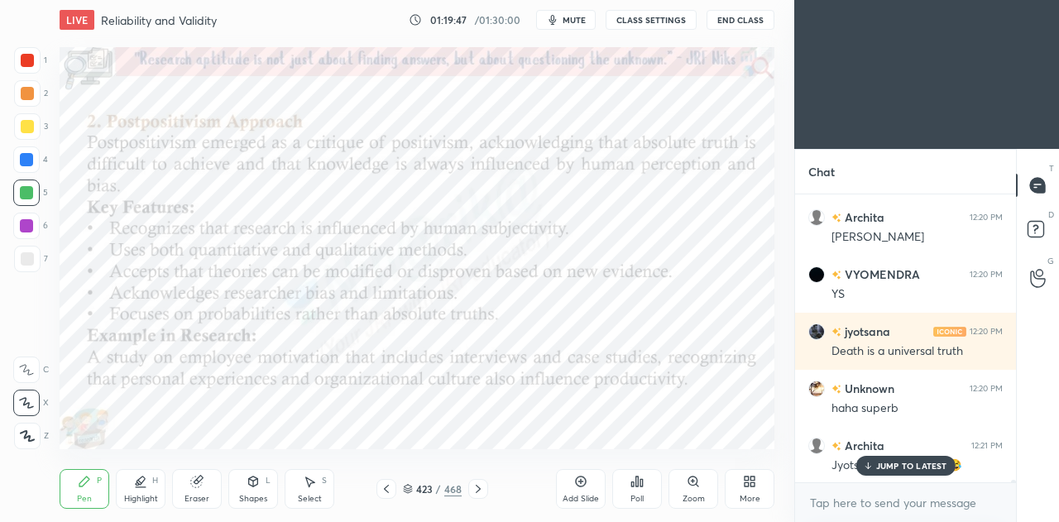
click at [910, 466] on p "JUMP TO LATEST" at bounding box center [911, 466] width 71 height 10
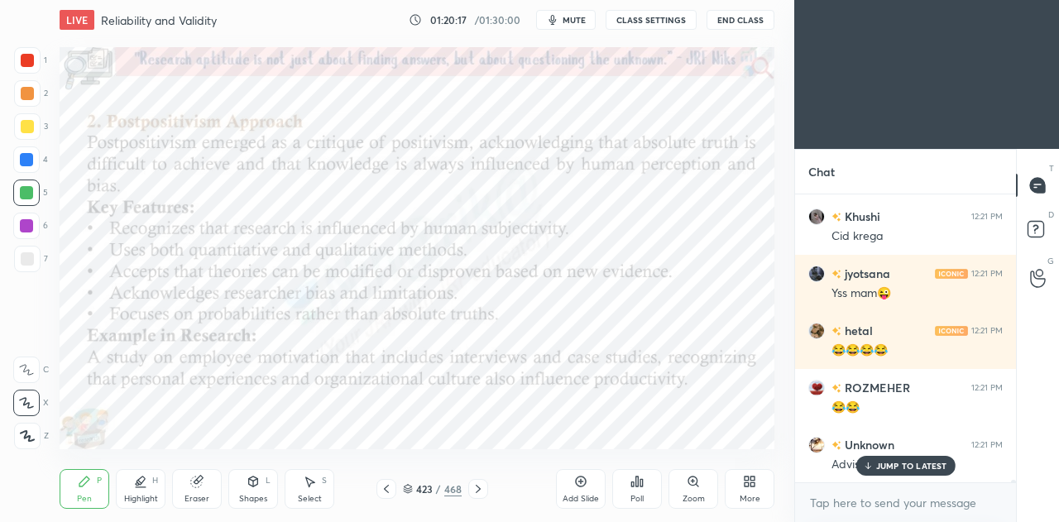
scroll to position [37106, 0]
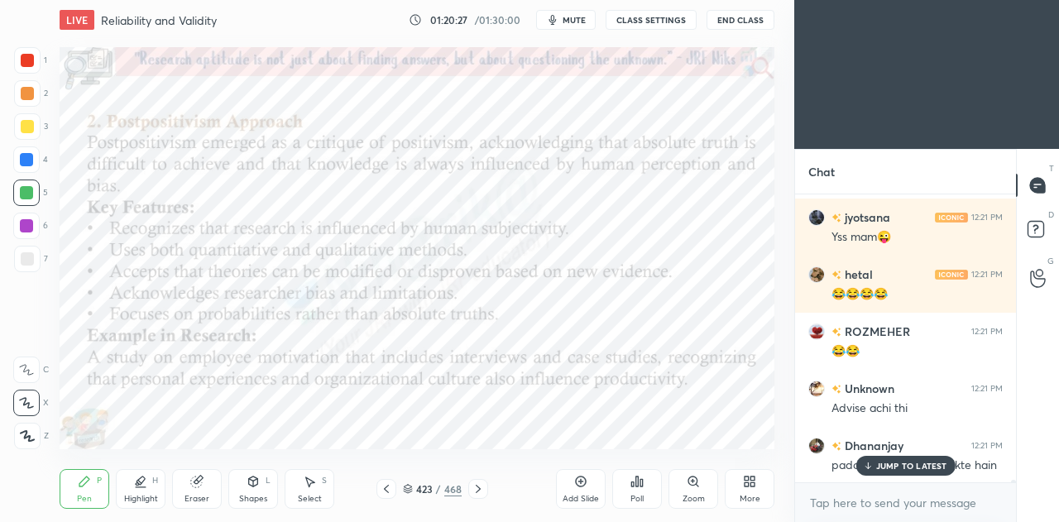
click at [910, 463] on p "JUMP TO LATEST" at bounding box center [911, 466] width 71 height 10
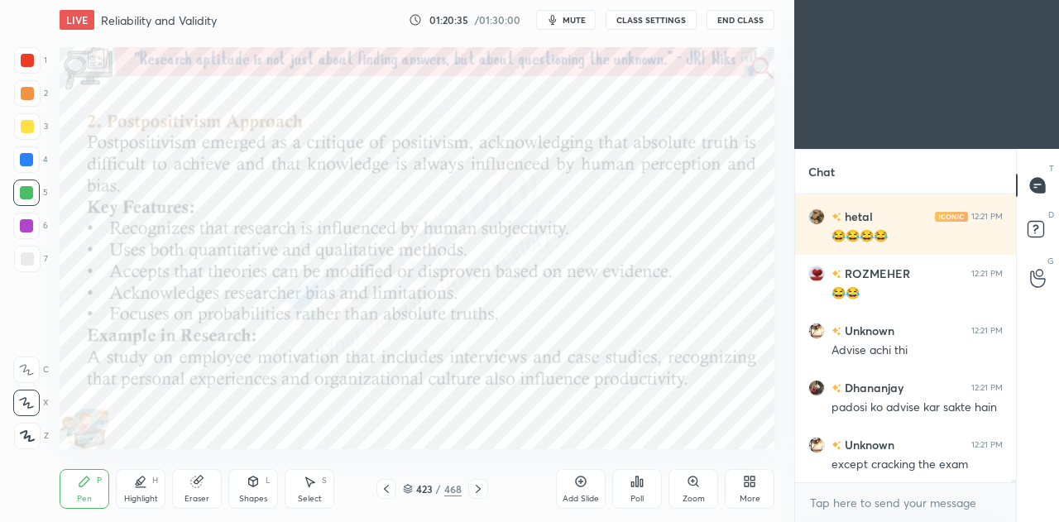
click at [391, 491] on icon at bounding box center [386, 488] width 13 height 13
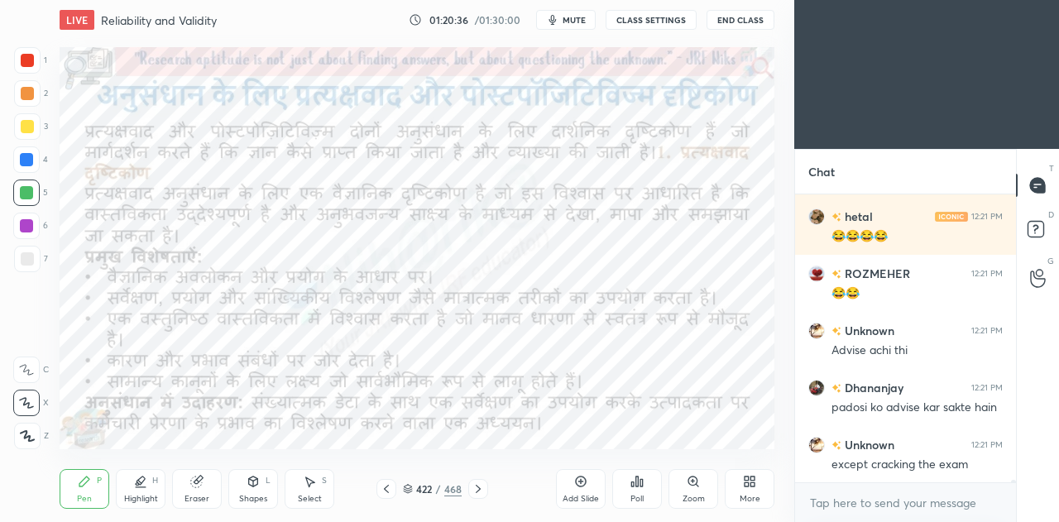
click at [387, 492] on icon at bounding box center [386, 489] width 5 height 8
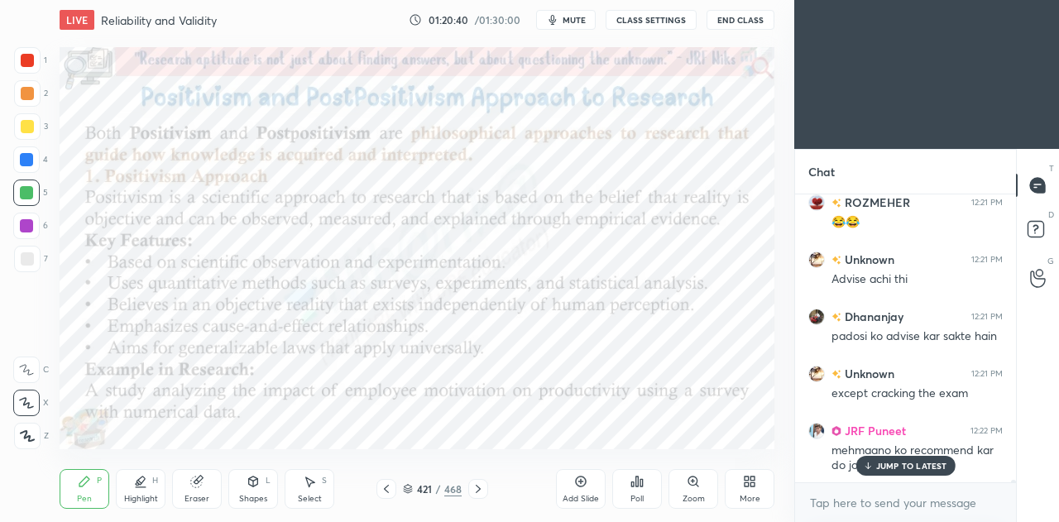
scroll to position [37293, 0]
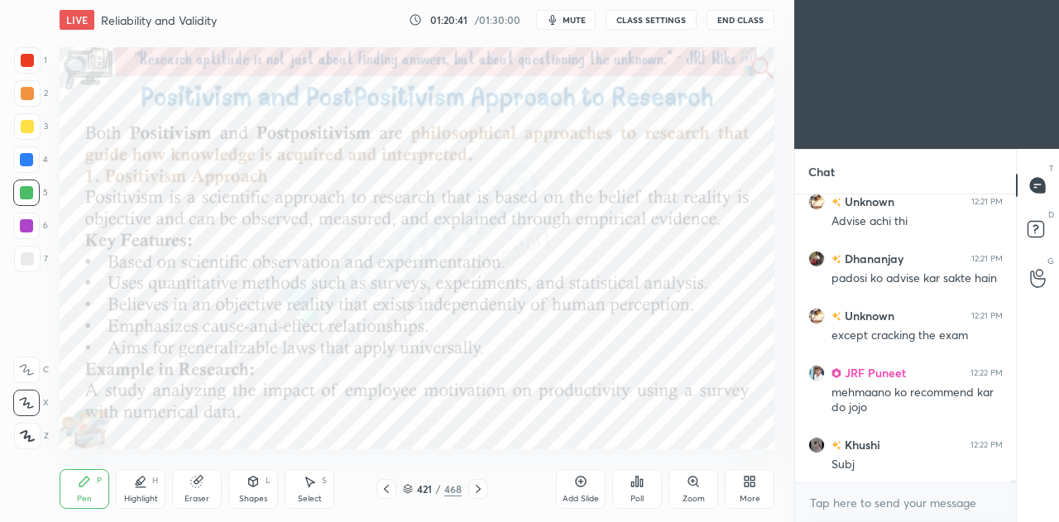
click at [389, 489] on icon at bounding box center [386, 488] width 13 height 13
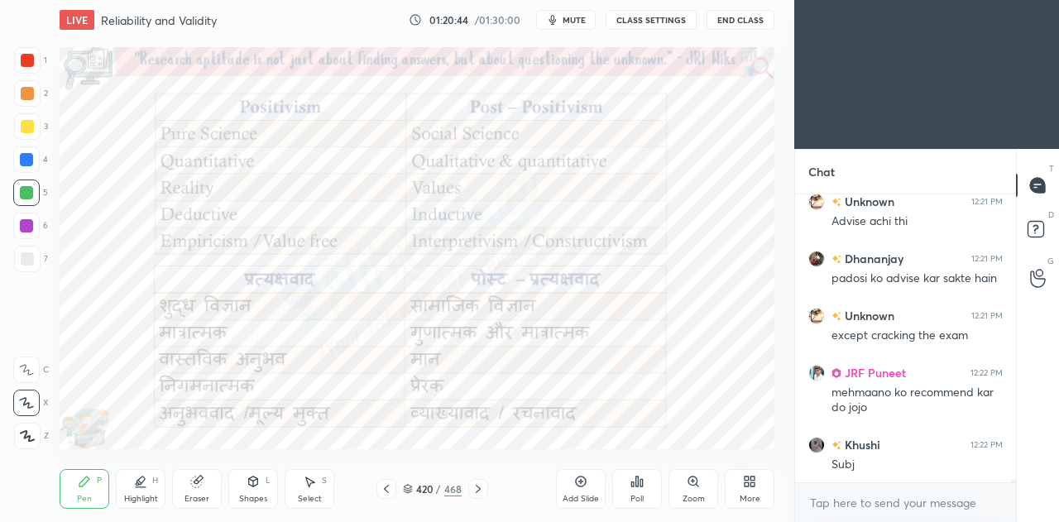
click at [126, 491] on div "Highlight H" at bounding box center [141, 489] width 50 height 40
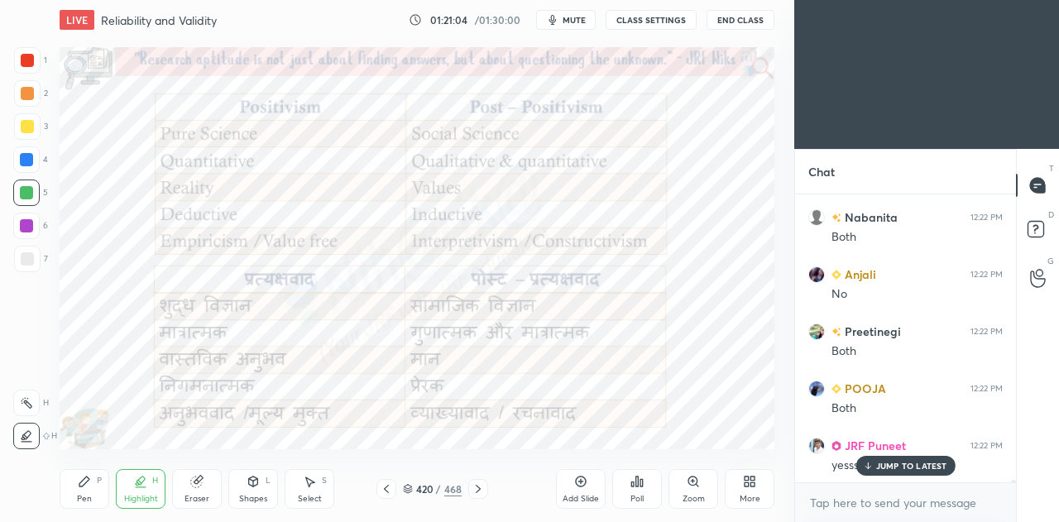
scroll to position [37764, 0]
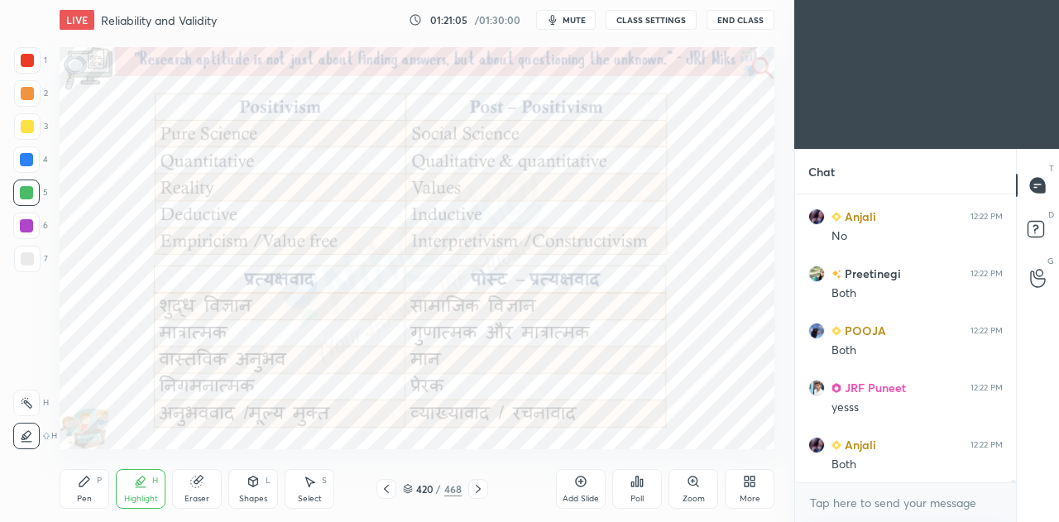
click at [476, 489] on icon at bounding box center [478, 488] width 13 height 13
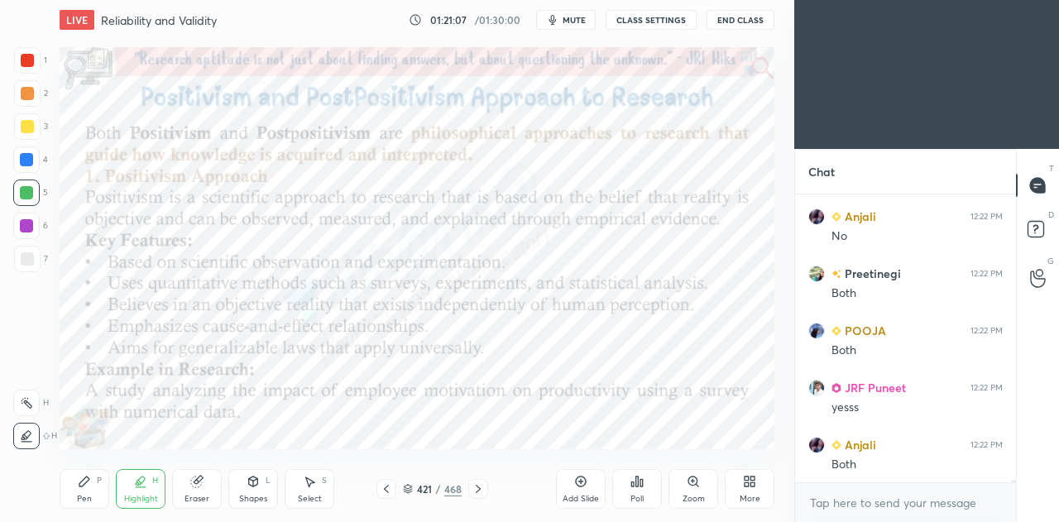
click at [473, 487] on icon at bounding box center [478, 488] width 13 height 13
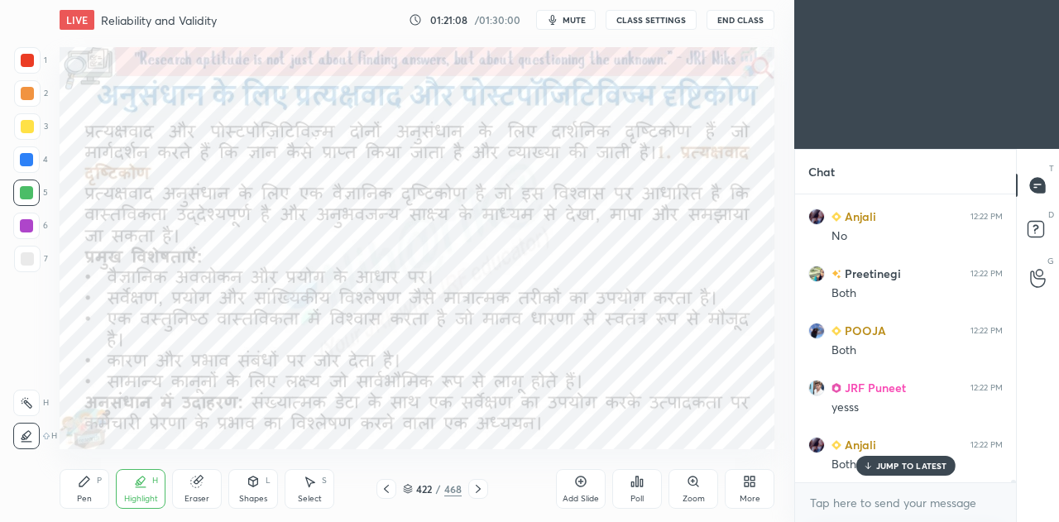
scroll to position [37821, 0]
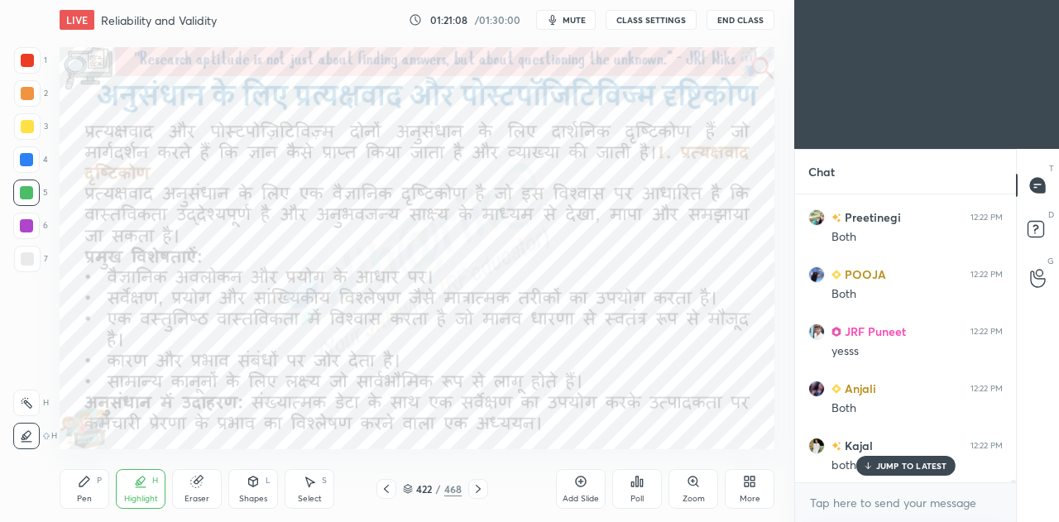
click at [478, 486] on icon at bounding box center [478, 488] width 13 height 13
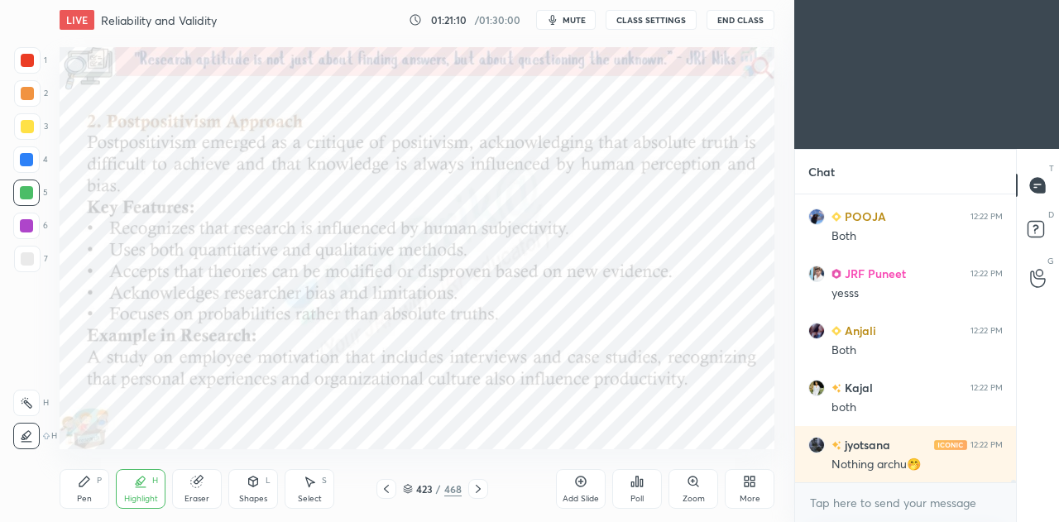
scroll to position [37935, 0]
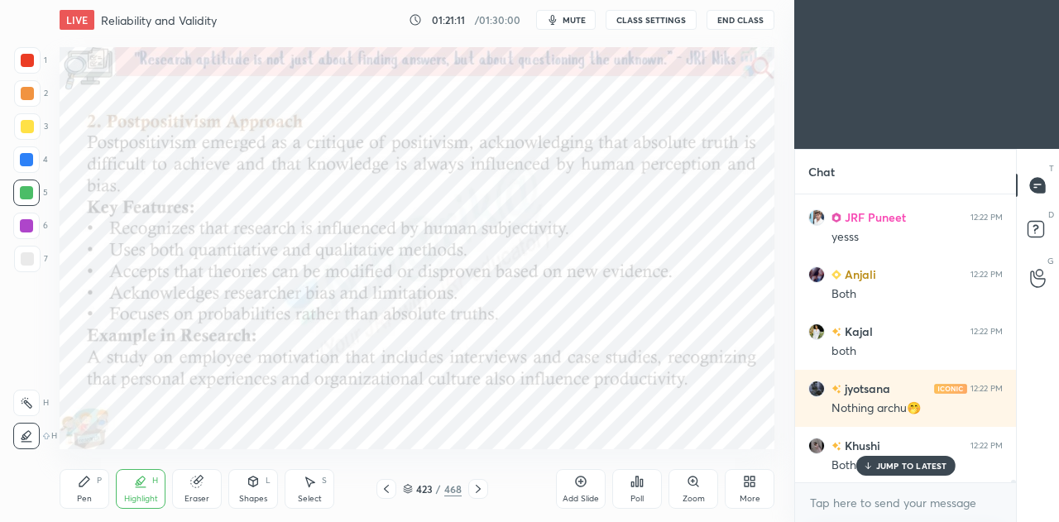
click at [27, 162] on div at bounding box center [26, 159] width 13 height 13
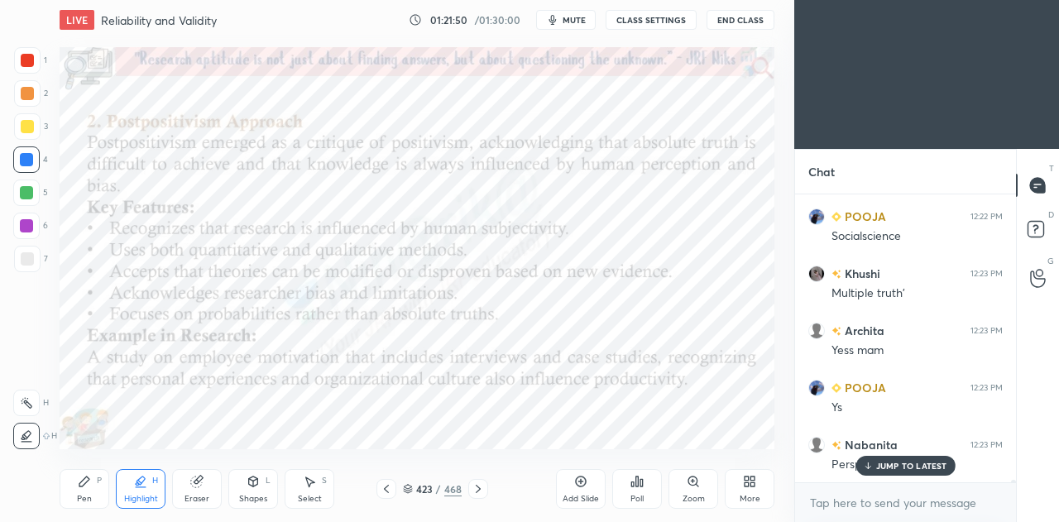
scroll to position [38391, 0]
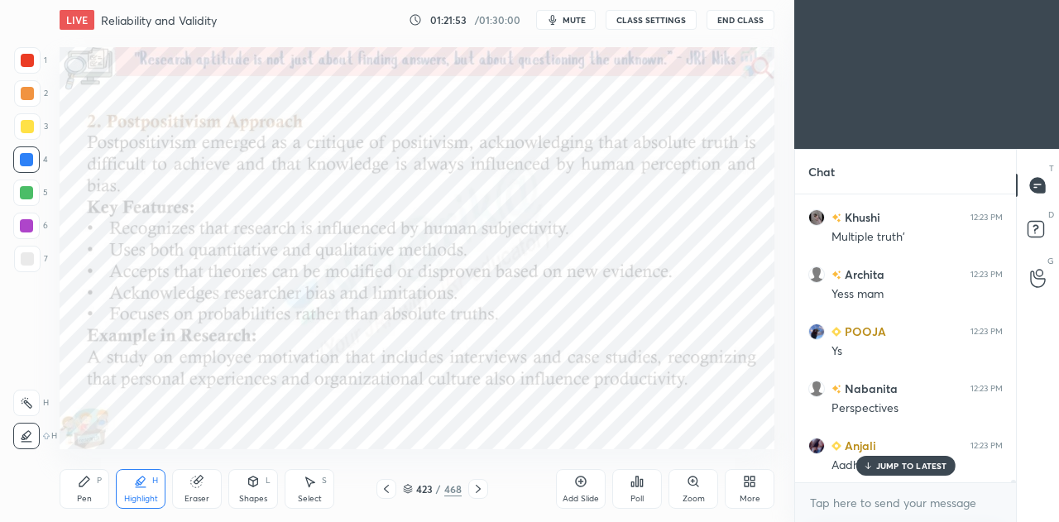
click at [77, 492] on div "Pen P" at bounding box center [85, 489] width 50 height 40
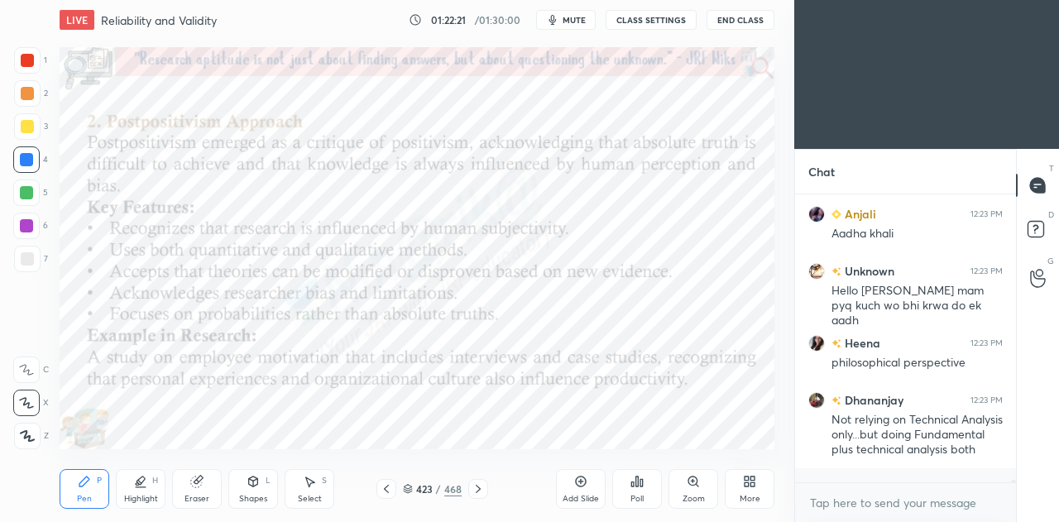
scroll to position [38679, 0]
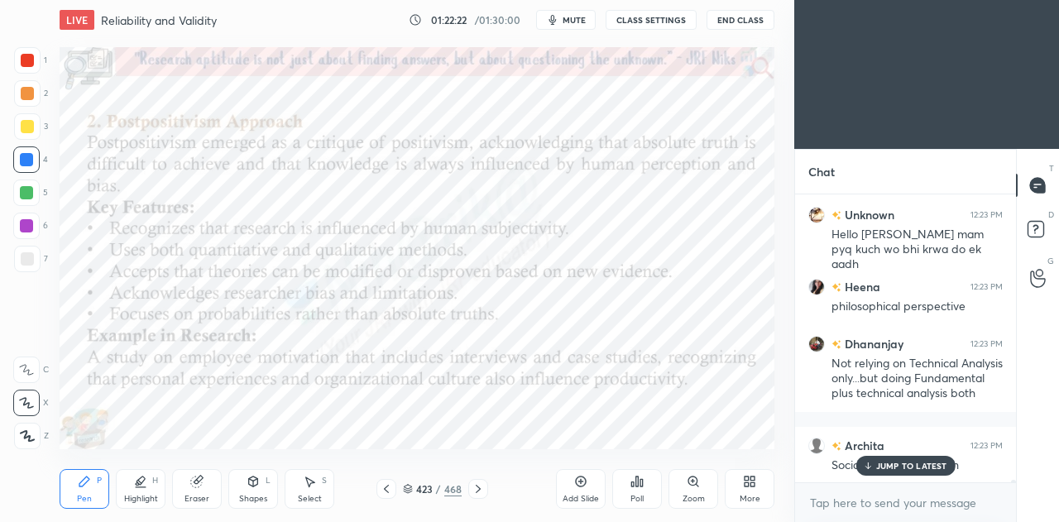
click at [875, 472] on div "JUMP TO LATEST" at bounding box center [905, 466] width 99 height 20
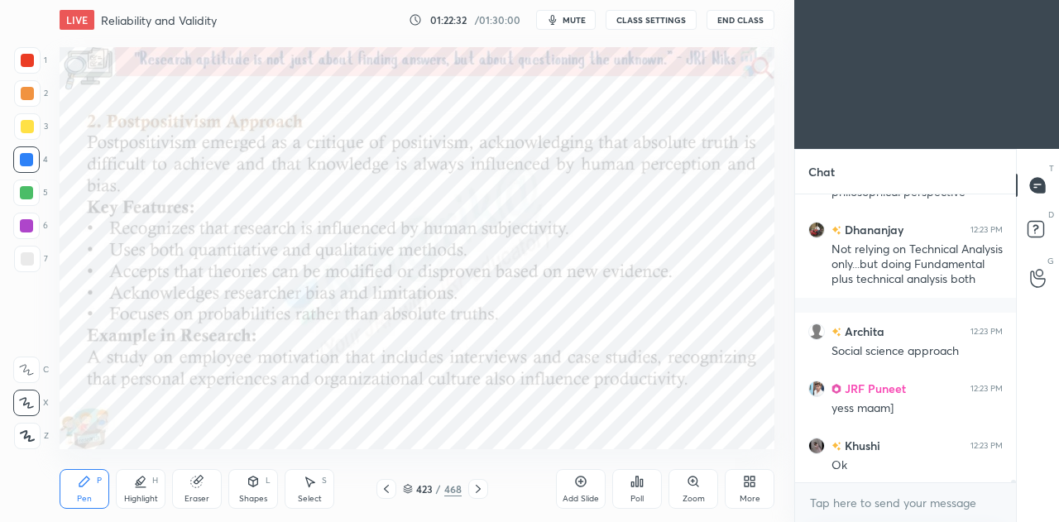
scroll to position [38908, 0]
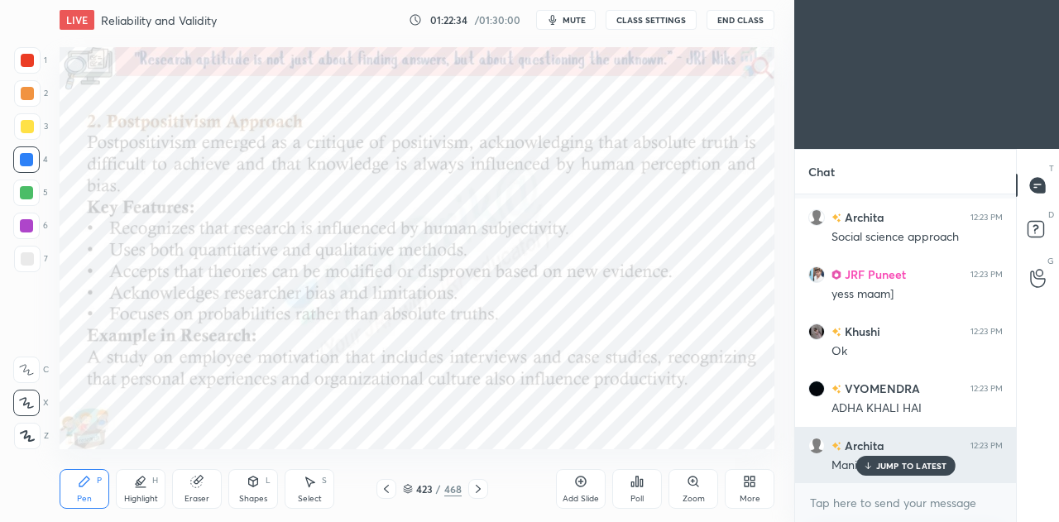
click at [896, 469] on p "JUMP TO LATEST" at bounding box center [911, 466] width 71 height 10
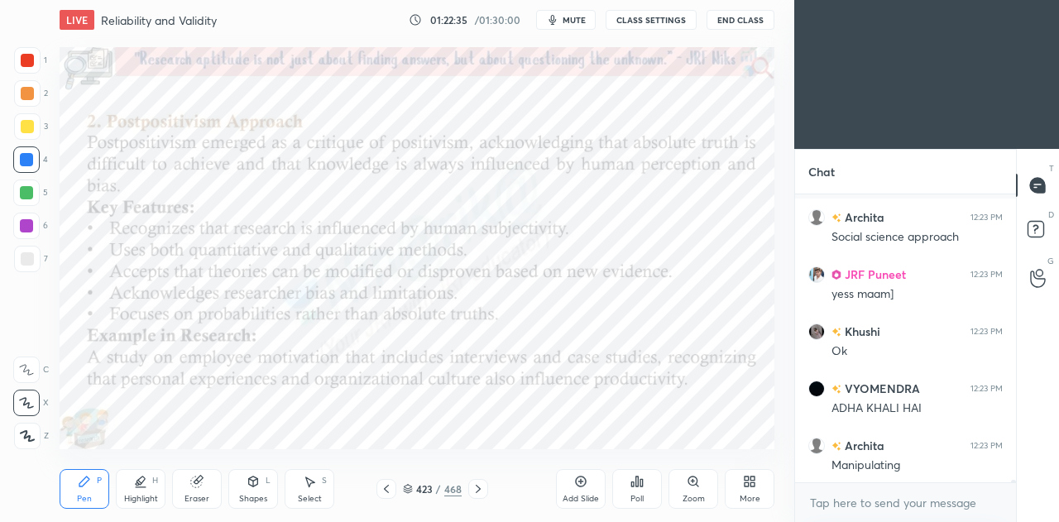
click at [140, 492] on div "Highlight H" at bounding box center [141, 489] width 50 height 40
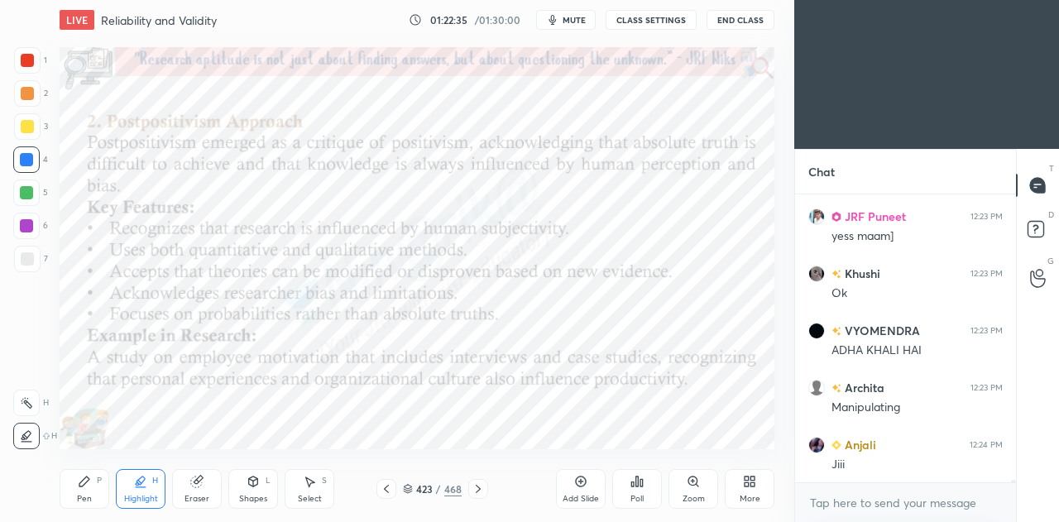
click at [33, 398] on div at bounding box center [26, 403] width 26 height 26
click at [26, 438] on icon at bounding box center [25, 435] width 3 height 3
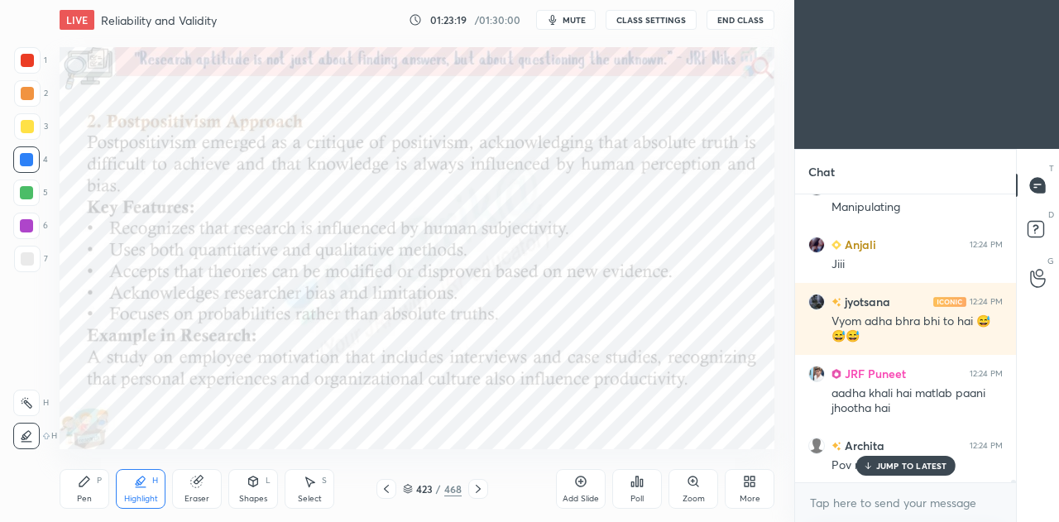
scroll to position [39224, 0]
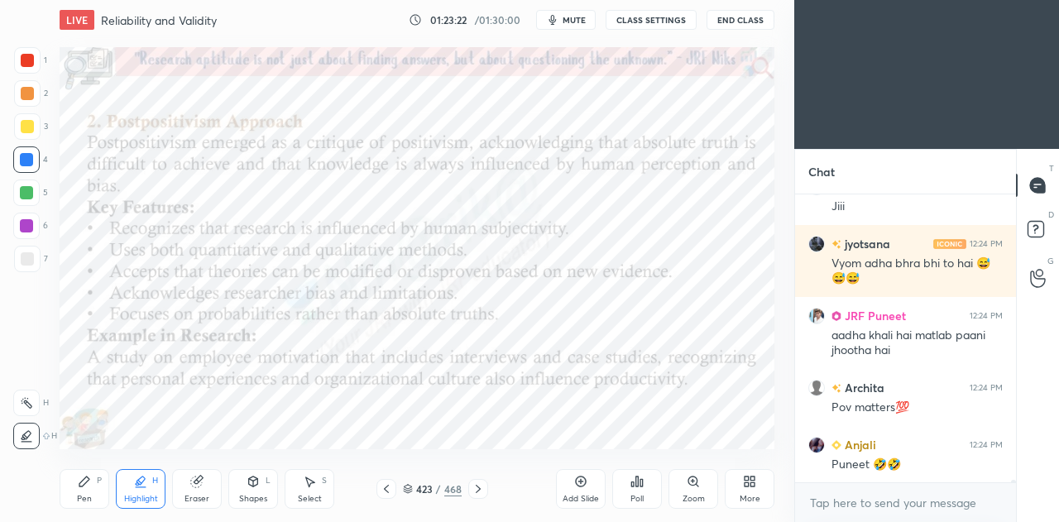
click at [476, 487] on icon at bounding box center [478, 488] width 13 height 13
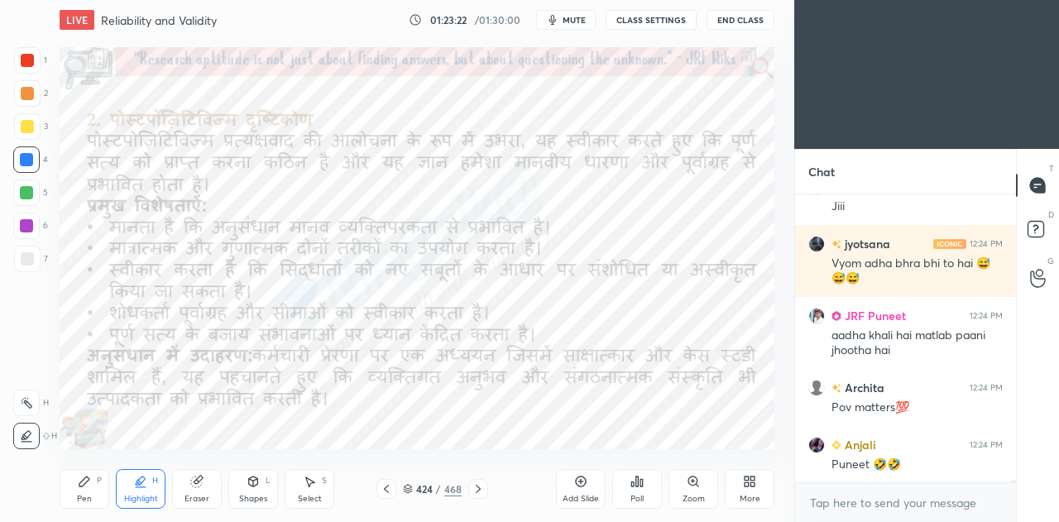
click at [478, 489] on icon at bounding box center [478, 488] width 13 height 13
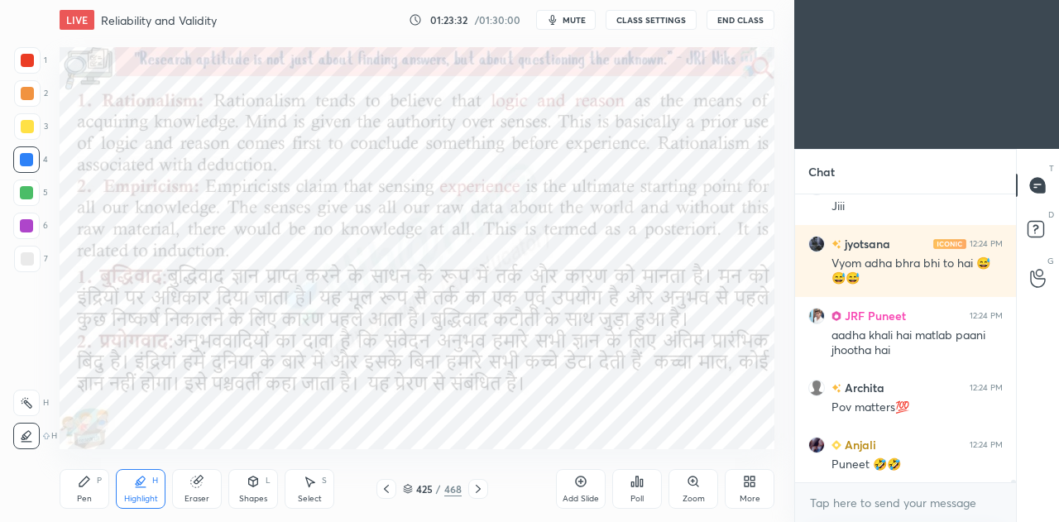
click at [79, 482] on icon at bounding box center [84, 481] width 13 height 13
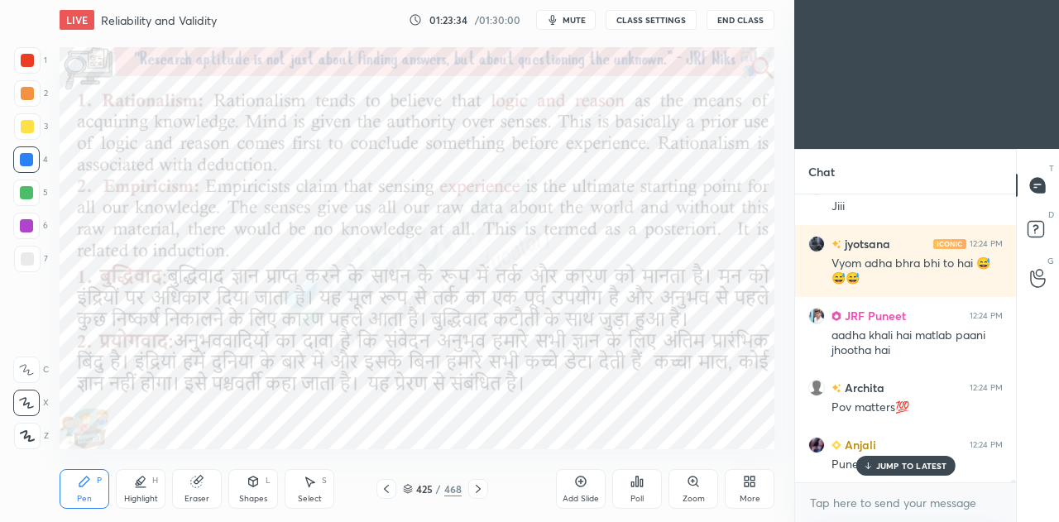
scroll to position [39280, 0]
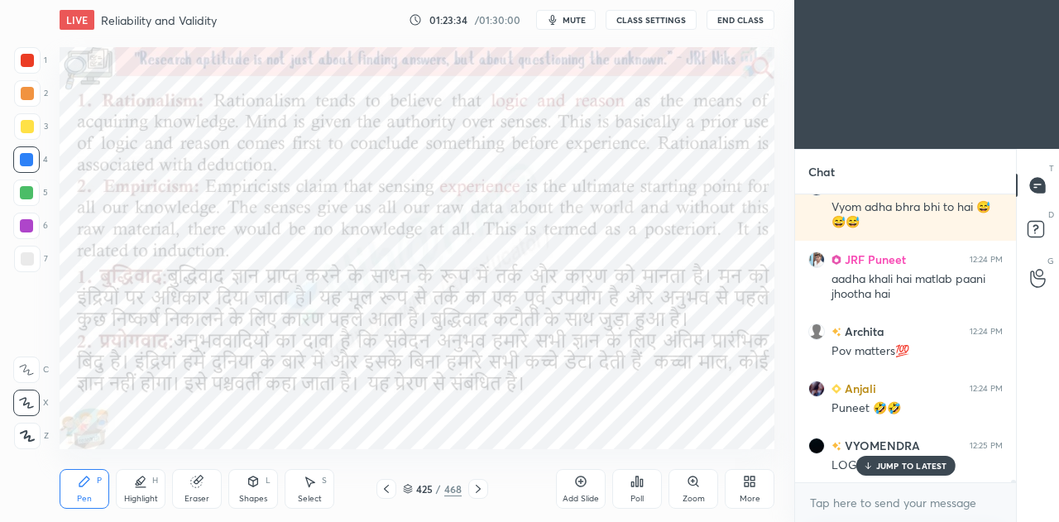
click at [31, 191] on div at bounding box center [26, 192] width 13 height 13
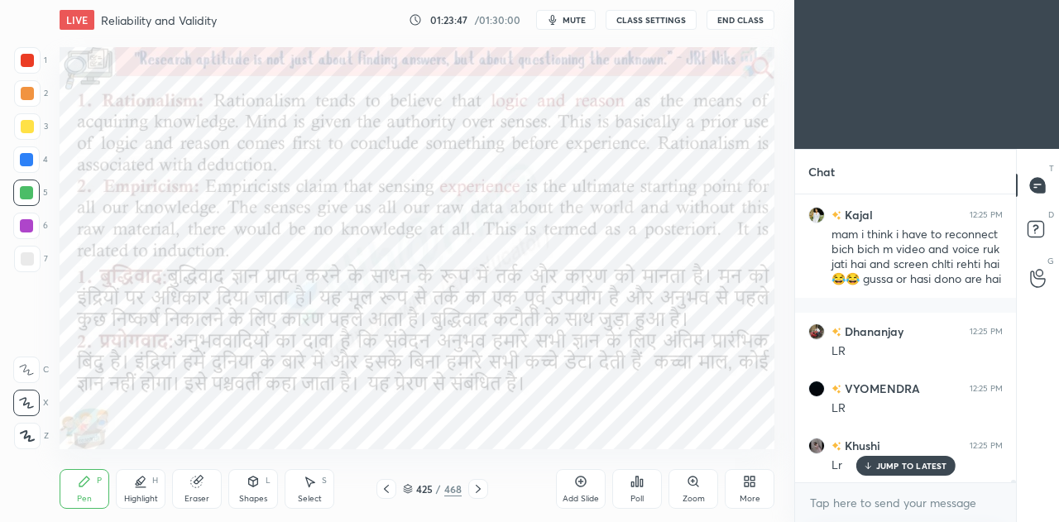
scroll to position [39626, 0]
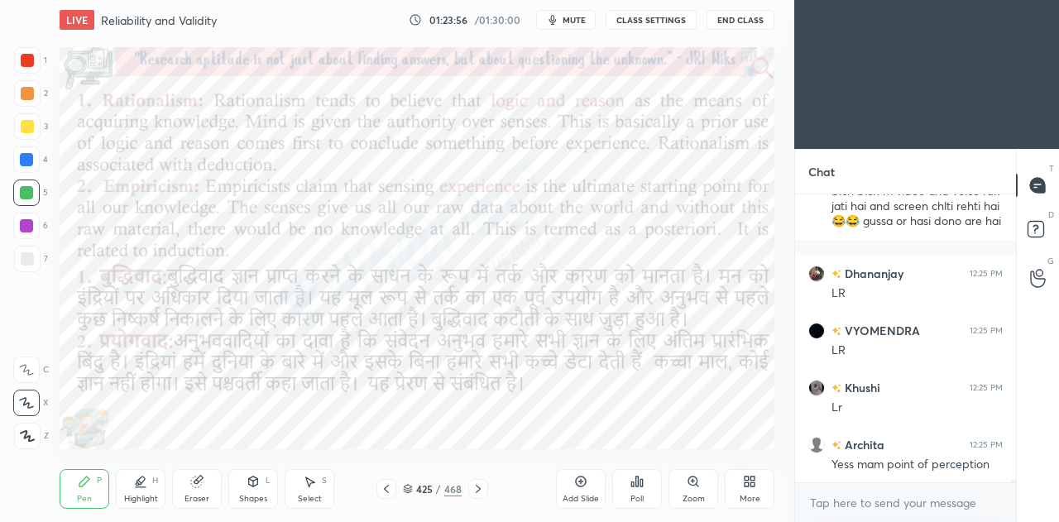
click at [194, 495] on div "Eraser" at bounding box center [197, 499] width 25 height 8
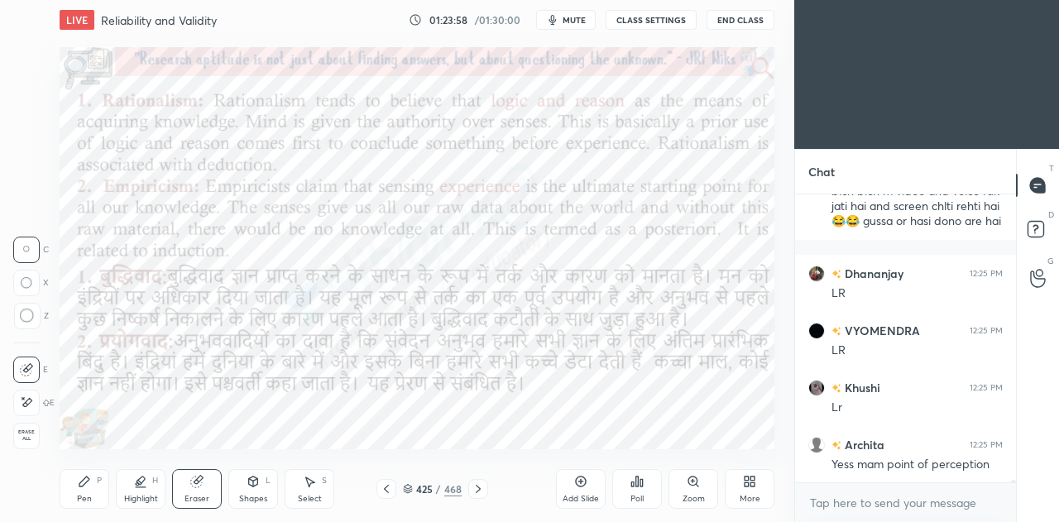
click at [78, 485] on icon at bounding box center [84, 481] width 13 height 13
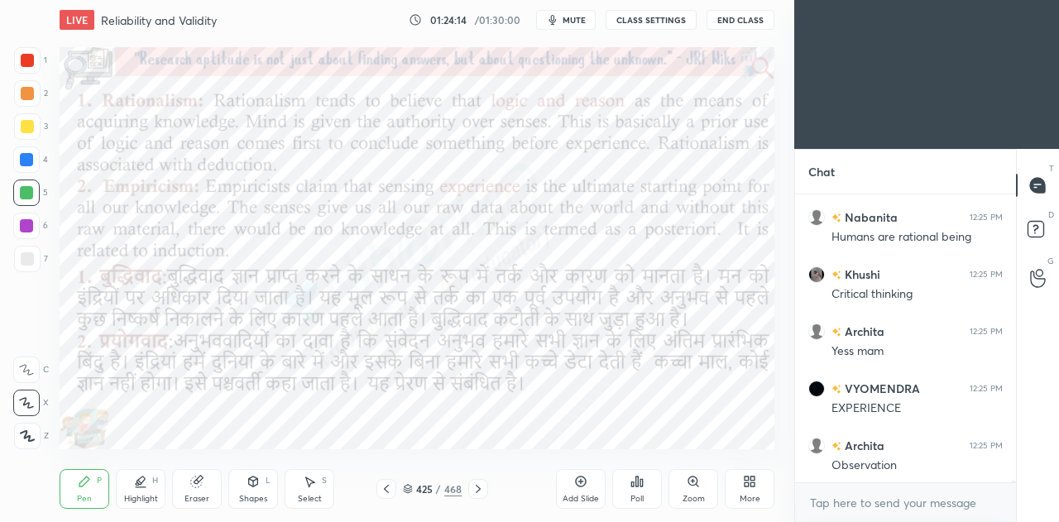
scroll to position [39969, 0]
click at [480, 497] on div at bounding box center [478, 489] width 20 height 20
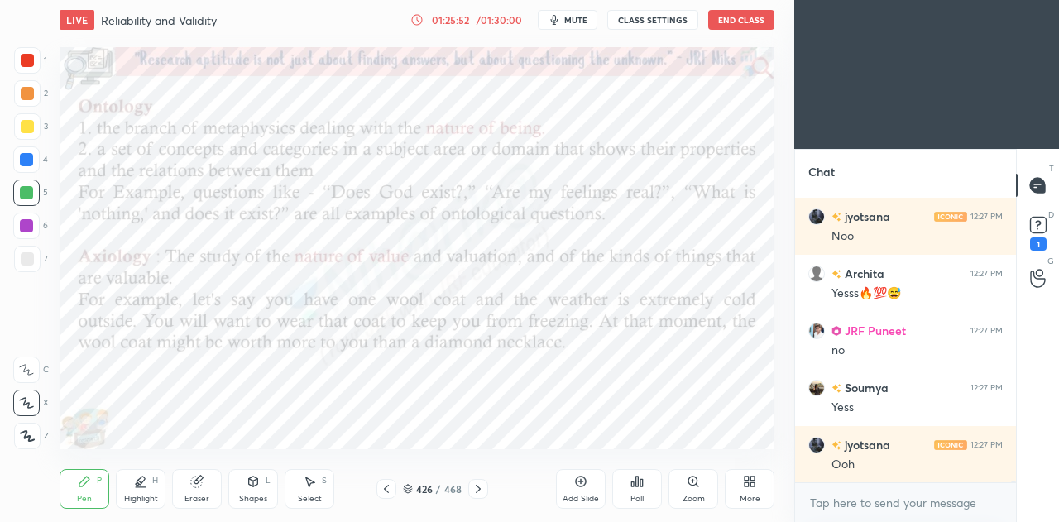
scroll to position [42683, 0]
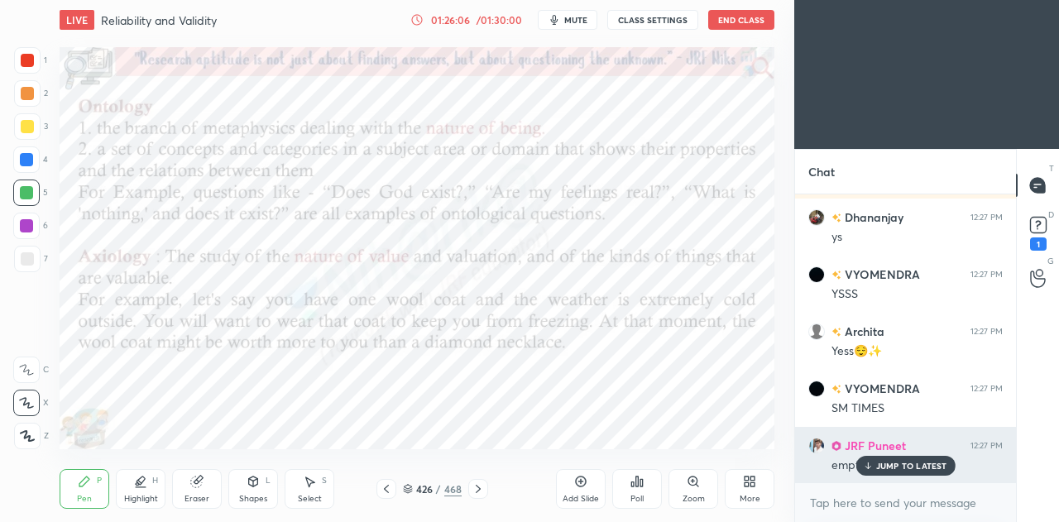
click at [897, 466] on p "JUMP TO LATEST" at bounding box center [911, 466] width 71 height 10
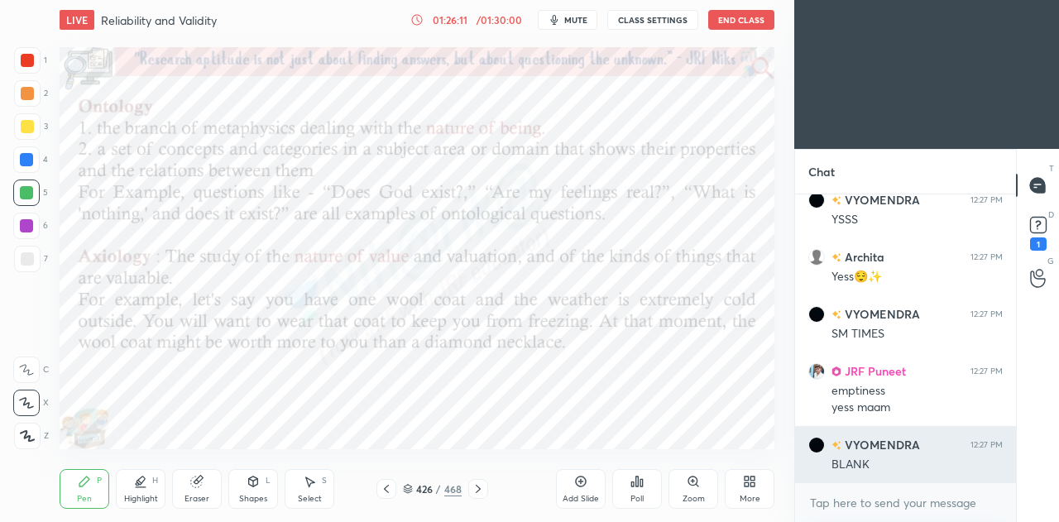
click at [818, 449] on img "grid" at bounding box center [816, 445] width 17 height 17
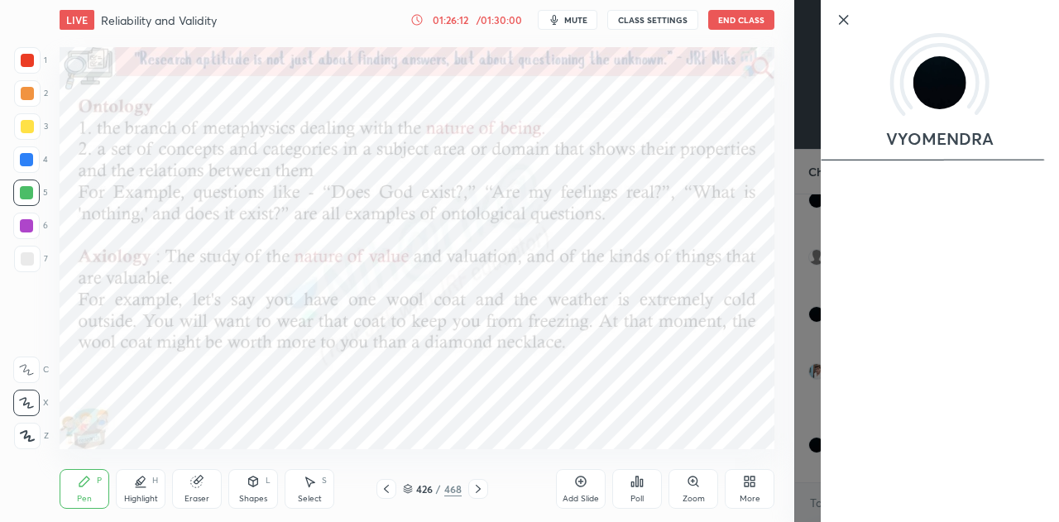
click at [846, 26] on icon at bounding box center [844, 20] width 20 height 20
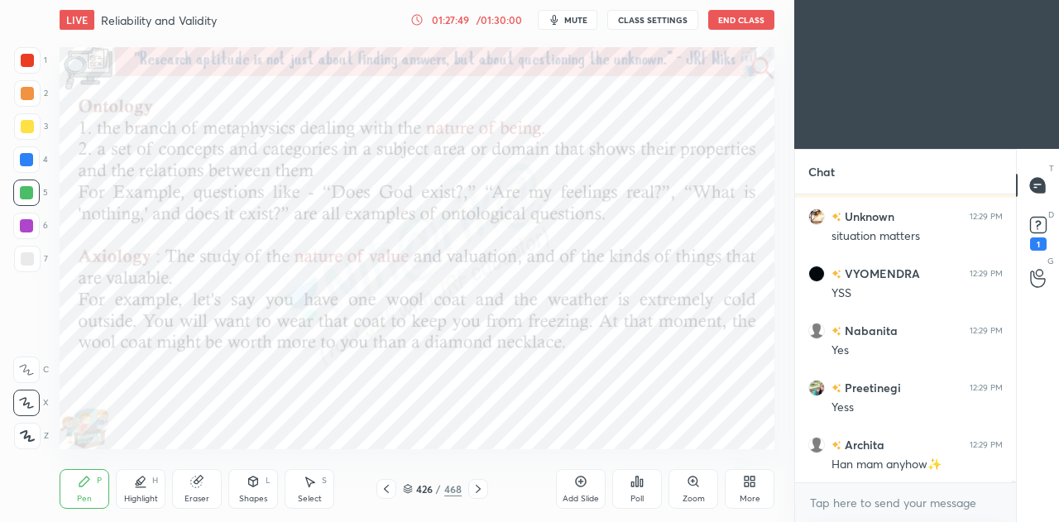
scroll to position [42931, 0]
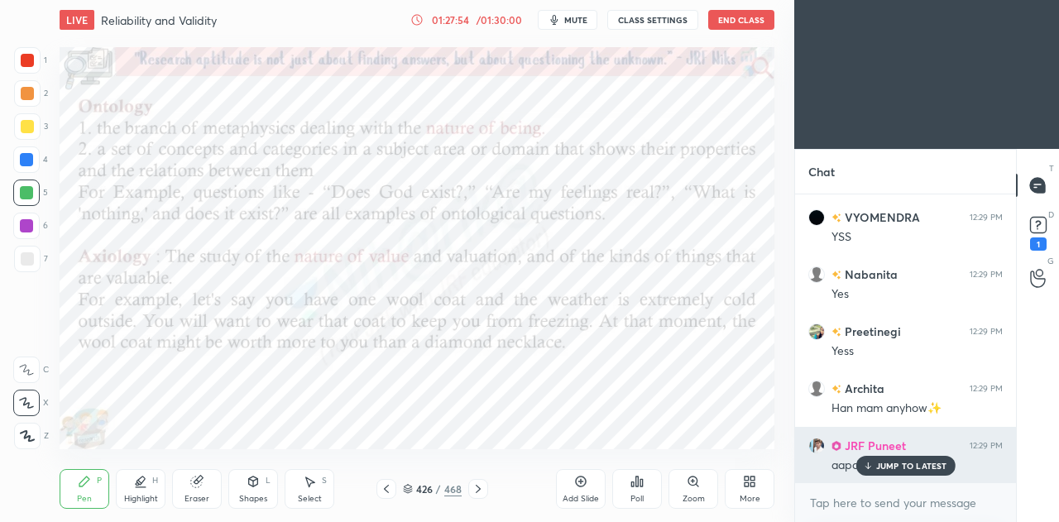
click at [900, 468] on p "JUMP TO LATEST" at bounding box center [911, 466] width 71 height 10
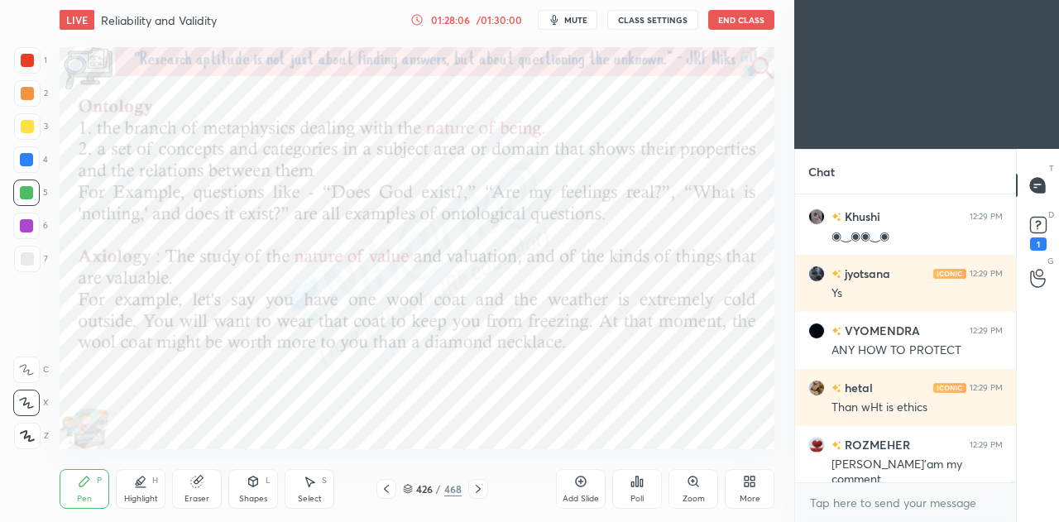
scroll to position [43305, 0]
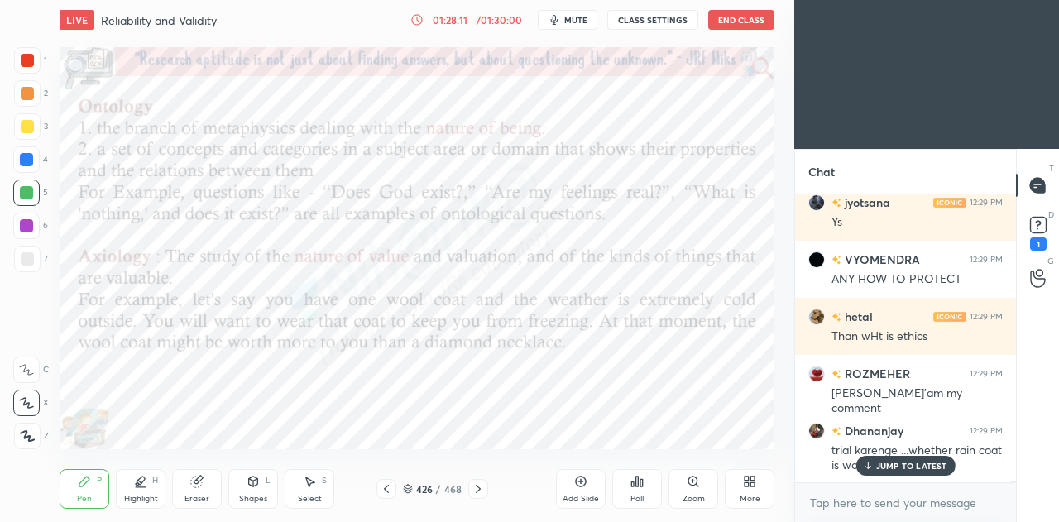
click at [923, 460] on div "JUMP TO LATEST" at bounding box center [905, 466] width 99 height 20
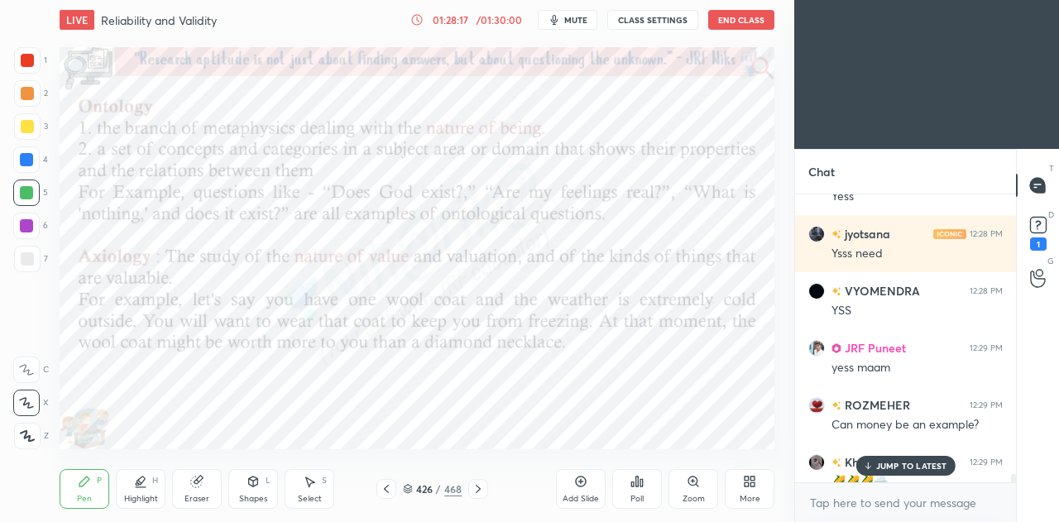
scroll to position [42386, 0]
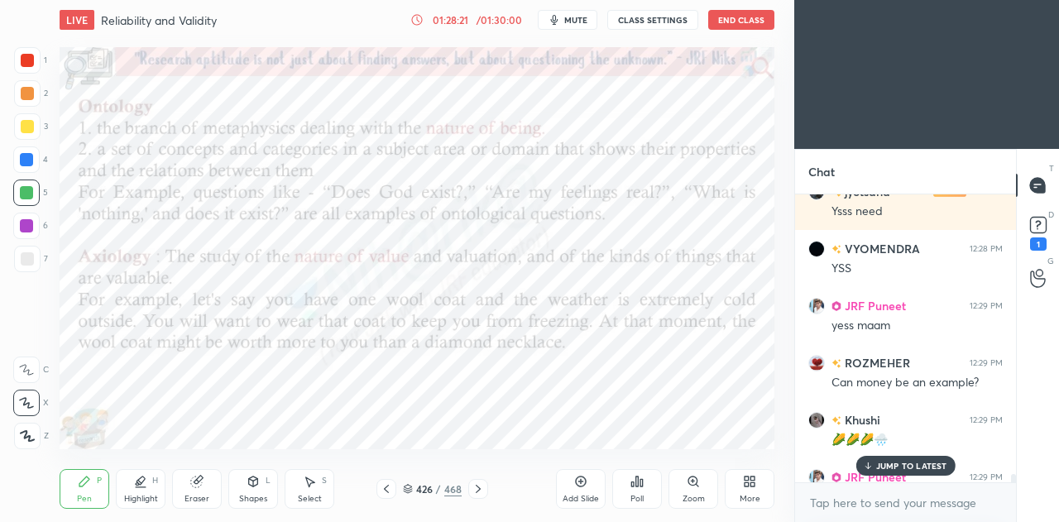
click at [917, 461] on p "JUMP TO LATEST" at bounding box center [911, 466] width 71 height 10
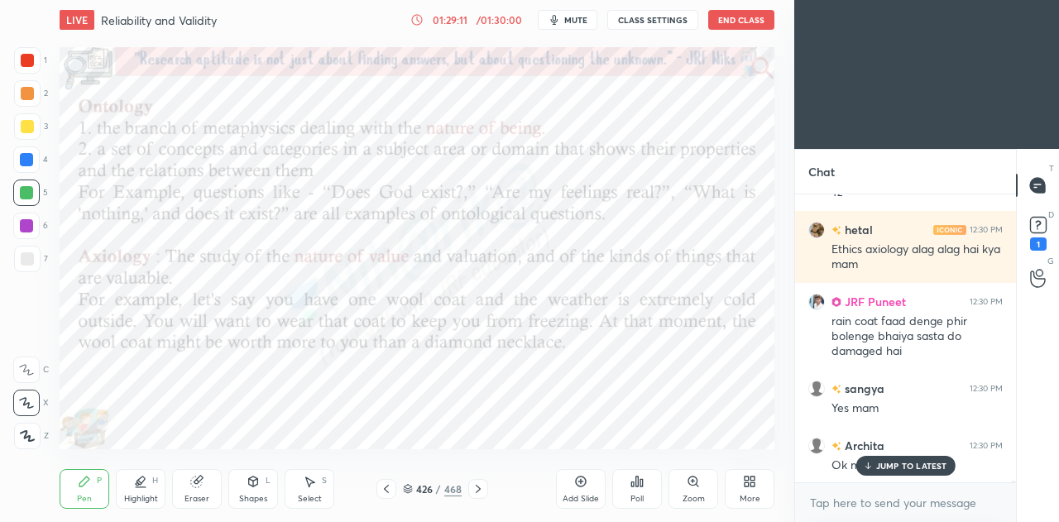
scroll to position [44010, 0]
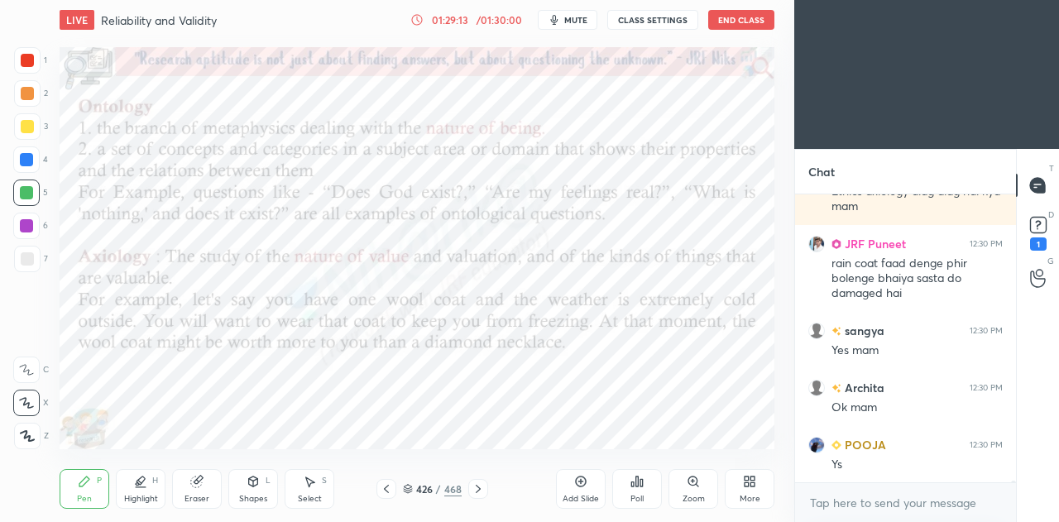
click at [583, 485] on icon at bounding box center [580, 481] width 13 height 13
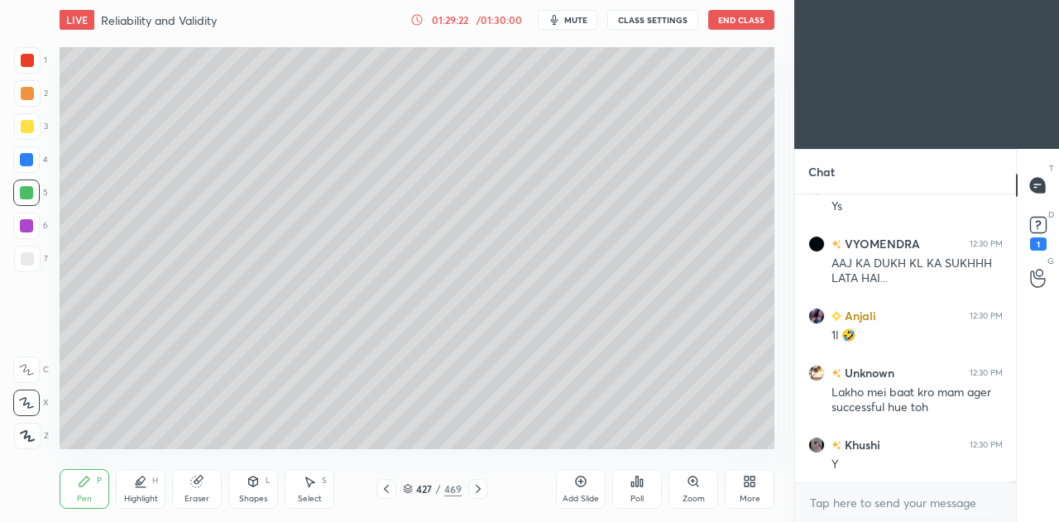
scroll to position [44324, 0]
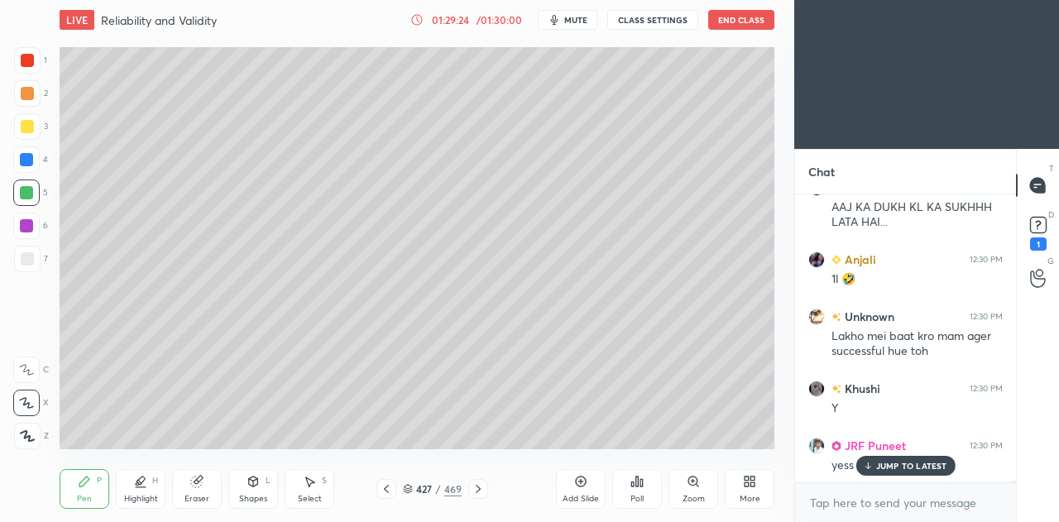
click at [384, 495] on icon at bounding box center [386, 488] width 13 height 13
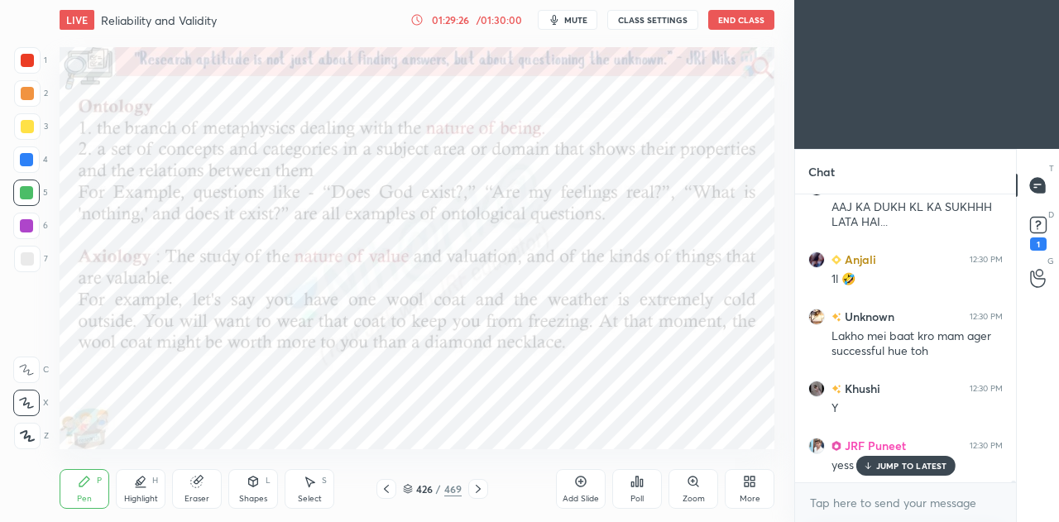
click at [481, 491] on icon at bounding box center [478, 488] width 13 height 13
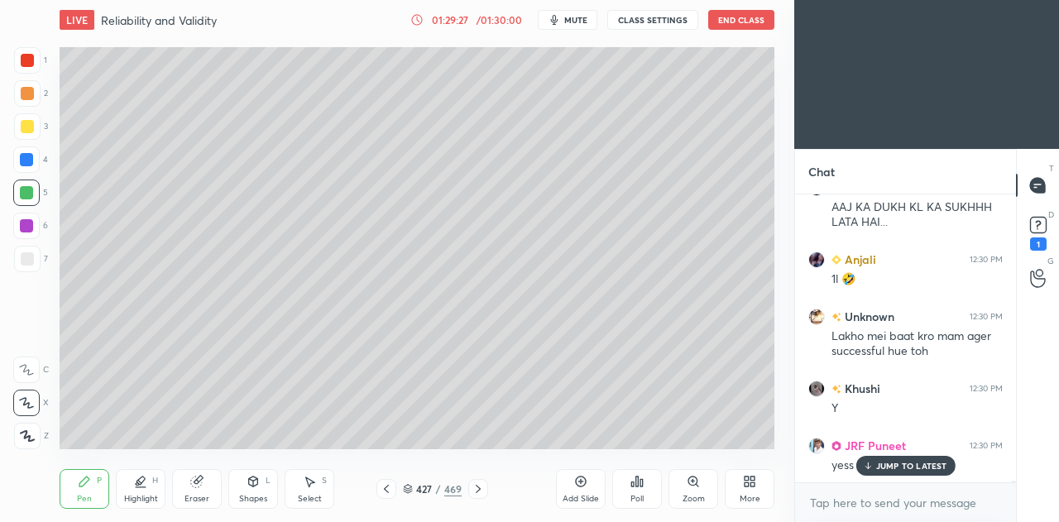
click at [480, 490] on icon at bounding box center [478, 488] width 13 height 13
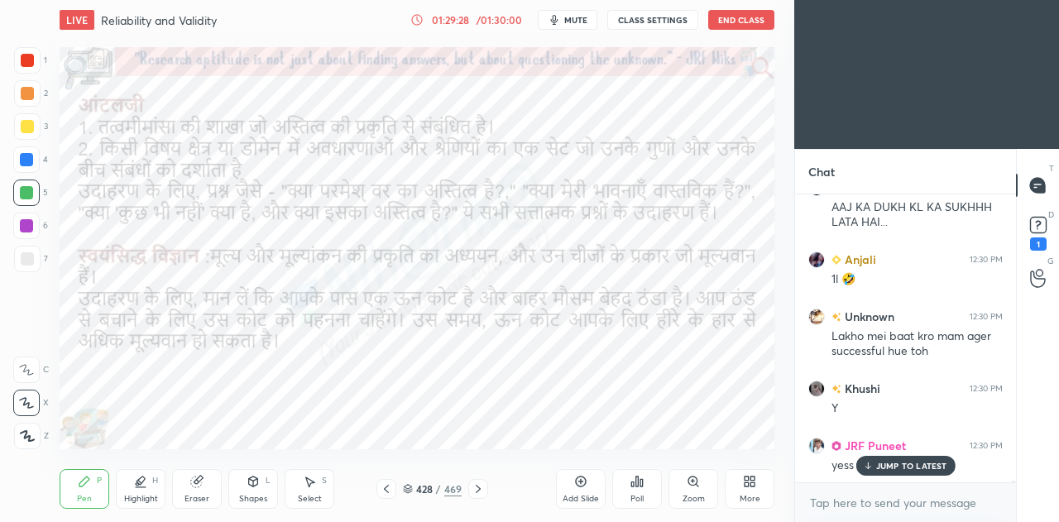
click at [480, 492] on icon at bounding box center [478, 488] width 13 height 13
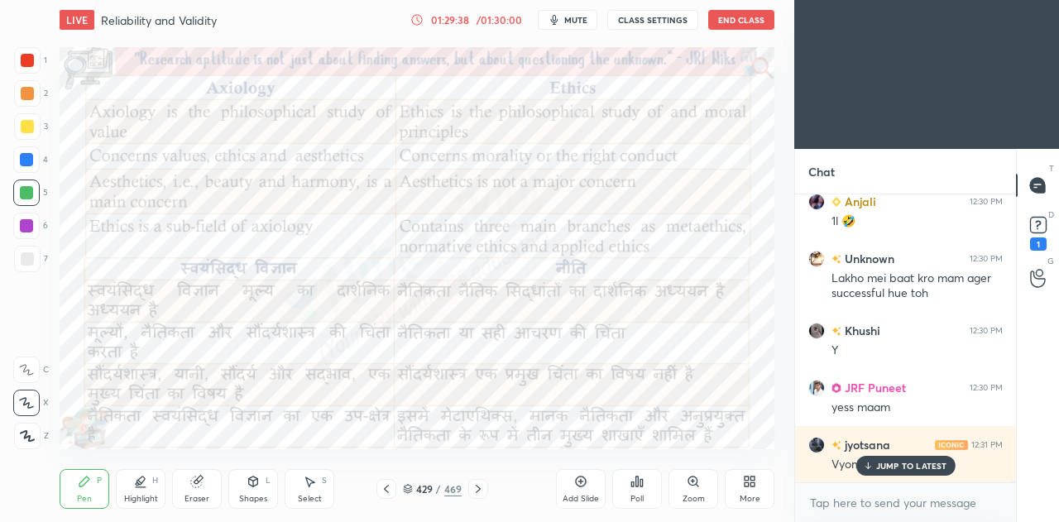
scroll to position [44439, 0]
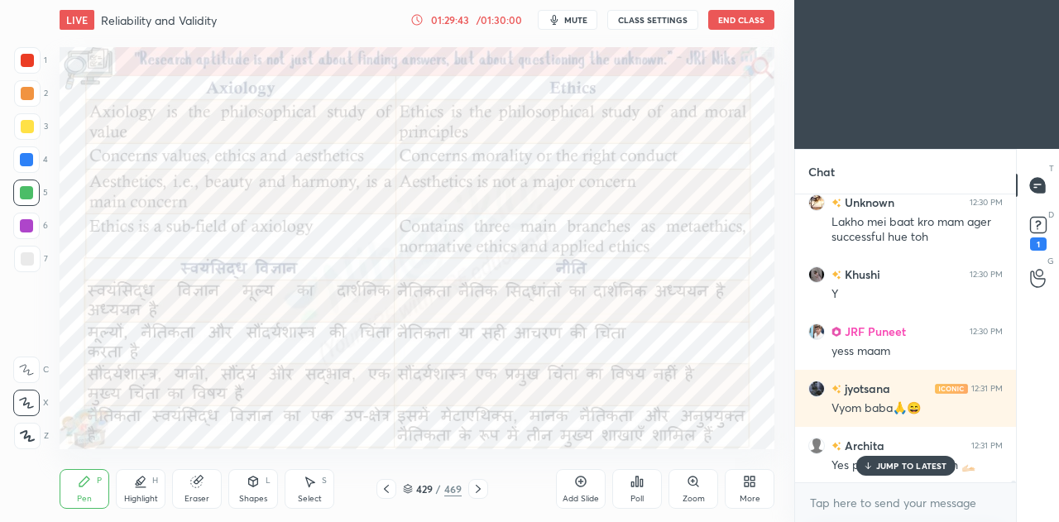
click at [478, 492] on icon at bounding box center [478, 488] width 13 height 13
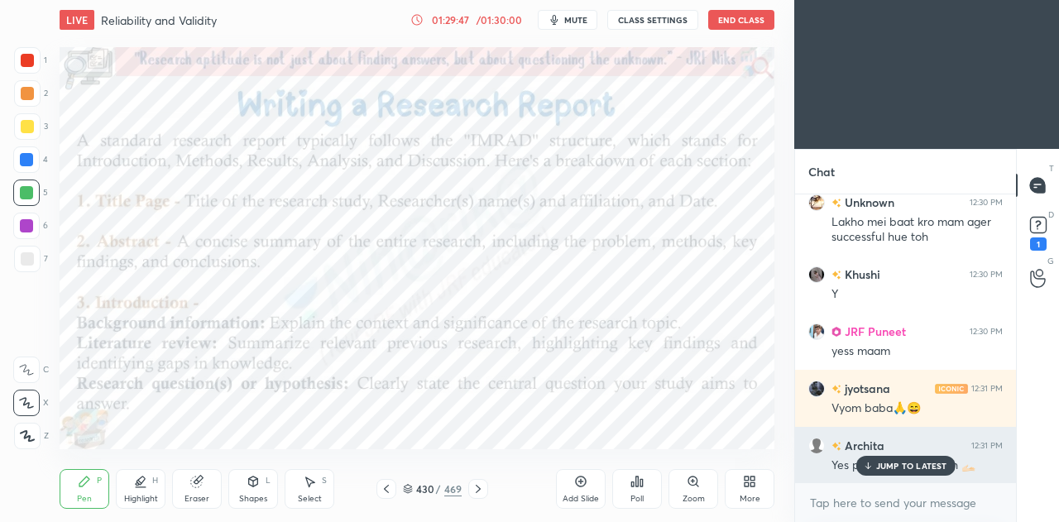
click at [889, 470] on p "JUMP TO LATEST" at bounding box center [911, 466] width 71 height 10
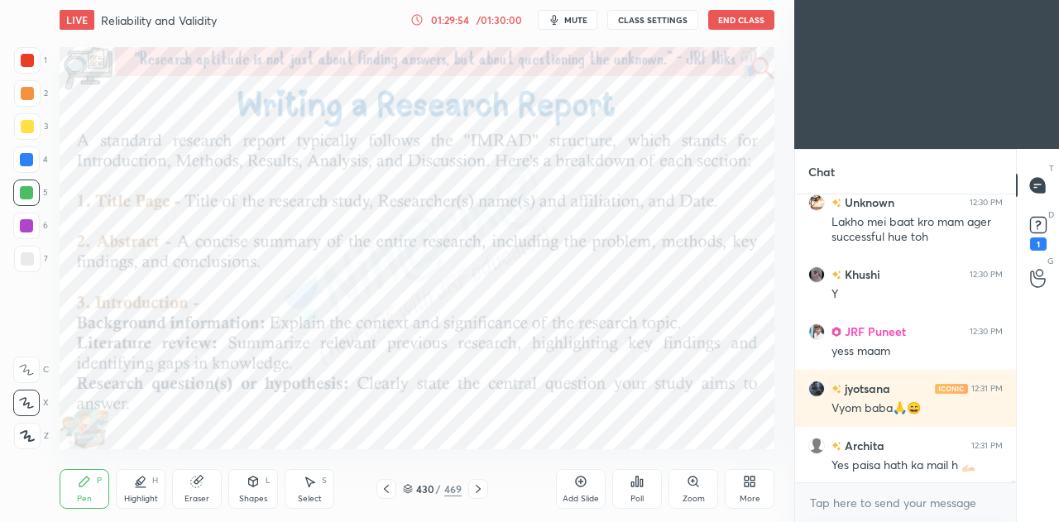
click at [391, 489] on icon at bounding box center [386, 488] width 13 height 13
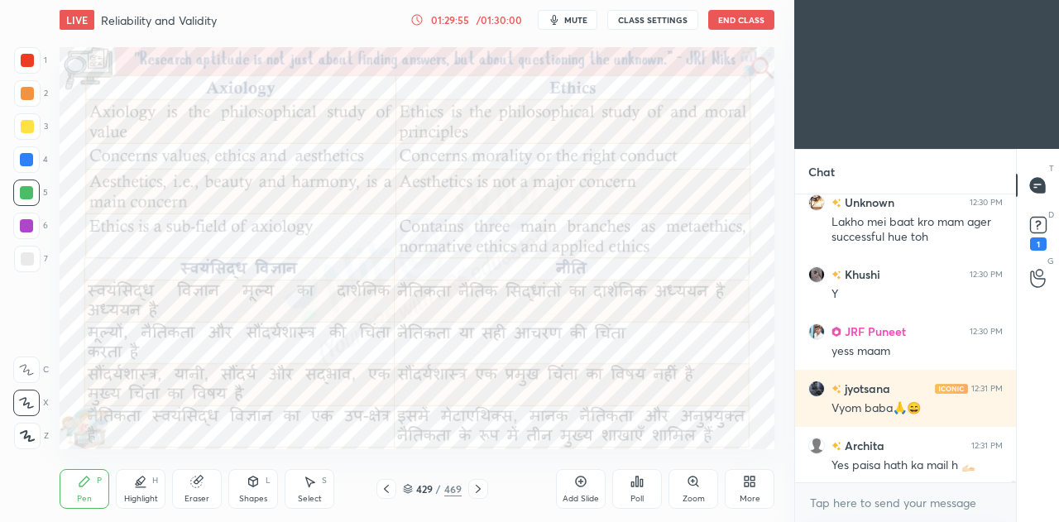
click at [478, 492] on icon at bounding box center [478, 488] width 13 height 13
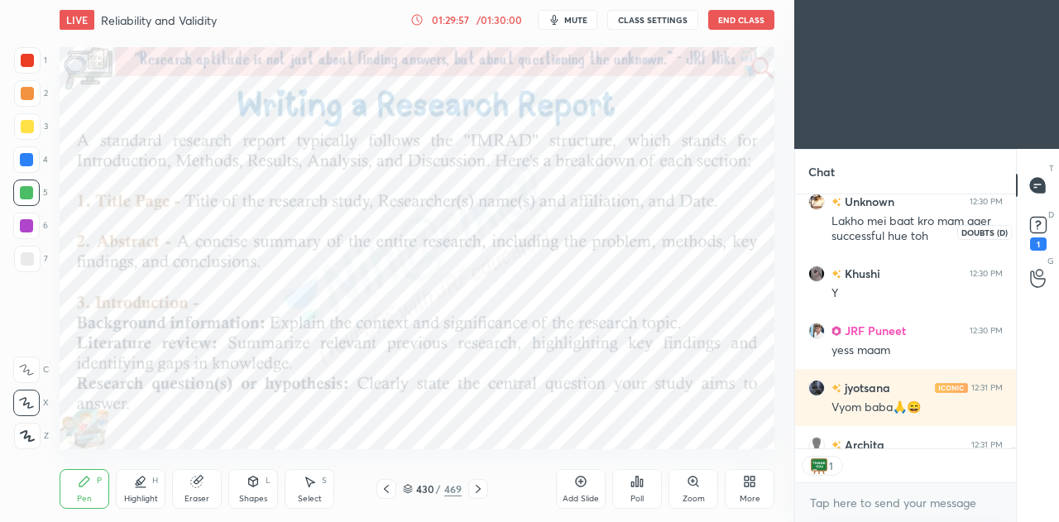
scroll to position [44531, 0]
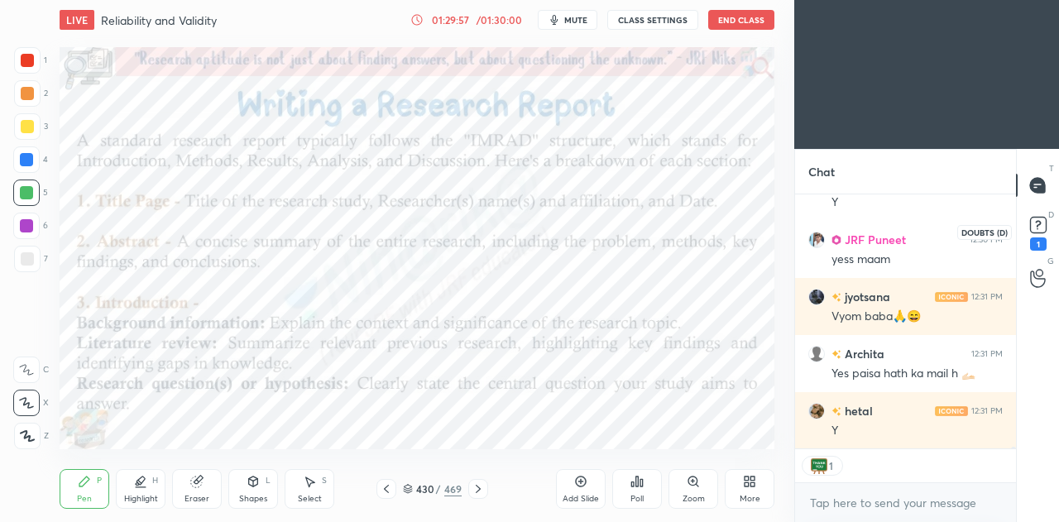
click at [1039, 226] on rect at bounding box center [1038, 226] width 16 height 16
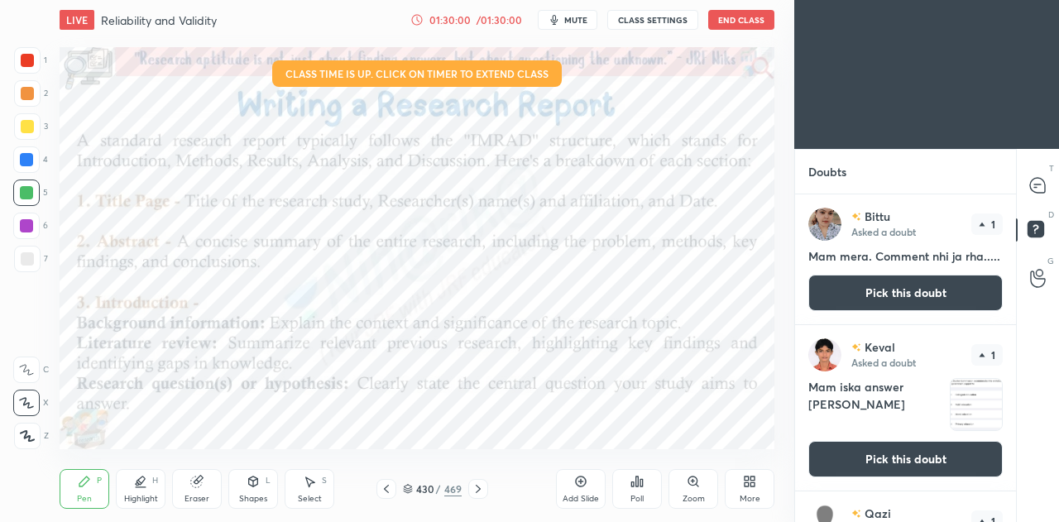
click at [948, 291] on button "Pick this doubt" at bounding box center [905, 293] width 194 height 36
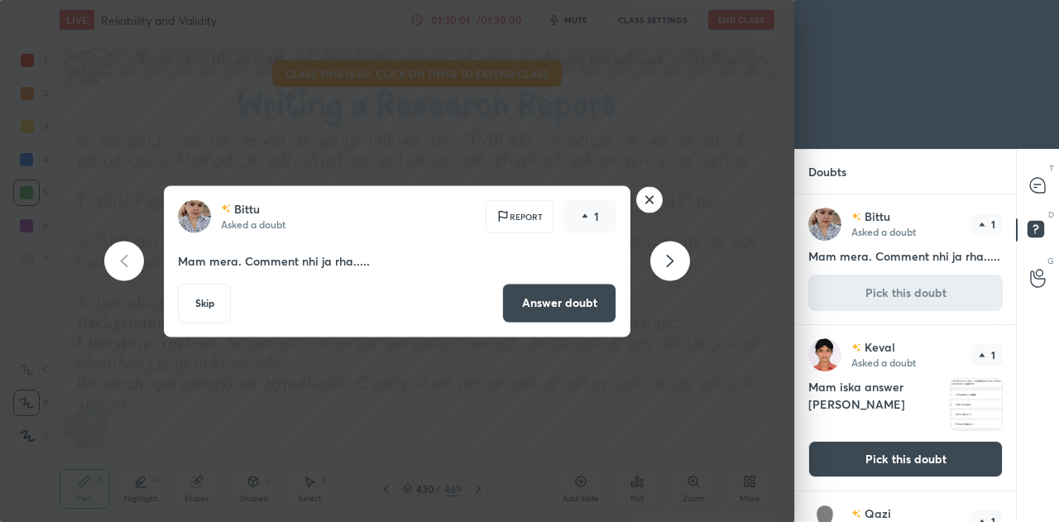
click at [551, 305] on button "Answer doubt" at bounding box center [559, 303] width 114 height 40
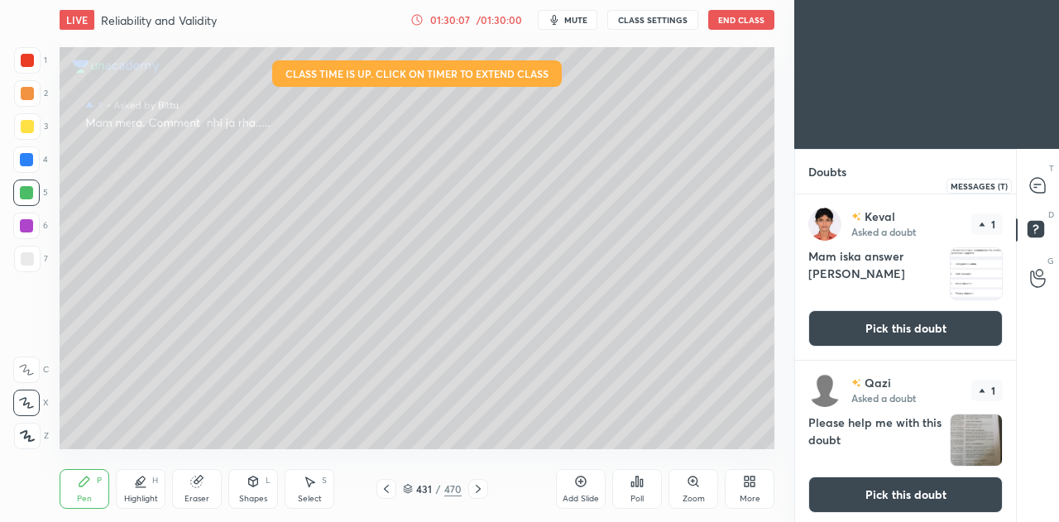
click at [1034, 187] on icon at bounding box center [1035, 187] width 2 height 0
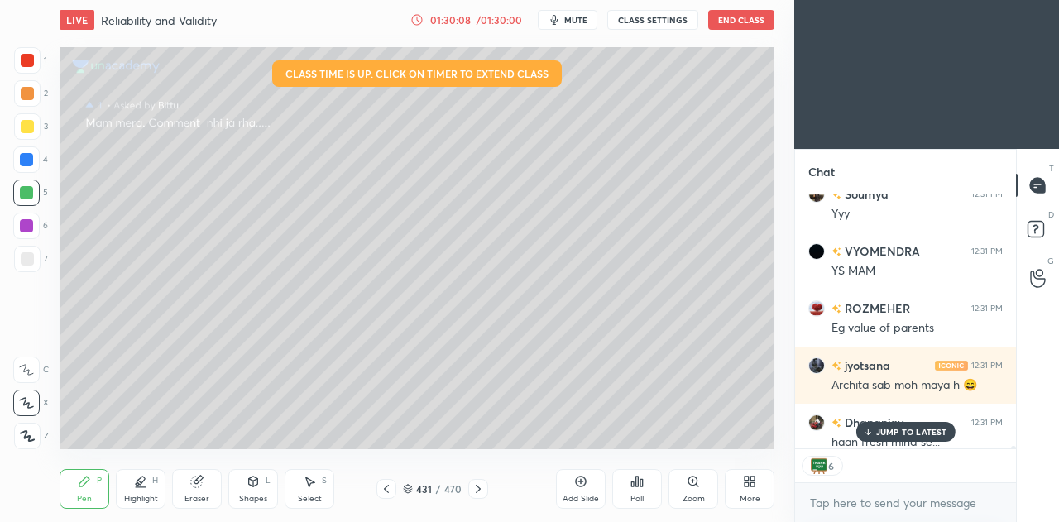
scroll to position [45410, 0]
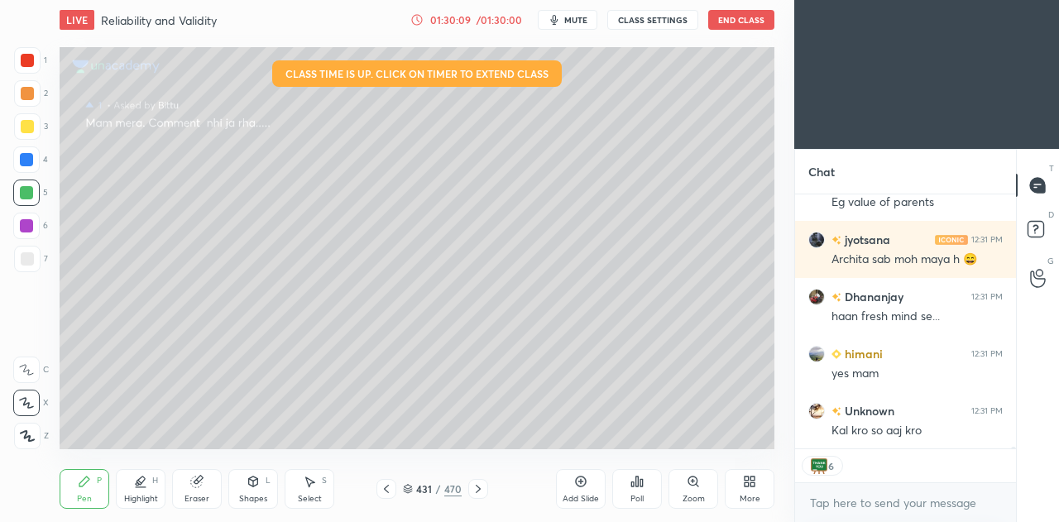
click at [388, 485] on icon at bounding box center [386, 488] width 13 height 13
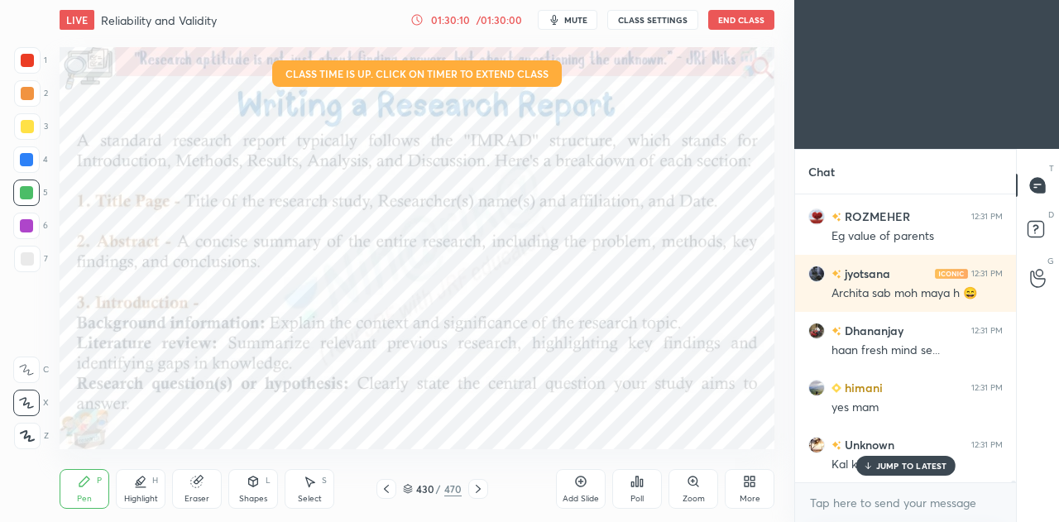
scroll to position [283, 216]
click at [405, 488] on icon at bounding box center [408, 487] width 8 height 4
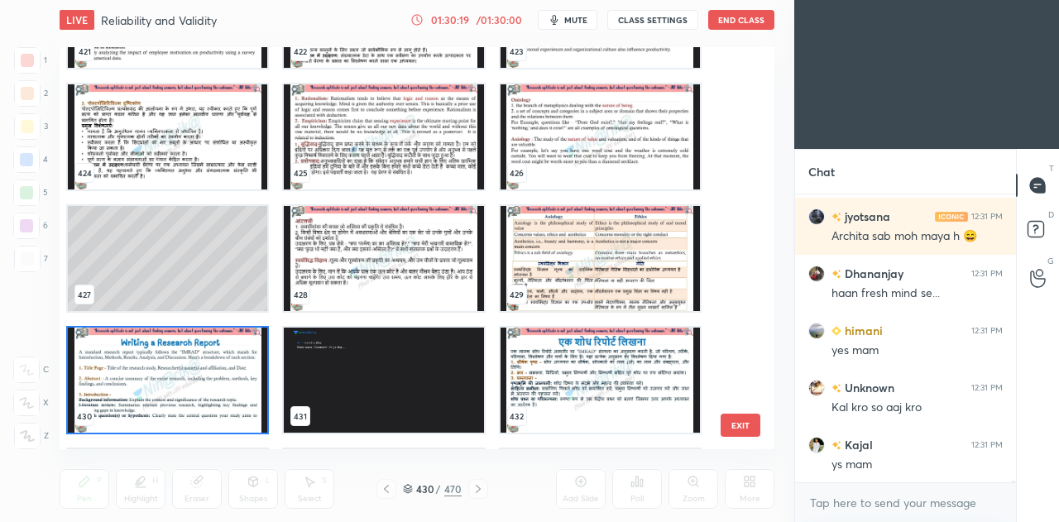
scroll to position [17122, 0]
click at [227, 367] on img "grid" at bounding box center [167, 380] width 199 height 105
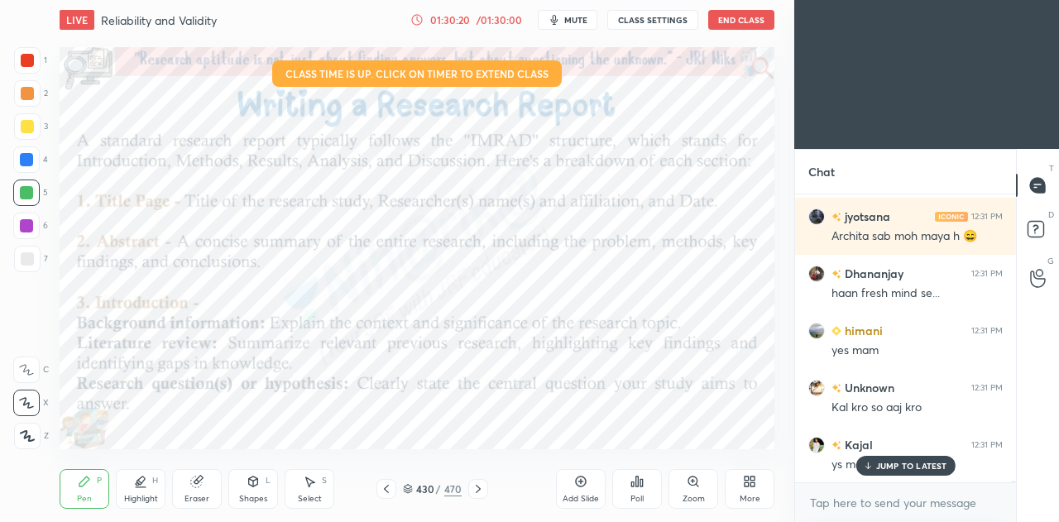
scroll to position [45584, 0]
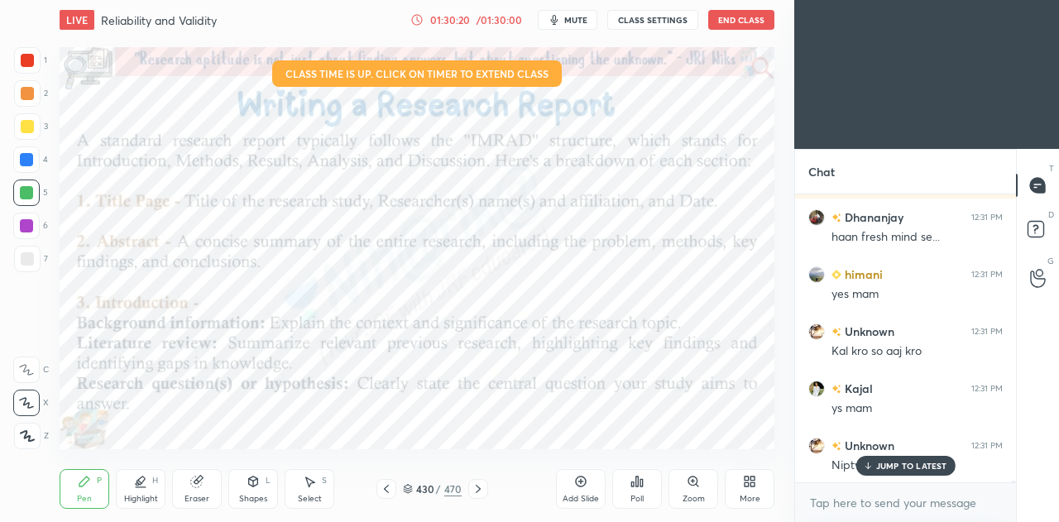
click at [228, 363] on img "grid" at bounding box center [167, 380] width 199 height 105
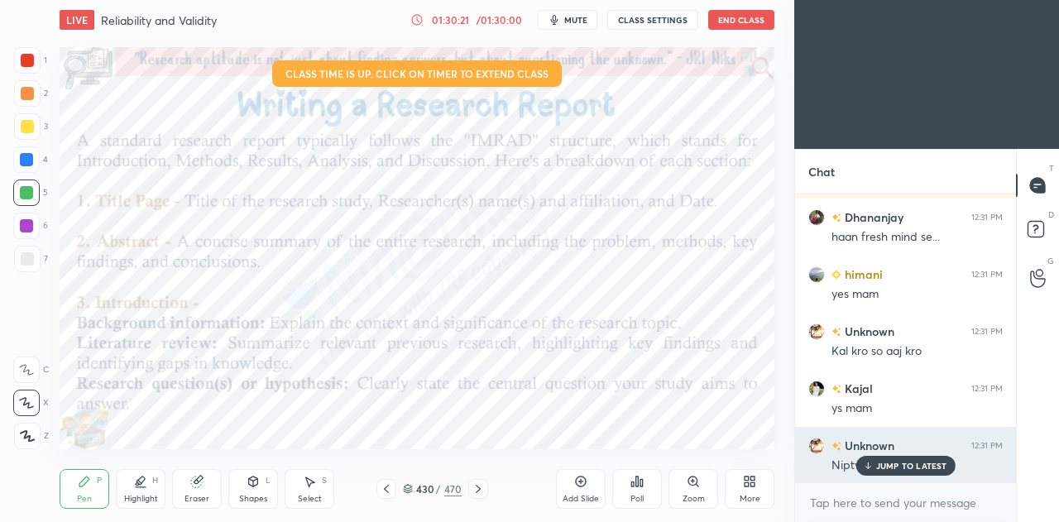
click at [903, 463] on p "JUMP TO LATEST" at bounding box center [911, 466] width 71 height 10
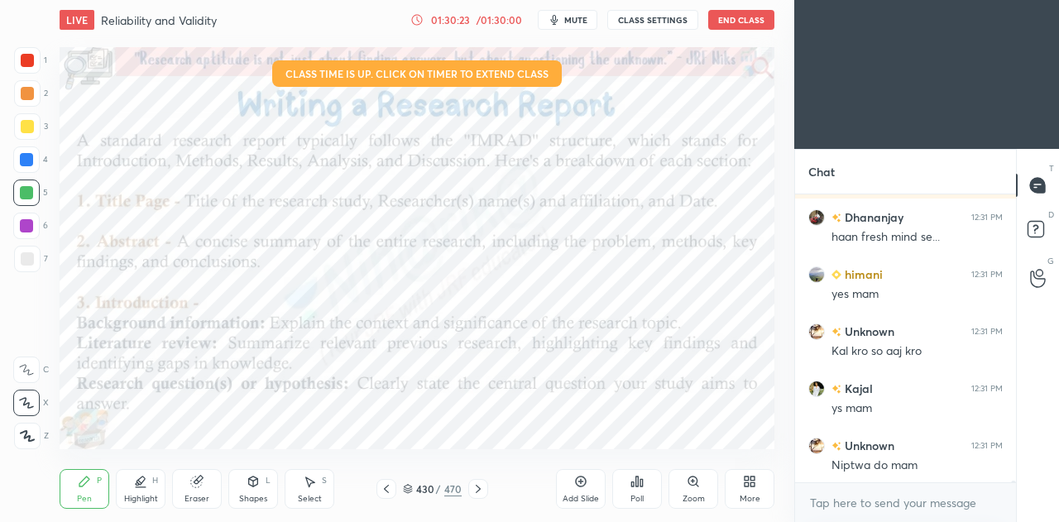
scroll to position [45642, 0]
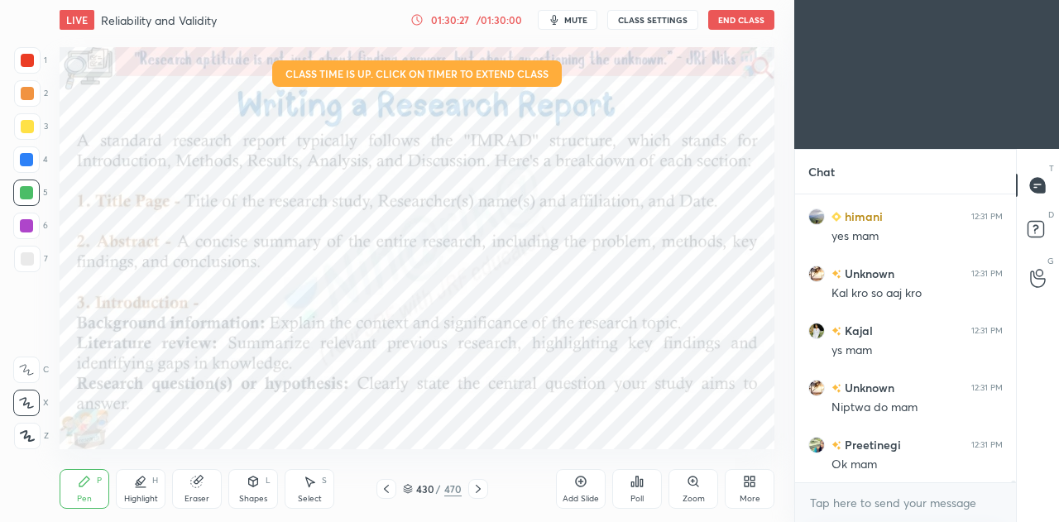
click at [132, 501] on div "Highlight" at bounding box center [141, 499] width 34 height 8
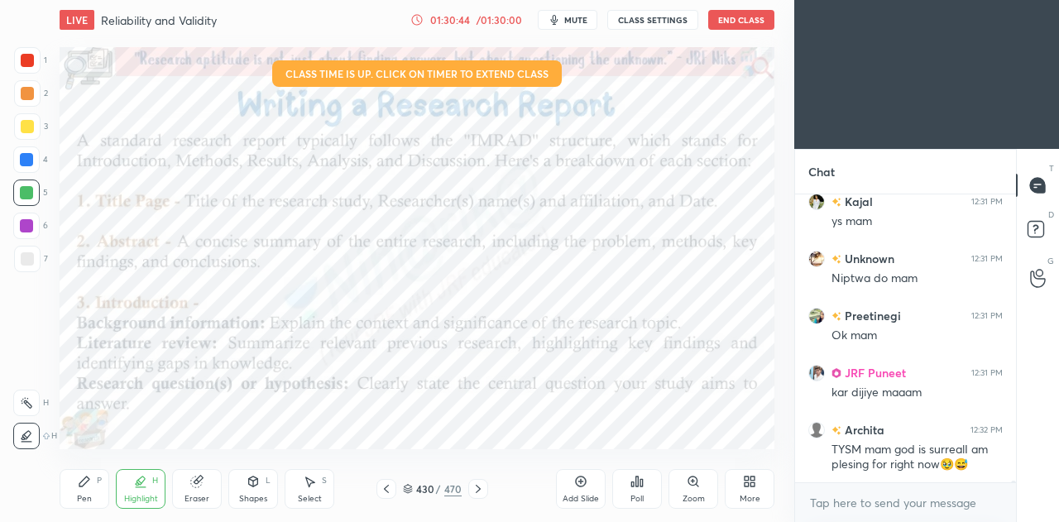
scroll to position [45842, 0]
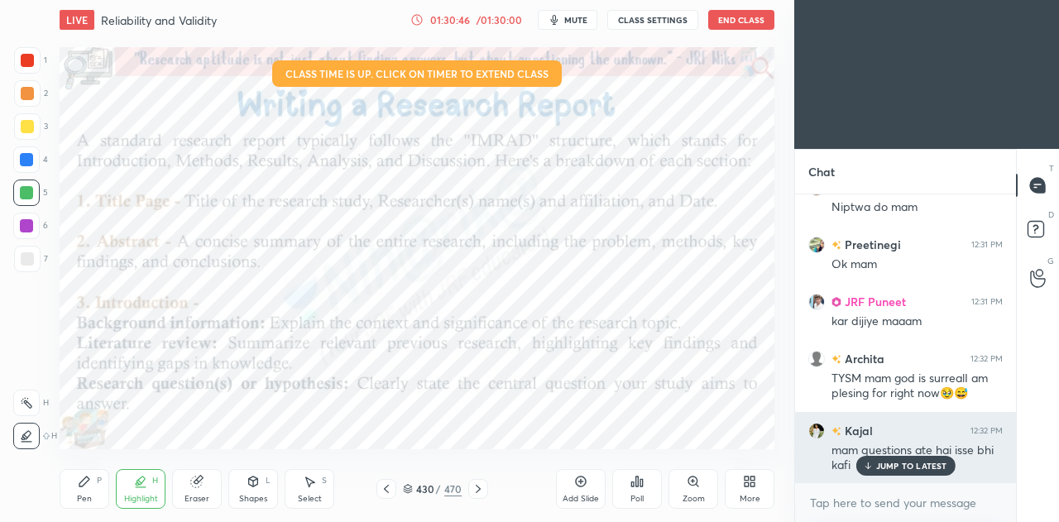
click at [887, 472] on div "JUMP TO LATEST" at bounding box center [905, 466] width 99 height 20
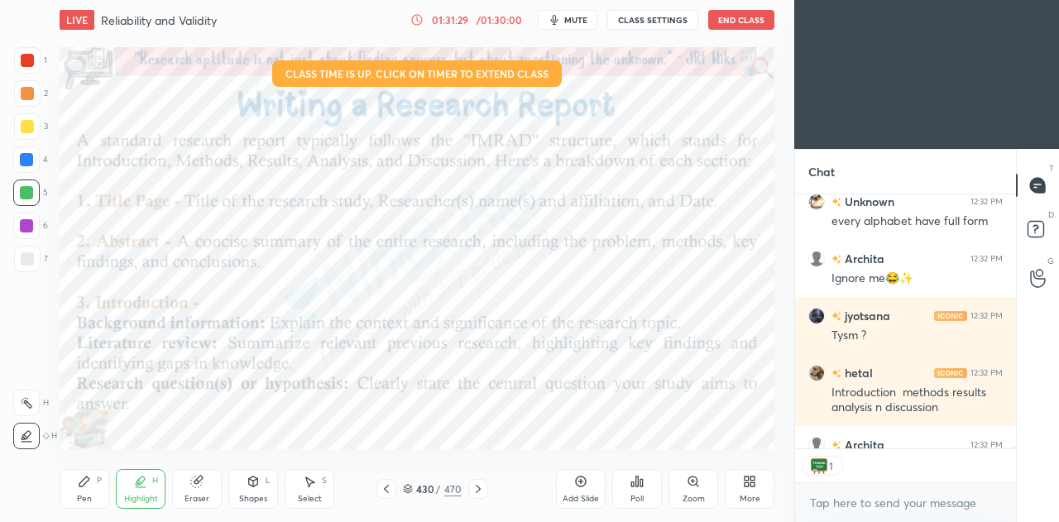
scroll to position [6, 5]
click at [88, 495] on div "Pen" at bounding box center [84, 499] width 15 height 8
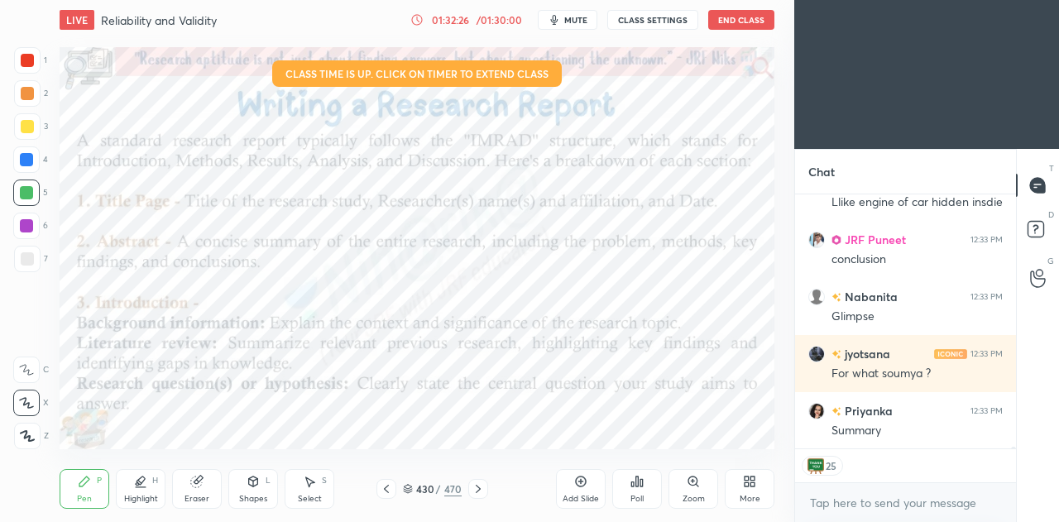
scroll to position [47323, 0]
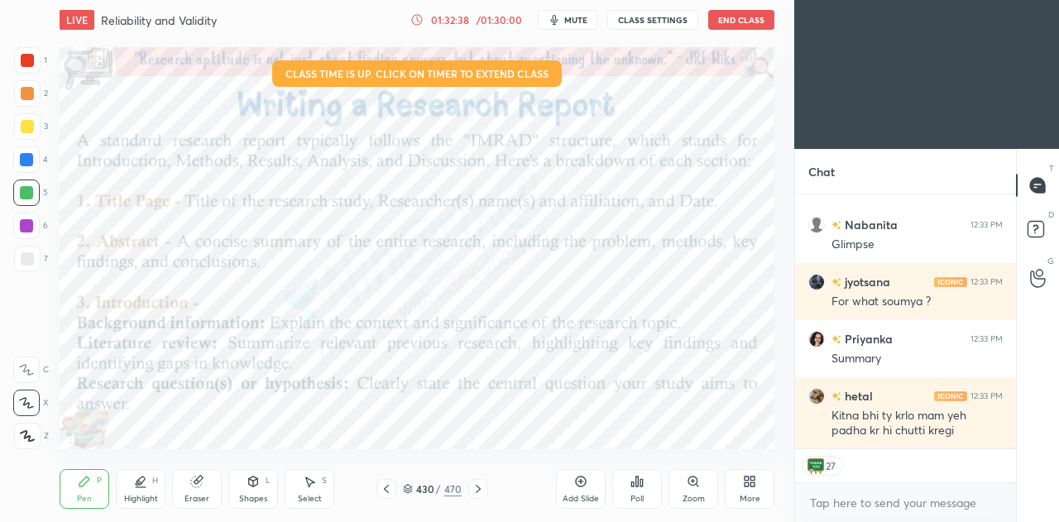
click at [477, 489] on icon at bounding box center [478, 488] width 13 height 13
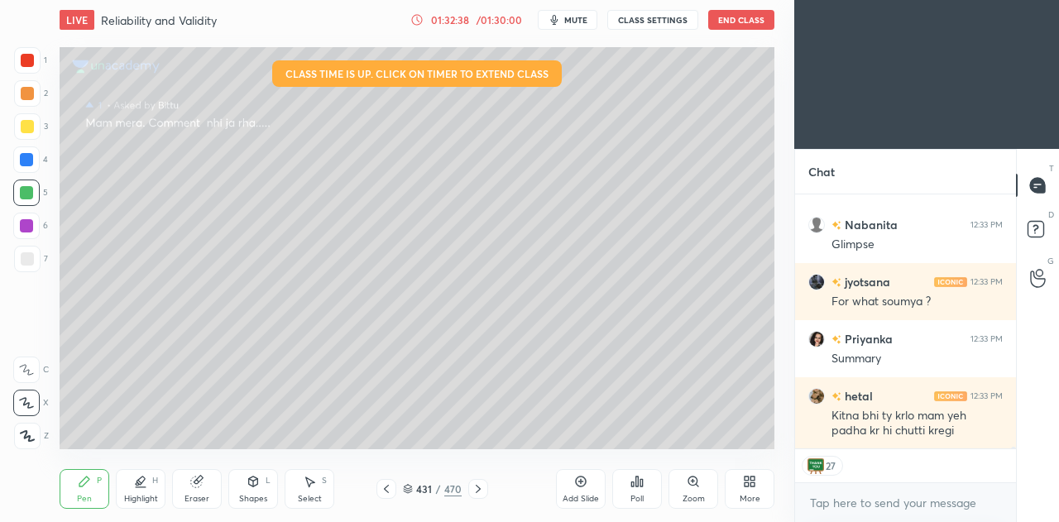
click at [479, 492] on icon at bounding box center [478, 488] width 13 height 13
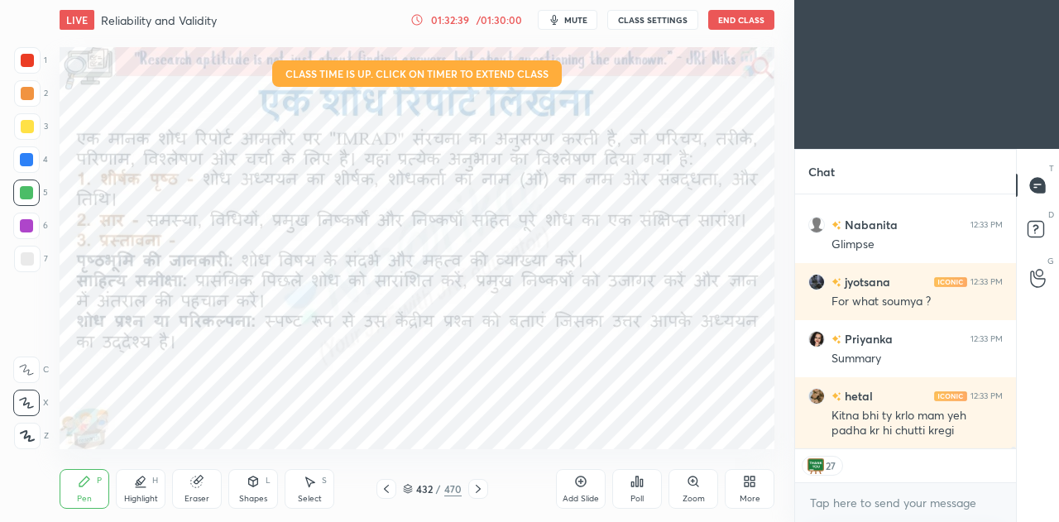
click at [480, 492] on icon at bounding box center [478, 488] width 13 height 13
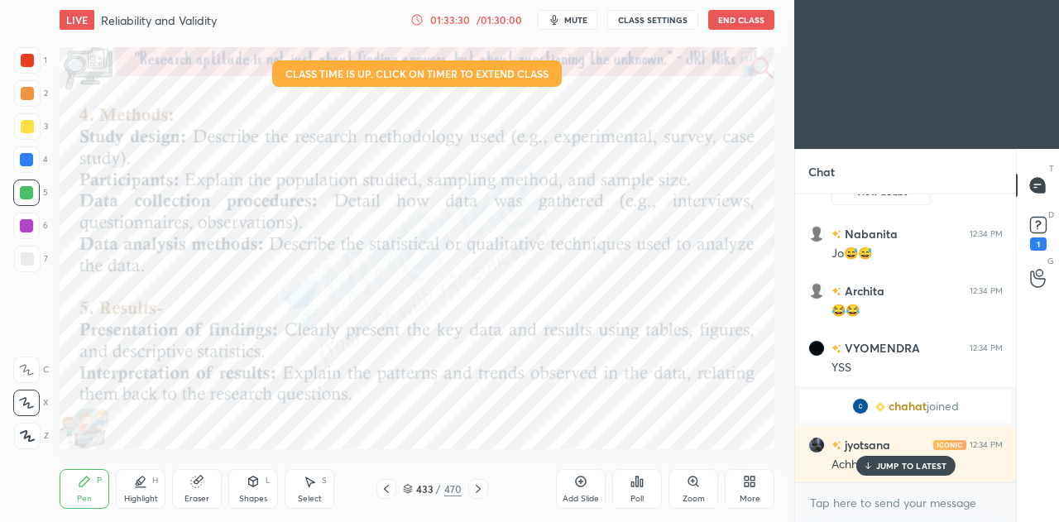
scroll to position [46022, 0]
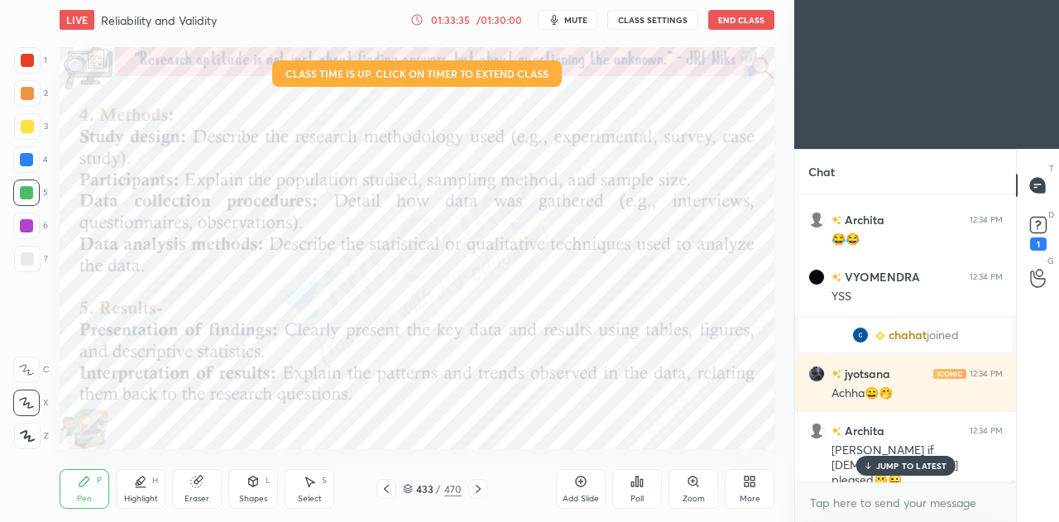
click at [482, 489] on icon at bounding box center [478, 488] width 13 height 13
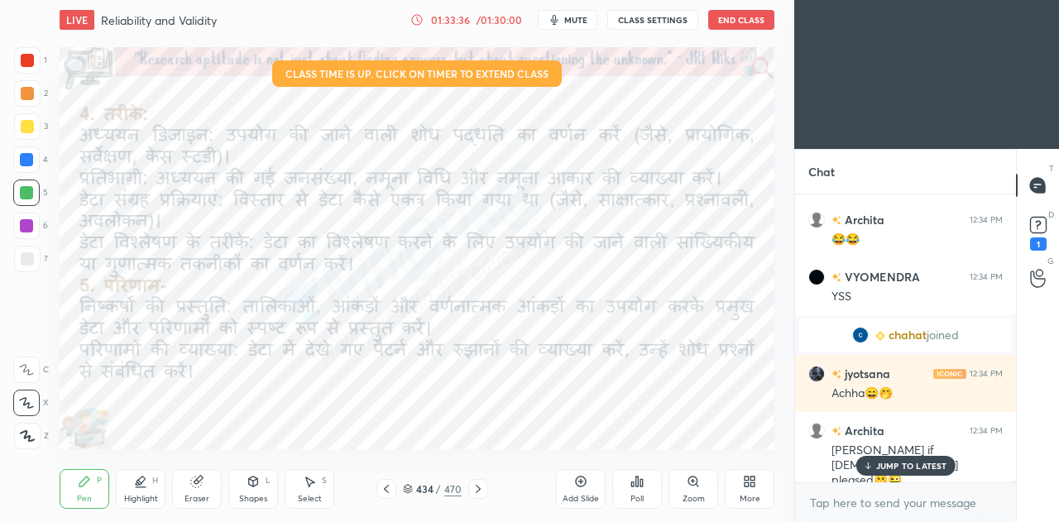
click at [478, 489] on icon at bounding box center [478, 489] width 5 height 8
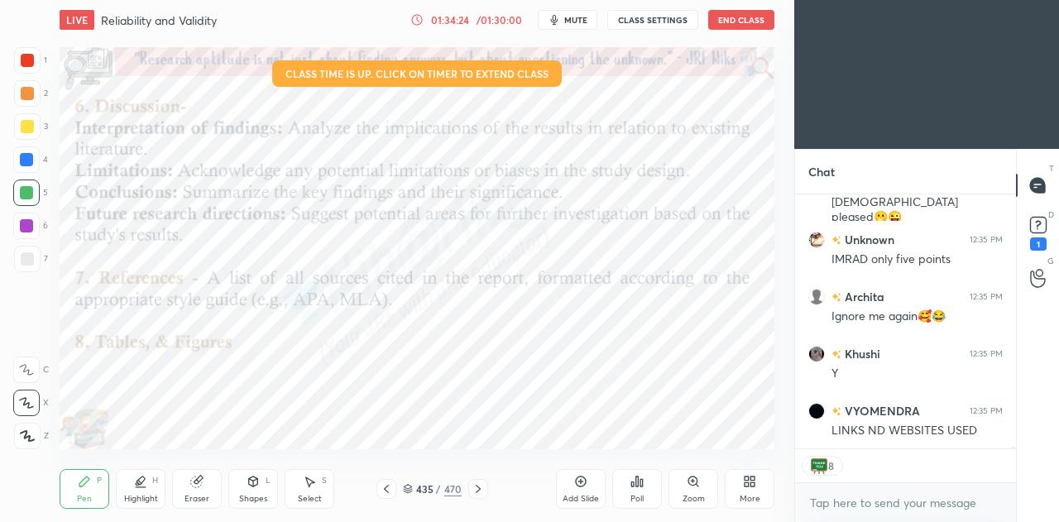
scroll to position [46343, 0]
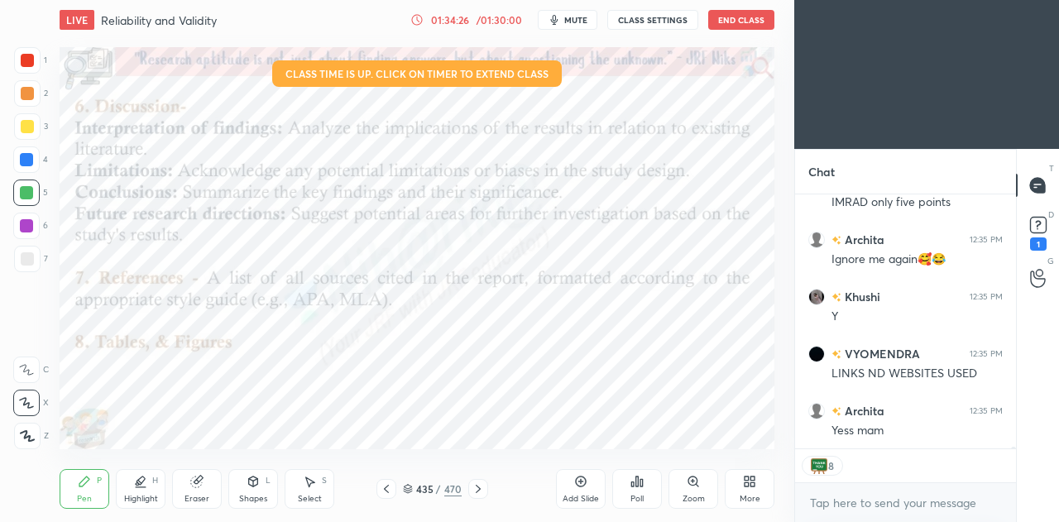
click at [477, 494] on icon at bounding box center [478, 488] width 13 height 13
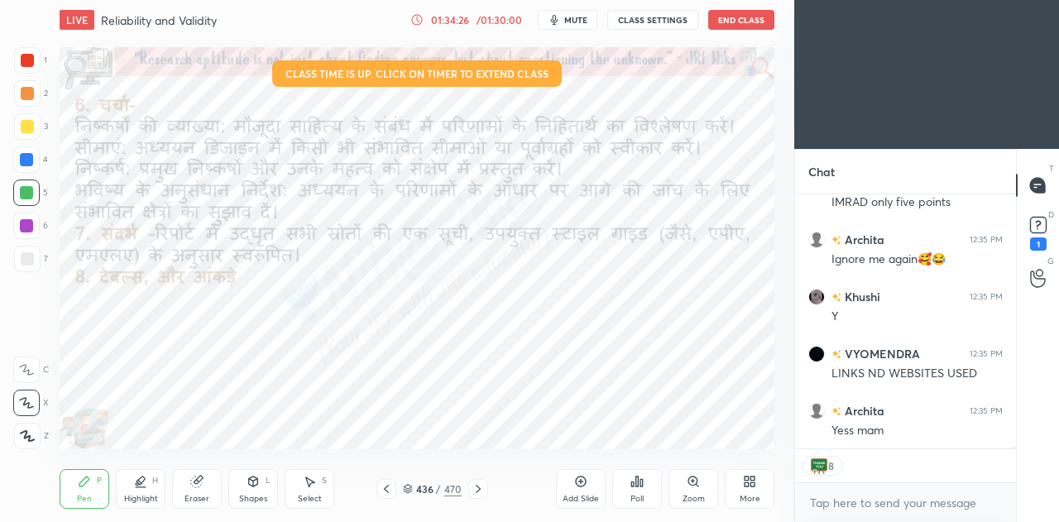
click at [477, 495] on icon at bounding box center [478, 488] width 13 height 13
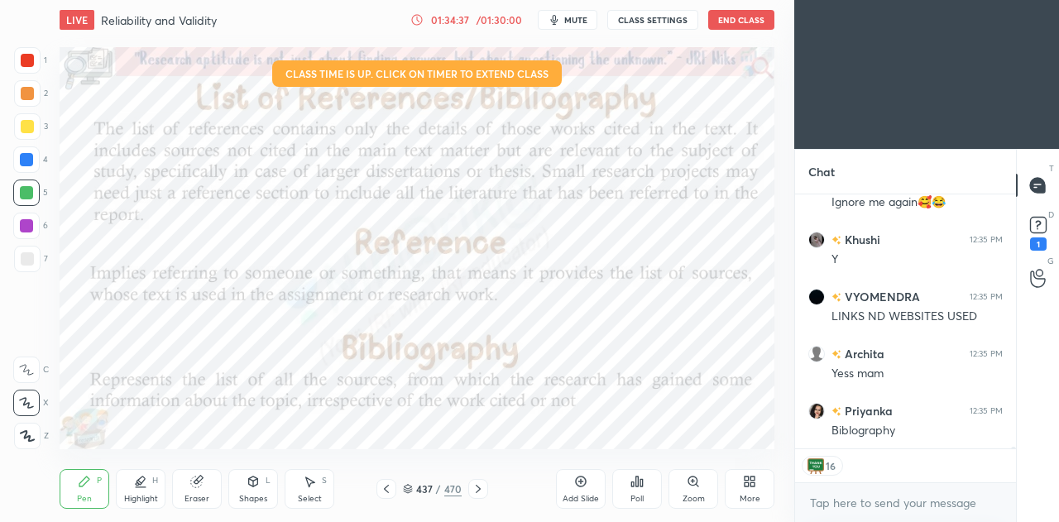
scroll to position [46457, 0]
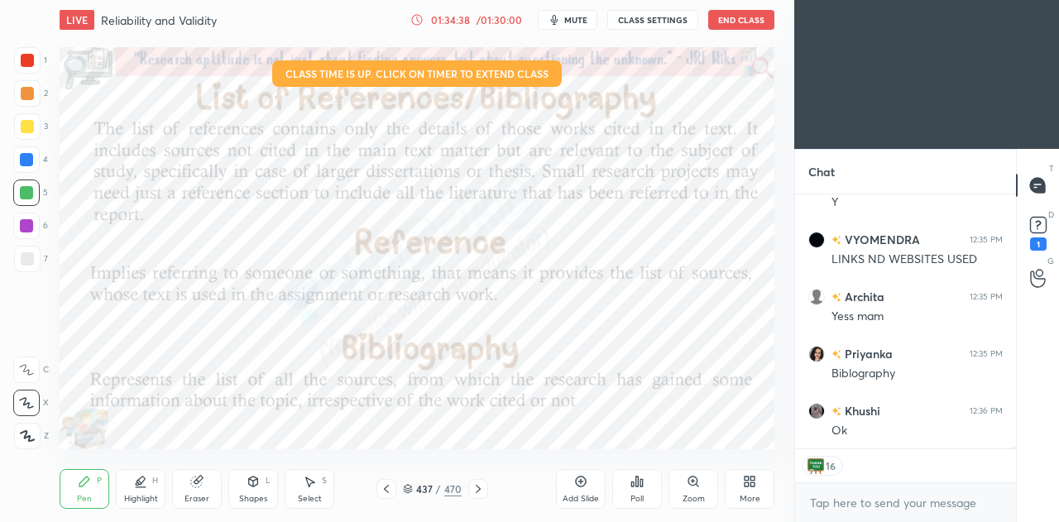
click at [383, 491] on icon at bounding box center [386, 488] width 13 height 13
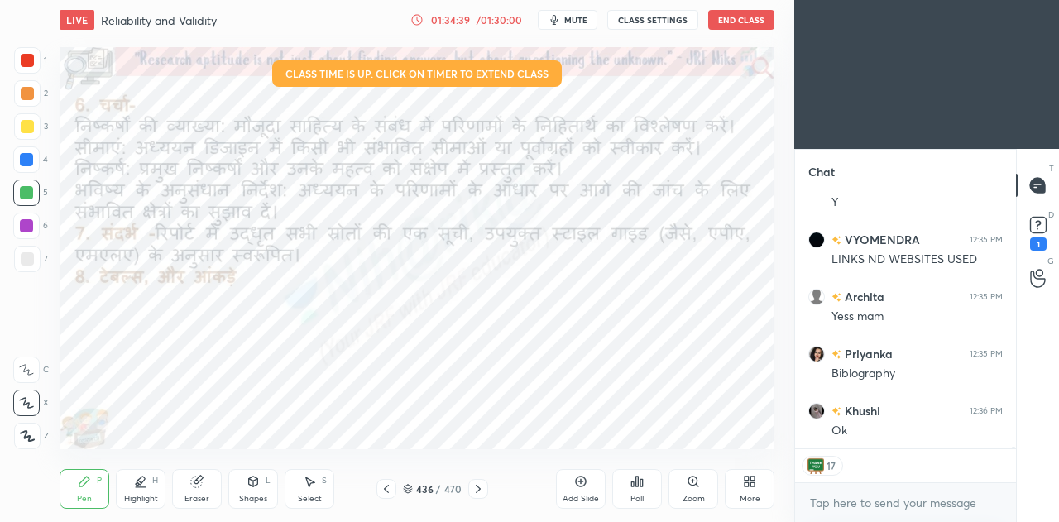
click at [386, 488] on icon at bounding box center [386, 488] width 13 height 13
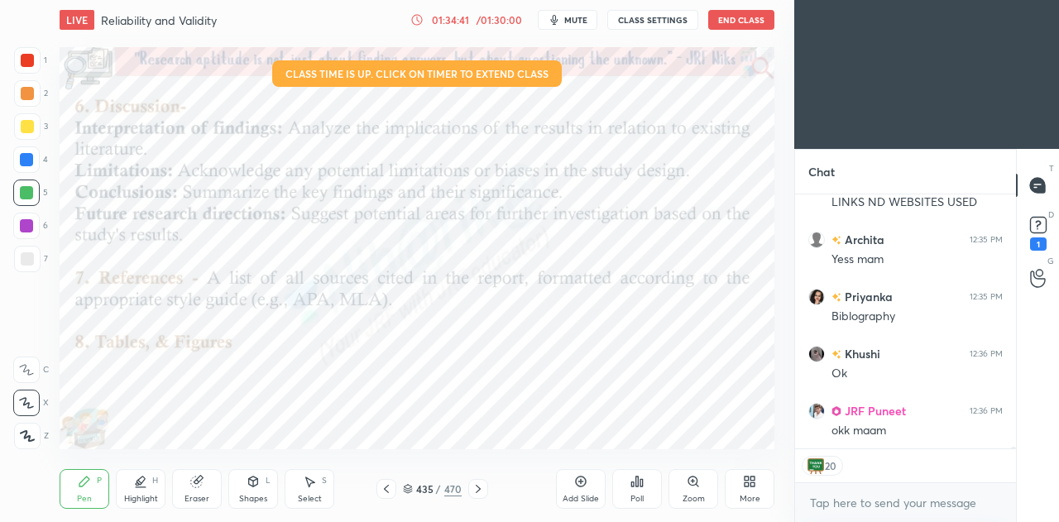
click at [387, 486] on icon at bounding box center [386, 489] width 5 height 8
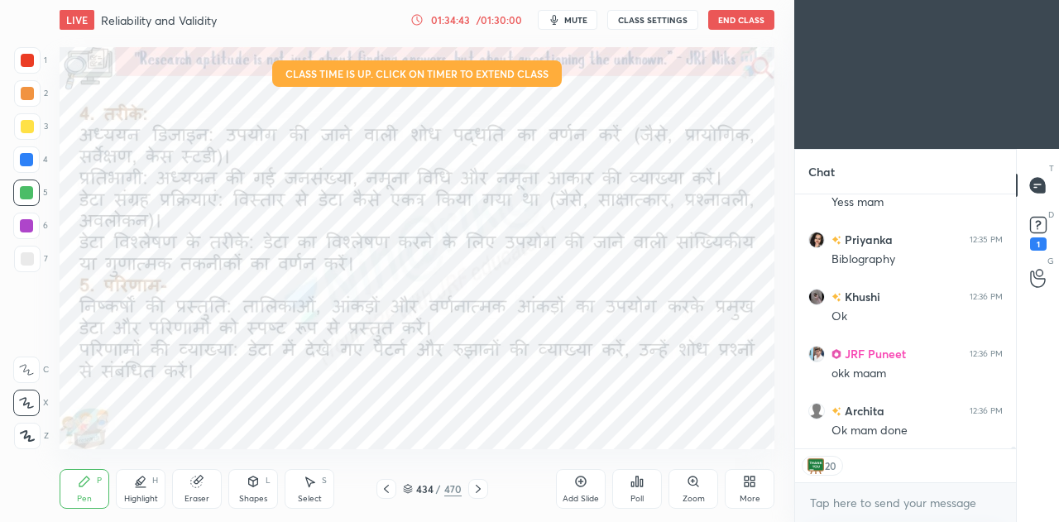
scroll to position [46628, 0]
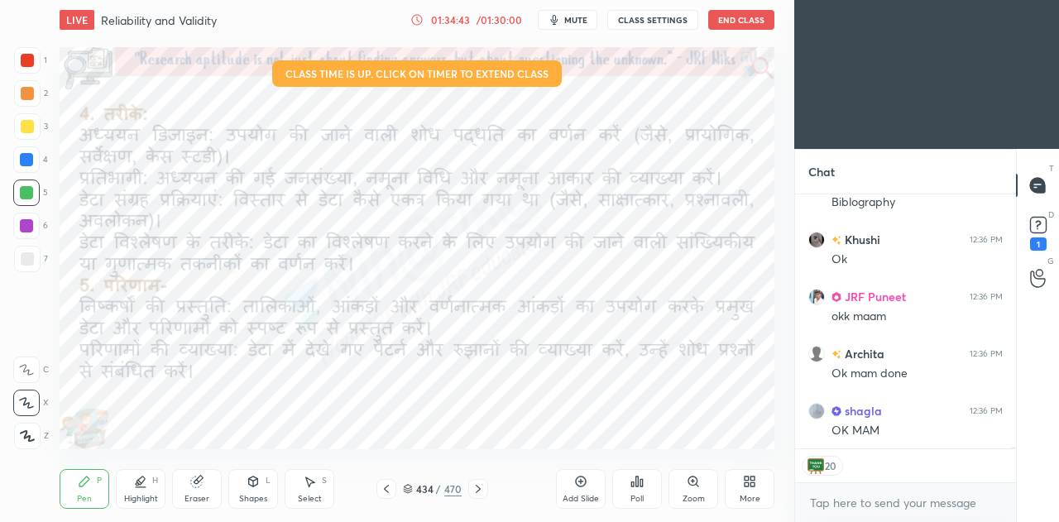
click at [389, 489] on icon at bounding box center [386, 488] width 13 height 13
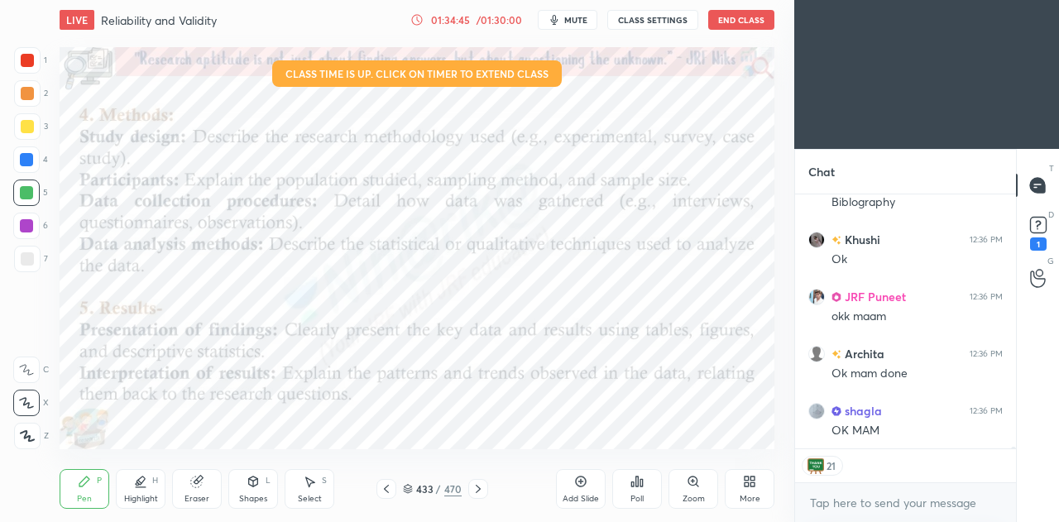
click at [388, 486] on icon at bounding box center [386, 489] width 5 height 8
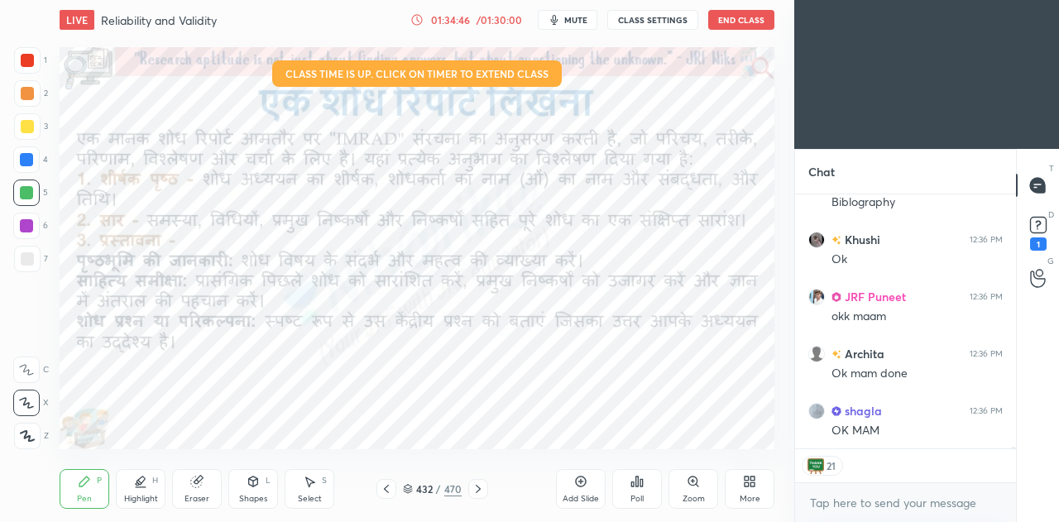
click at [388, 486] on icon at bounding box center [386, 489] width 5 height 8
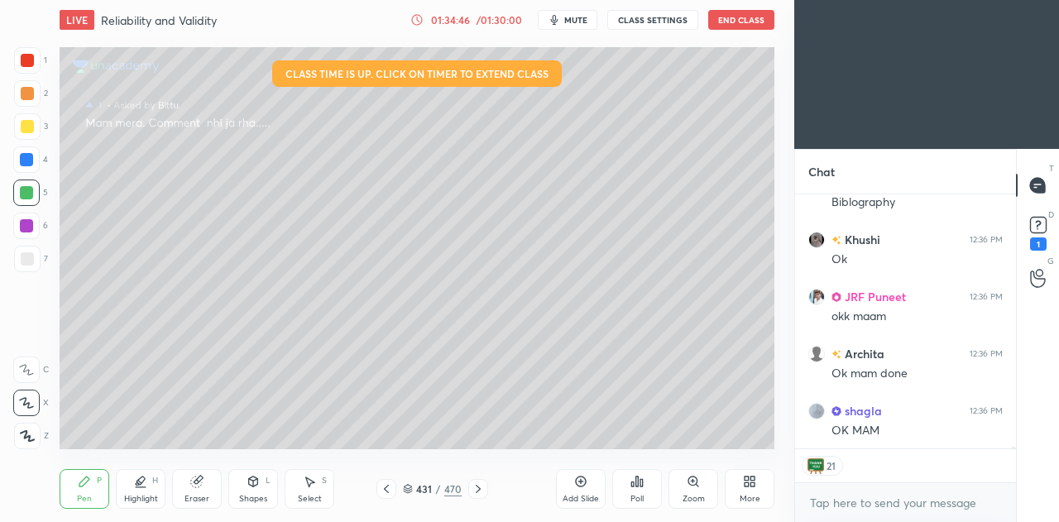
click at [388, 487] on icon at bounding box center [386, 488] width 13 height 13
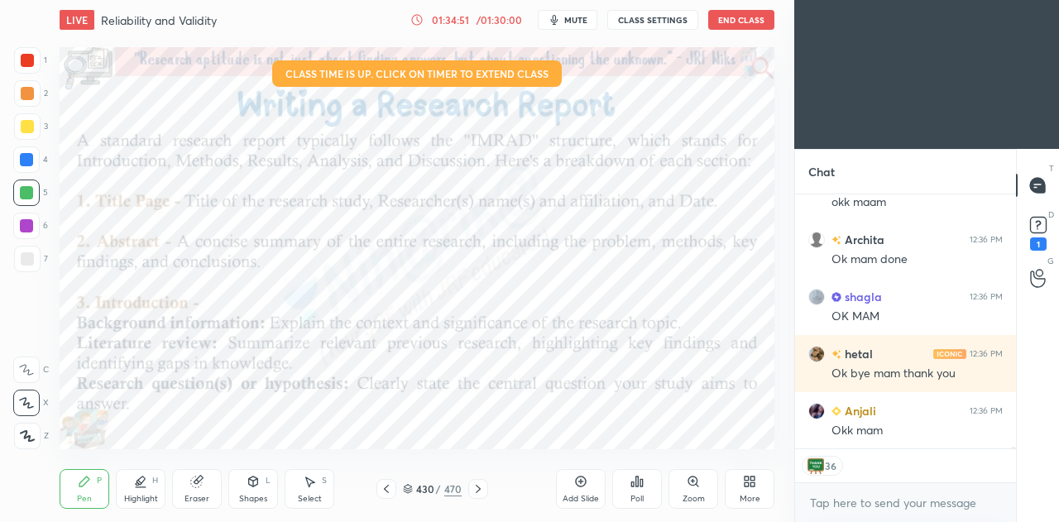
scroll to position [46799, 0]
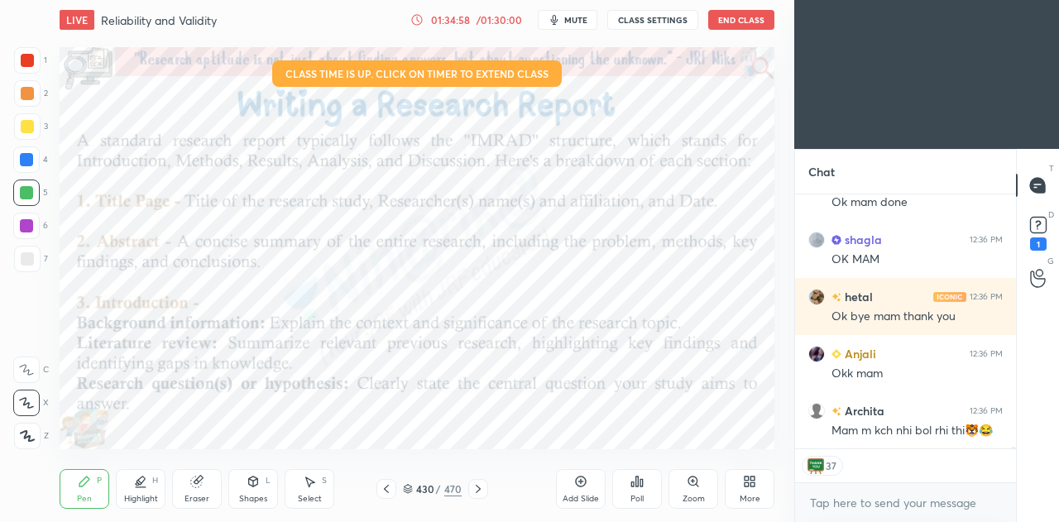
click at [480, 492] on icon at bounding box center [478, 488] width 13 height 13
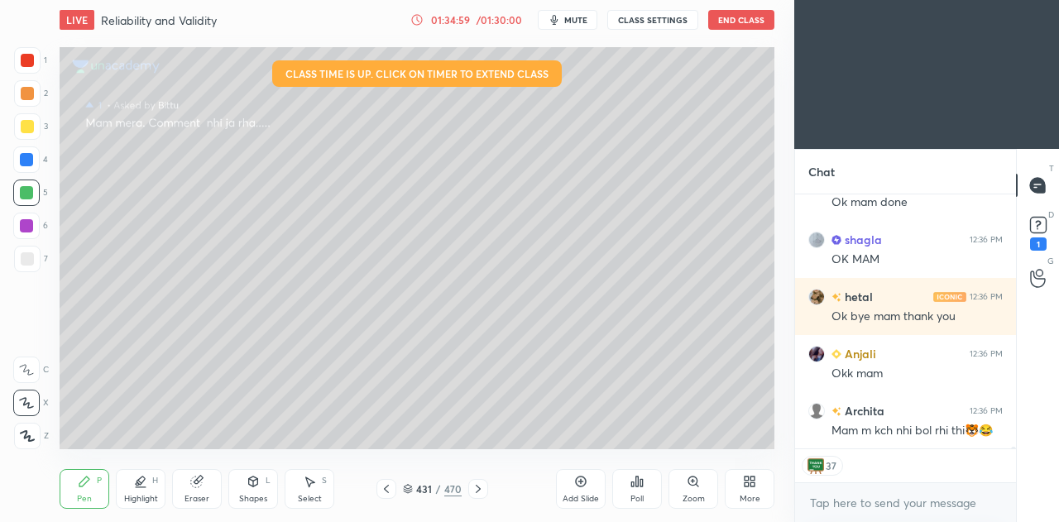
click at [479, 492] on icon at bounding box center [478, 488] width 13 height 13
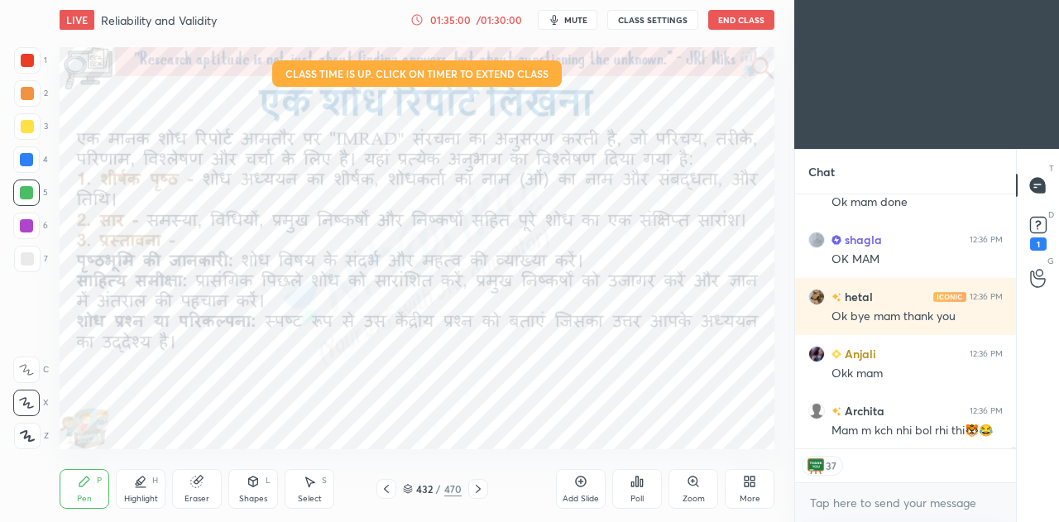
click at [478, 496] on icon at bounding box center [478, 488] width 13 height 13
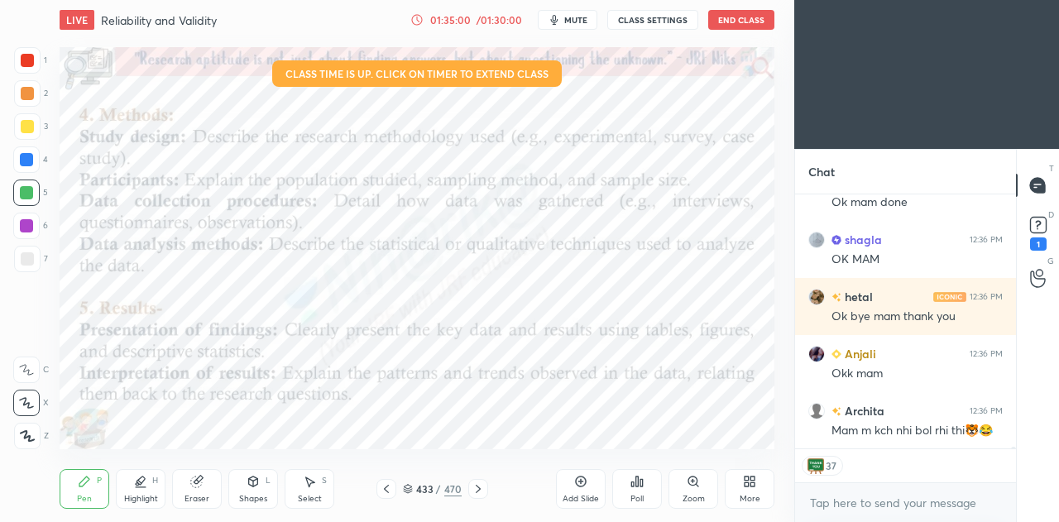
scroll to position [46857, 0]
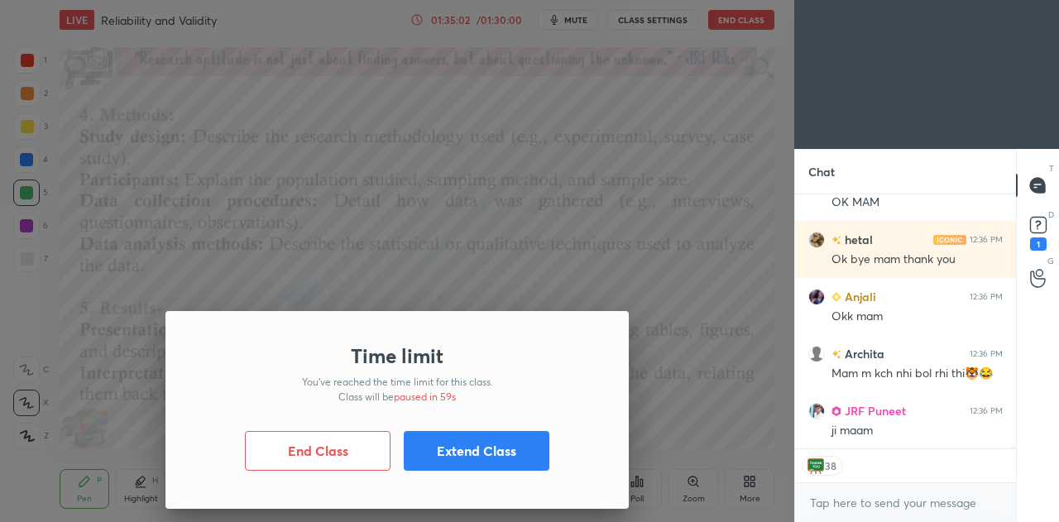
click at [468, 450] on button "Extend Class" at bounding box center [477, 451] width 146 height 40
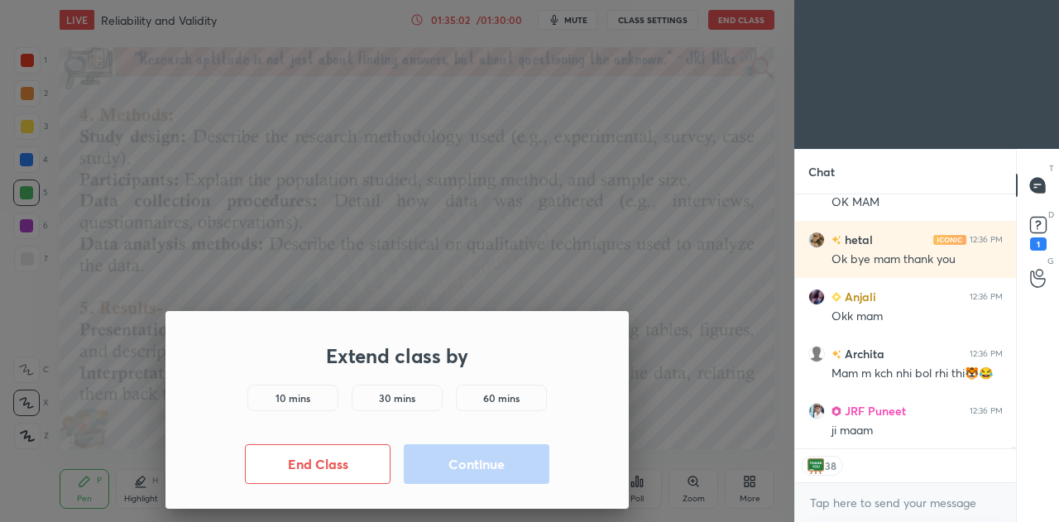
click at [311, 401] on div "10 mins" at bounding box center [292, 398] width 91 height 26
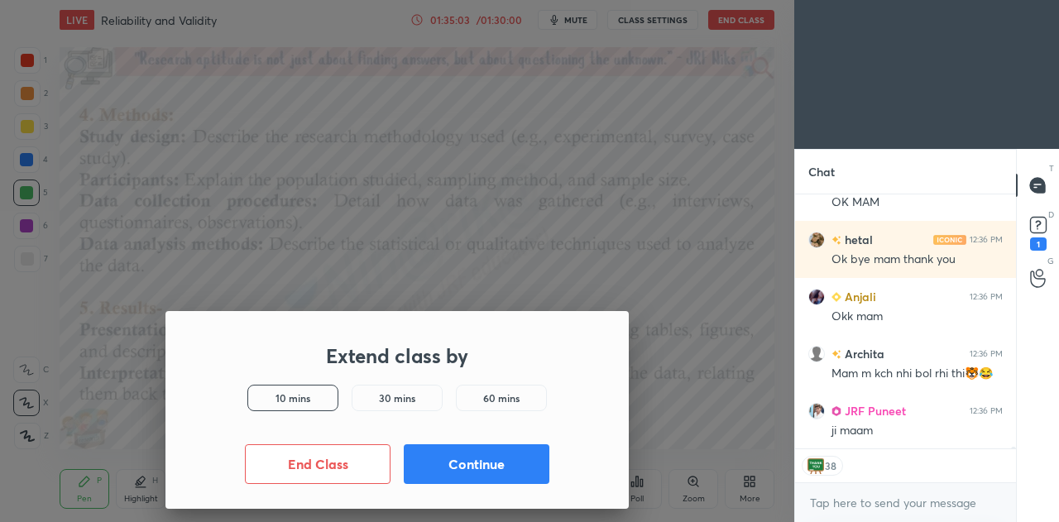
click at [472, 467] on button "Continue" at bounding box center [477, 464] width 146 height 40
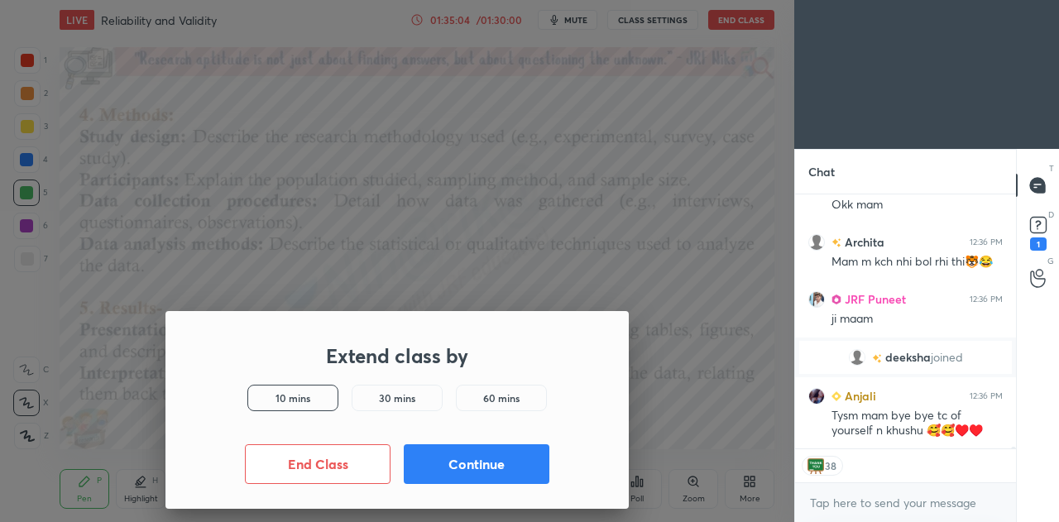
scroll to position [46684, 0]
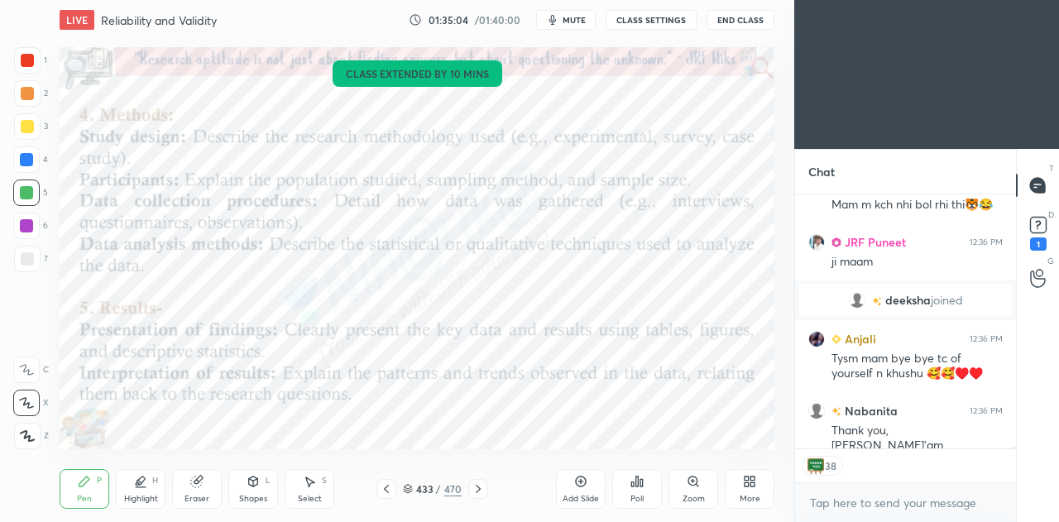
click at [475, 466] on div "Pen P Highlight H Eraser Shapes L Select S 433 / 470 Add Slide Poll Zoom More" at bounding box center [417, 489] width 715 height 66
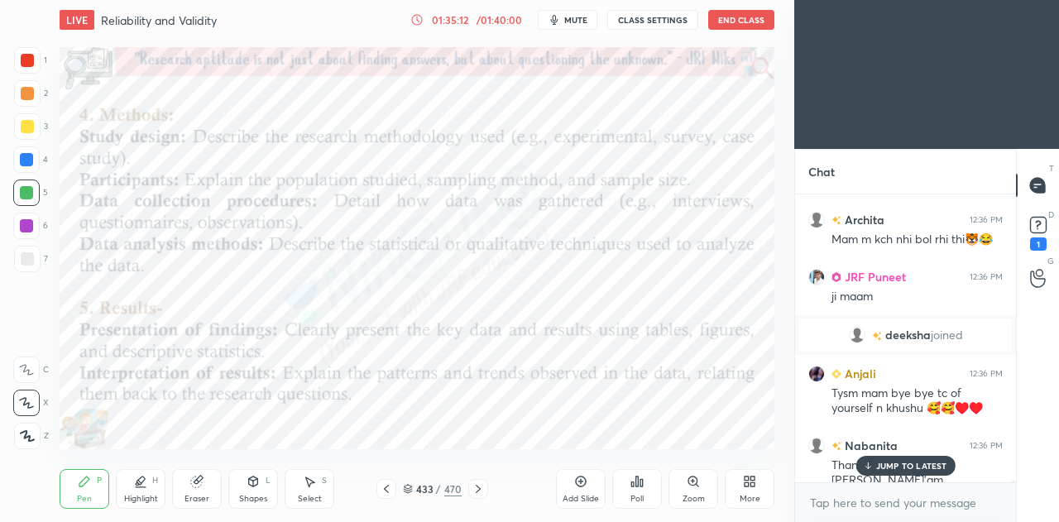
scroll to position [6, 5]
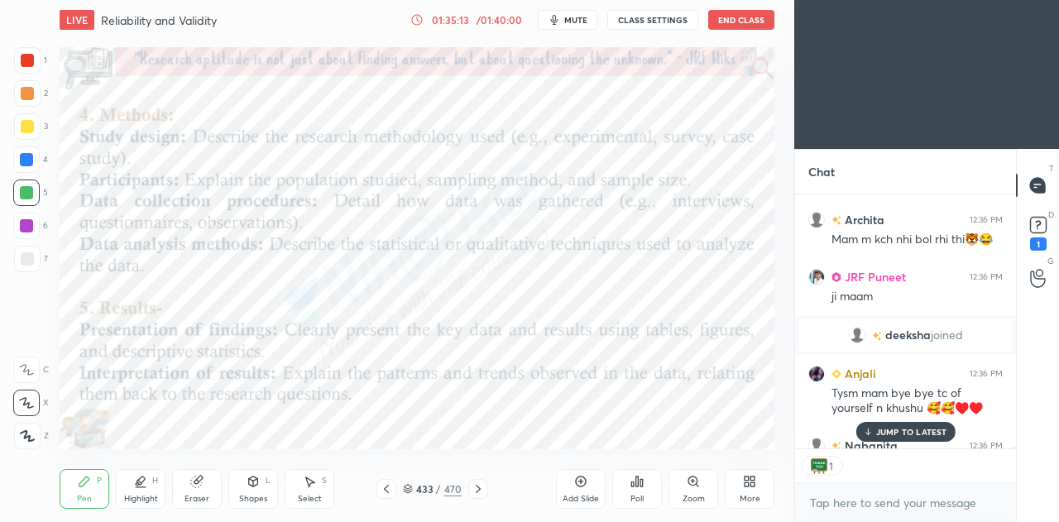
click at [484, 492] on div at bounding box center [478, 489] width 20 height 20
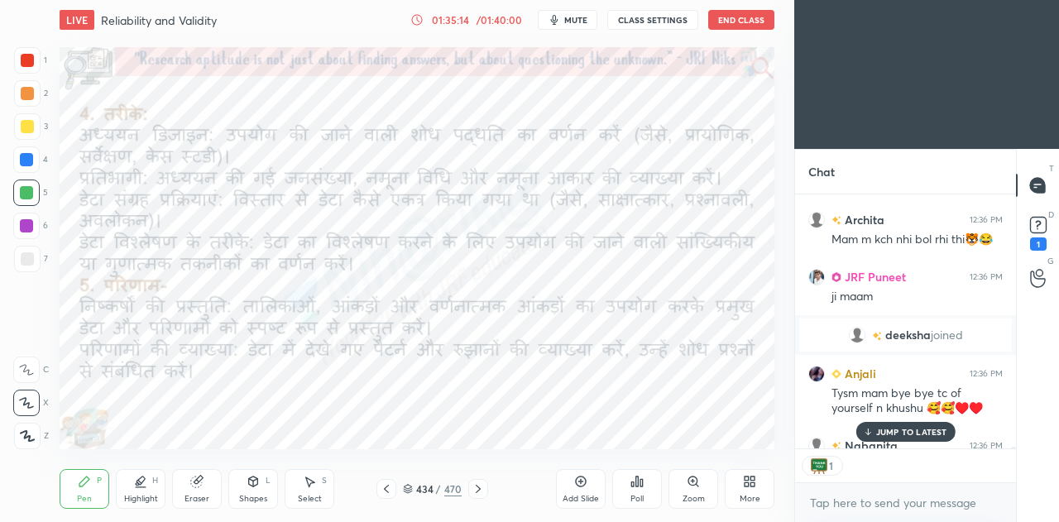
click at [478, 489] on icon at bounding box center [478, 488] width 13 height 13
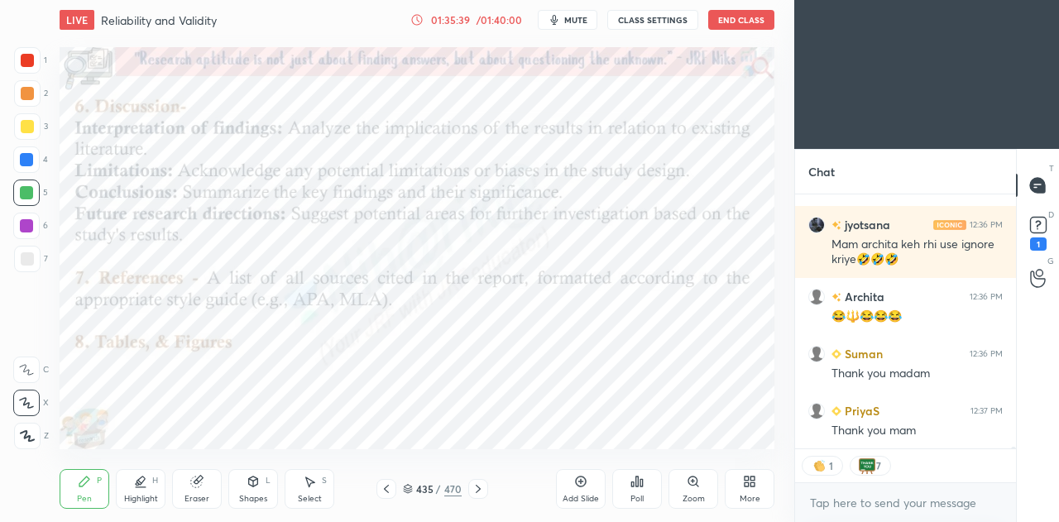
scroll to position [47216, 0]
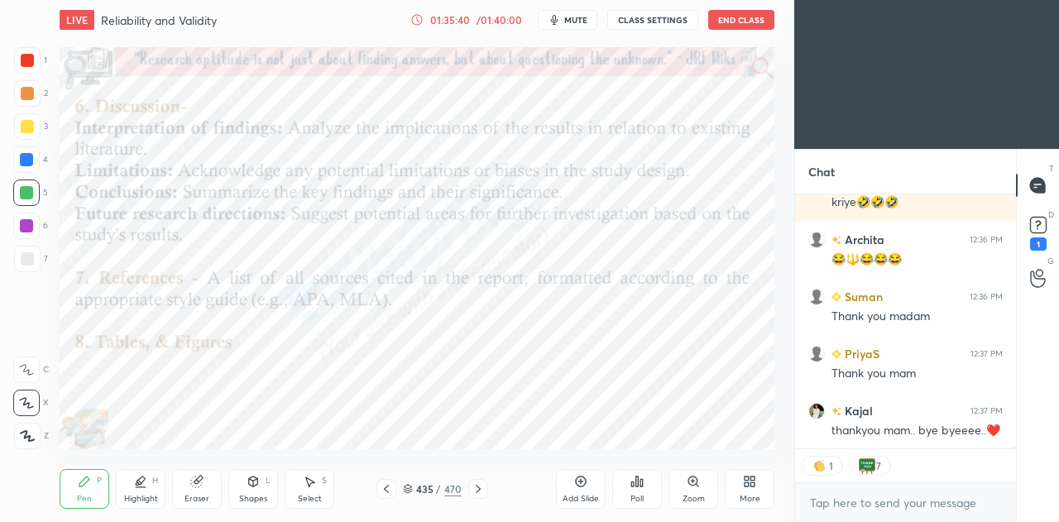
click at [484, 487] on div at bounding box center [478, 489] width 20 height 20
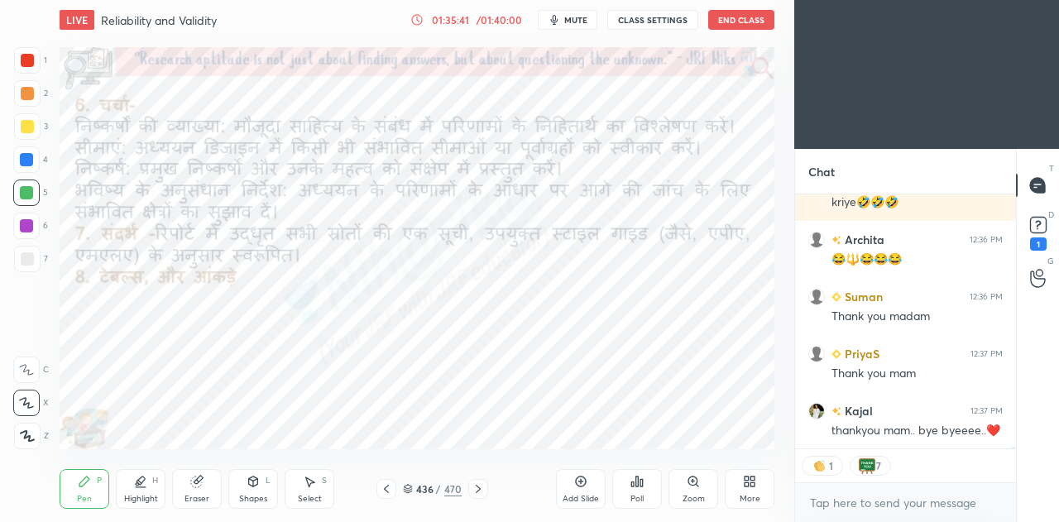
click at [482, 485] on icon at bounding box center [478, 488] width 13 height 13
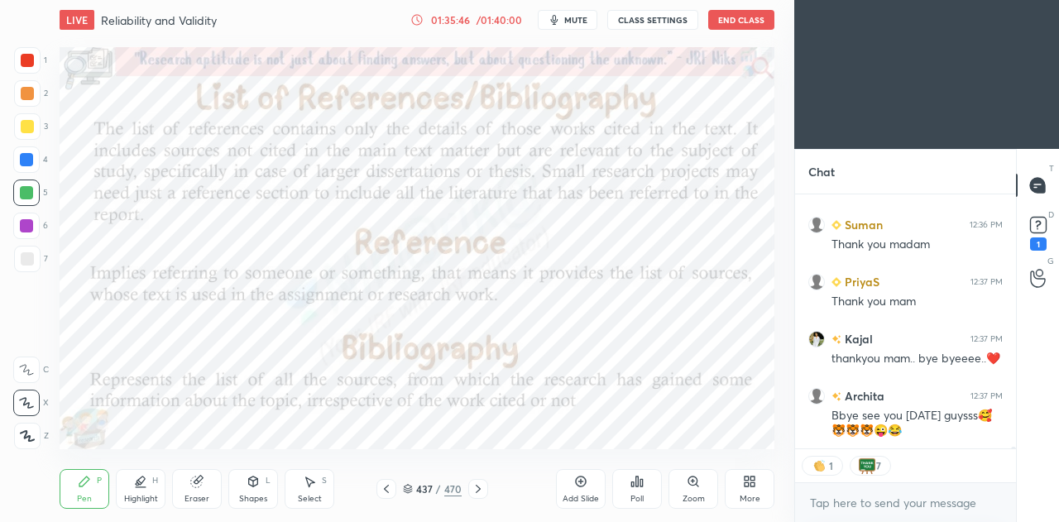
click at [406, 493] on icon at bounding box center [408, 492] width 8 height 2
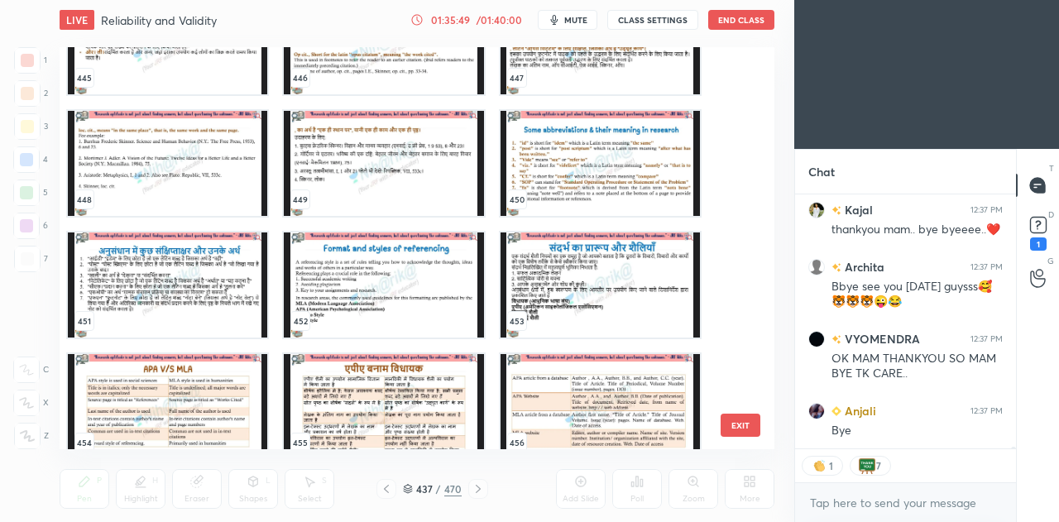
scroll to position [6, 5]
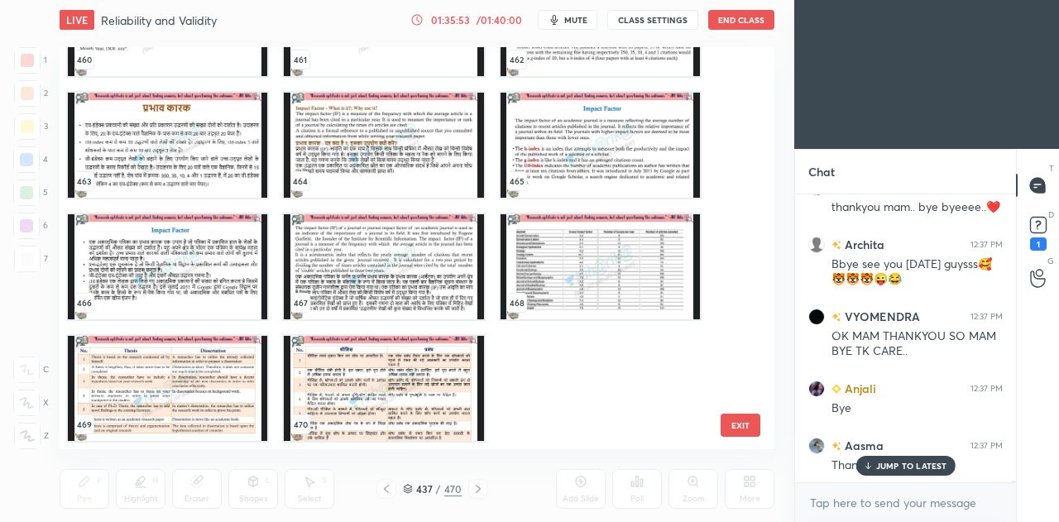
click at [450, 395] on img "grid" at bounding box center [383, 388] width 199 height 105
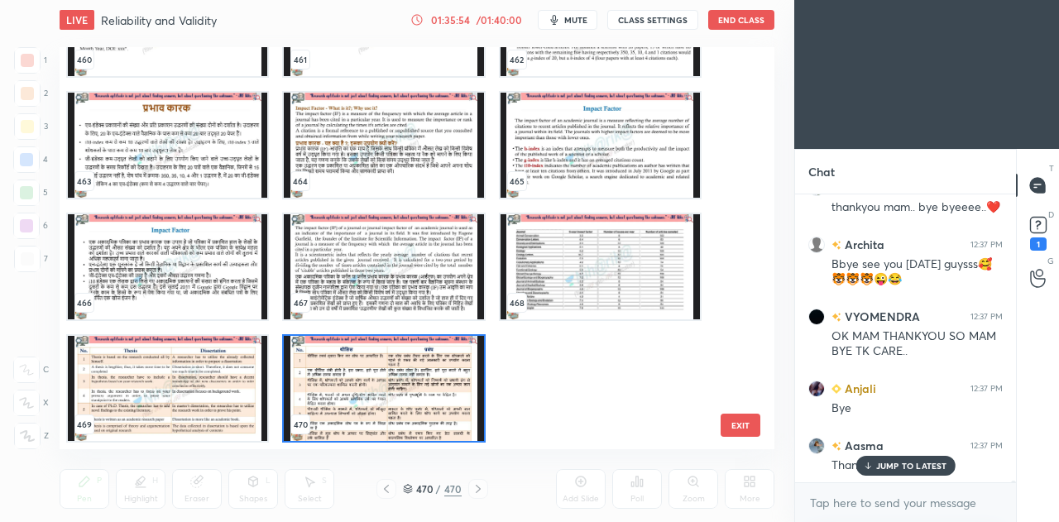
click at [450, 393] on img "grid" at bounding box center [383, 388] width 199 height 105
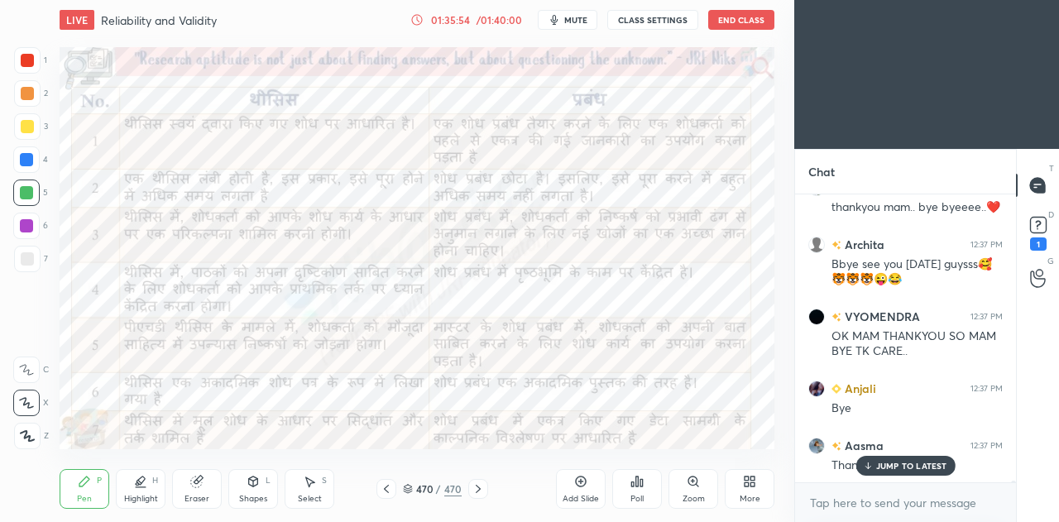
click at [582, 482] on icon at bounding box center [580, 481] width 5 height 5
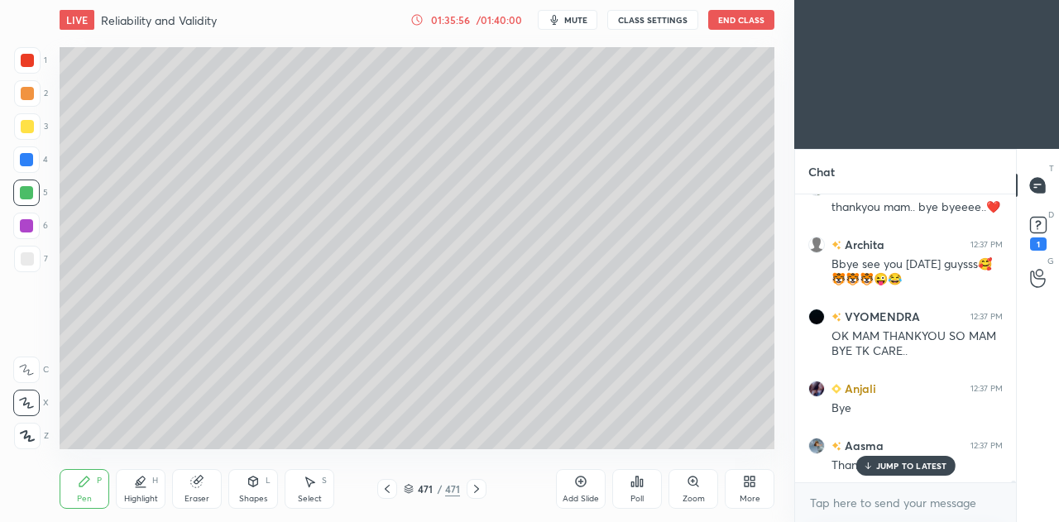
click at [30, 263] on div at bounding box center [27, 258] width 13 height 13
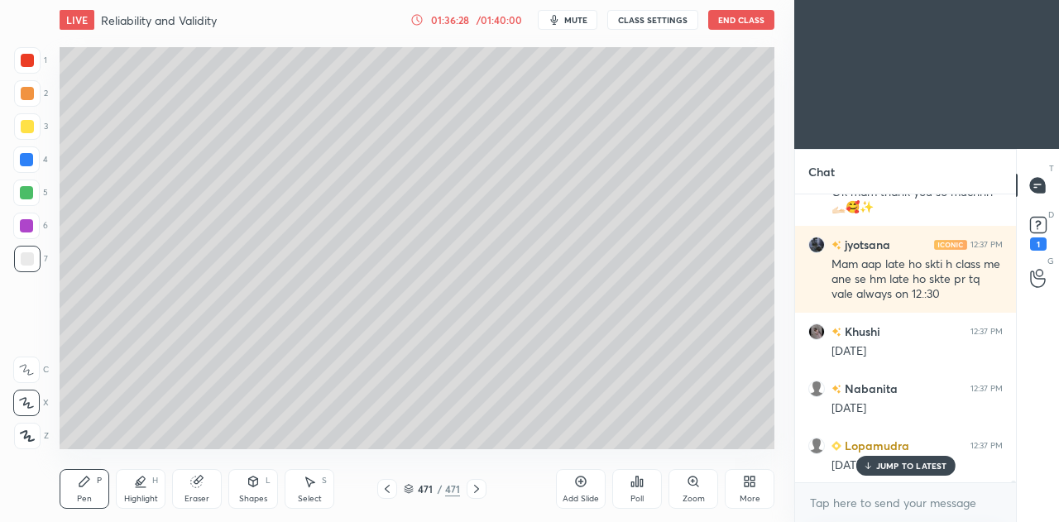
click at [895, 465] on p "JUMP TO LATEST" at bounding box center [911, 466] width 71 height 10
click at [1034, 228] on rect at bounding box center [1038, 226] width 16 height 16
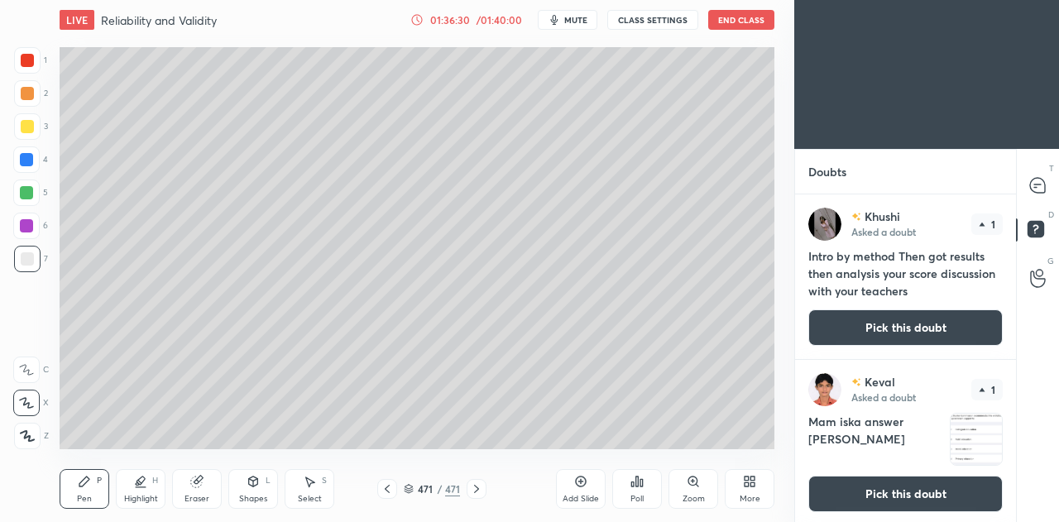
click at [885, 330] on button "Pick this doubt" at bounding box center [905, 327] width 194 height 36
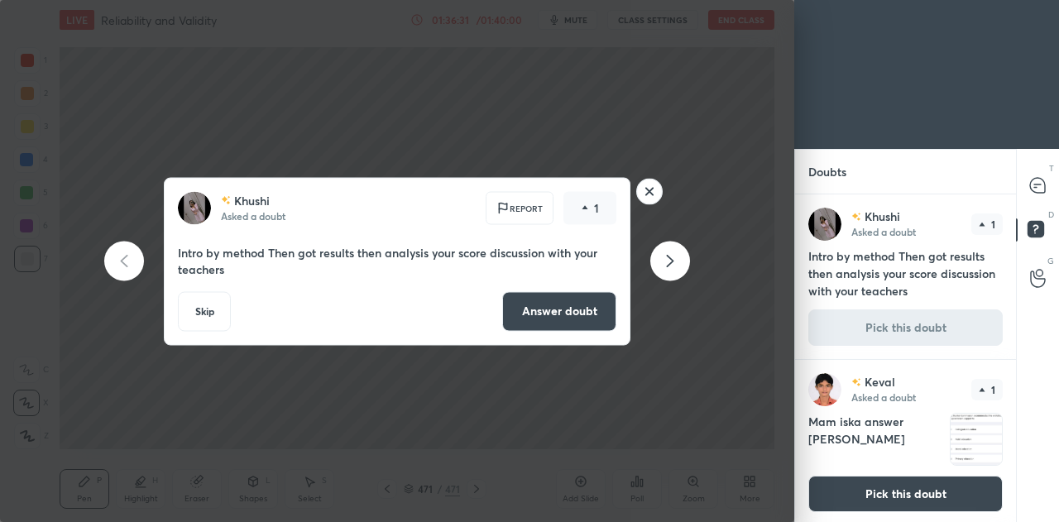
click at [565, 316] on button "Answer doubt" at bounding box center [559, 311] width 114 height 40
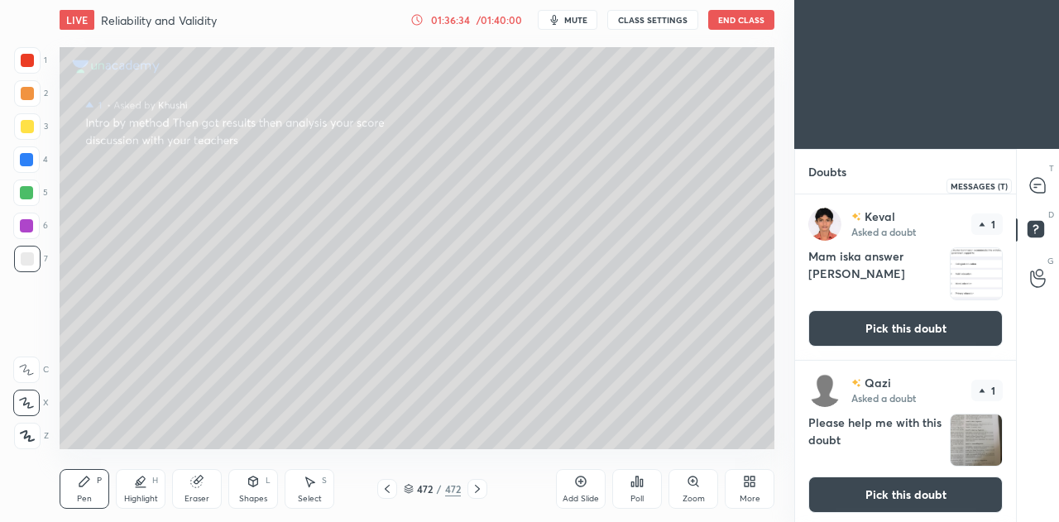
click at [1033, 185] on icon at bounding box center [1037, 185] width 15 height 15
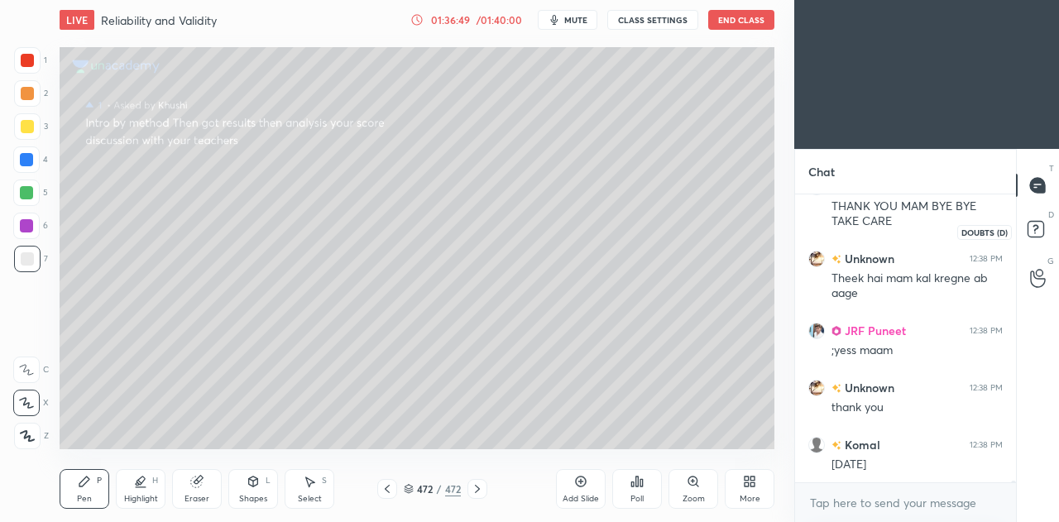
click at [1038, 226] on rect at bounding box center [1036, 230] width 16 height 16
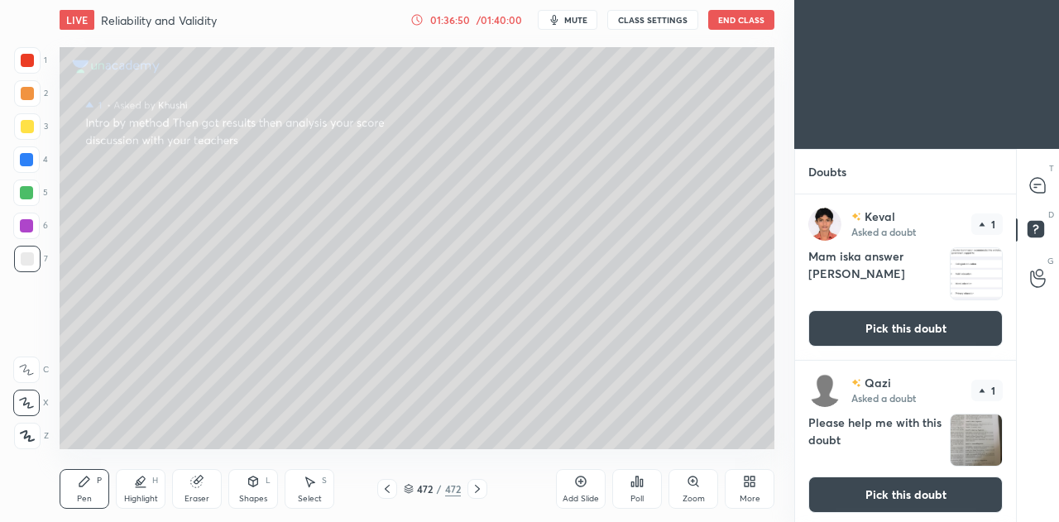
click at [890, 333] on button "Pick this doubt" at bounding box center [905, 328] width 194 height 36
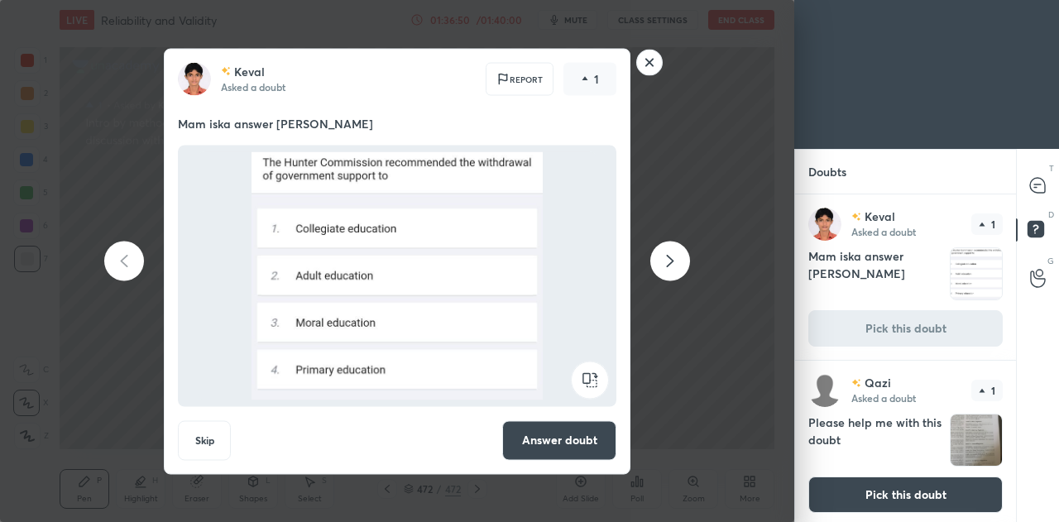
click at [568, 439] on button "Answer doubt" at bounding box center [559, 440] width 114 height 40
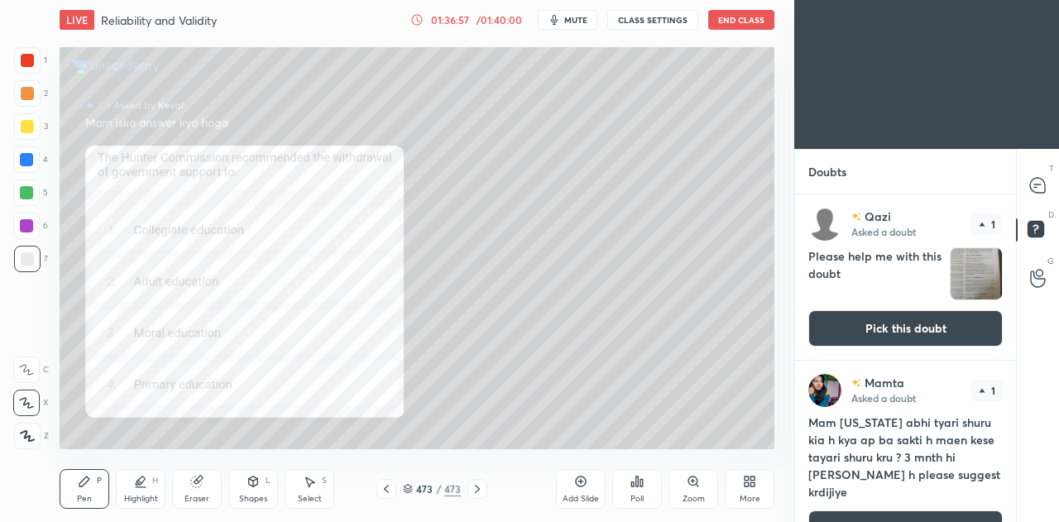
click at [909, 330] on button "Pick this doubt" at bounding box center [905, 328] width 194 height 36
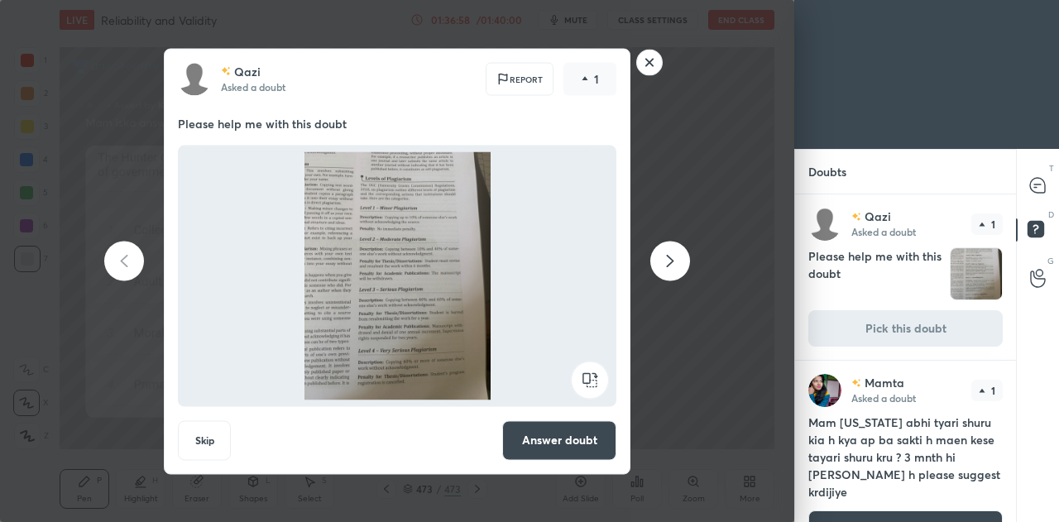
click at [581, 441] on button "Answer doubt" at bounding box center [559, 440] width 114 height 40
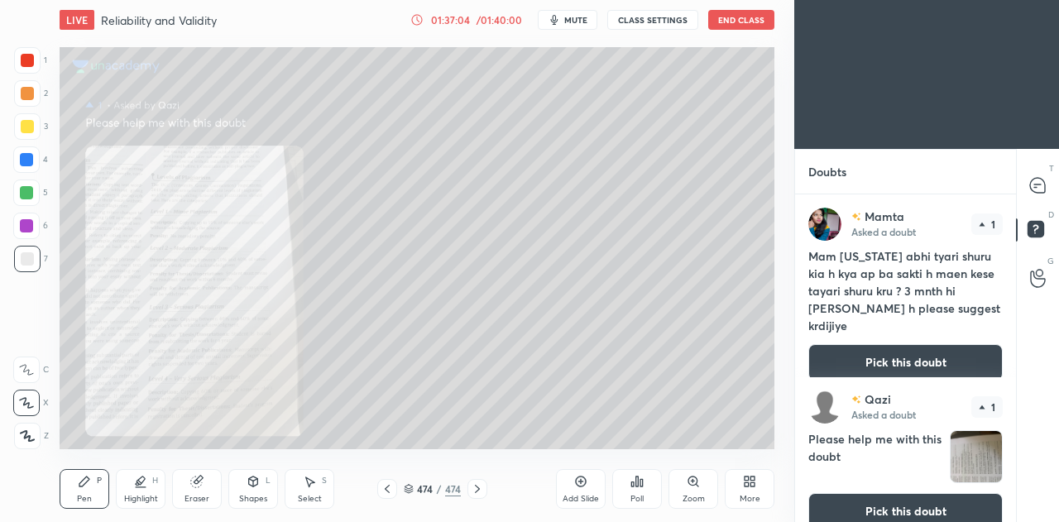
click at [899, 344] on button "Pick this doubt" at bounding box center [905, 362] width 194 height 36
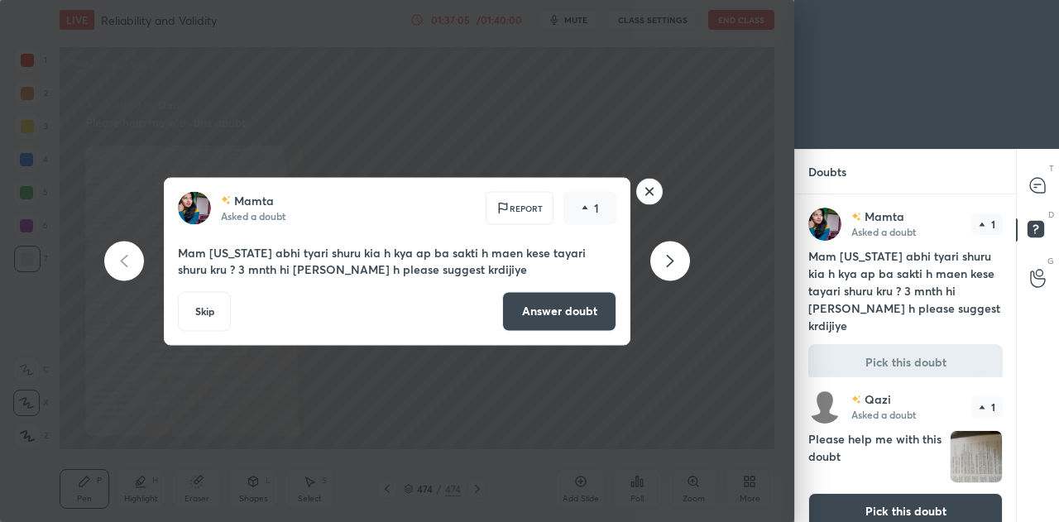
click at [545, 324] on button "Answer doubt" at bounding box center [559, 311] width 114 height 40
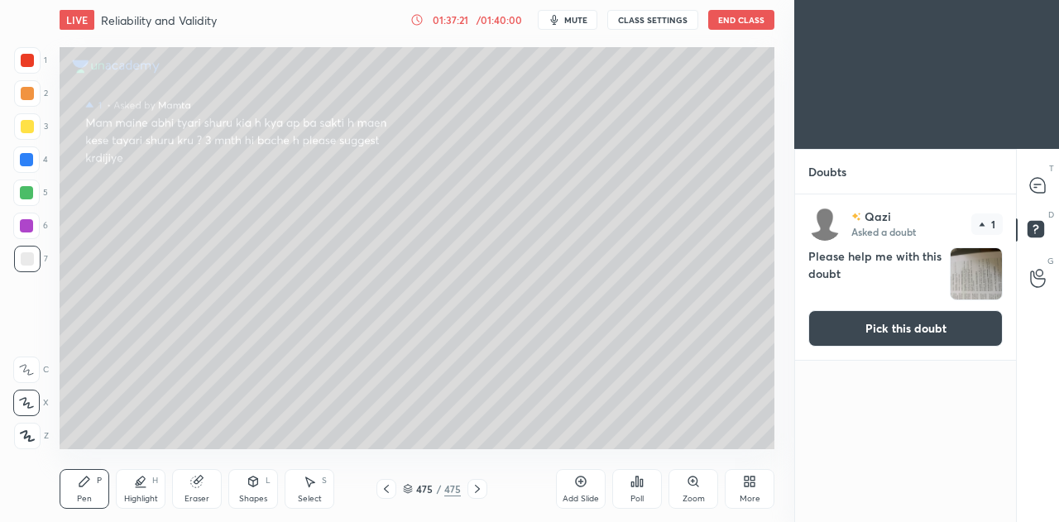
click at [1055, 185] on div "T Messages (T)" at bounding box center [1038, 185] width 42 height 46
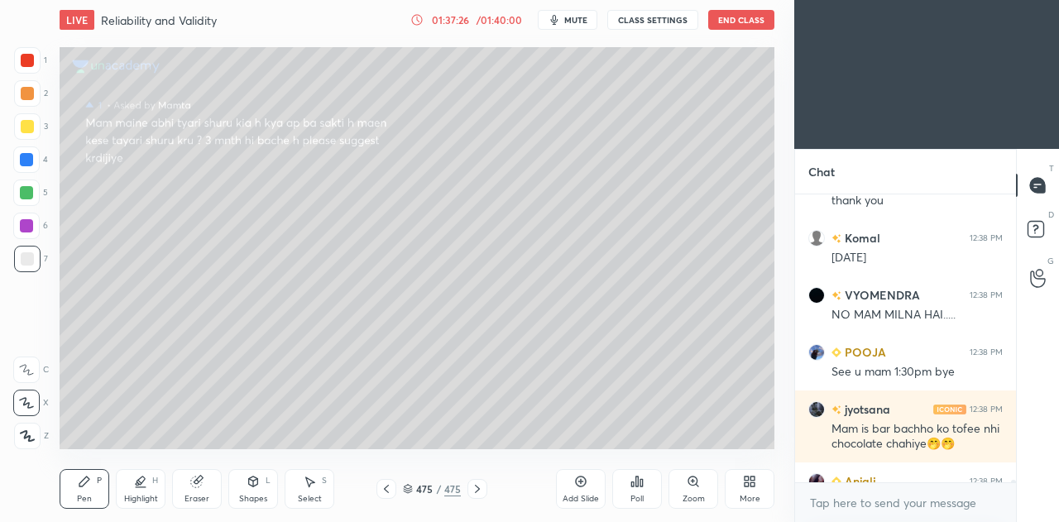
scroll to position [49167, 0]
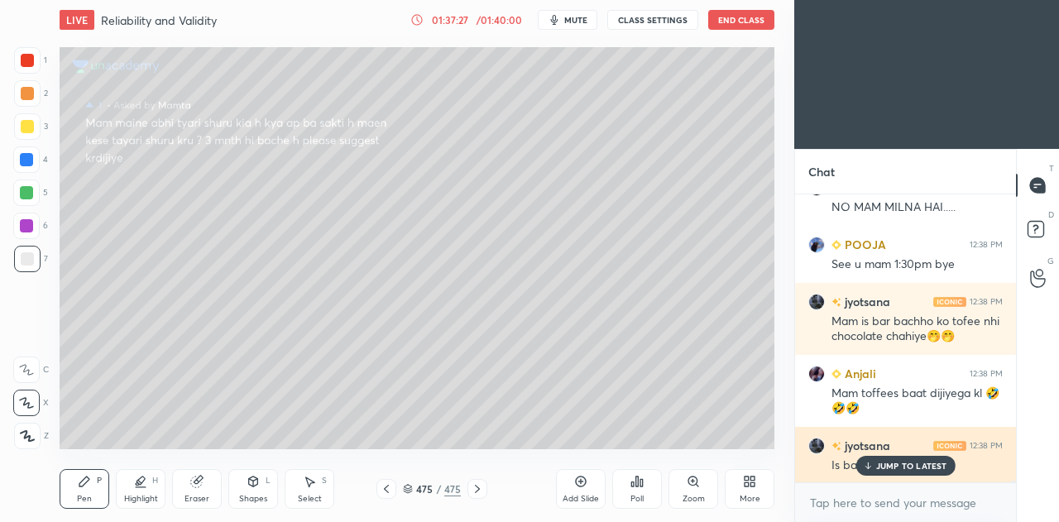
click at [896, 467] on p "JUMP TO LATEST" at bounding box center [911, 466] width 71 height 10
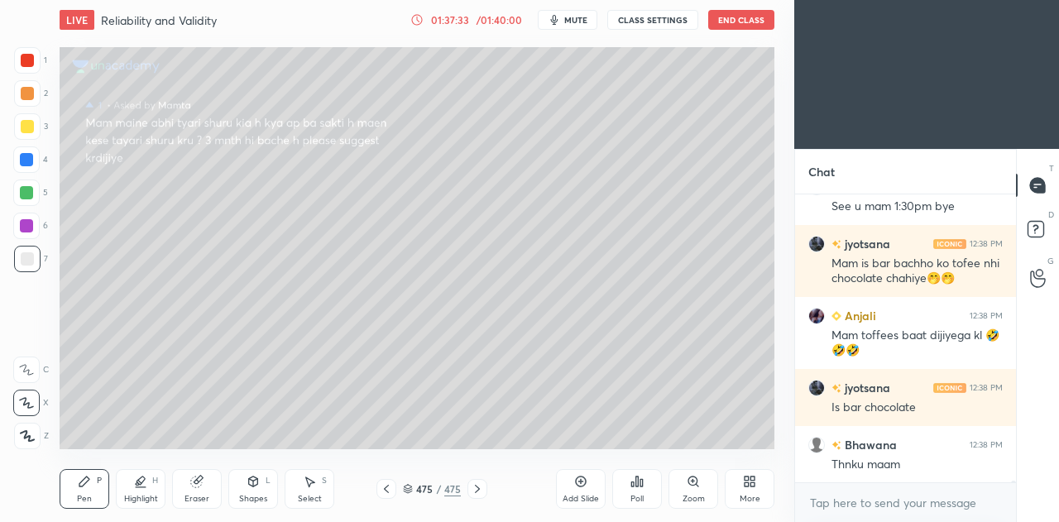
scroll to position [49281, 0]
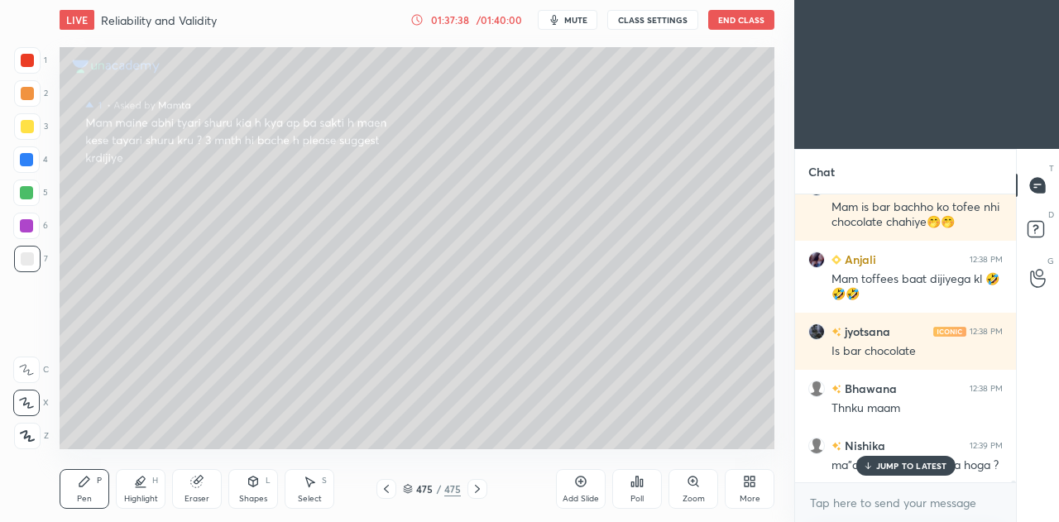
click at [882, 464] on p "JUMP TO LATEST" at bounding box center [911, 466] width 71 height 10
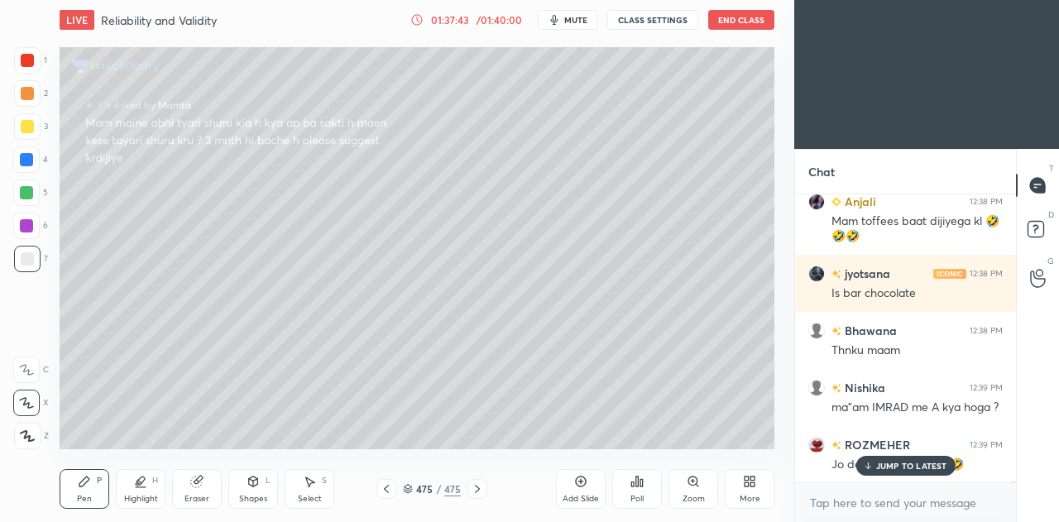
scroll to position [49395, 0]
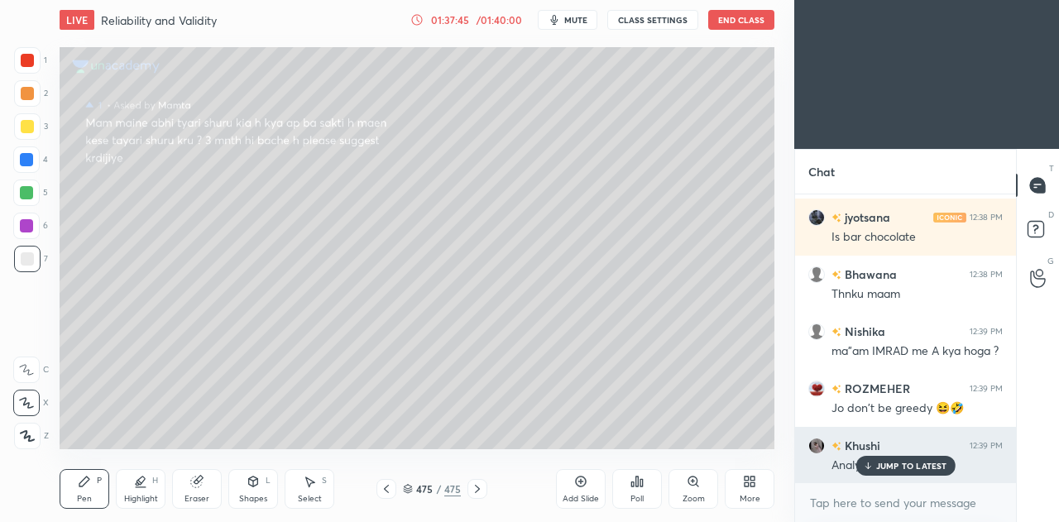
click at [923, 472] on div "JUMP TO LATEST" at bounding box center [905, 466] width 99 height 20
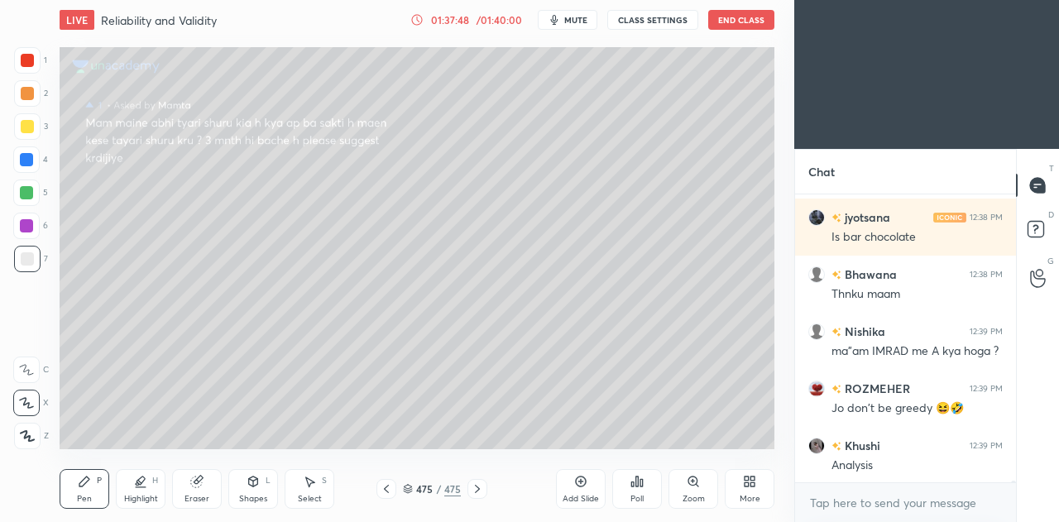
scroll to position [49453, 0]
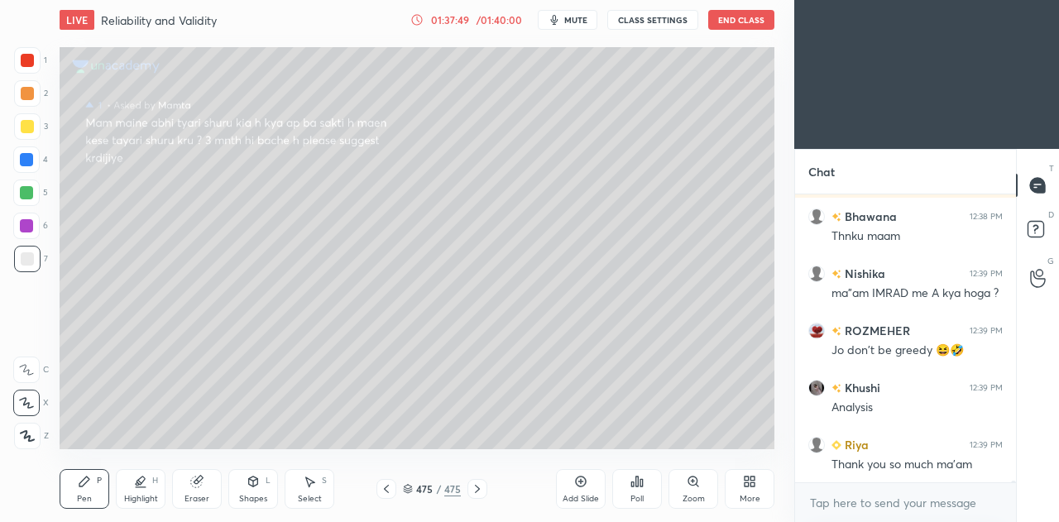
click at [736, 24] on button "End Class" at bounding box center [741, 20] width 66 height 20
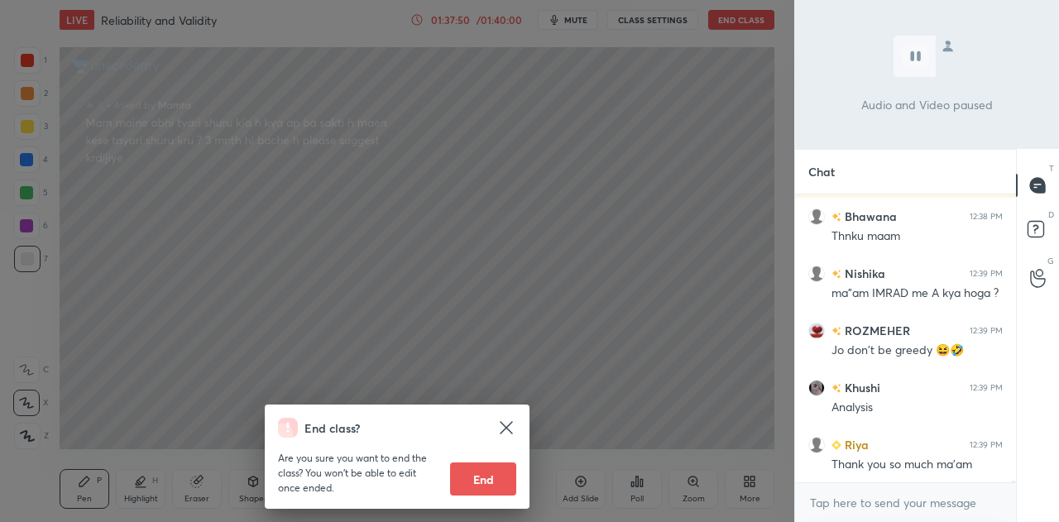
click at [478, 472] on button "End" at bounding box center [483, 479] width 66 height 33
type textarea "x"
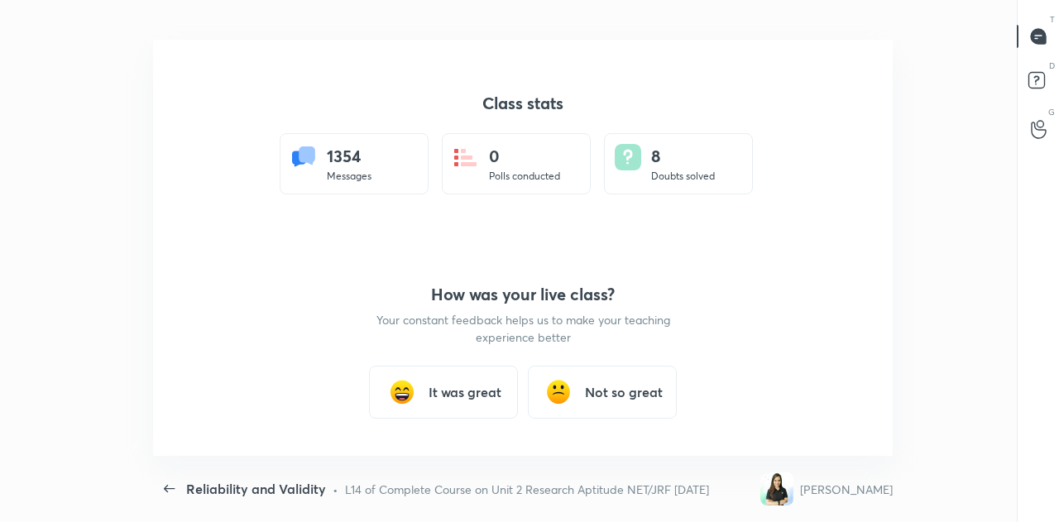
scroll to position [82330, 81703]
